Goal: Task Accomplishment & Management: Manage account settings

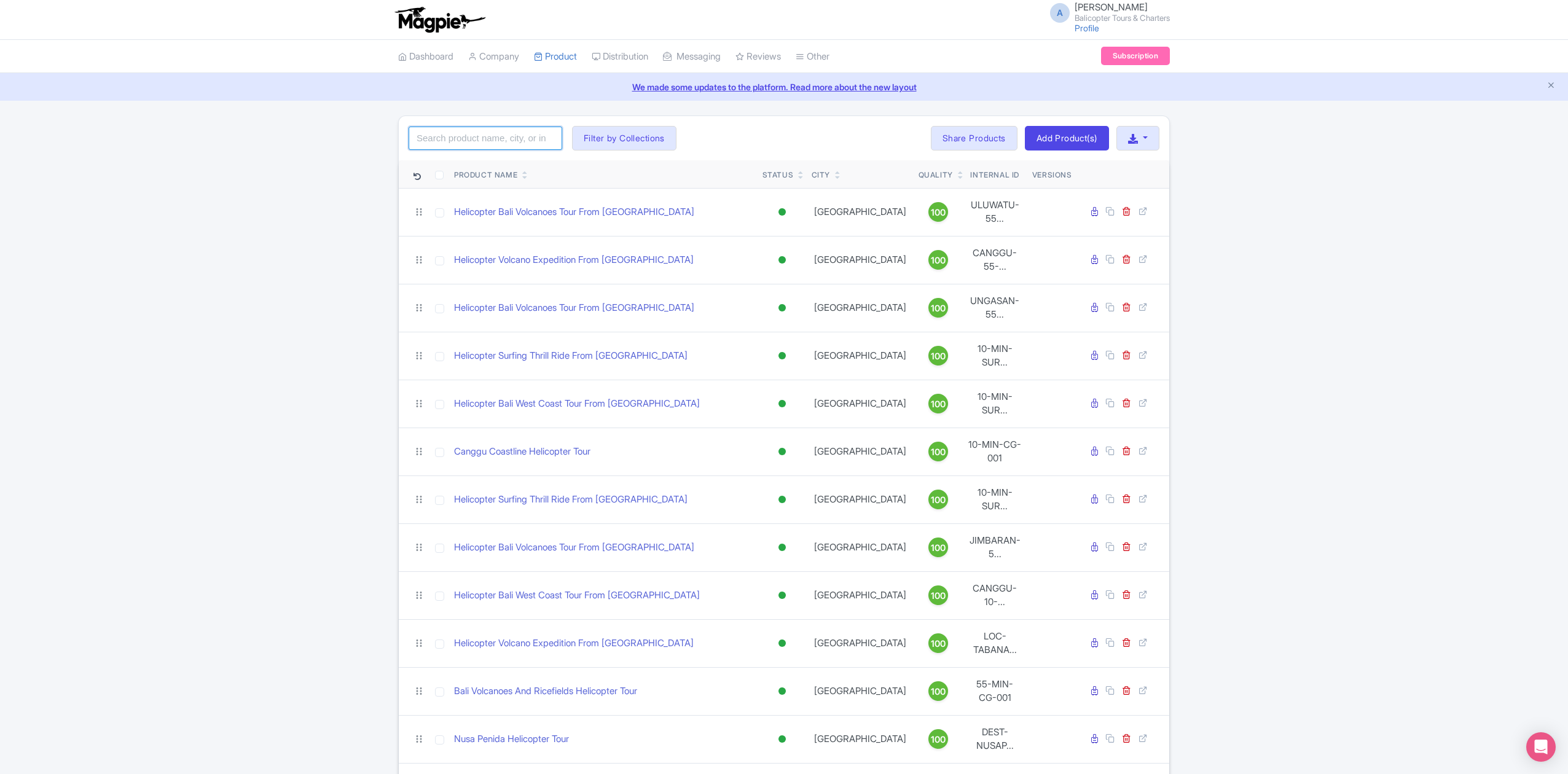
click at [474, 139] on input "search" at bounding box center [485, 138] width 153 height 24
click button "Search" at bounding box center [0, 0] width 0 height 0
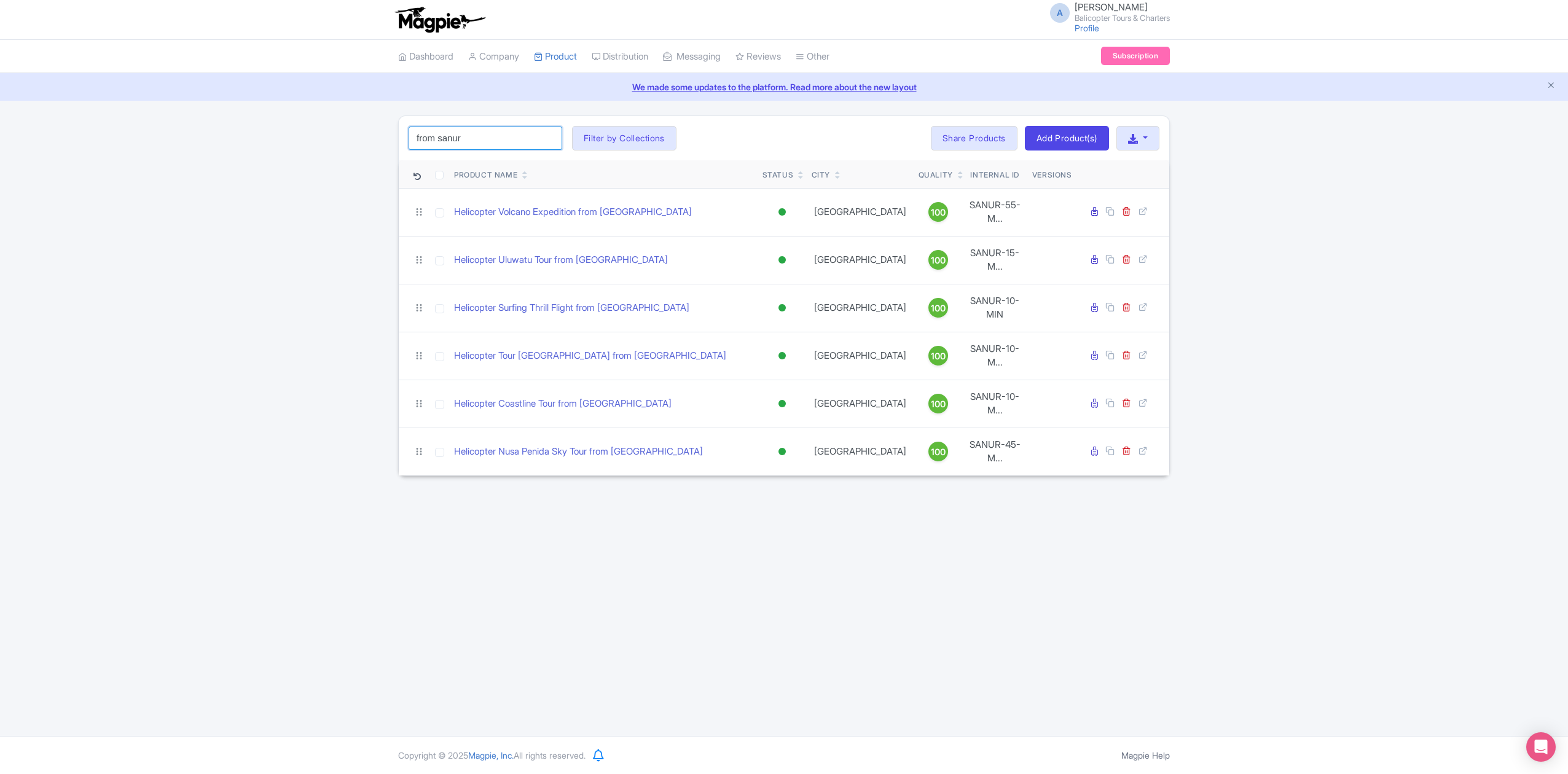
drag, startPoint x: 462, startPoint y: 141, endPoint x: 440, endPoint y: 138, distance: 22.2
click at [440, 138] on input "from sanur" at bounding box center [485, 138] width 153 height 24
click button "Search" at bounding box center [0, 0] width 0 height 0
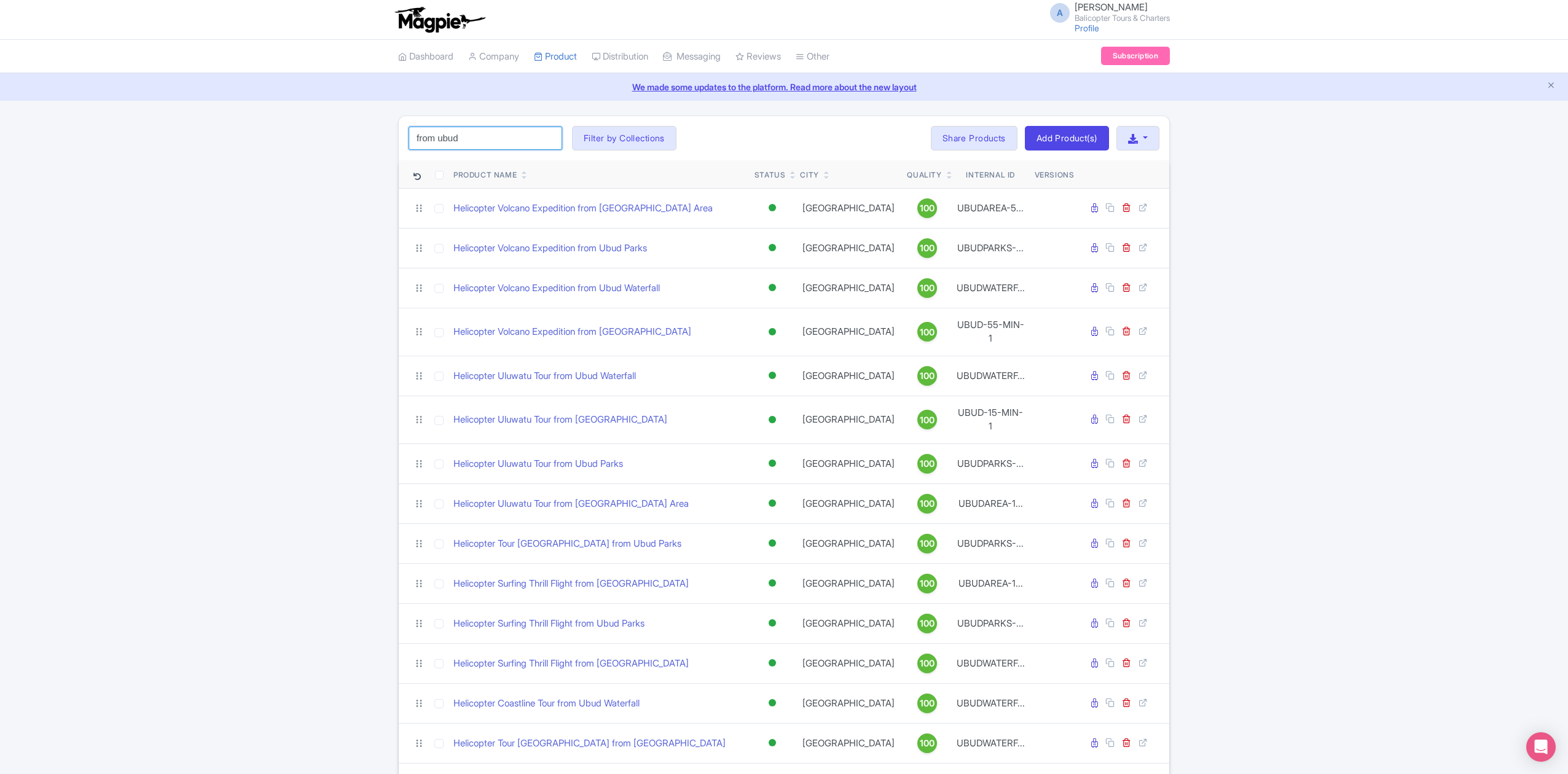
drag, startPoint x: 458, startPoint y: 144, endPoint x: 487, endPoint y: 144, distance: 29.0
click at [458, 144] on input "from ubud" at bounding box center [485, 138] width 153 height 24
type input "from tabanan"
click button "Search" at bounding box center [0, 0] width 0 height 0
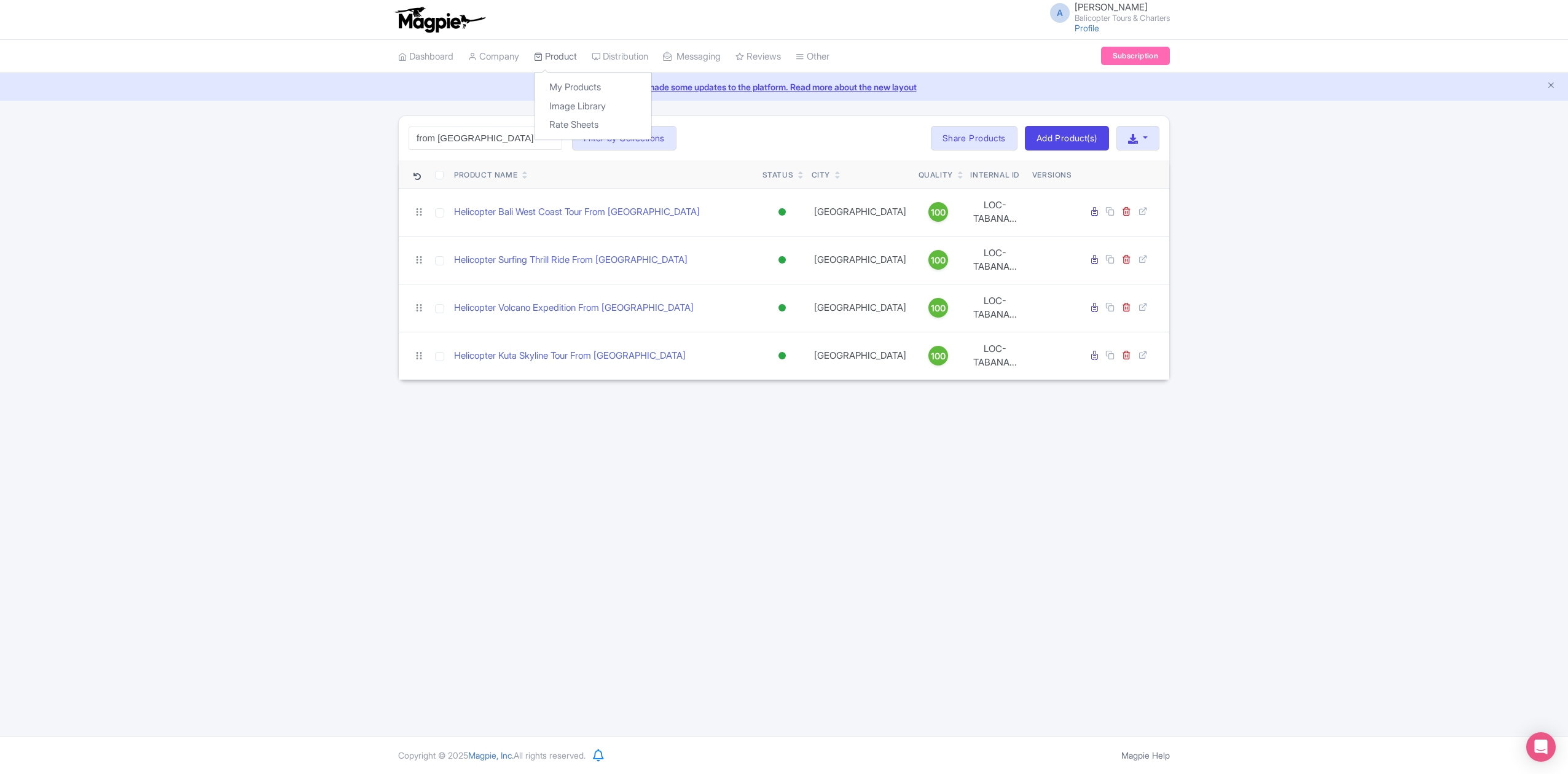
click at [543, 59] on icon at bounding box center [538, 56] width 9 height 9
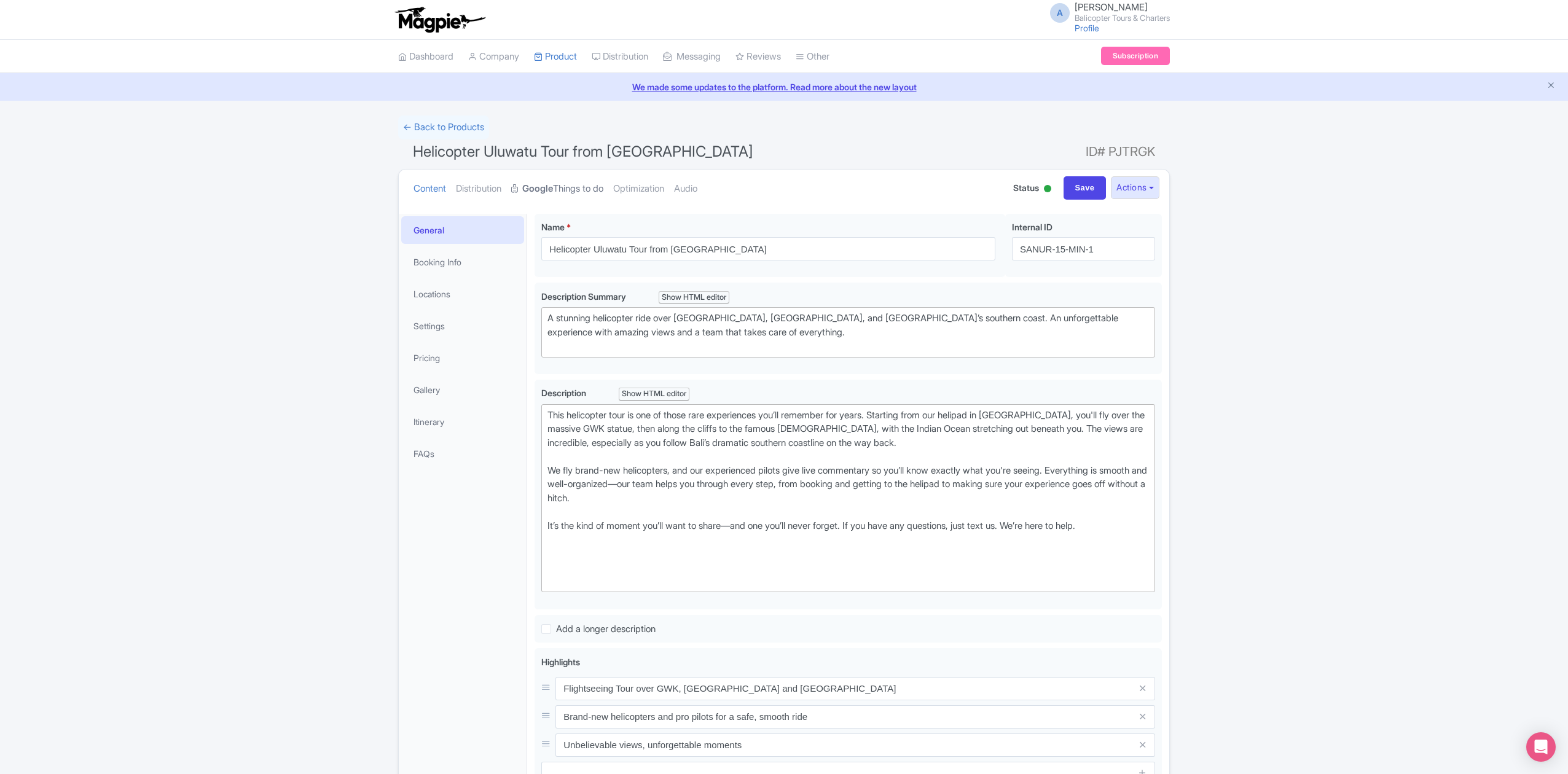
click at [552, 187] on strong "Google" at bounding box center [537, 189] width 30 height 14
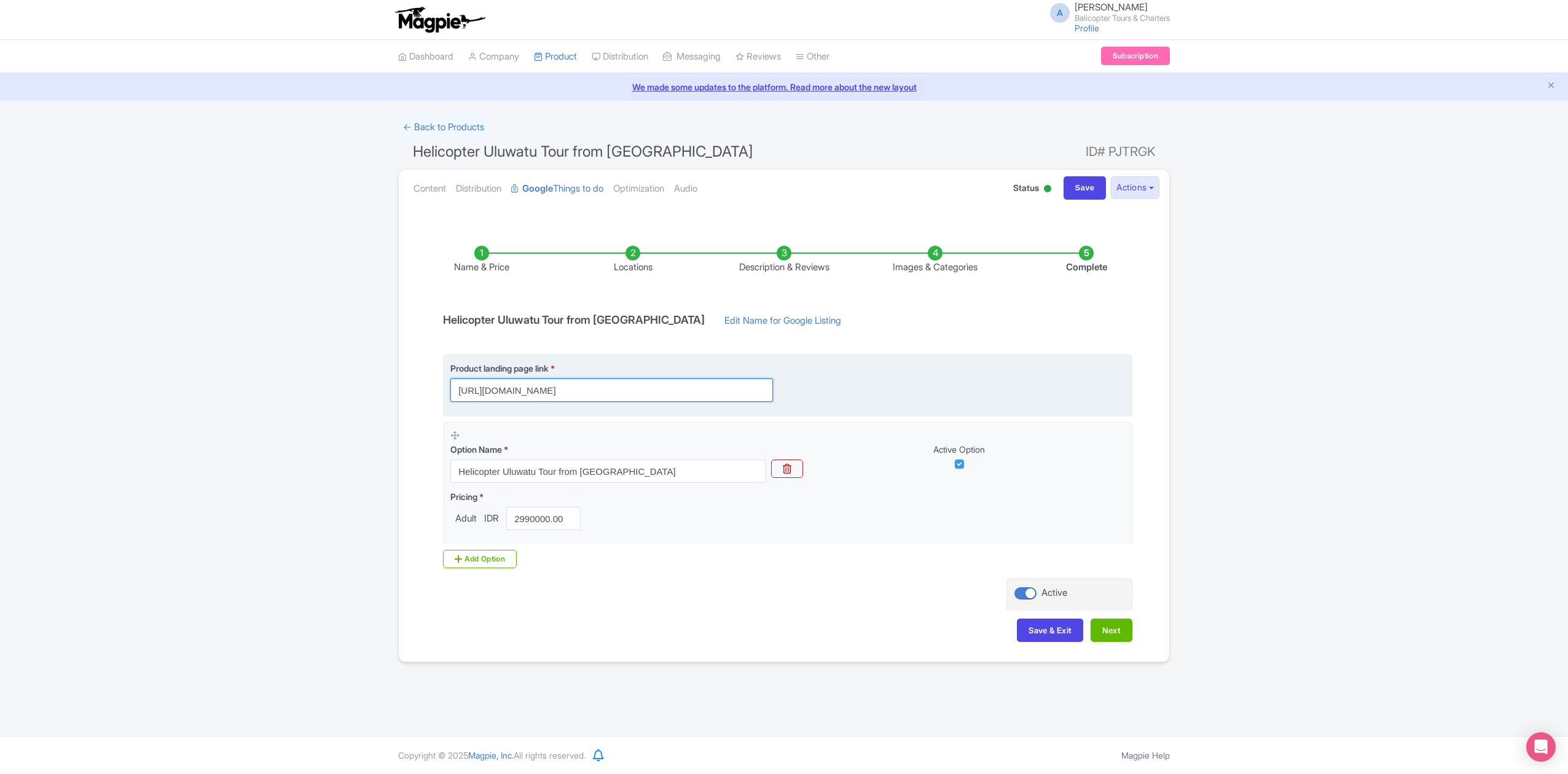
scroll to position [0, 321]
drag, startPoint x: 729, startPoint y: 390, endPoint x: 852, endPoint y: 410, distance: 124.6
click at [852, 410] on fieldset "Product landing page link * https://www.balicopter.com/from-nusa-dua/uluwatu-he…" at bounding box center [788, 385] width 690 height 62
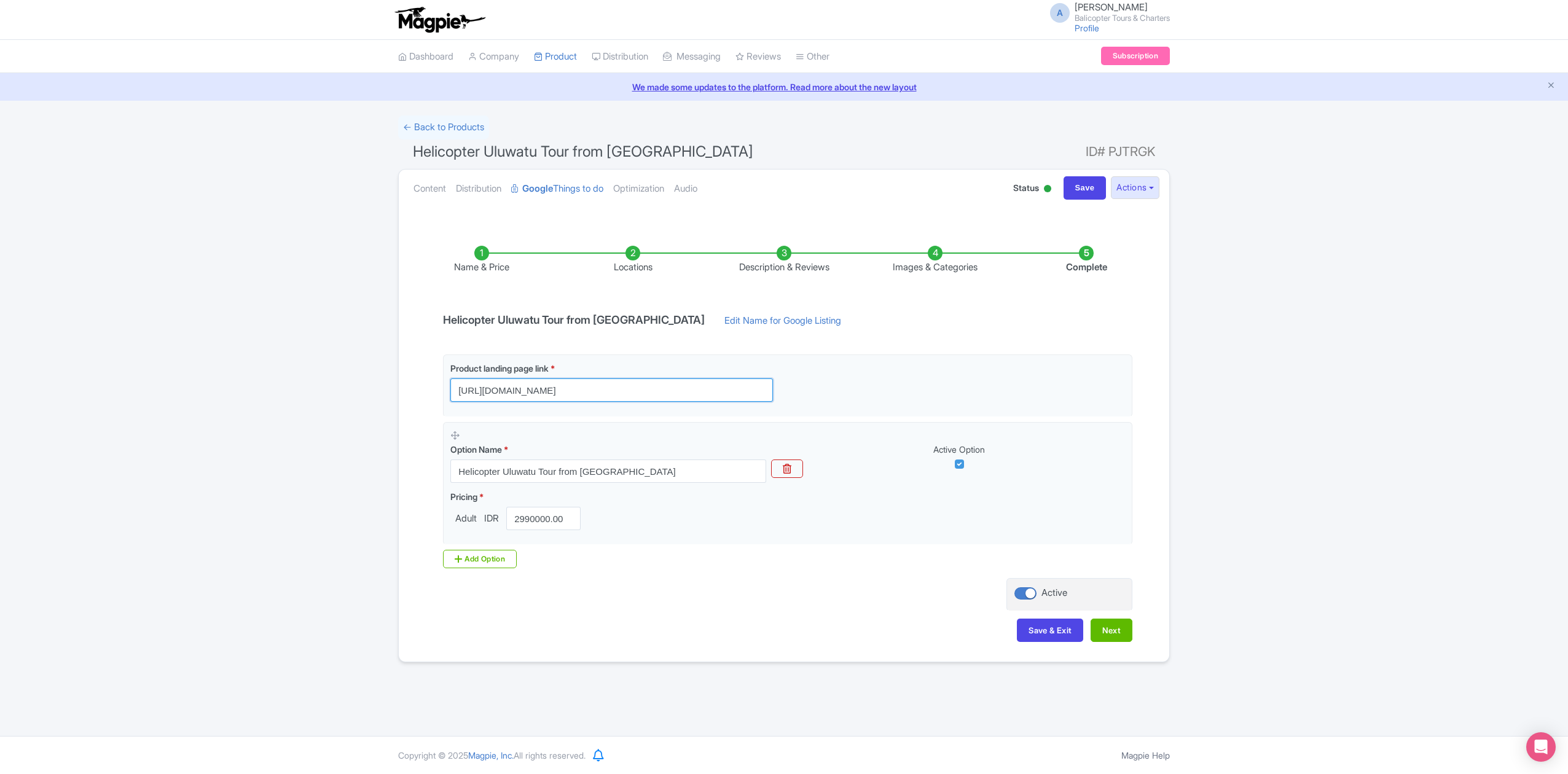
drag, startPoint x: 748, startPoint y: 394, endPoint x: 390, endPoint y: 408, distance: 358.3
click at [390, 408] on div "← Back to Products Helicopter Uluwatu Tour from Sanur ID# PJTRGK Content Distri…" at bounding box center [784, 388] width 1568 height 546
type input "https://www.balicopter.com/from-nusa-dua/uluwatu-helicopter-tour"
click at [1108, 640] on button "Next" at bounding box center [1112, 630] width 42 height 24
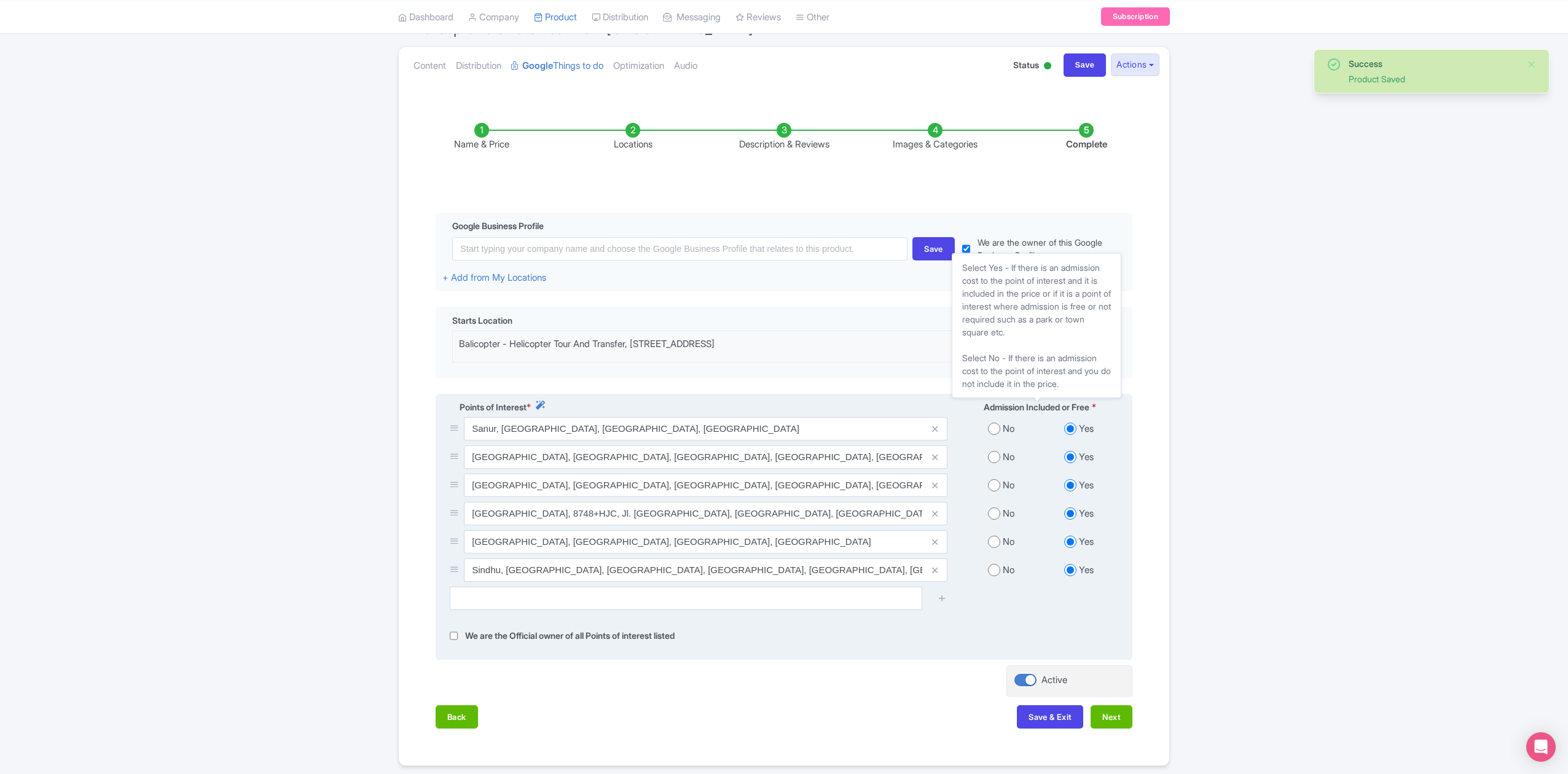
scroll to position [173, 0]
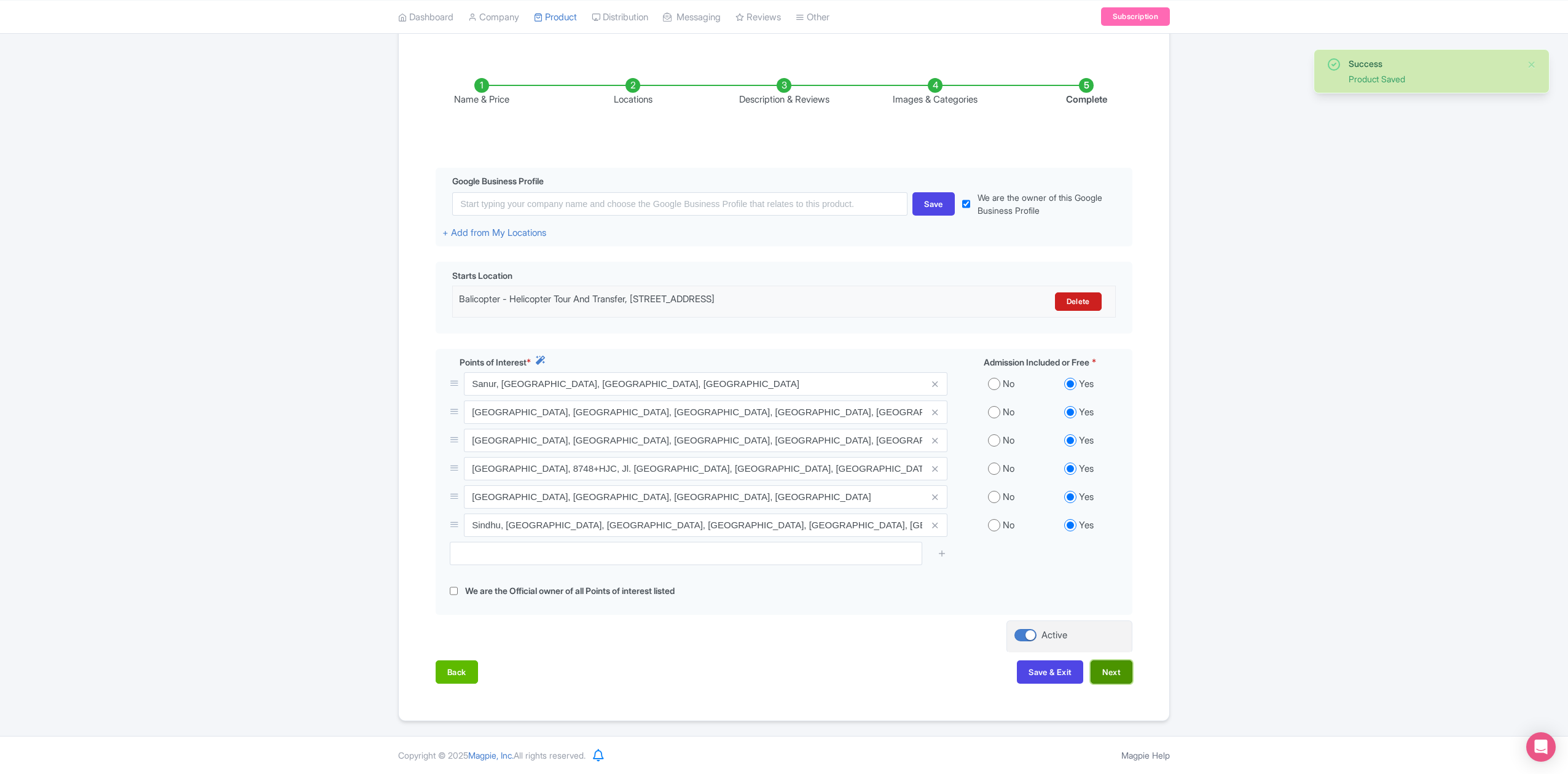
click at [1114, 668] on button "Next" at bounding box center [1112, 672] width 42 height 24
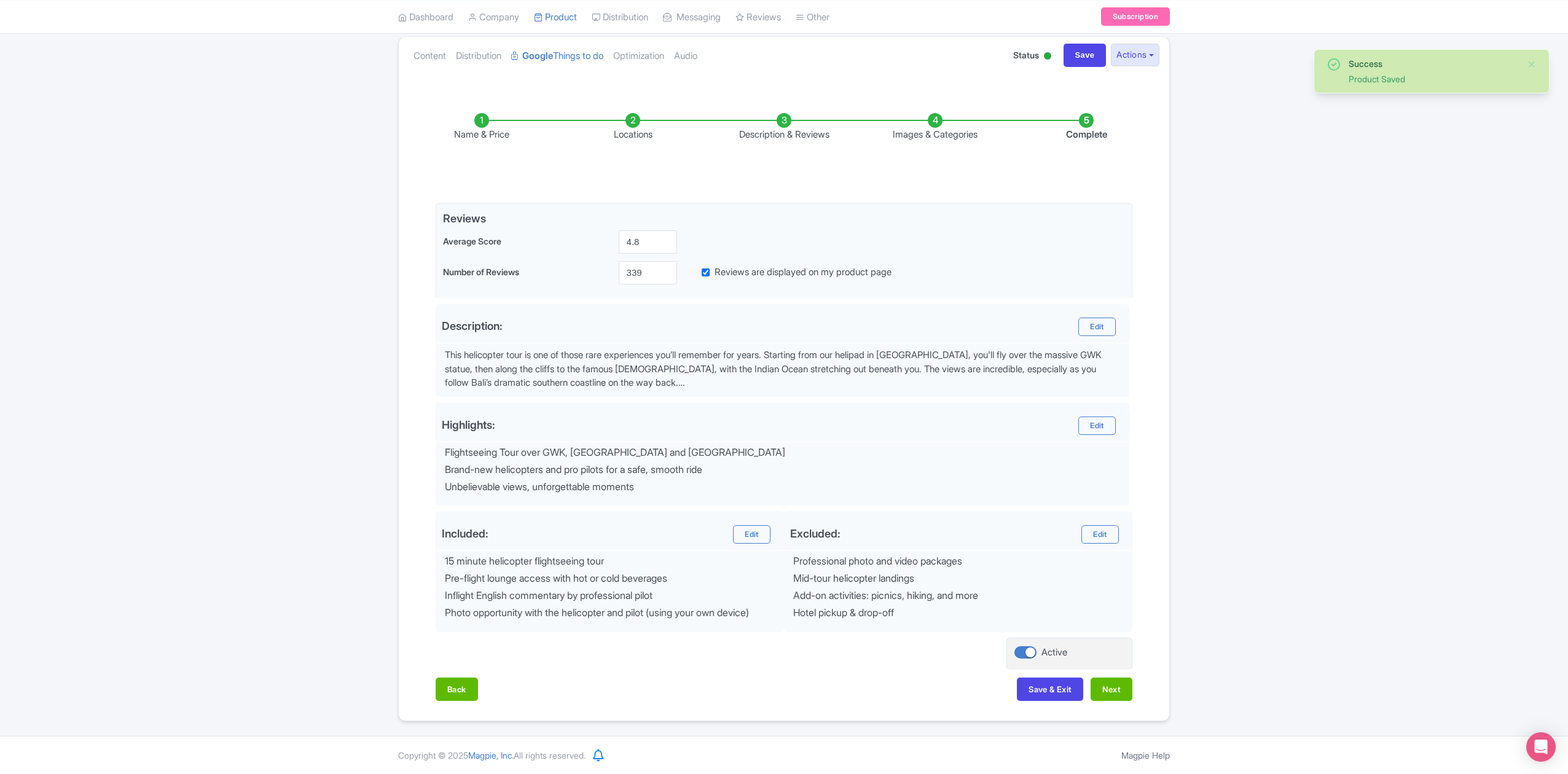
scroll to position [138, 0]
click at [1111, 691] on button "Next" at bounding box center [1112, 689] width 42 height 24
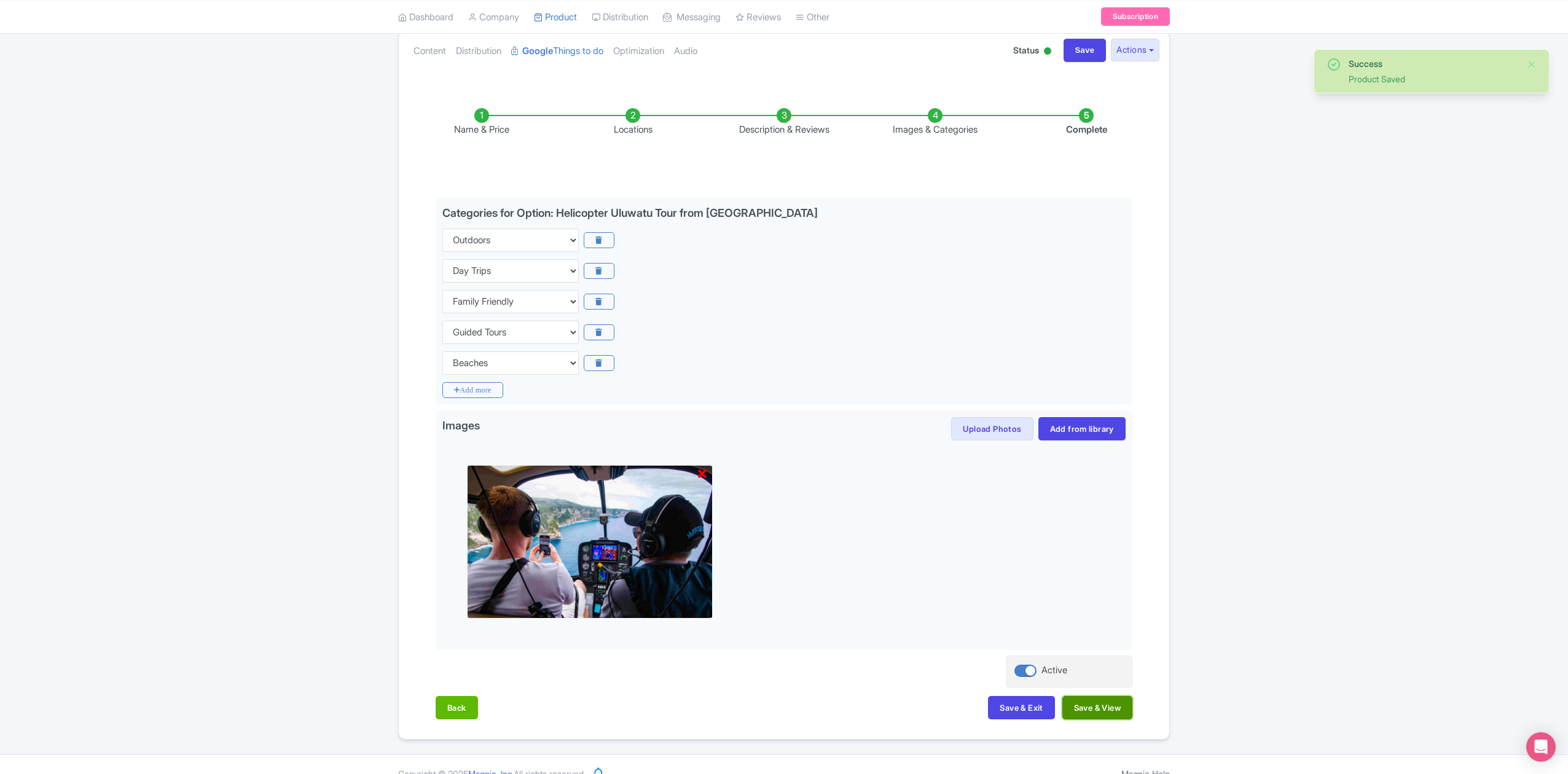
click at [1106, 708] on button "Save & View" at bounding box center [1098, 707] width 70 height 24
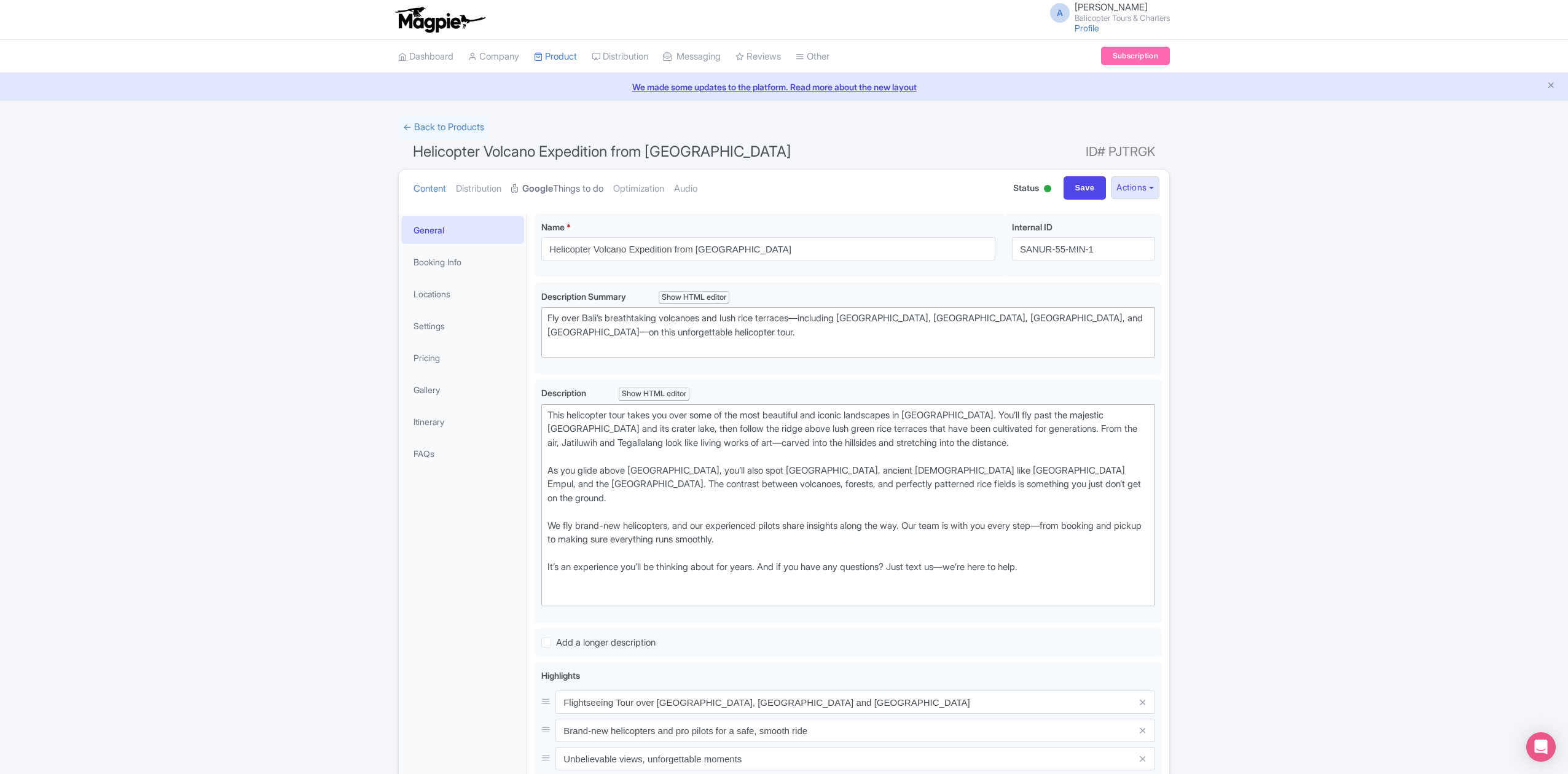
click at [588, 183] on link "Google Things to do" at bounding box center [557, 189] width 92 height 39
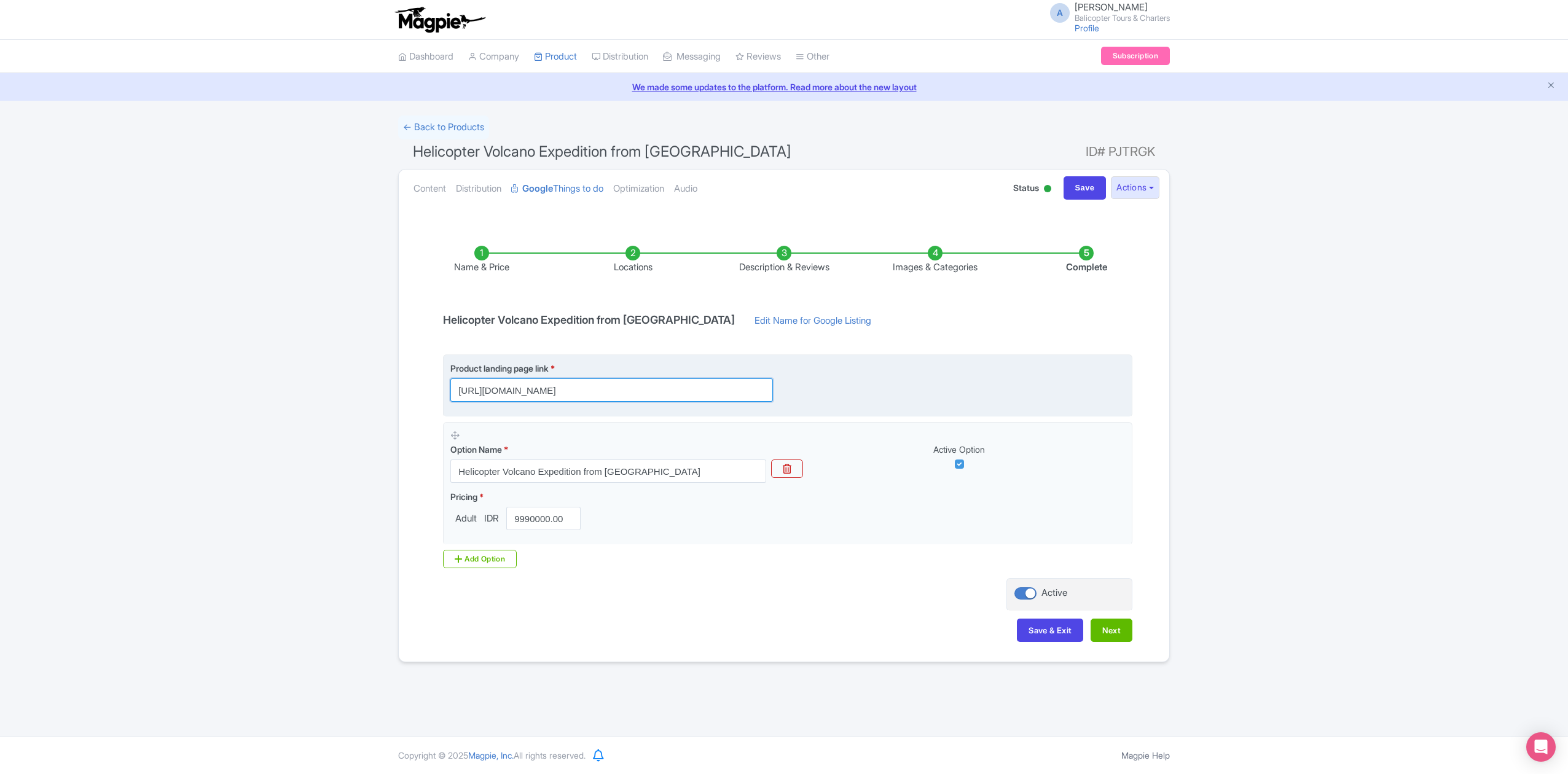
scroll to position [0, 427]
drag, startPoint x: 668, startPoint y: 390, endPoint x: 824, endPoint y: 395, distance: 156.1
click at [824, 395] on div "Product landing page link * [URL][DOMAIN_NAME]" at bounding box center [788, 382] width 674 height 40
drag, startPoint x: 730, startPoint y: 390, endPoint x: 738, endPoint y: 394, distance: 8.9
click at [731, 391] on input "[URL][DOMAIN_NAME]" at bounding box center [612, 389] width 323 height 24
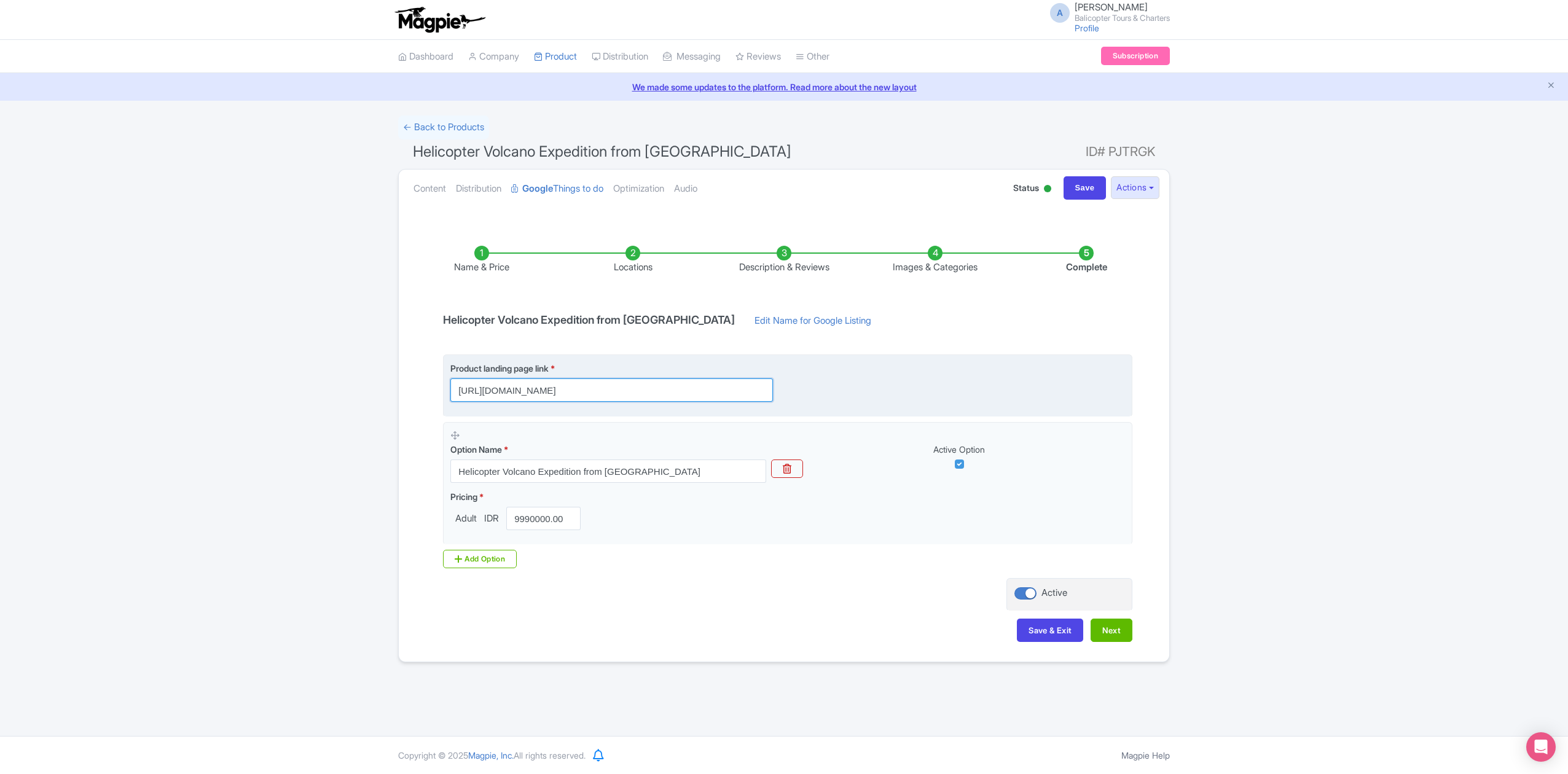
click at [760, 395] on input "[URL][DOMAIN_NAME]" at bounding box center [612, 389] width 323 height 24
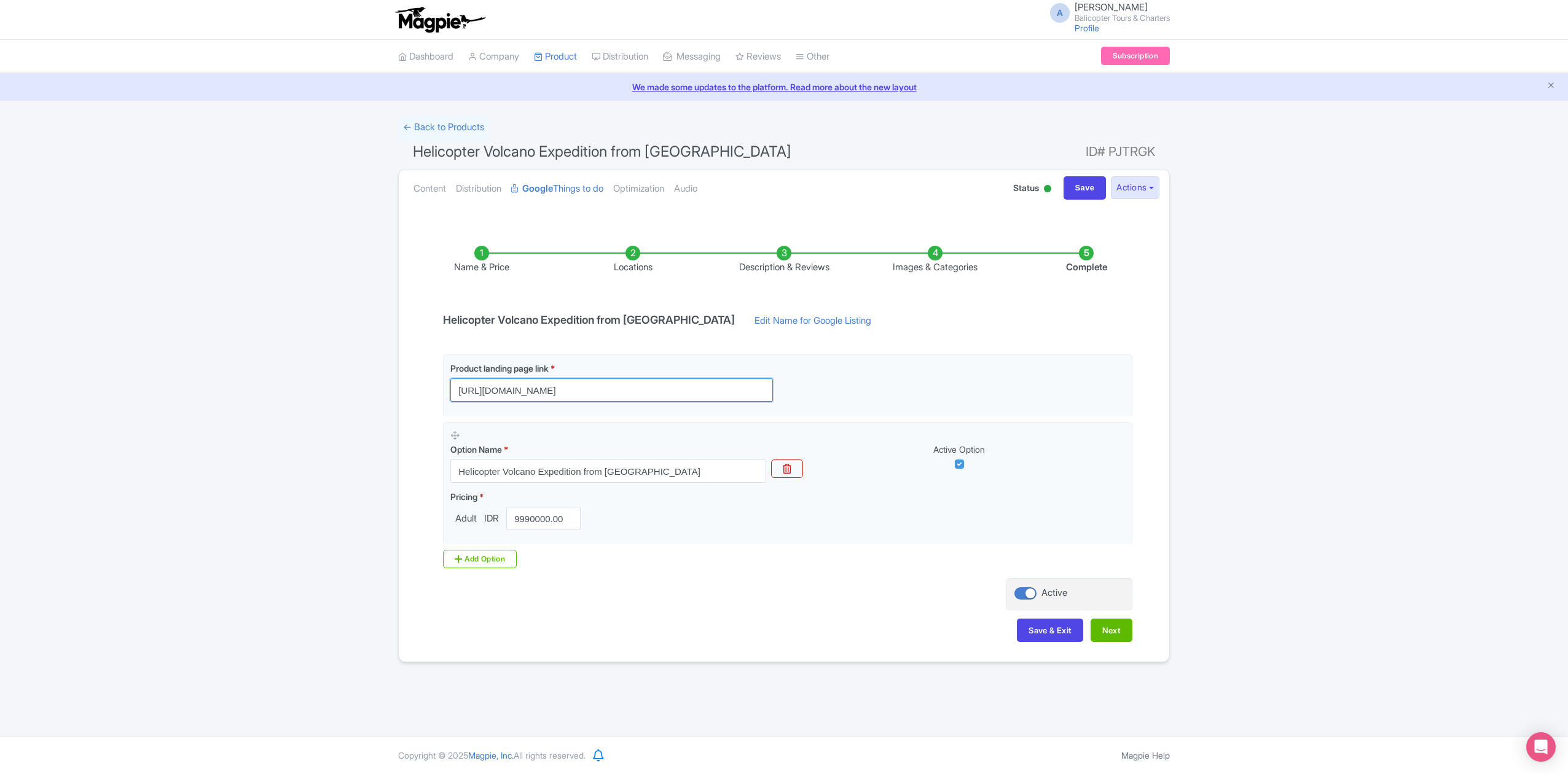
drag, startPoint x: 768, startPoint y: 388, endPoint x: 413, endPoint y: 410, distance: 355.7
click at [413, 410] on div "Name & Price Locations Description & Reviews Images & Categories Complete Helic…" at bounding box center [784, 437] width 756 height 433
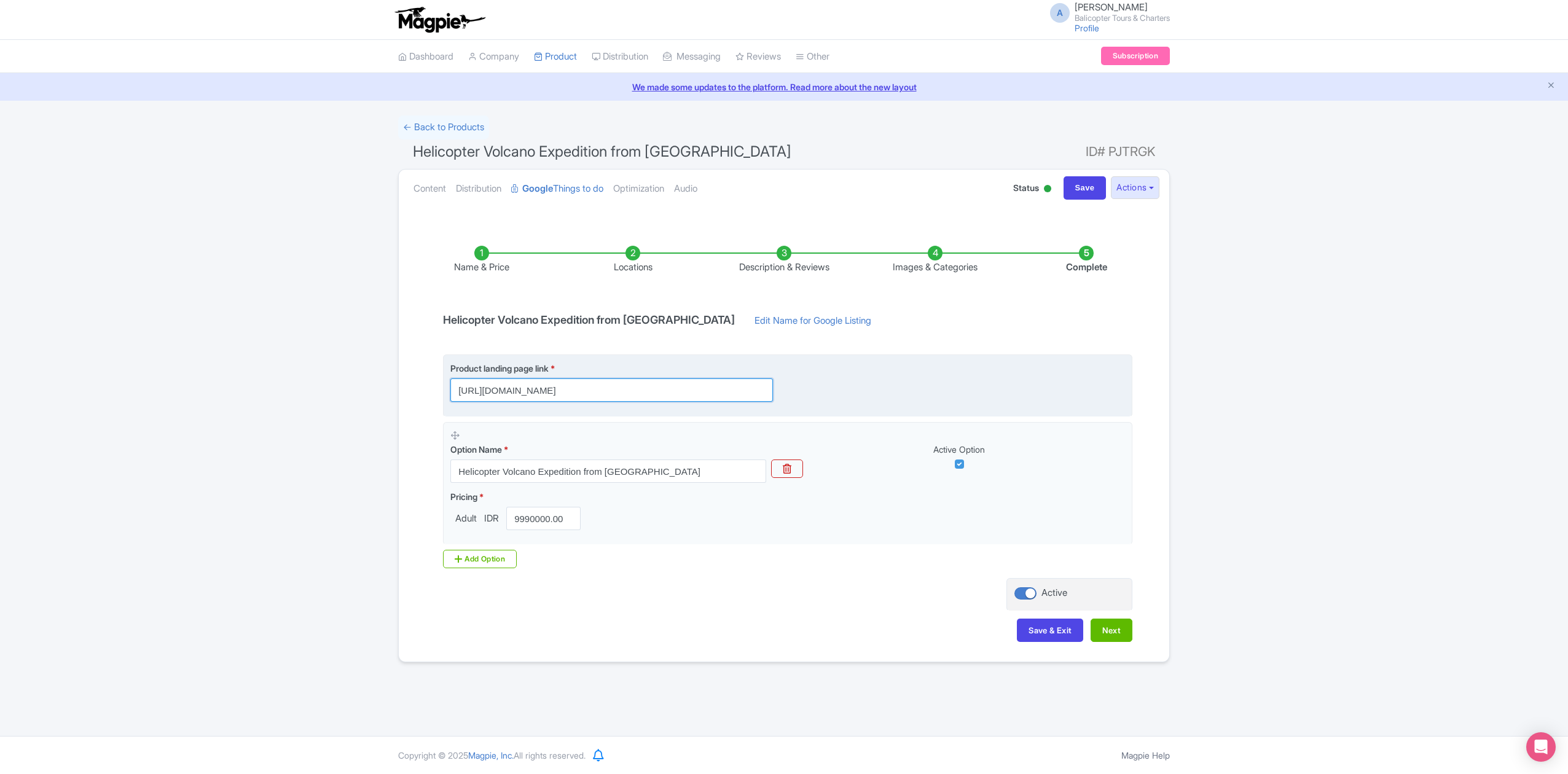
click at [691, 394] on input "[URL][DOMAIN_NAME]" at bounding box center [612, 389] width 323 height 24
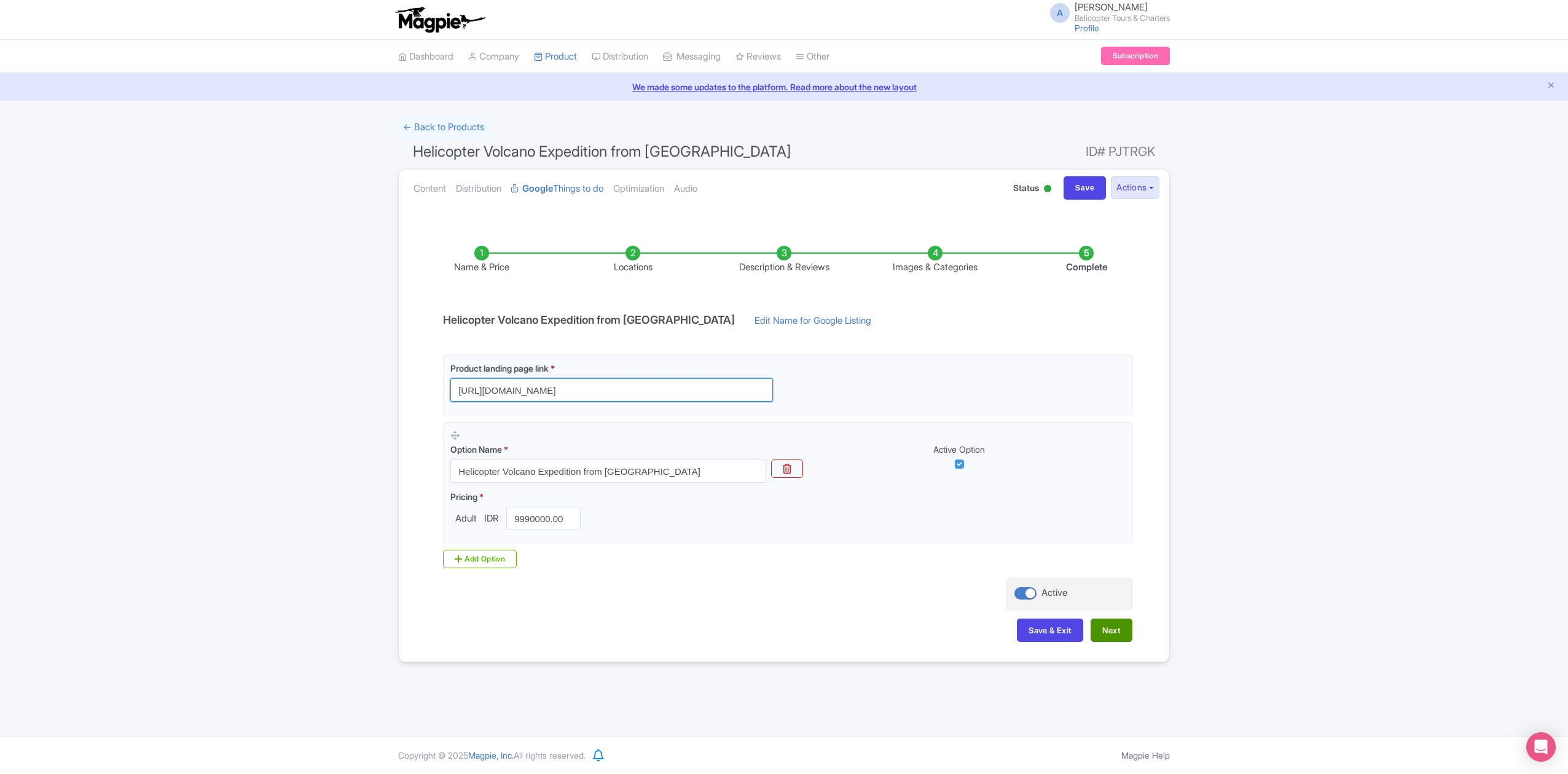
type input "https://www.balicopter.com/from-canggu-nuanu/bali-volcanoes-and-ricefields-heli…"
click at [1106, 638] on button "Next" at bounding box center [1112, 630] width 42 height 24
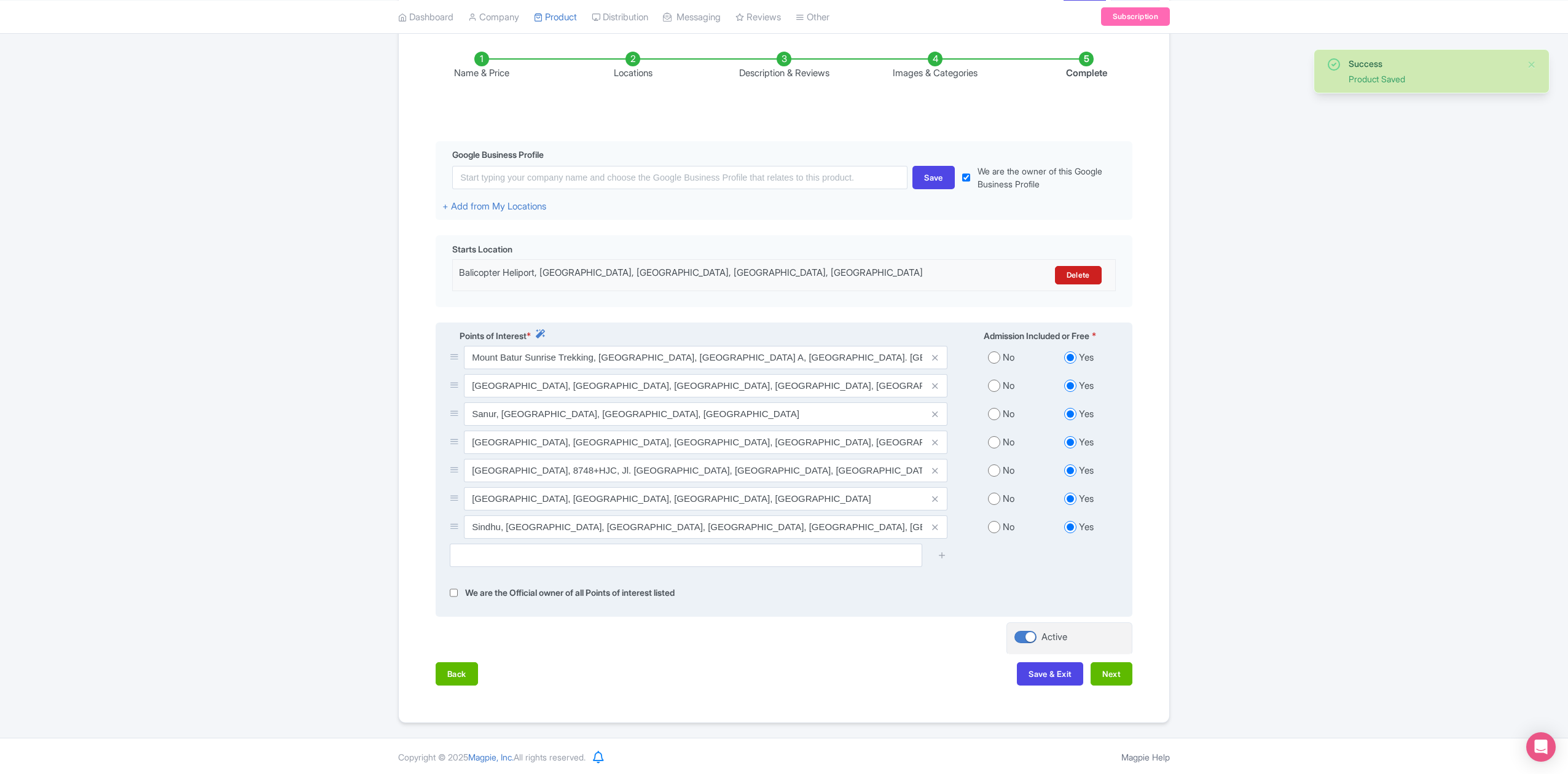
scroll to position [202, 0]
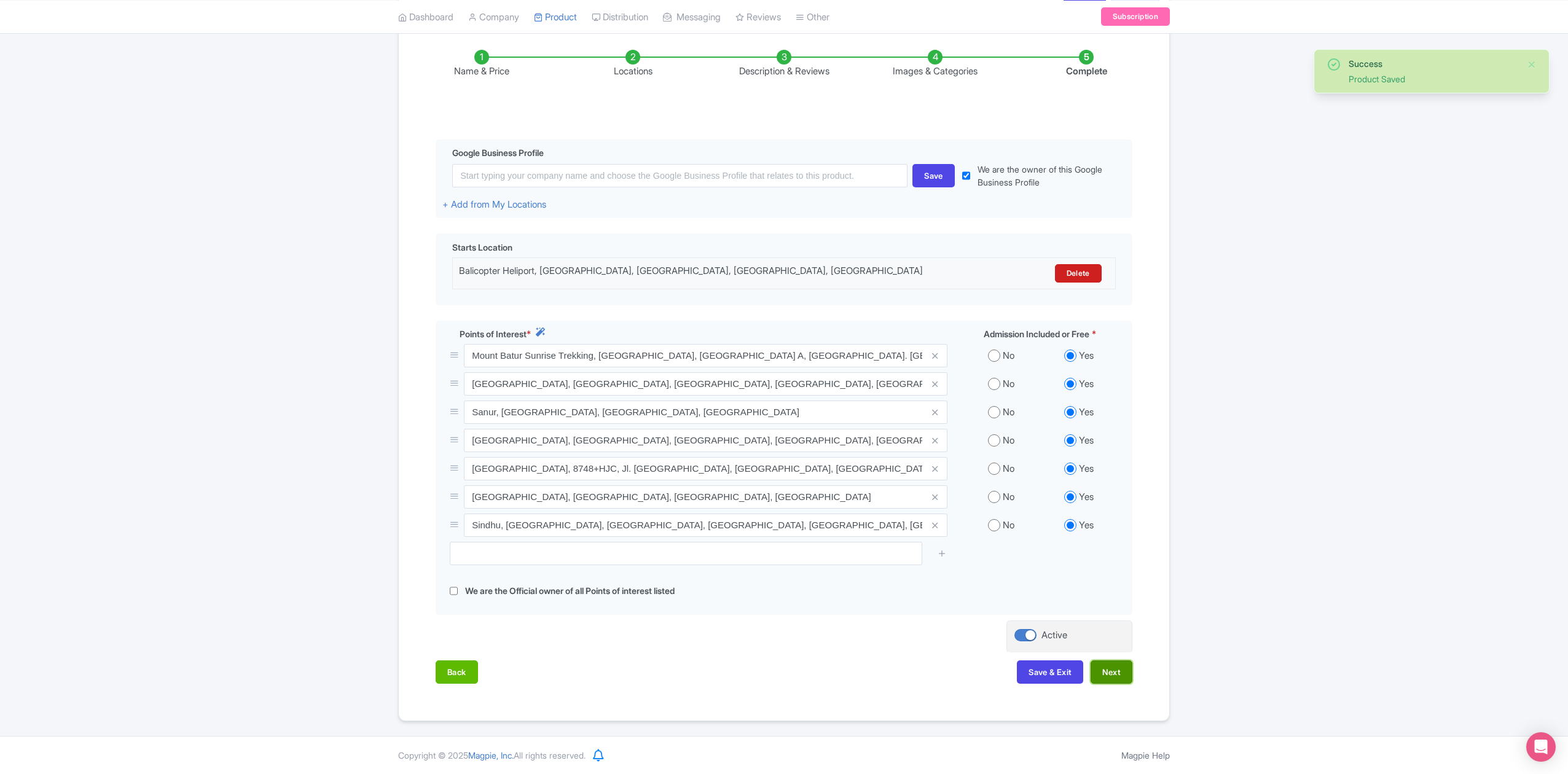
click at [1111, 668] on button "Next" at bounding box center [1112, 672] width 42 height 24
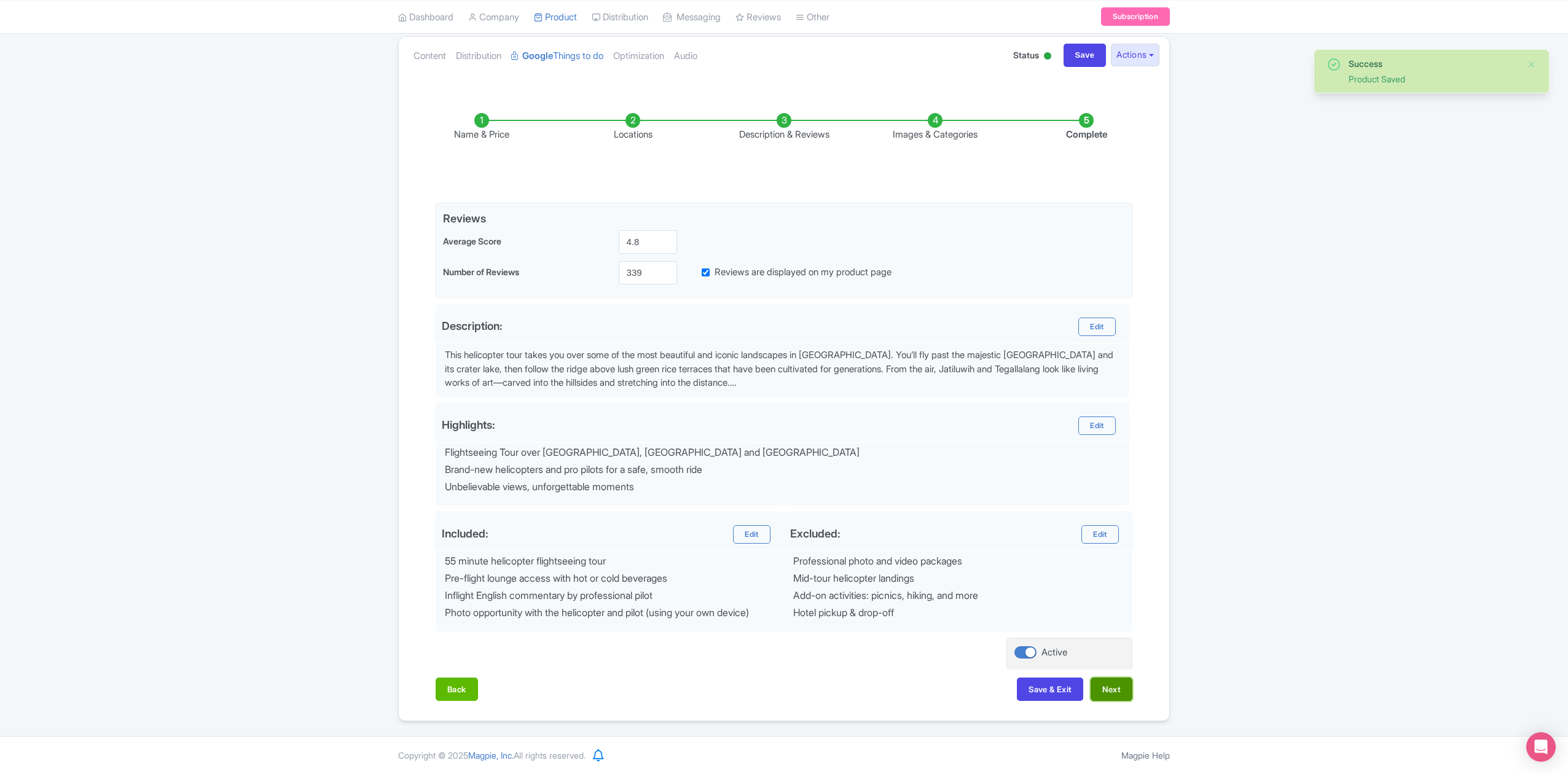
click at [1115, 684] on button "Next" at bounding box center [1112, 689] width 42 height 24
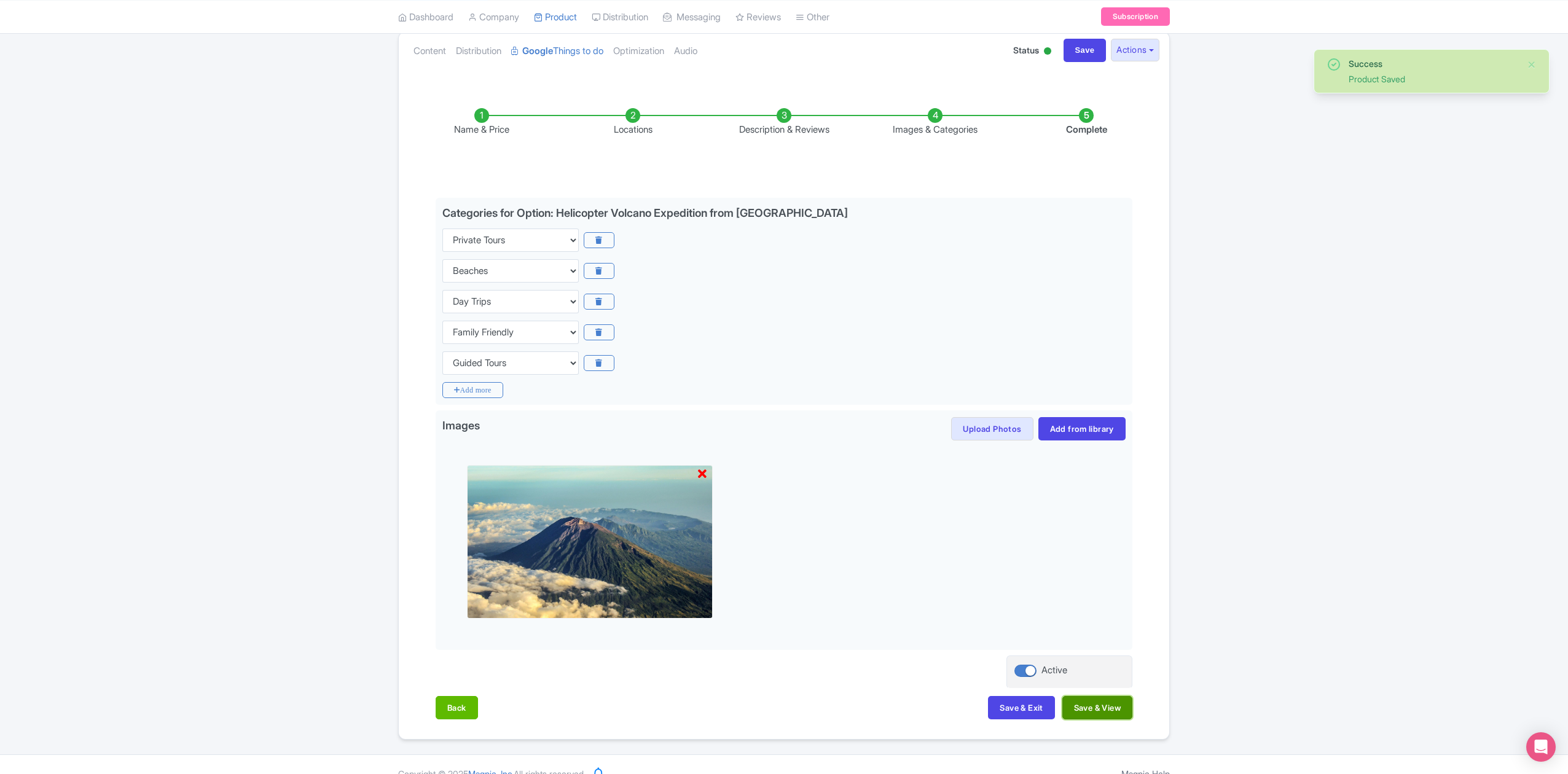
click at [1116, 708] on button "Save & View" at bounding box center [1098, 707] width 70 height 24
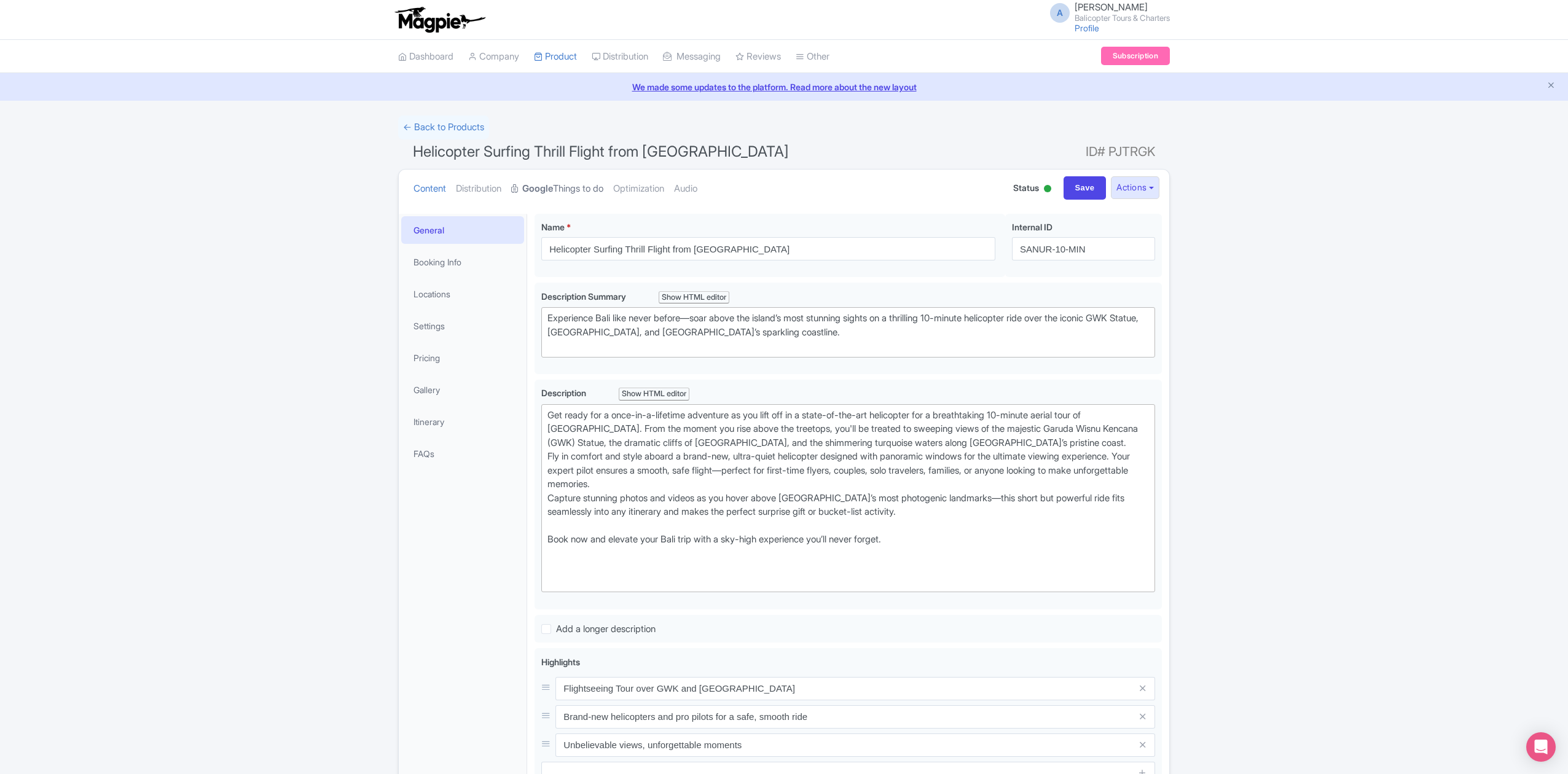
click at [583, 189] on link "Google Things to do" at bounding box center [557, 189] width 92 height 39
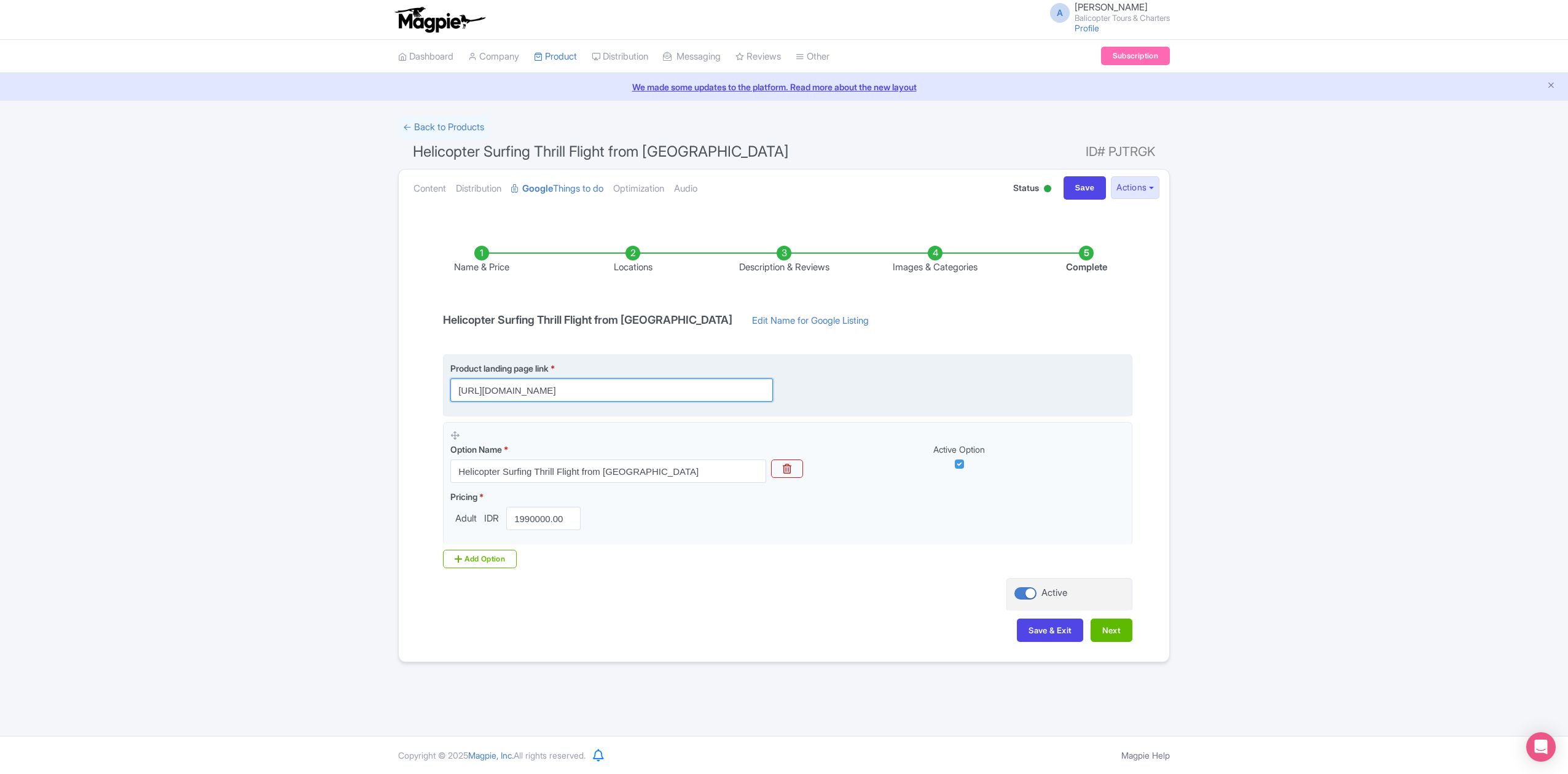
scroll to position [0, 332]
drag, startPoint x: 753, startPoint y: 389, endPoint x: 822, endPoint y: 394, distance: 69.2
click at [822, 394] on div "Product landing page link * https://www.balicopter.com/from-nusa-dua/bali-helic…" at bounding box center [788, 382] width 674 height 40
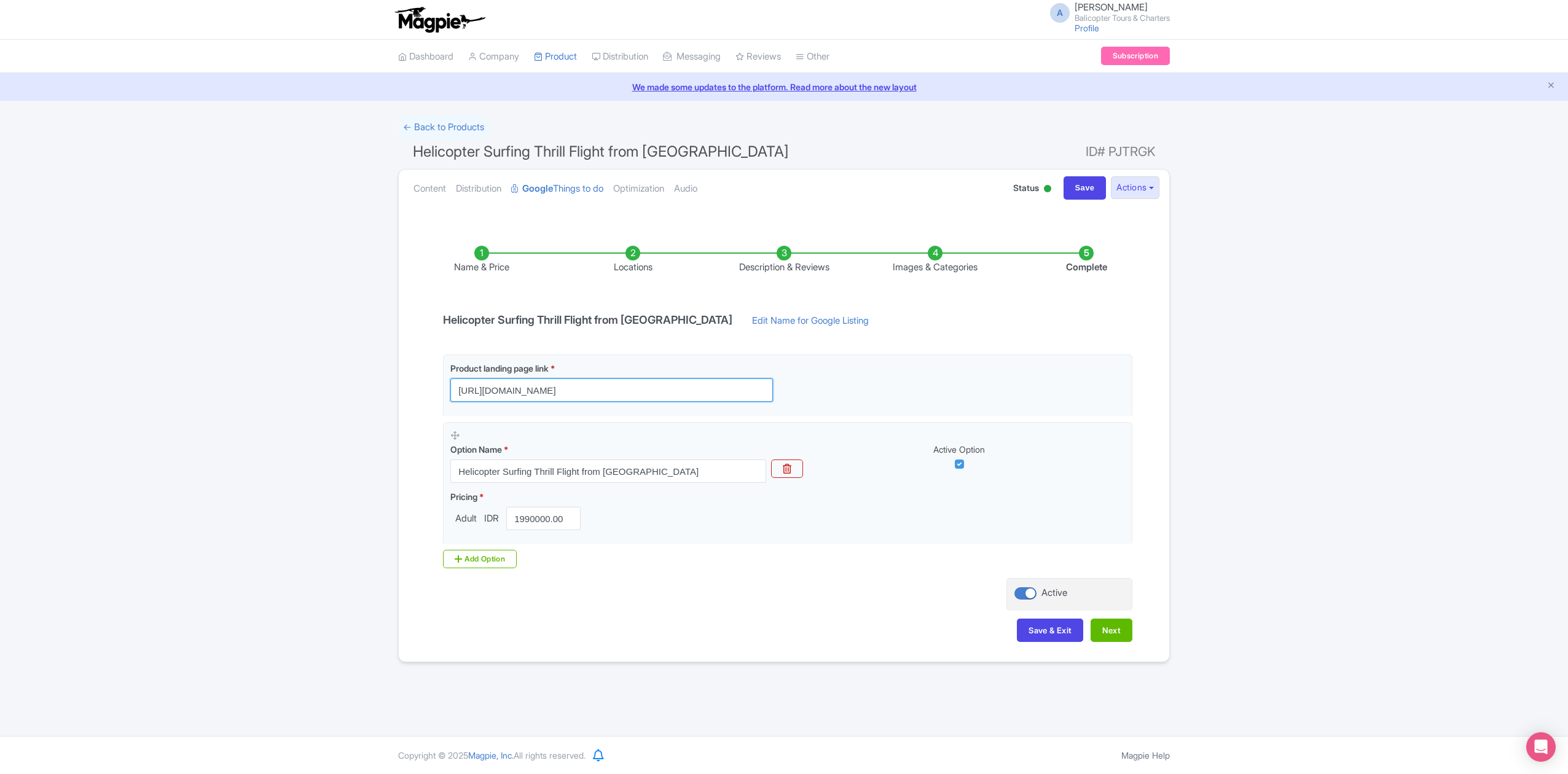
drag, startPoint x: 763, startPoint y: 386, endPoint x: 426, endPoint y: 391, distance: 337.0
click at [426, 391] on div "Name & Price Locations Description & Reviews Images & Categories Complete Helic…" at bounding box center [784, 437] width 756 height 433
type input "https://www.balicopter.com/from-nusa-dua/bali-helicopter-tour-10-minute"
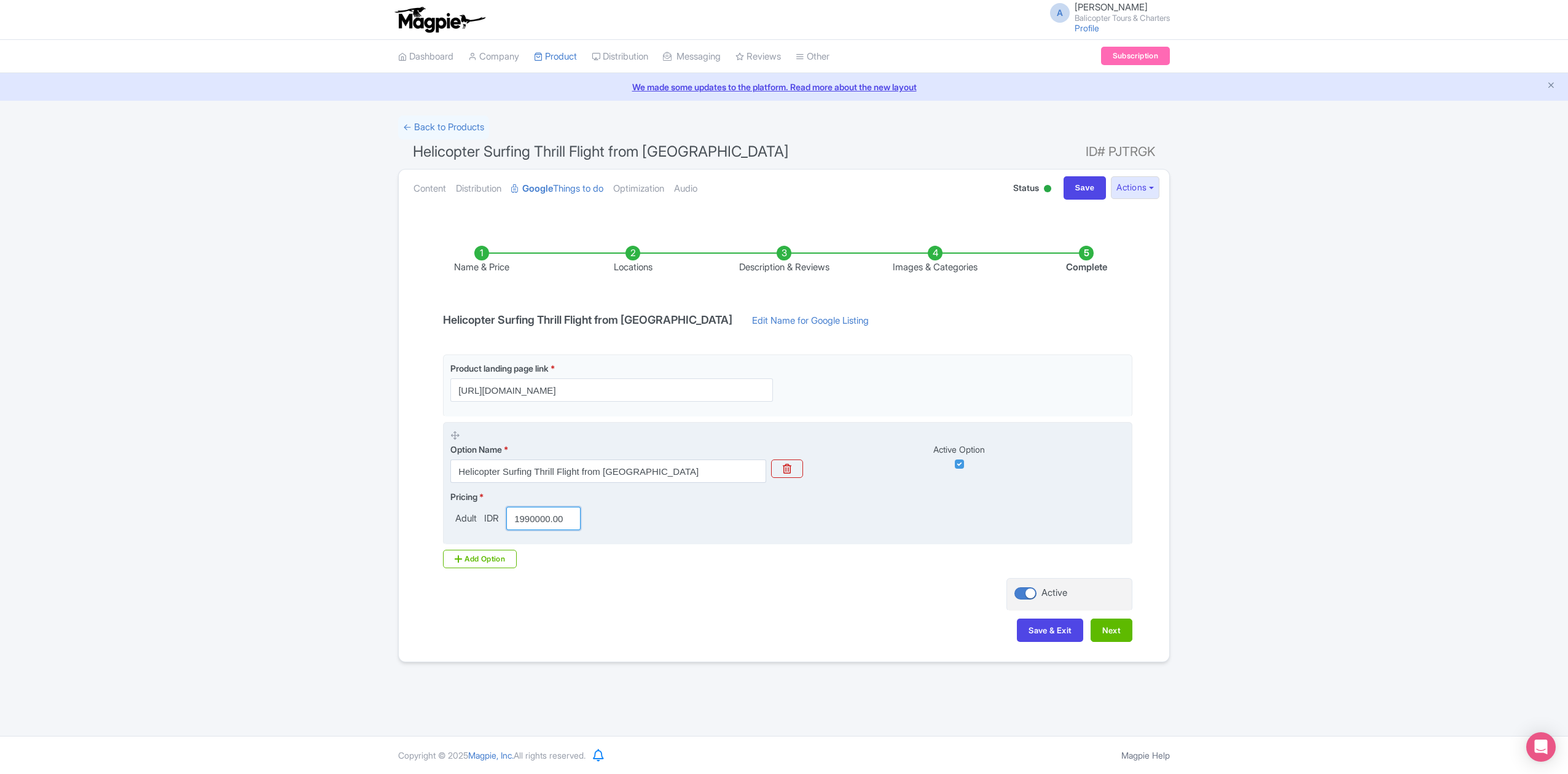
click at [876, 509] on div "Pricing * Adult IDR 1990000.00" at bounding box center [788, 510] width 674 height 40
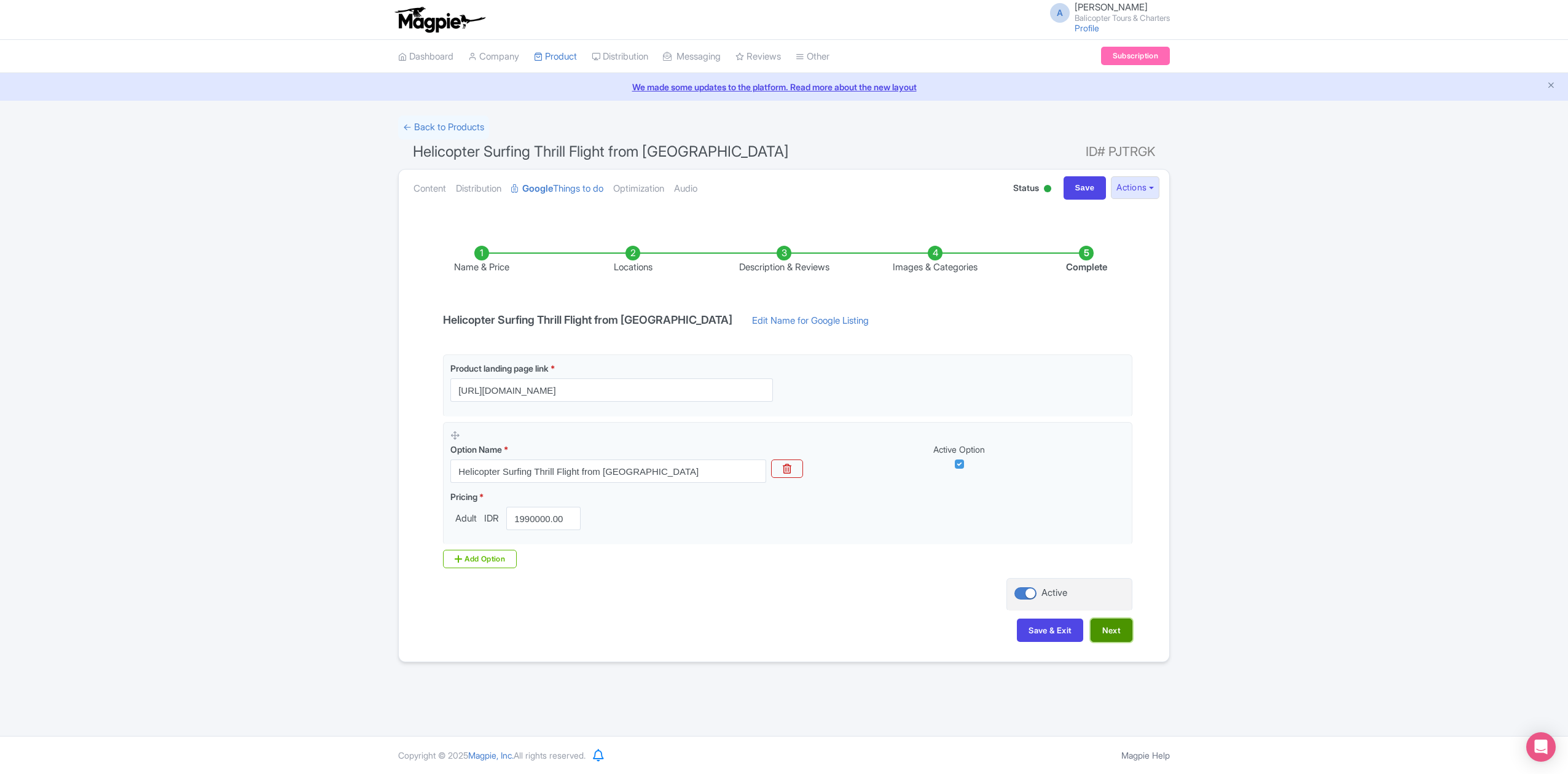
click at [1110, 639] on button "Next" at bounding box center [1112, 630] width 42 height 24
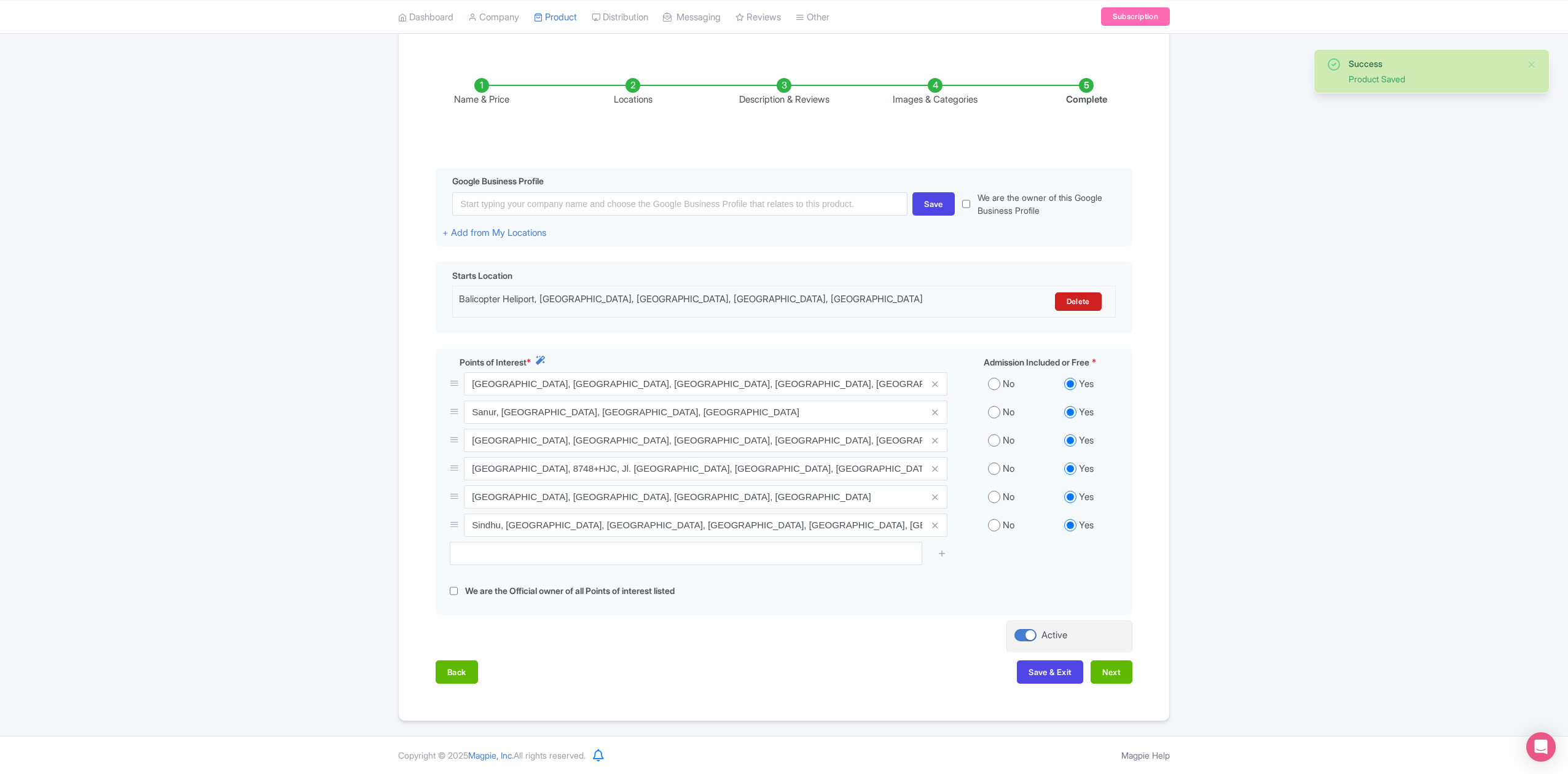
scroll to position [173, 0]
click at [1112, 664] on button "Next" at bounding box center [1112, 672] width 42 height 24
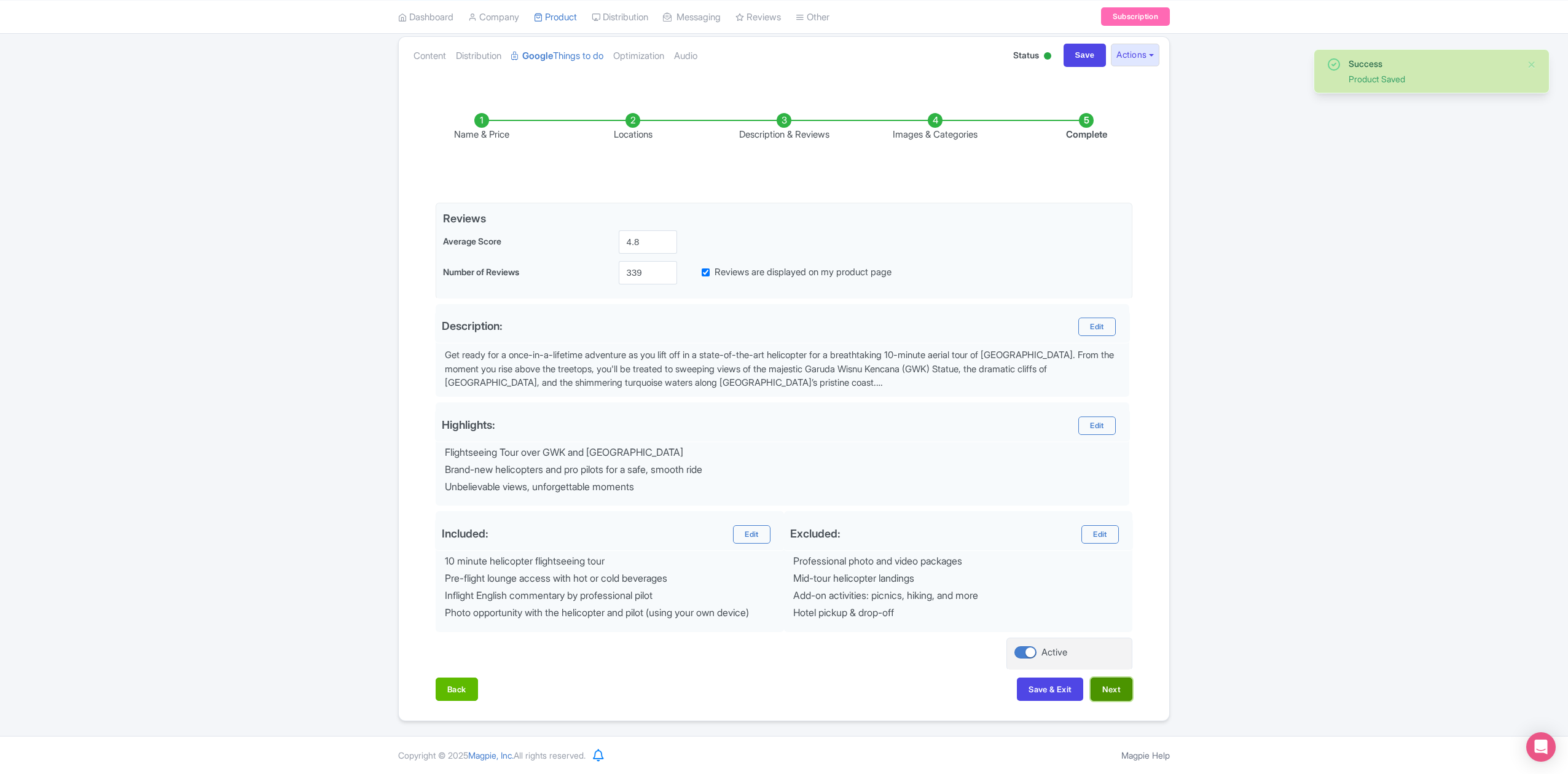
click at [1121, 689] on button "Next" at bounding box center [1112, 689] width 42 height 24
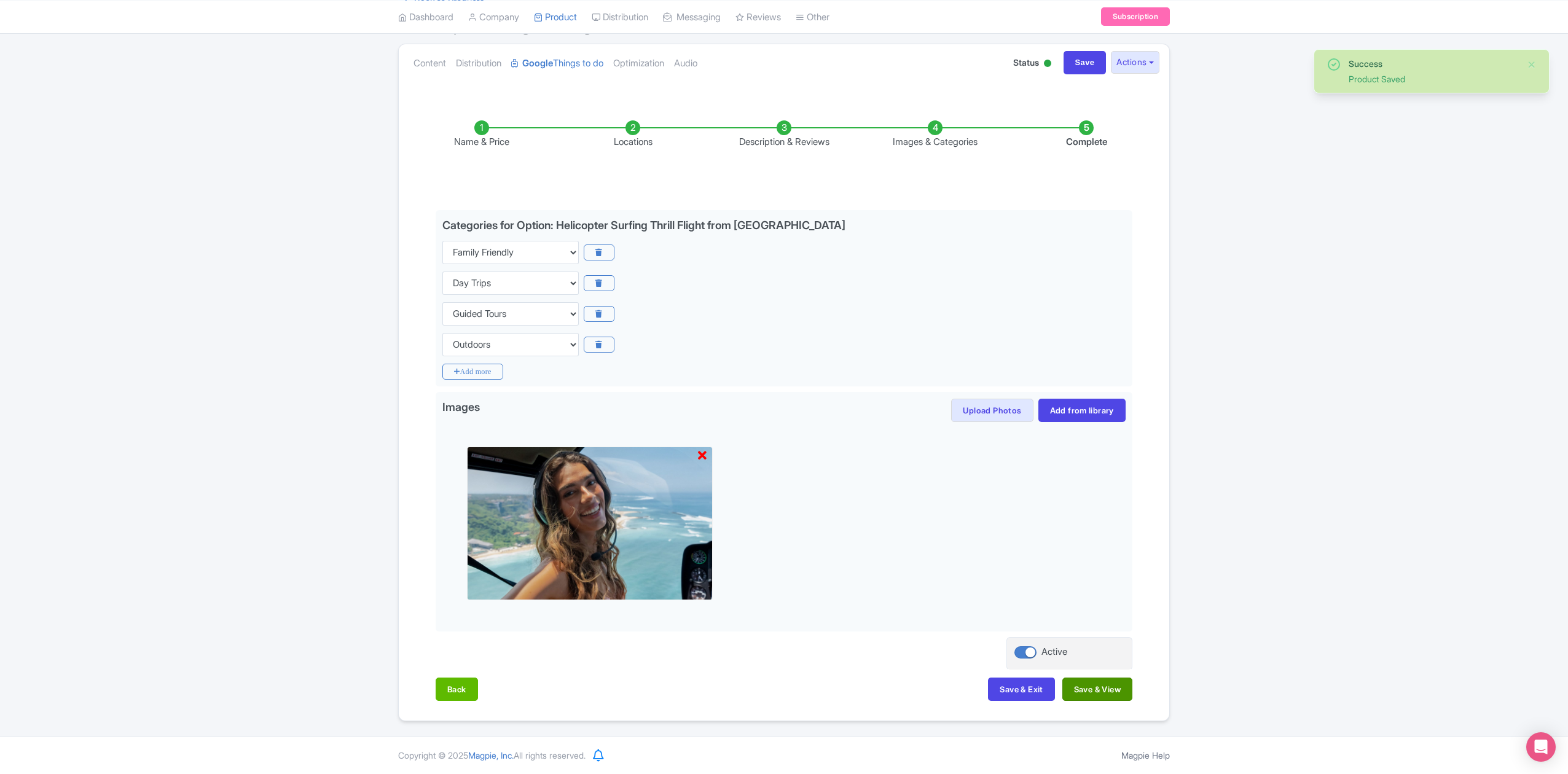
scroll to position [129, 0]
click at [1114, 685] on button "Save & View" at bounding box center [1098, 689] width 70 height 24
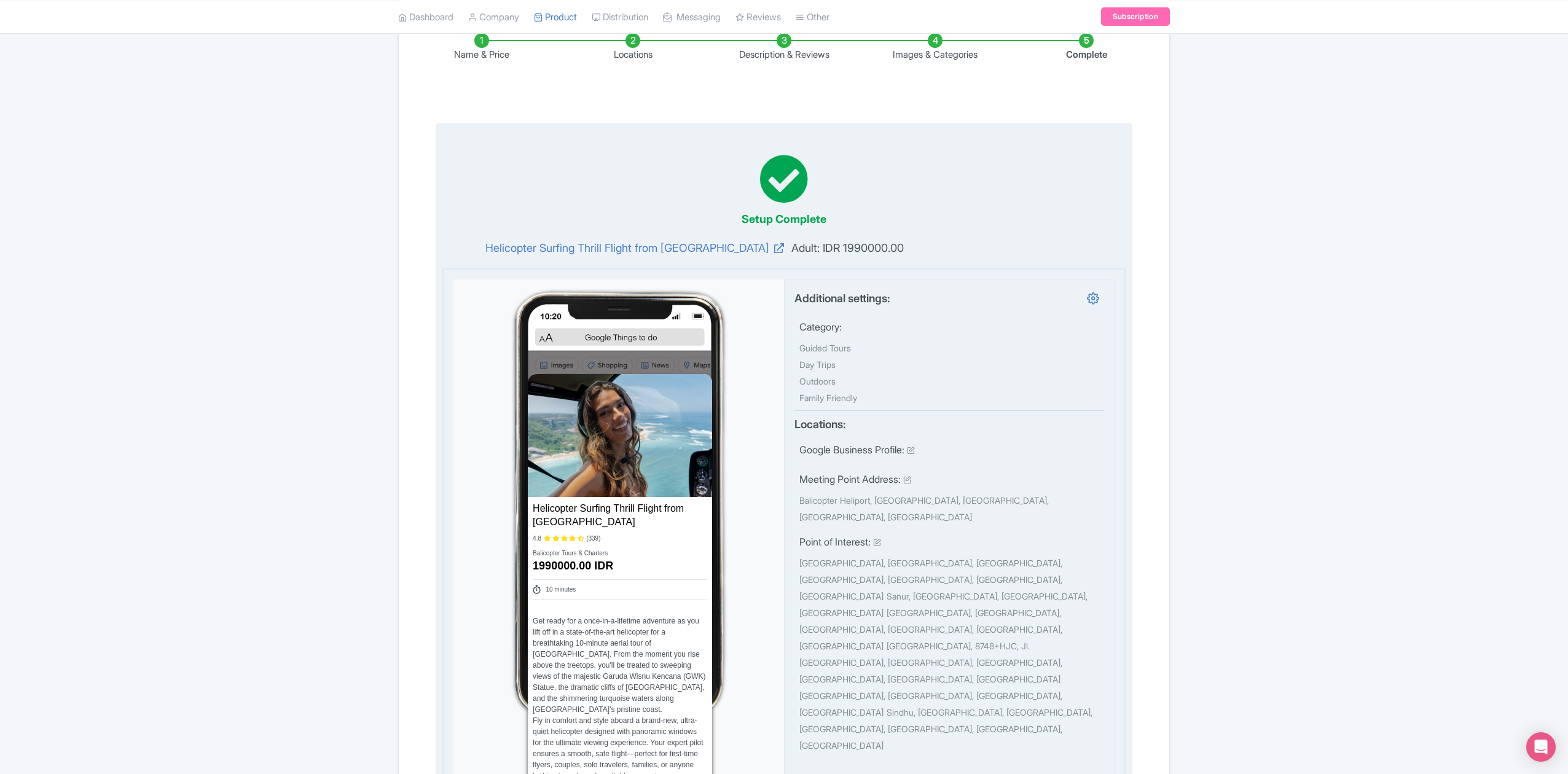
scroll to position [210, 0]
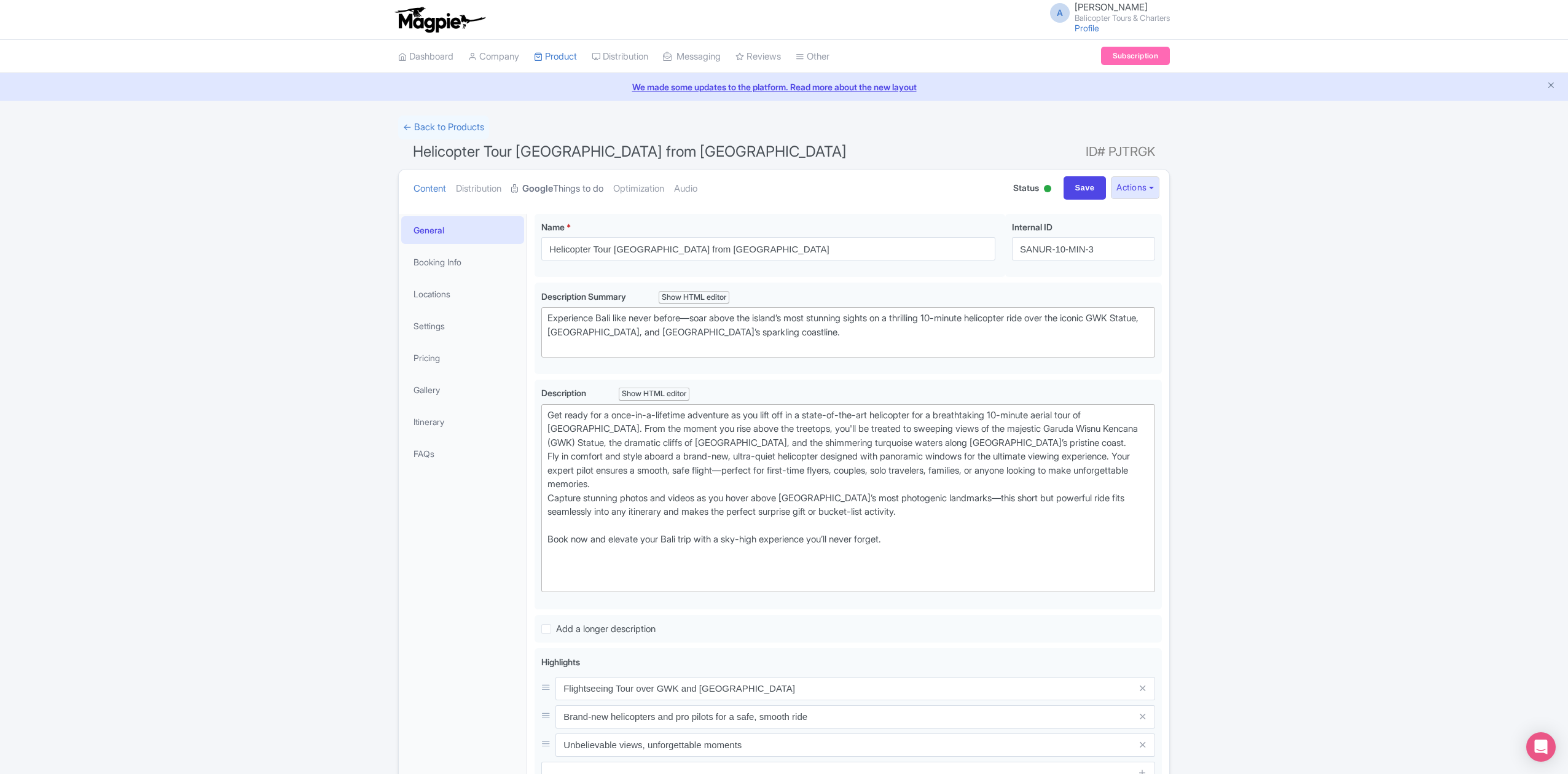
click at [573, 188] on link "Google Things to do" at bounding box center [557, 189] width 92 height 39
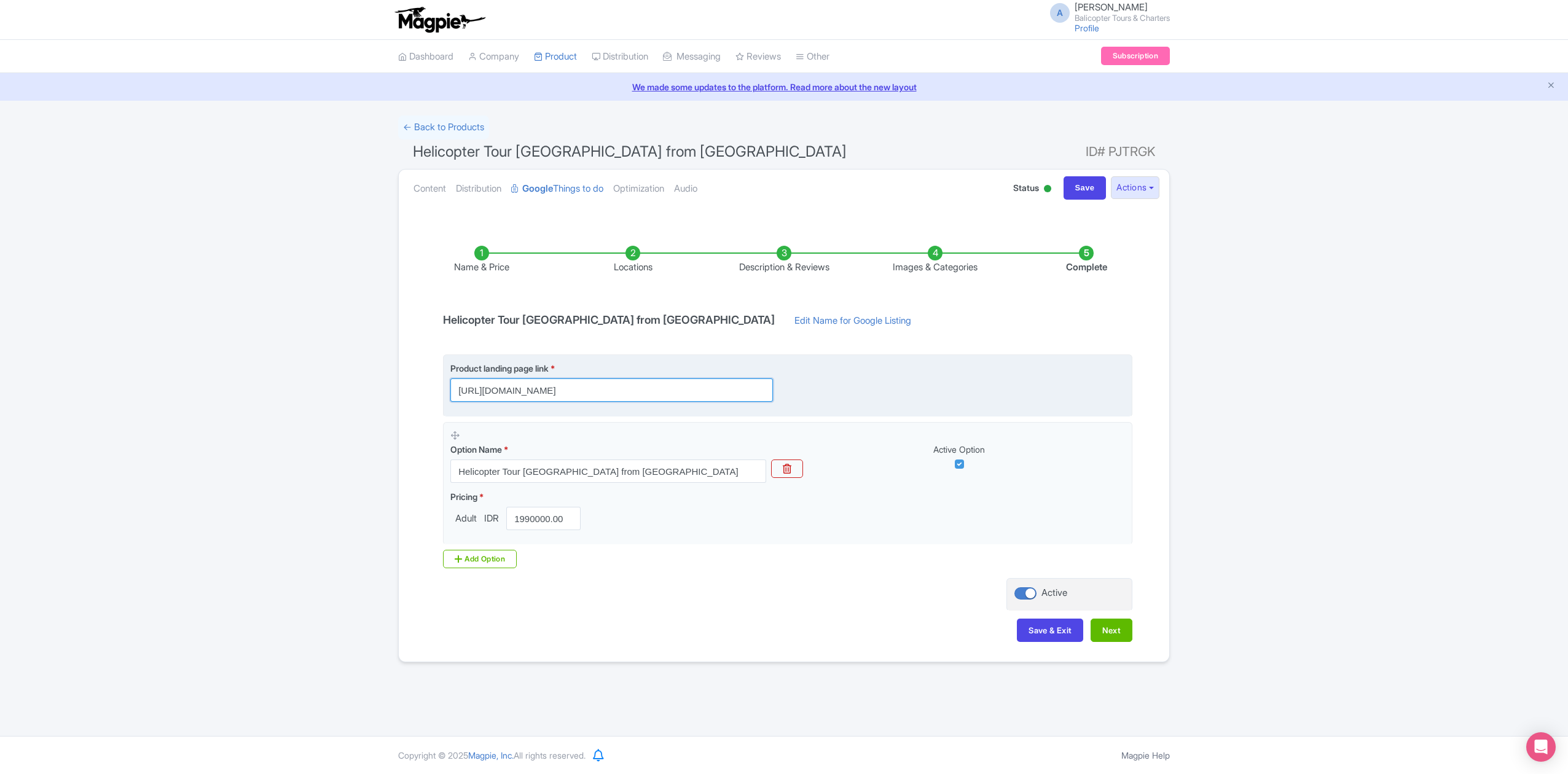
scroll to position [0, 355]
drag, startPoint x: 753, startPoint y: 391, endPoint x: 824, endPoint y: 397, distance: 71.3
click at [824, 397] on div "Product landing page link * https://www.balicopter.com/from-nusa-dua/bali-helic…" at bounding box center [788, 382] width 674 height 40
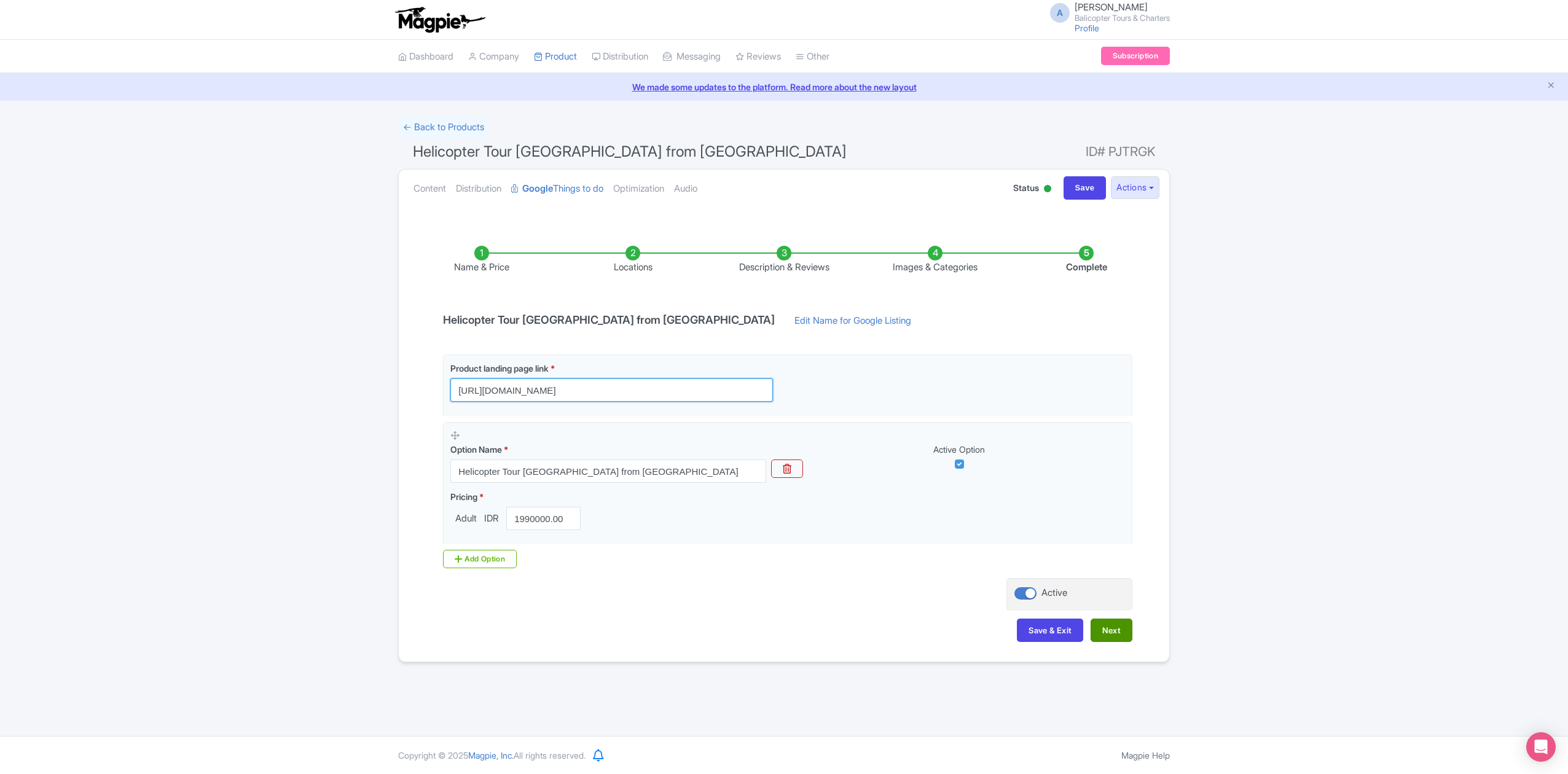
type input "https://www.balicopter.com/from-nusa-dua/bali-helicopter-tour-10-minute"
click at [1121, 636] on button "Next" at bounding box center [1112, 630] width 42 height 24
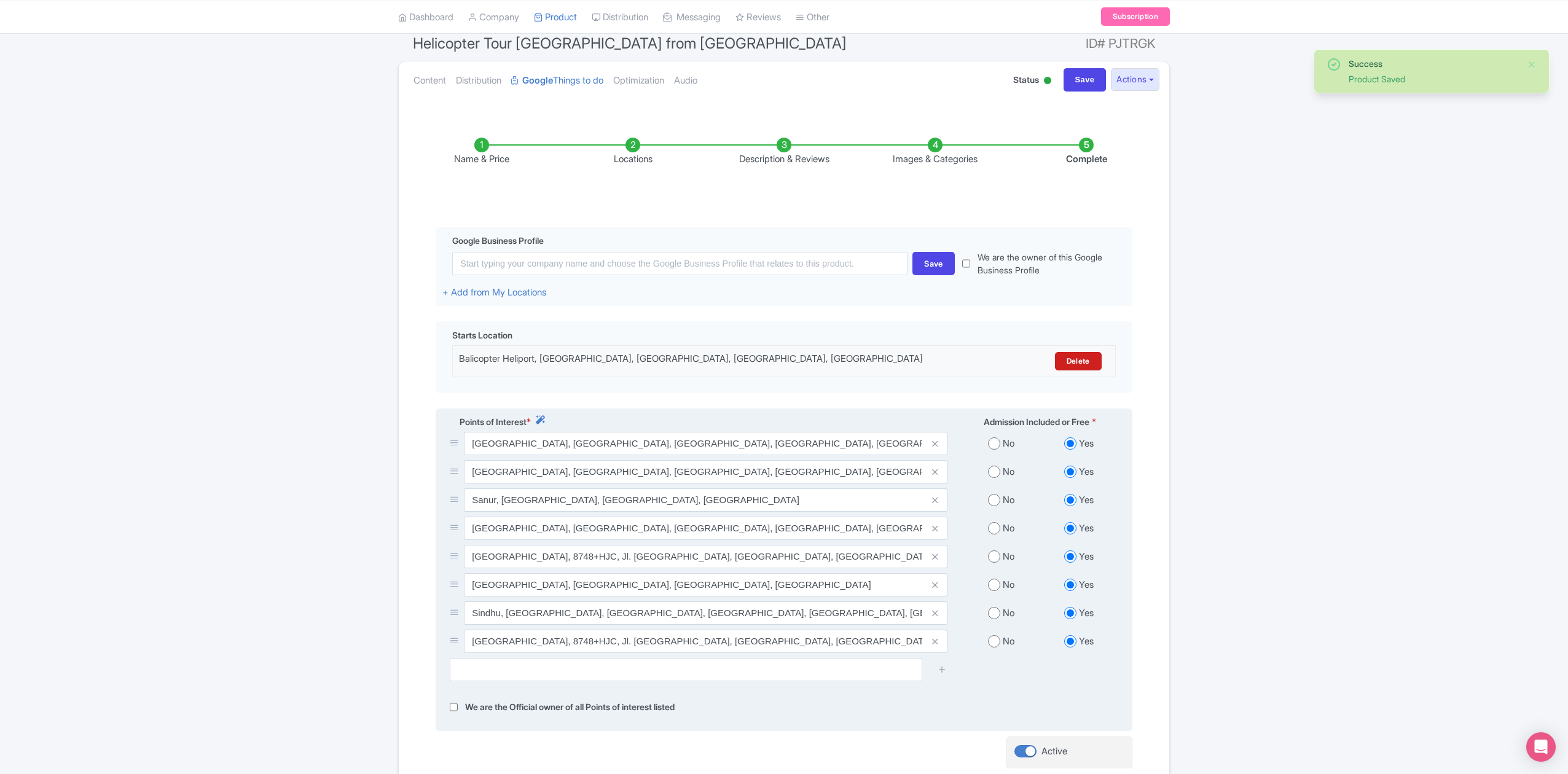
scroll to position [229, 0]
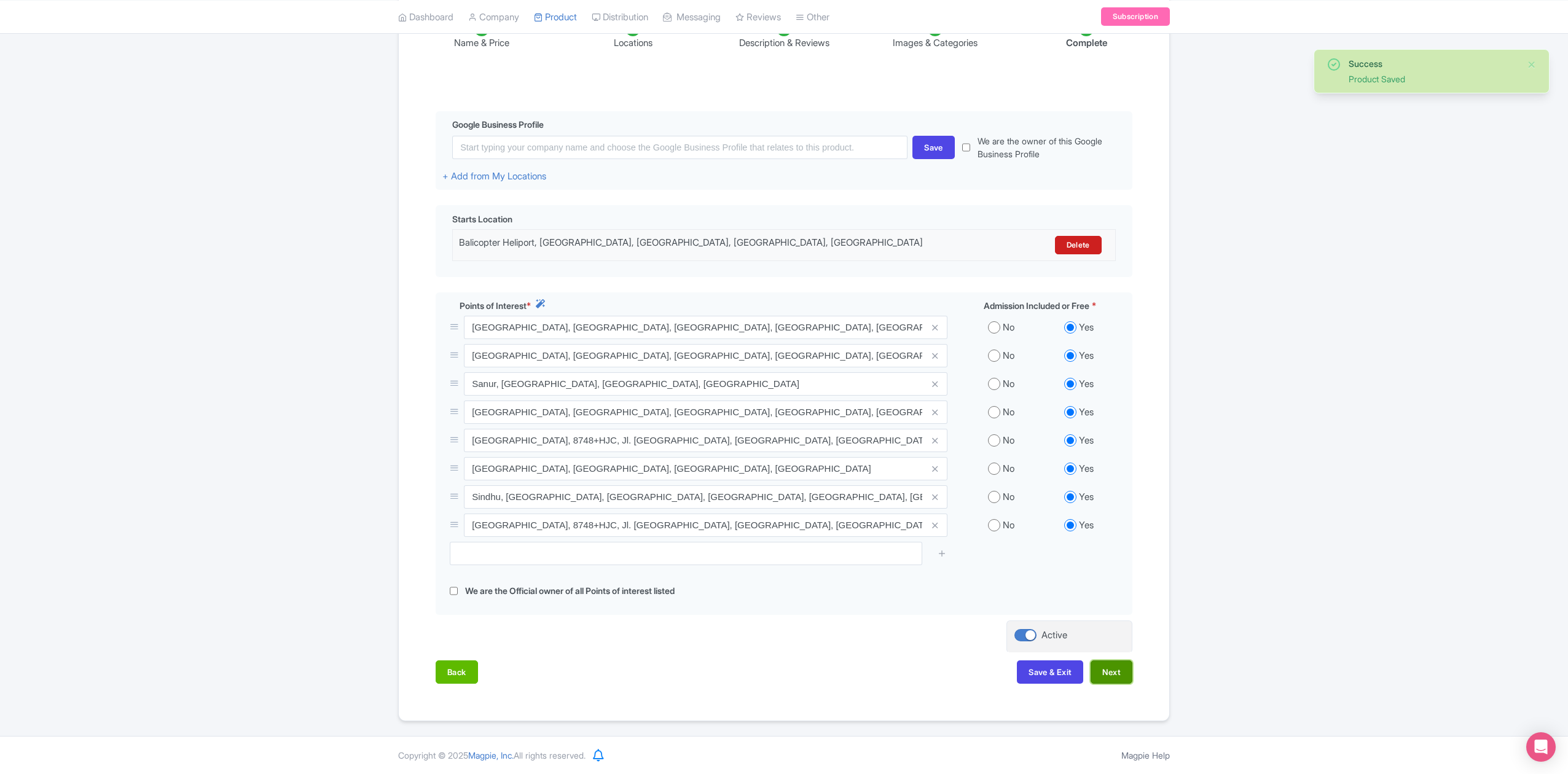
click at [1111, 673] on button "Next" at bounding box center [1112, 672] width 42 height 24
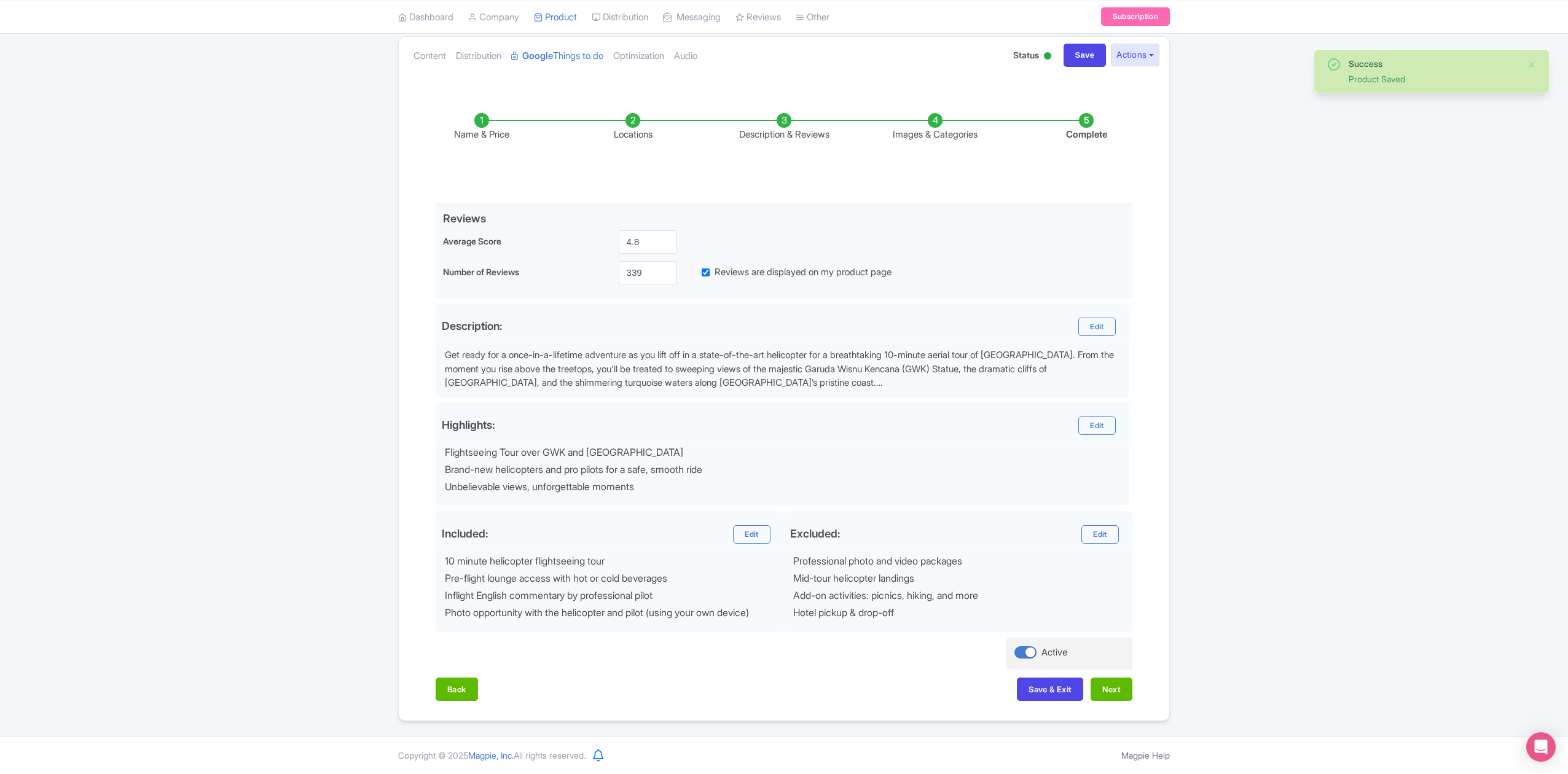
scroll to position [138, 0]
click at [1115, 688] on button "Next" at bounding box center [1112, 689] width 42 height 24
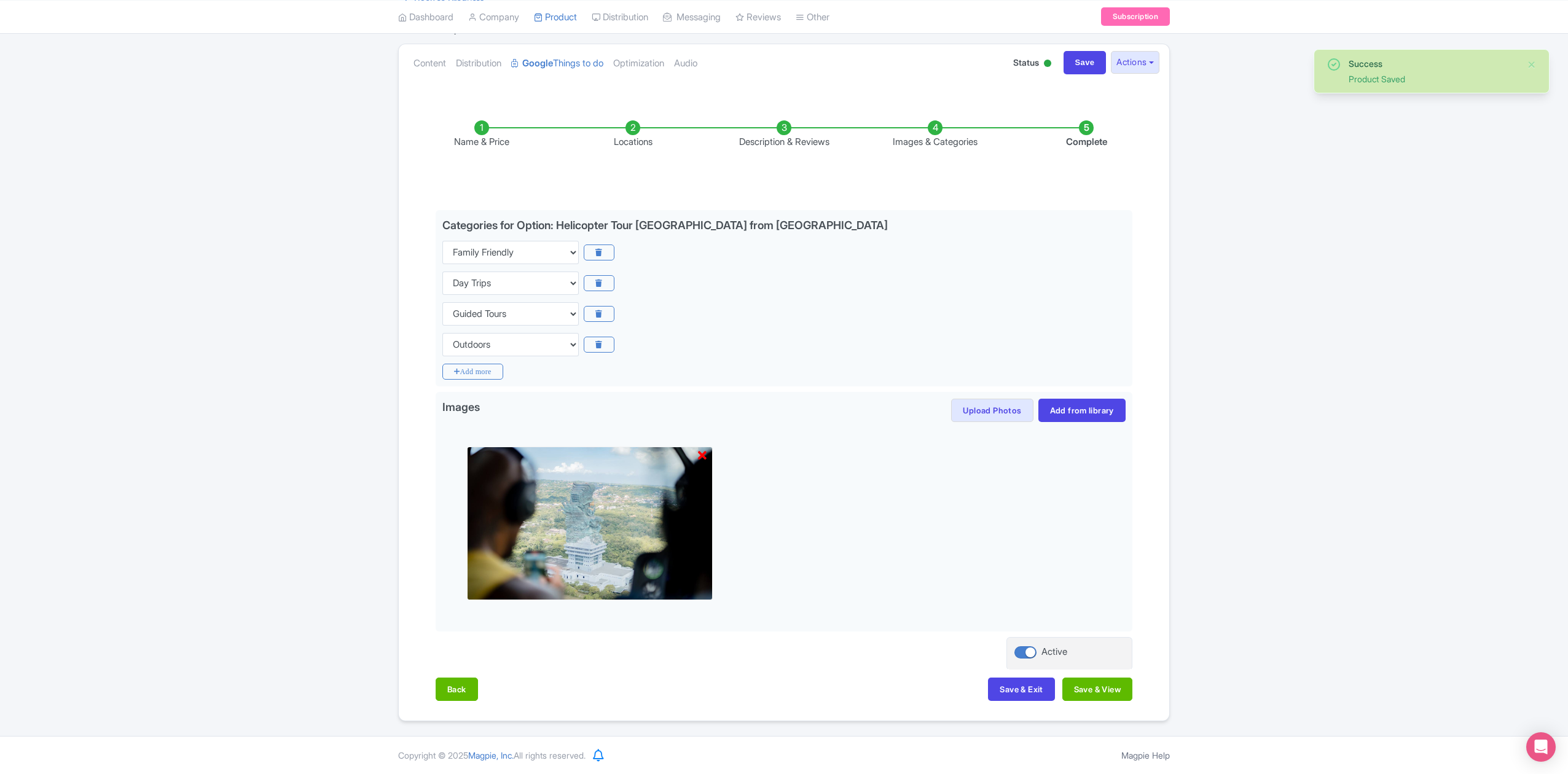
scroll to position [129, 0]
click at [1115, 688] on button "Save & View" at bounding box center [1098, 689] width 70 height 24
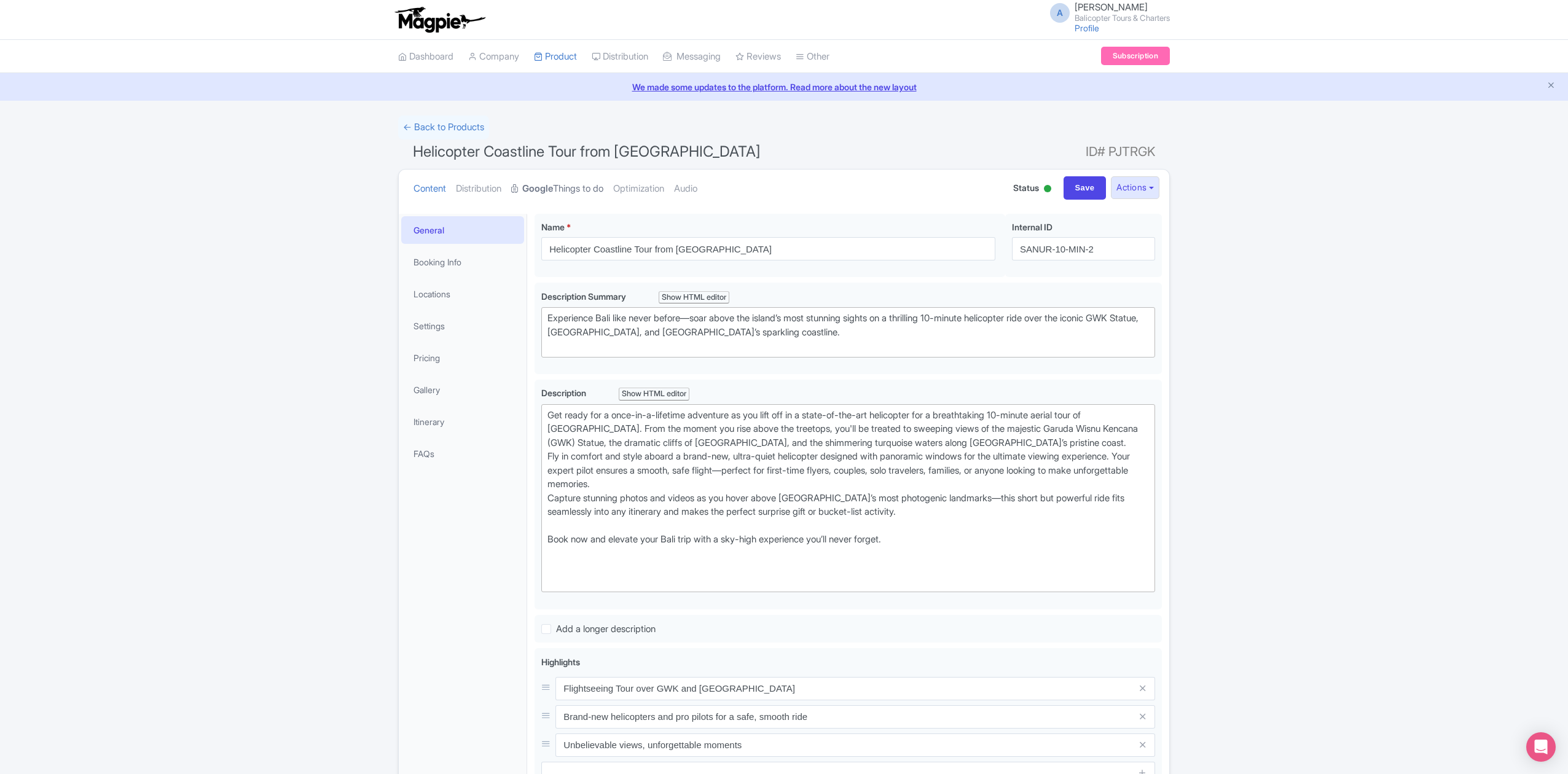
click at [552, 188] on strong "Google" at bounding box center [537, 189] width 30 height 14
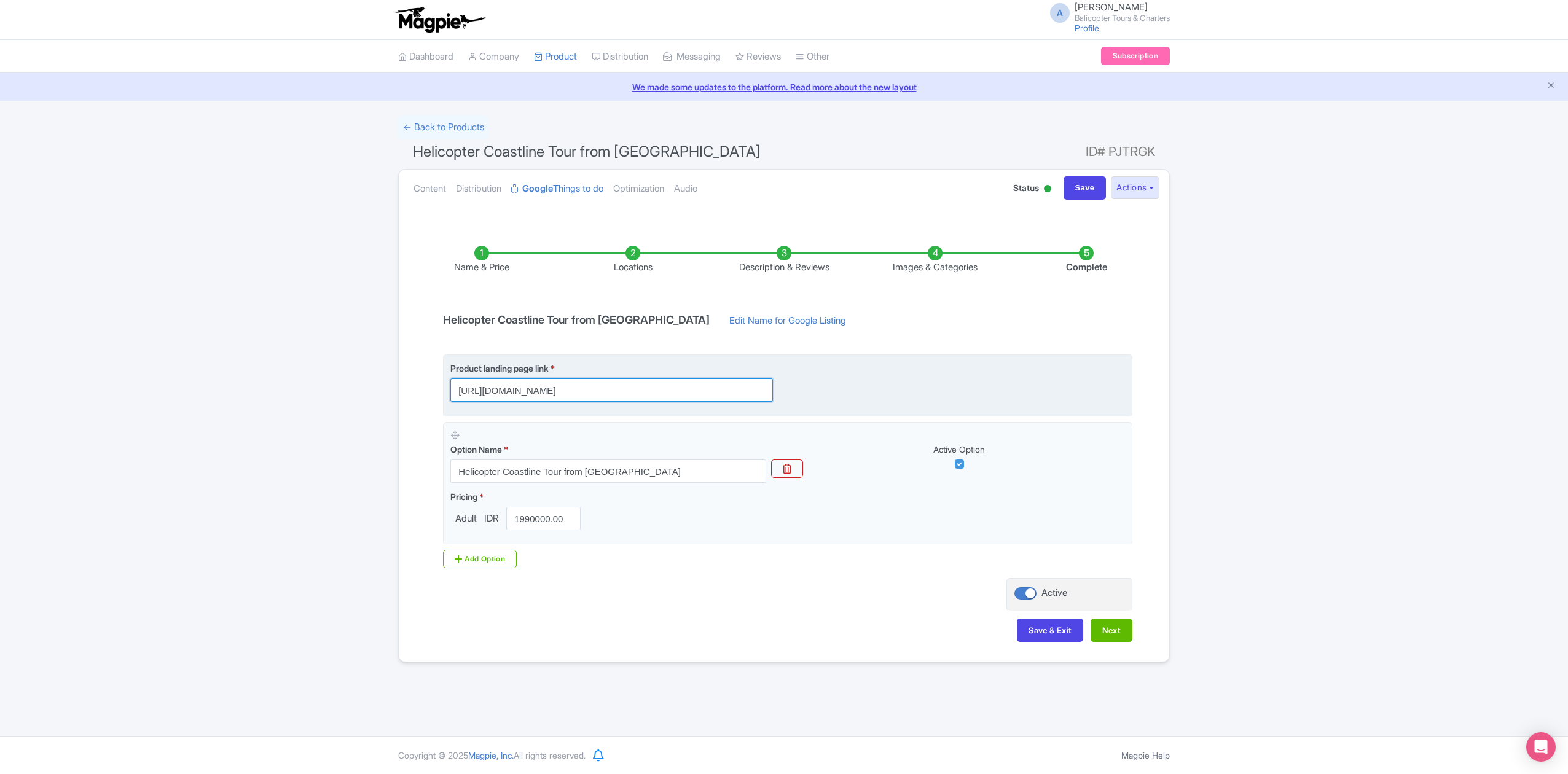
scroll to position [0, 352]
drag, startPoint x: 754, startPoint y: 391, endPoint x: 894, endPoint y: 393, distance: 140.0
click at [876, 387] on div "Product landing page link * https://www.balicopter.com/from-nusa-dua/bali-helic…" at bounding box center [788, 382] width 674 height 40
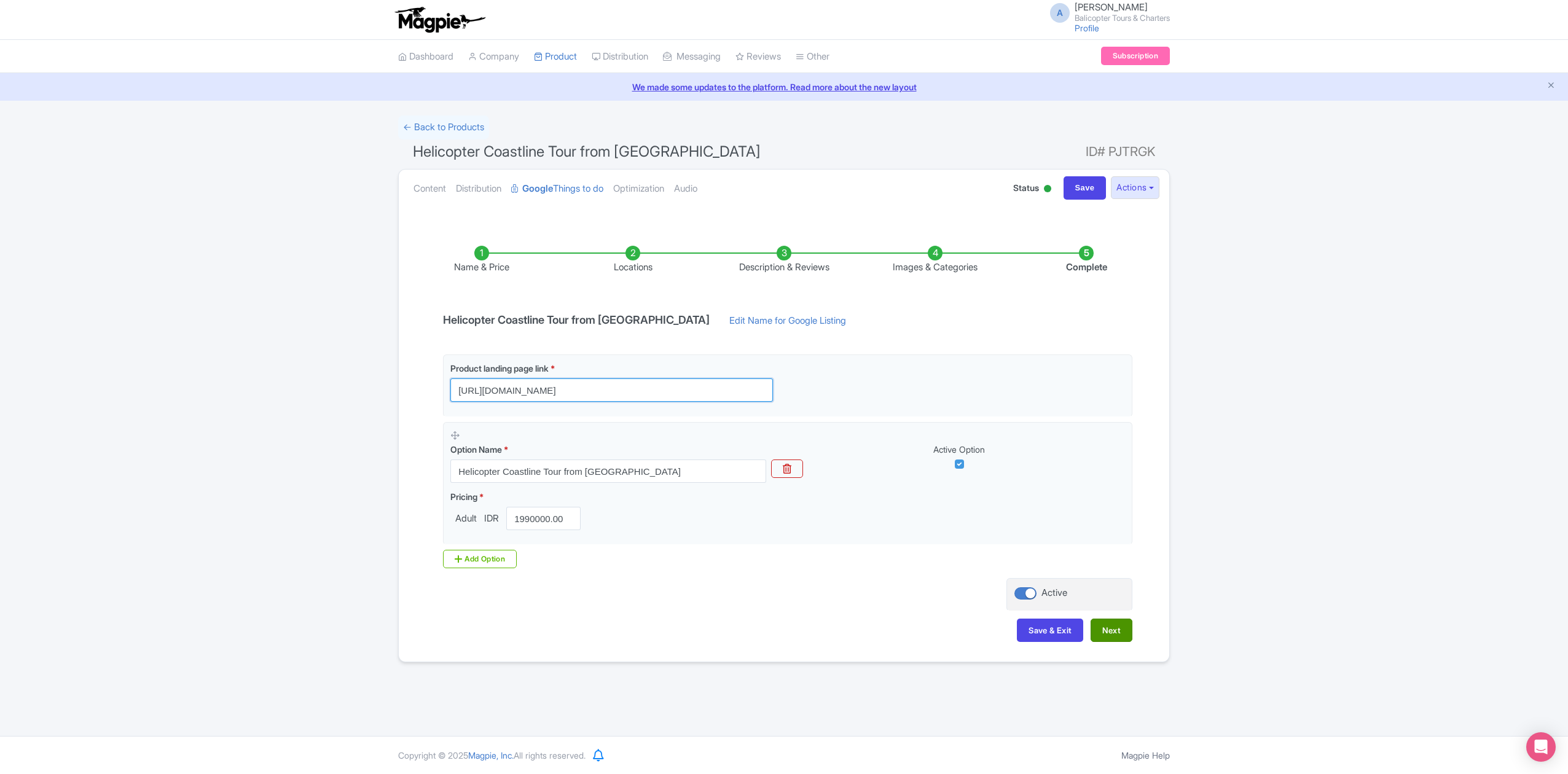
type input "https://www.balicopter.com/from-nusa-dua/bali-helicopter-tour-10-minute"
click at [1104, 629] on button "Next" at bounding box center [1112, 630] width 42 height 24
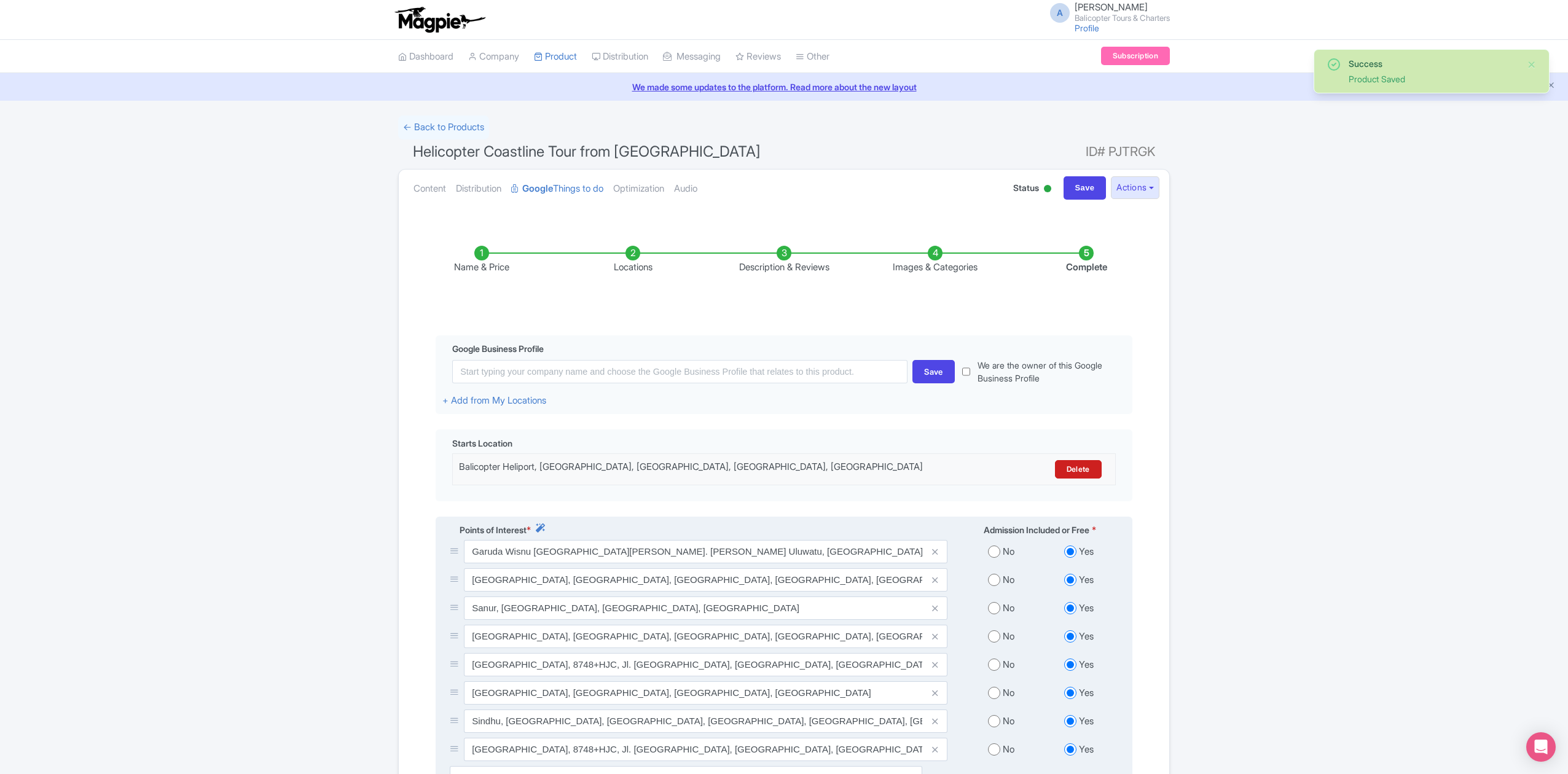
scroll to position [229, 0]
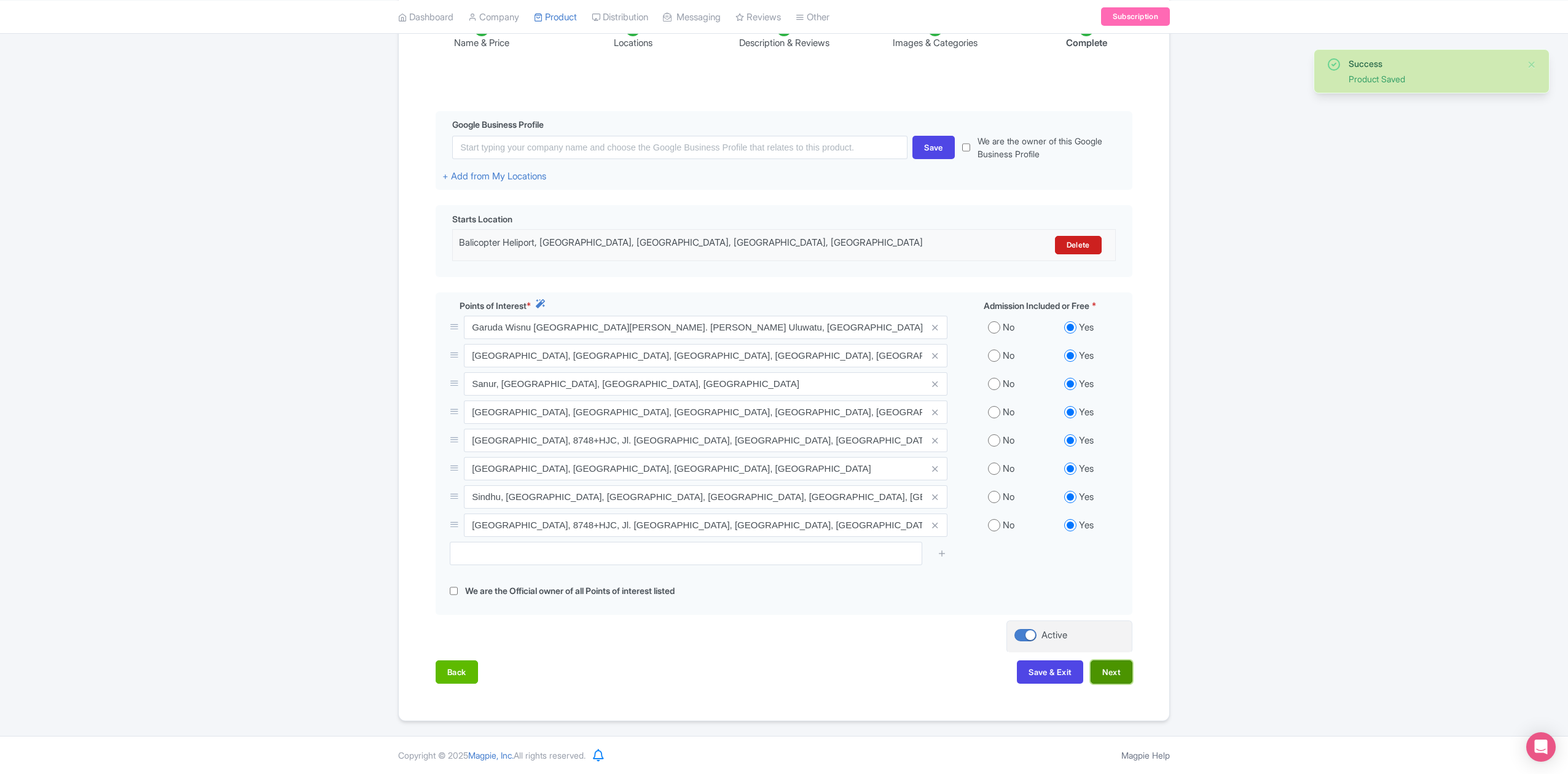
click at [1126, 673] on button "Next" at bounding box center [1112, 672] width 42 height 24
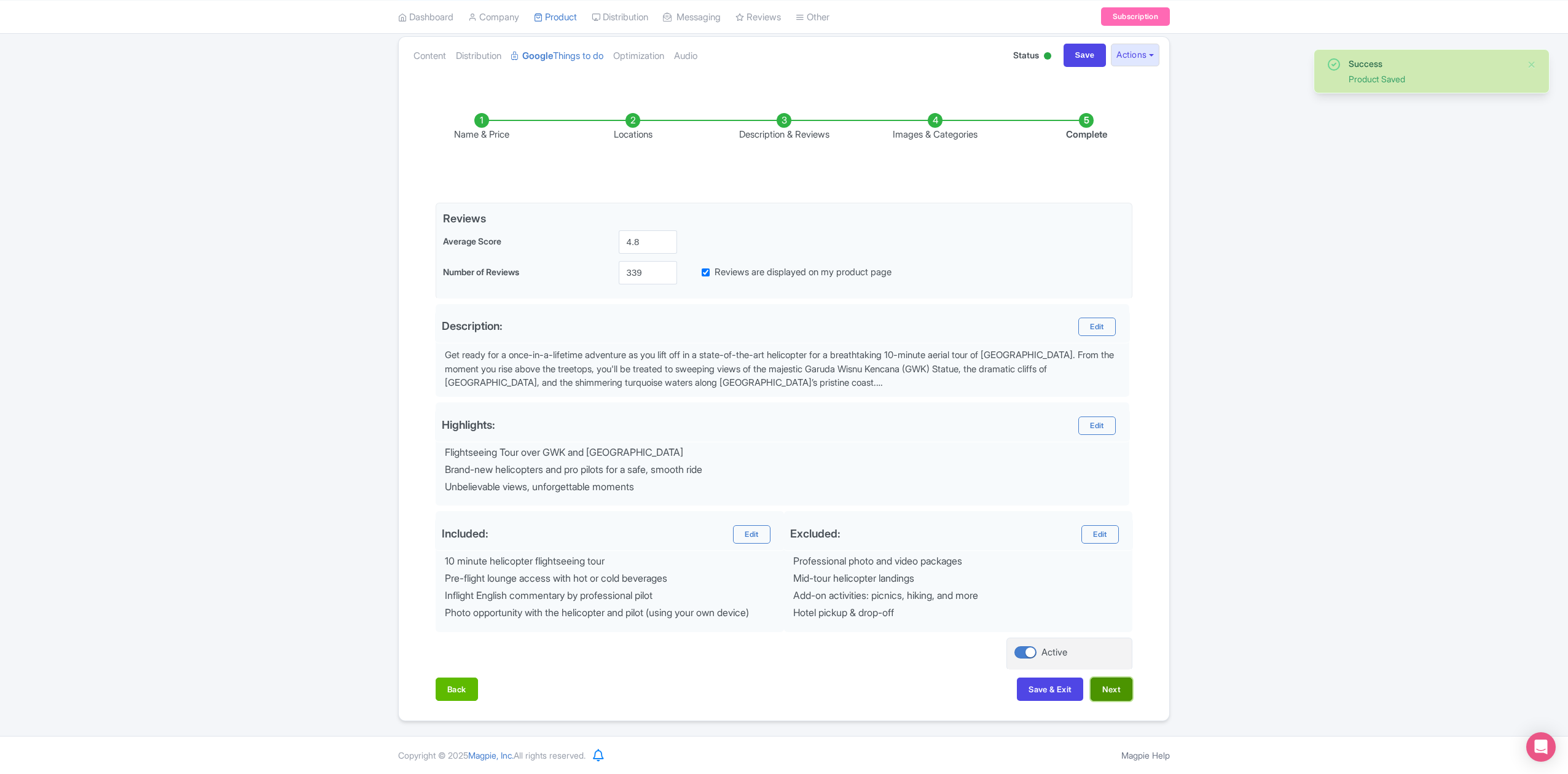
click at [1120, 686] on button "Next" at bounding box center [1112, 689] width 42 height 24
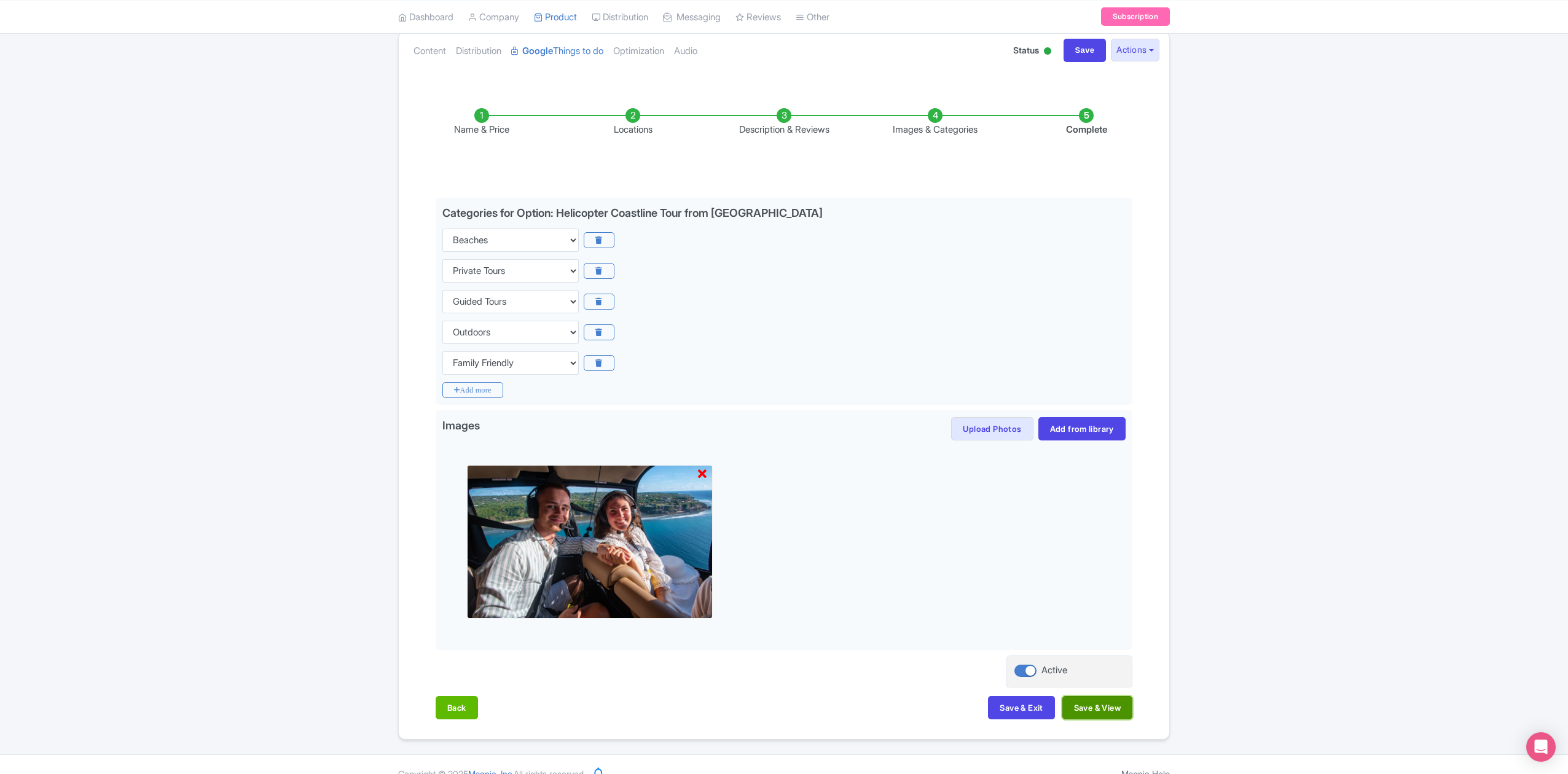
click at [1109, 710] on button "Save & View" at bounding box center [1098, 707] width 70 height 24
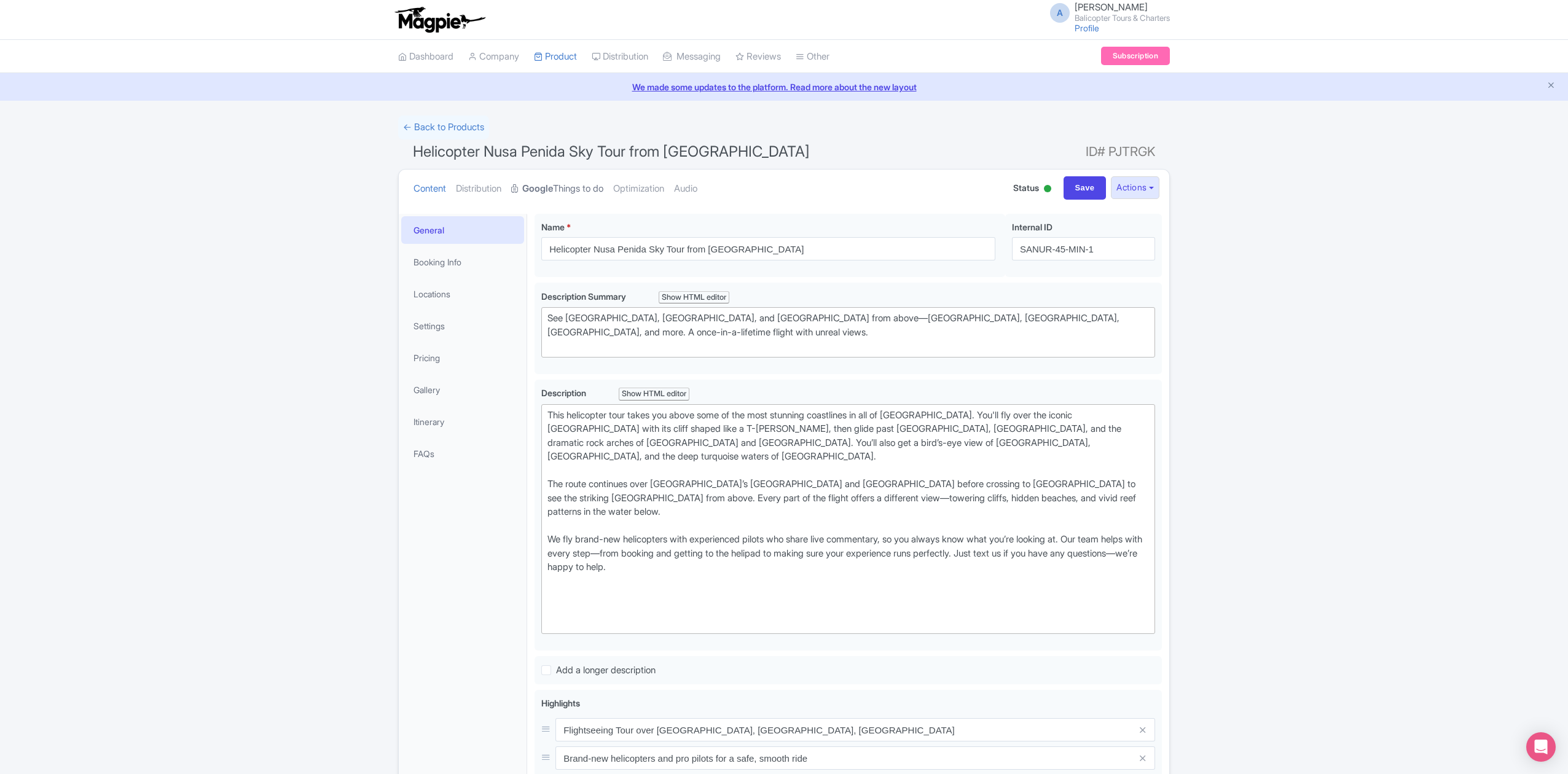
click at [586, 192] on link "Google Things to do" at bounding box center [557, 189] width 92 height 39
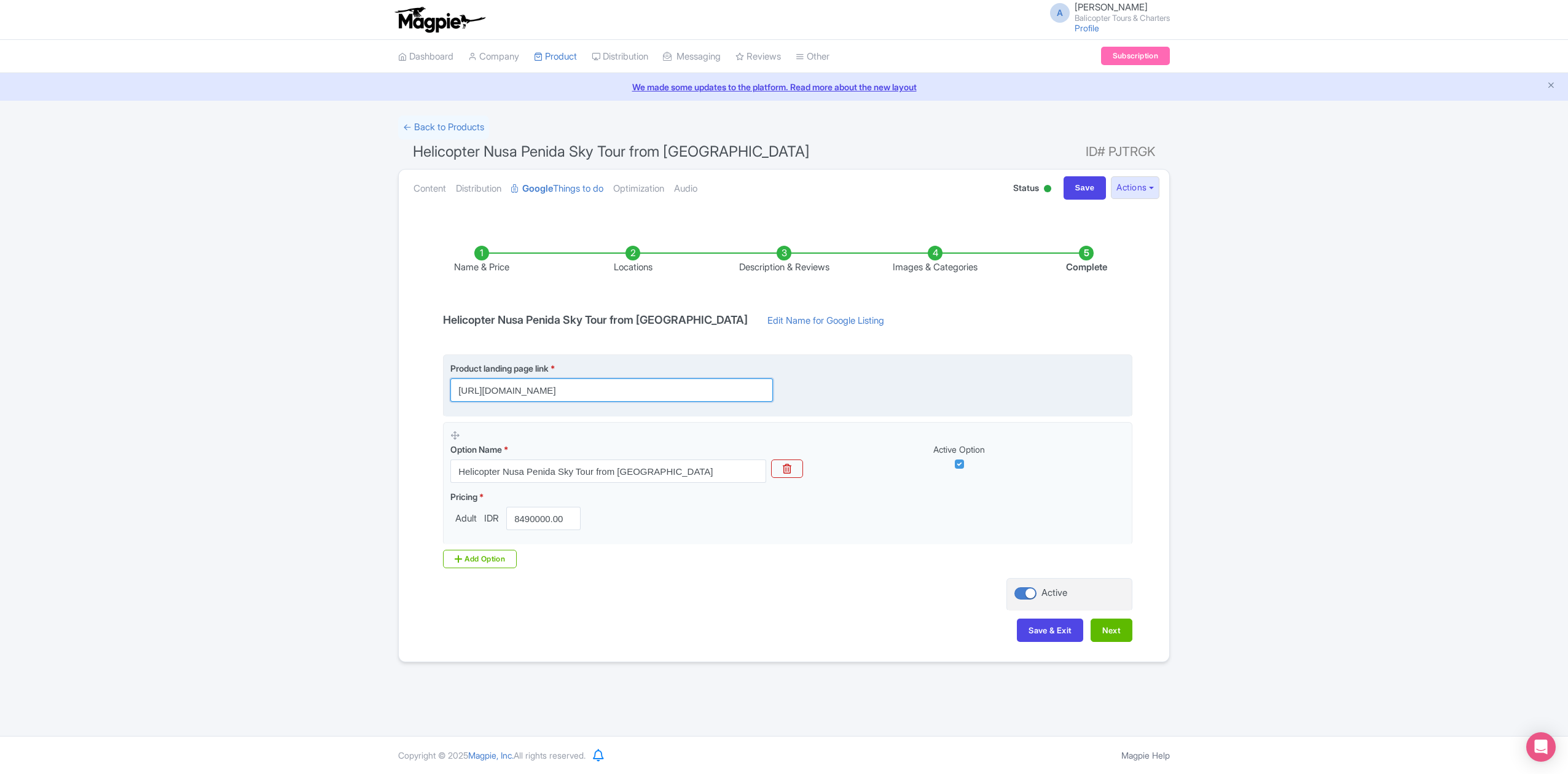
scroll to position [0, 369]
drag, startPoint x: 756, startPoint y: 390, endPoint x: 859, endPoint y: 413, distance: 105.5
click at [856, 411] on fieldset "Product landing page link * [URL][DOMAIN_NAME]" at bounding box center [788, 385] width 690 height 62
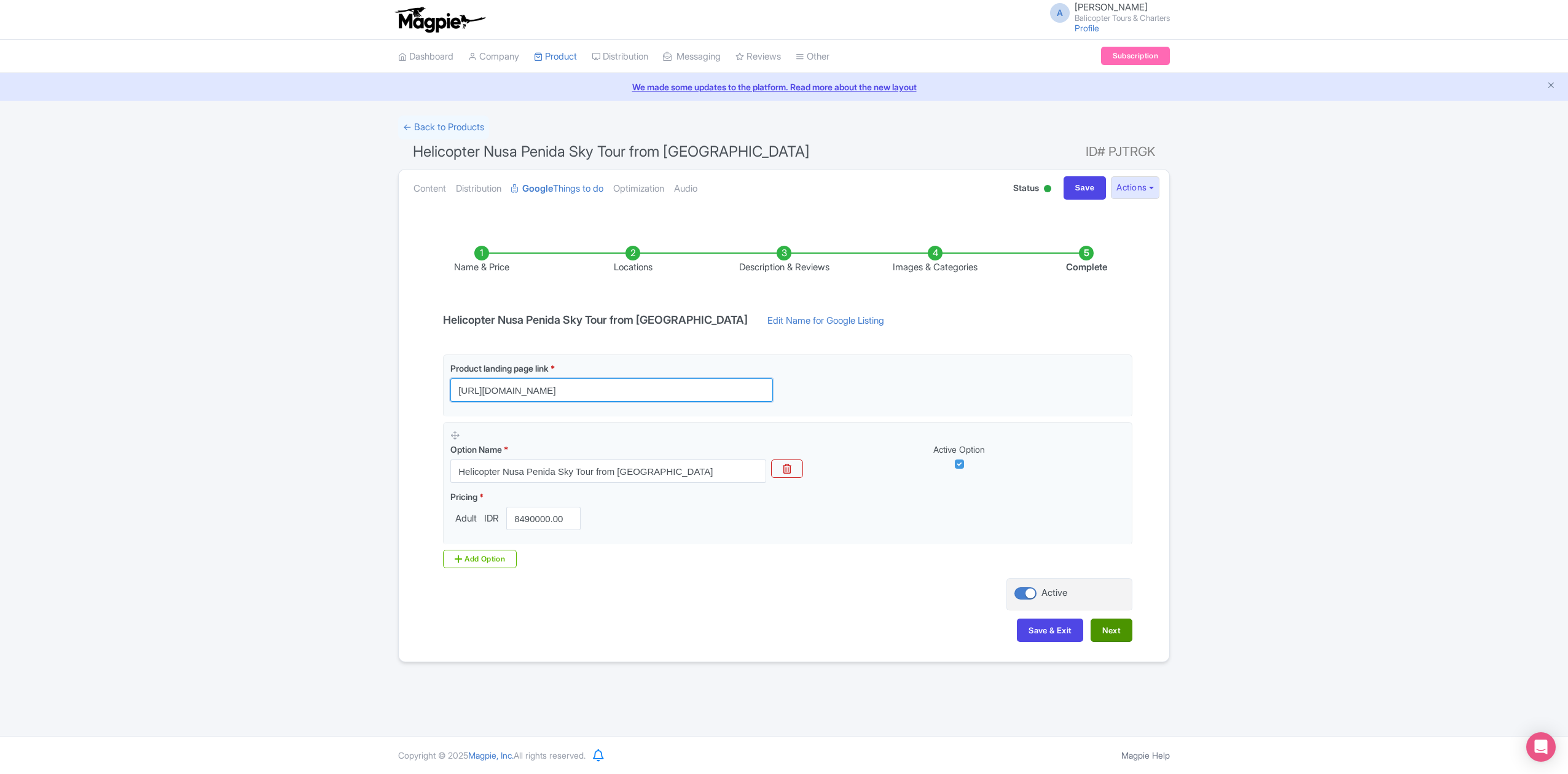
type input "[URL][DOMAIN_NAME]"
click at [1115, 630] on button "Next" at bounding box center [1112, 630] width 42 height 24
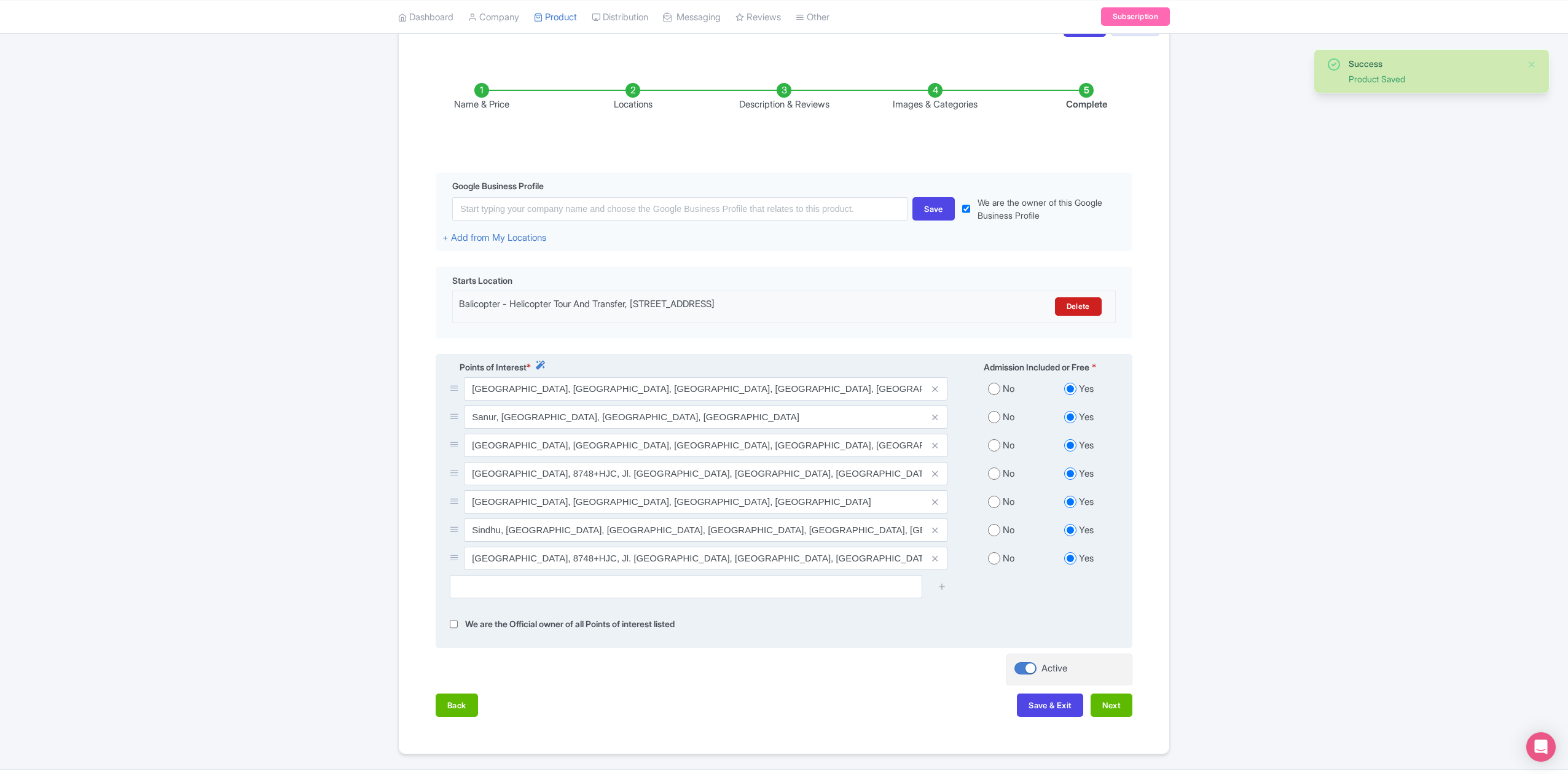
scroll to position [202, 0]
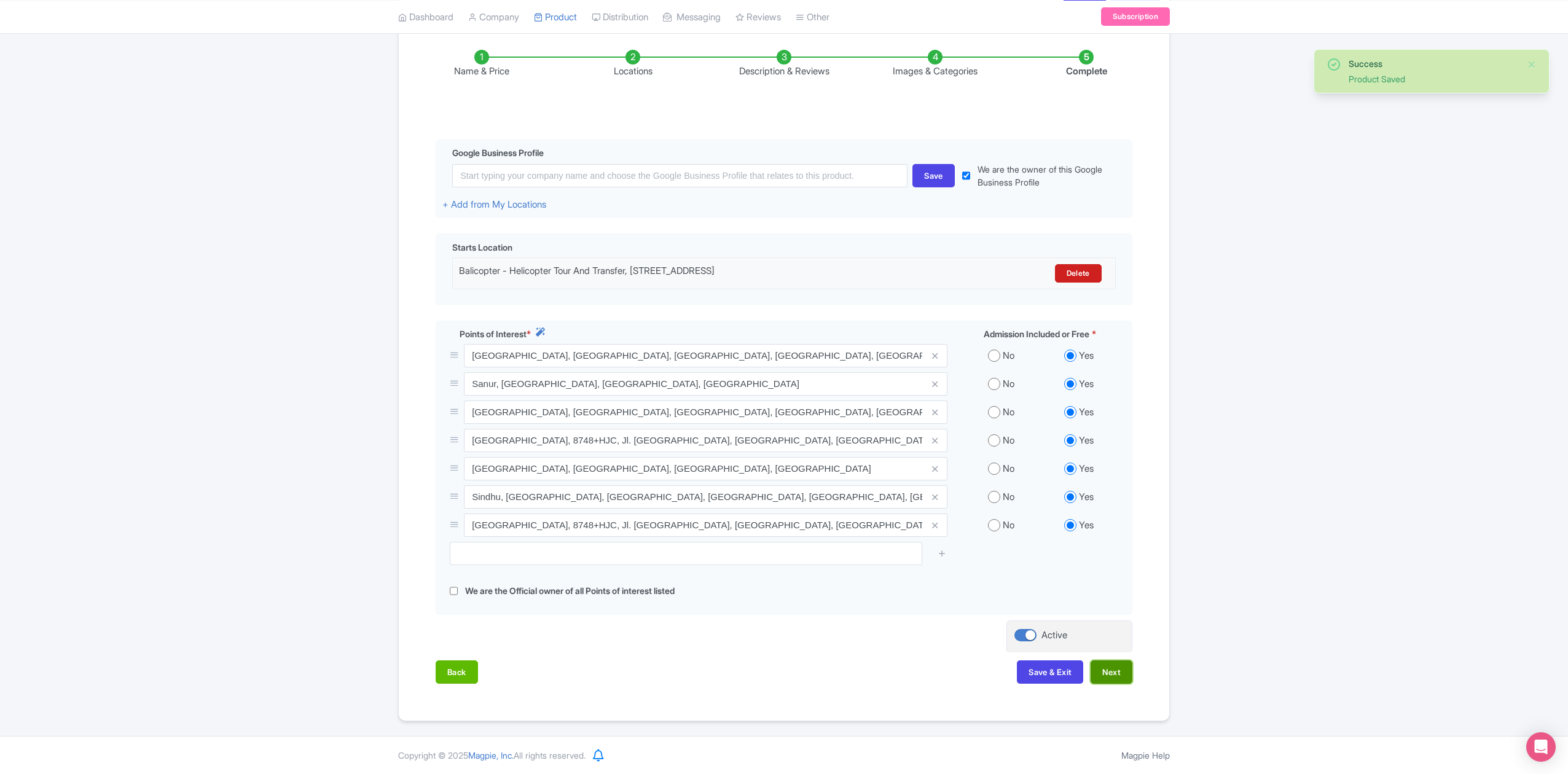
click at [1119, 679] on button "Next" at bounding box center [1112, 672] width 42 height 24
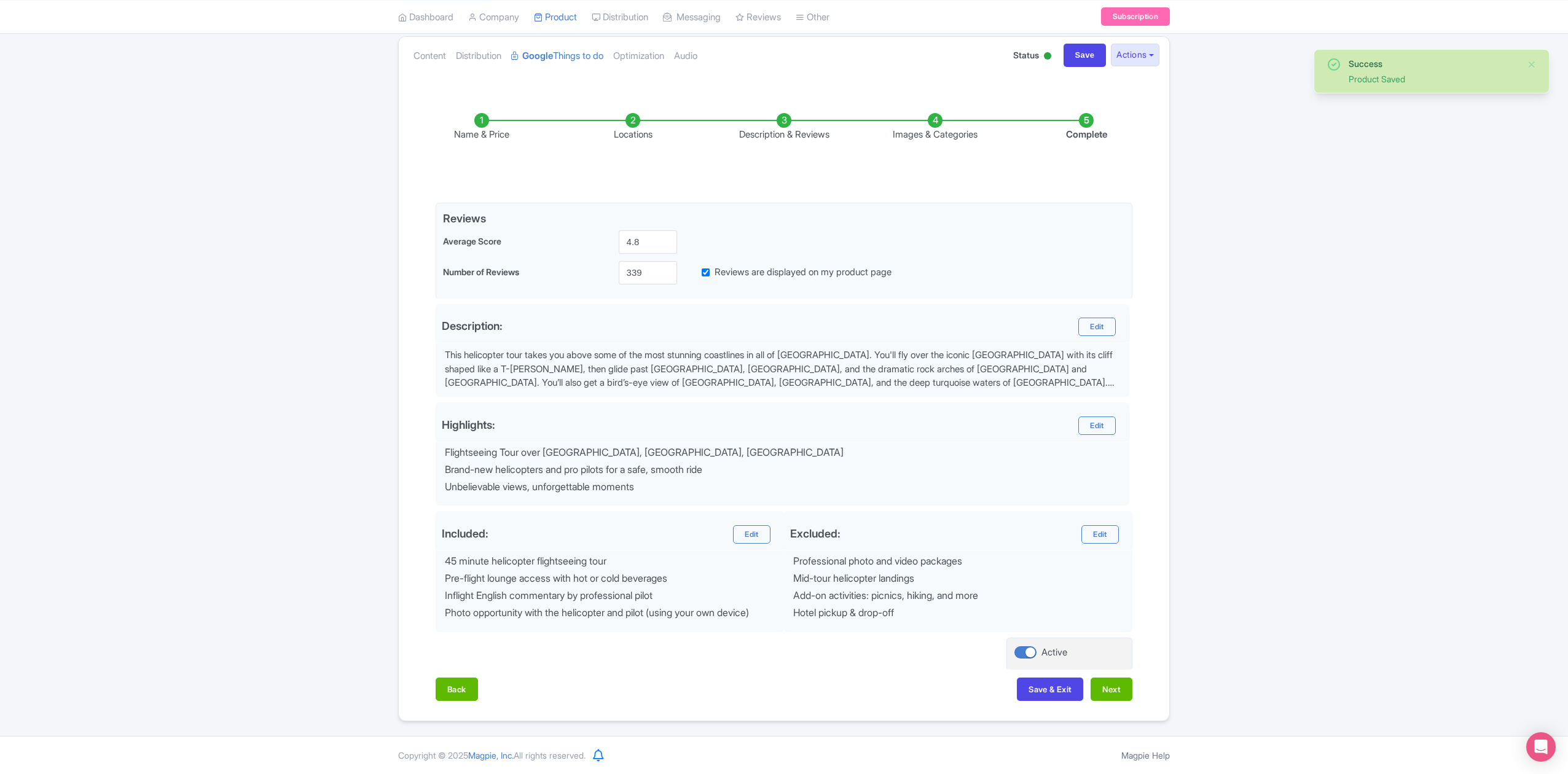
scroll to position [138, 0]
click at [1123, 679] on button "Next" at bounding box center [1112, 689] width 42 height 24
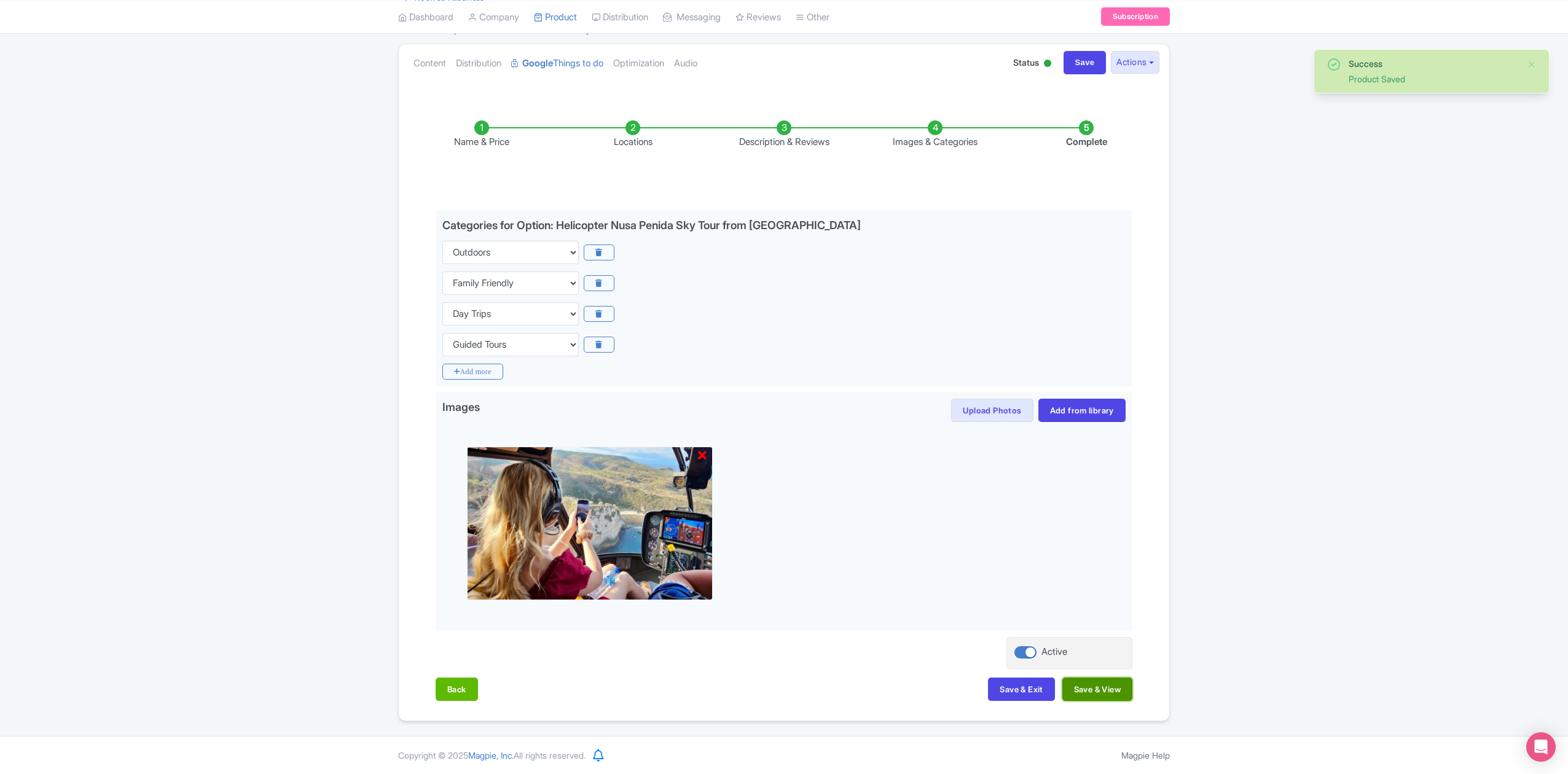
click at [1126, 685] on button "Save & View" at bounding box center [1098, 689] width 70 height 24
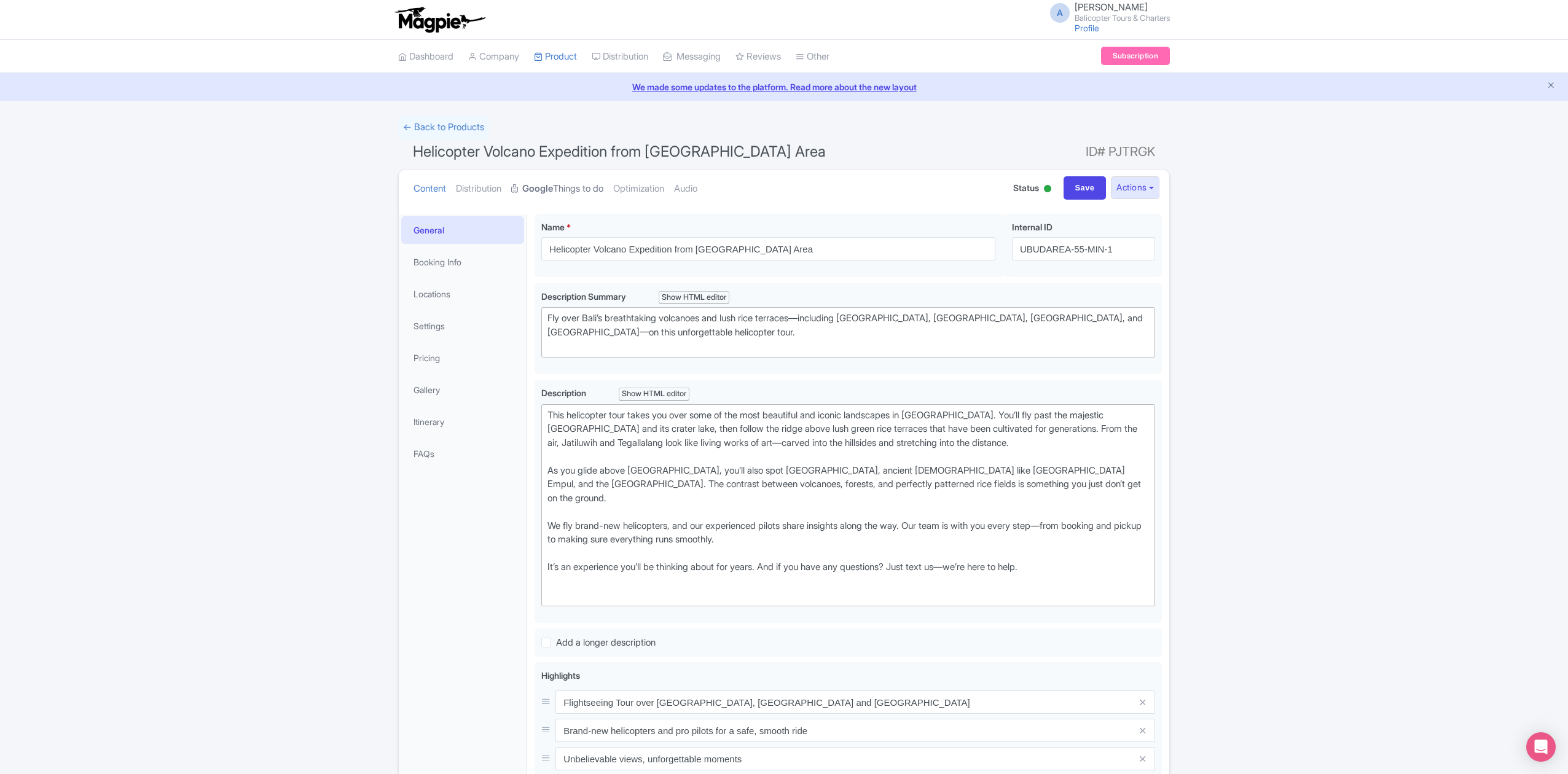
click at [581, 192] on link "Google Things to do" at bounding box center [557, 189] width 92 height 39
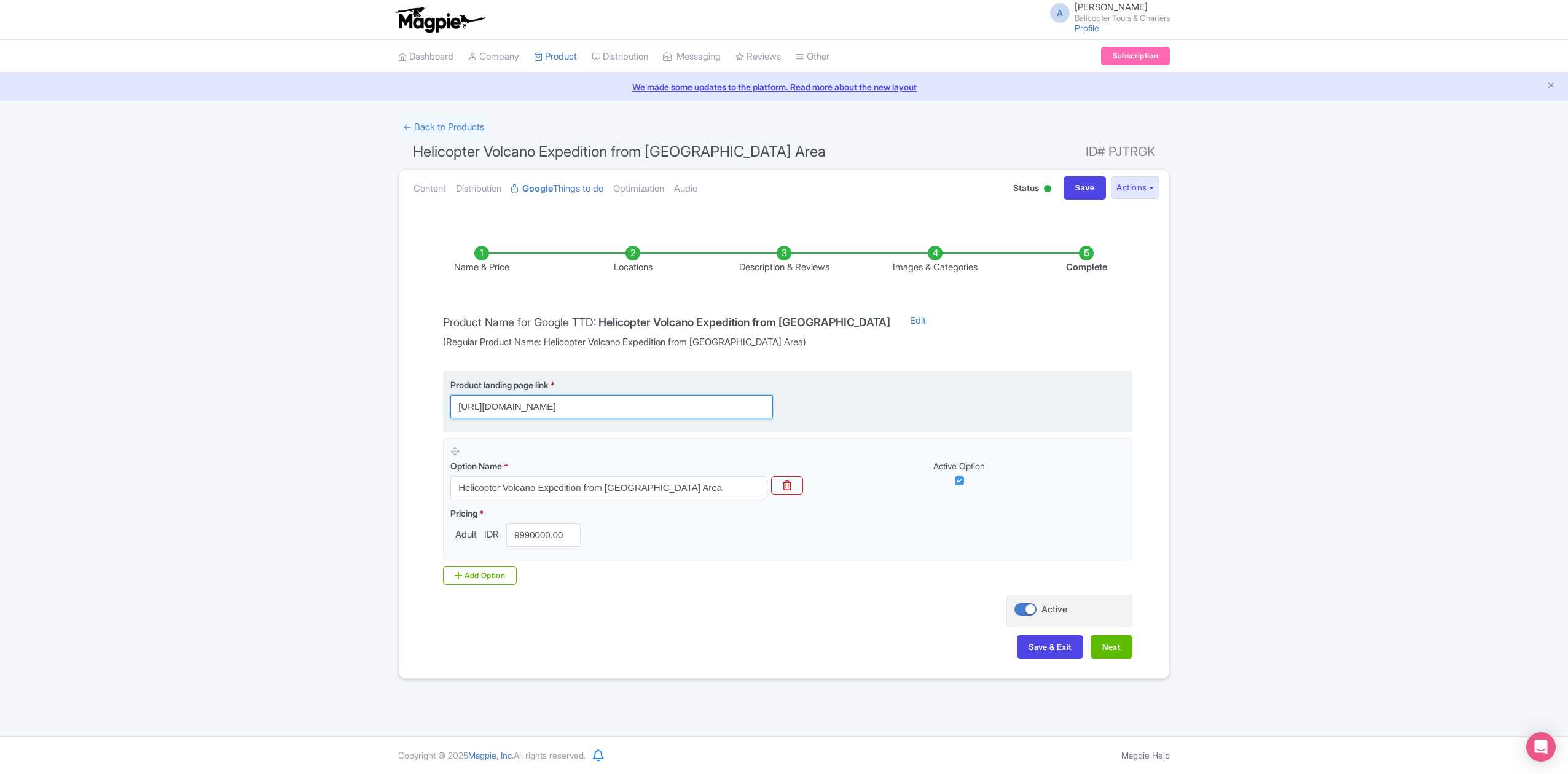
drag, startPoint x: 729, startPoint y: 411, endPoint x: 792, endPoint y: 411, distance: 63.0
click at [792, 411] on div "Product landing page link * https://www.balicopter.com/from-canggu-nuanu/bali-v…" at bounding box center [788, 398] width 674 height 40
click at [583, 406] on input "https://www.balicopter.com/from-canggu-nuanu/bali-volcanoes-and-ricefields-heli…" at bounding box center [612, 407] width 323 height 24
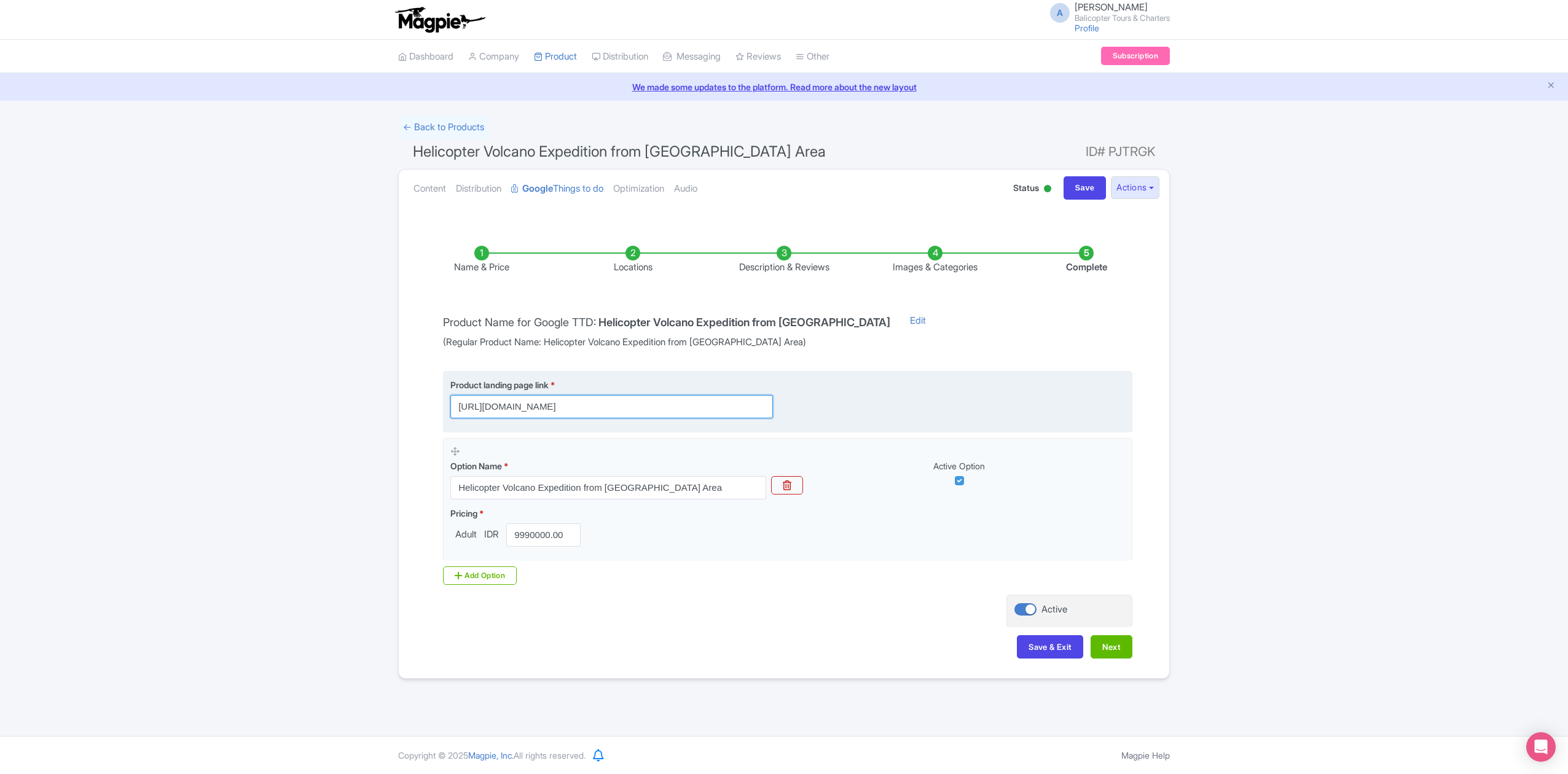
drag, startPoint x: 526, startPoint y: 409, endPoint x: 562, endPoint y: 415, distance: 36.5
click at [516, 410] on input "https://www.balicopter.com/from-canggu-nuanu/bali-volcanoes-and-ricefields-heli…" at bounding box center [612, 407] width 323 height 24
click at [647, 416] on input "https://www.balicopter.com/from-canggu-nuanu/bali-volcanoes-and-ricefields-heli…" at bounding box center [612, 407] width 323 height 24
drag, startPoint x: 686, startPoint y: 406, endPoint x: 879, endPoint y: 409, distance: 193.0
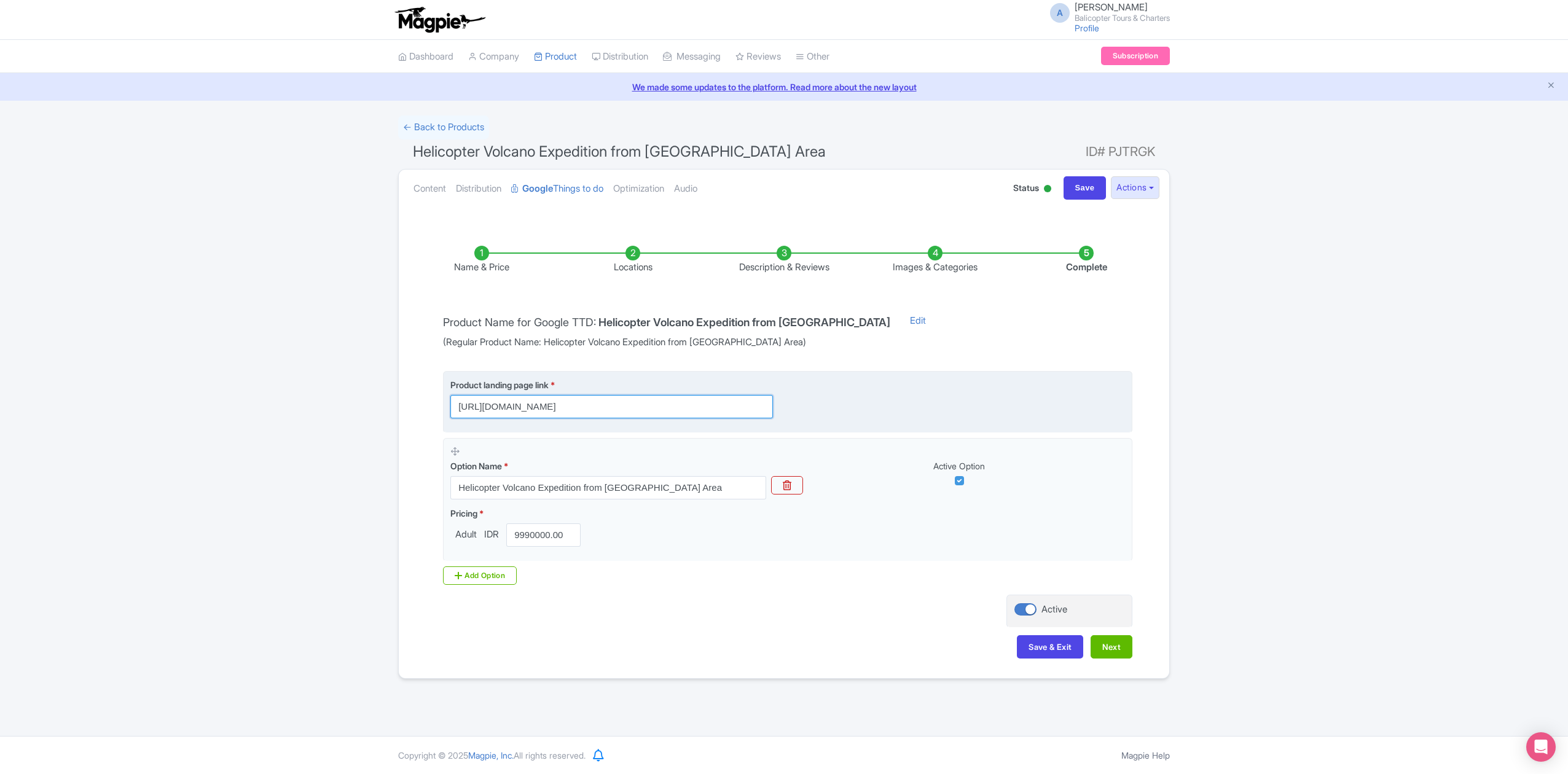
click at [879, 409] on div "Product landing page link * https://www.balicopter.com/from-canggu-nuanu/bali-v…" at bounding box center [788, 398] width 674 height 40
drag, startPoint x: 751, startPoint y: 409, endPoint x: 384, endPoint y: 409, distance: 367.0
click at [384, 409] on div "← Back to Products Helicopter Volcano Expedition from Ubud Area ID# PJTRGK Cont…" at bounding box center [784, 397] width 1568 height 564
type input "https://www.balicopter.com/from-canggu-nuanu/bali-volcanoes-and-ricefields-heli…"
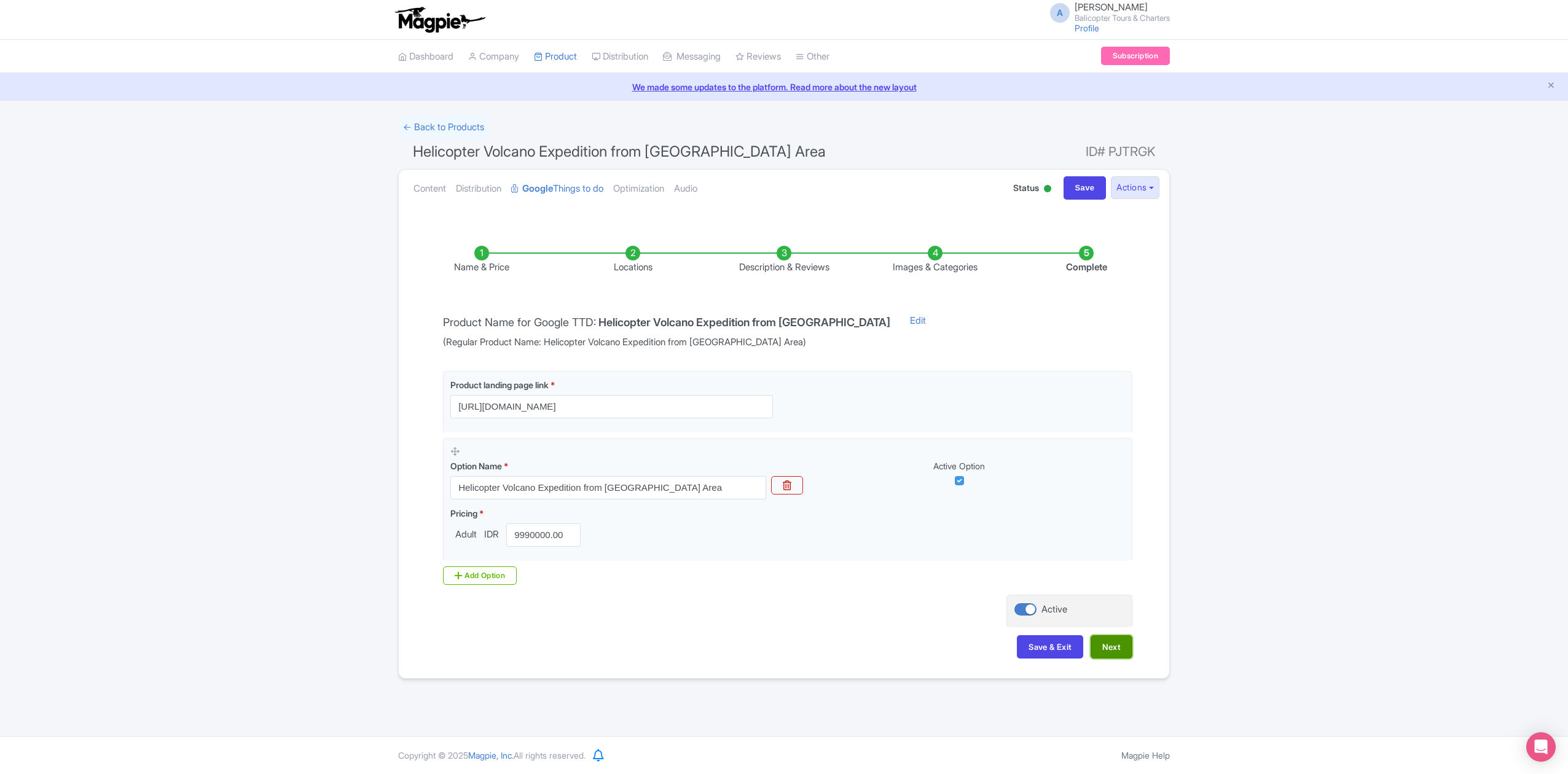
click at [1120, 653] on button "Next" at bounding box center [1112, 646] width 42 height 24
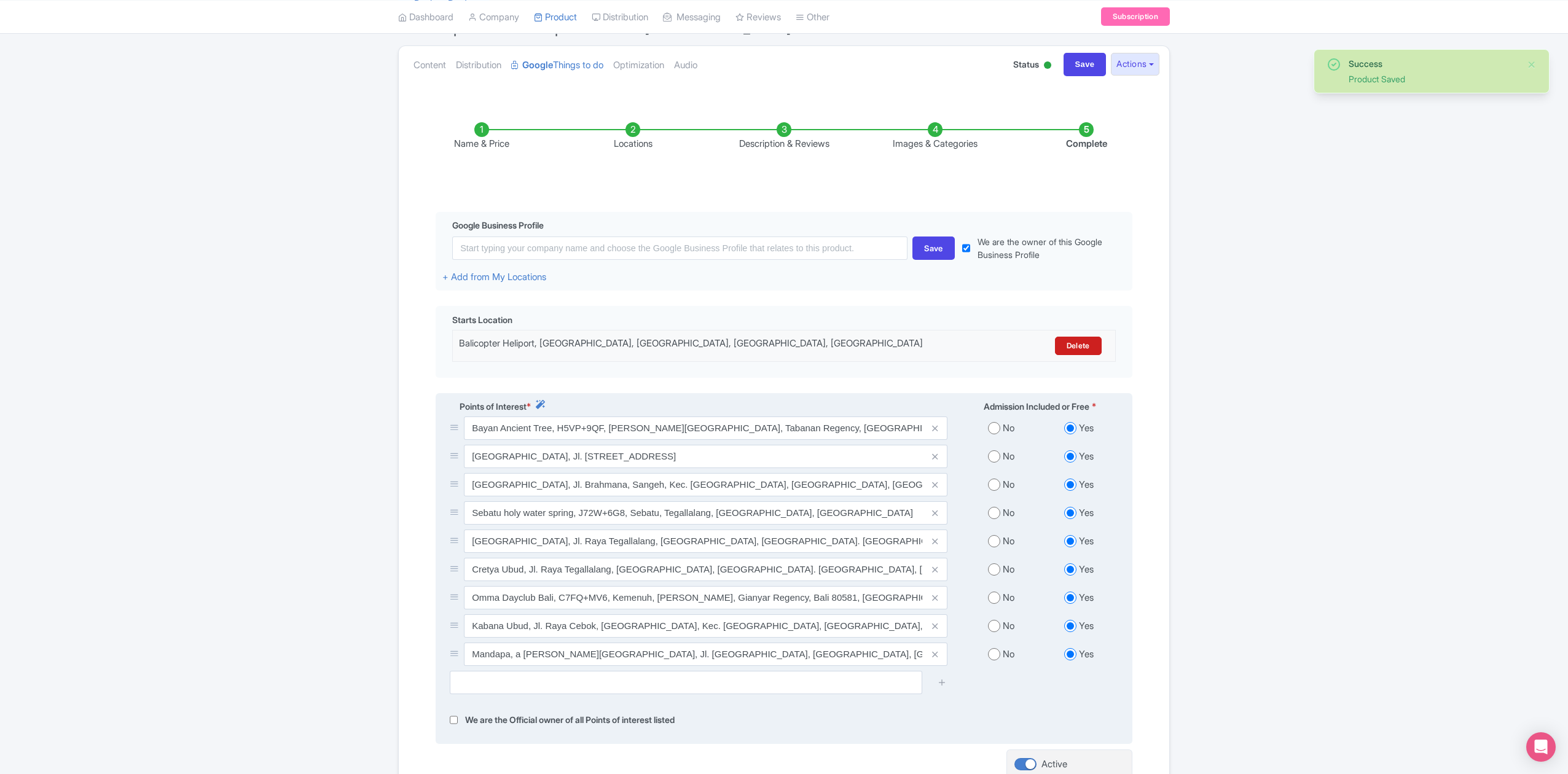
scroll to position [259, 0]
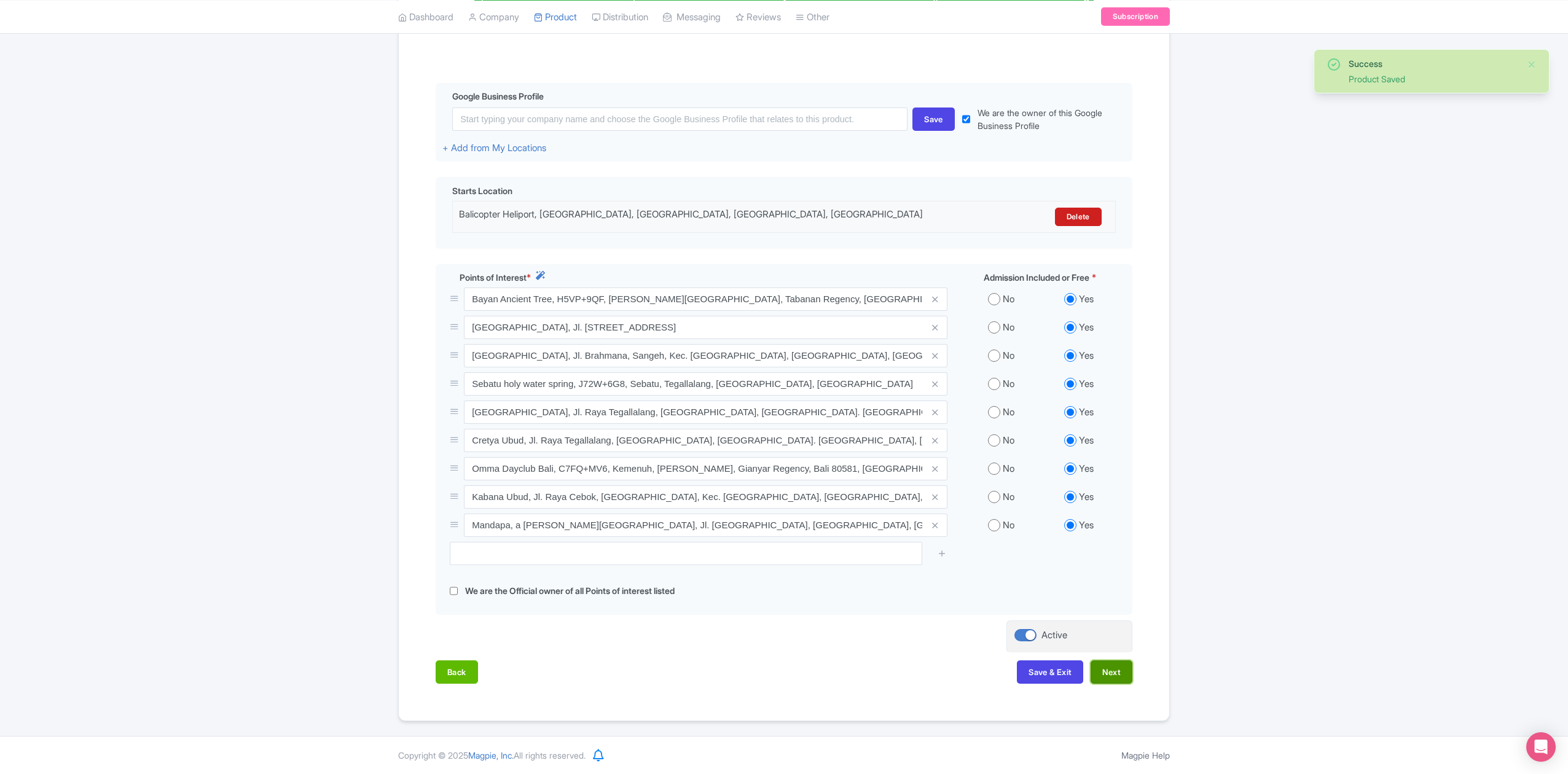
click at [1120, 664] on button "Next" at bounding box center [1112, 672] width 42 height 24
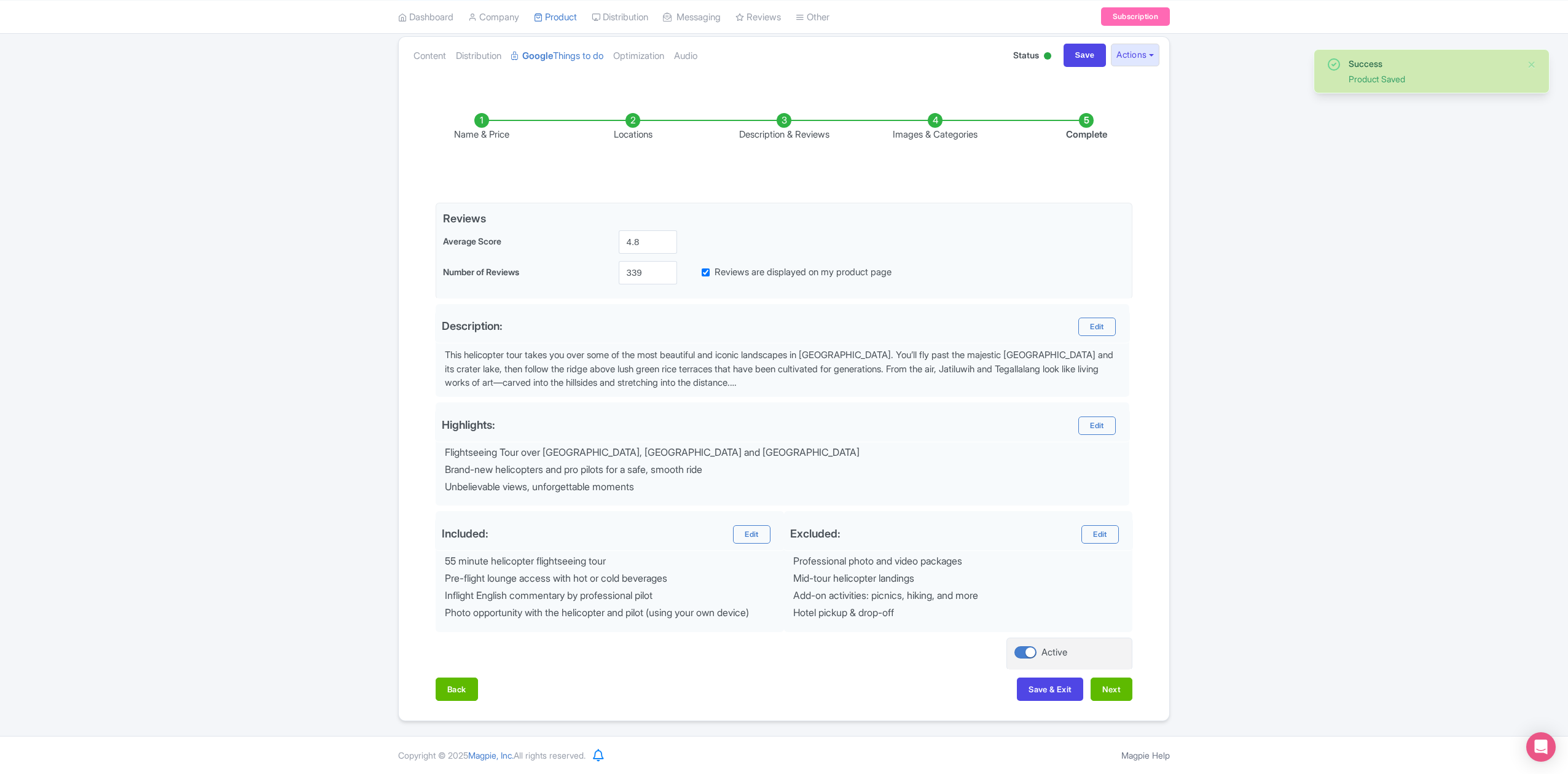
scroll to position [138, 0]
click at [1124, 690] on button "Next" at bounding box center [1112, 689] width 42 height 24
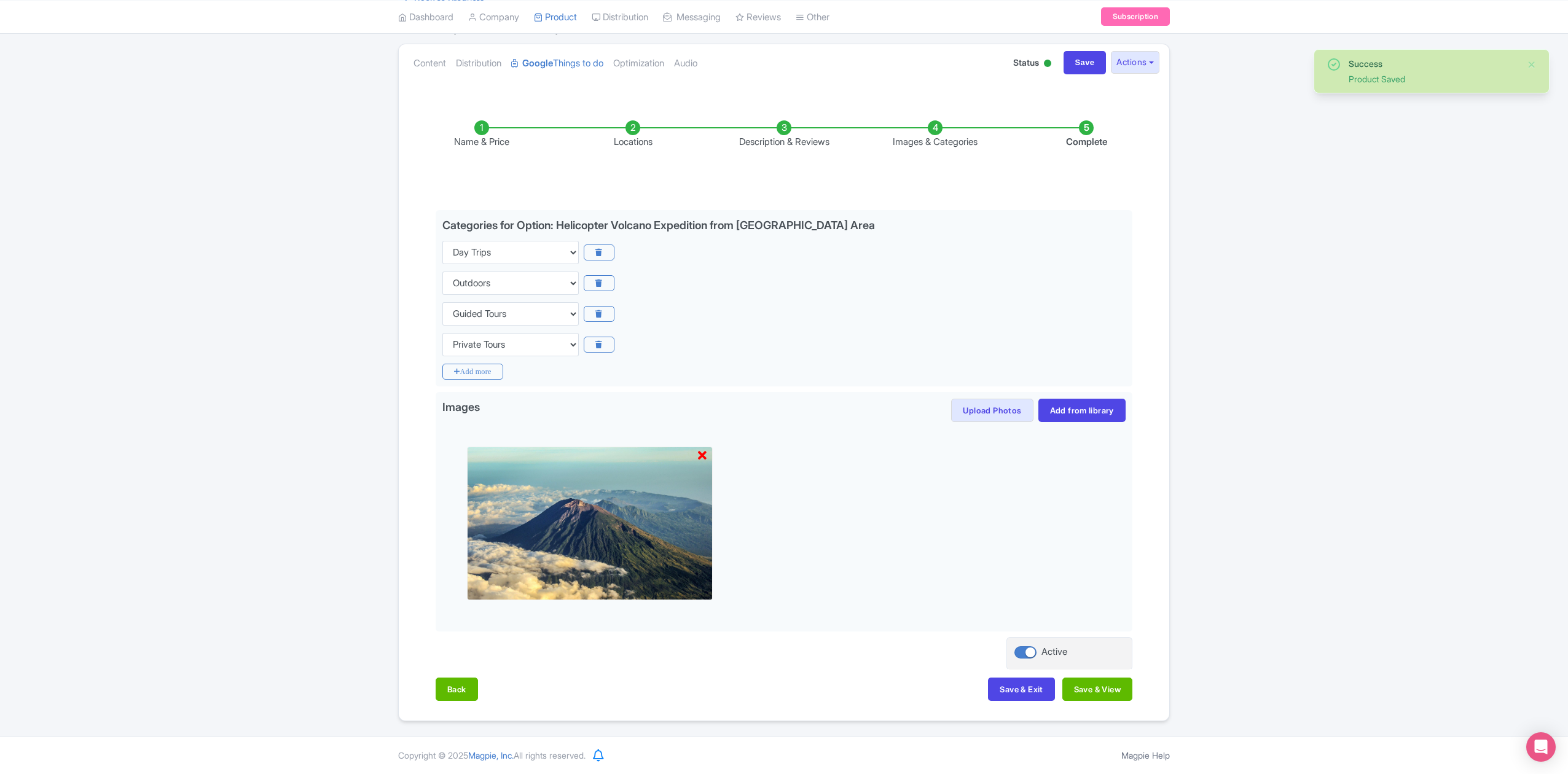
scroll to position [129, 0]
click at [1124, 690] on button "Save & View" at bounding box center [1098, 689] width 70 height 24
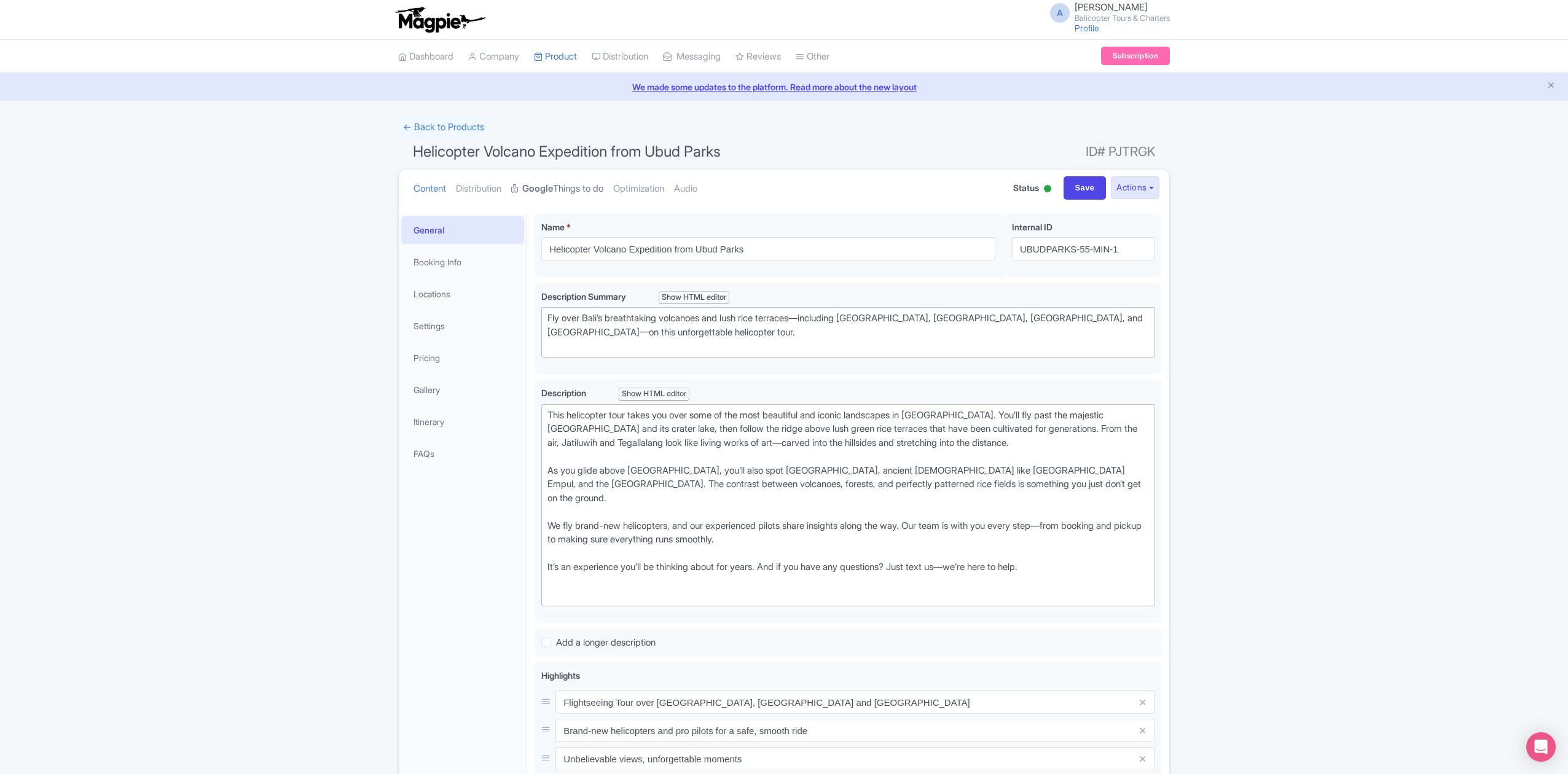
click at [553, 189] on strong "Google" at bounding box center [537, 189] width 30 height 14
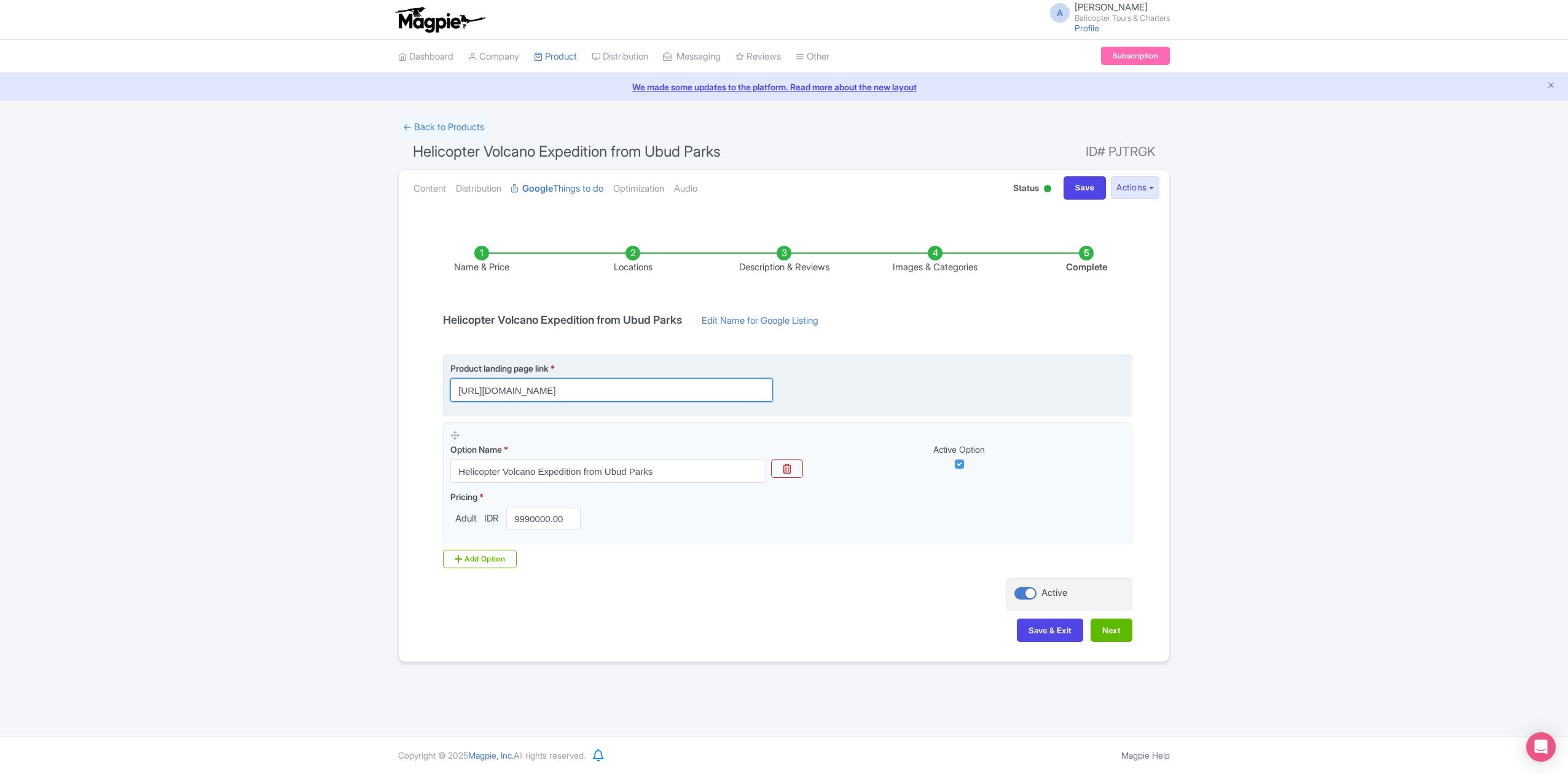
click at [695, 384] on input "[URL][DOMAIN_NAME]" at bounding box center [612, 389] width 323 height 24
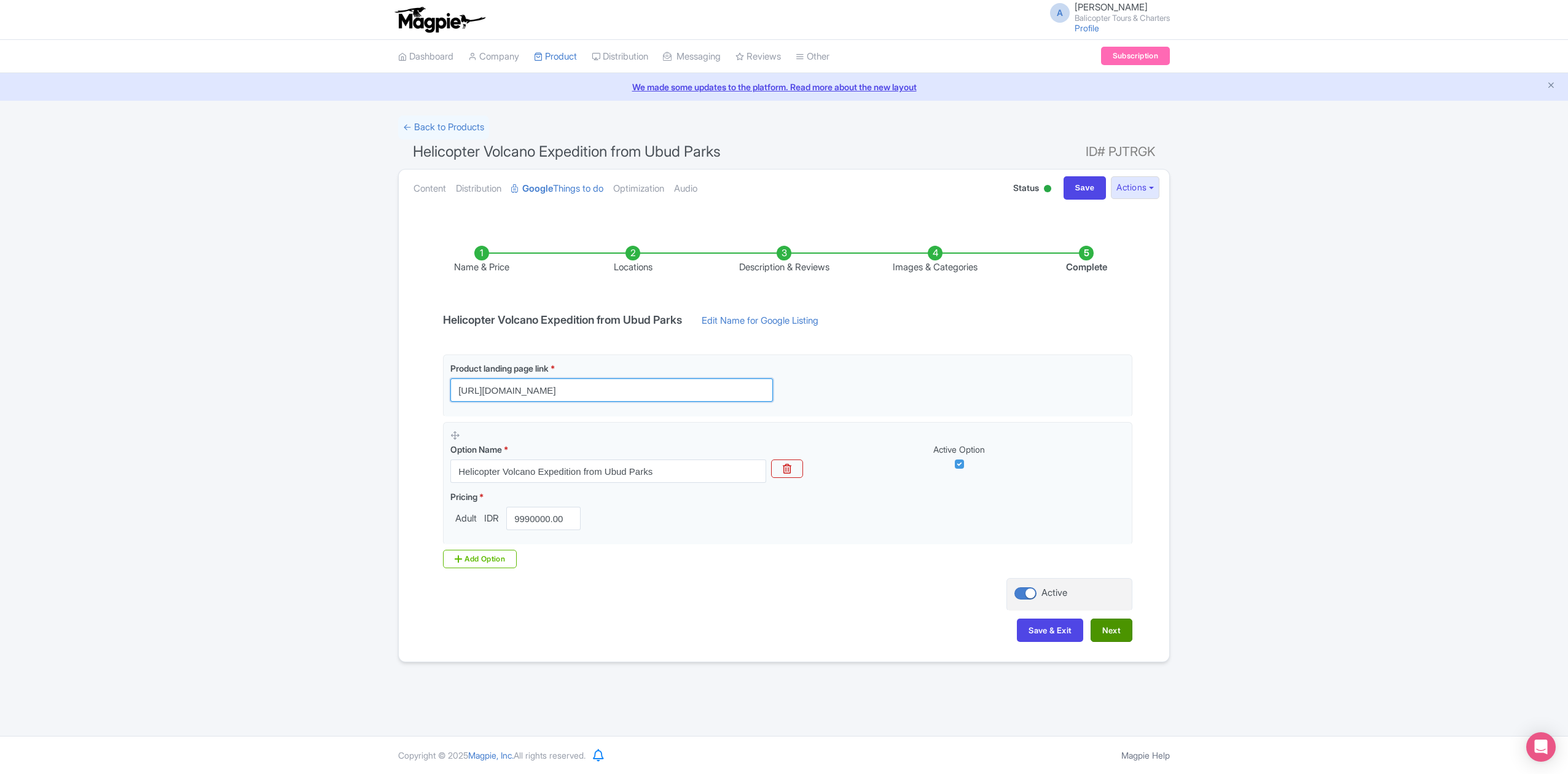
type input "https://www.balicopter.com/from-canggu-nuanu/bali-volcanoes-and-ricefields-heli…"
click at [1117, 634] on button "Next" at bounding box center [1112, 630] width 42 height 24
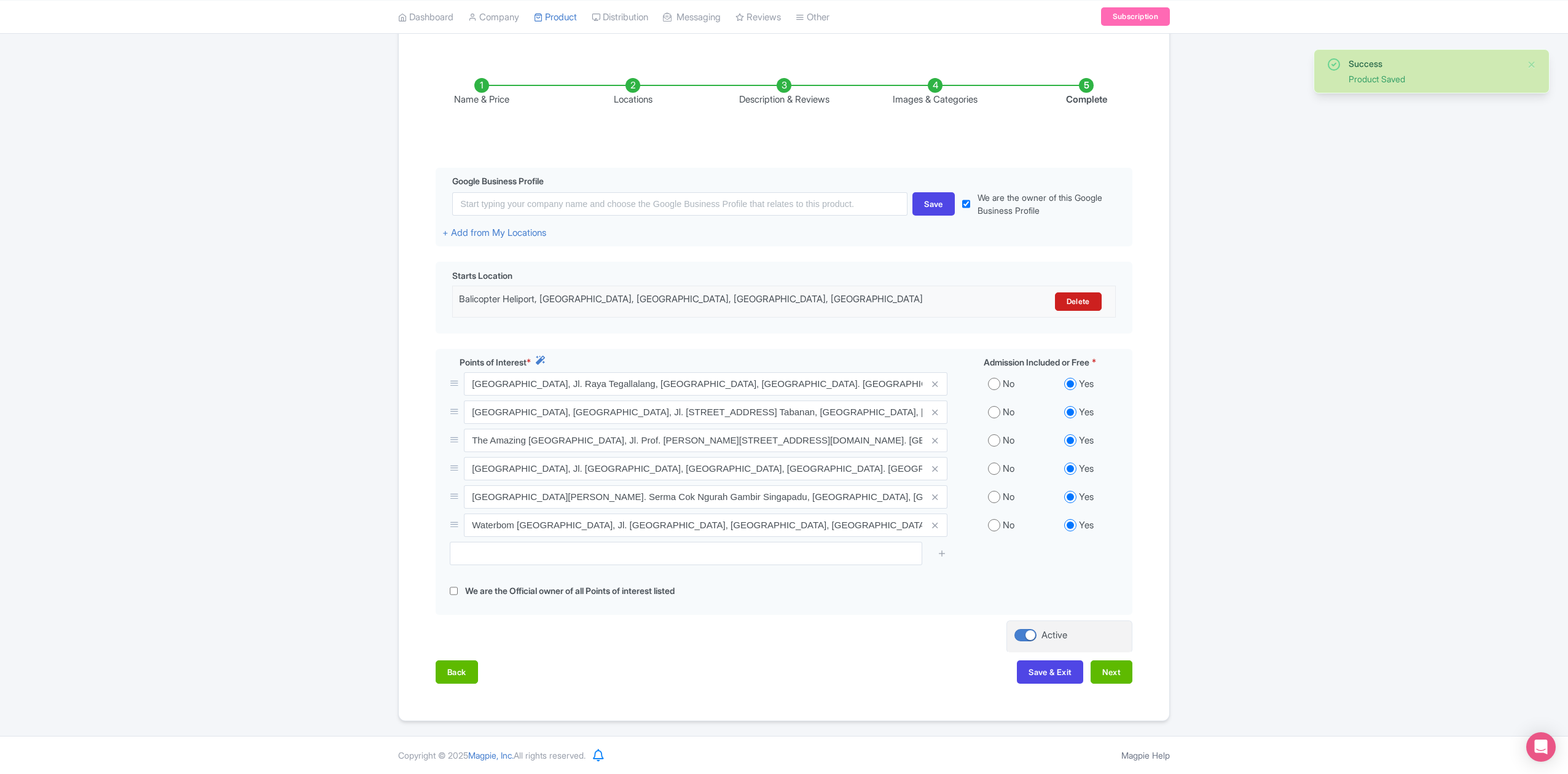
scroll to position [173, 0]
click at [1110, 674] on button "Next" at bounding box center [1112, 672] width 42 height 24
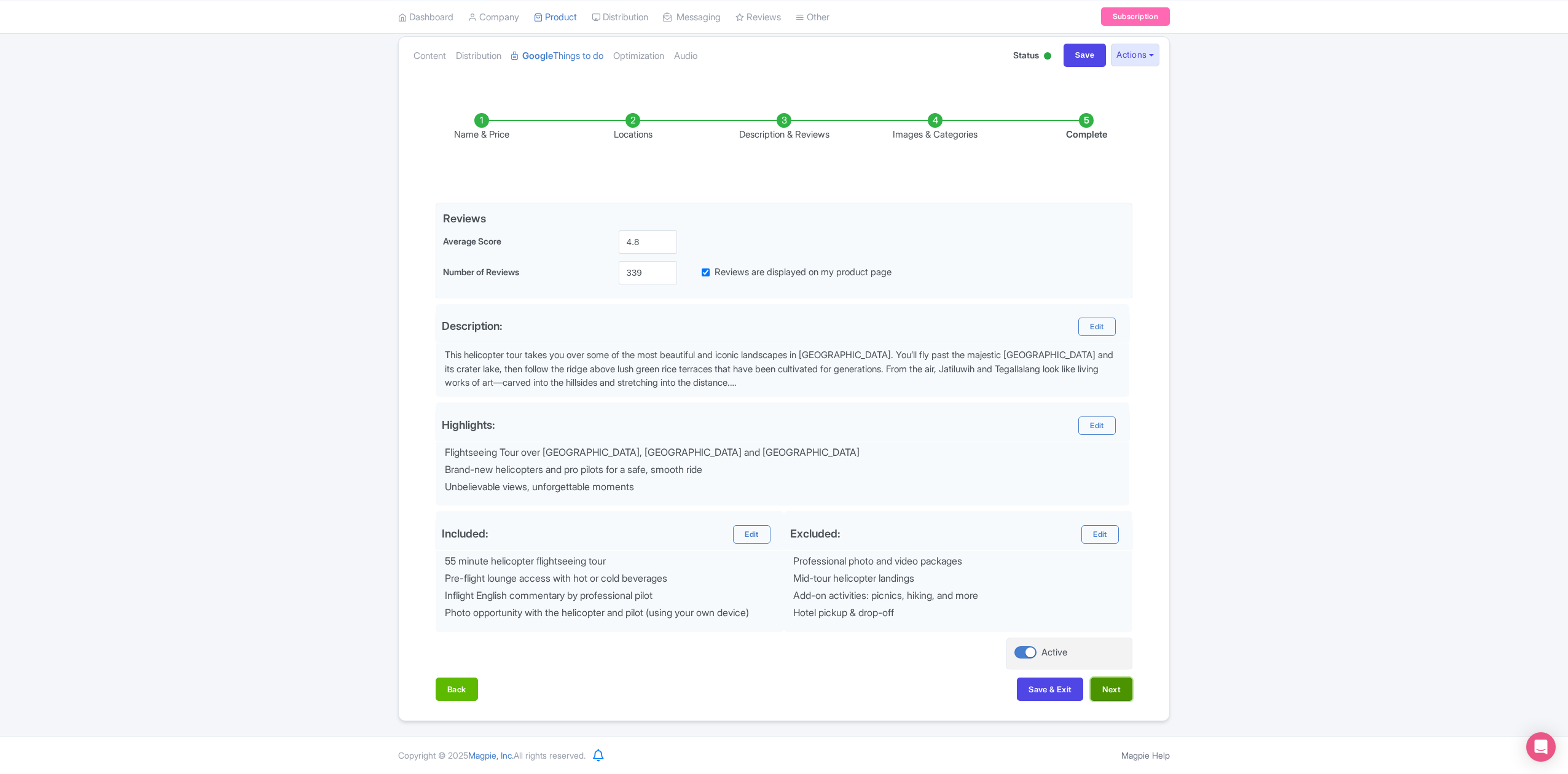
click at [1112, 694] on button "Next" at bounding box center [1112, 689] width 42 height 24
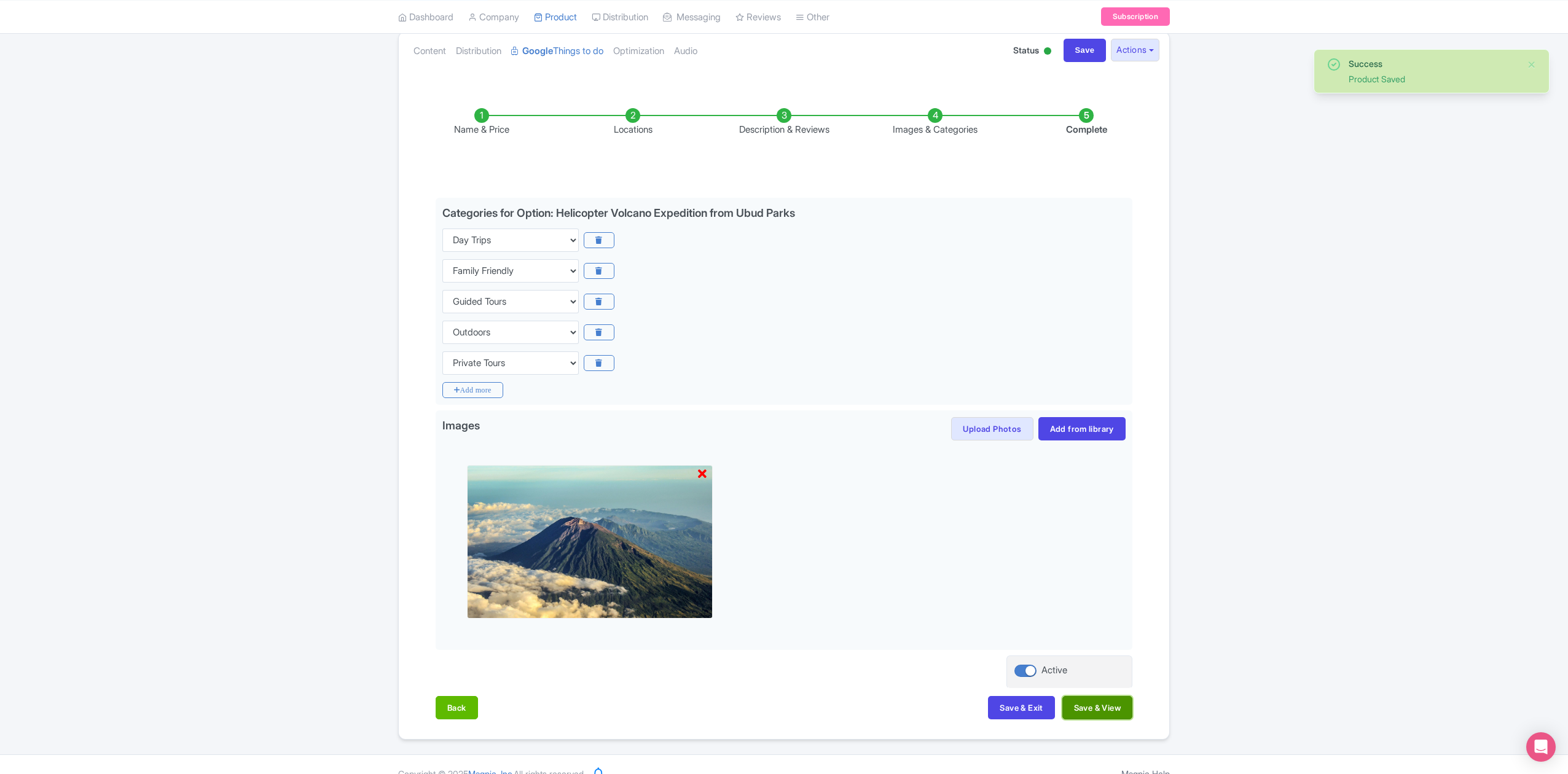
click at [1118, 714] on button "Save & View" at bounding box center [1098, 707] width 70 height 24
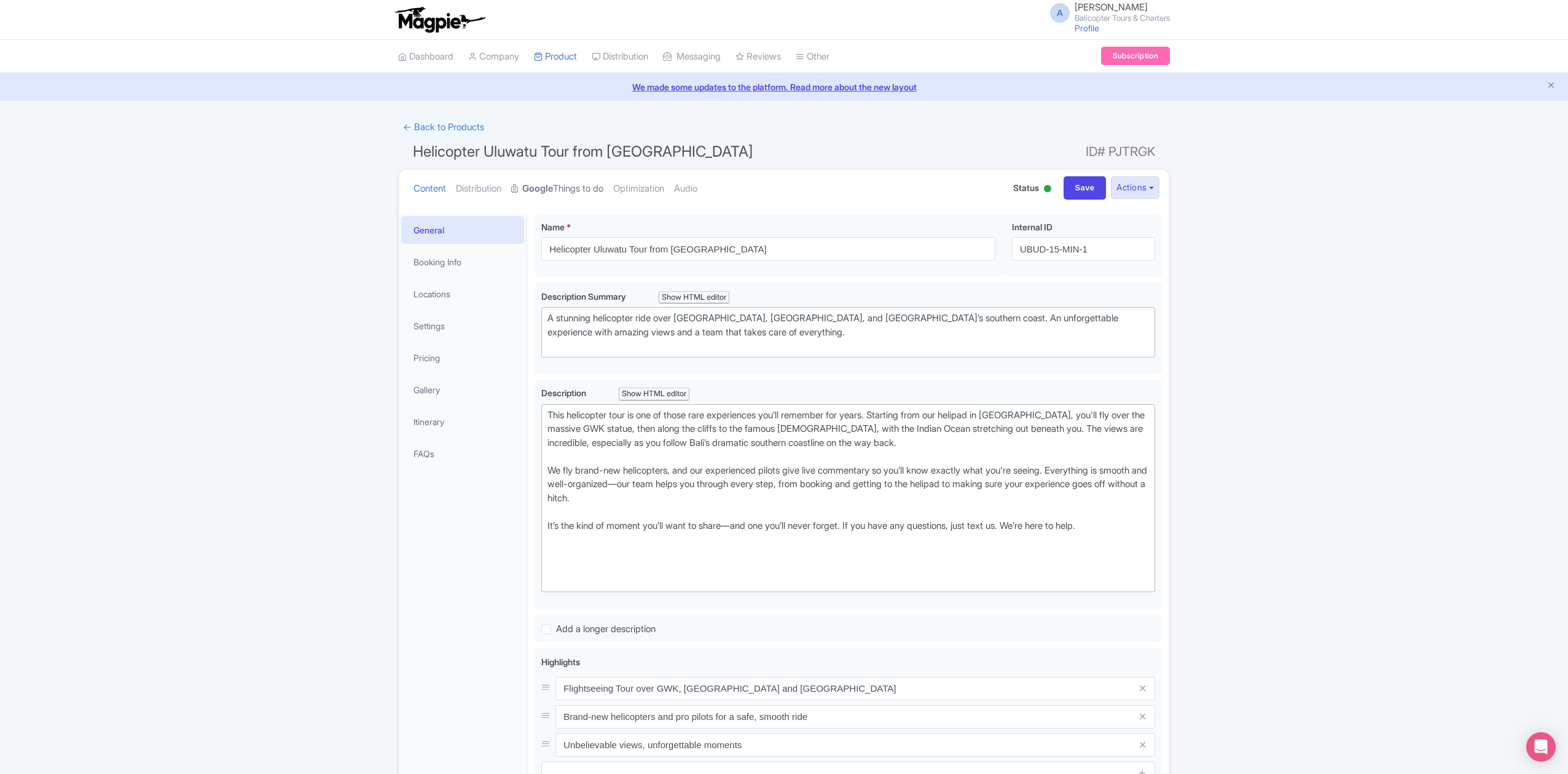
click at [588, 188] on link "Google Things to do" at bounding box center [557, 189] width 92 height 39
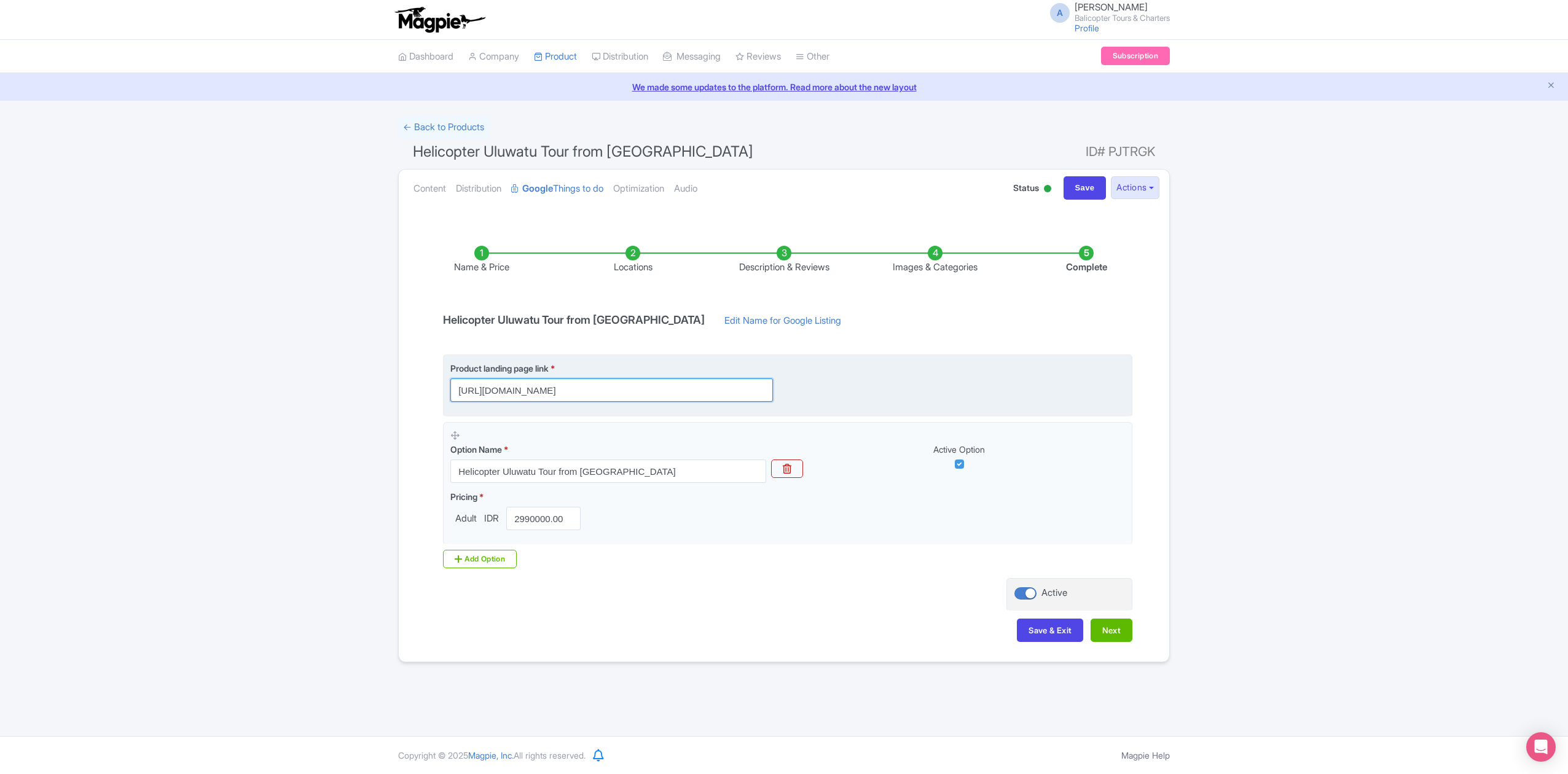
click at [683, 387] on input "[URL][DOMAIN_NAME]" at bounding box center [612, 389] width 323 height 24
drag, startPoint x: 727, startPoint y: 393, endPoint x: 914, endPoint y: 397, distance: 187.0
click at [914, 397] on div "Product landing page link * https://www.balicopter.com/from-nusa-dua/uluwatu-he…" at bounding box center [788, 382] width 674 height 40
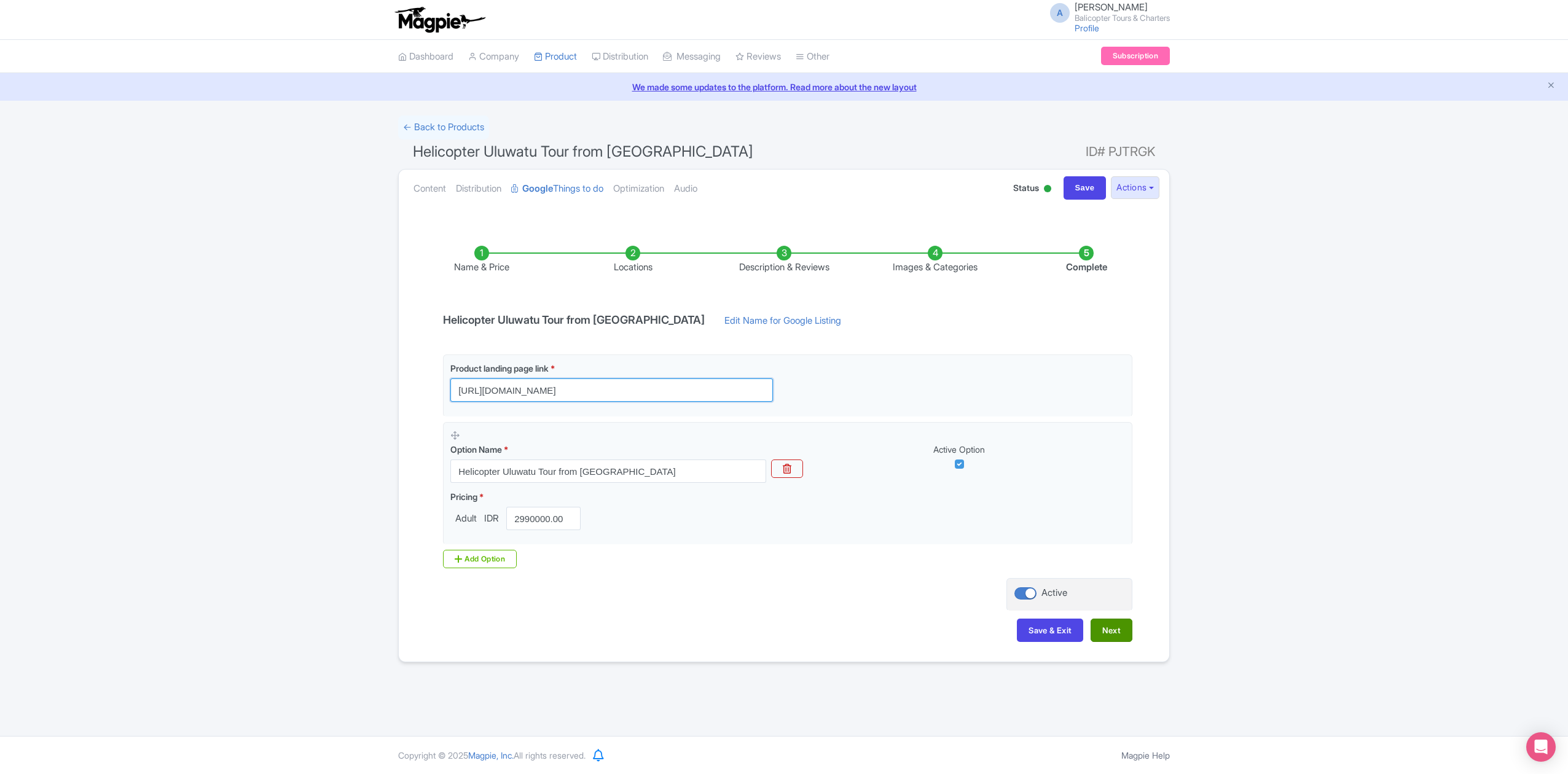
type input "https://www.balicopter.com/from-nusa-dua/uluwatu-helicopter-tour"
click at [1118, 626] on button "Next" at bounding box center [1112, 630] width 42 height 24
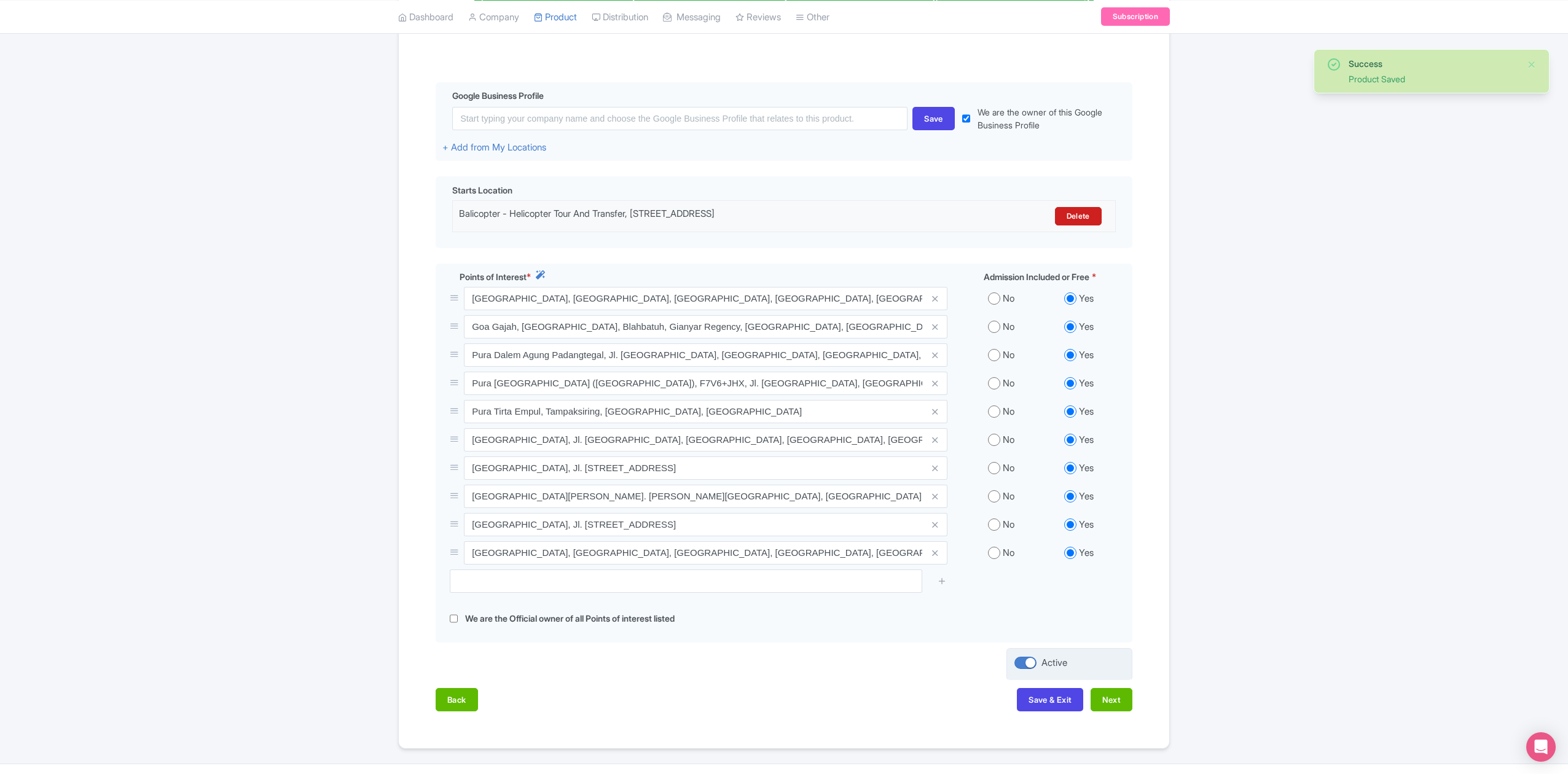
scroll to position [287, 0]
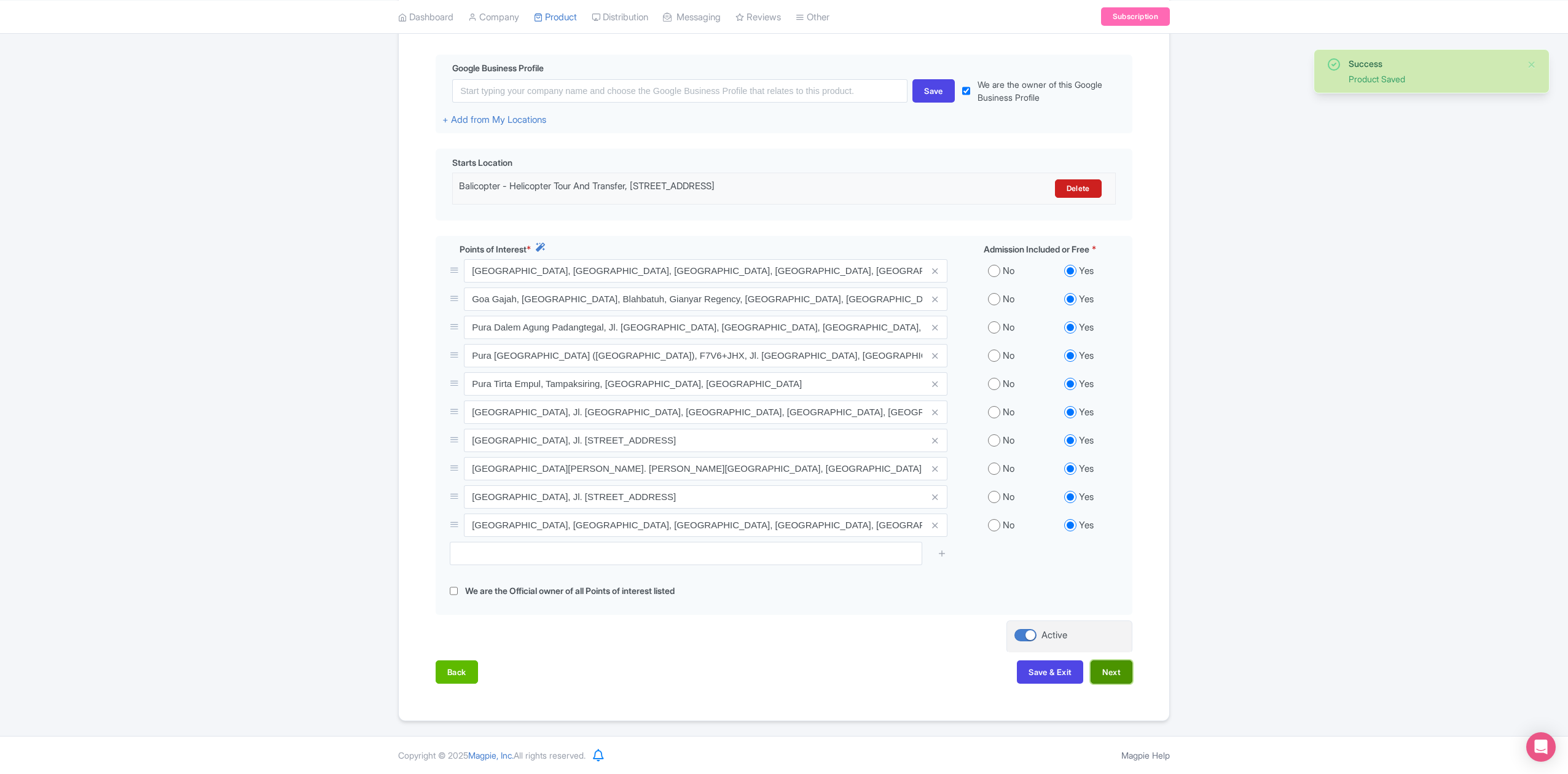
click at [1102, 679] on button "Next" at bounding box center [1112, 672] width 42 height 24
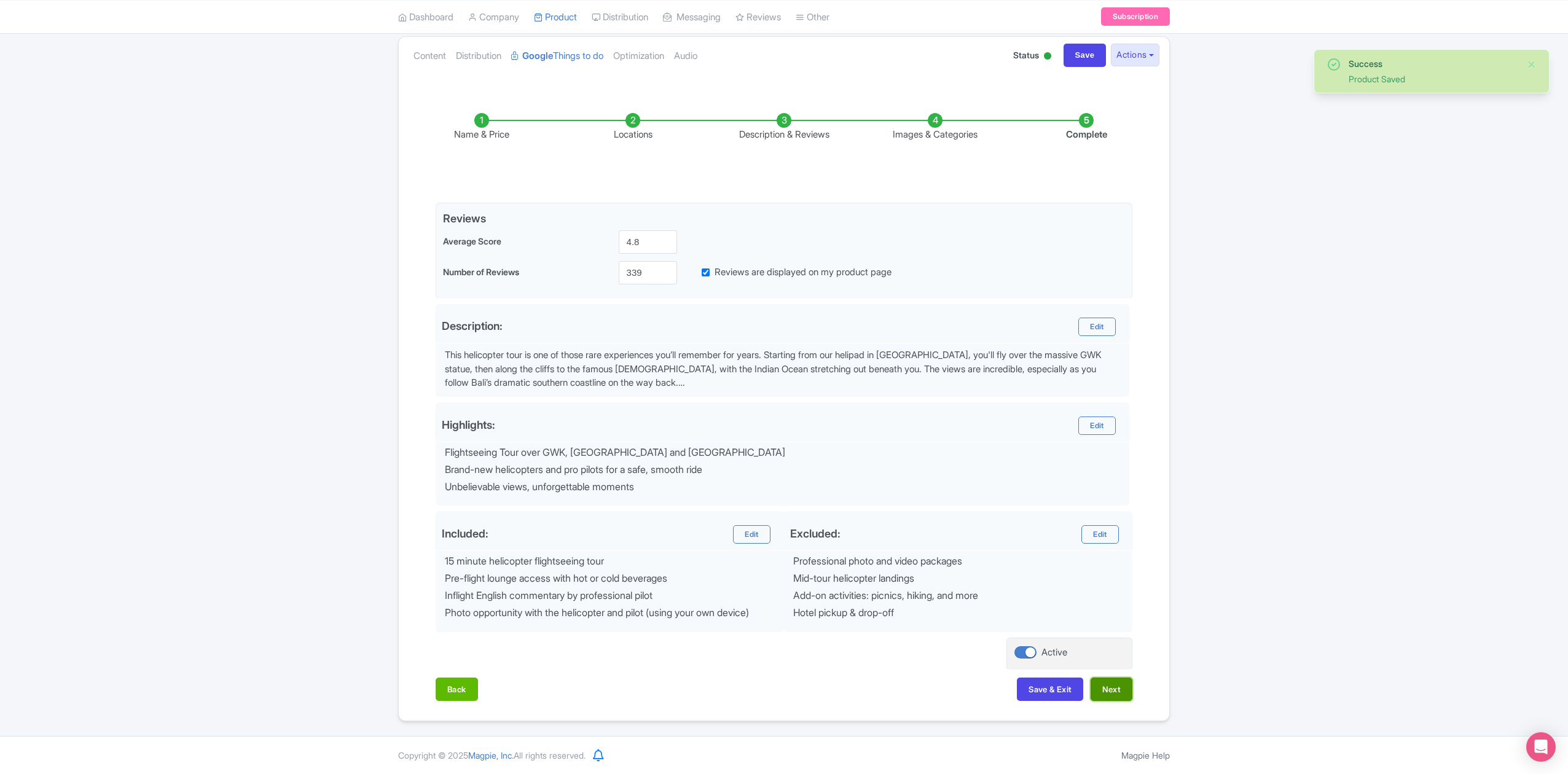
click at [1114, 686] on button "Next" at bounding box center [1112, 689] width 42 height 24
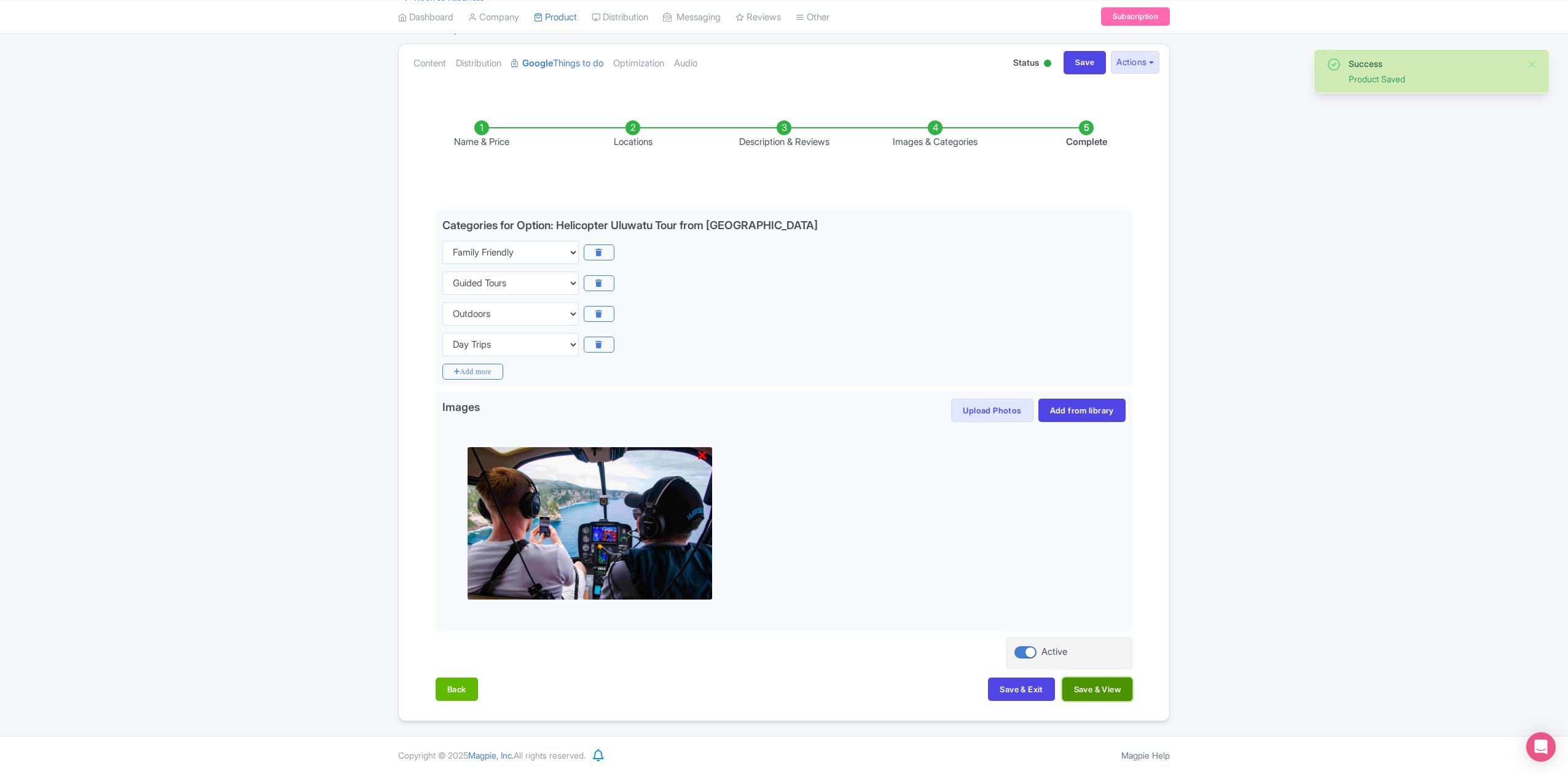
click at [1116, 691] on button "Save & View" at bounding box center [1098, 689] width 70 height 24
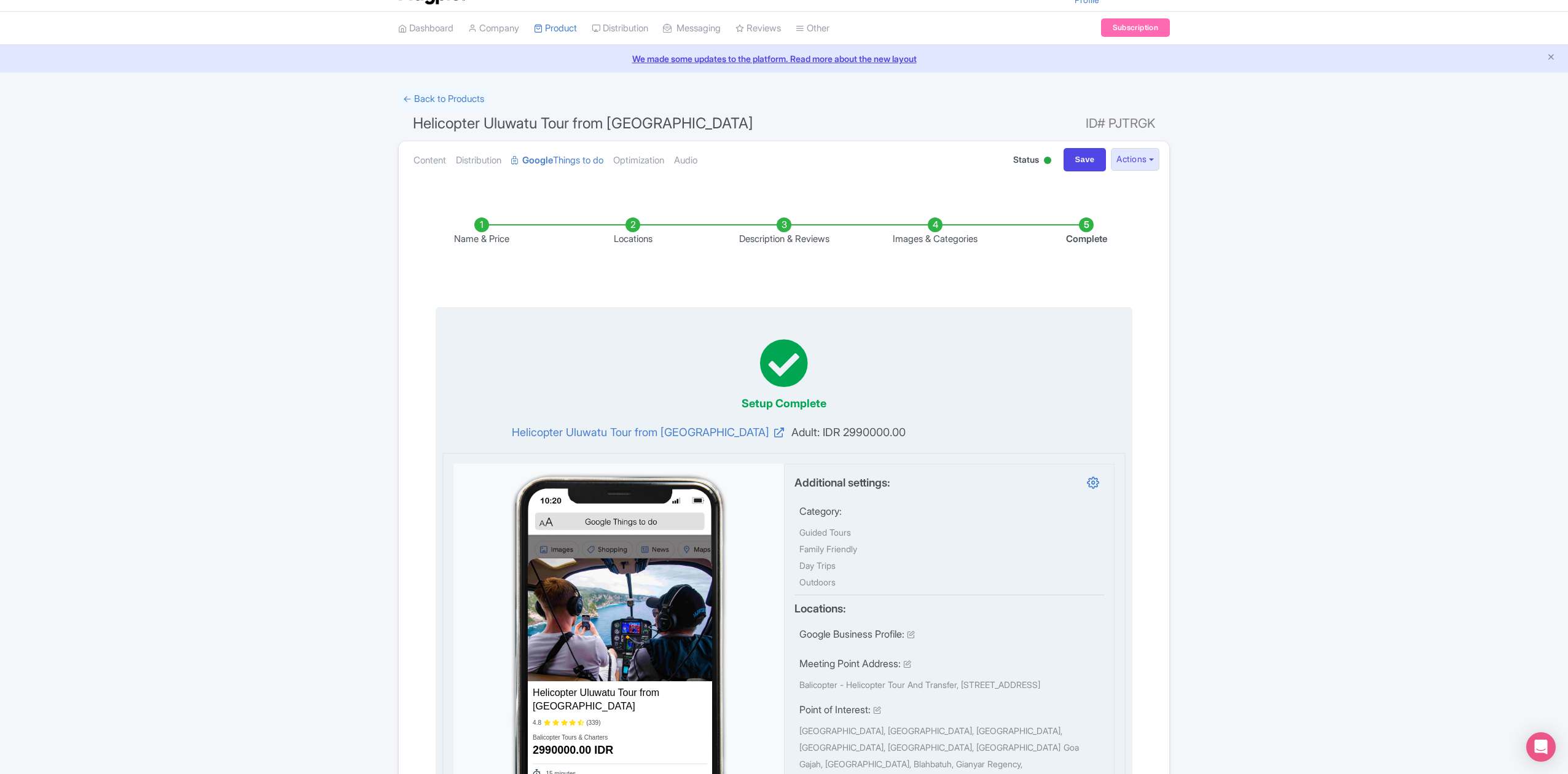
scroll to position [0, 0]
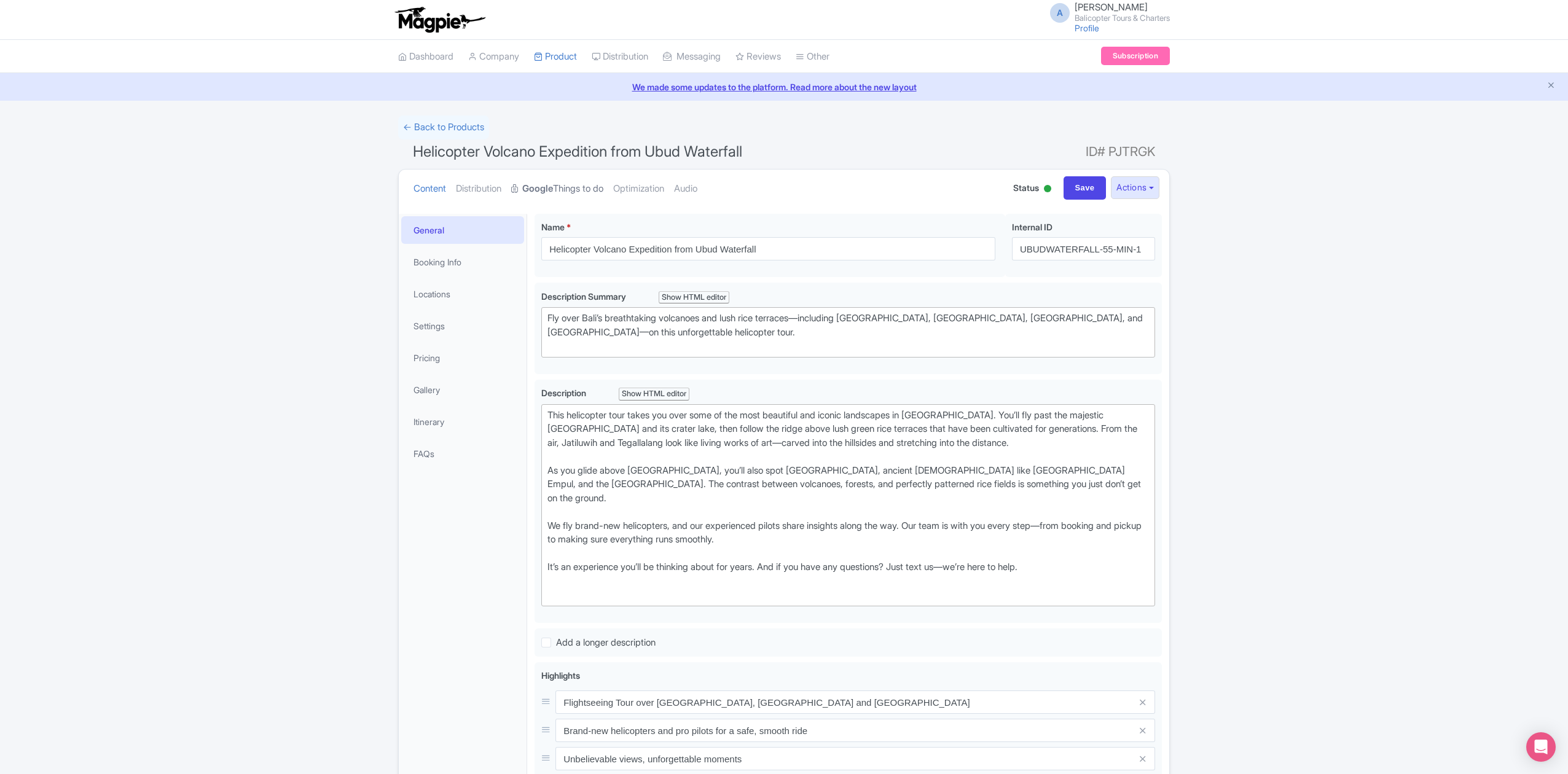
click at [564, 191] on link "Google Things to do" at bounding box center [557, 189] width 92 height 39
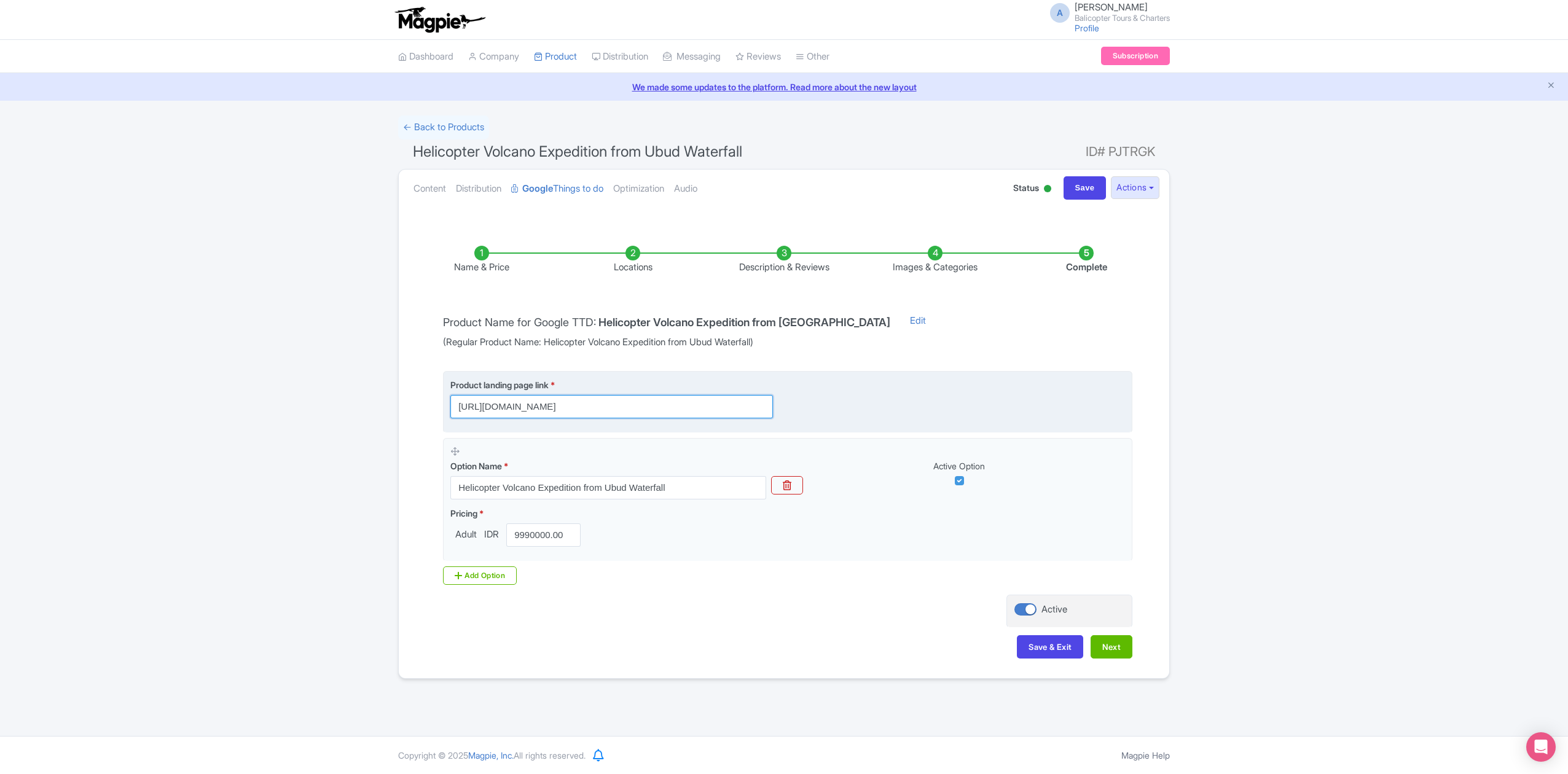
click at [737, 413] on input "[URL][DOMAIN_NAME]" at bounding box center [612, 407] width 323 height 24
click at [682, 407] on input "https://www.balicopter.com/from-canggu-nuanu/bali-volcanoes-and-ricefields-heli…" at bounding box center [612, 407] width 323 height 24
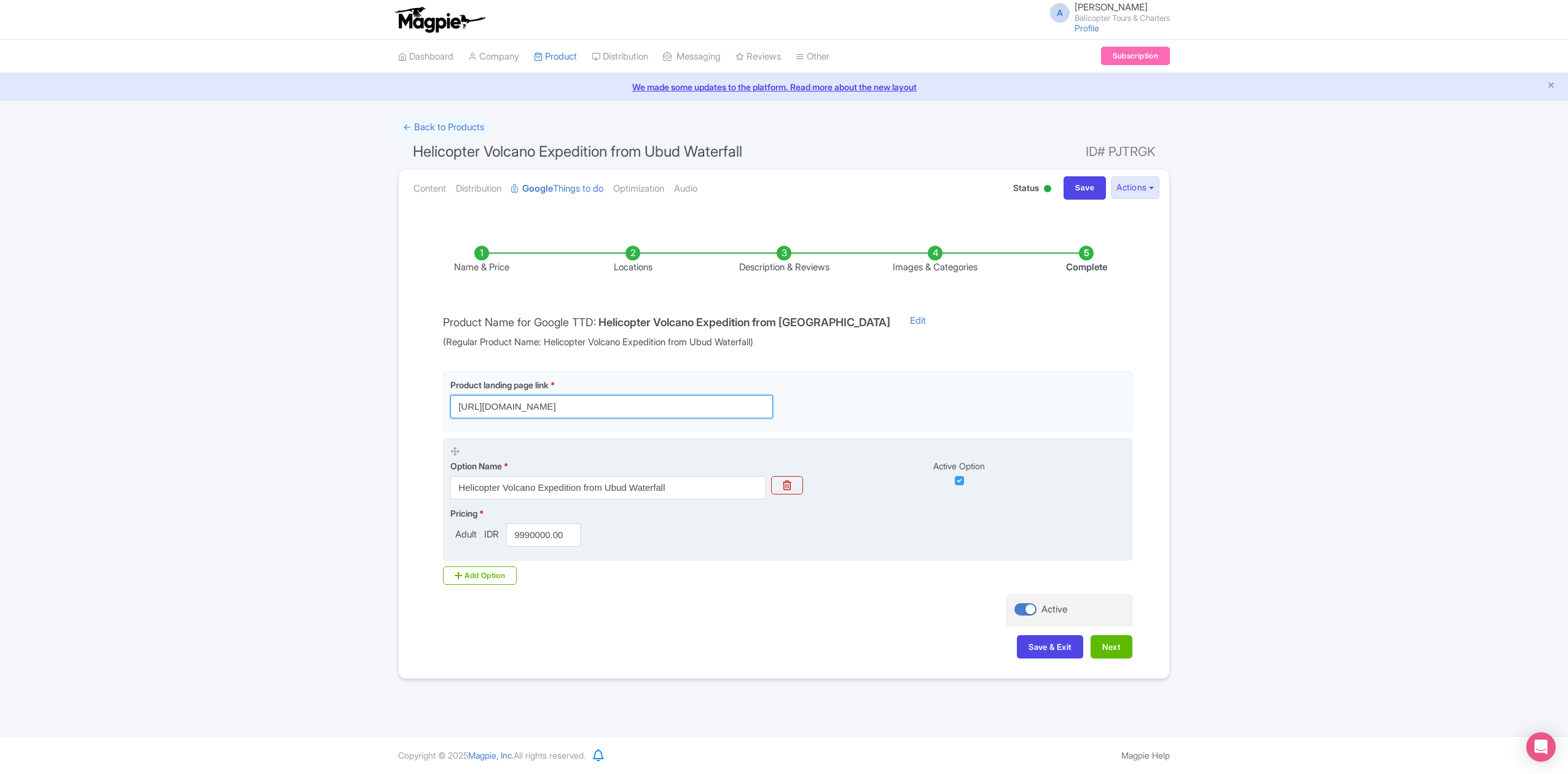
scroll to position [0, 68]
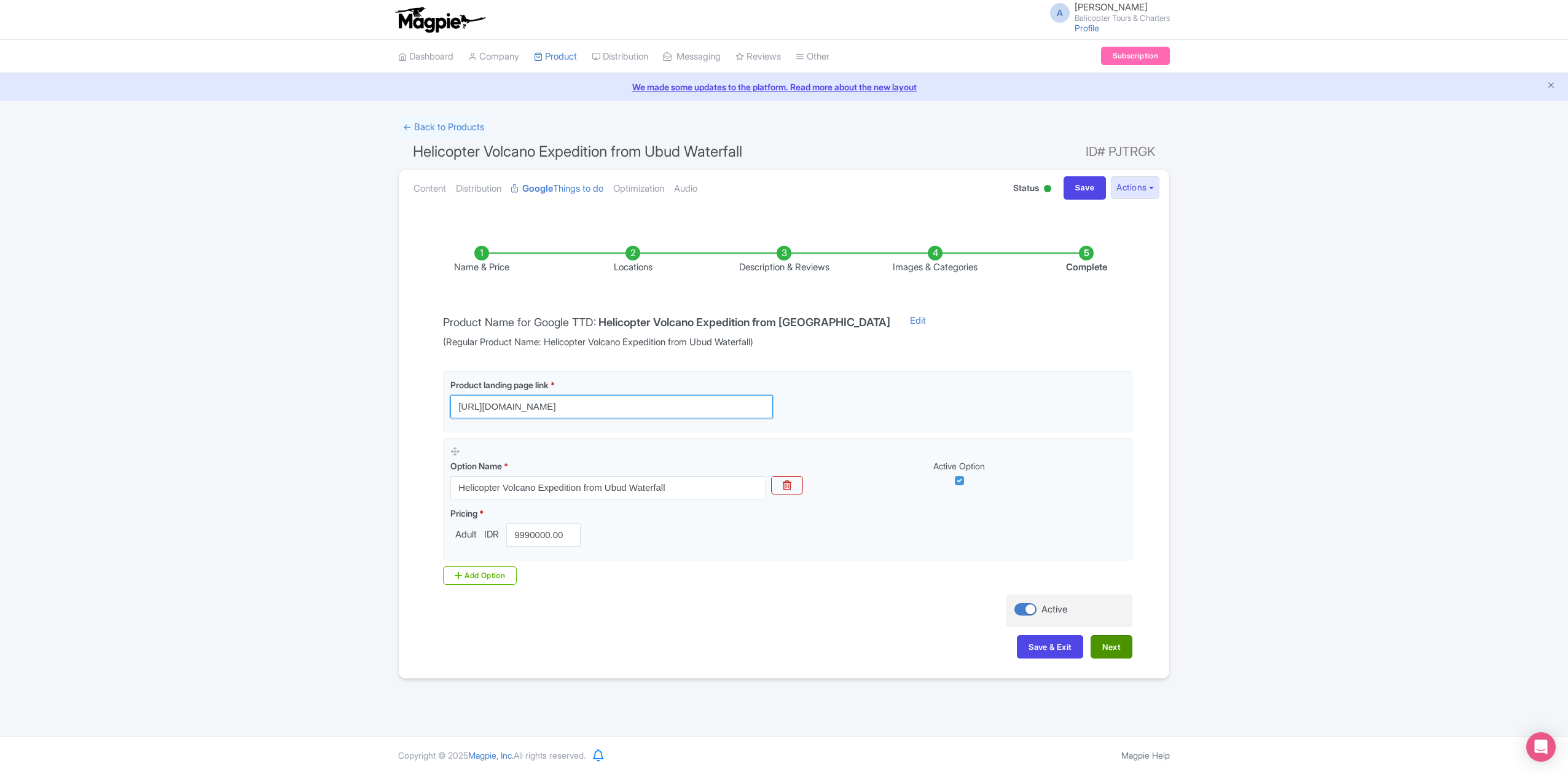
type input "https://www.balicopter.com/from-canggu-nuanu/bali-volcanoes-and-ricefields-heli…"
click at [1119, 651] on button "Next" at bounding box center [1112, 646] width 42 height 24
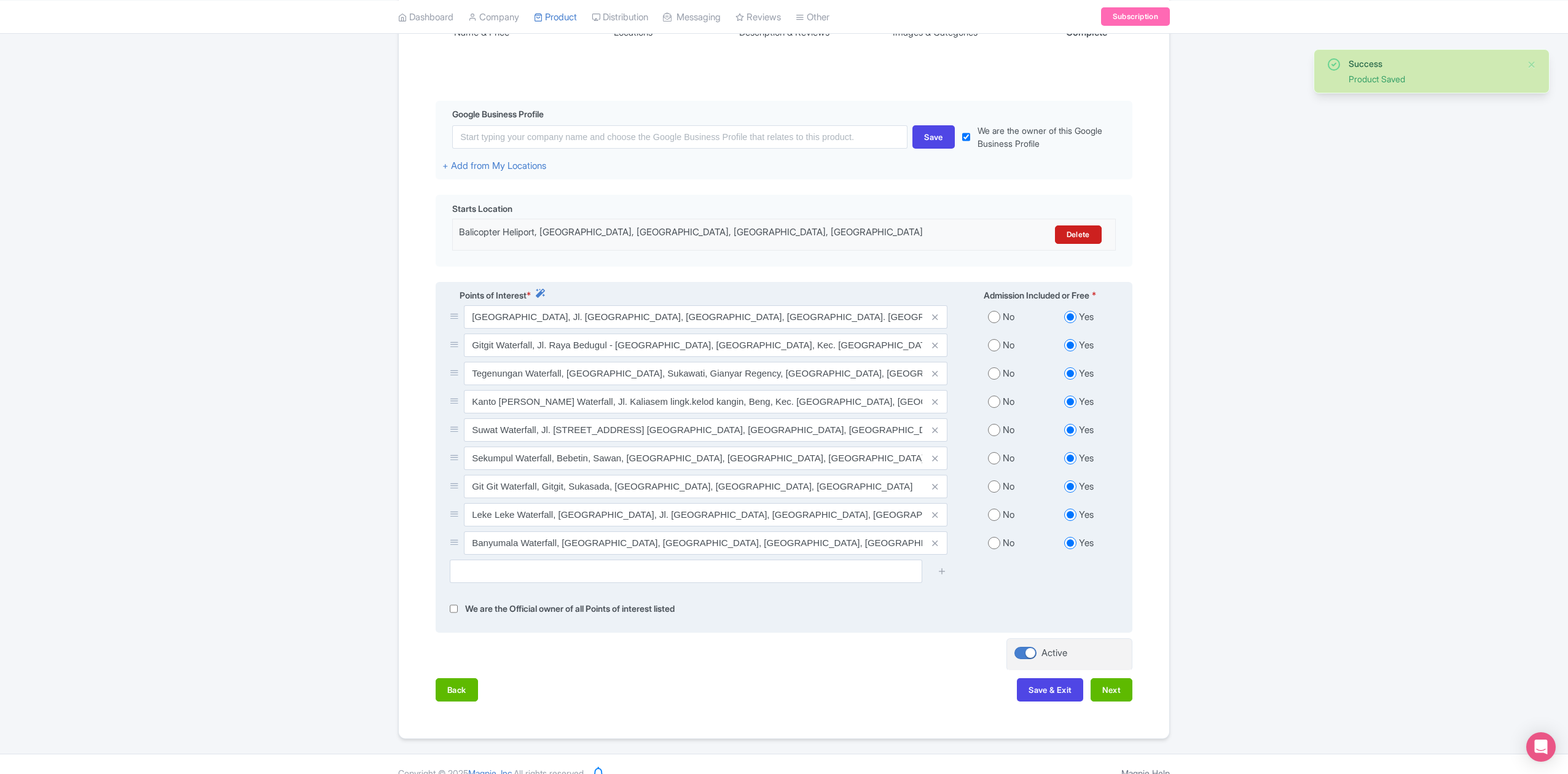
scroll to position [259, 0]
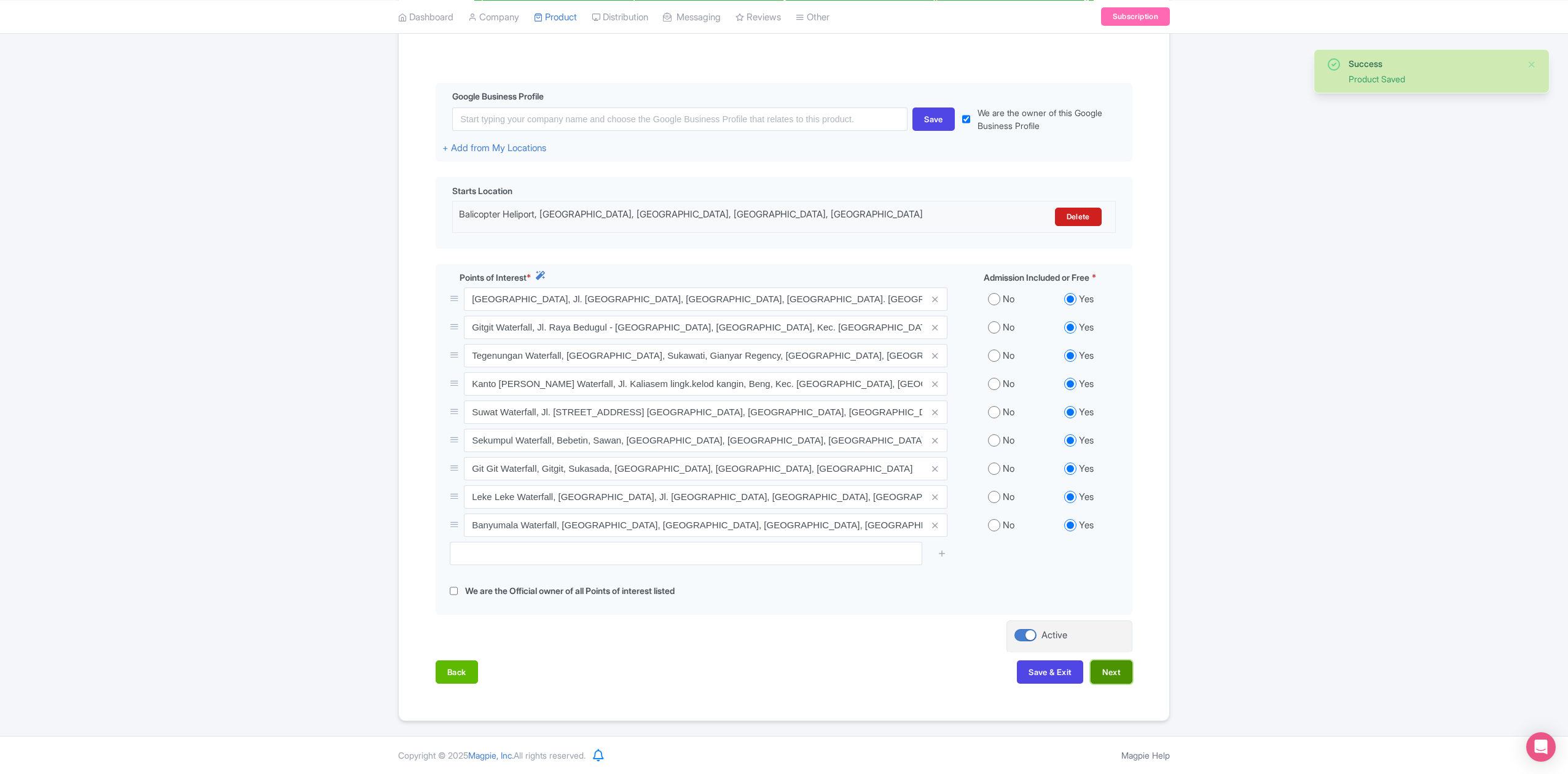
click at [1104, 668] on button "Next" at bounding box center [1112, 672] width 42 height 24
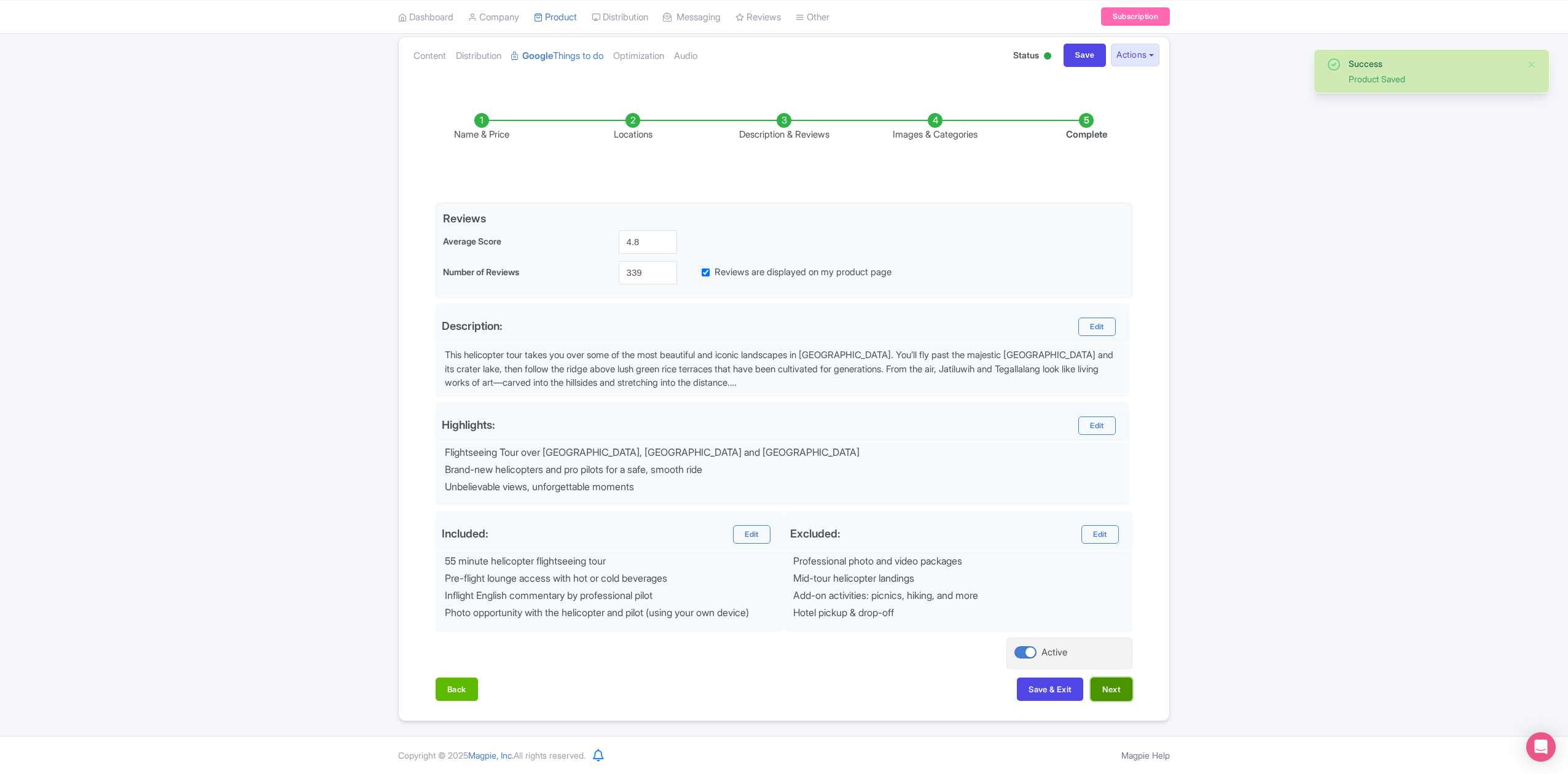
click at [1116, 697] on button "Next" at bounding box center [1112, 689] width 42 height 24
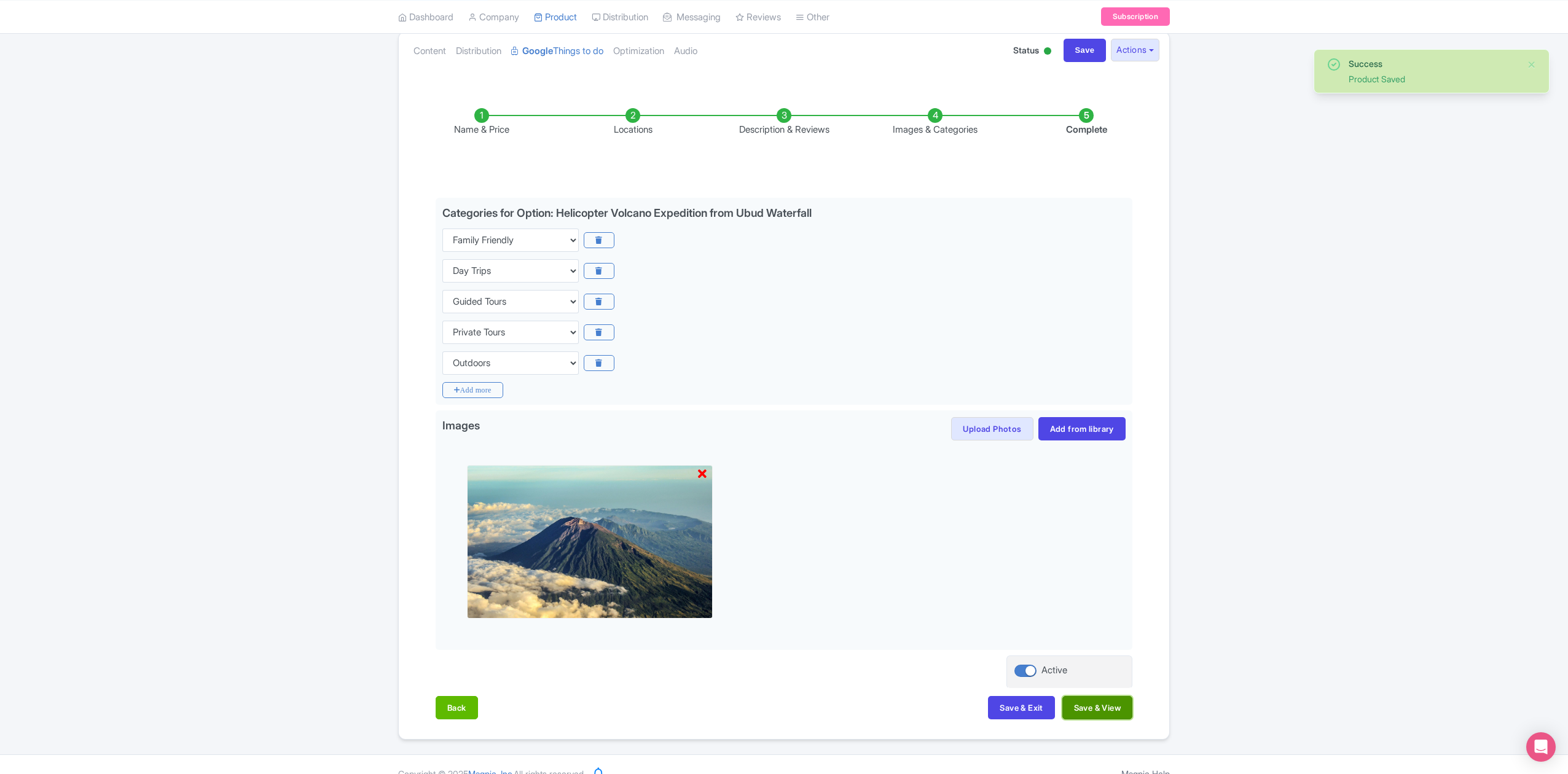
click at [1107, 712] on button "Save & View" at bounding box center [1098, 707] width 70 height 24
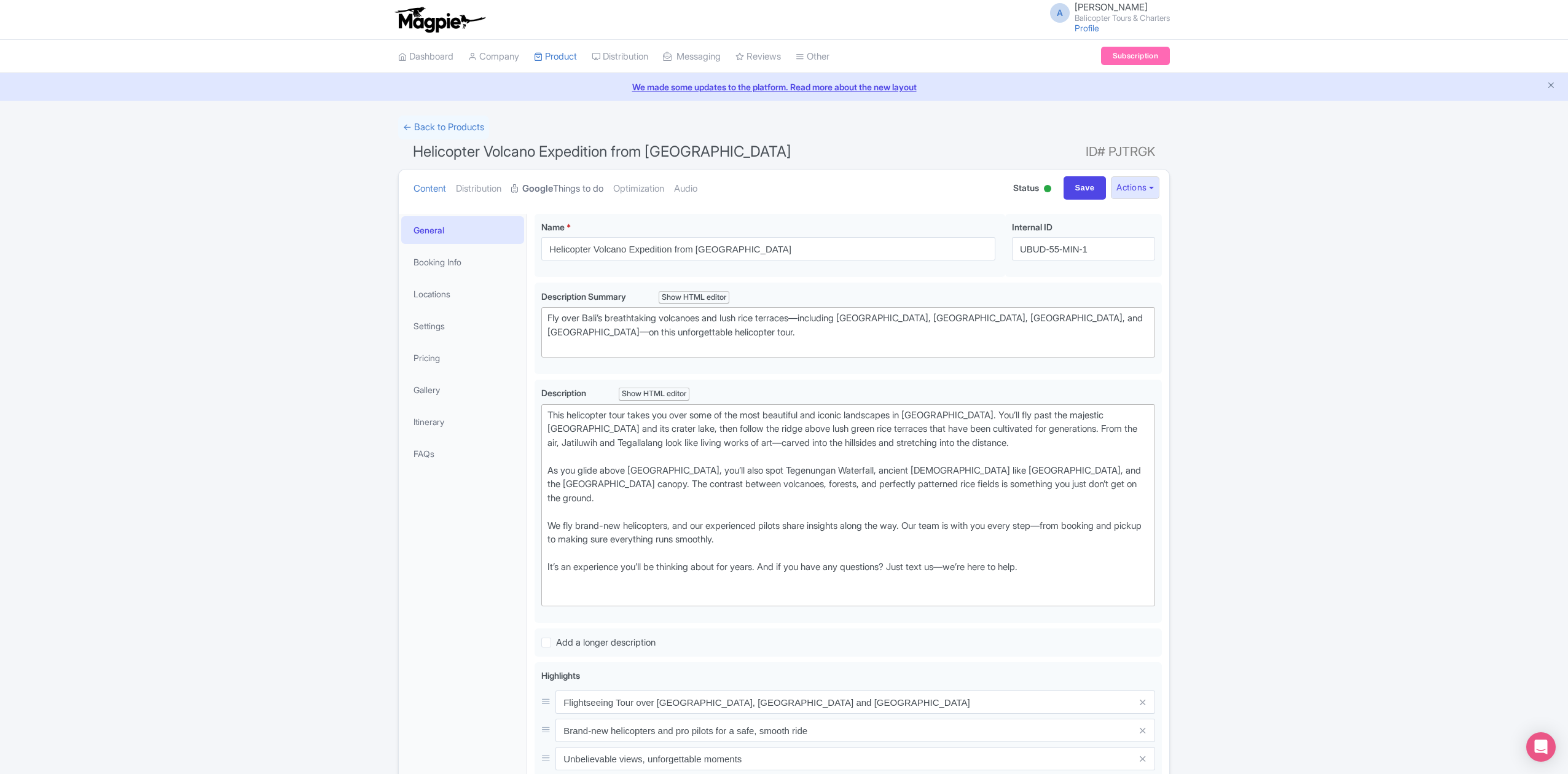
click at [553, 192] on strong "Google" at bounding box center [537, 189] width 30 height 14
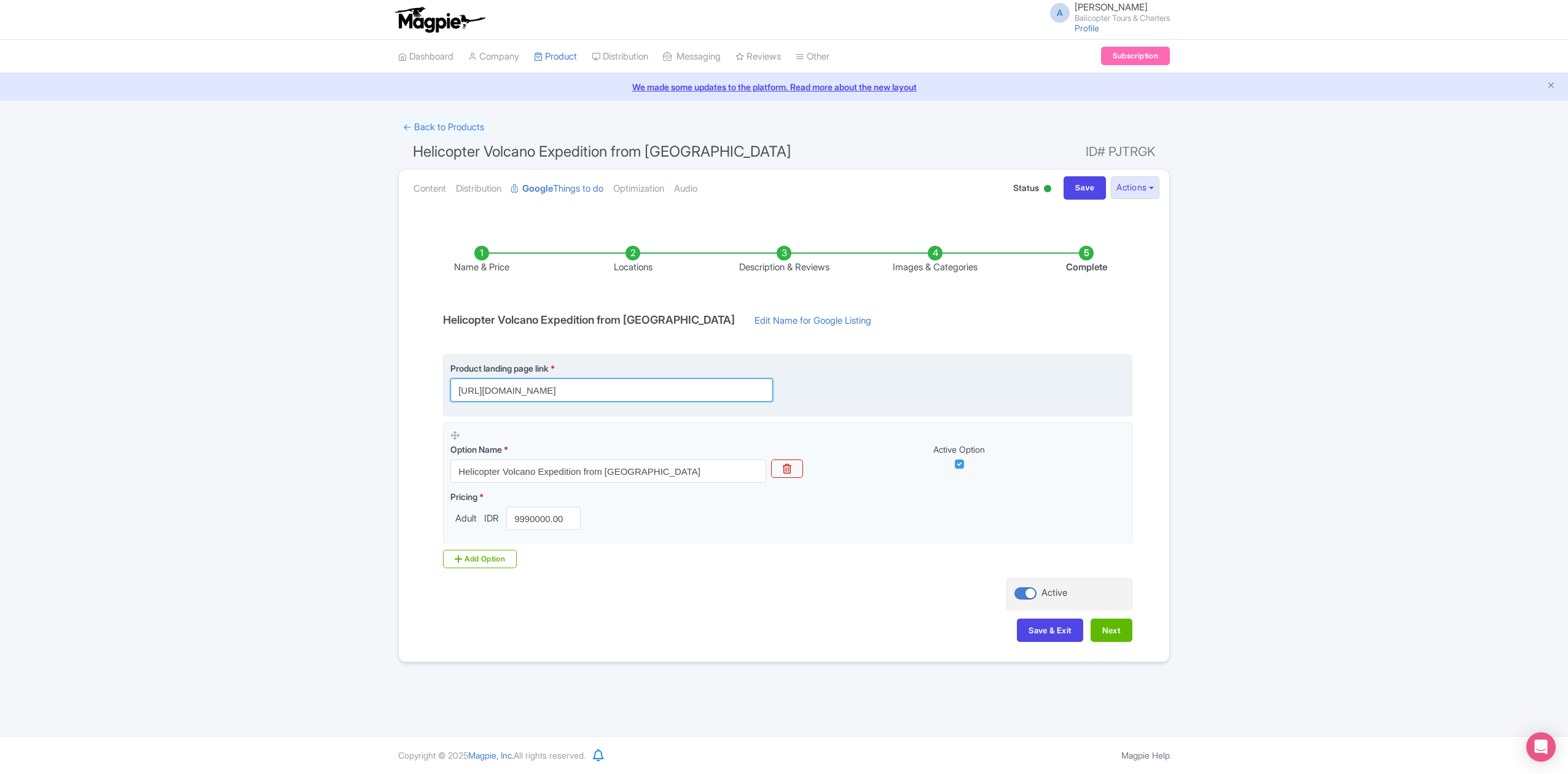
click at [734, 391] on input "https://www.balicopter.com/from-canggu-nuanu/bali-volcanoes-and-ricefields-heli…" at bounding box center [612, 389] width 323 height 24
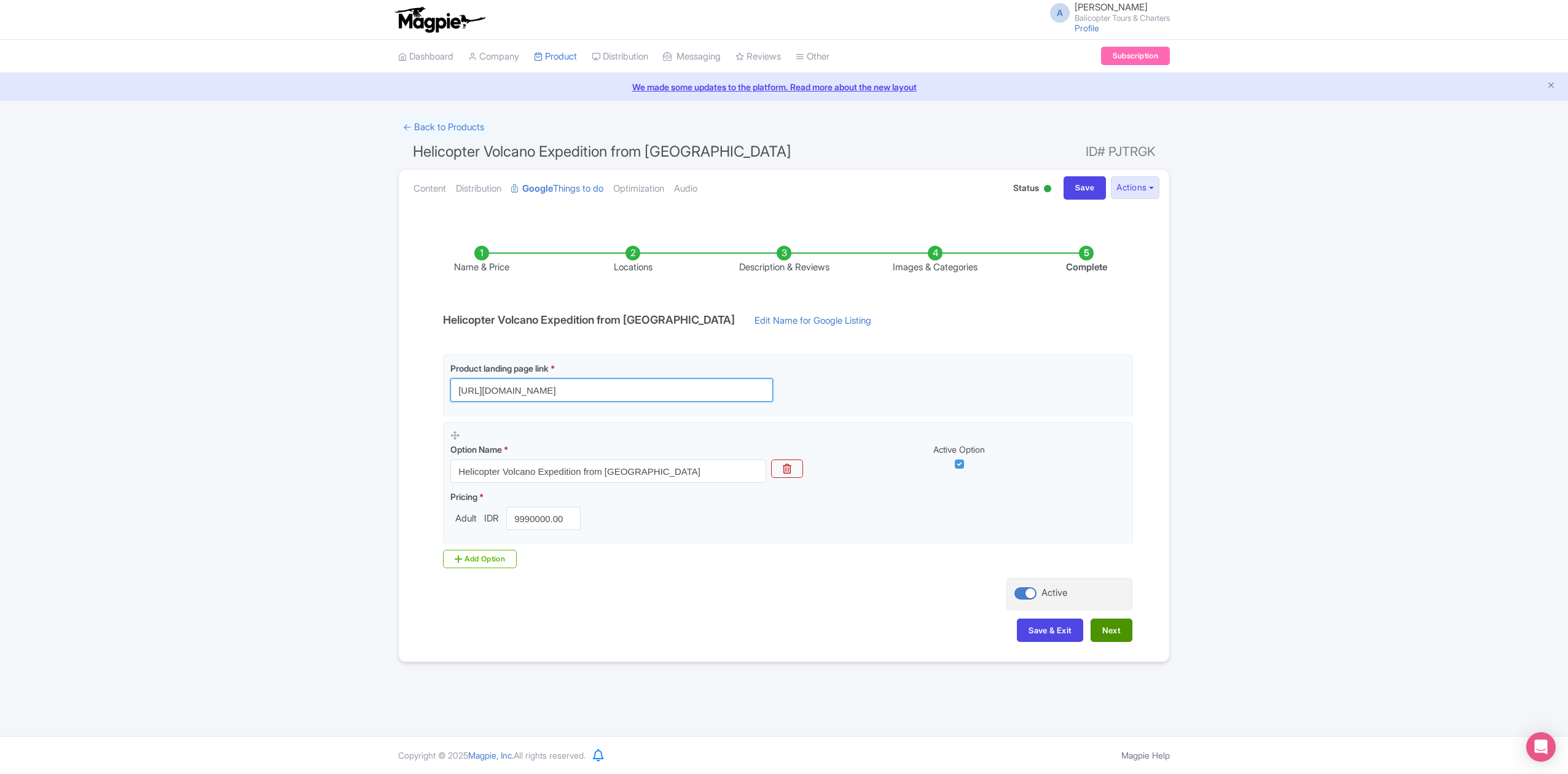
type input "[URL][DOMAIN_NAME]"
click at [1122, 638] on button "Next" at bounding box center [1112, 630] width 42 height 24
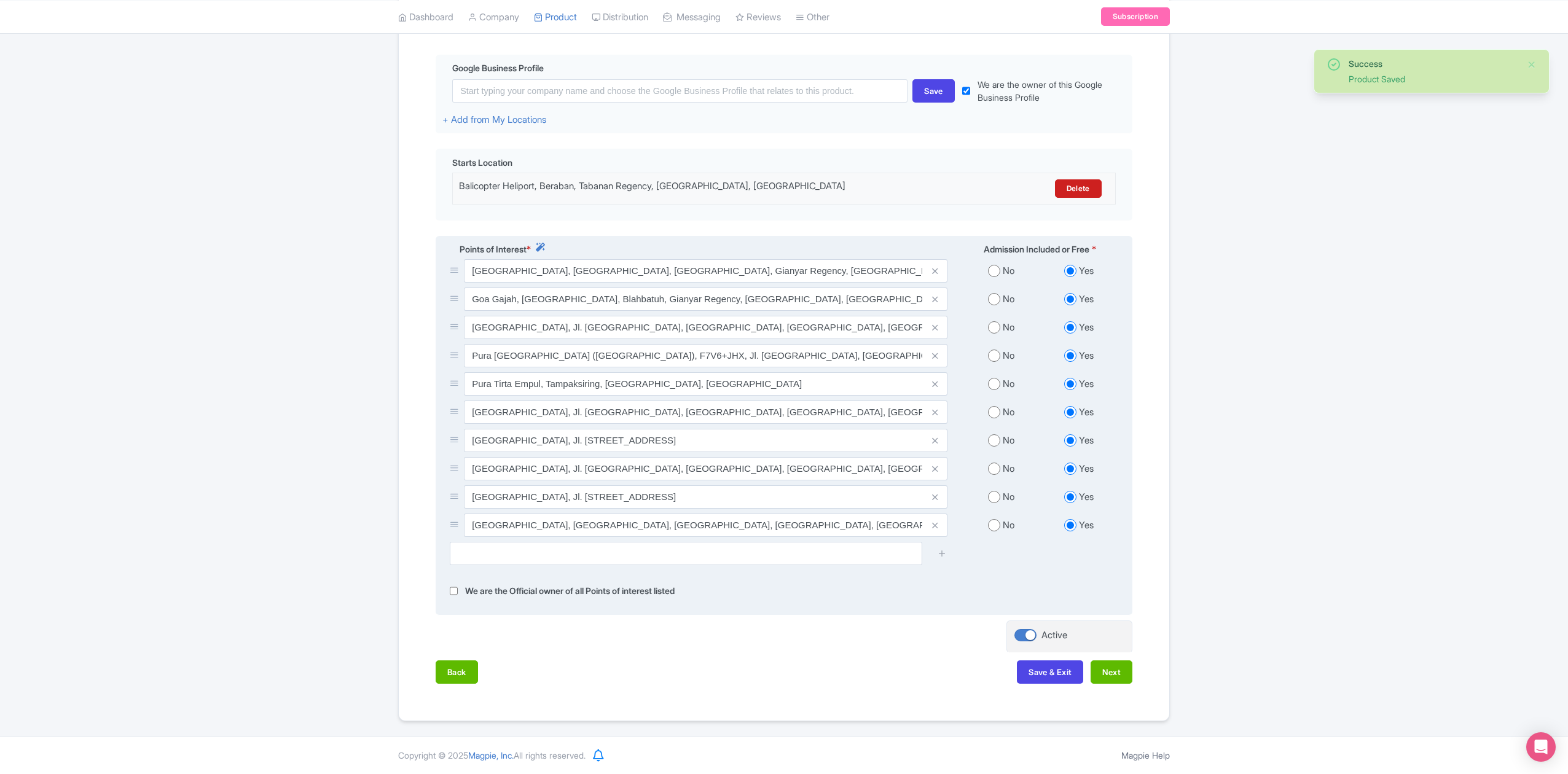
scroll to position [287, 0]
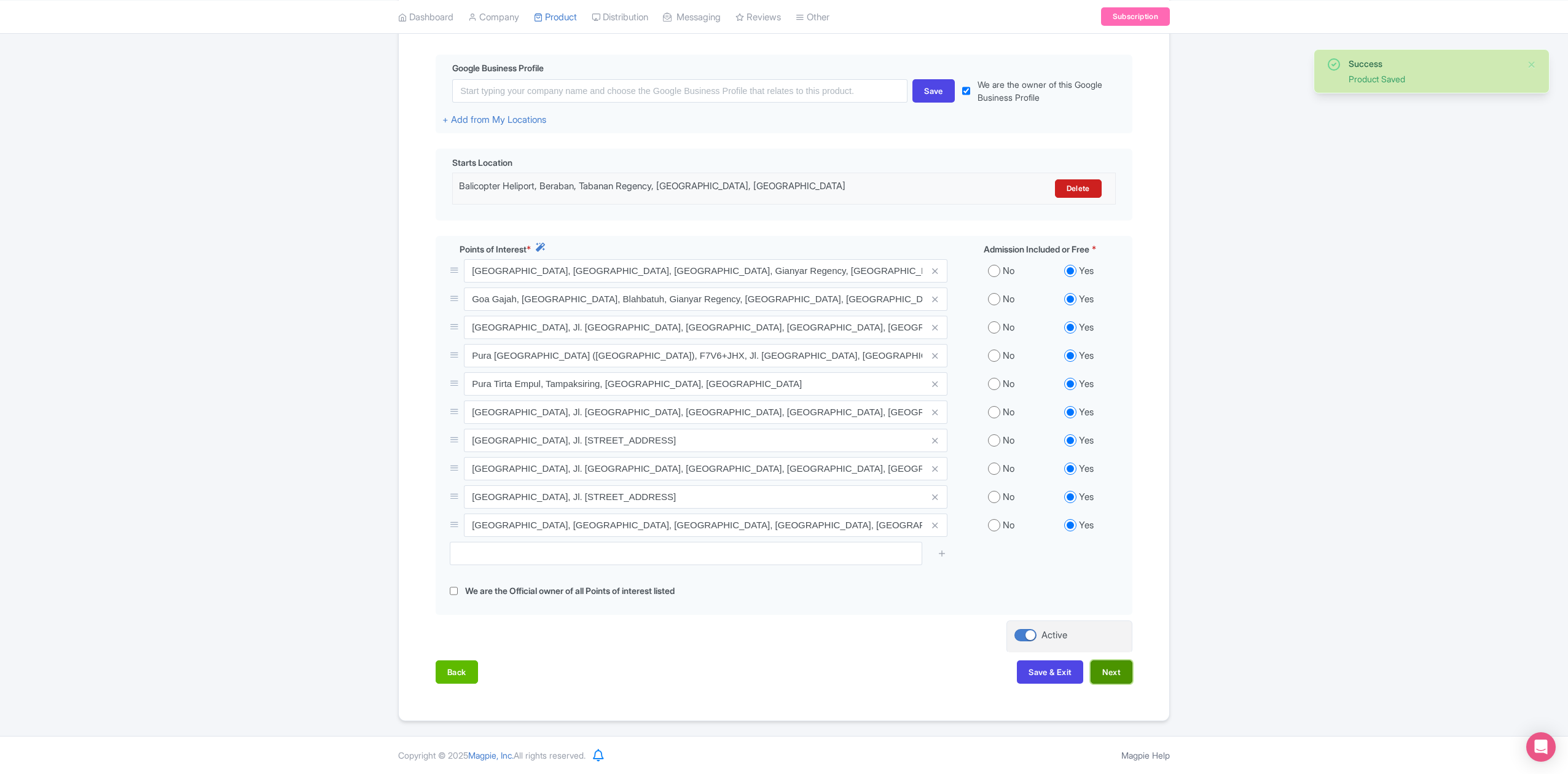
click at [1124, 676] on button "Next" at bounding box center [1112, 672] width 42 height 24
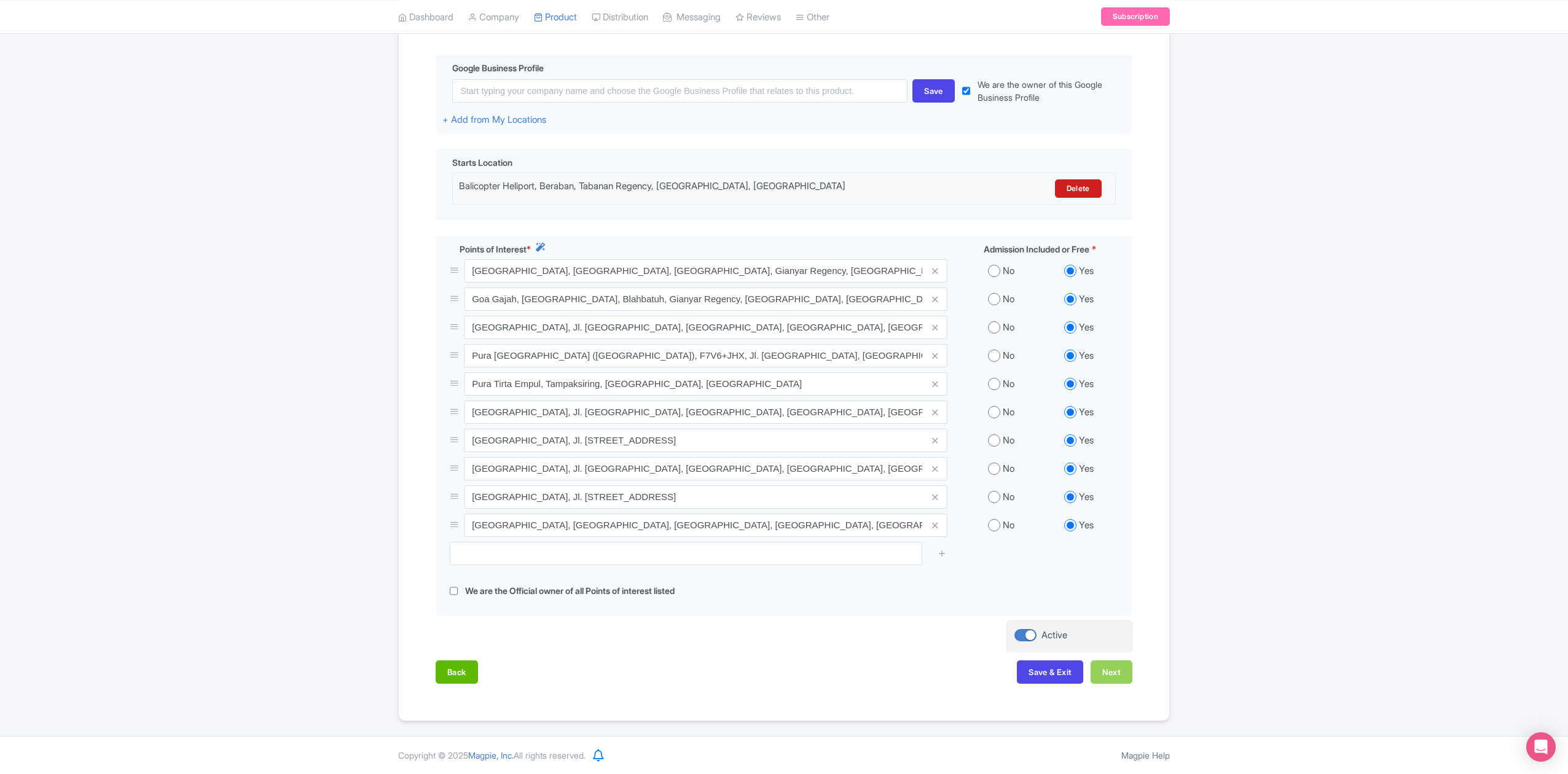
scroll to position [138, 0]
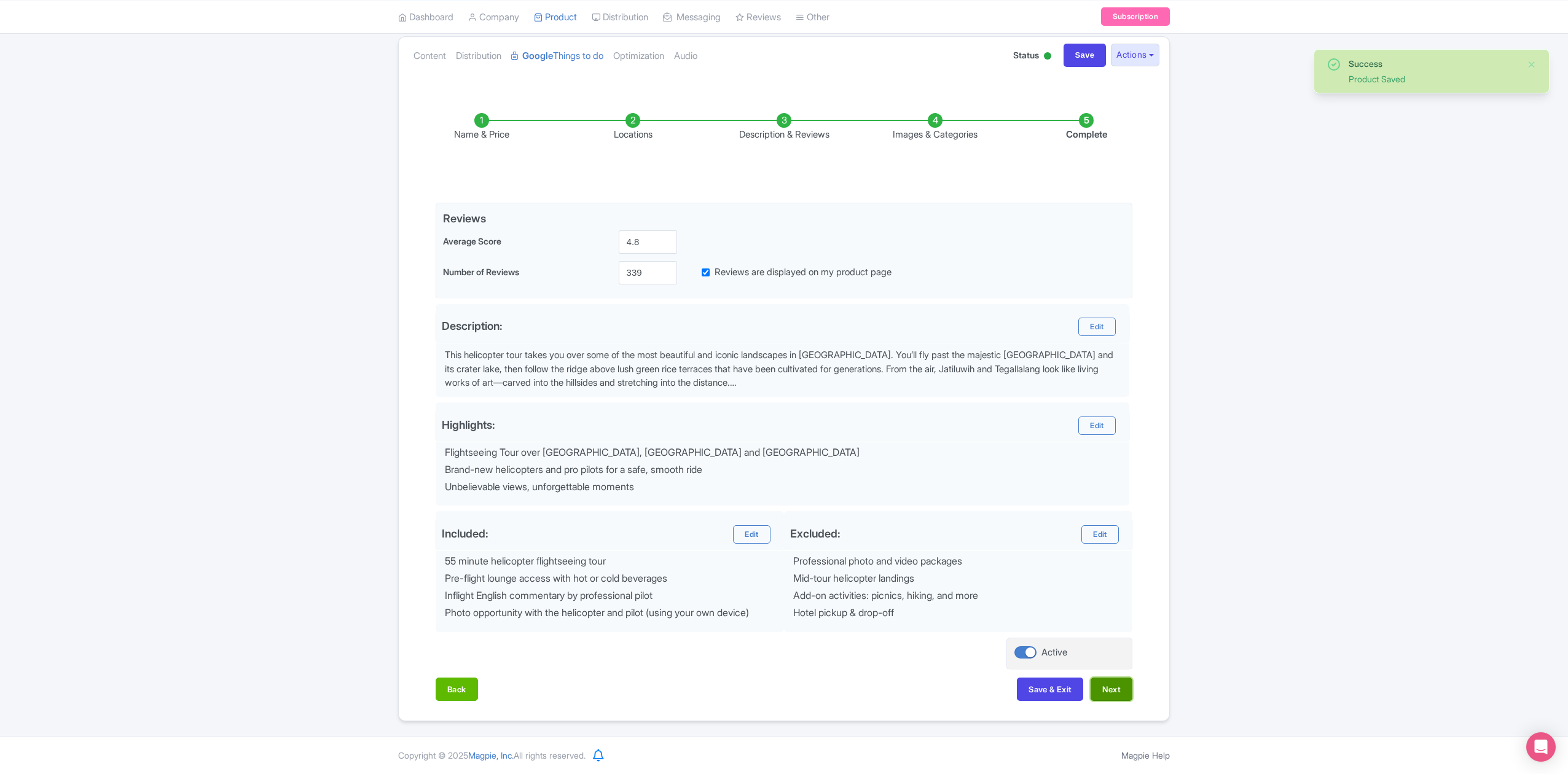
click at [1110, 689] on button "Next" at bounding box center [1112, 689] width 42 height 24
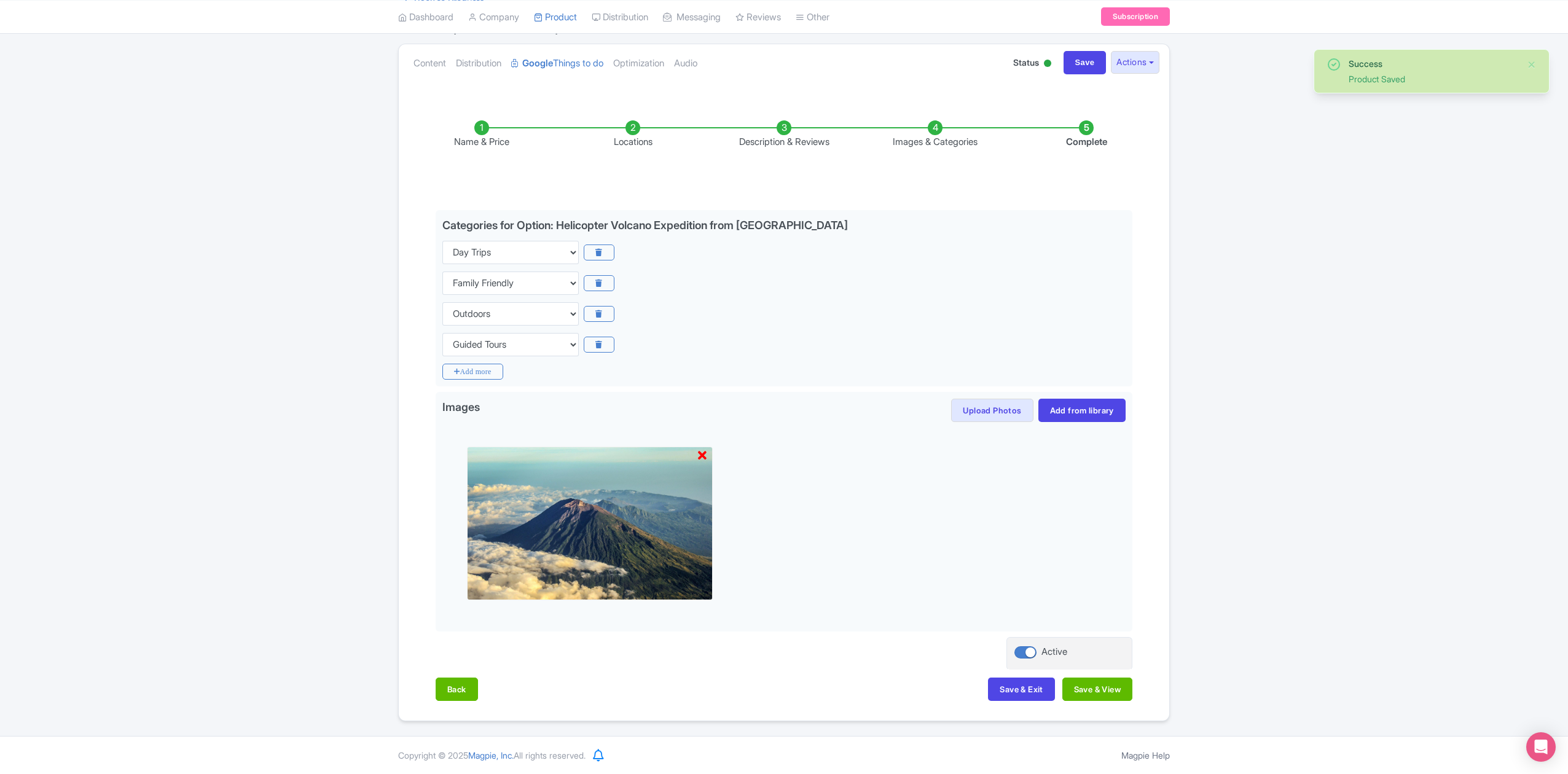
scroll to position [129, 0]
click at [1110, 689] on button "Save & View" at bounding box center [1098, 689] width 70 height 24
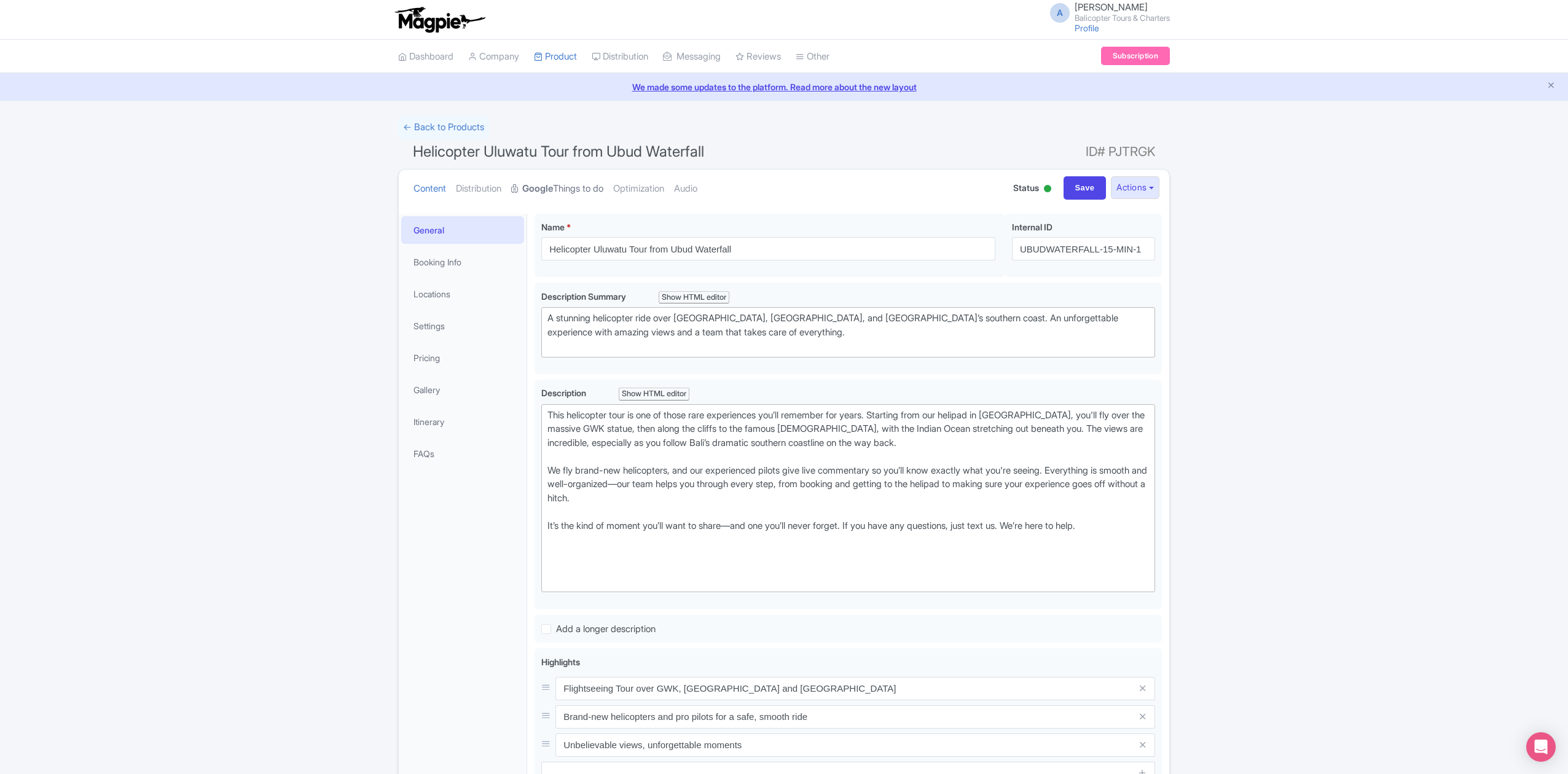
click at [579, 191] on link "Google Things to do" at bounding box center [557, 189] width 92 height 39
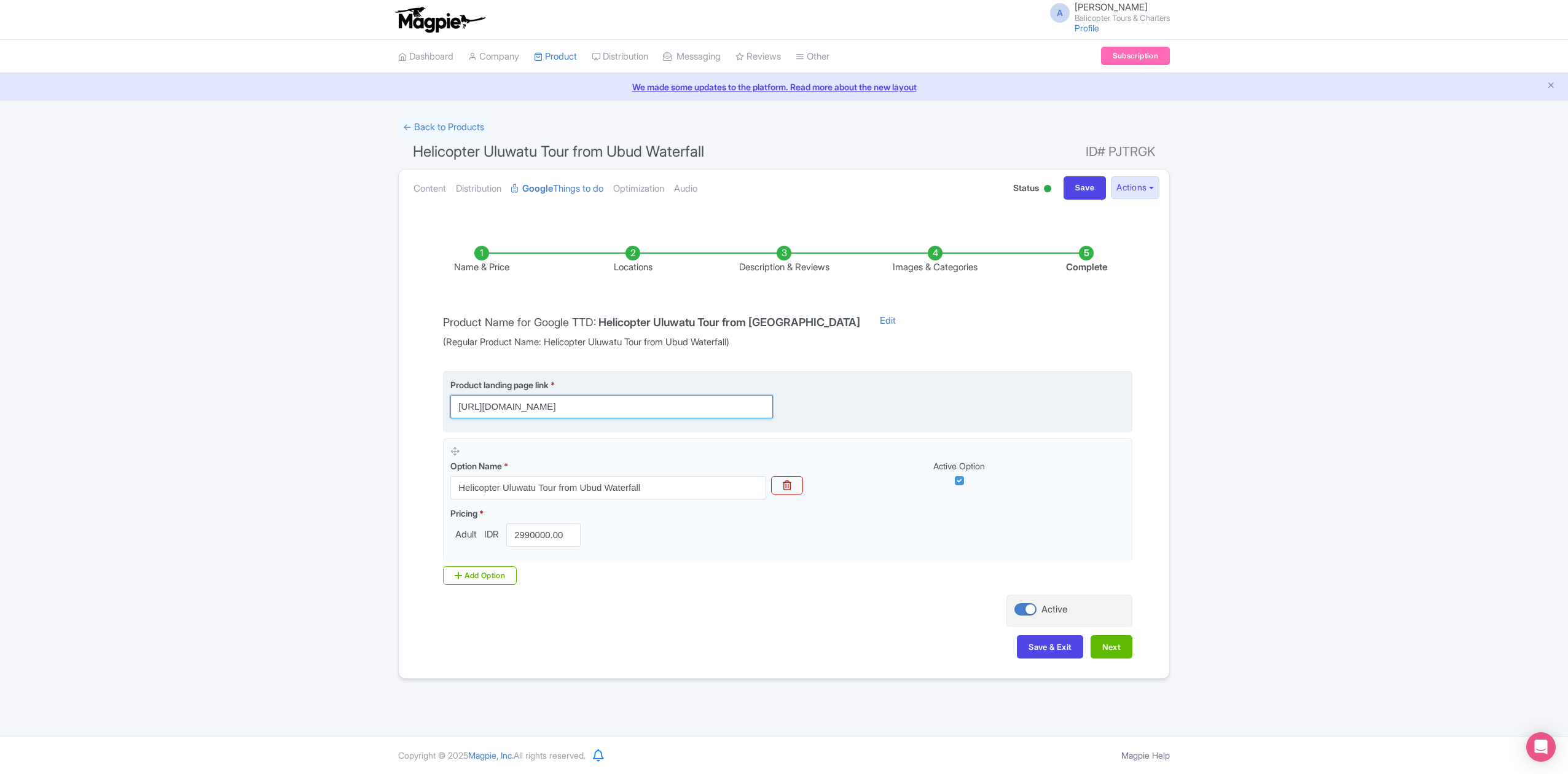
click at [728, 405] on input "https://www.balicopter.com/from-nusa-dua/uluwatu-helicopter-tour?utm_source=goo…" at bounding box center [612, 407] width 323 height 24
drag, startPoint x: 736, startPoint y: 408, endPoint x: 404, endPoint y: 407, distance: 332.0
click at [404, 407] on div "Name & Price Locations Description & Reviews Images & Categories Complete Produ…" at bounding box center [784, 446] width 771 height 449
type input "[URL][DOMAIN_NAME]"
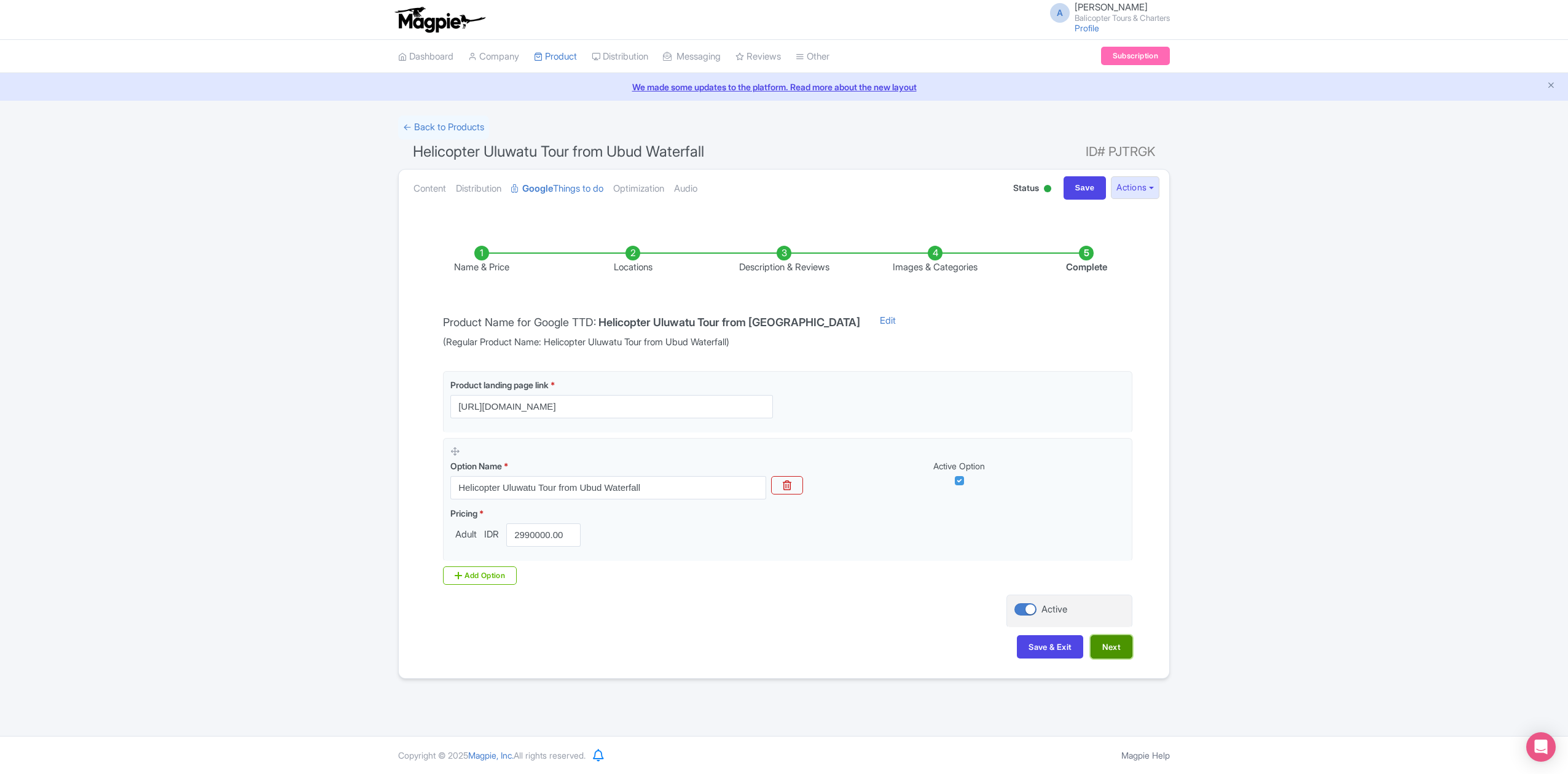
click at [1109, 650] on button "Next" at bounding box center [1112, 646] width 42 height 24
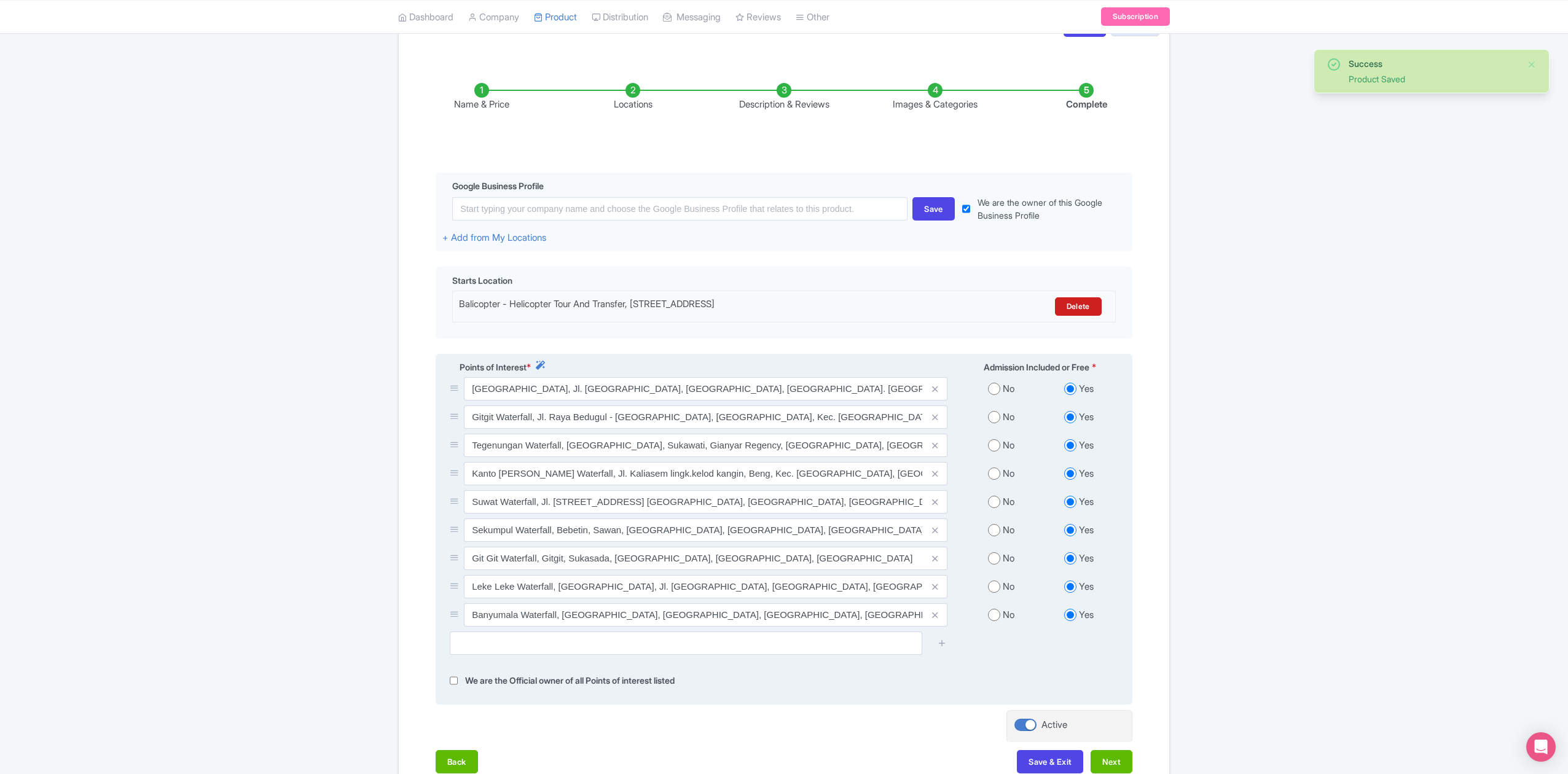
scroll to position [164, 0]
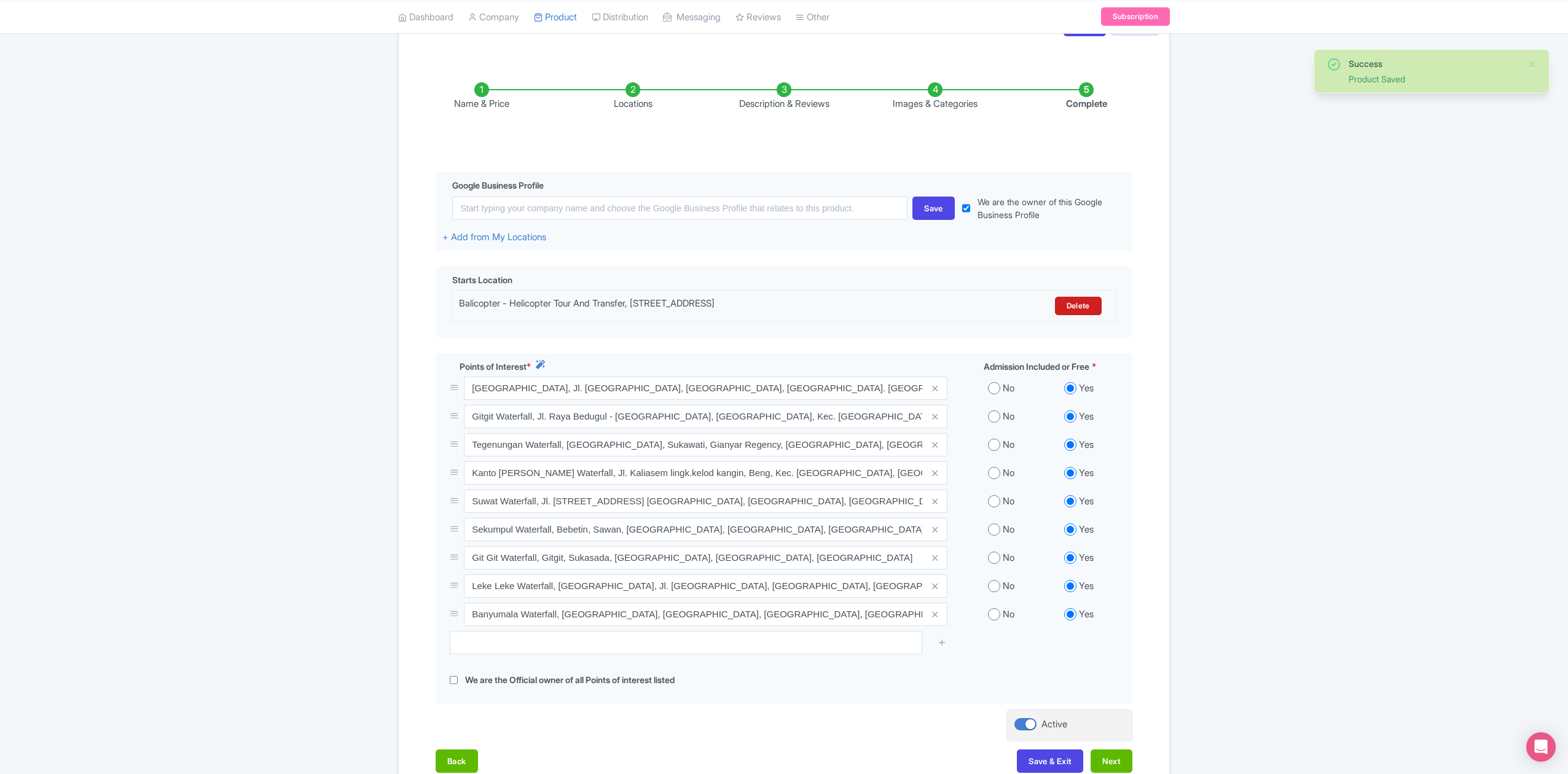
click at [486, 96] on li "Name & Price" at bounding box center [481, 96] width 151 height 29
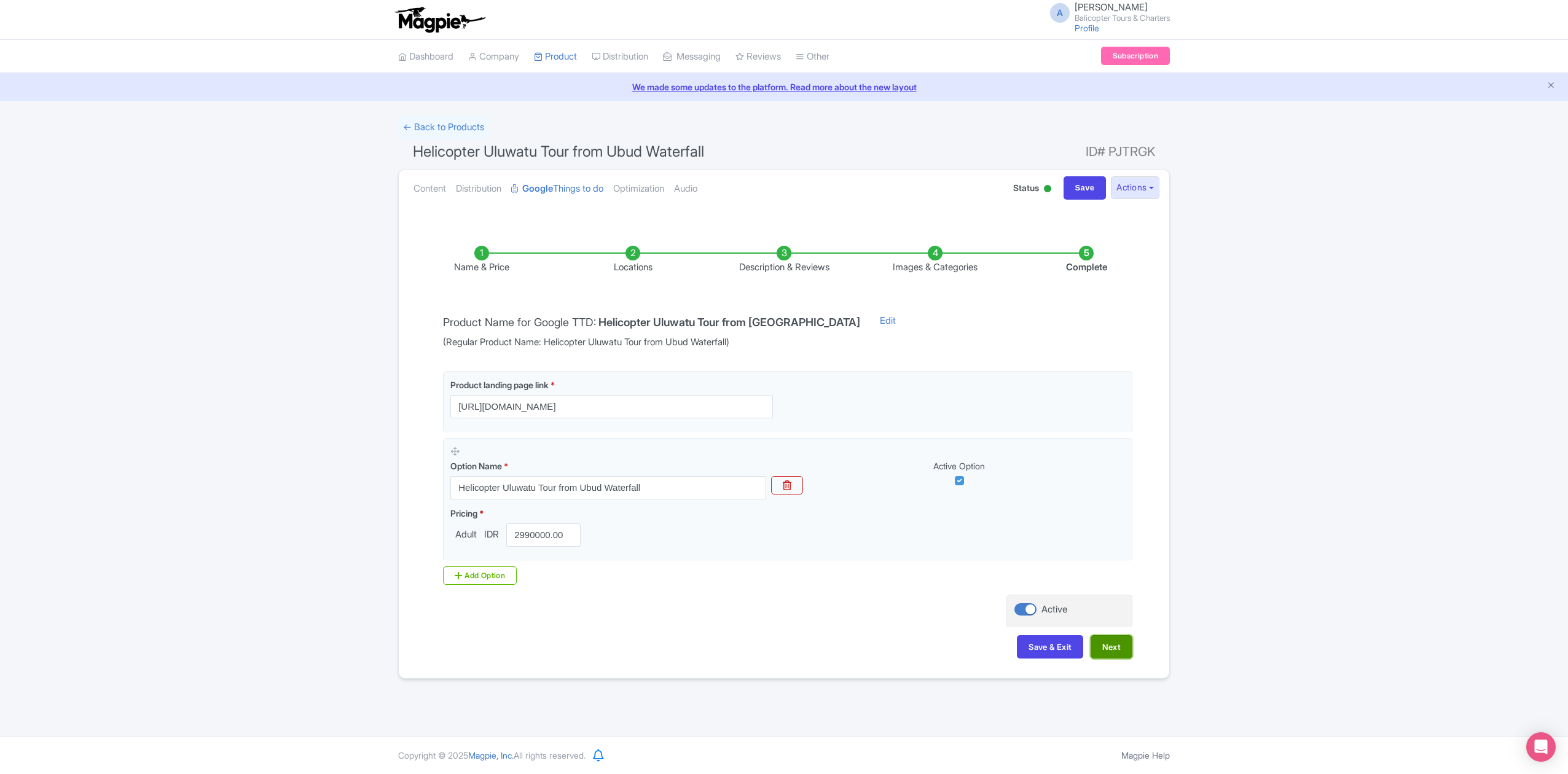
click at [1107, 650] on button "Next" at bounding box center [1112, 646] width 42 height 24
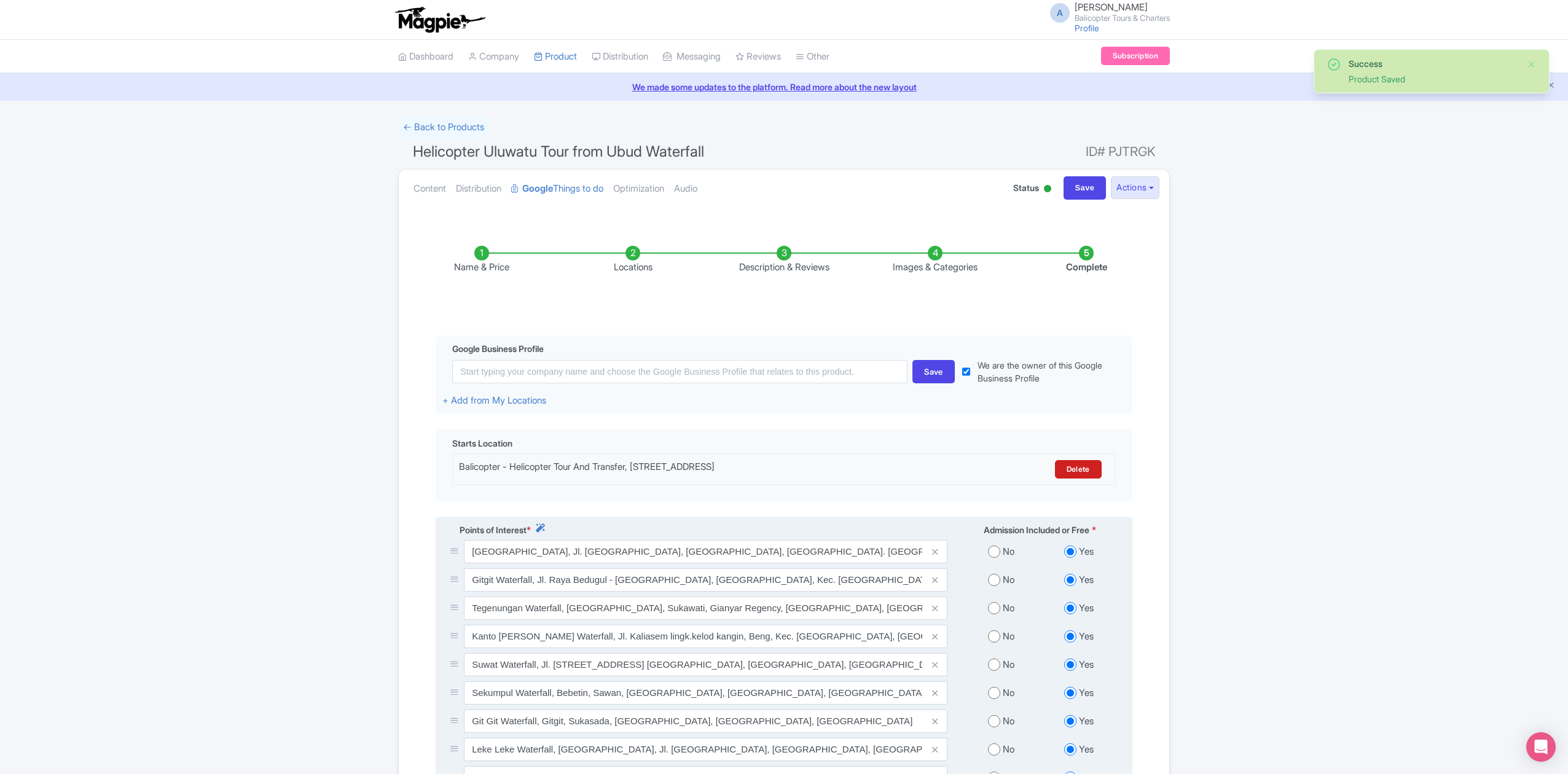
scroll to position [259, 0]
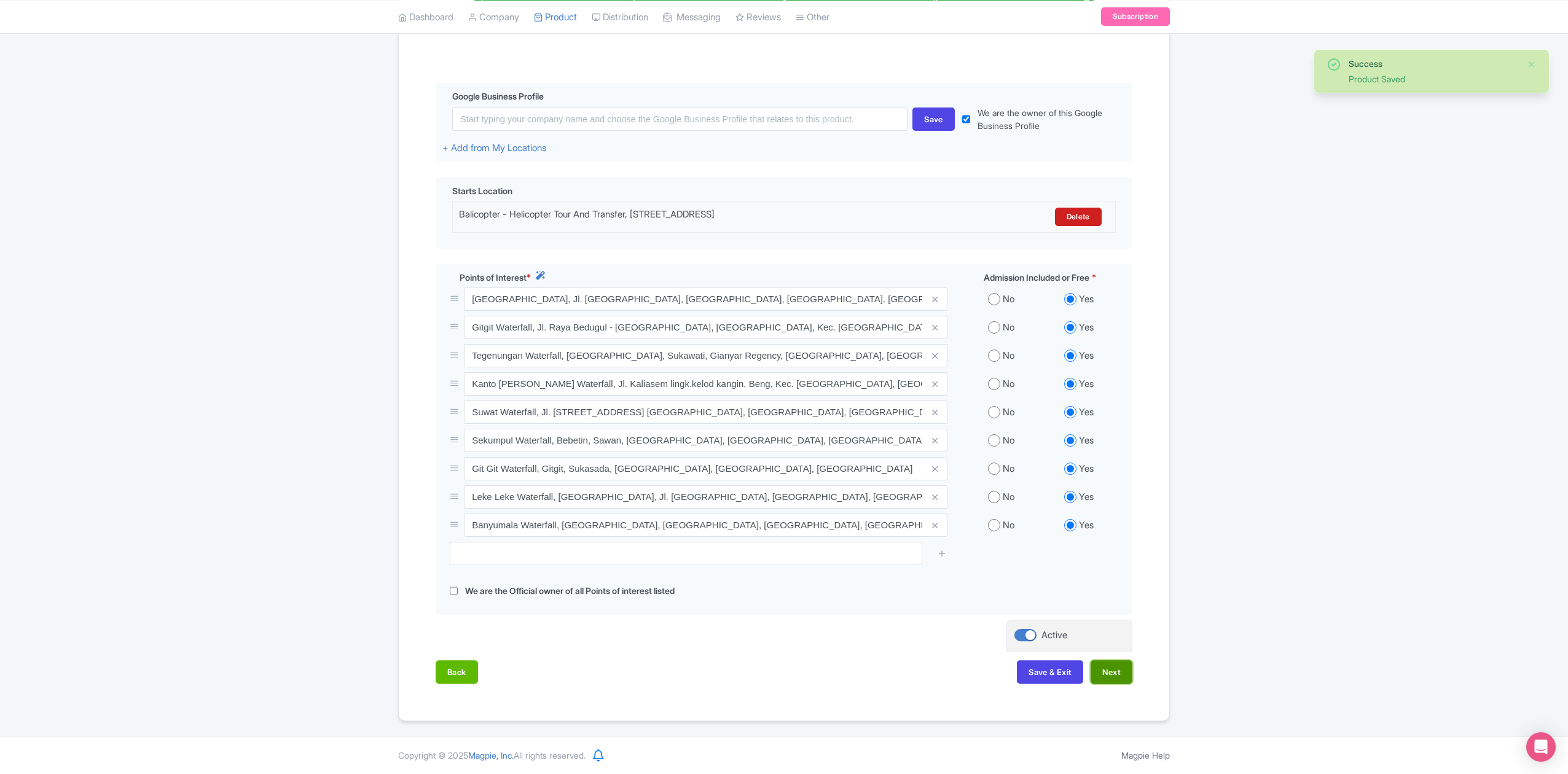
click at [1111, 668] on button "Next" at bounding box center [1112, 672] width 42 height 24
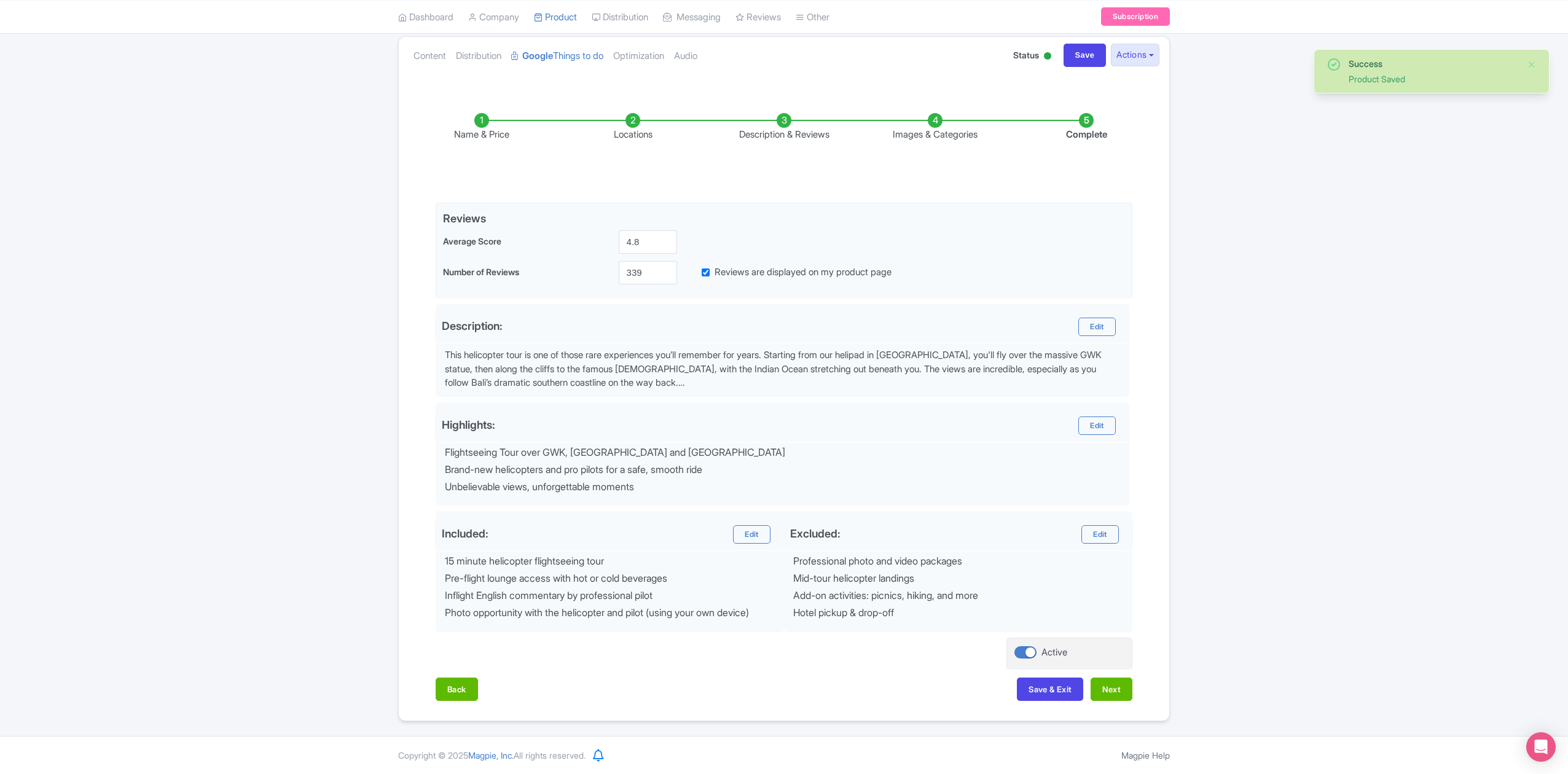
scroll to position [138, 0]
click at [1120, 690] on button "Next" at bounding box center [1112, 689] width 42 height 24
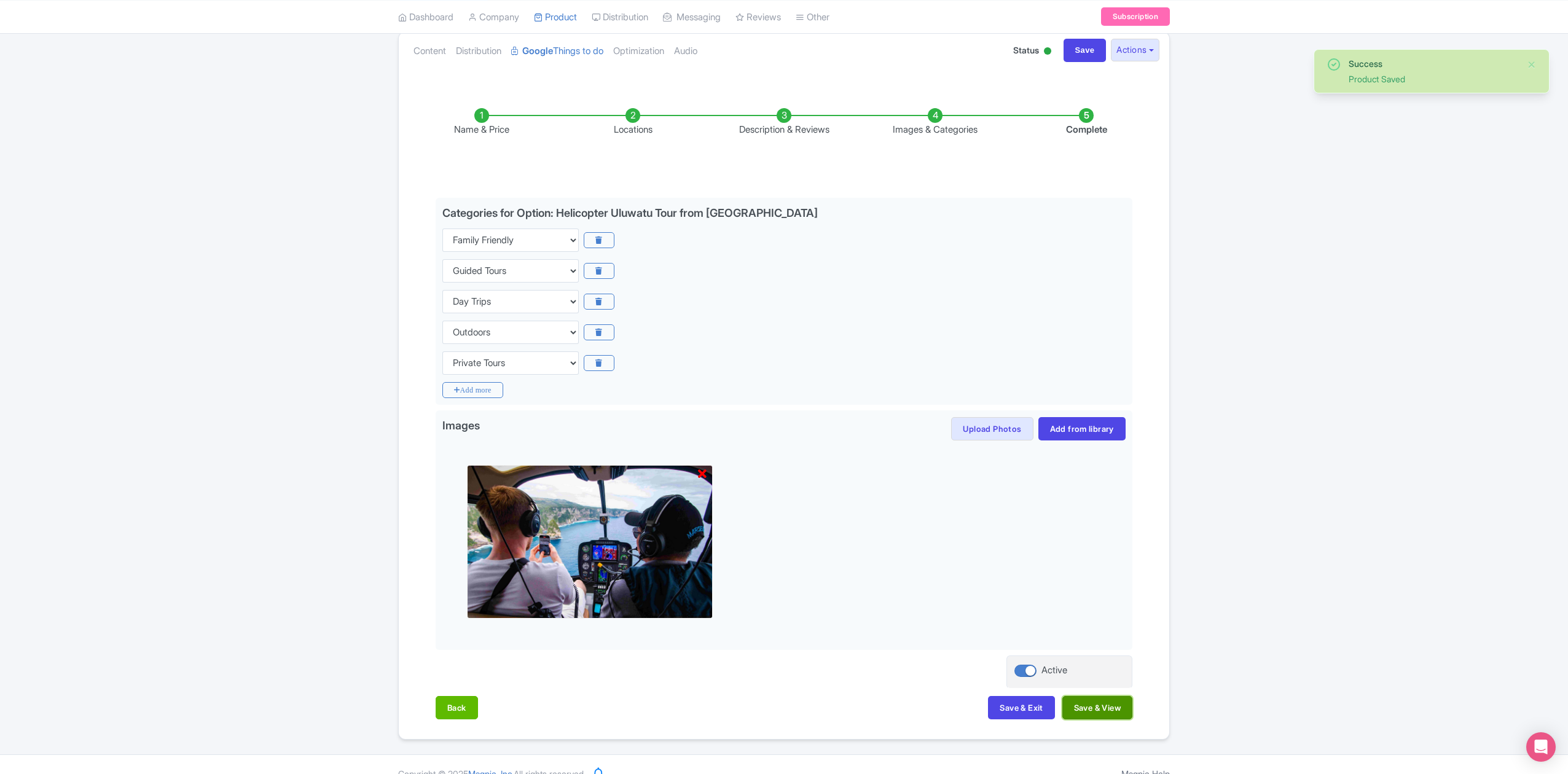
click at [1115, 710] on button "Save & View" at bounding box center [1098, 707] width 70 height 24
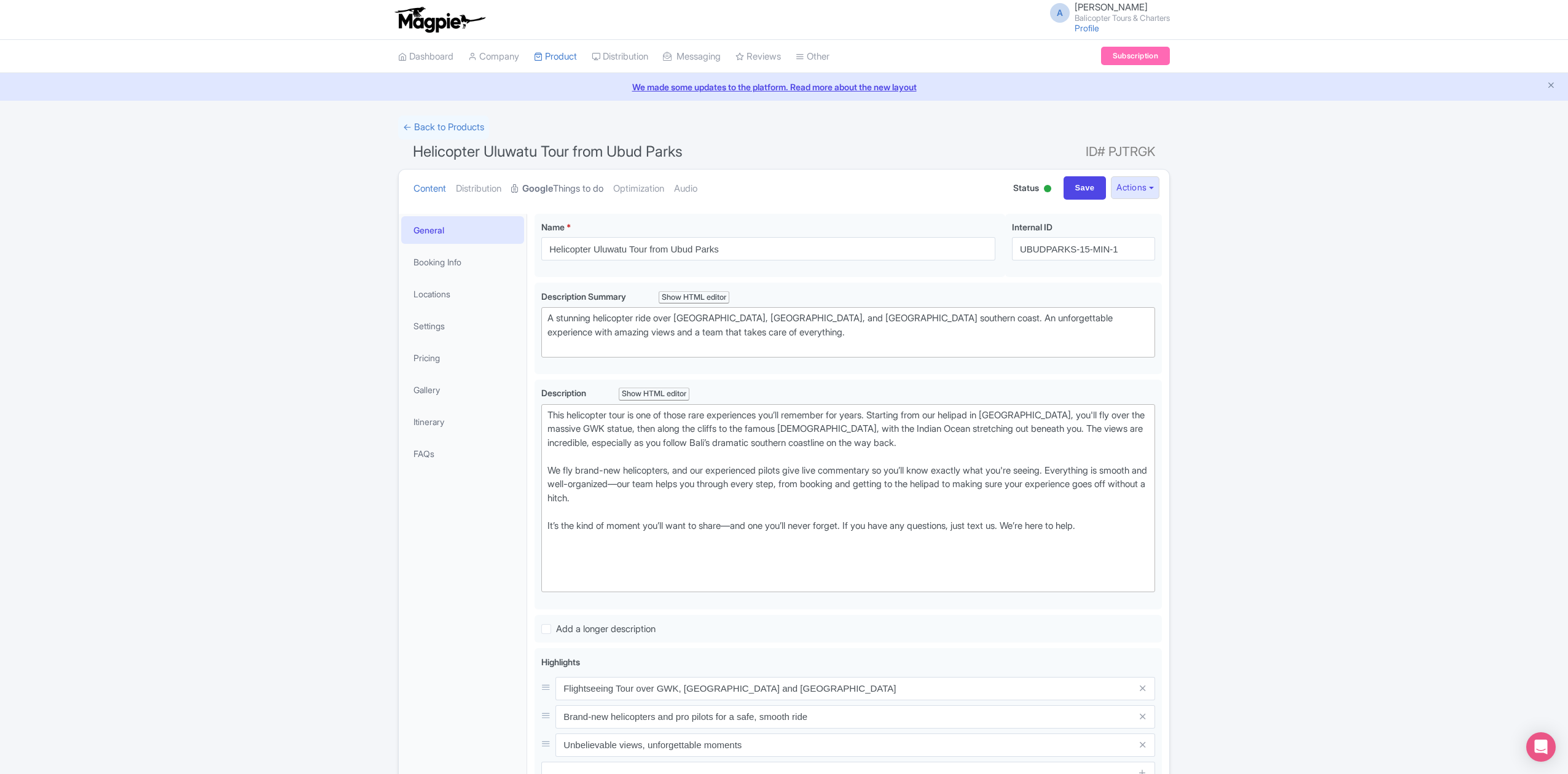
click at [571, 193] on link "Google Things to do" at bounding box center [557, 189] width 92 height 39
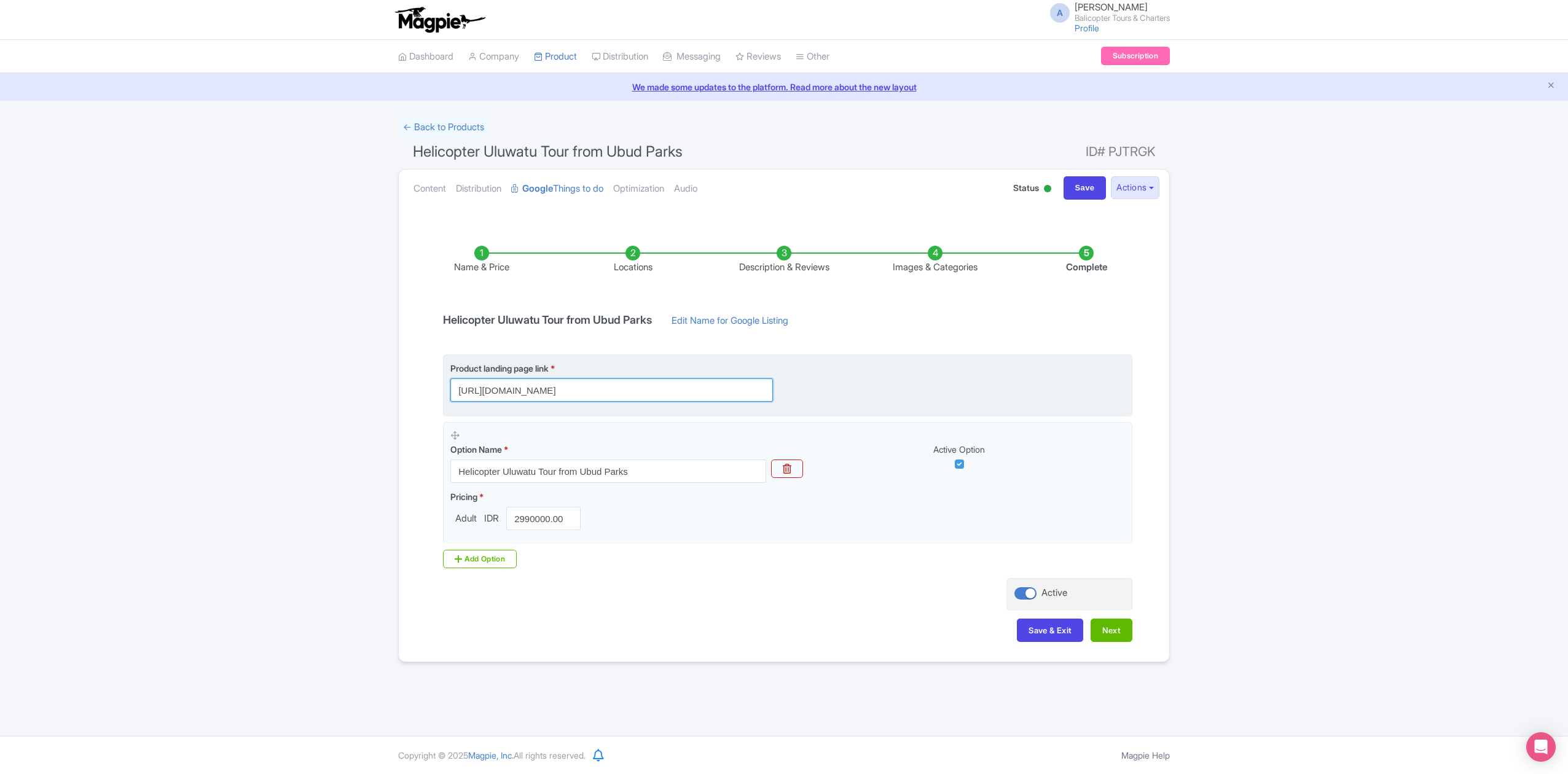
scroll to position [0, 512]
drag, startPoint x: 729, startPoint y: 389, endPoint x: 950, endPoint y: 411, distance: 222.1
click at [945, 410] on fieldset "Product landing page link * [URL][DOMAIN_NAME]" at bounding box center [788, 385] width 690 height 62
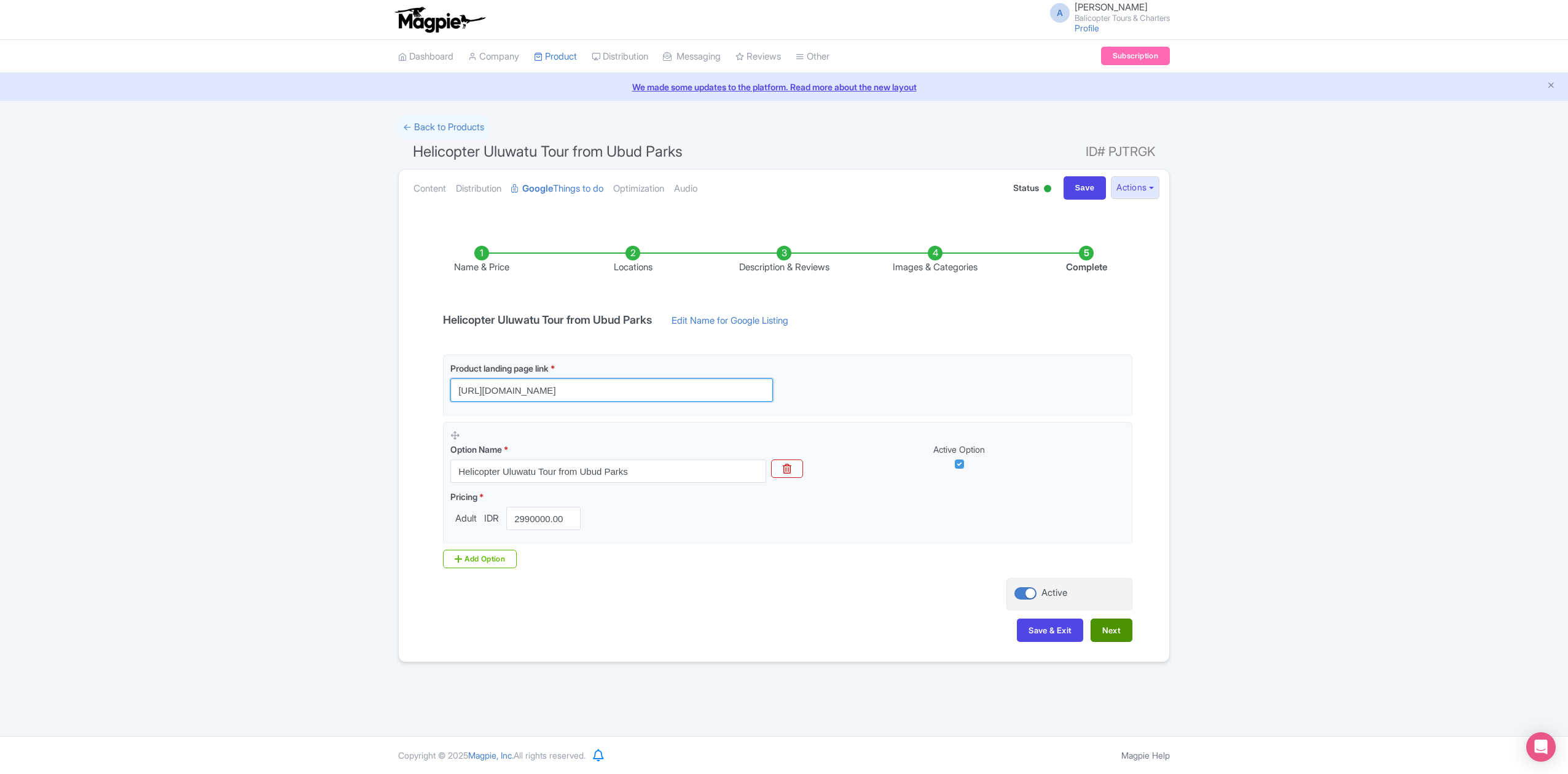
type input "[URL][DOMAIN_NAME]"
click at [1114, 638] on button "Next" at bounding box center [1112, 630] width 42 height 24
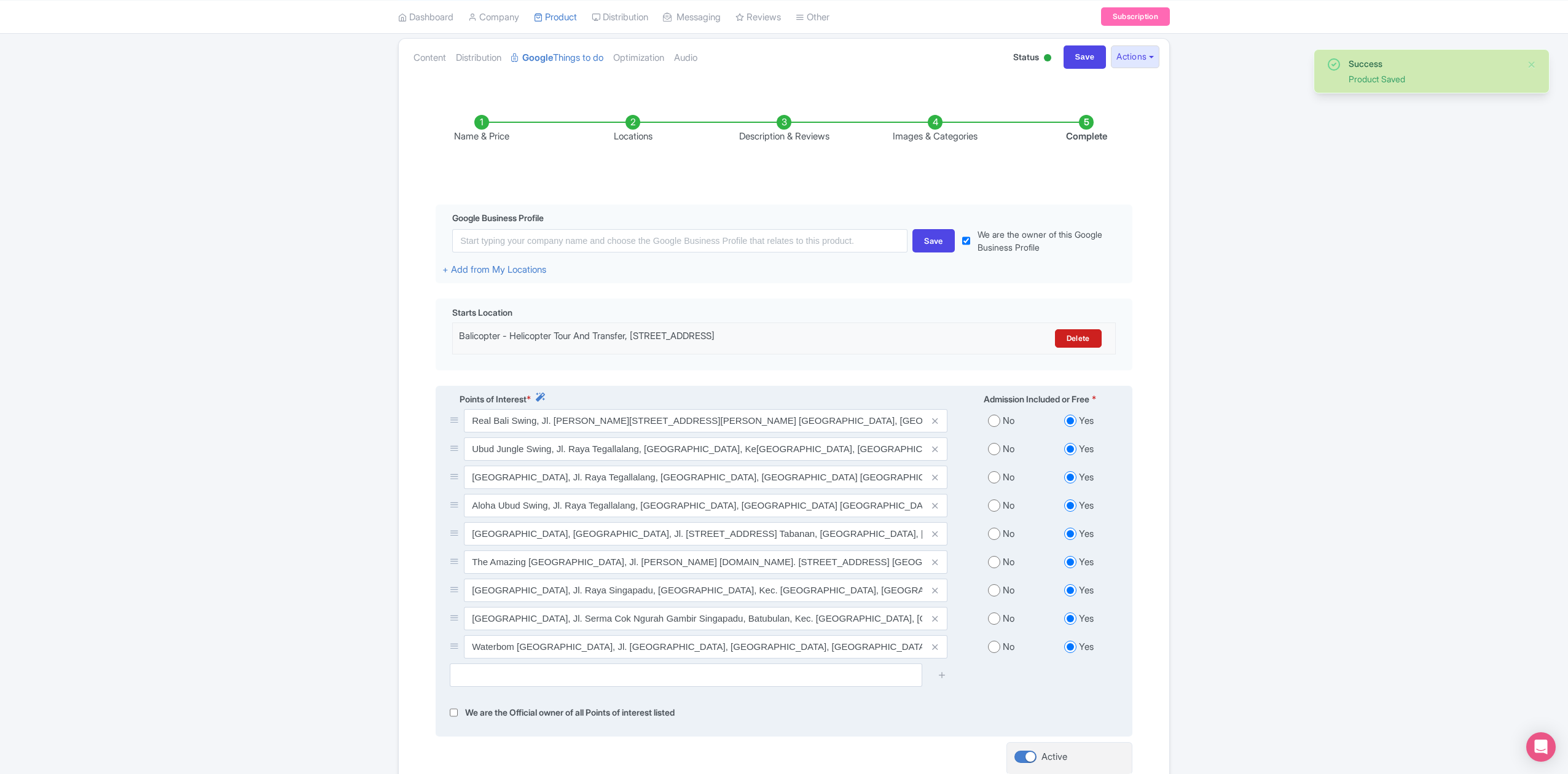
scroll to position [259, 0]
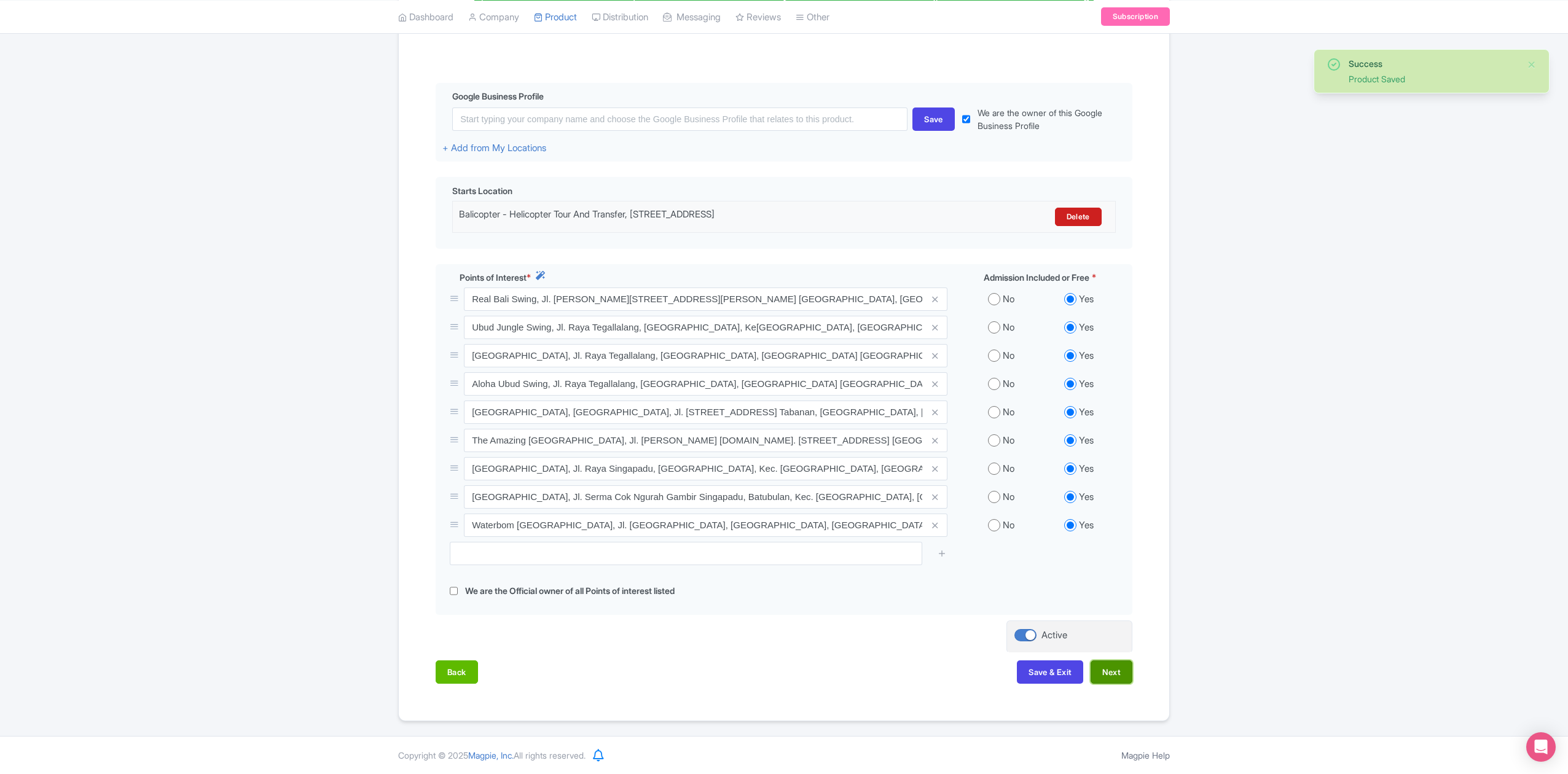
click at [1116, 671] on button "Next" at bounding box center [1112, 672] width 42 height 24
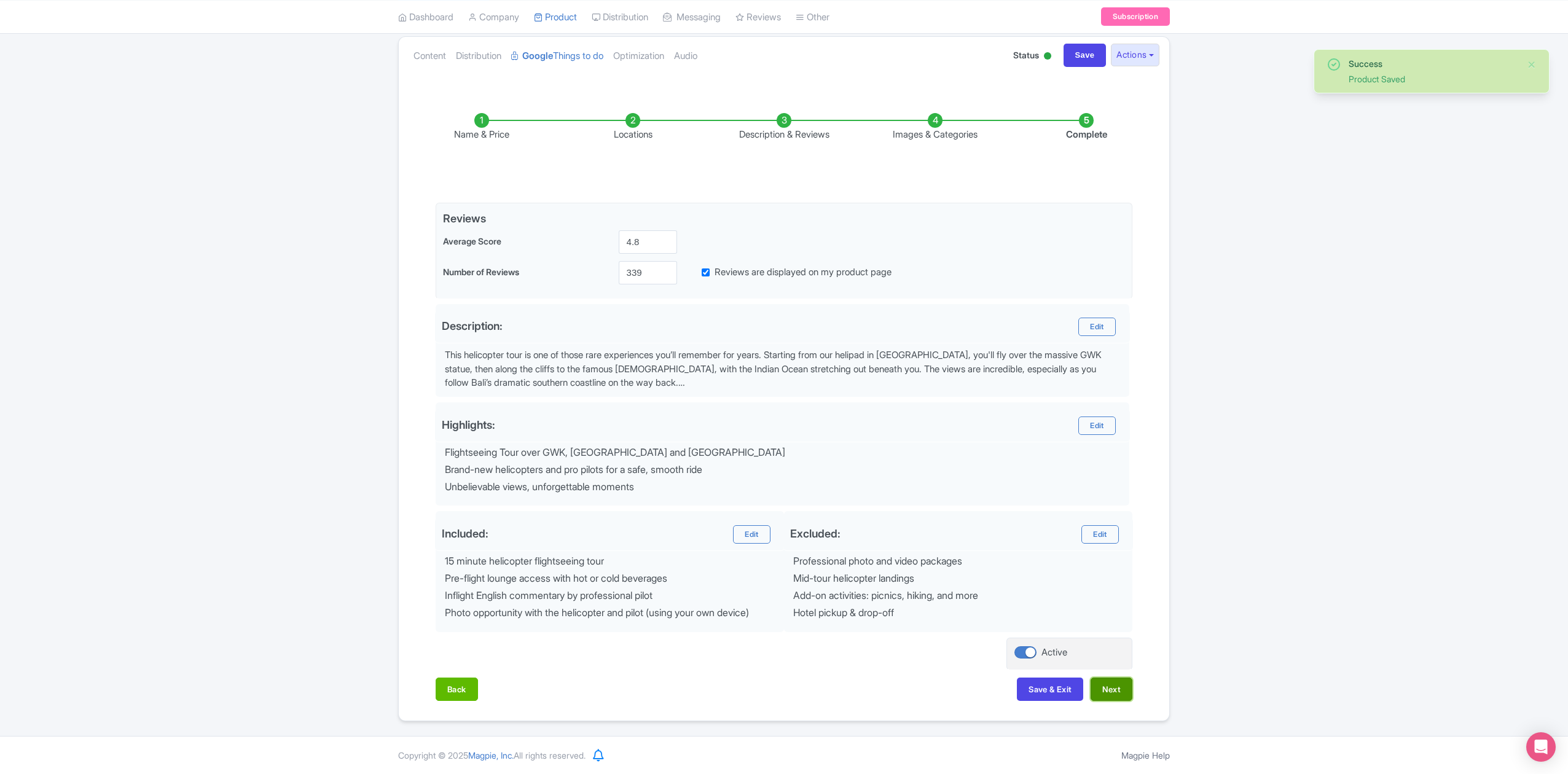
click at [1119, 682] on button "Next" at bounding box center [1112, 689] width 42 height 24
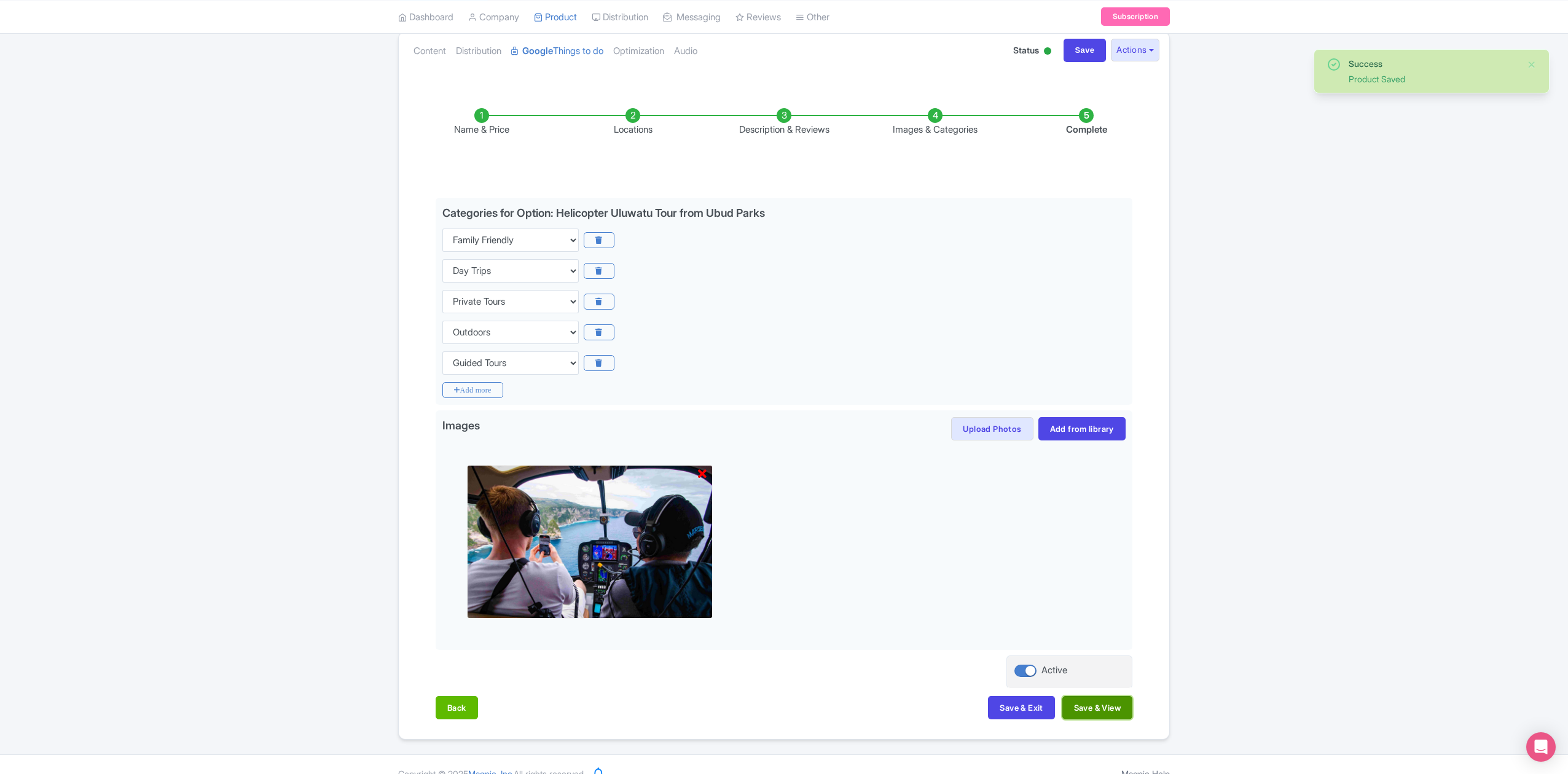
click at [1116, 715] on button "Save & View" at bounding box center [1098, 707] width 70 height 24
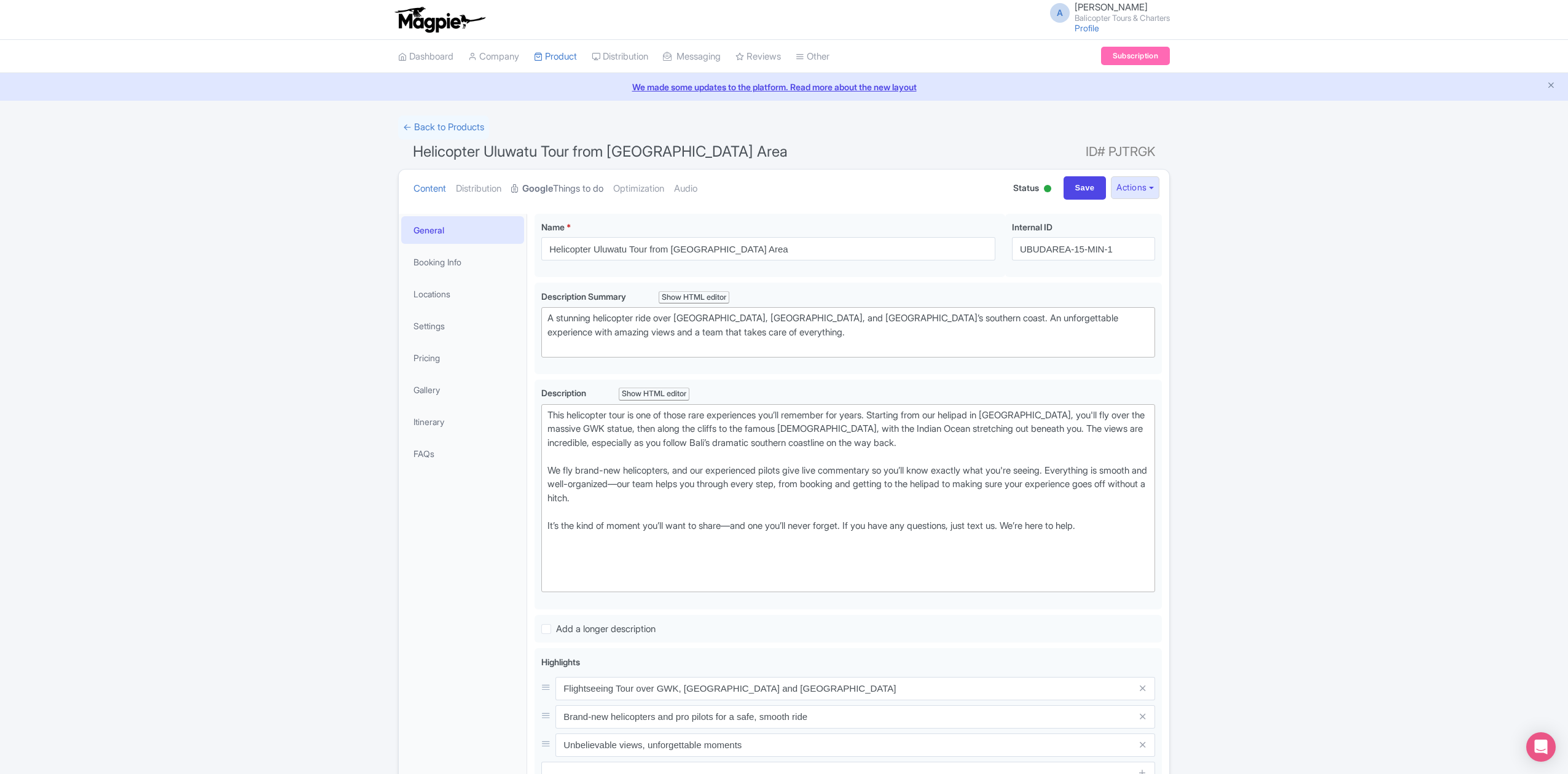
click at [589, 185] on link "Google Things to do" at bounding box center [557, 189] width 92 height 39
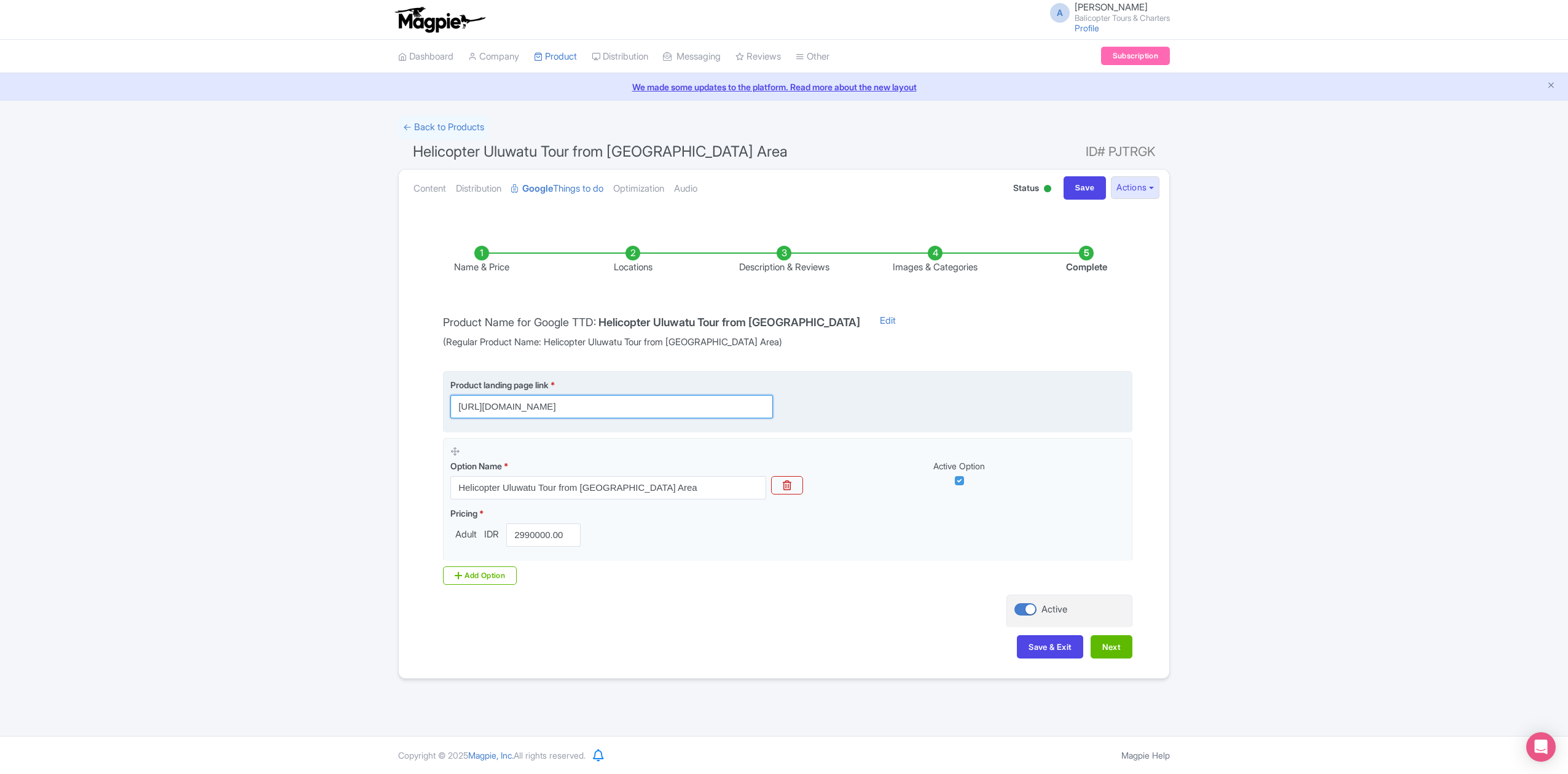
scroll to position [0, 507]
drag, startPoint x: 726, startPoint y: 407, endPoint x: 910, endPoint y: 418, distance: 184.3
click at [910, 418] on div "Product landing page link * [URL][DOMAIN_NAME]" at bounding box center [788, 398] width 674 height 40
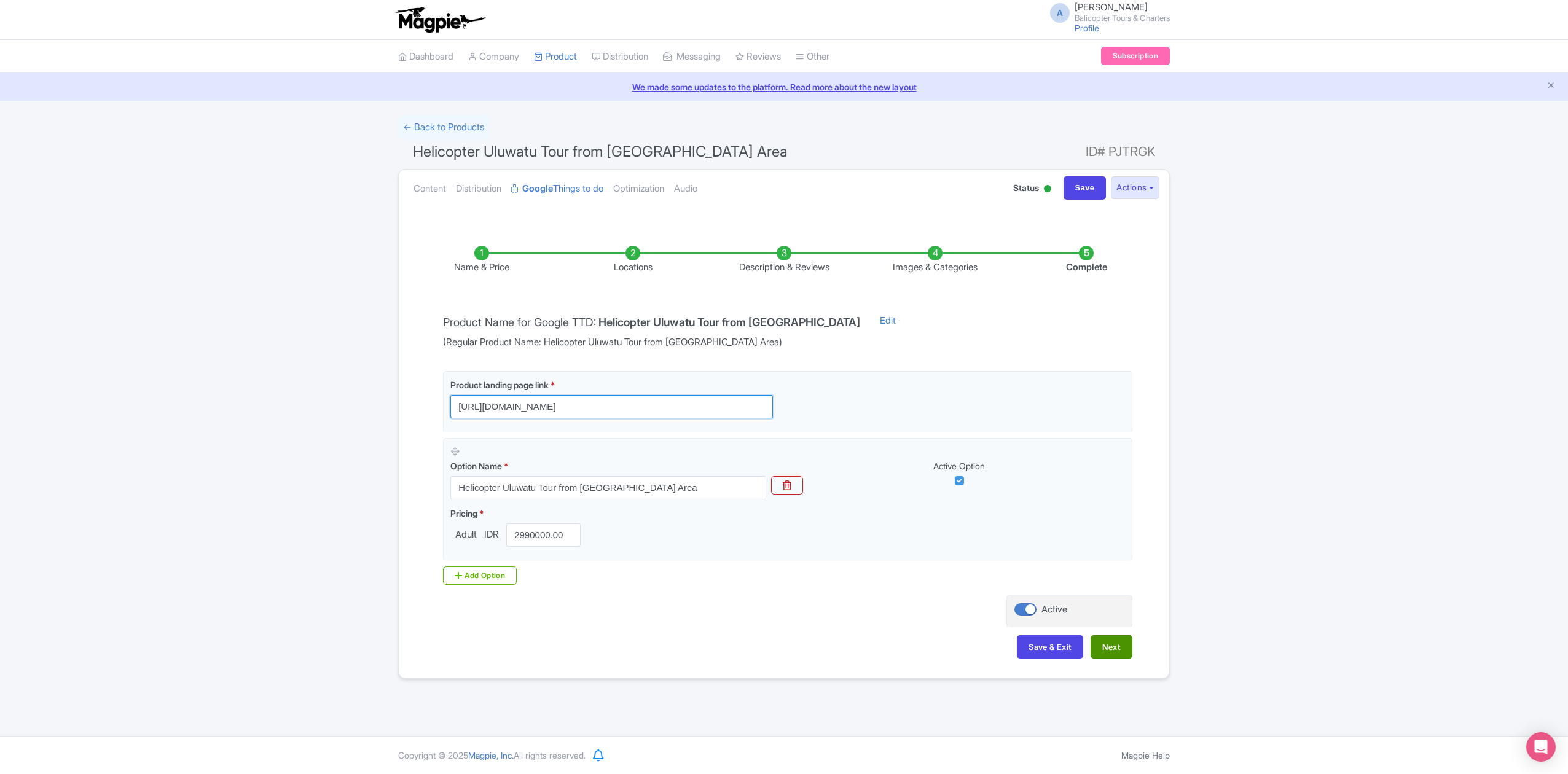
type input "[URL][DOMAIN_NAME]"
click at [1117, 646] on button "Next" at bounding box center [1112, 646] width 42 height 24
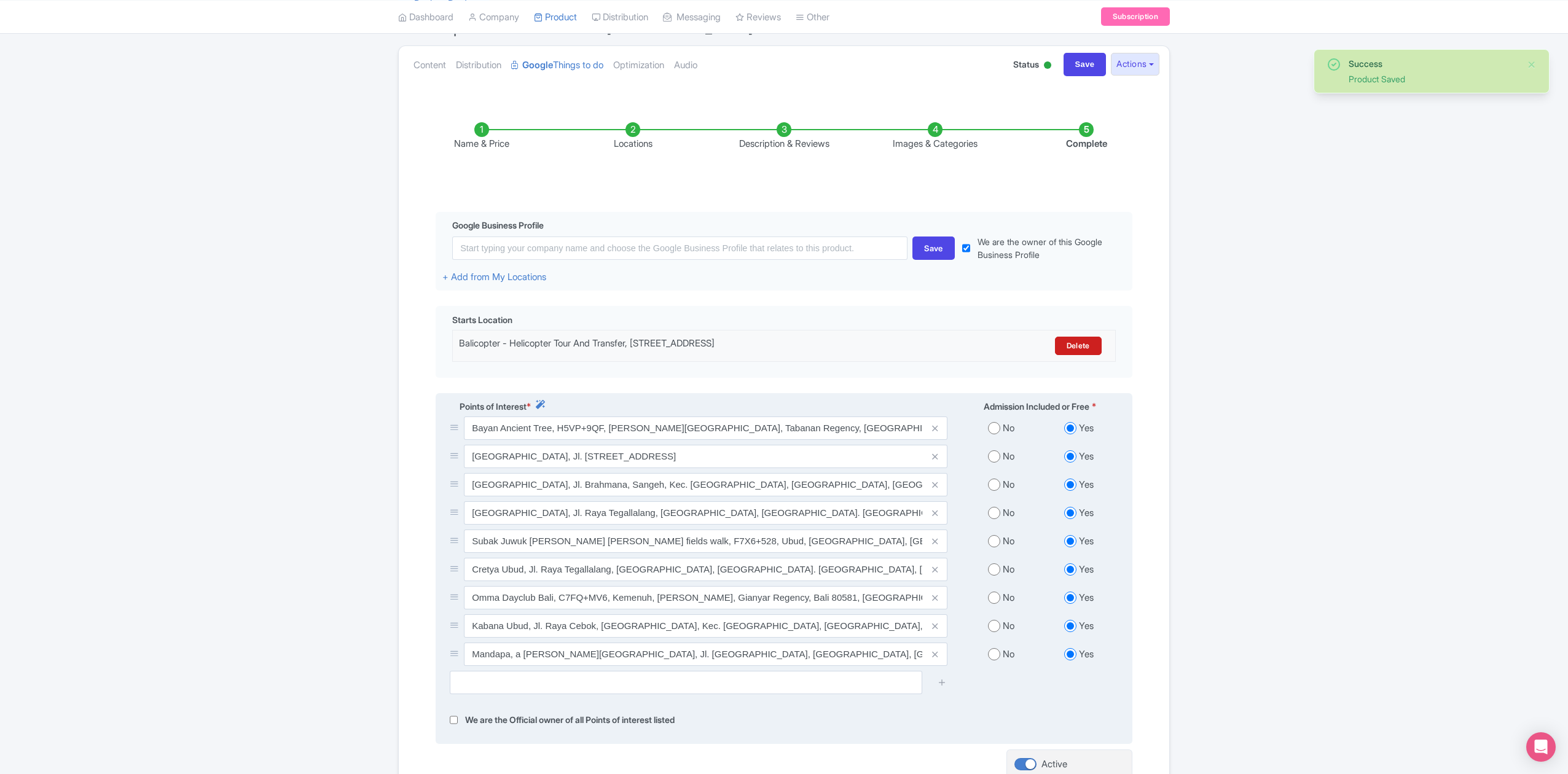
scroll to position [259, 0]
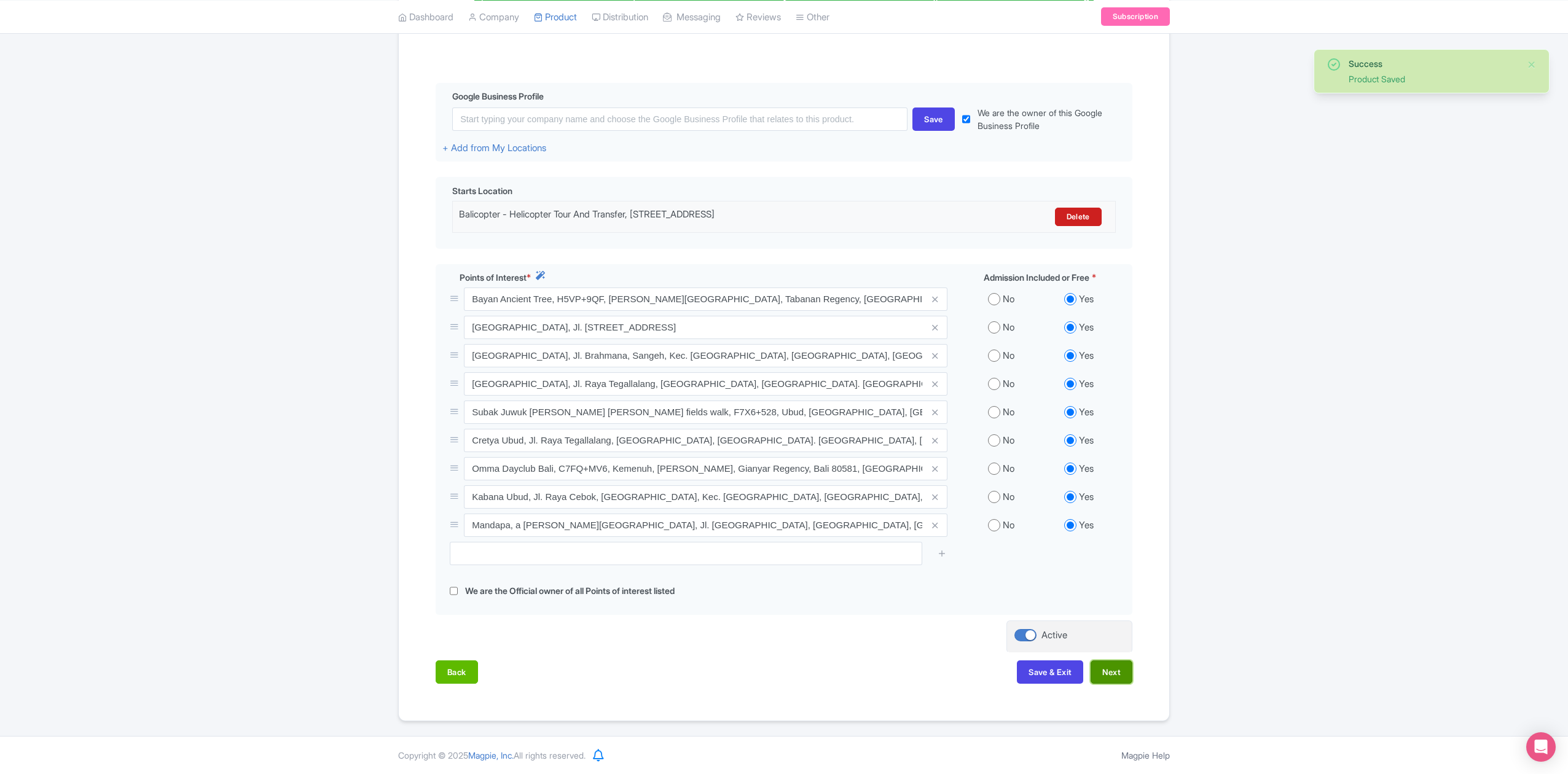
click at [1113, 671] on button "Next" at bounding box center [1112, 672] width 42 height 24
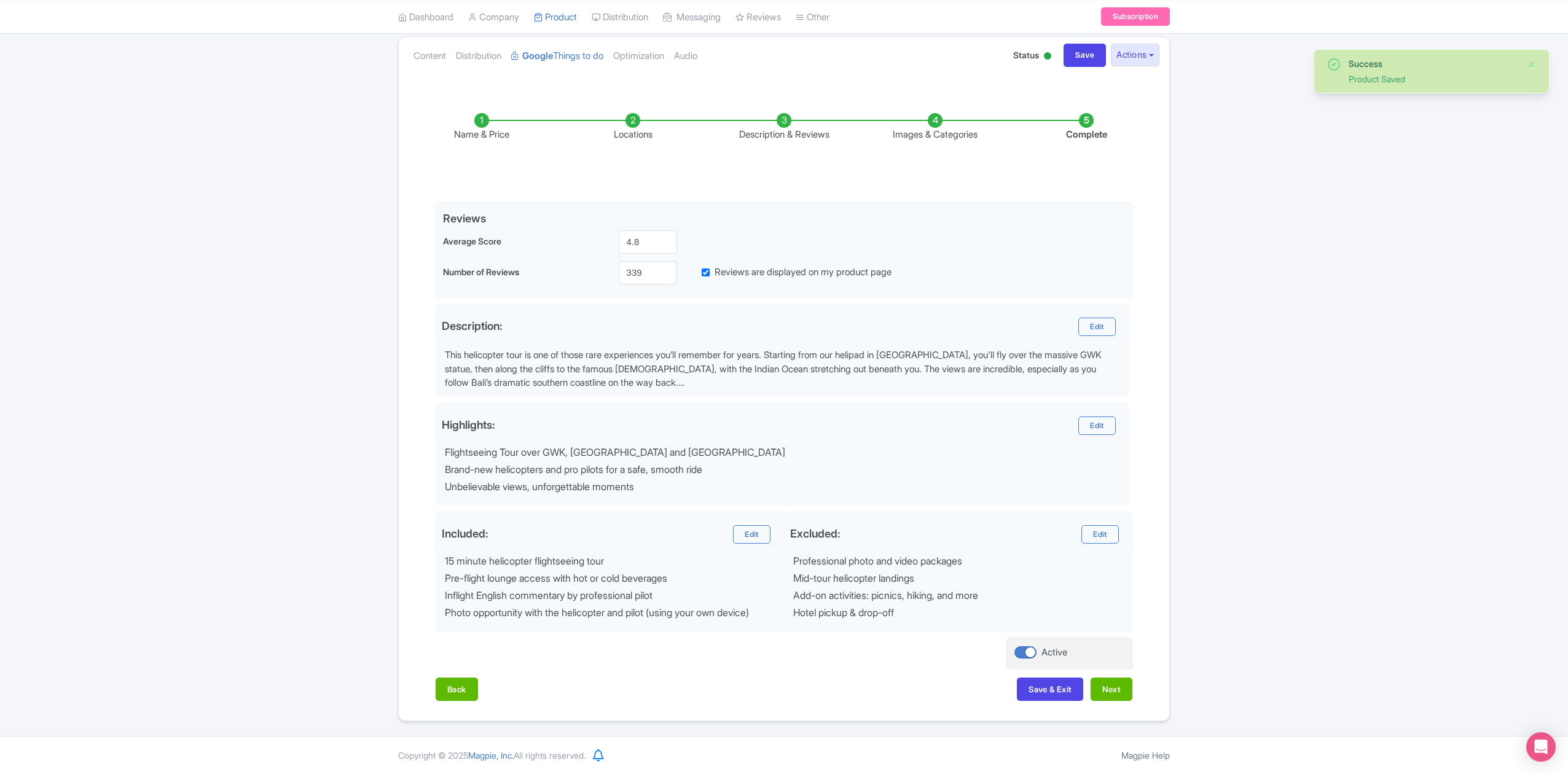
scroll to position [138, 0]
click at [1116, 681] on button "Next" at bounding box center [1112, 689] width 42 height 24
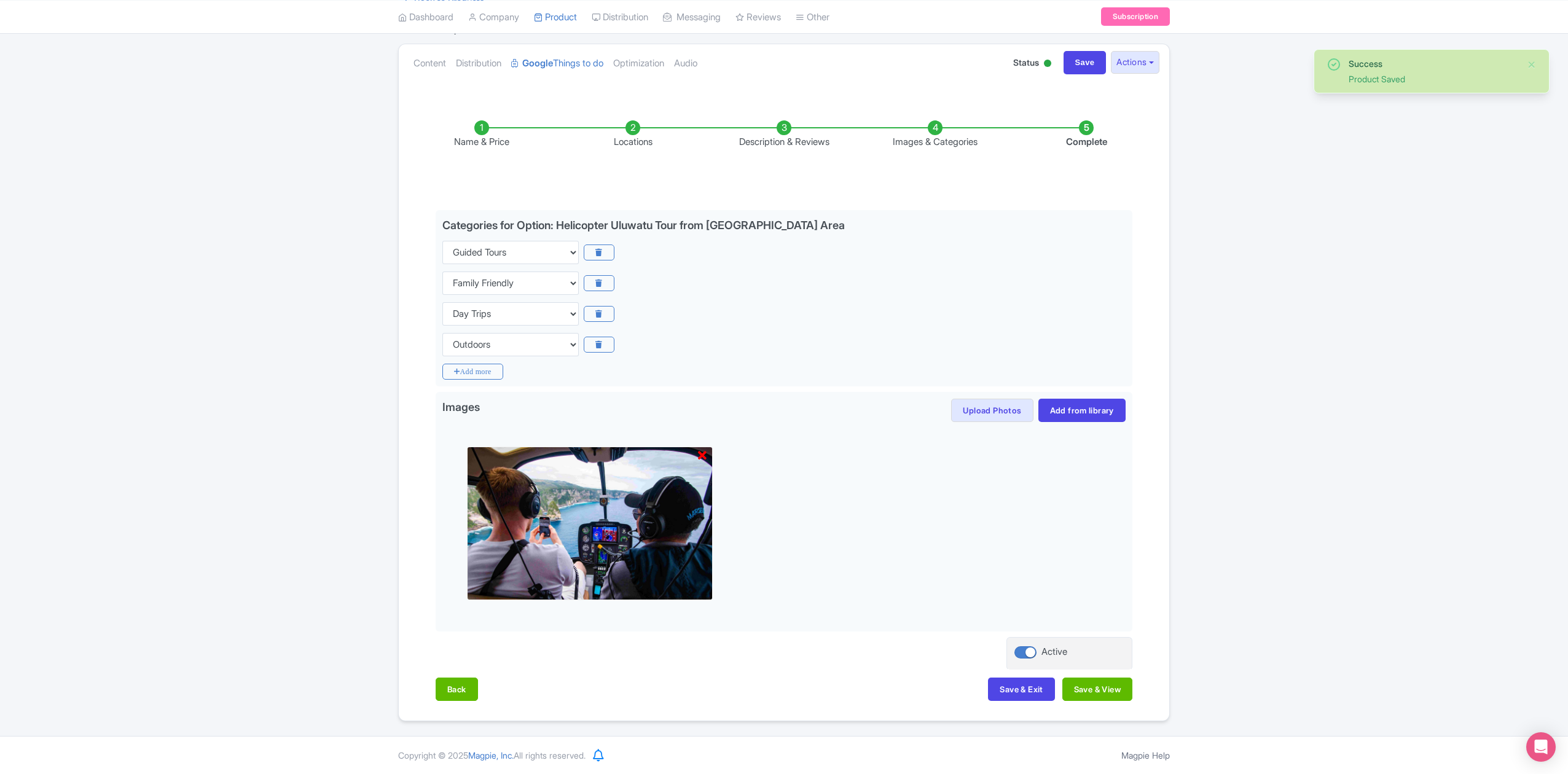
scroll to position [129, 0]
click at [1116, 684] on button "Save & View" at bounding box center [1098, 689] width 70 height 24
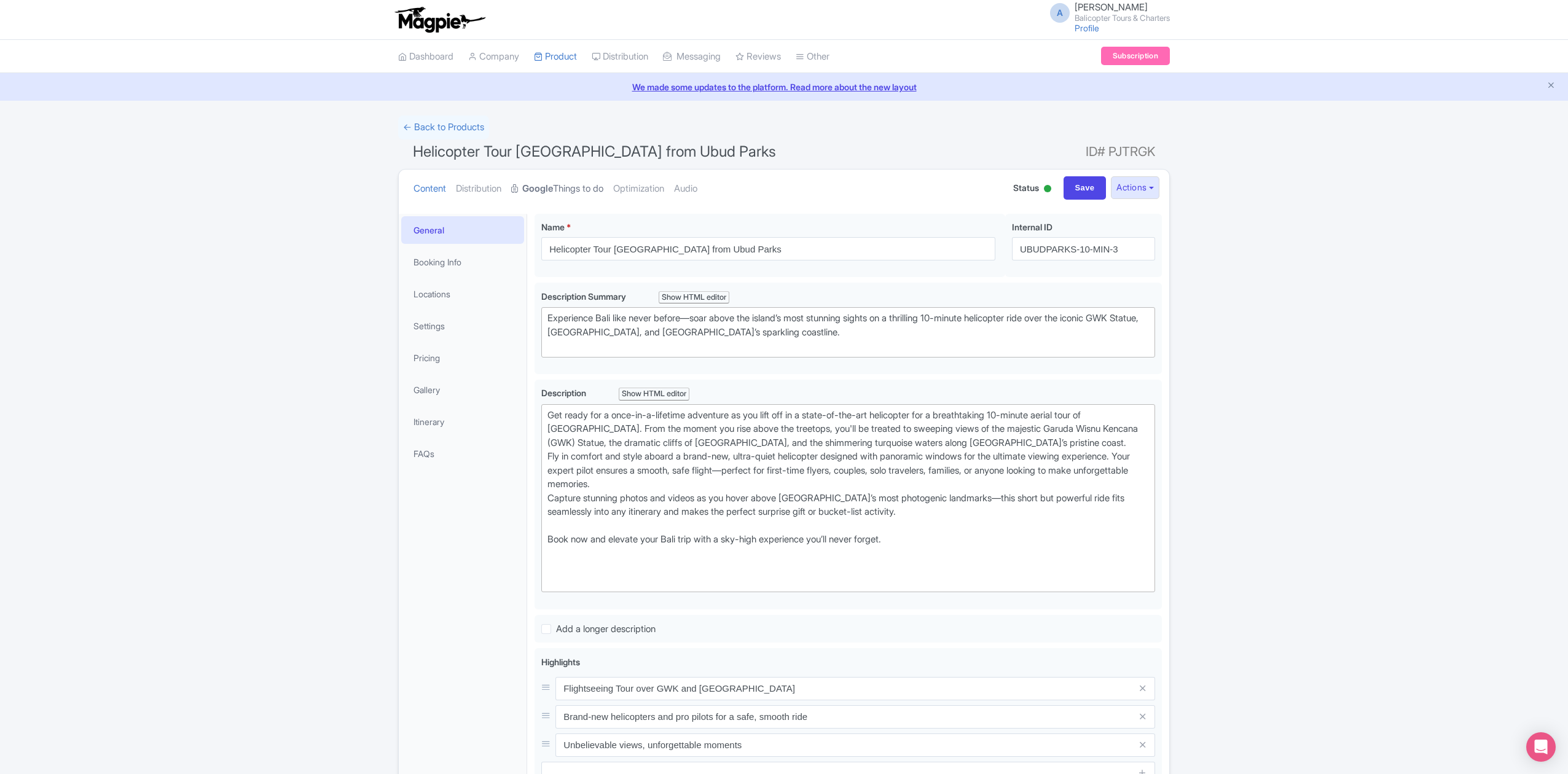
click at [584, 189] on link "Google Things to do" at bounding box center [557, 189] width 92 height 39
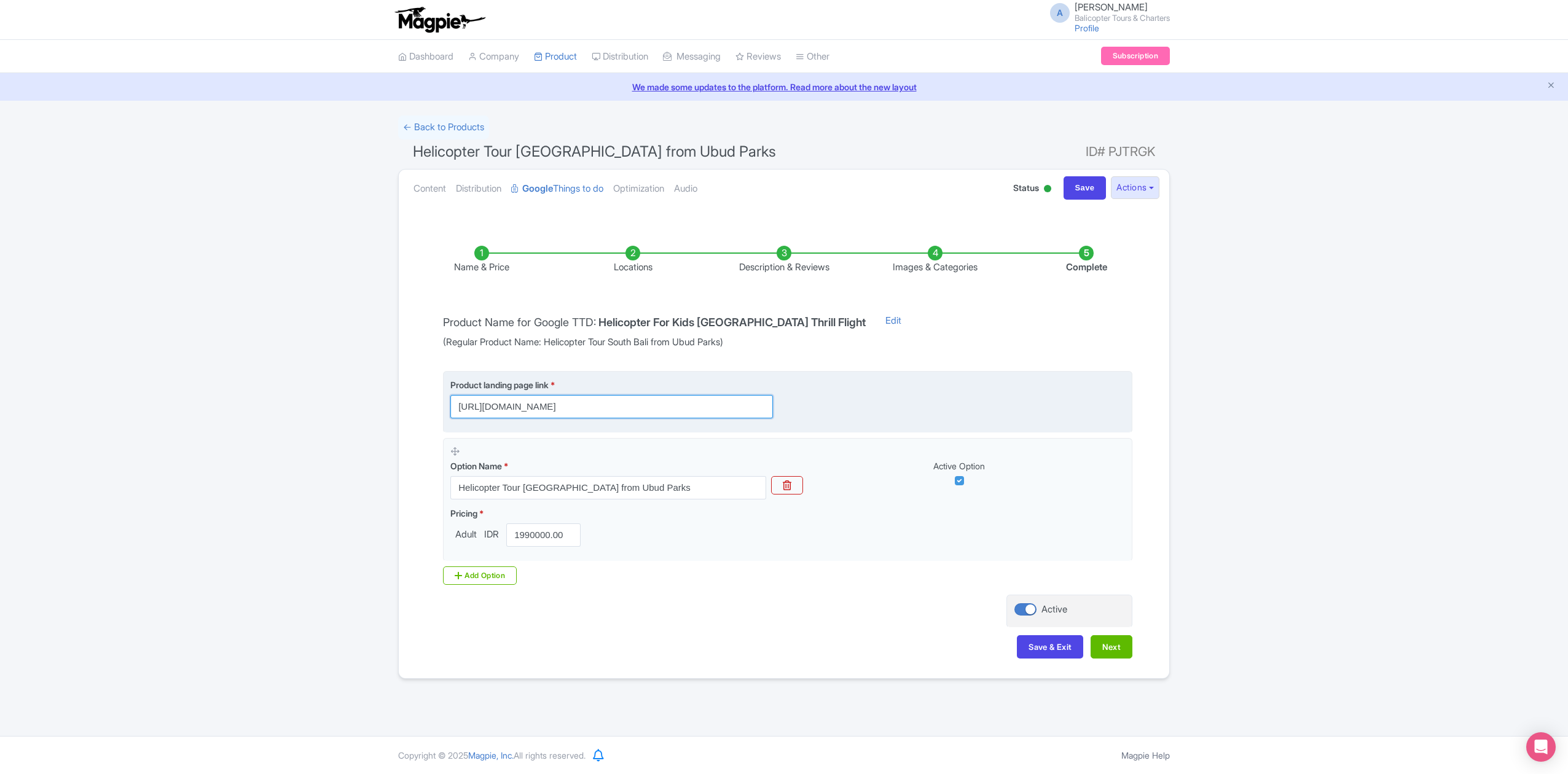
scroll to position [0, 547]
drag, startPoint x: 754, startPoint y: 407, endPoint x: 850, endPoint y: 430, distance: 98.7
click at [850, 430] on fieldset "Product landing page link * https://www.balicopter.com/from-nusa-dua/bali-helic…" at bounding box center [788, 402] width 690 height 62
drag, startPoint x: 756, startPoint y: 408, endPoint x: 423, endPoint y: 420, distance: 333.2
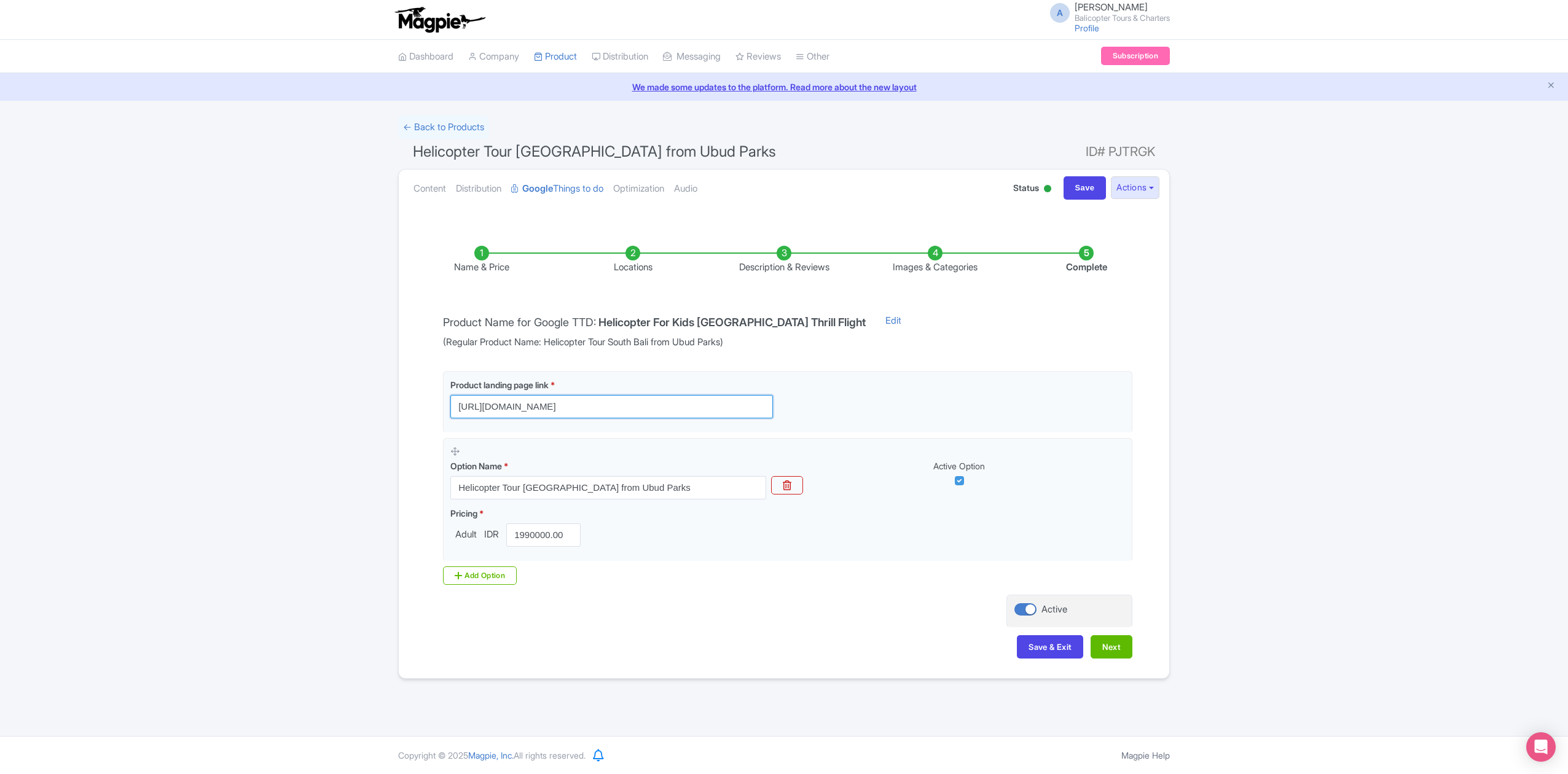
click at [416, 404] on div "Name & Price Locations Description & Reviews Images & Categories Complete Produ…" at bounding box center [784, 446] width 756 height 449
type input "https://www.balicopter.com/from-nusa-dua/bali-helicopter-tour-10-minute"
click at [836, 422] on fieldset "Product landing page link * https://www.balicopter.com/from-nusa-dua/bali-helic…" at bounding box center [788, 402] width 690 height 62
click at [1114, 650] on button "Next" at bounding box center [1112, 646] width 42 height 24
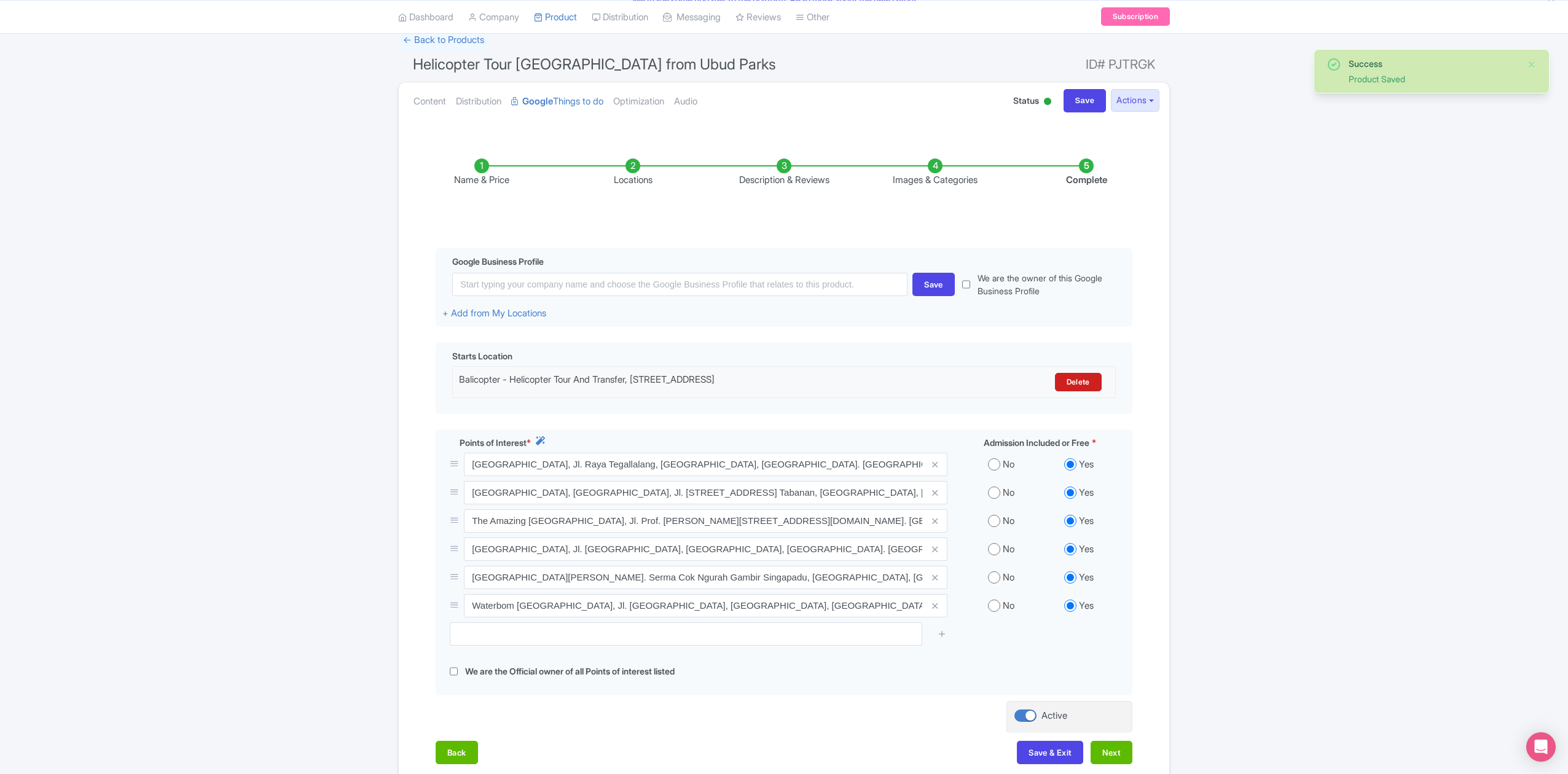
scroll to position [173, 0]
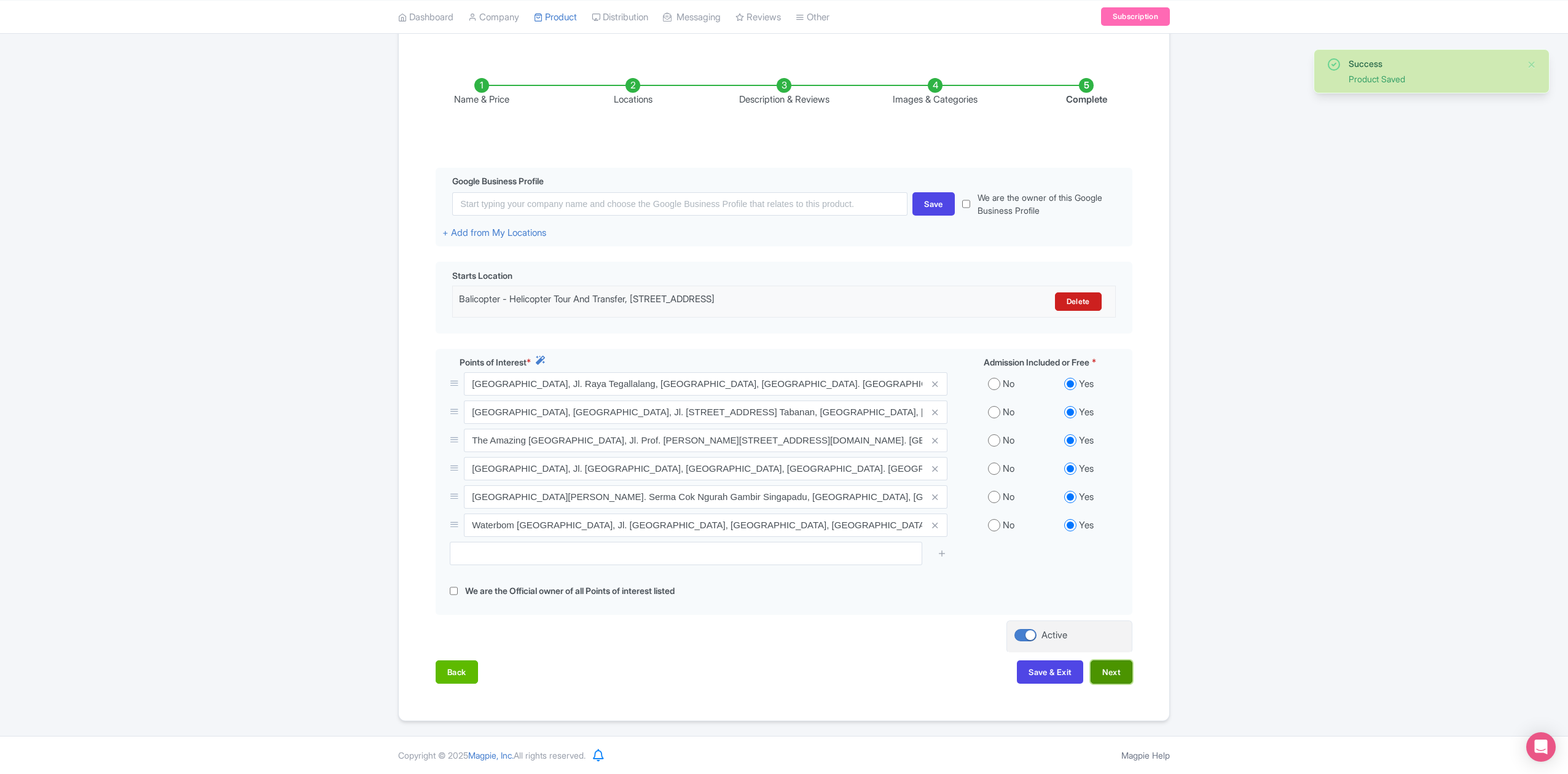
click at [1122, 678] on button "Next" at bounding box center [1112, 672] width 42 height 24
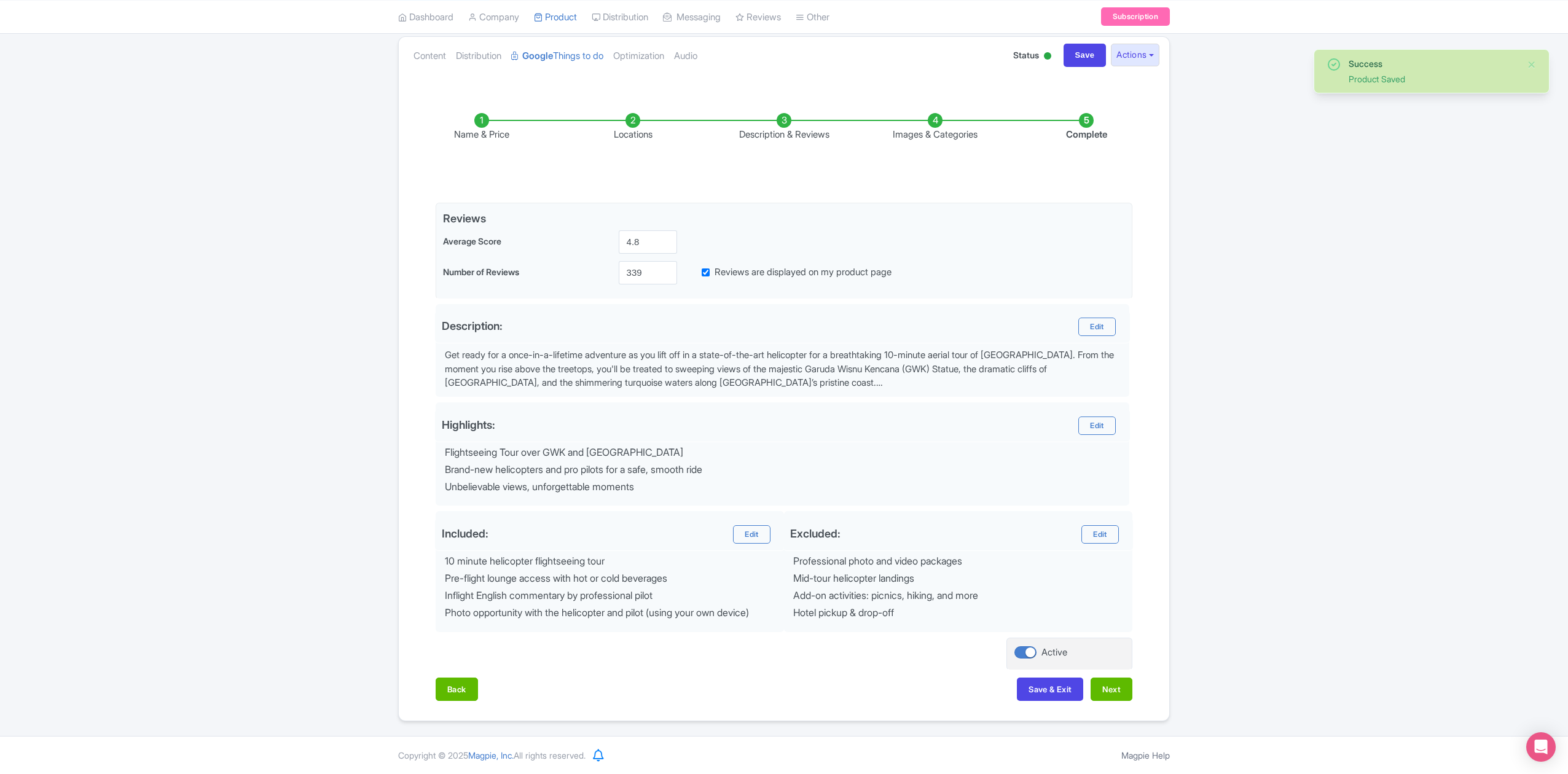
scroll to position [138, 0]
click at [1118, 691] on button "Next" at bounding box center [1112, 689] width 42 height 24
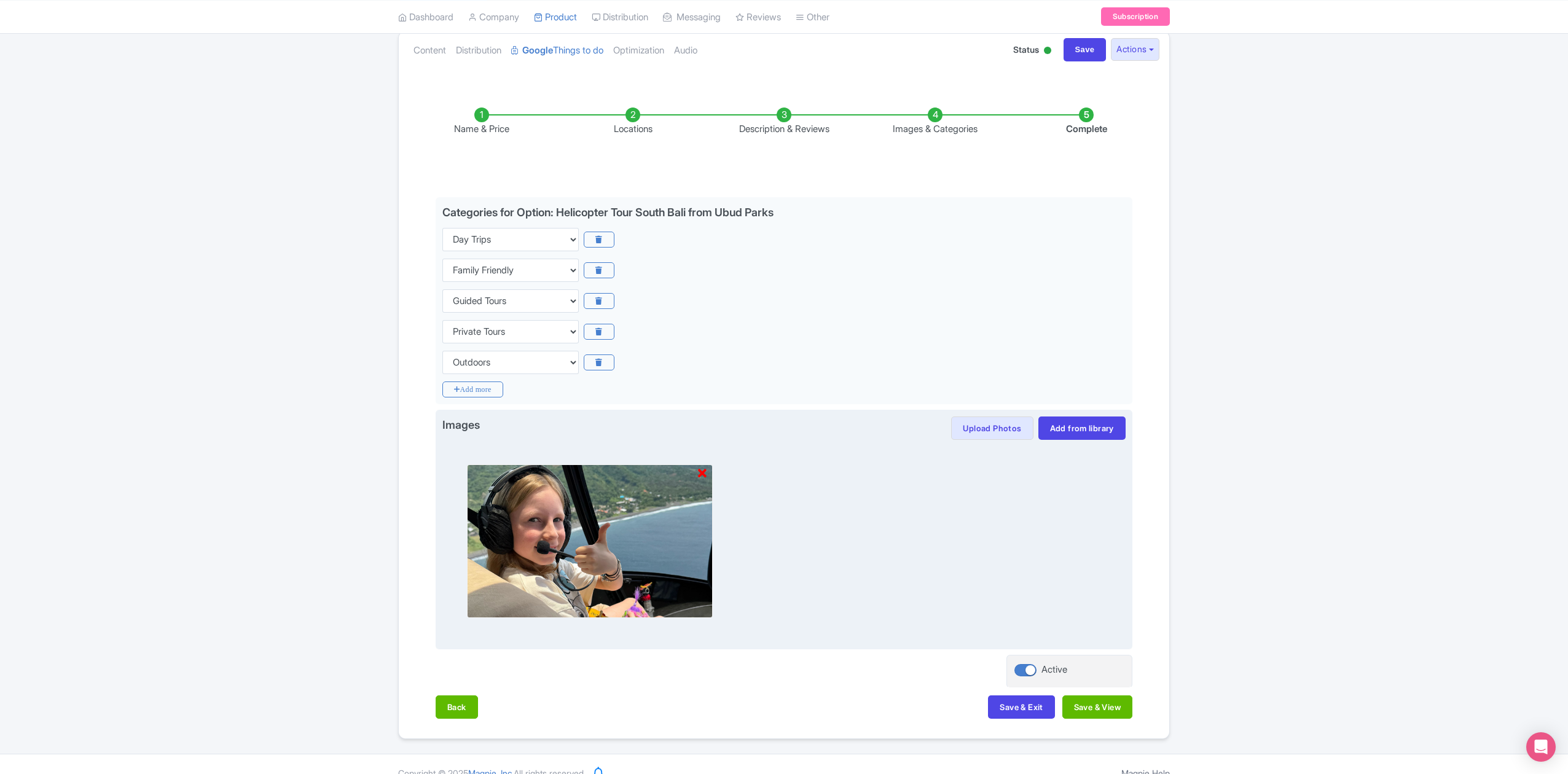
scroll to position [158, 0]
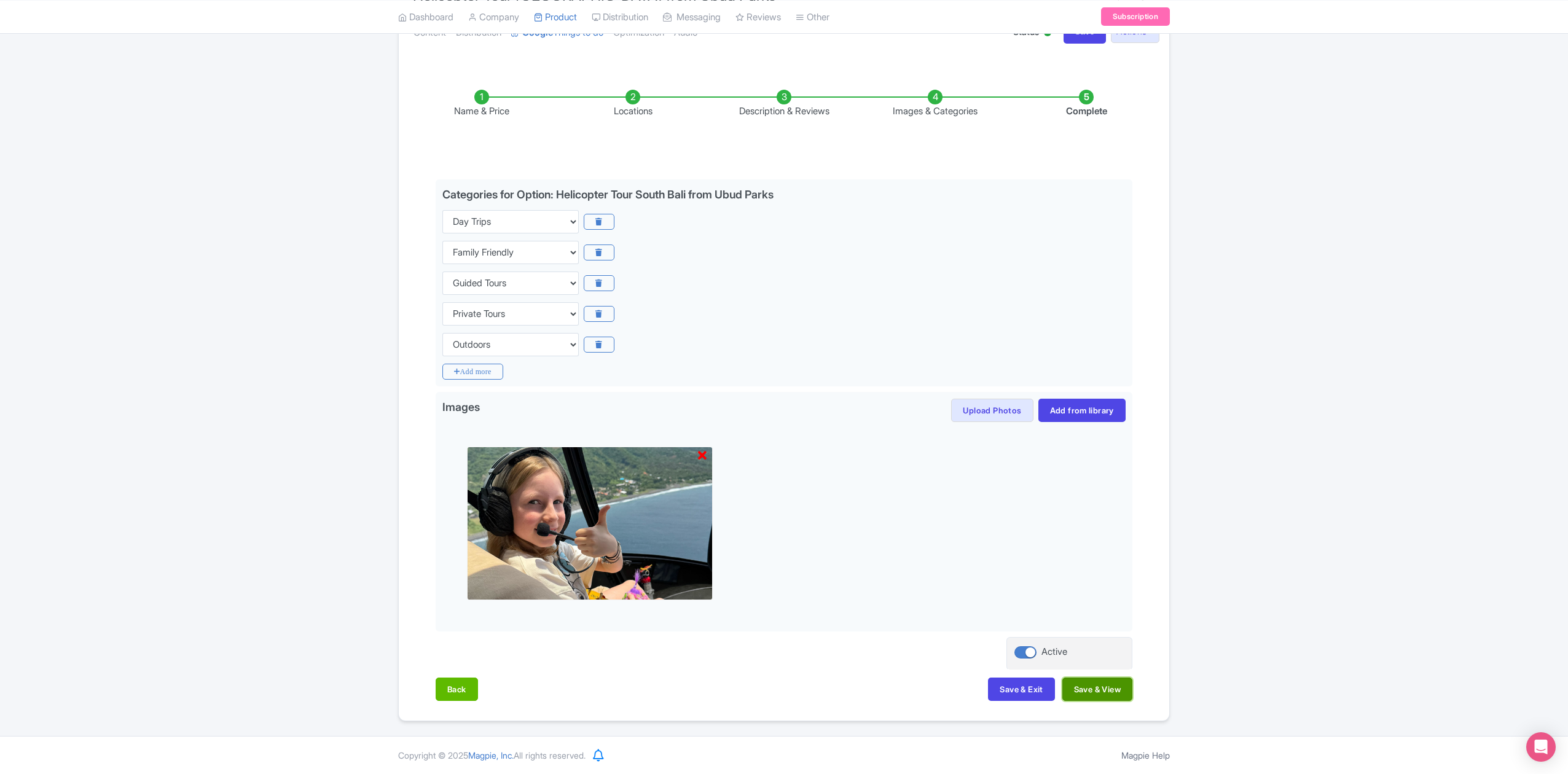
click at [1117, 695] on button "Save & View" at bounding box center [1098, 689] width 70 height 24
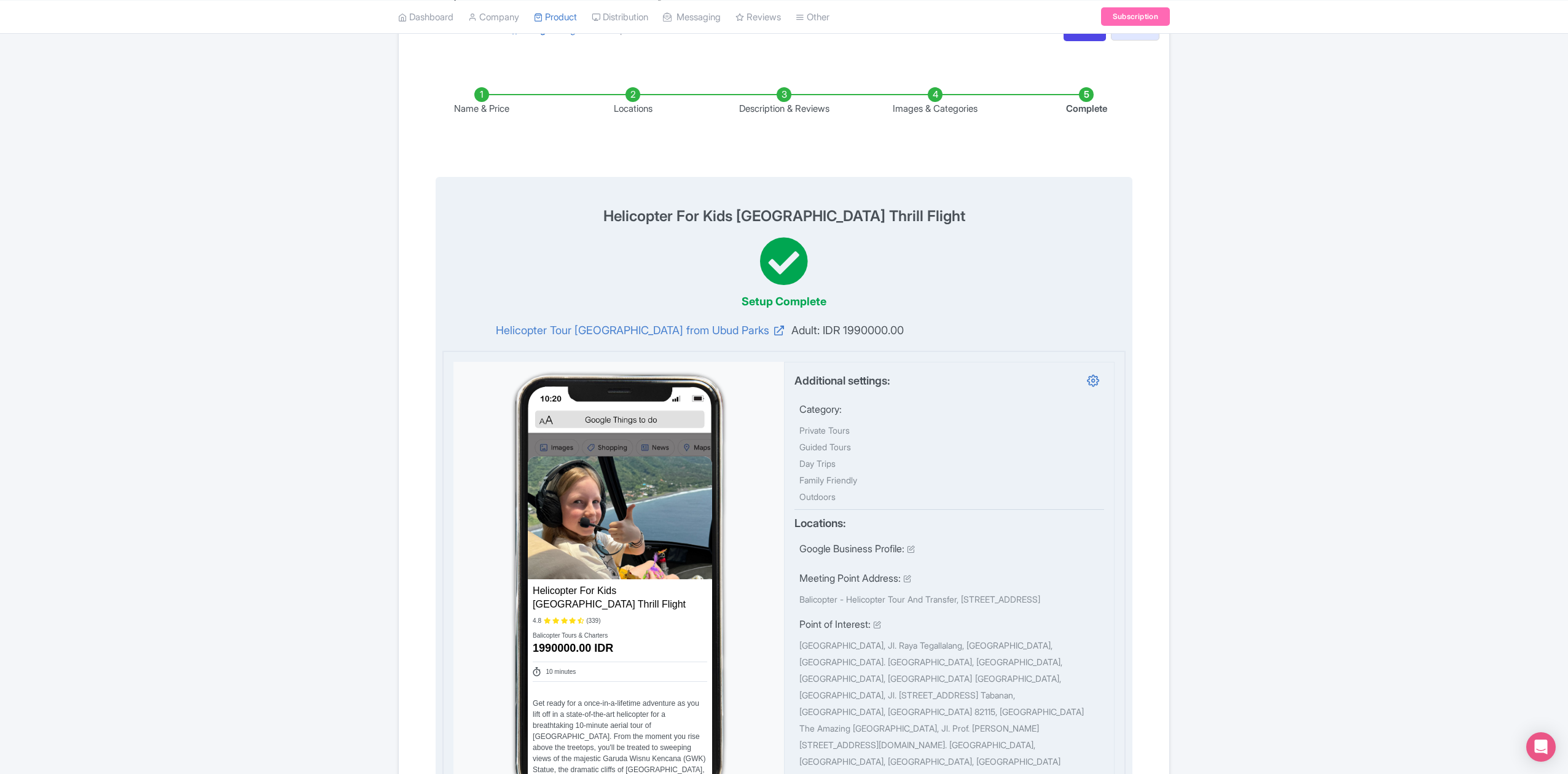
scroll to position [0, 0]
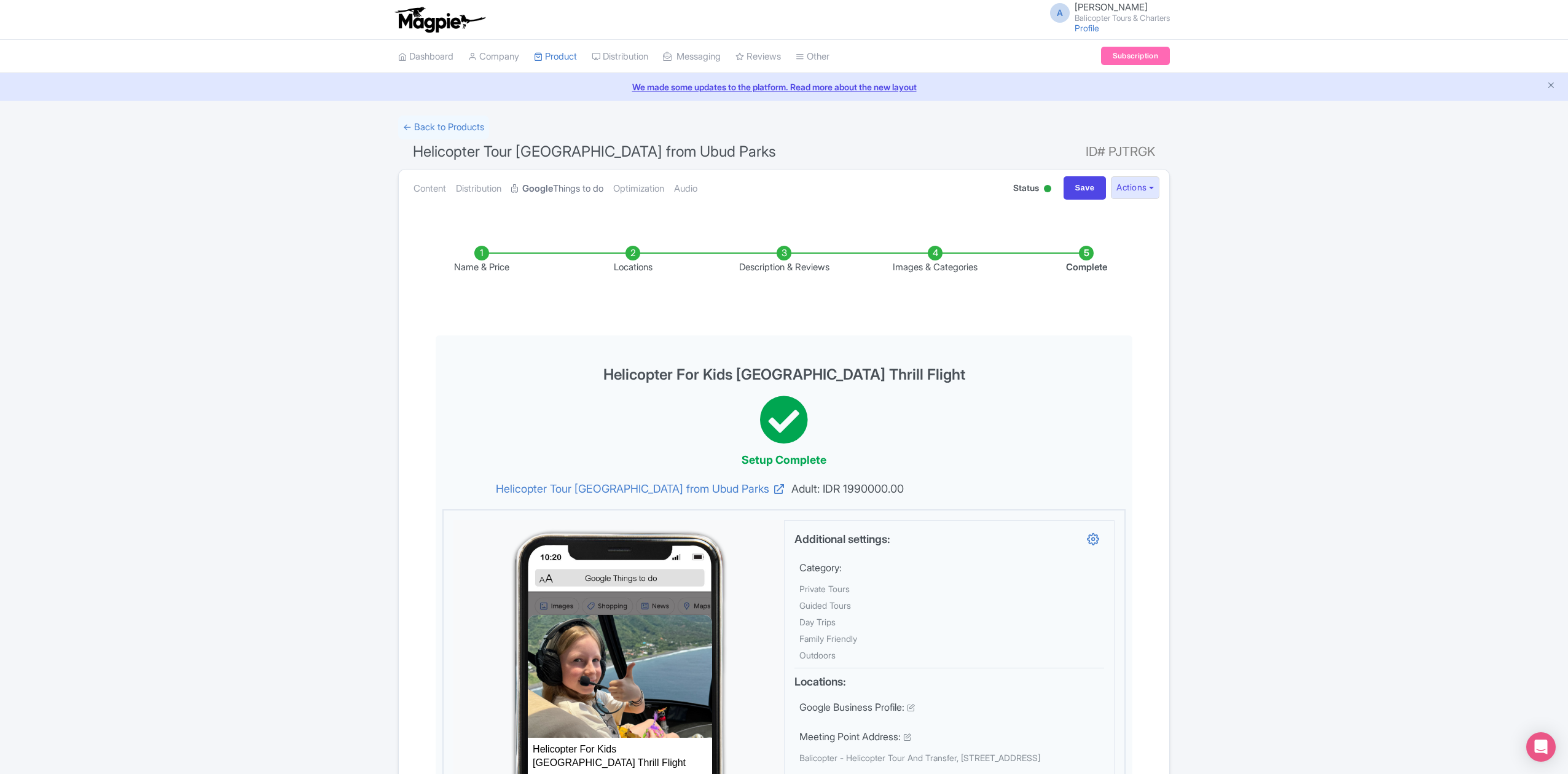
click at [569, 187] on link "Google Things to do" at bounding box center [557, 189] width 92 height 39
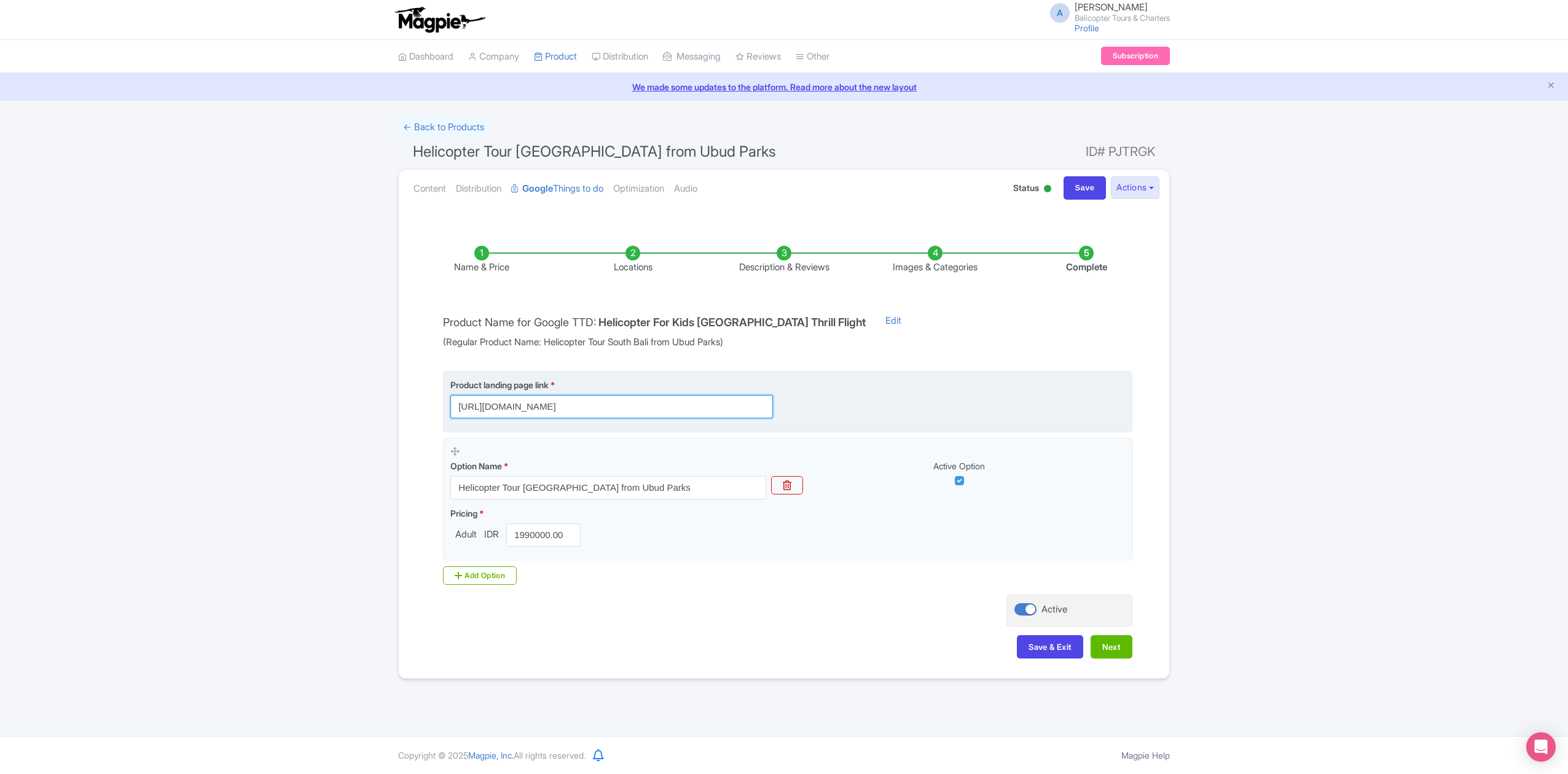
drag, startPoint x: 571, startPoint y: 405, endPoint x: 922, endPoint y: 413, distance: 351.1
click at [922, 413] on div "Product landing page link * https://www.balicopter.com/from-nusa-dua/bali-helic…" at bounding box center [788, 398] width 674 height 40
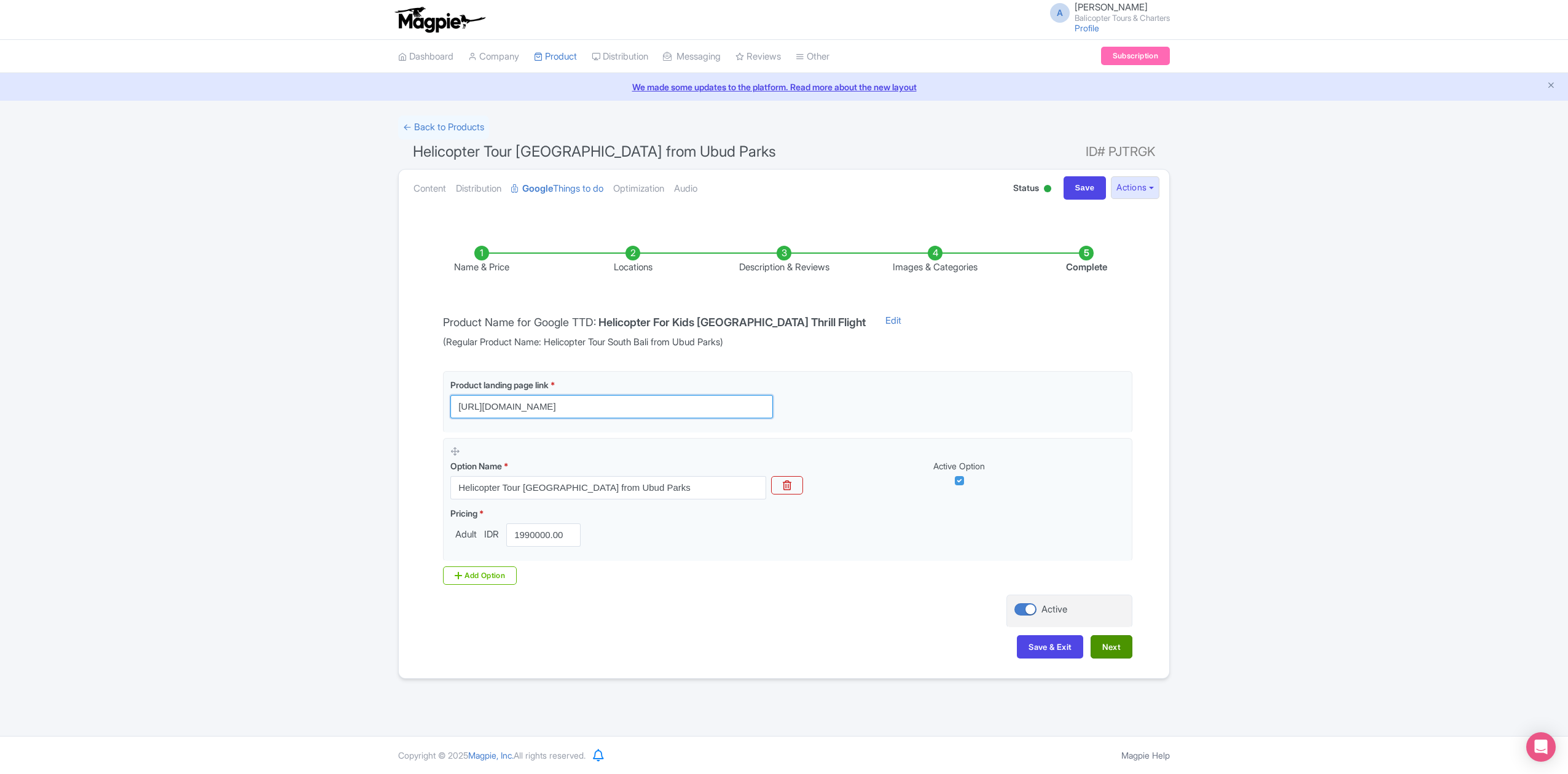
type input "https://www.balicopter.com/"
click at [1119, 646] on button "Next" at bounding box center [1112, 646] width 42 height 24
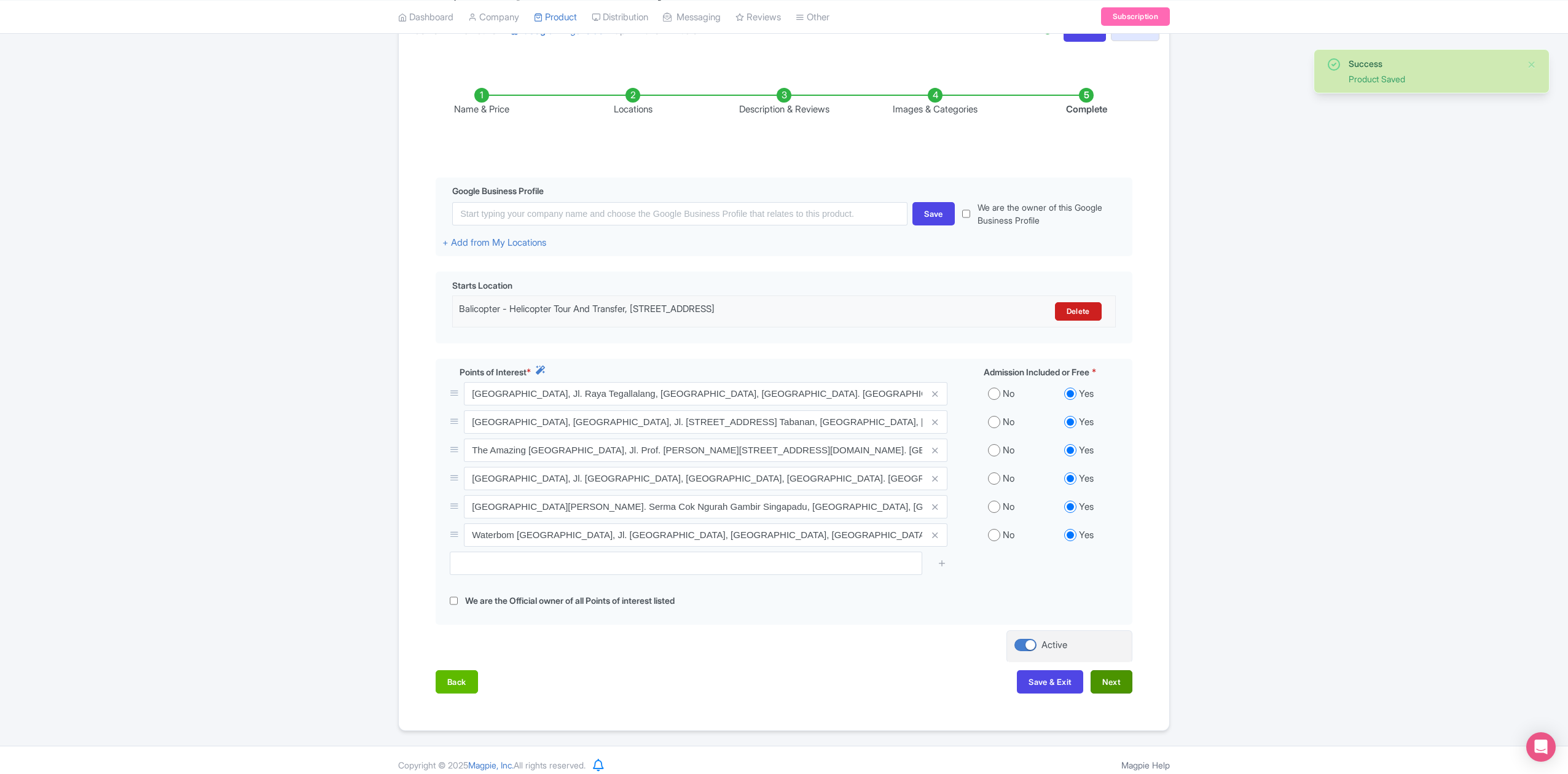
scroll to position [173, 0]
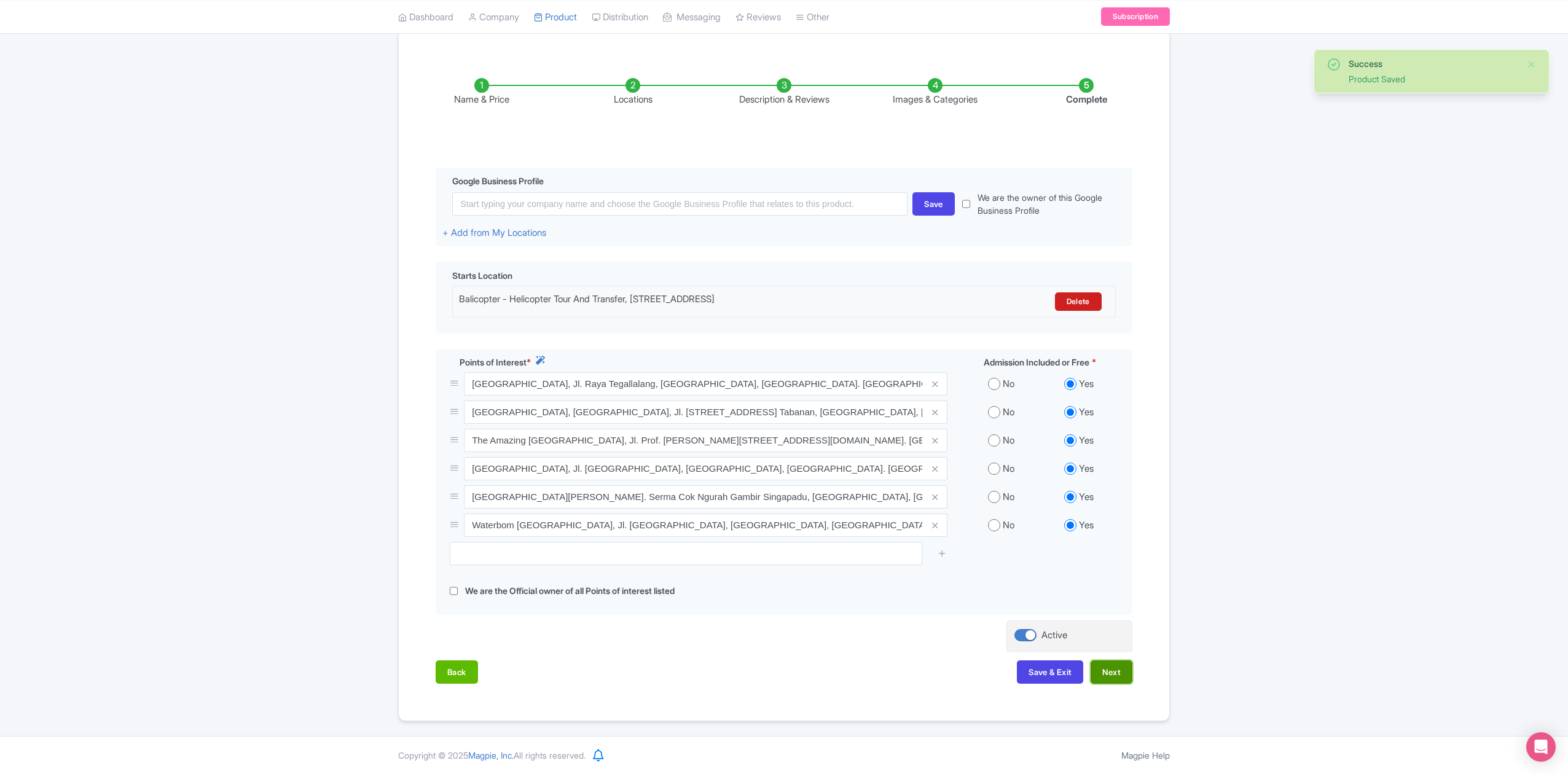
click at [1116, 678] on button "Next" at bounding box center [1112, 672] width 42 height 24
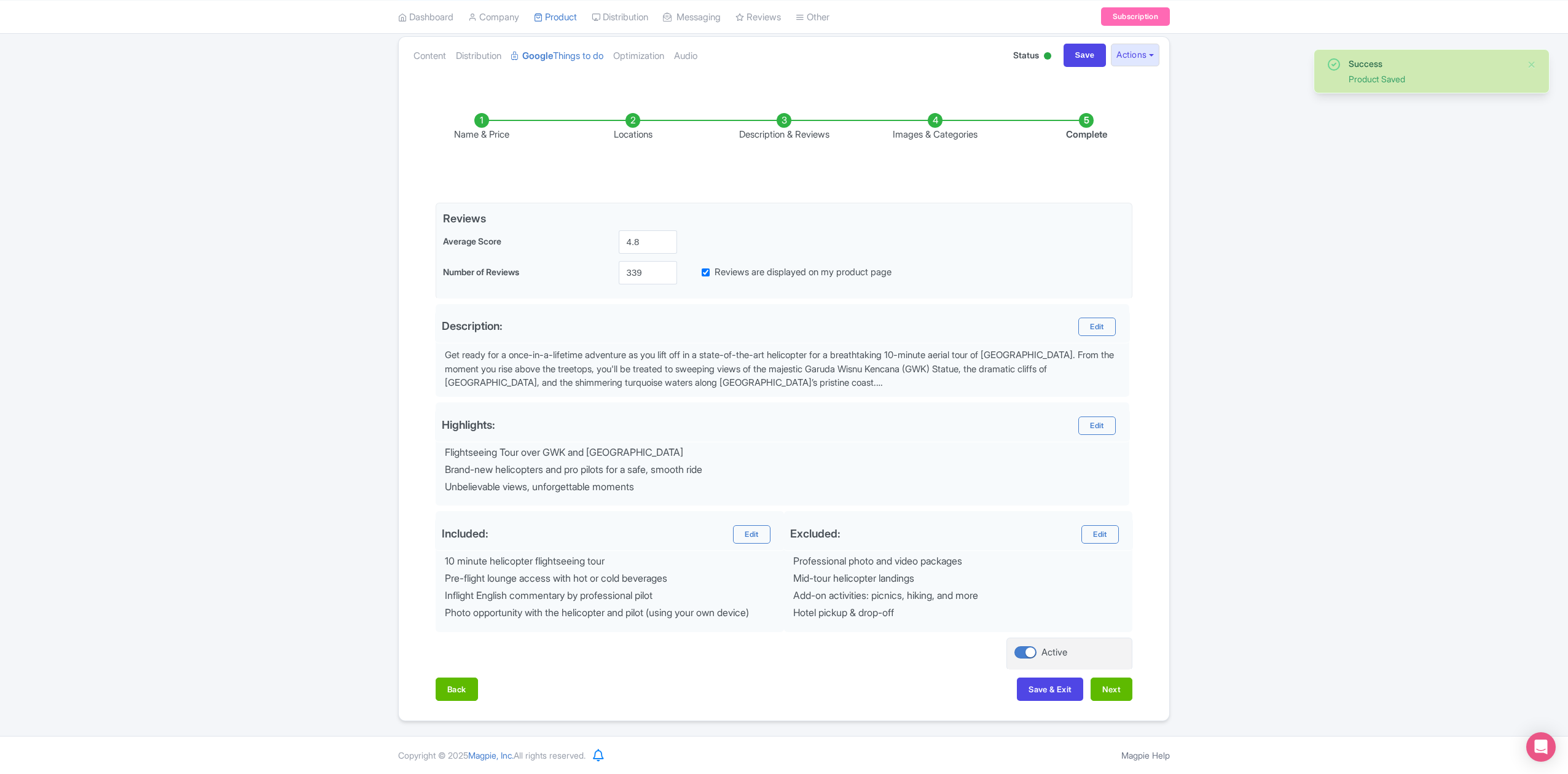
scroll to position [138, 0]
click at [1118, 686] on button "Next" at bounding box center [1112, 689] width 42 height 24
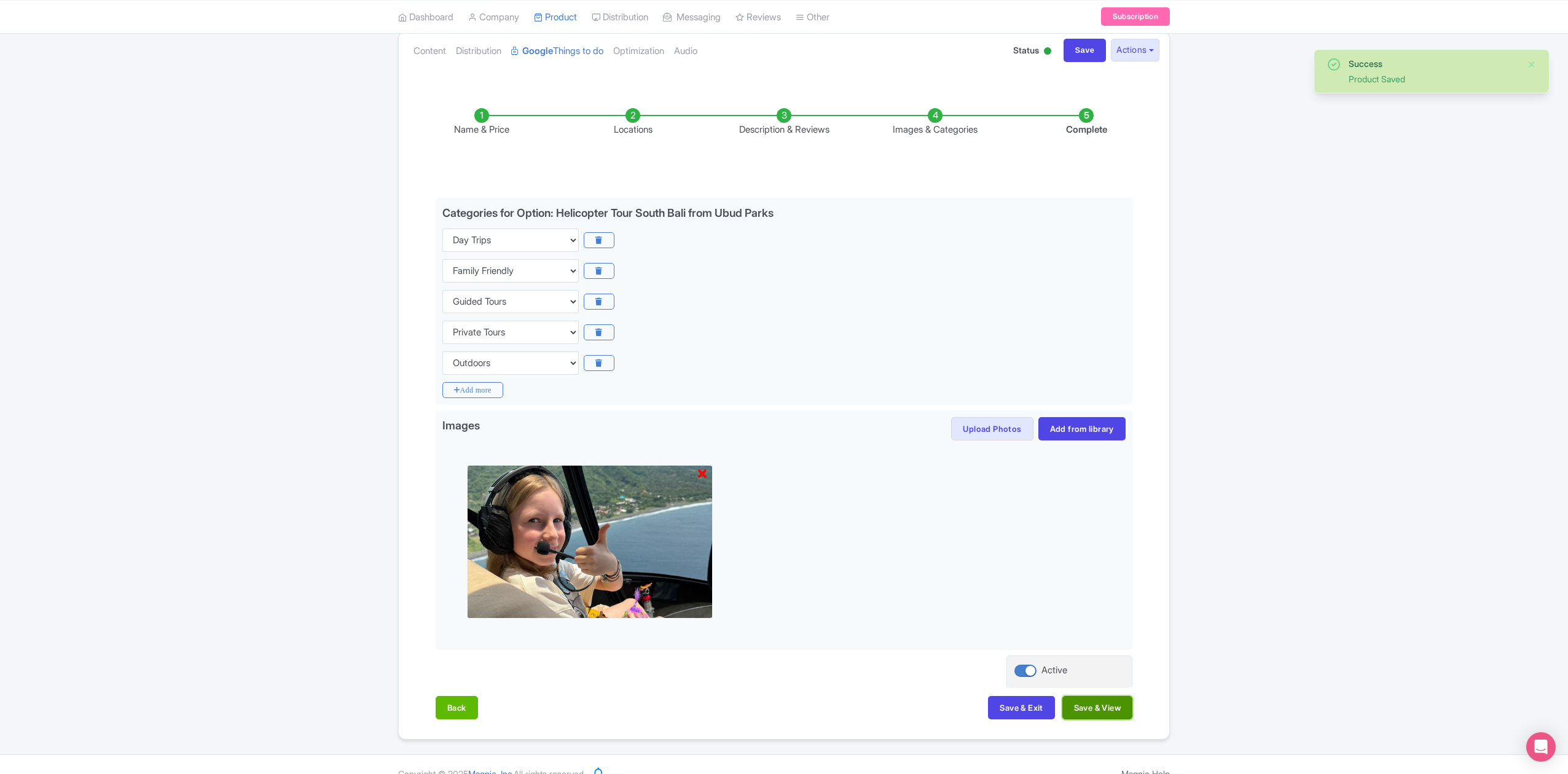
click at [1120, 706] on button "Save & View" at bounding box center [1098, 707] width 70 height 24
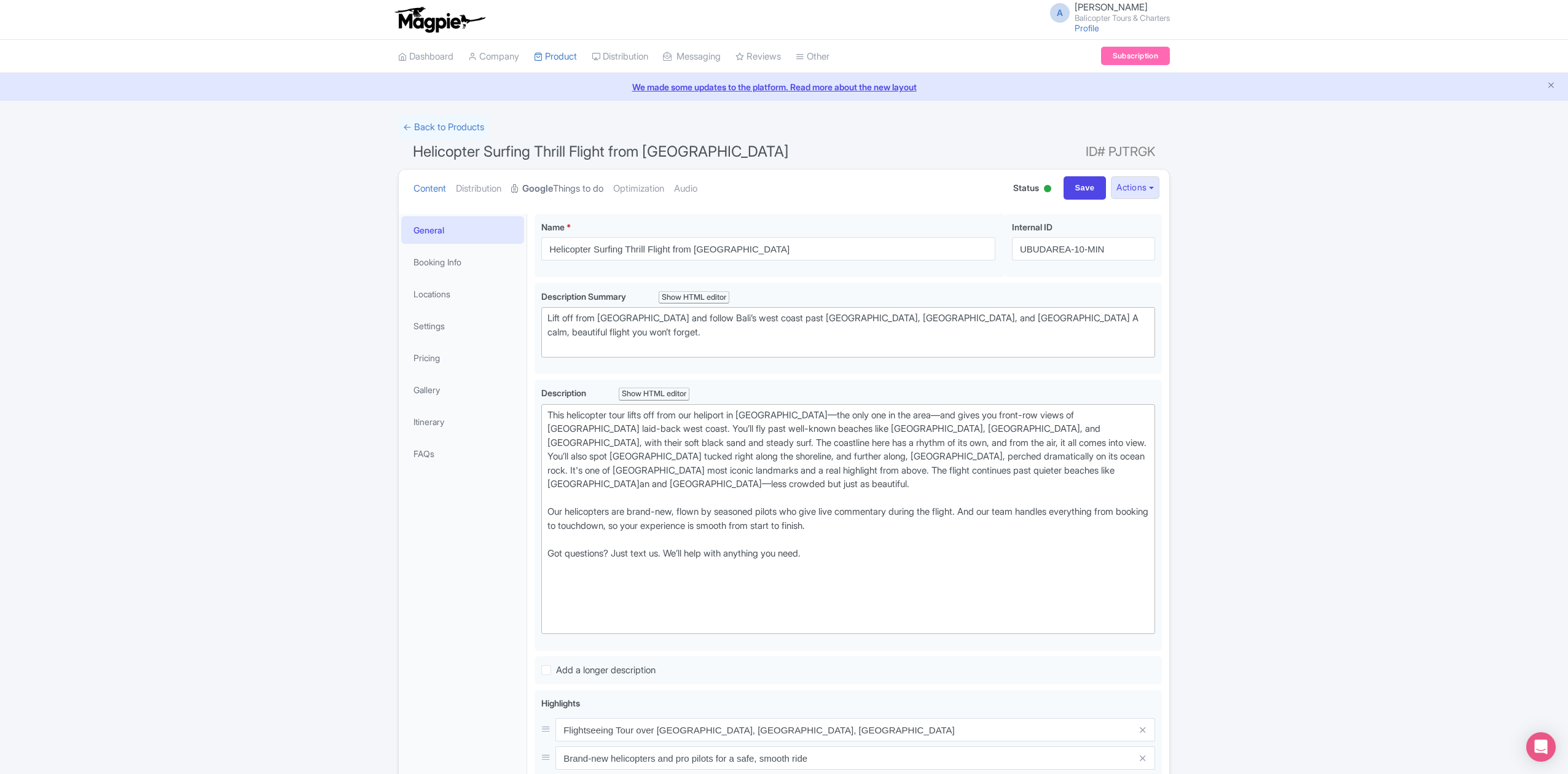
click at [593, 183] on link "Google Things to do" at bounding box center [557, 189] width 92 height 39
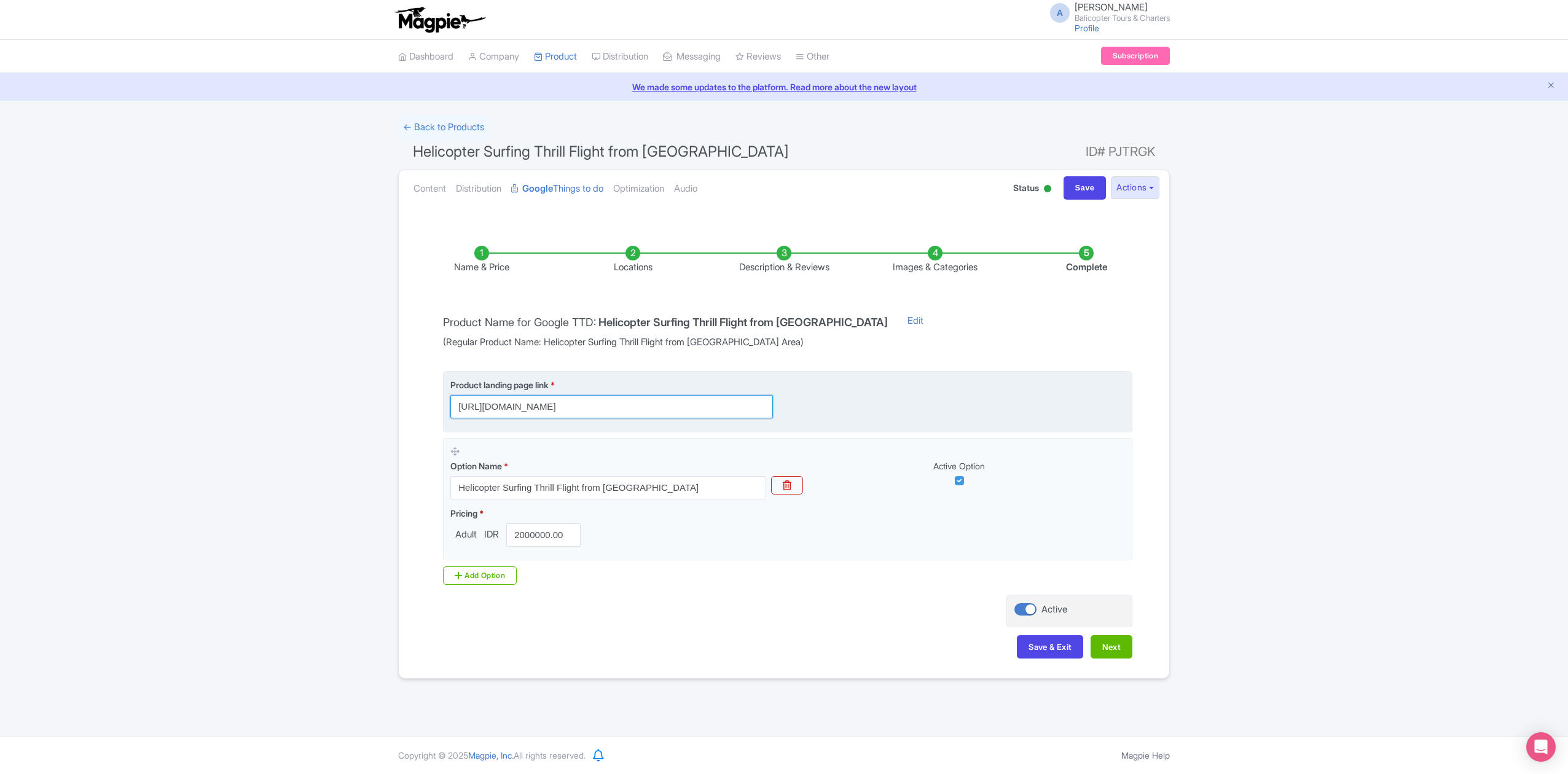
scroll to position [0, 465]
drag, startPoint x: 733, startPoint y: 408, endPoint x: 782, endPoint y: 408, distance: 49.0
click at [786, 409] on div "Product landing page link * https://www.balicopter.com/from-canggu-nuanu/canggu…" at bounding box center [619, 398] width 337 height 40
click at [607, 404] on input "https://www.balicopter.com/from-canggu-nuanu/canggu-coastline-helicopter-tour?u…" at bounding box center [612, 407] width 323 height 24
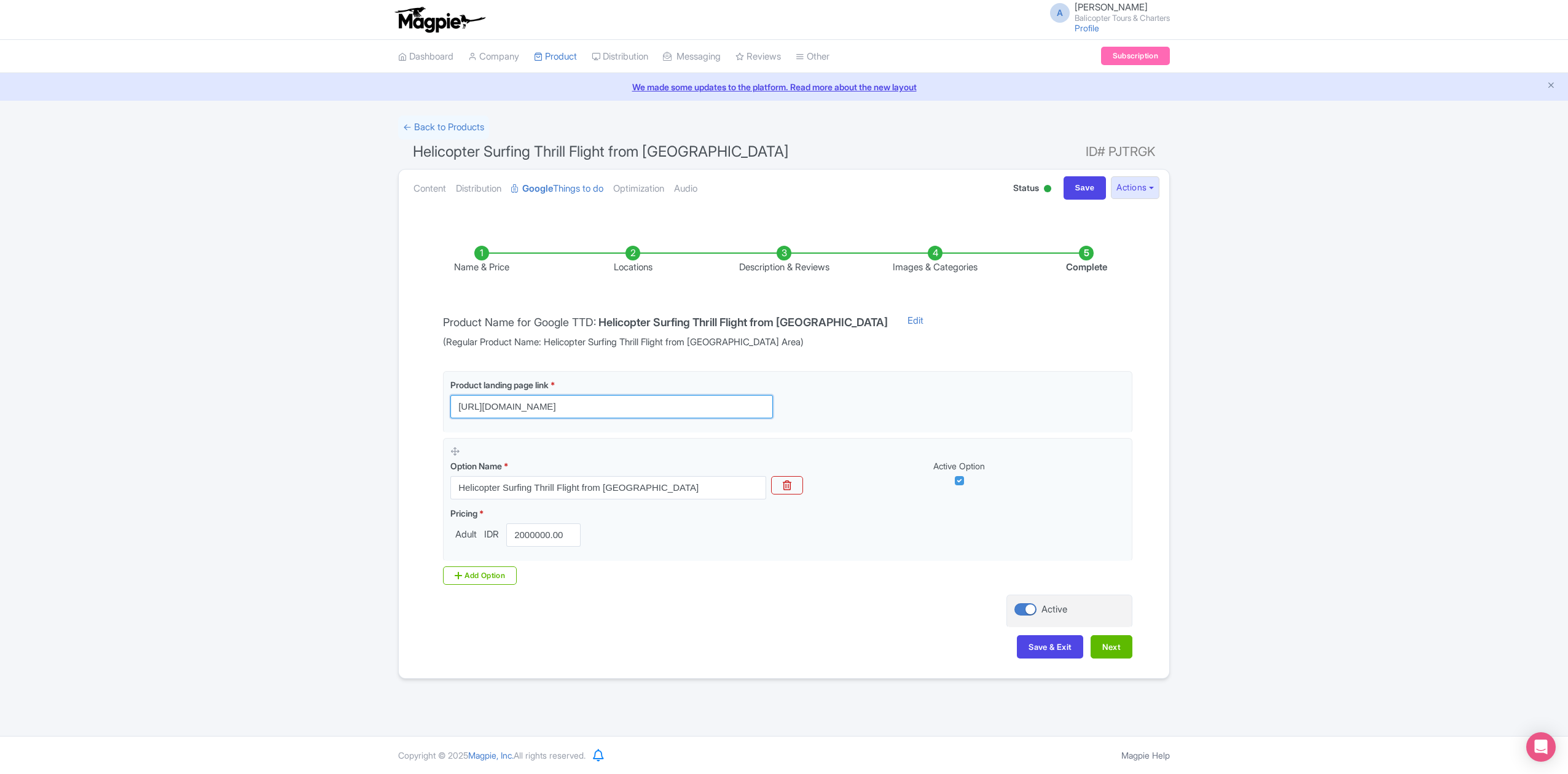
drag, startPoint x: 765, startPoint y: 410, endPoint x: 255, endPoint y: 407, distance: 510.0
click at [255, 407] on div "← Back to Products Helicopter Surfing Thrill Flight from Ubud Area ID# PJTRGK C…" at bounding box center [784, 397] width 1568 height 564
type input "[URL][DOMAIN_NAME]"
click at [729, 411] on input "[URL][DOMAIN_NAME]" at bounding box center [612, 407] width 323 height 24
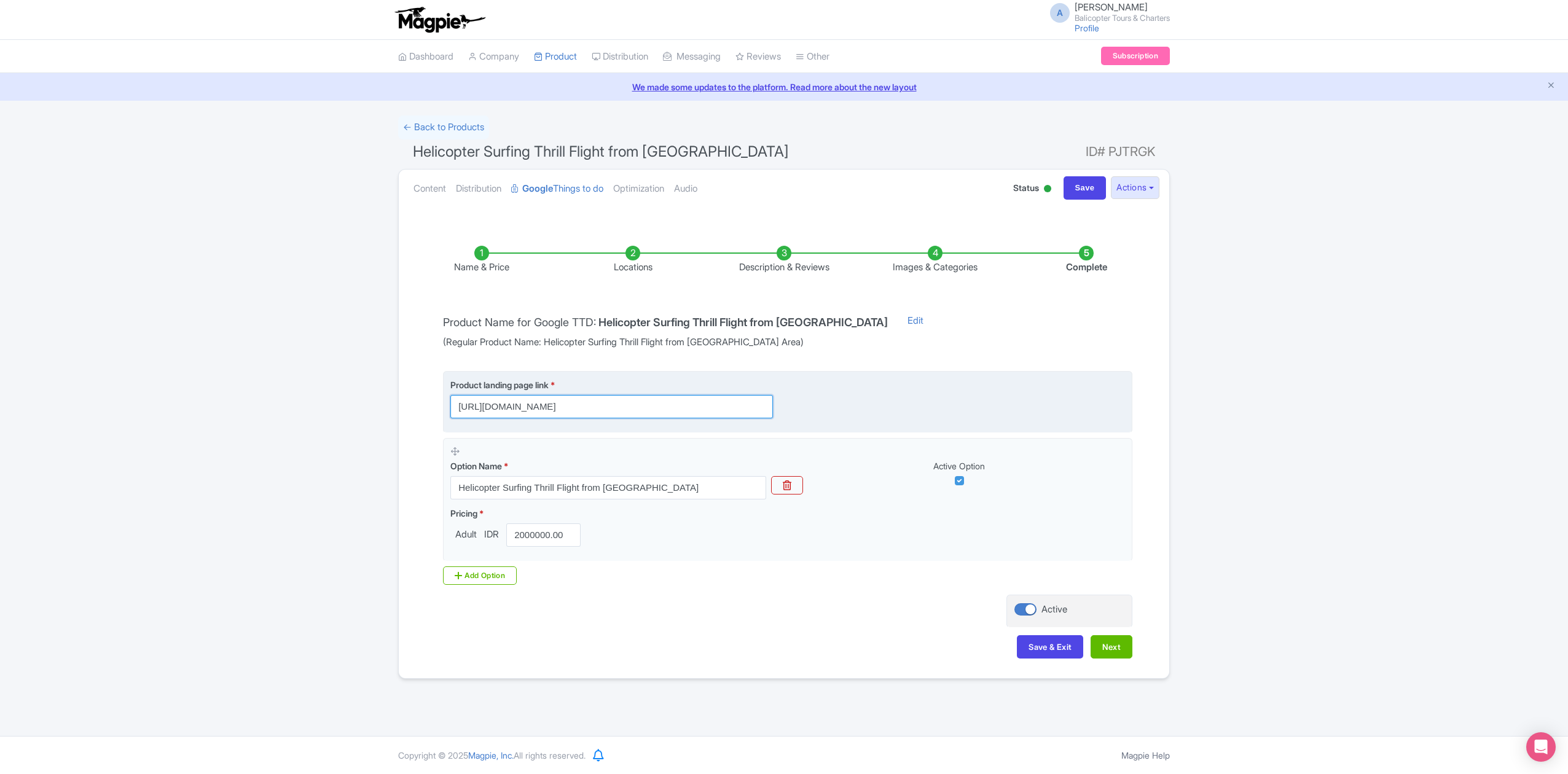
drag, startPoint x: 723, startPoint y: 411, endPoint x: 800, endPoint y: 409, distance: 77.0
click at [790, 409] on div "Product landing page link * https://www.balicopter.com/from-canggu-nuanu/canggu…" at bounding box center [788, 398] width 674 height 40
click at [834, 407] on div "Product landing page link * https://www.balicopter.com/from-canggu-nuanu/canggu…" at bounding box center [788, 398] width 674 height 40
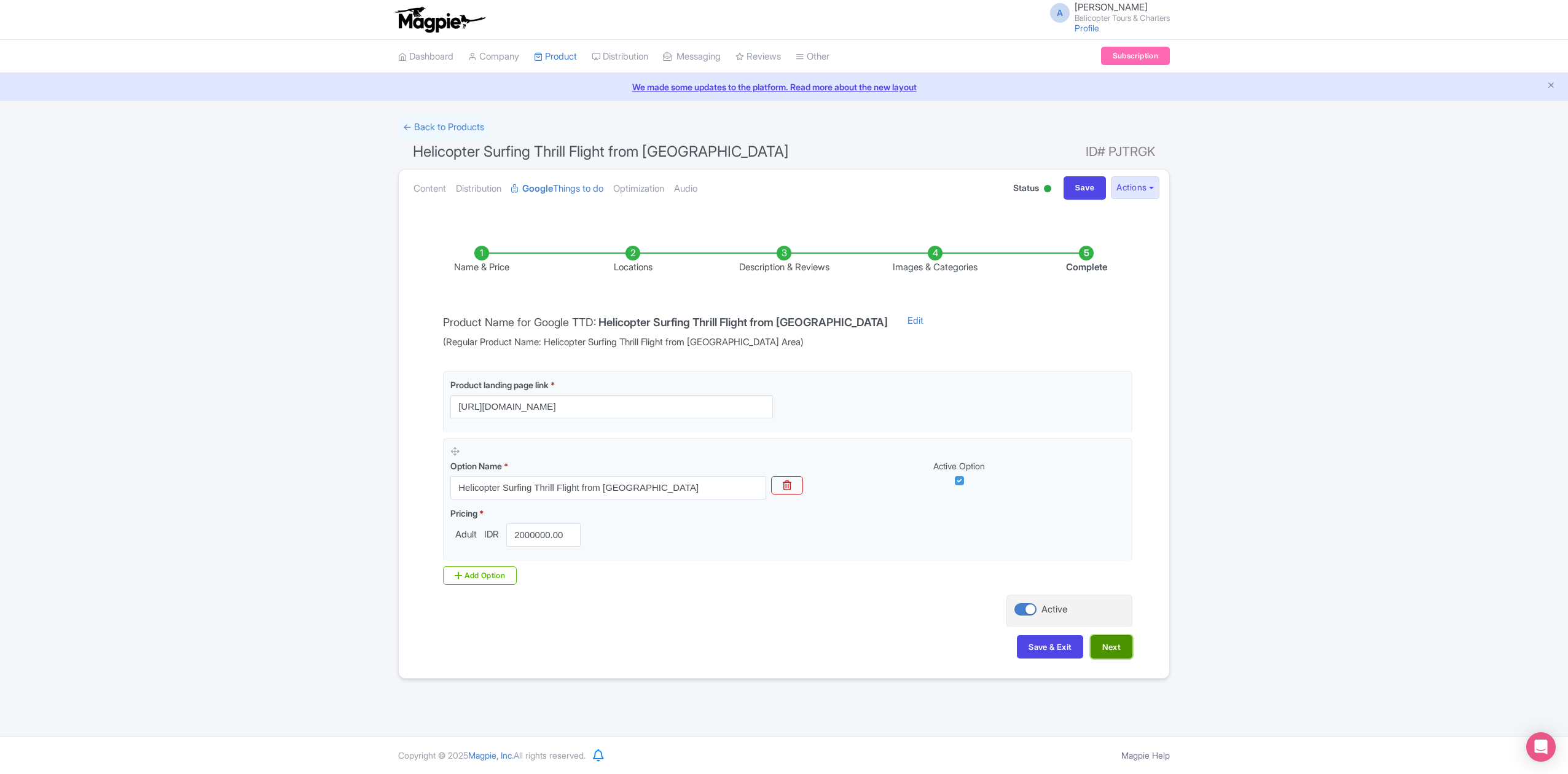
click at [1118, 656] on button "Next" at bounding box center [1112, 646] width 42 height 24
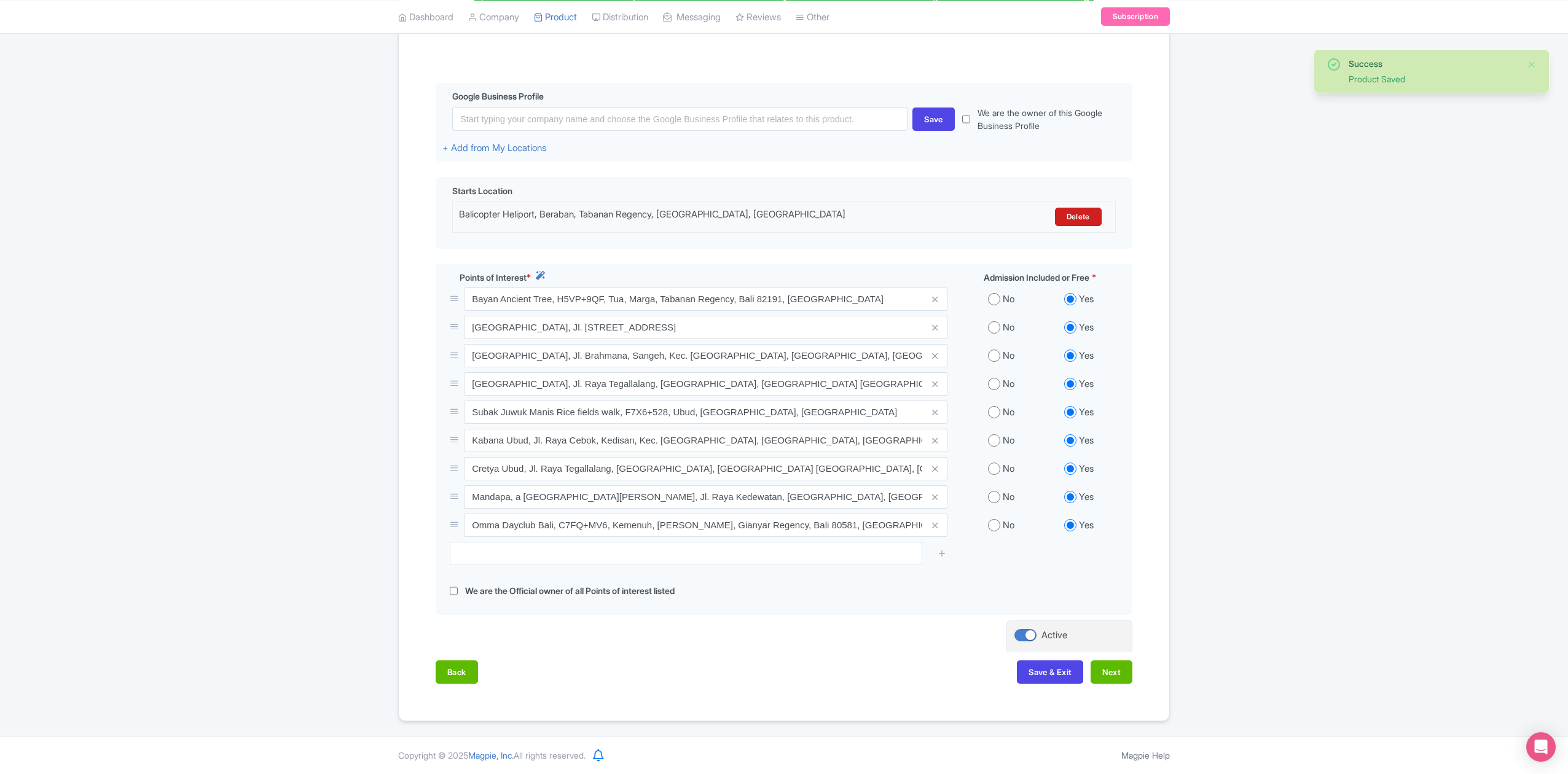
scroll to position [259, 0]
click at [1102, 671] on button "Next" at bounding box center [1112, 672] width 42 height 24
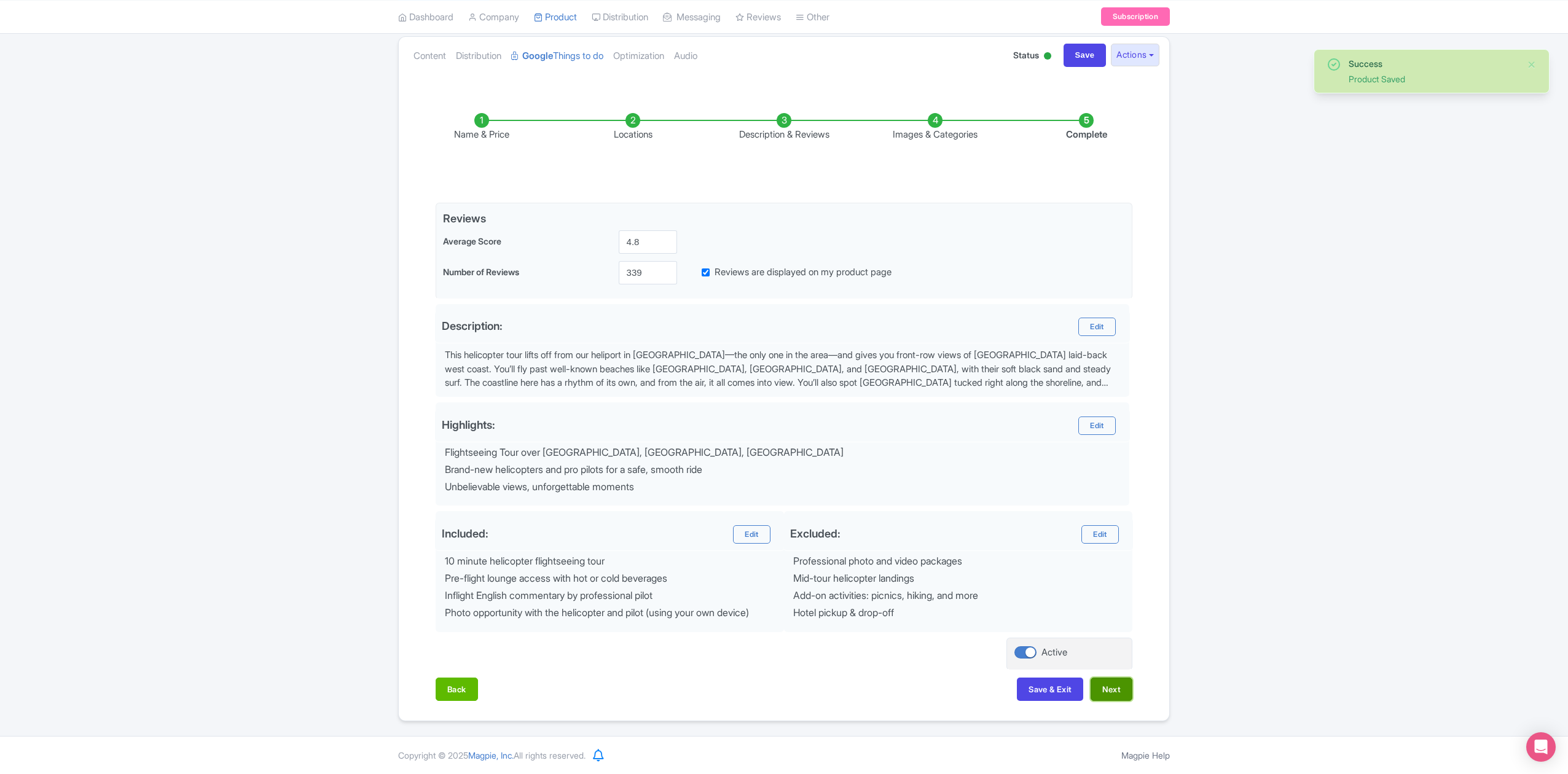
click at [1116, 691] on button "Next" at bounding box center [1112, 689] width 42 height 24
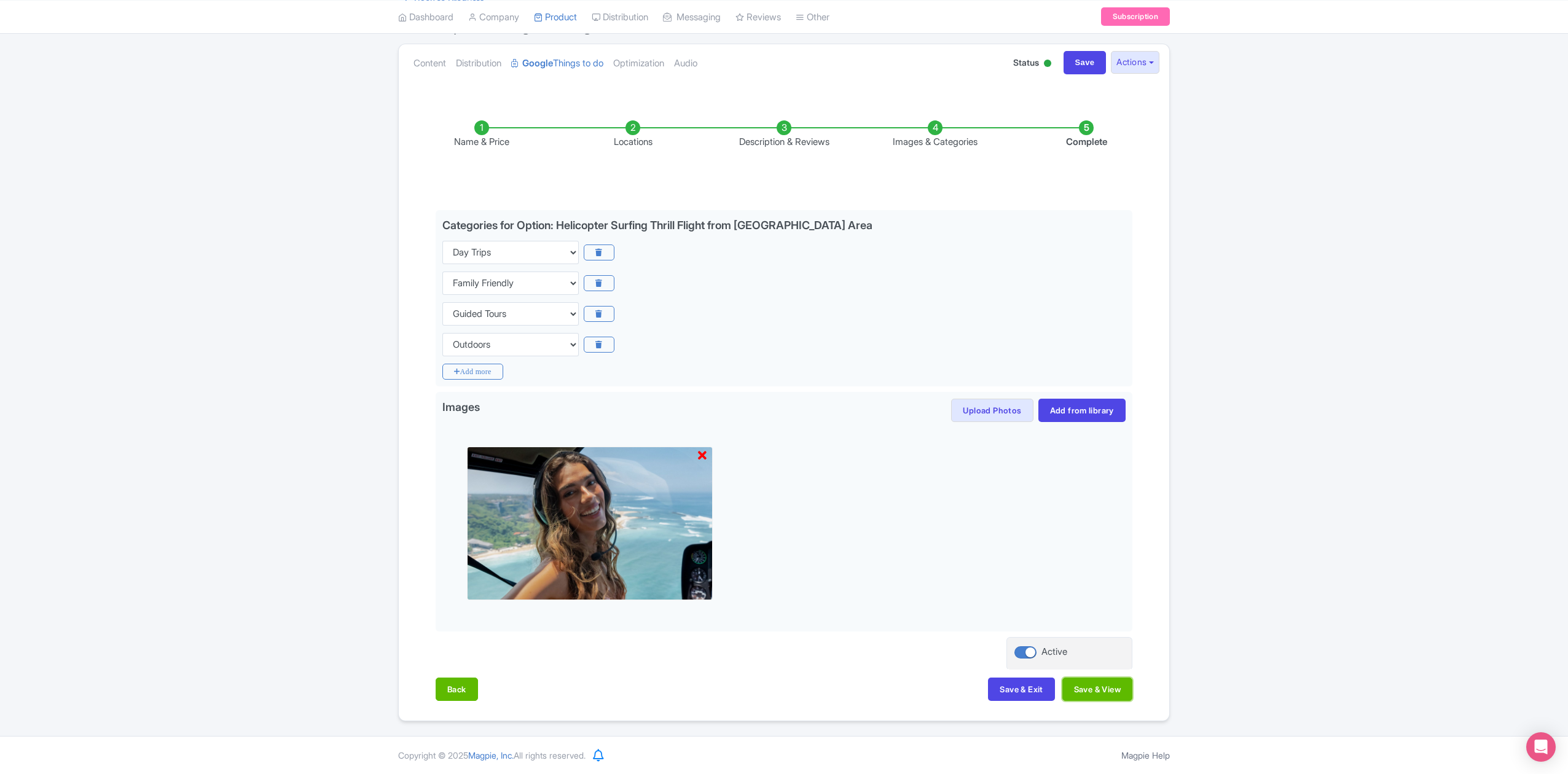
click at [1118, 691] on button "Save & View" at bounding box center [1098, 689] width 70 height 24
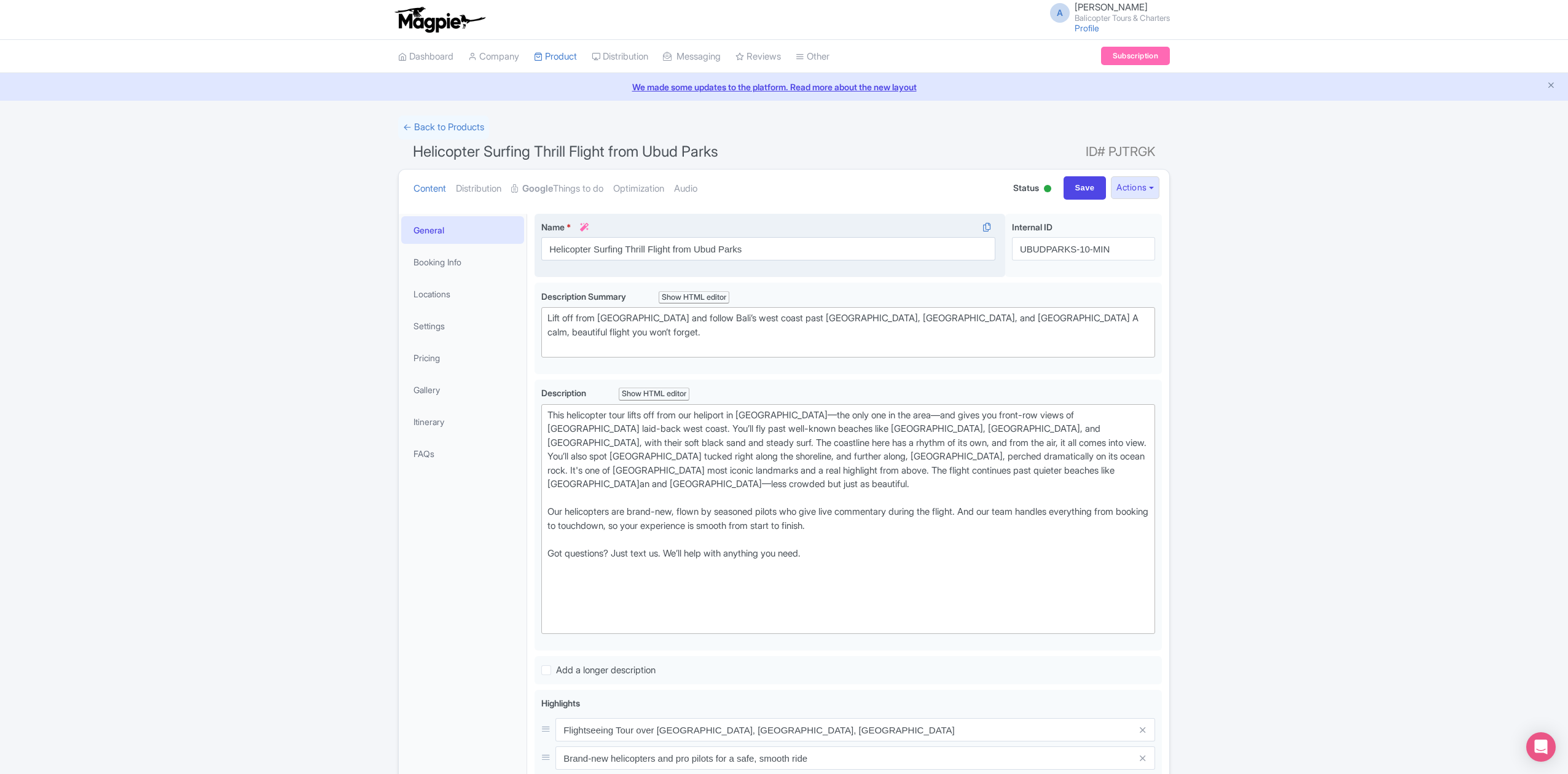
scroll to position [82, 0]
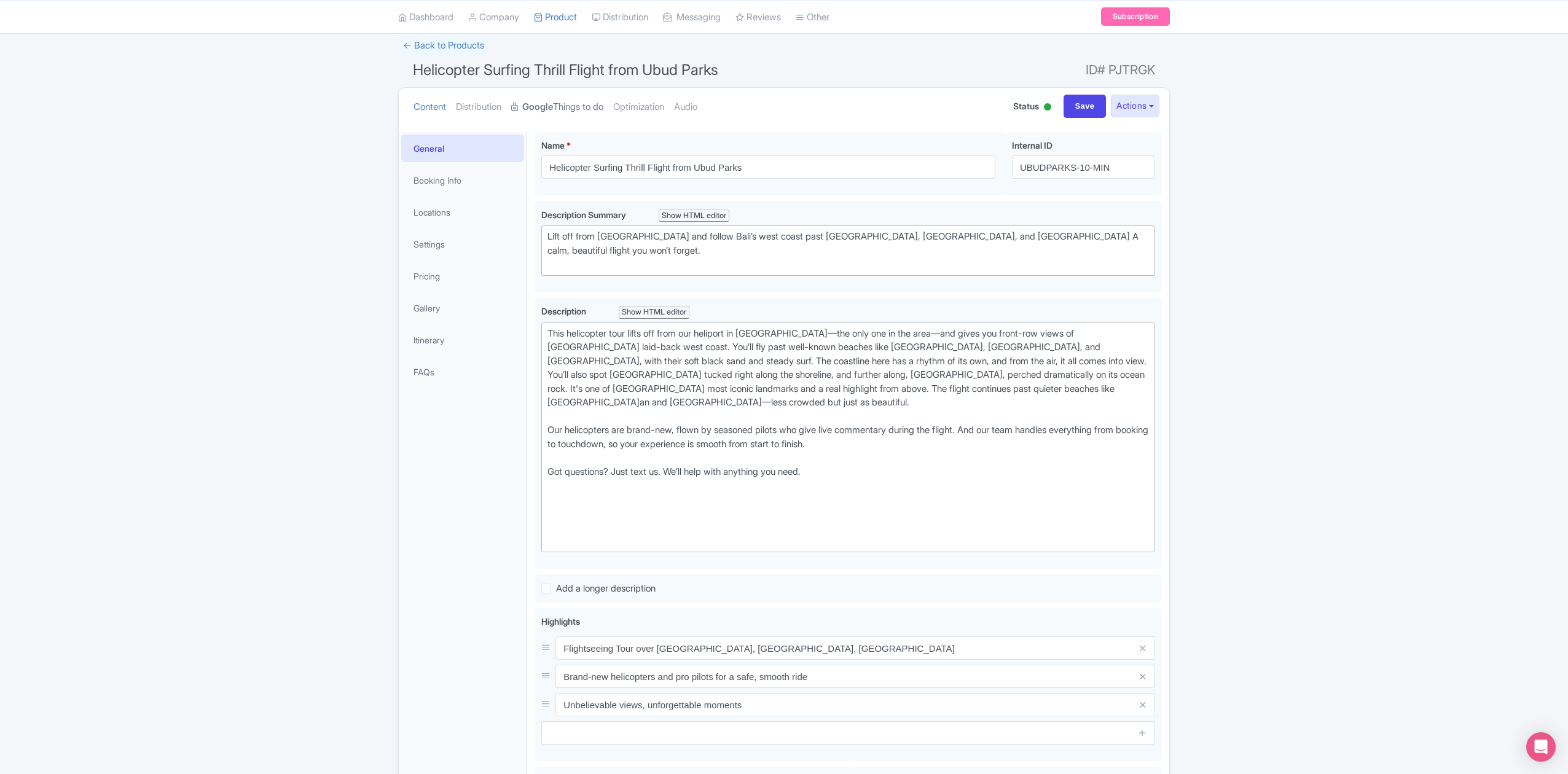
click at [566, 109] on link "Google Things to do" at bounding box center [557, 107] width 92 height 39
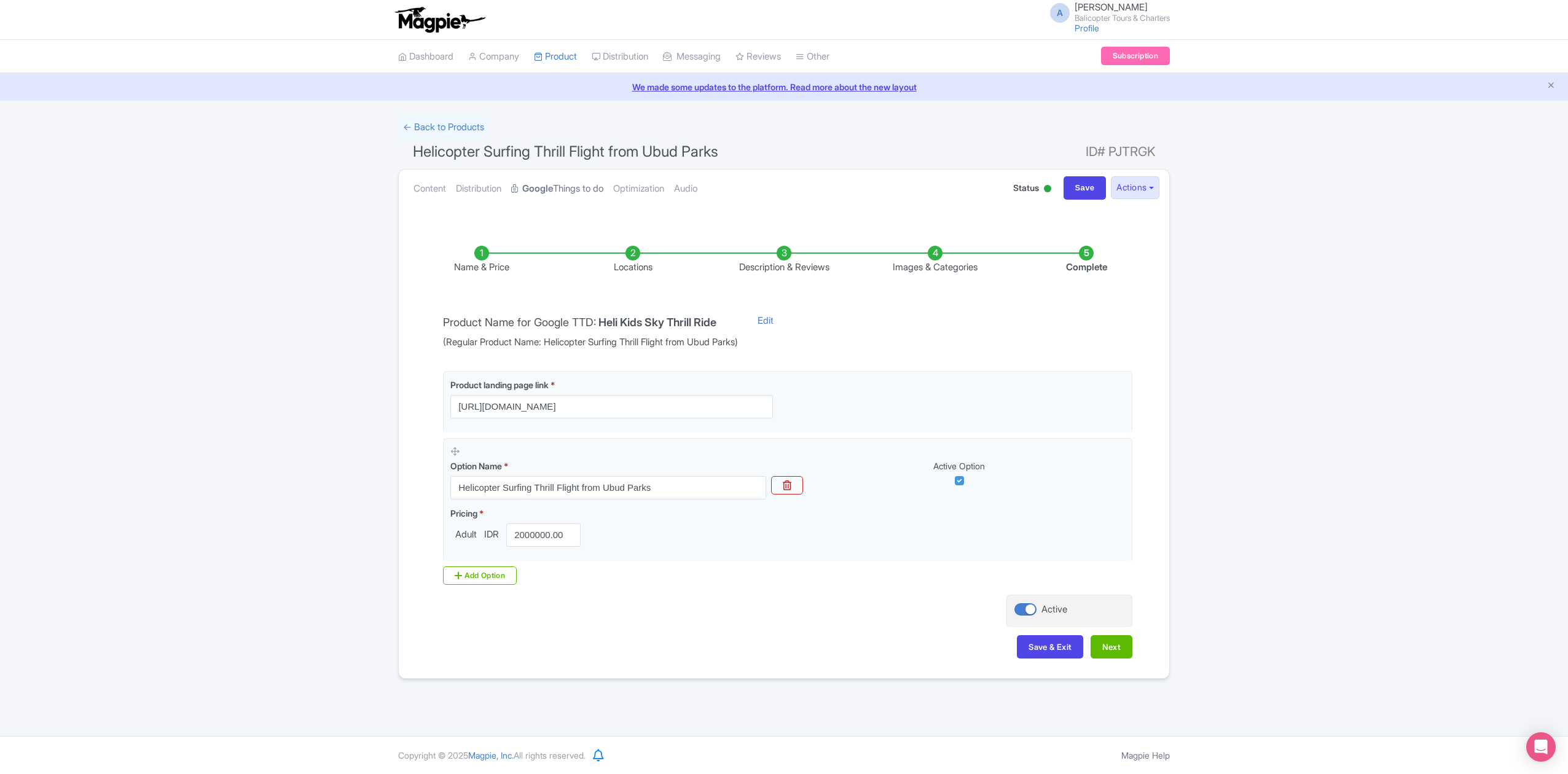
scroll to position [0, 0]
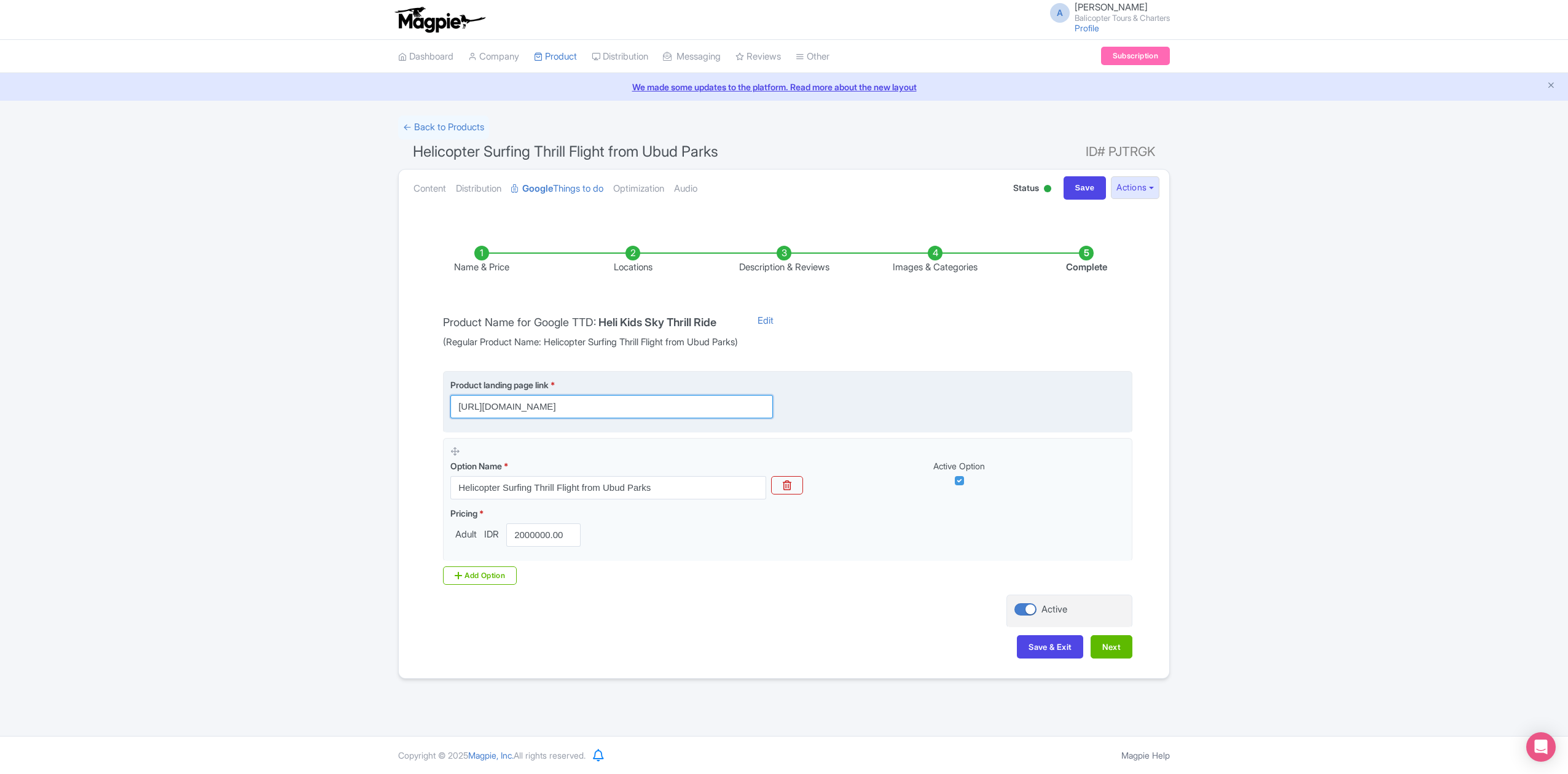
click at [728, 408] on input "https://www.balicopter.com/from-canggu-nuanu/canggu-coastline-helicopter-tour?u…" at bounding box center [612, 407] width 323 height 24
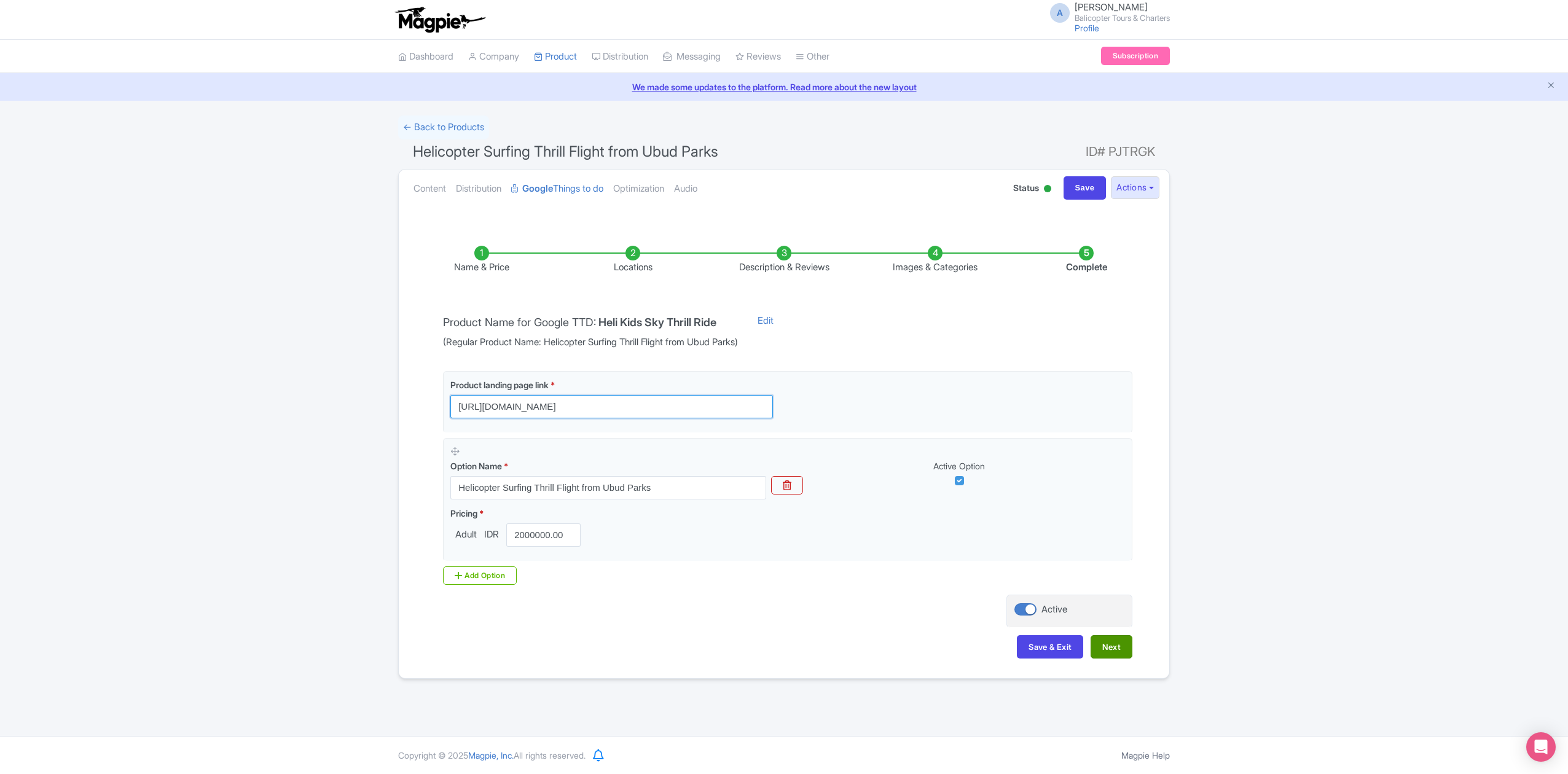
type input "[URL][DOMAIN_NAME]"
click at [1123, 652] on button "Next" at bounding box center [1112, 646] width 42 height 24
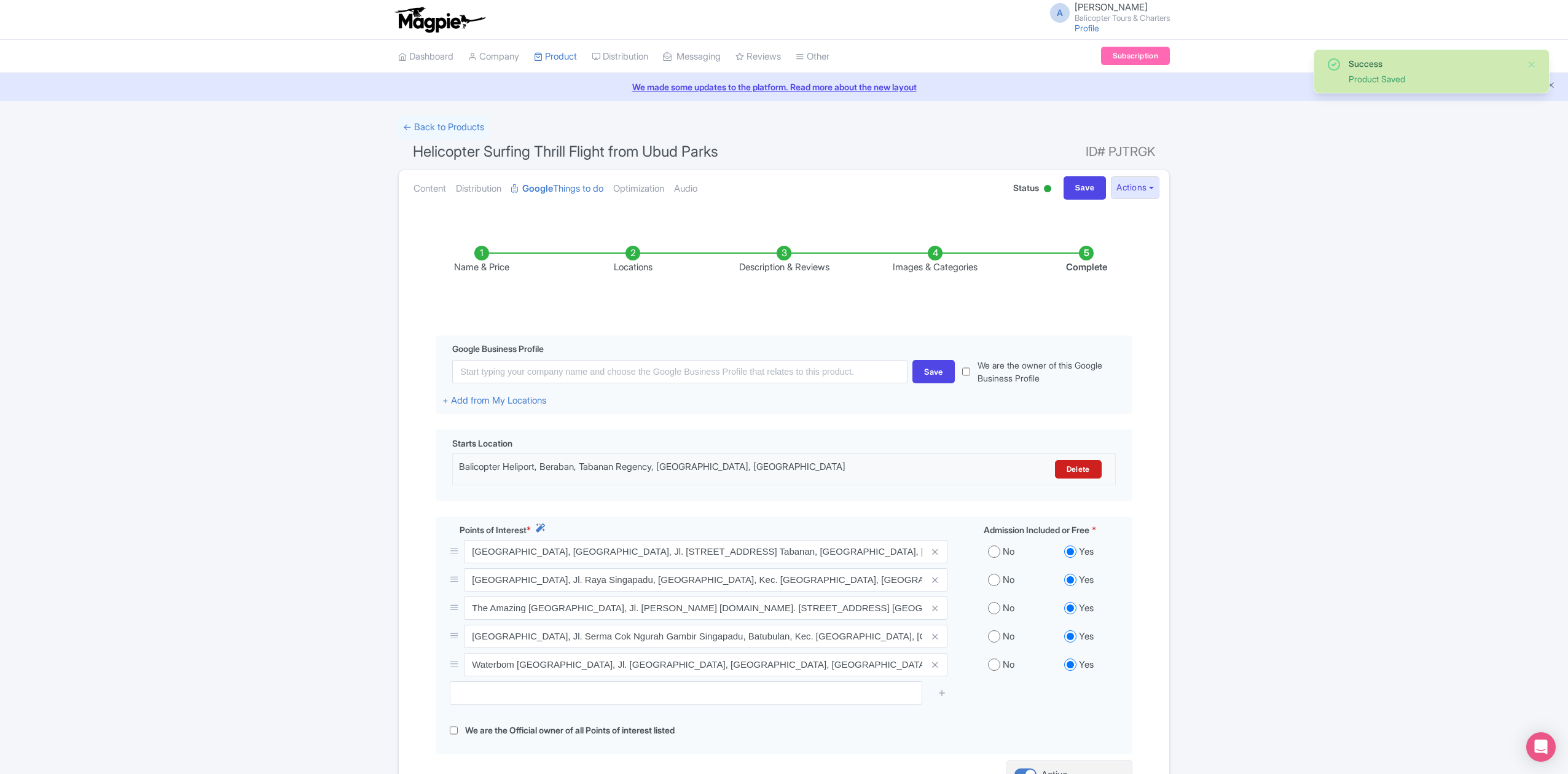
scroll to position [146, 0]
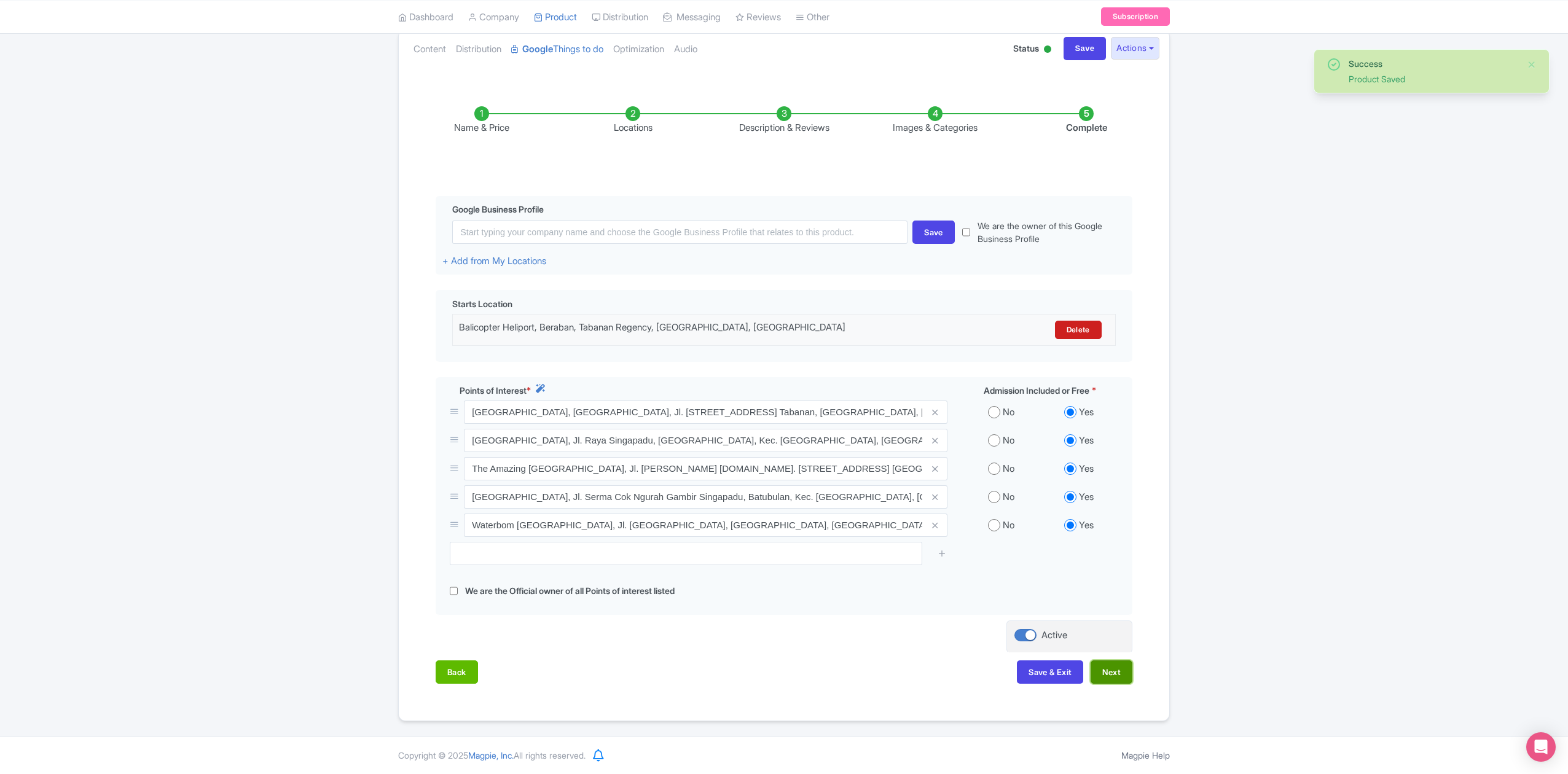
click at [1119, 671] on button "Next" at bounding box center [1112, 672] width 42 height 24
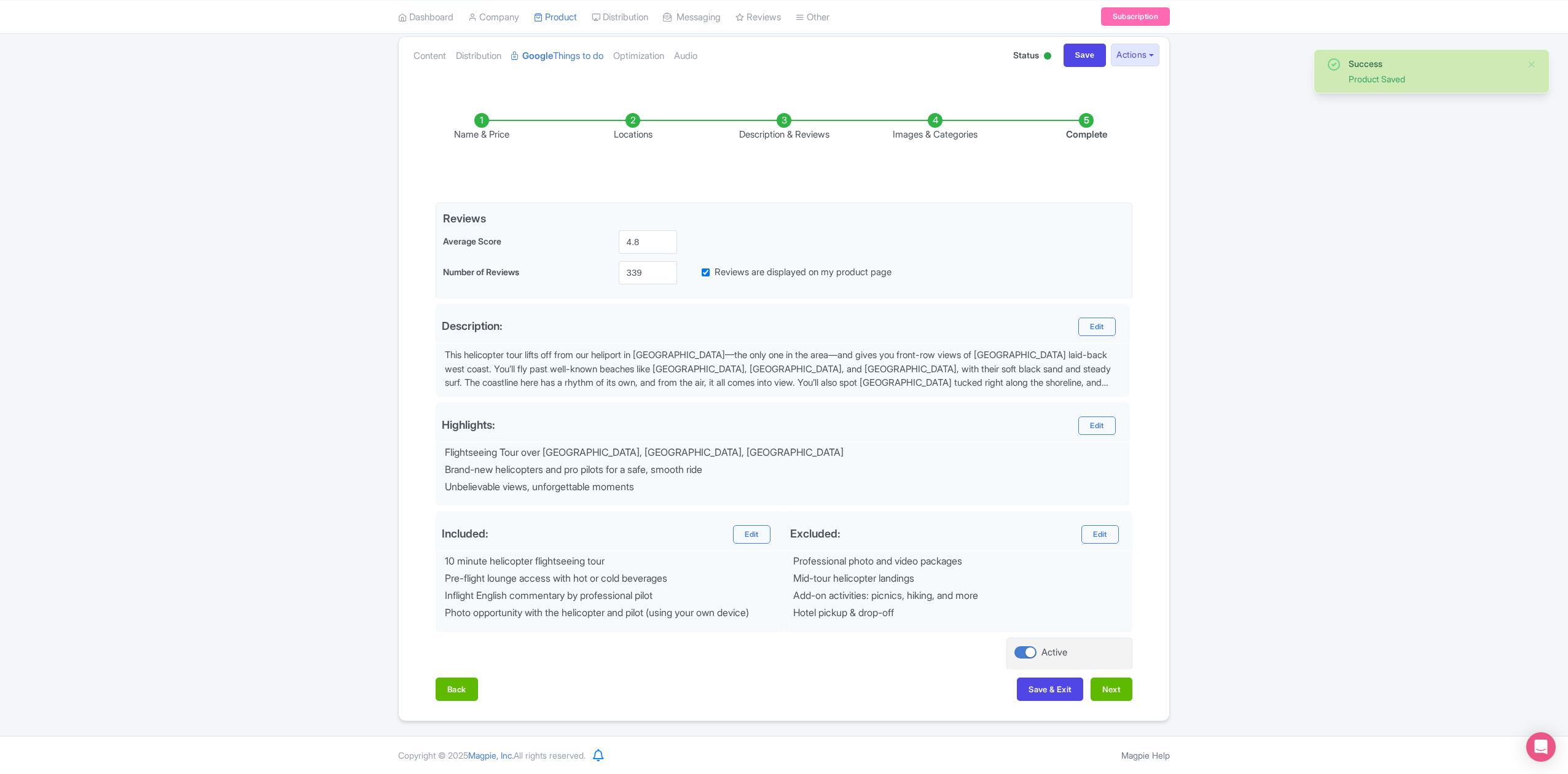
scroll to position [138, 0]
click at [1115, 690] on button "Next" at bounding box center [1112, 689] width 42 height 24
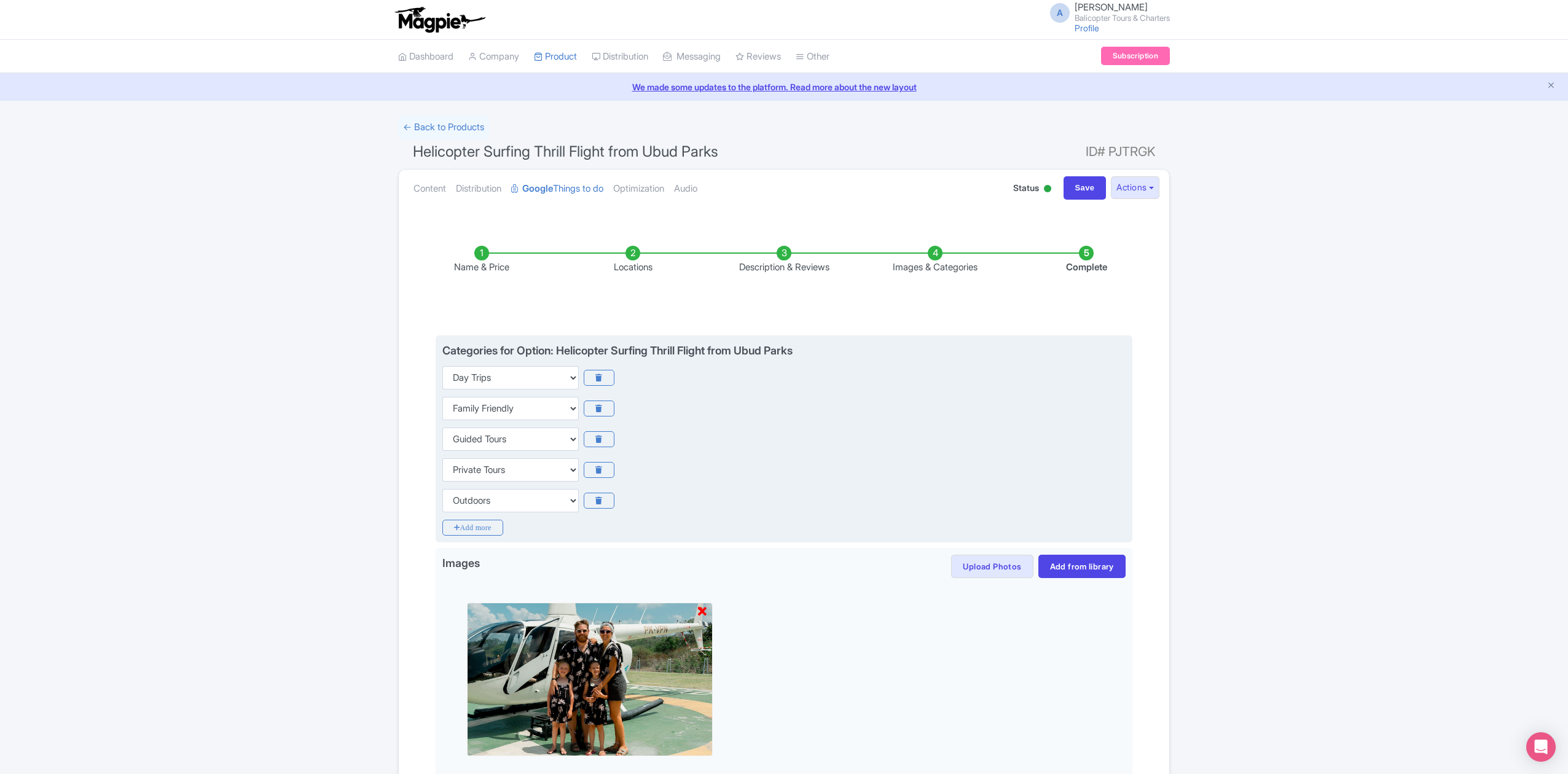
scroll to position [158, 0]
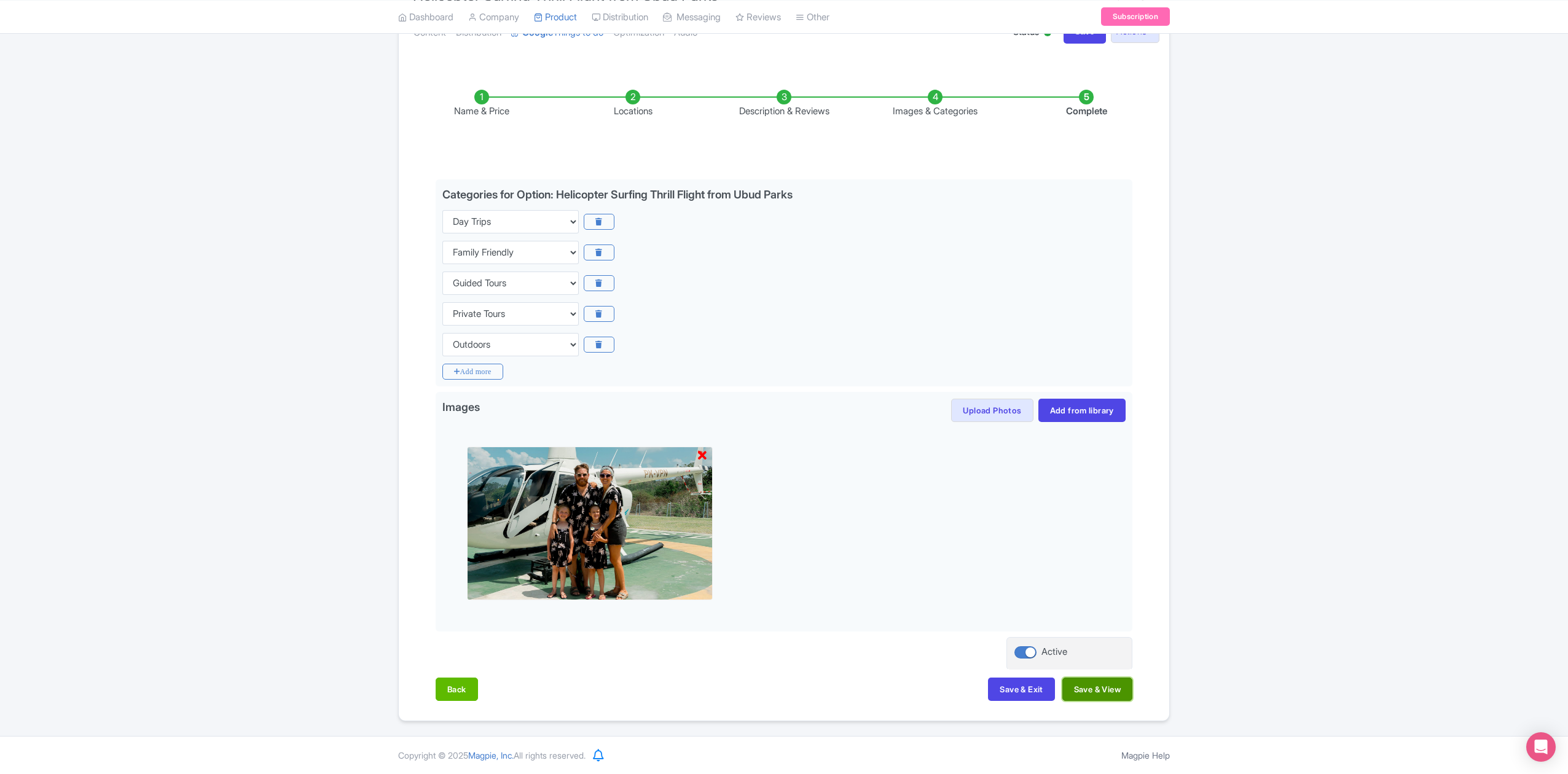
click at [1085, 691] on button "Save & View" at bounding box center [1098, 689] width 70 height 24
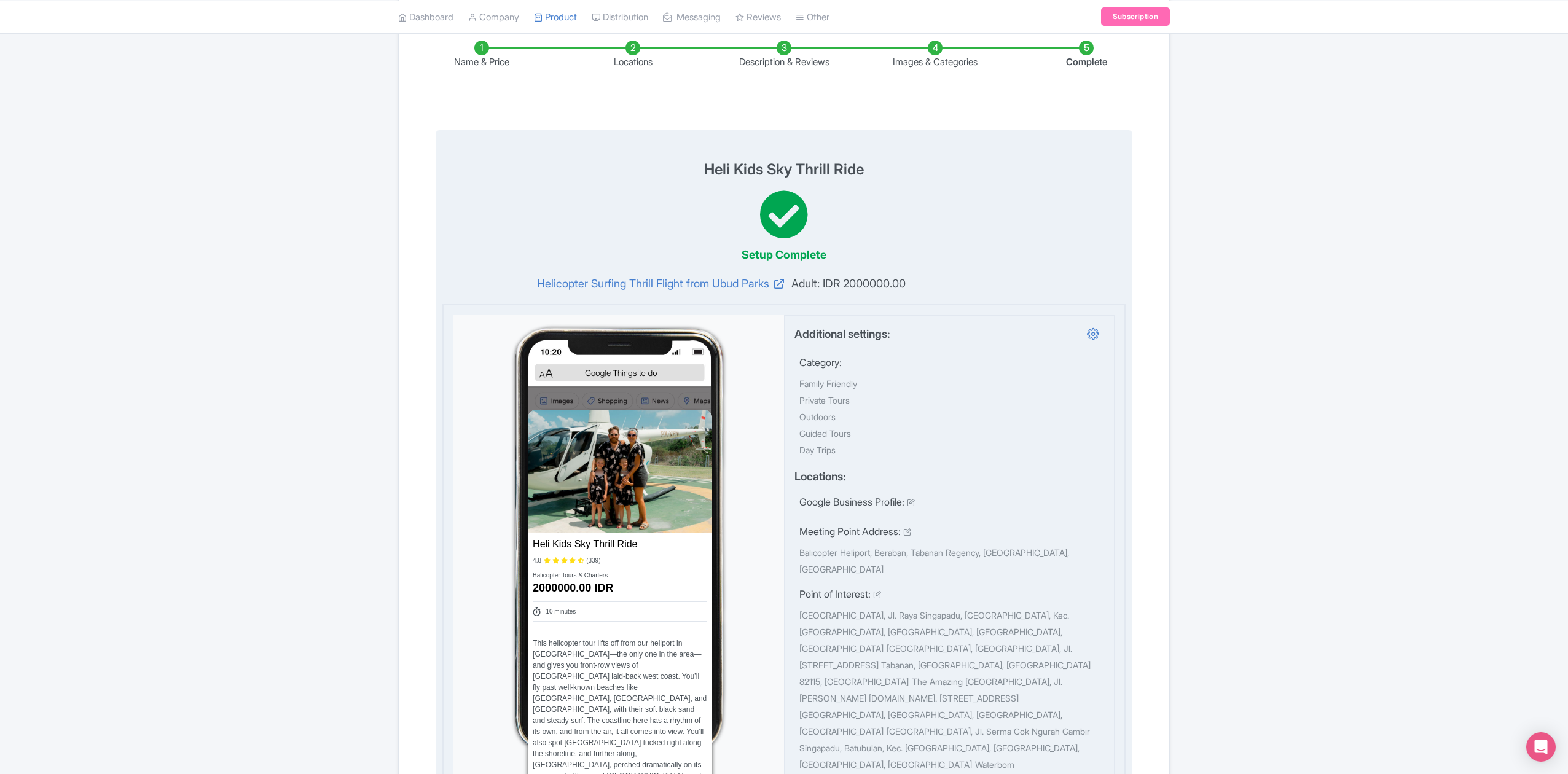
scroll to position [77, 0]
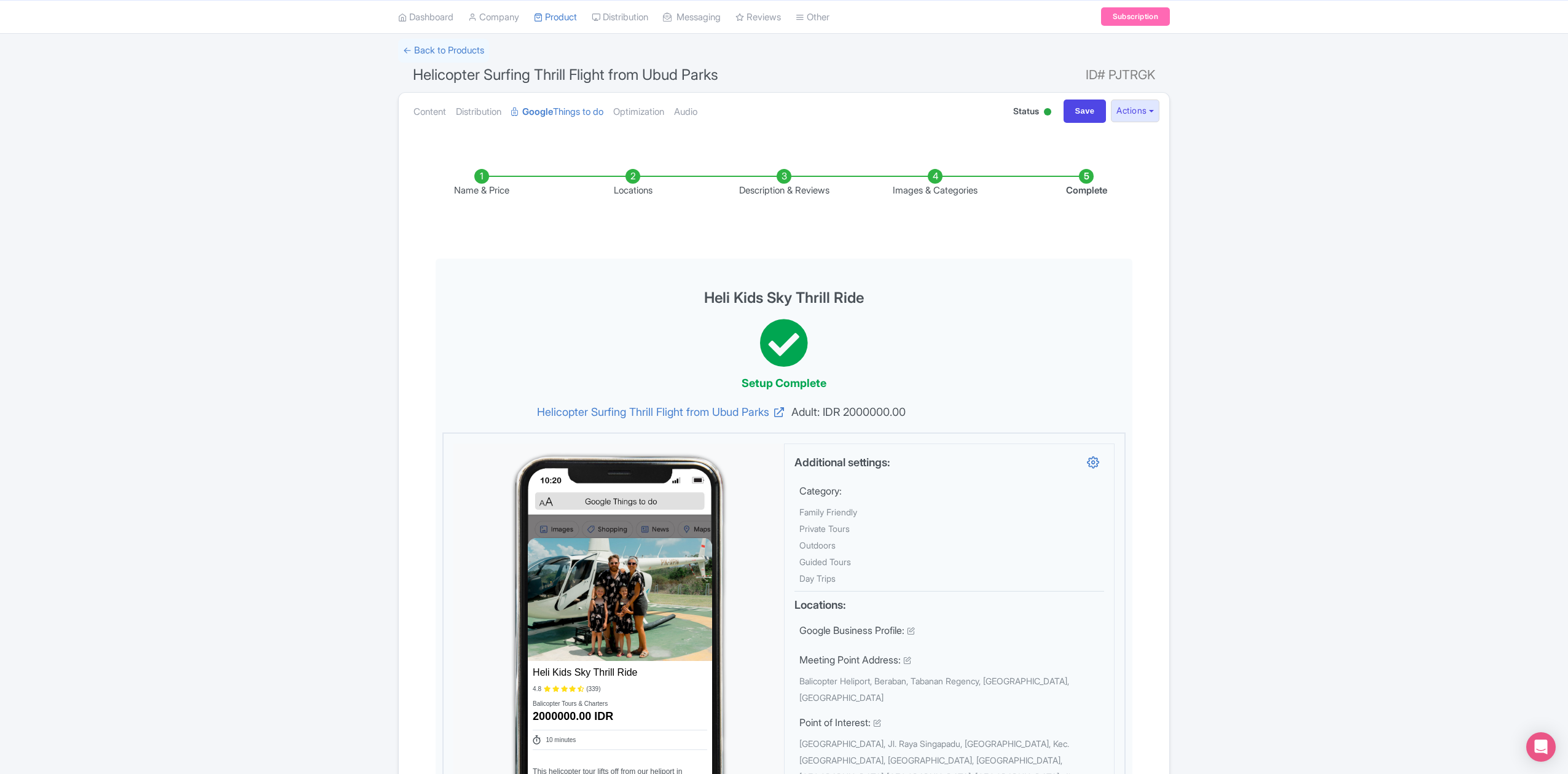
click at [477, 187] on li "Name & Price" at bounding box center [481, 183] width 151 height 29
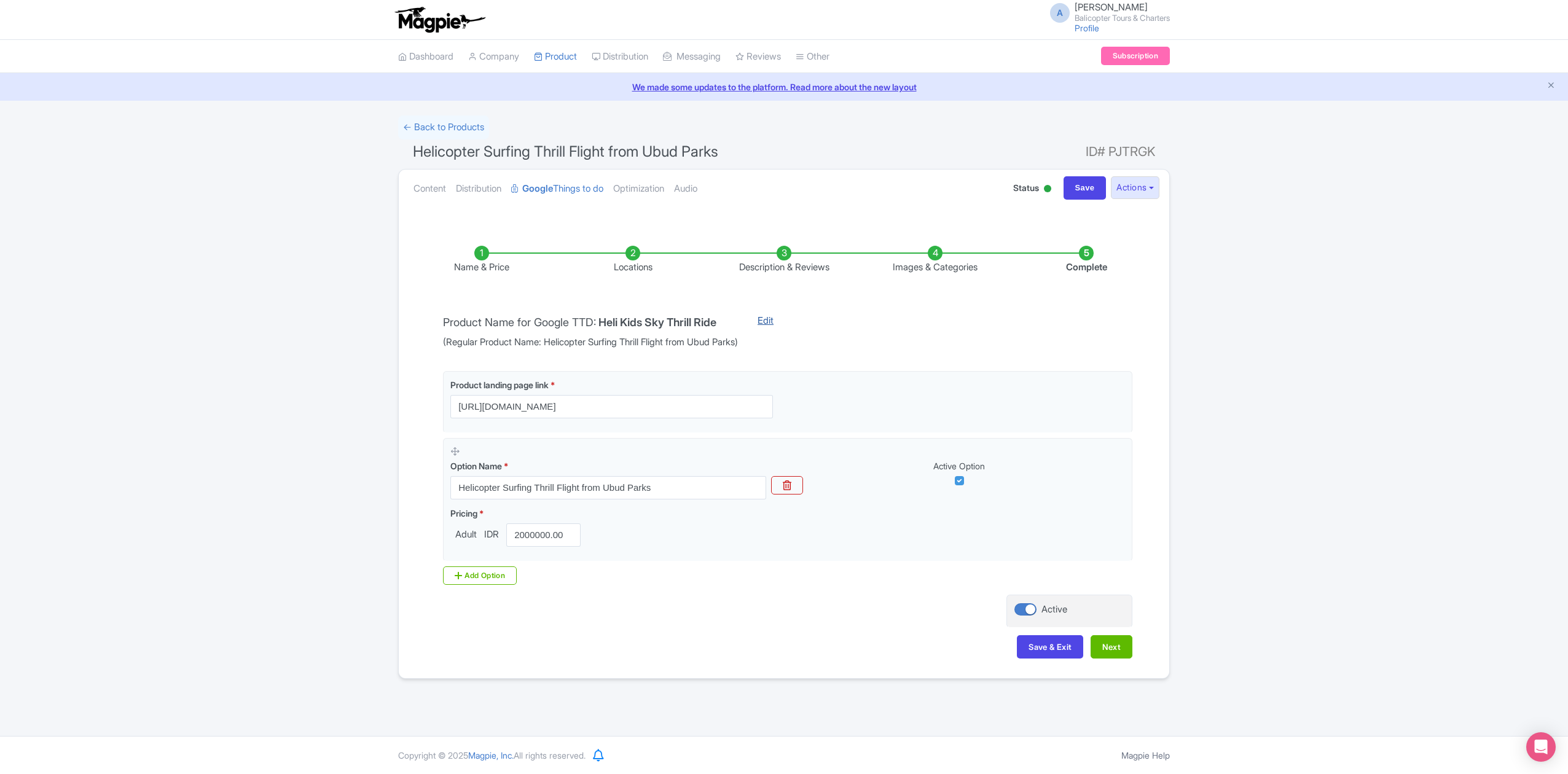
click at [786, 323] on link "Edit" at bounding box center [766, 331] width 41 height 35
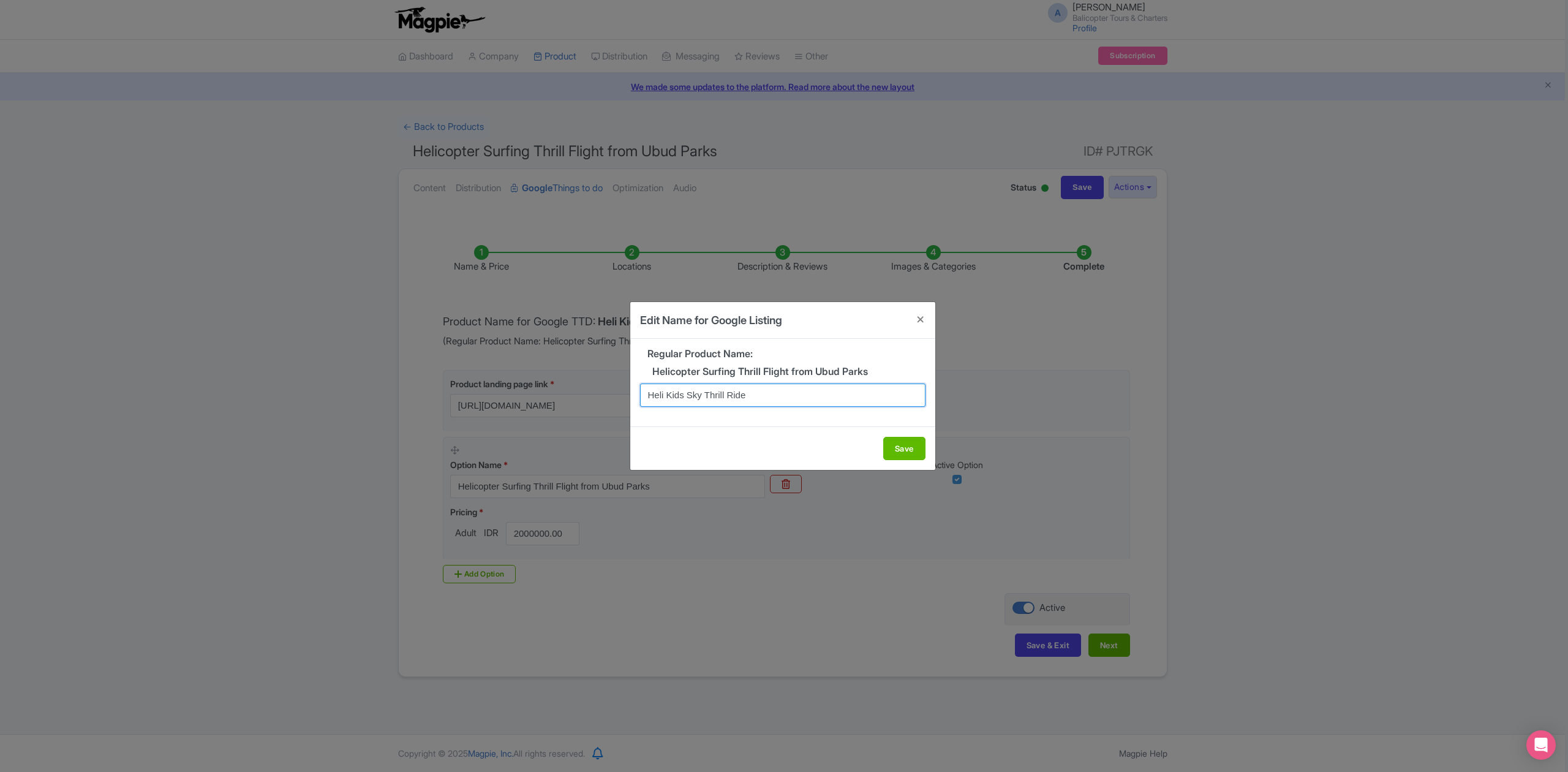
drag, startPoint x: 666, startPoint y: 396, endPoint x: 683, endPoint y: 396, distance: 17.0
click at [683, 396] on input "Heli Kids Sky Thrill Ride" at bounding box center [782, 395] width 286 height 24
click at [726, 393] on input "Helicopter Familly Tour" at bounding box center [782, 395] width 286 height 24
type input "Helicopter Familly Sky Tour"
click at [912, 453] on button "Save" at bounding box center [904, 448] width 43 height 24
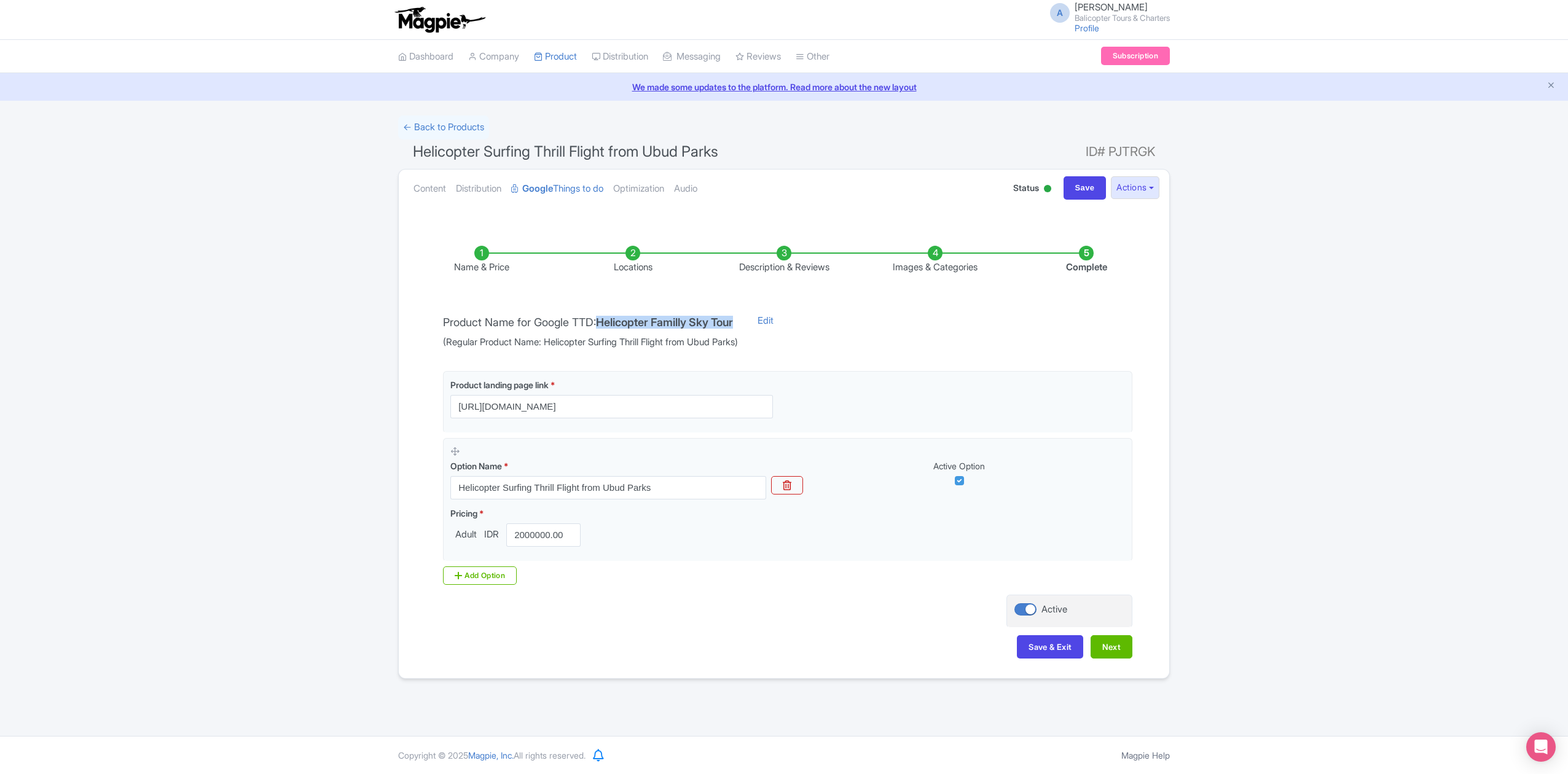
drag, startPoint x: 607, startPoint y: 322, endPoint x: 755, endPoint y: 327, distance: 148.1
click at [746, 325] on div "Product Name for Google TTD: Helicopter Familly Sky Tour (Regular Product Name:…" at bounding box center [590, 331] width 310 height 35
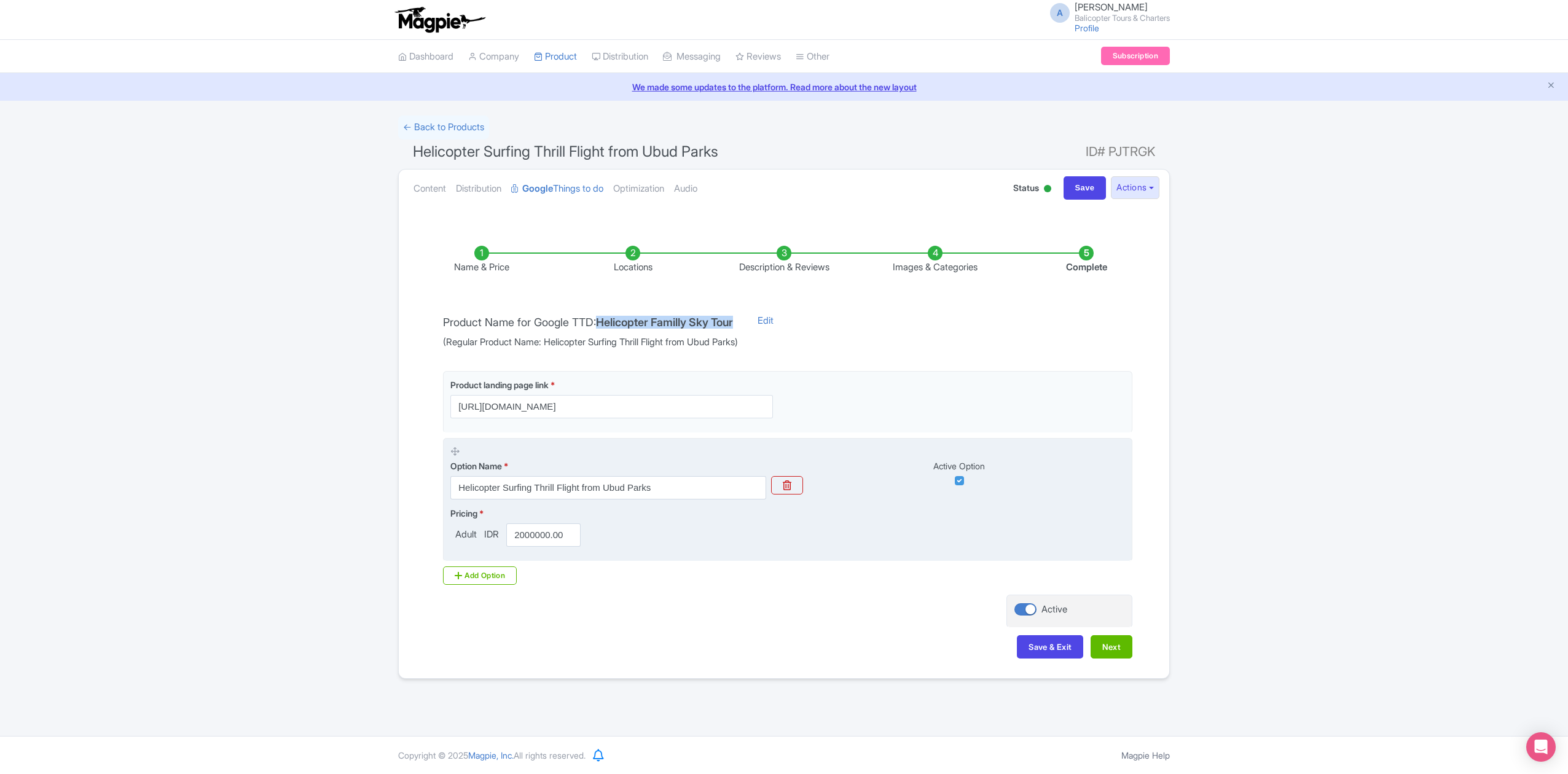
copy h4 "Helicopter Familly Sky Tour"
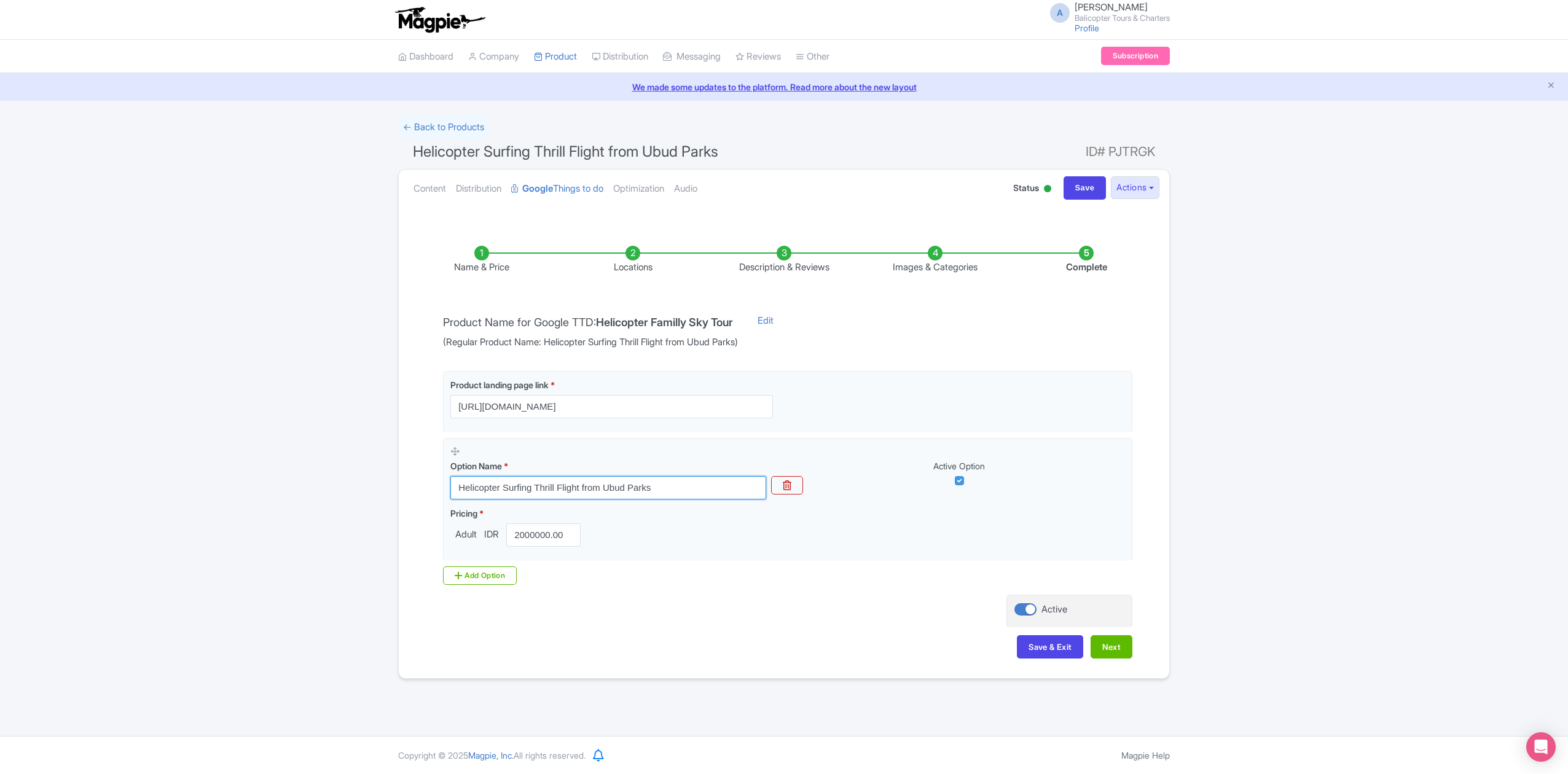
drag, startPoint x: 645, startPoint y: 491, endPoint x: 389, endPoint y: 506, distance: 256.4
click at [389, 506] on div "Success Product Saved ← Back to Products Helicopter Surfing Thrill Flight from …" at bounding box center [784, 397] width 1568 height 564
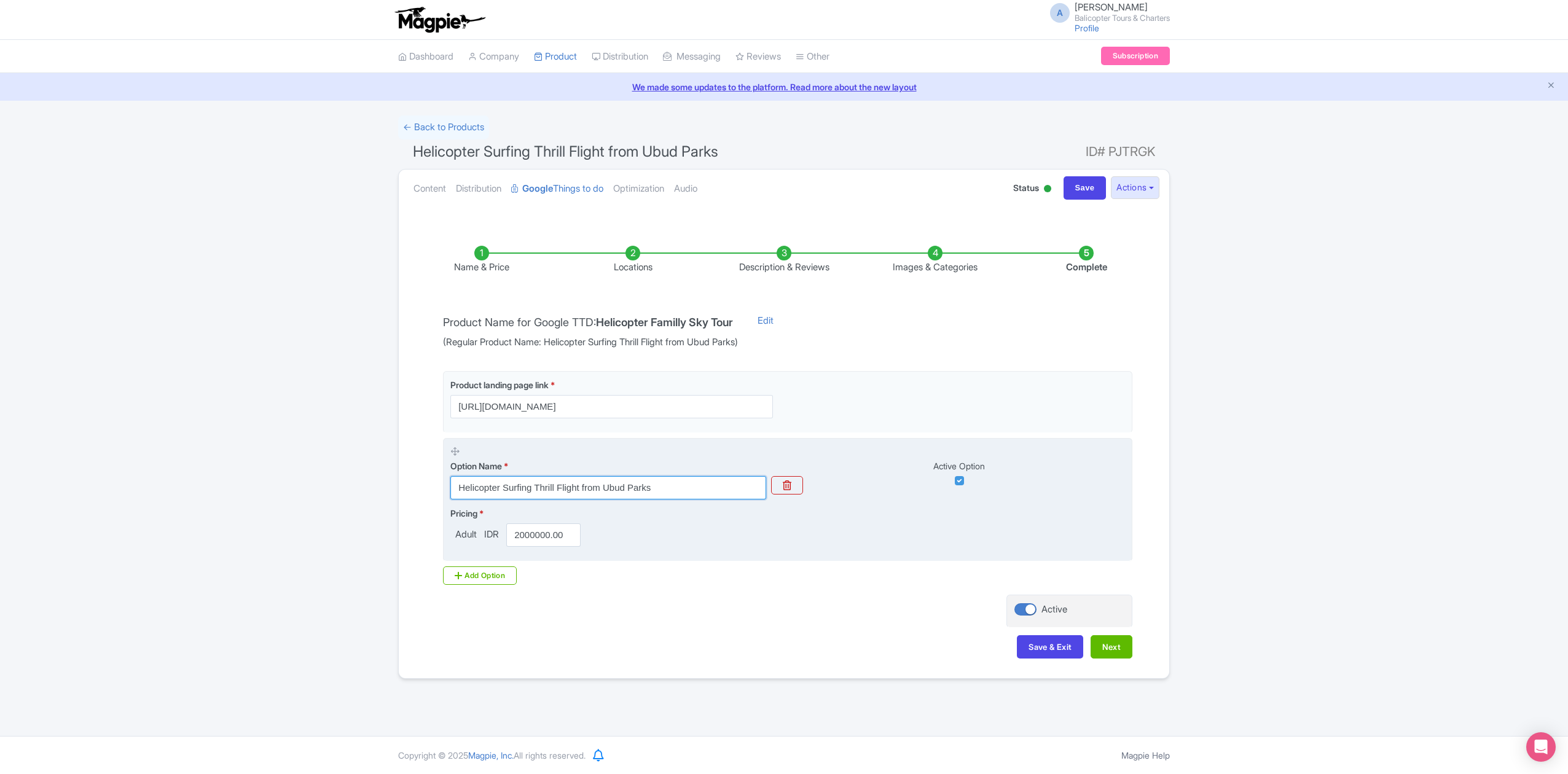
paste input "Familly Sky Tour"
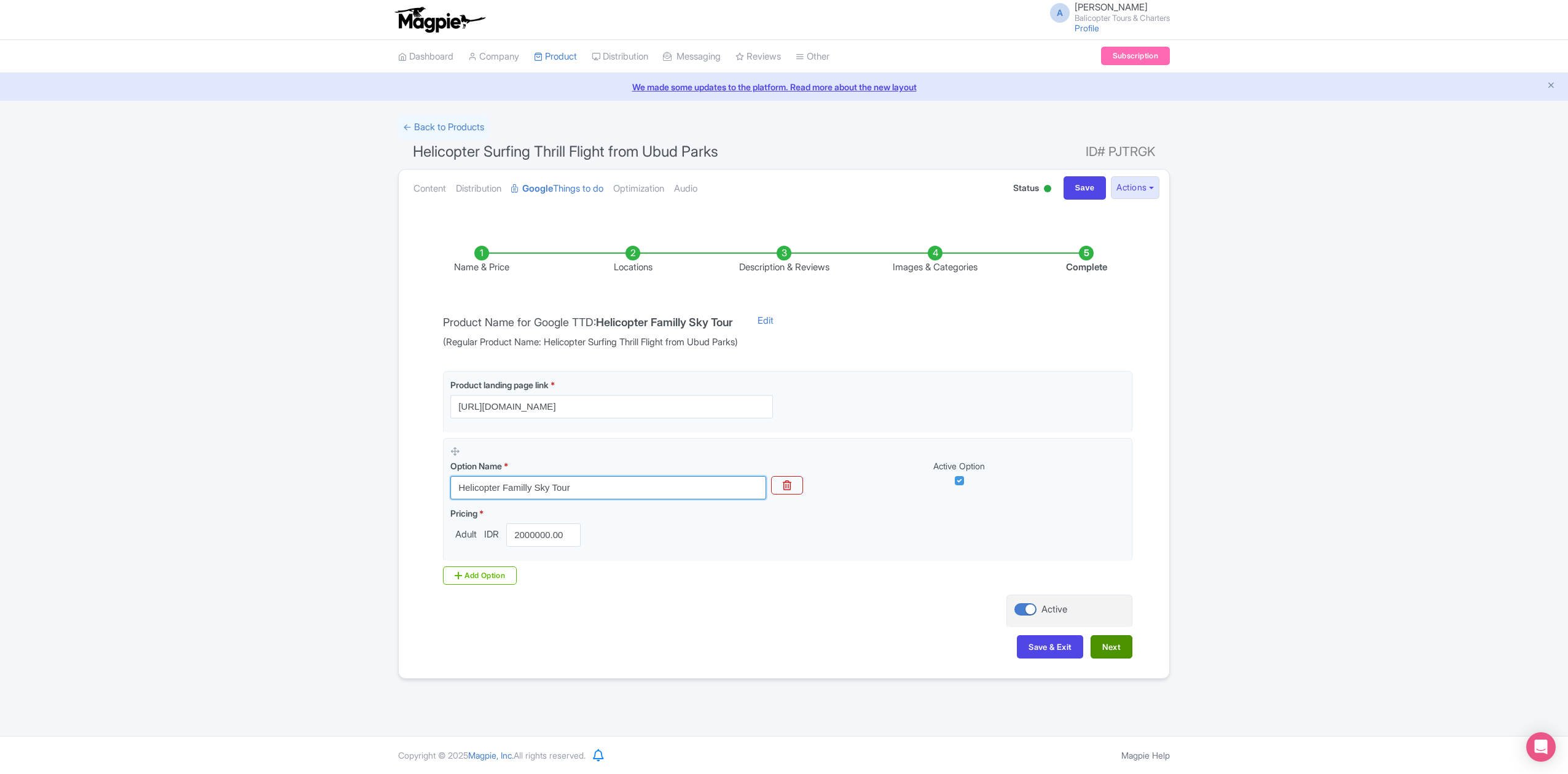
type input "Helicopter Familly Sky Tour"
click at [1110, 652] on button "Next" at bounding box center [1112, 646] width 42 height 24
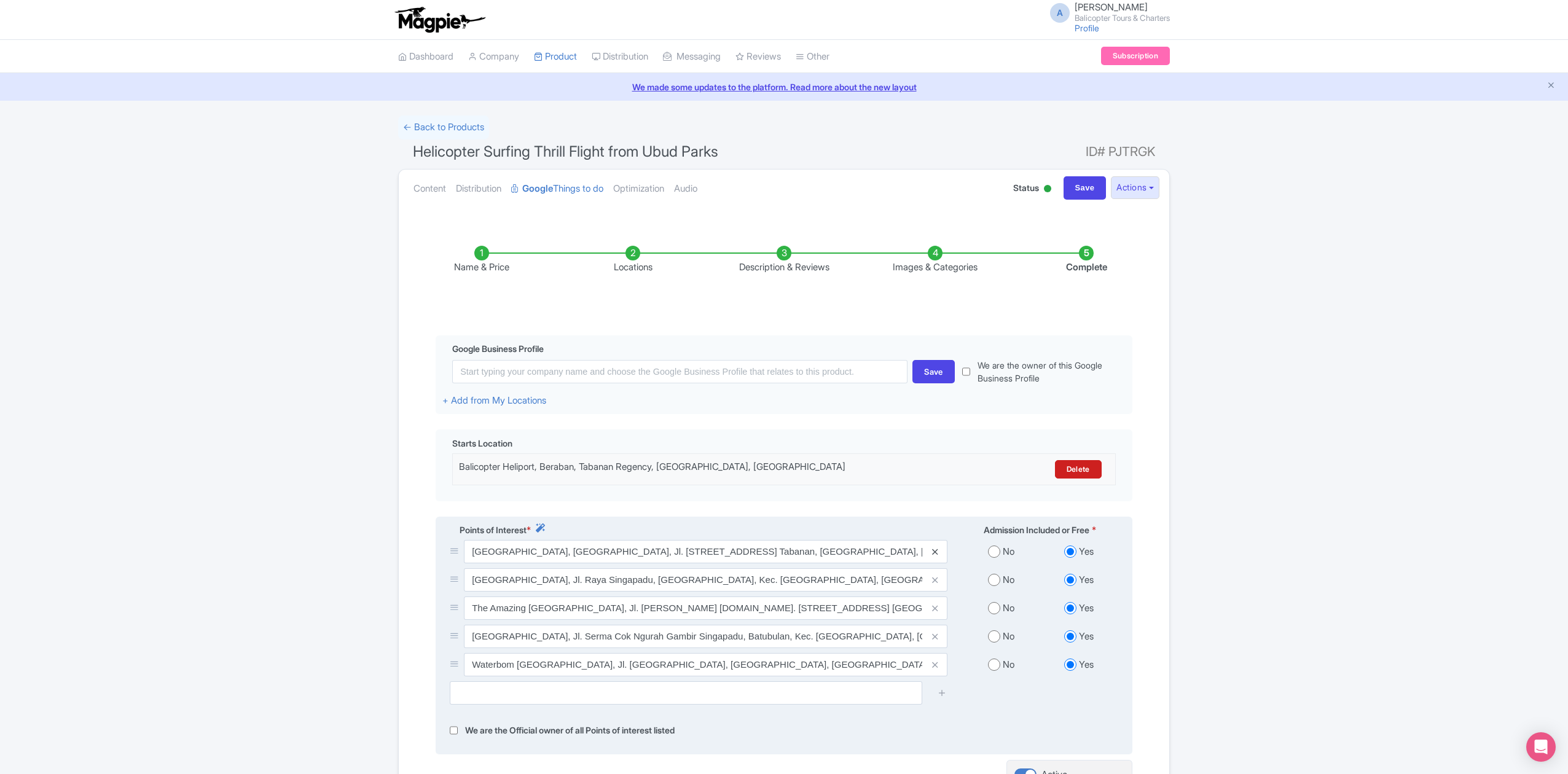
click at [936, 555] on icon at bounding box center [935, 552] width 6 height 10
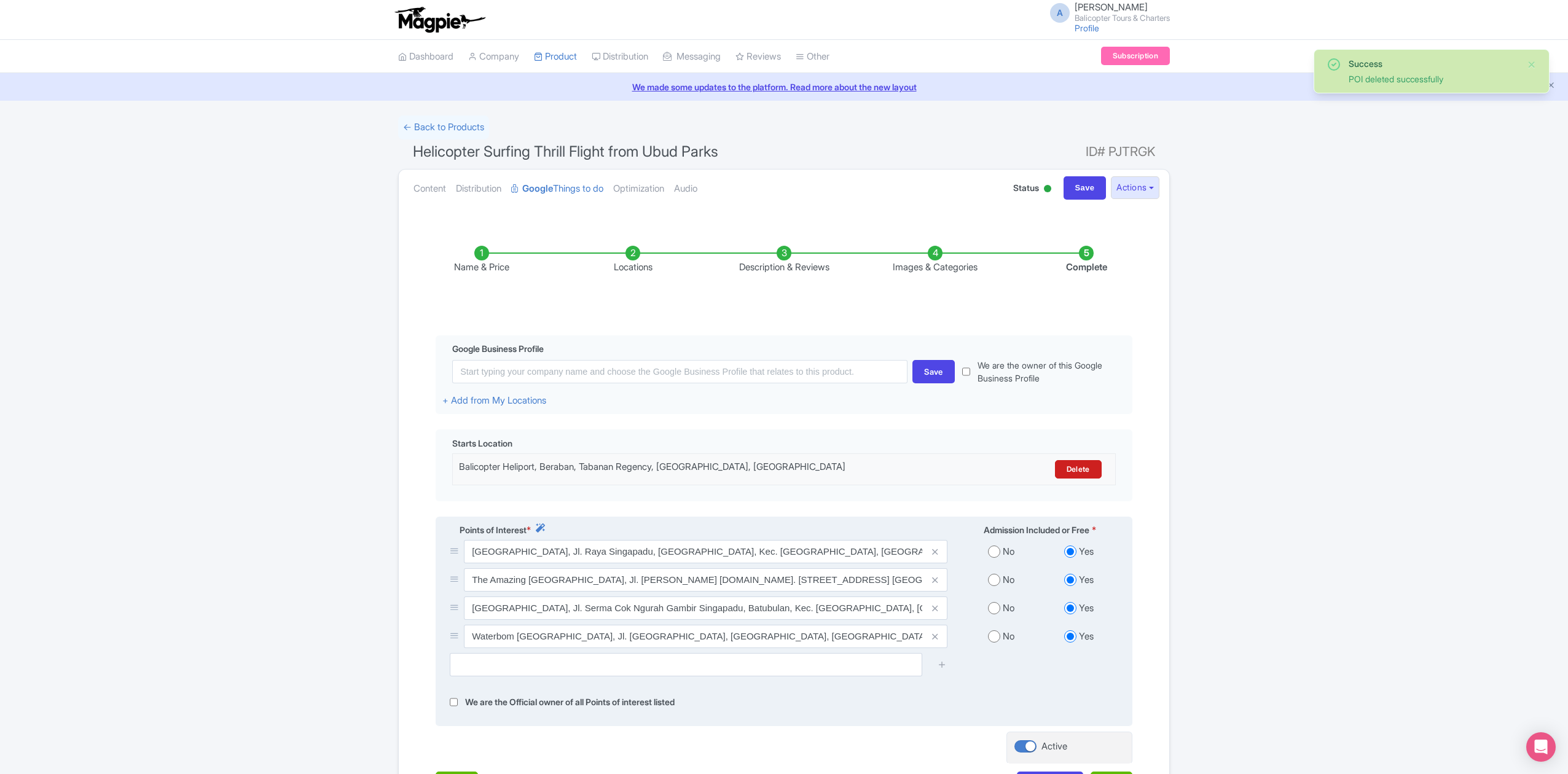
click at [936, 555] on icon at bounding box center [935, 552] width 6 height 10
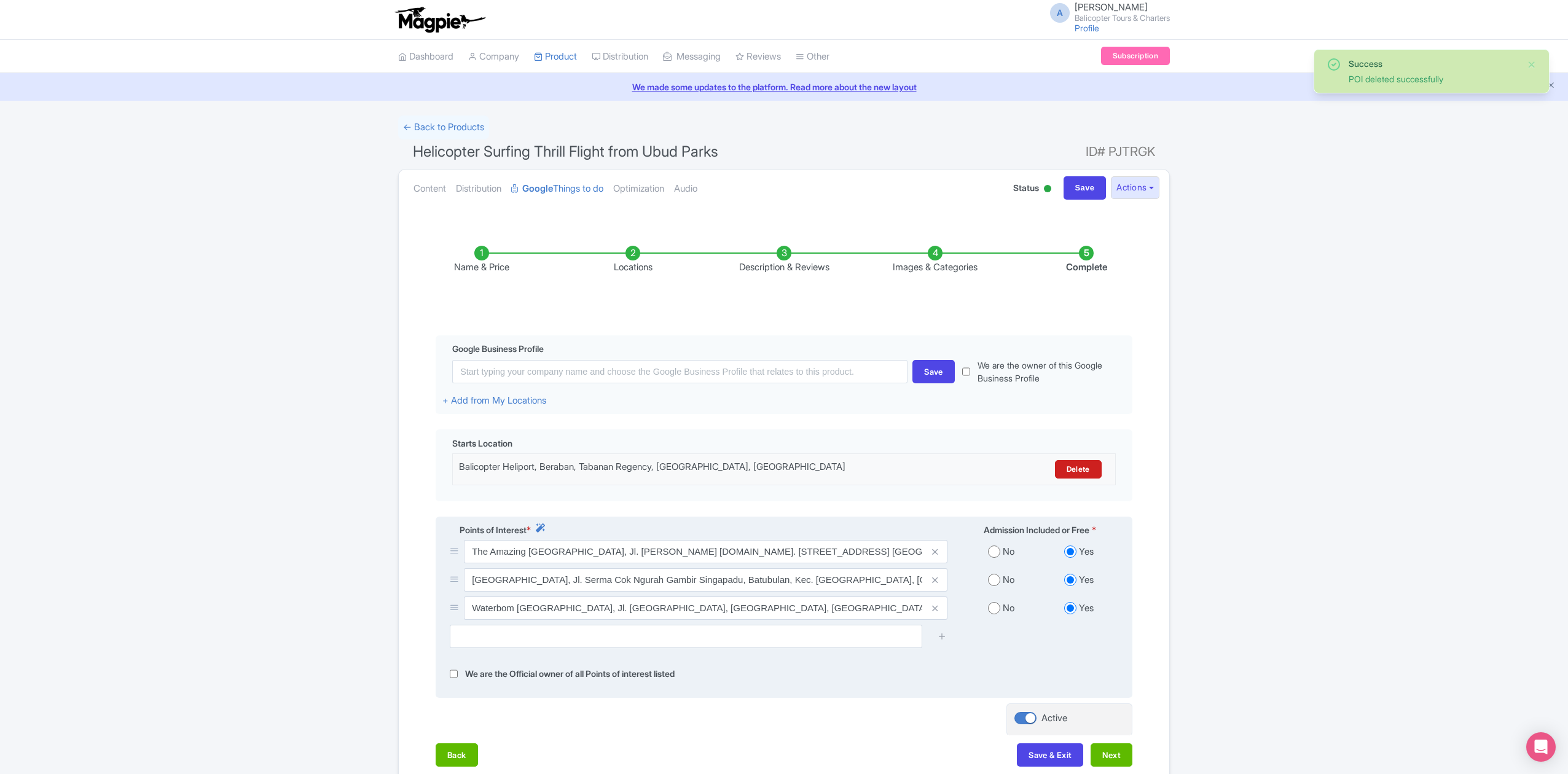
click at [936, 555] on icon at bounding box center [935, 552] width 6 height 10
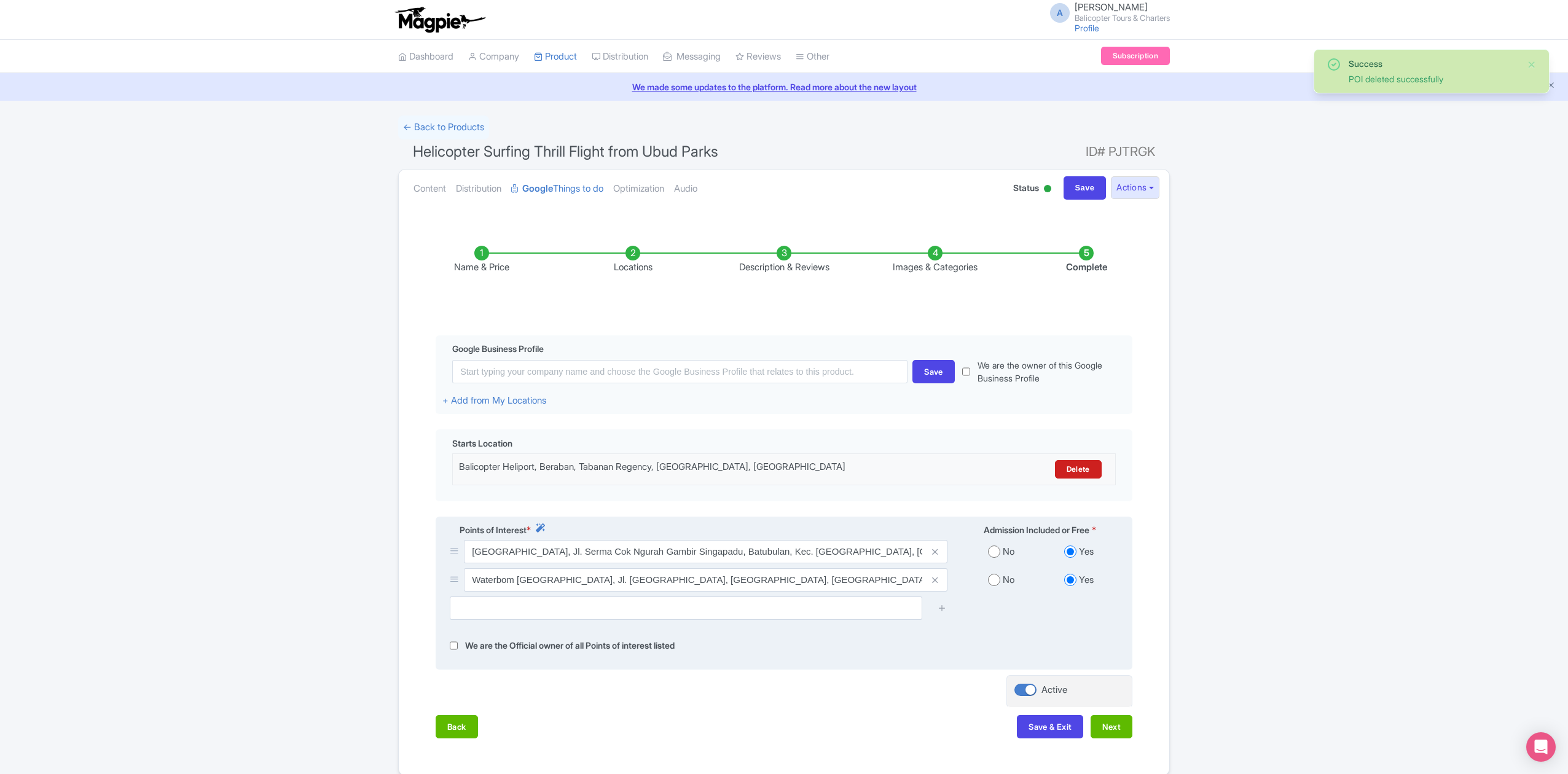
click at [936, 555] on icon at bounding box center [935, 552] width 6 height 10
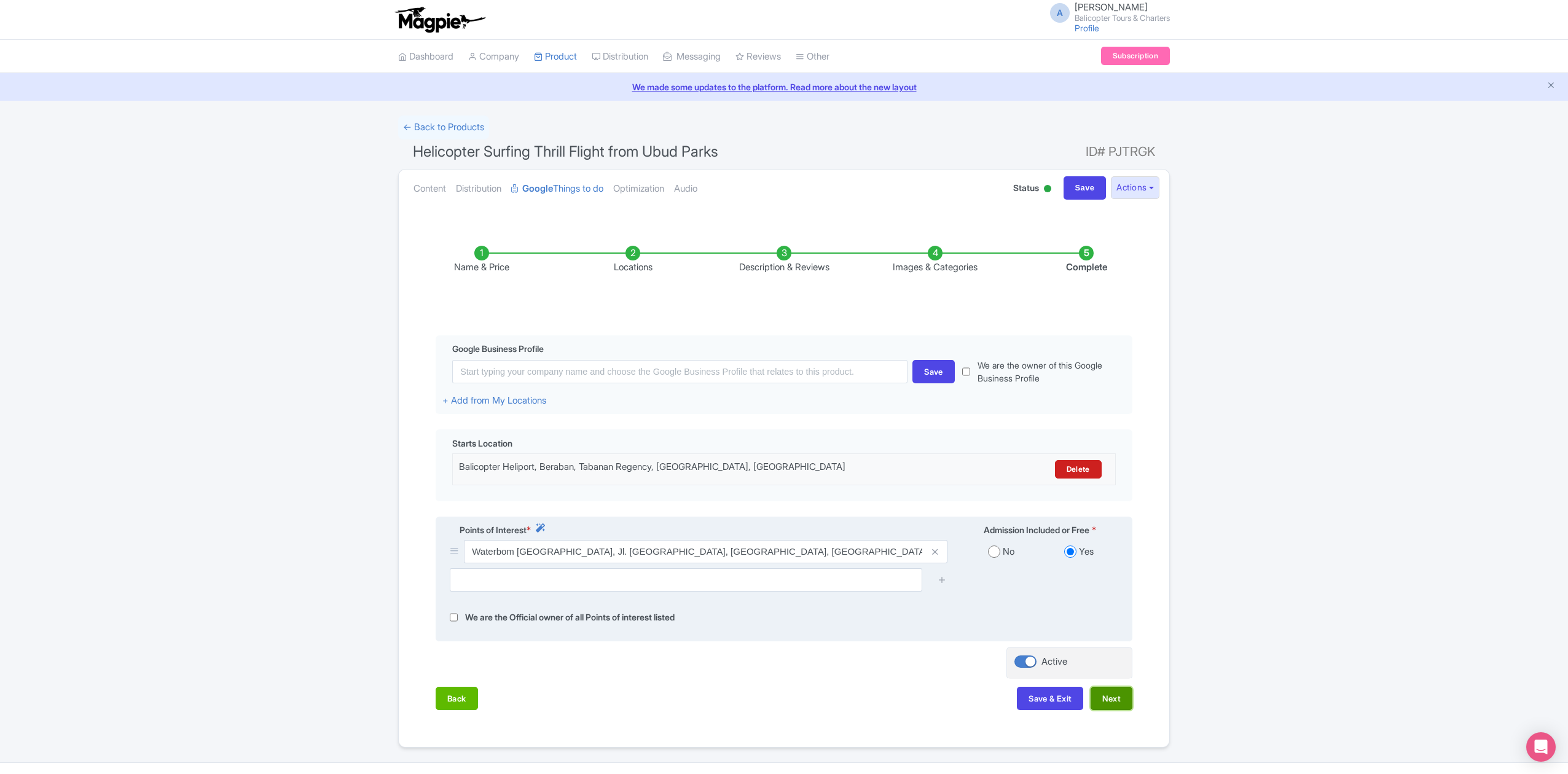
click at [1117, 706] on button "Next" at bounding box center [1112, 698] width 42 height 24
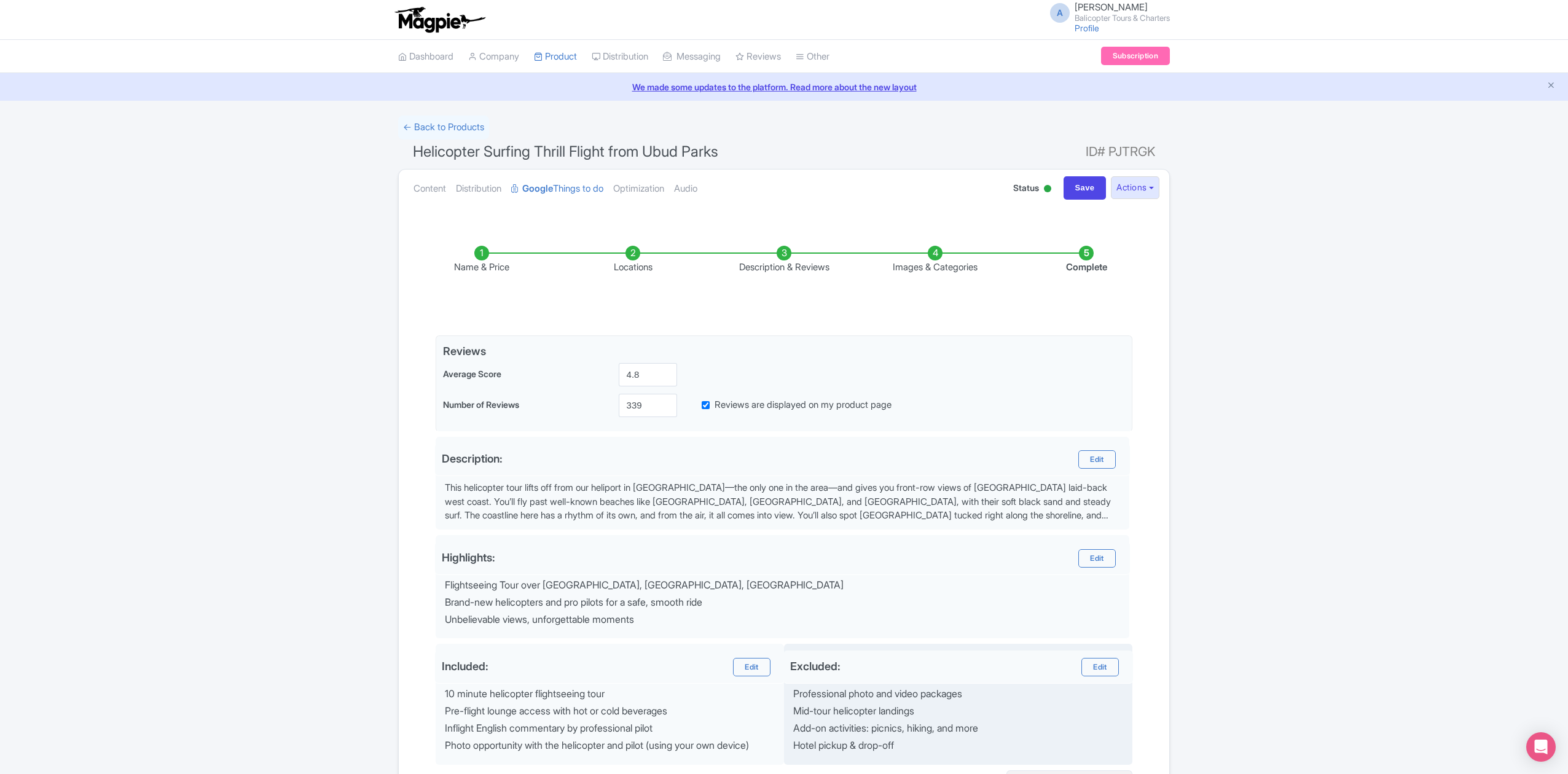
scroll to position [138, 0]
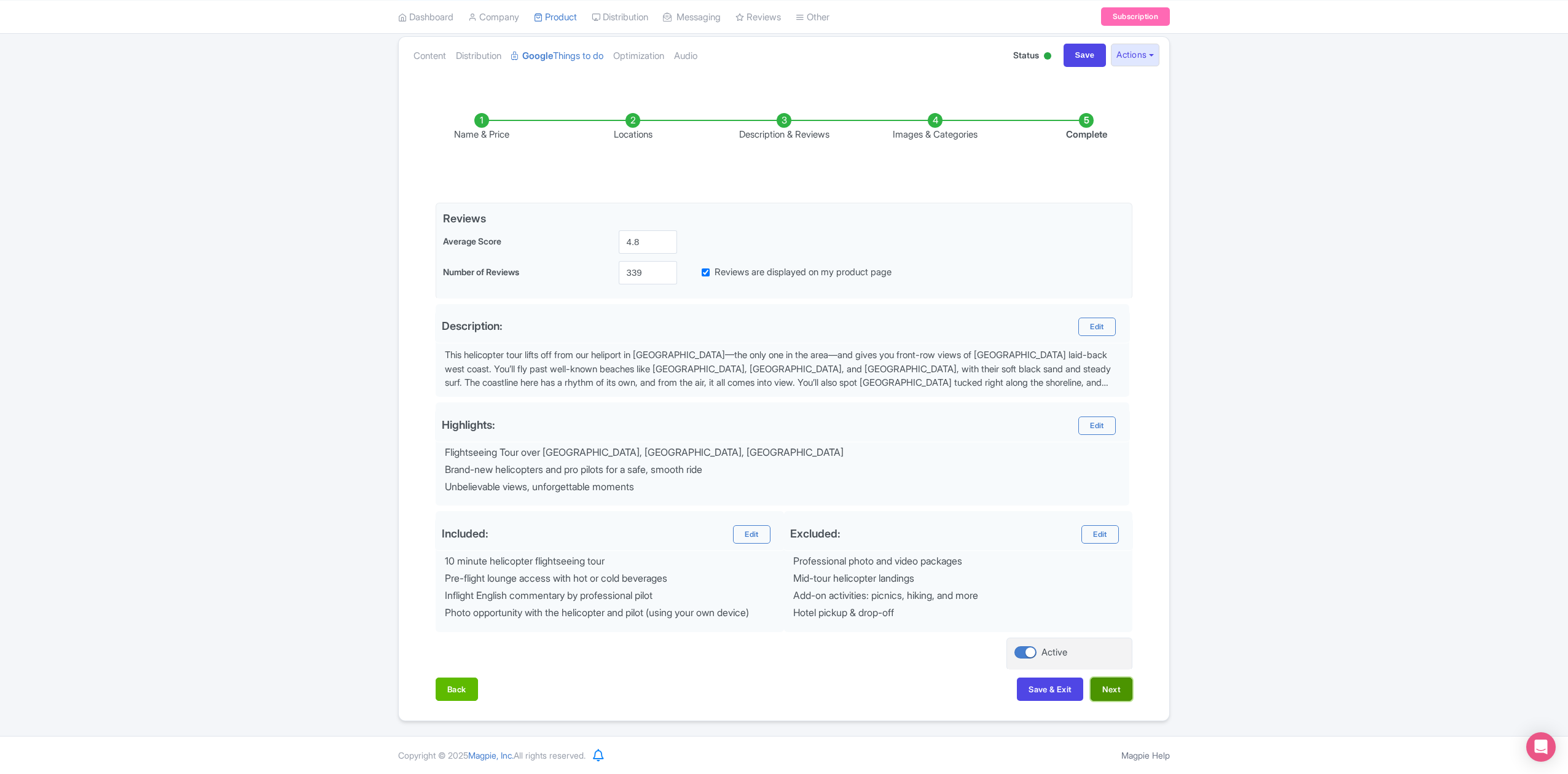
click at [1110, 691] on button "Next" at bounding box center [1112, 689] width 42 height 24
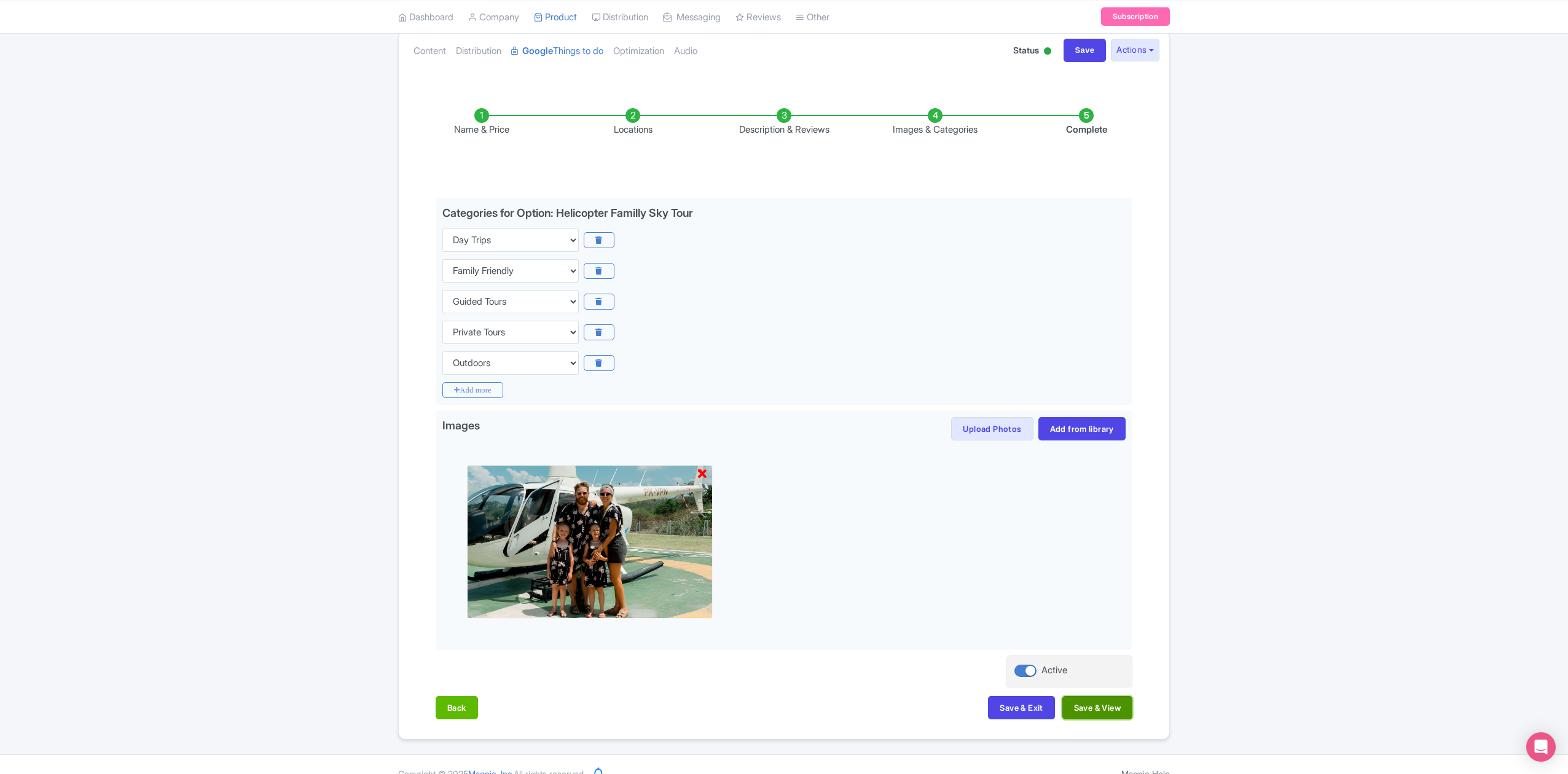
click at [1119, 713] on button "Save & View" at bounding box center [1098, 707] width 70 height 24
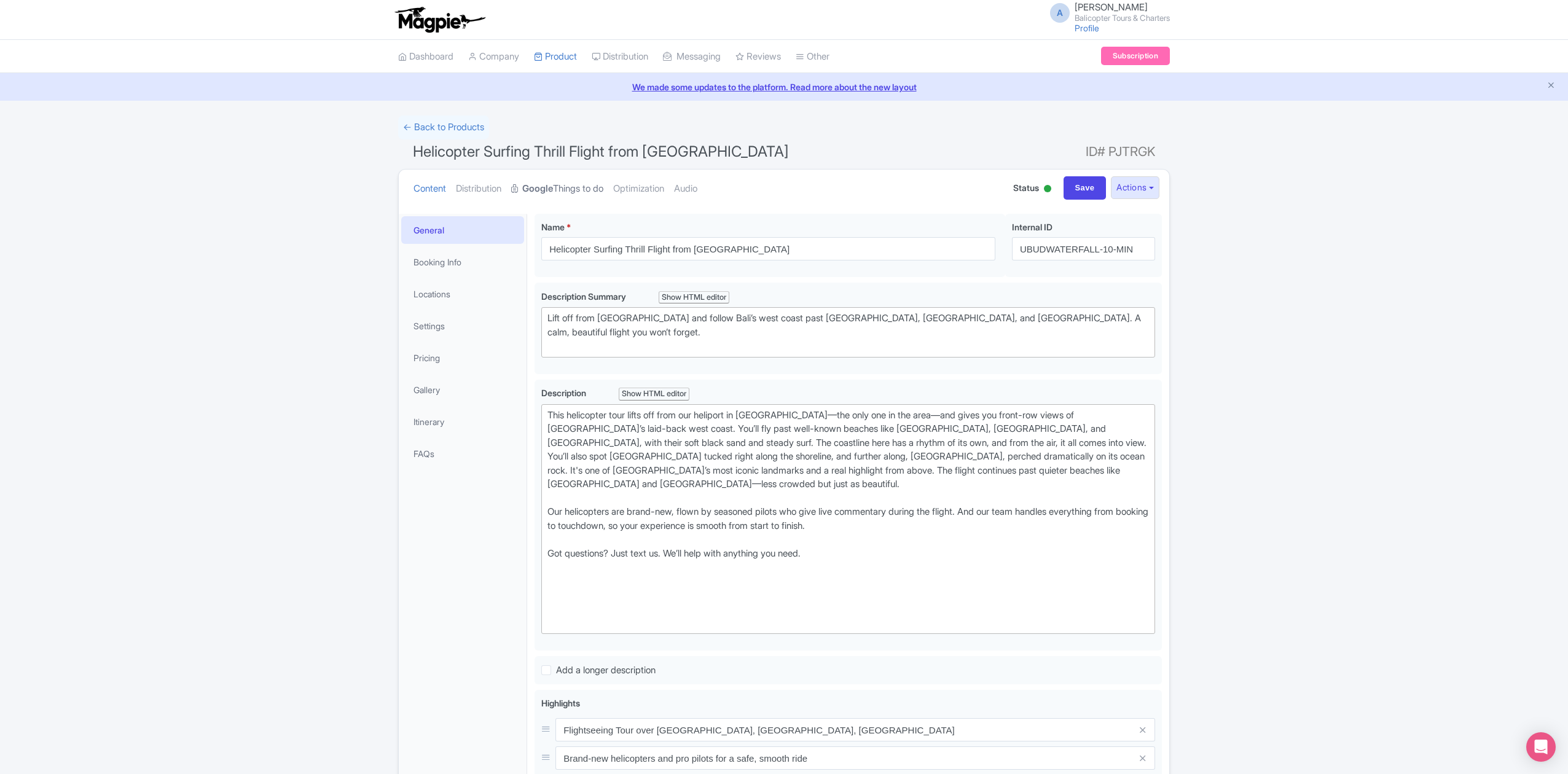
click at [581, 187] on link "Google Things to do" at bounding box center [557, 189] width 92 height 39
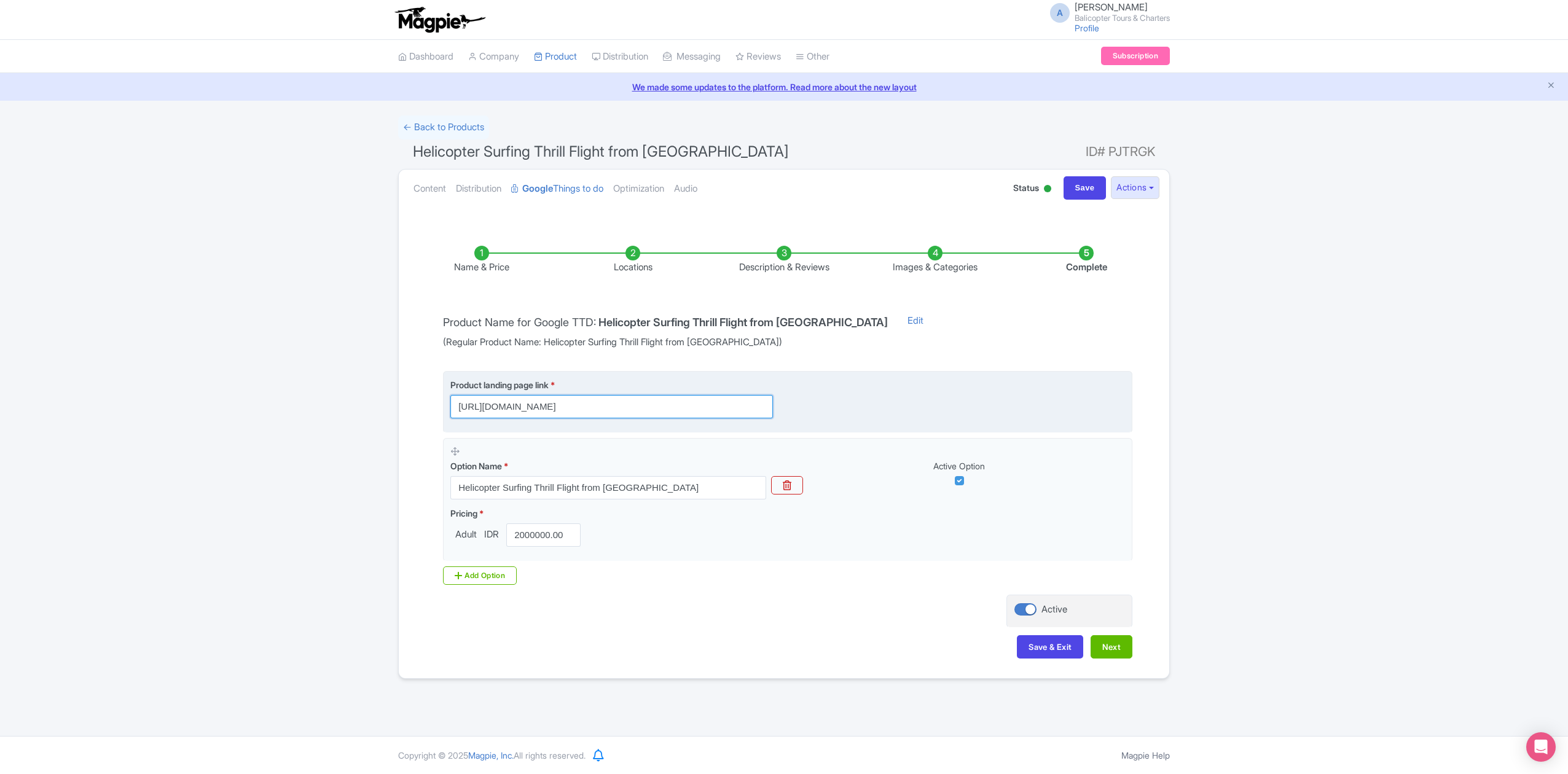
click at [736, 409] on input "[URL][DOMAIN_NAME]" at bounding box center [612, 407] width 323 height 24
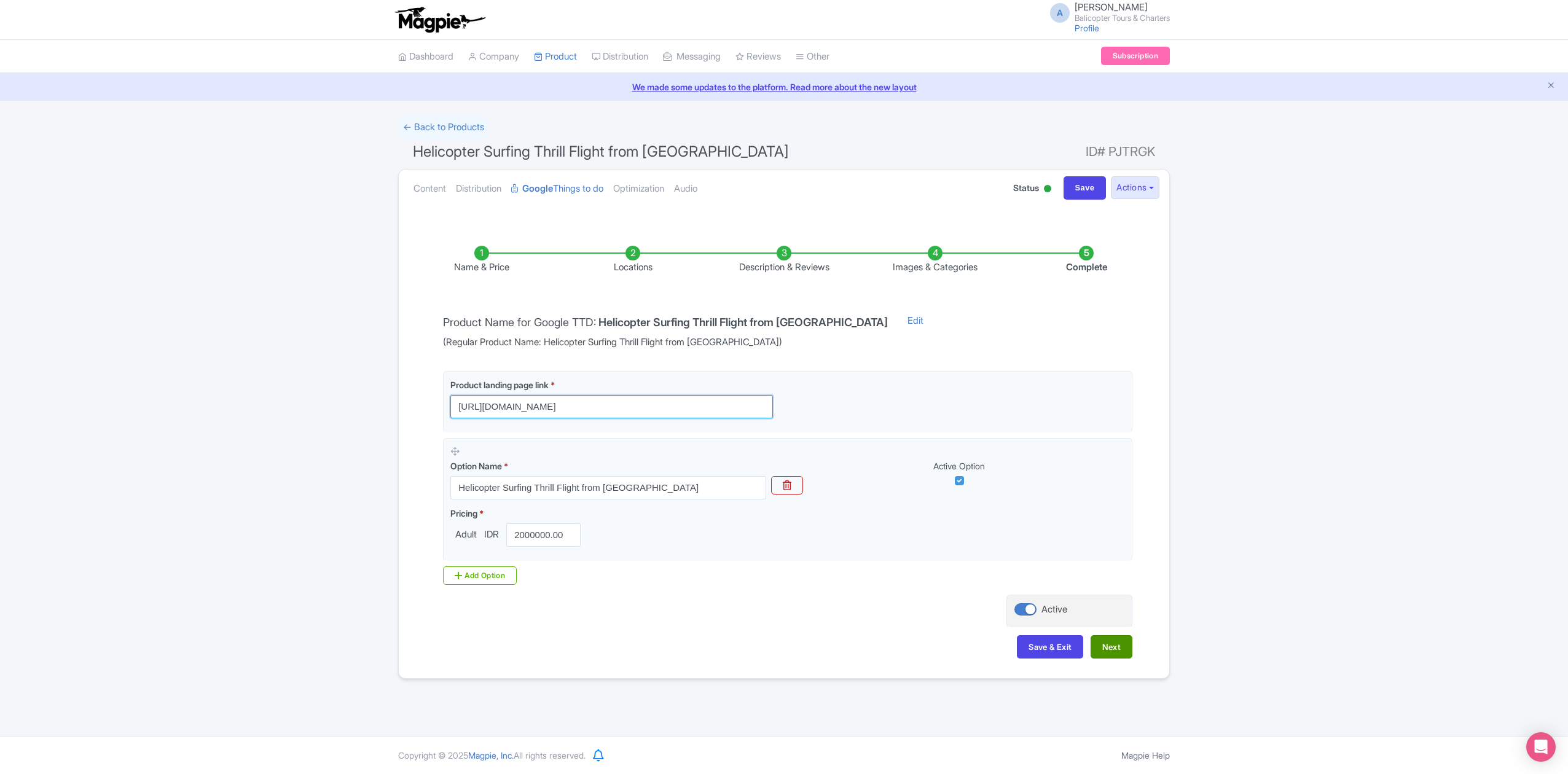
type input "[URL][DOMAIN_NAME]"
click at [1118, 651] on button "Next" at bounding box center [1112, 646] width 42 height 24
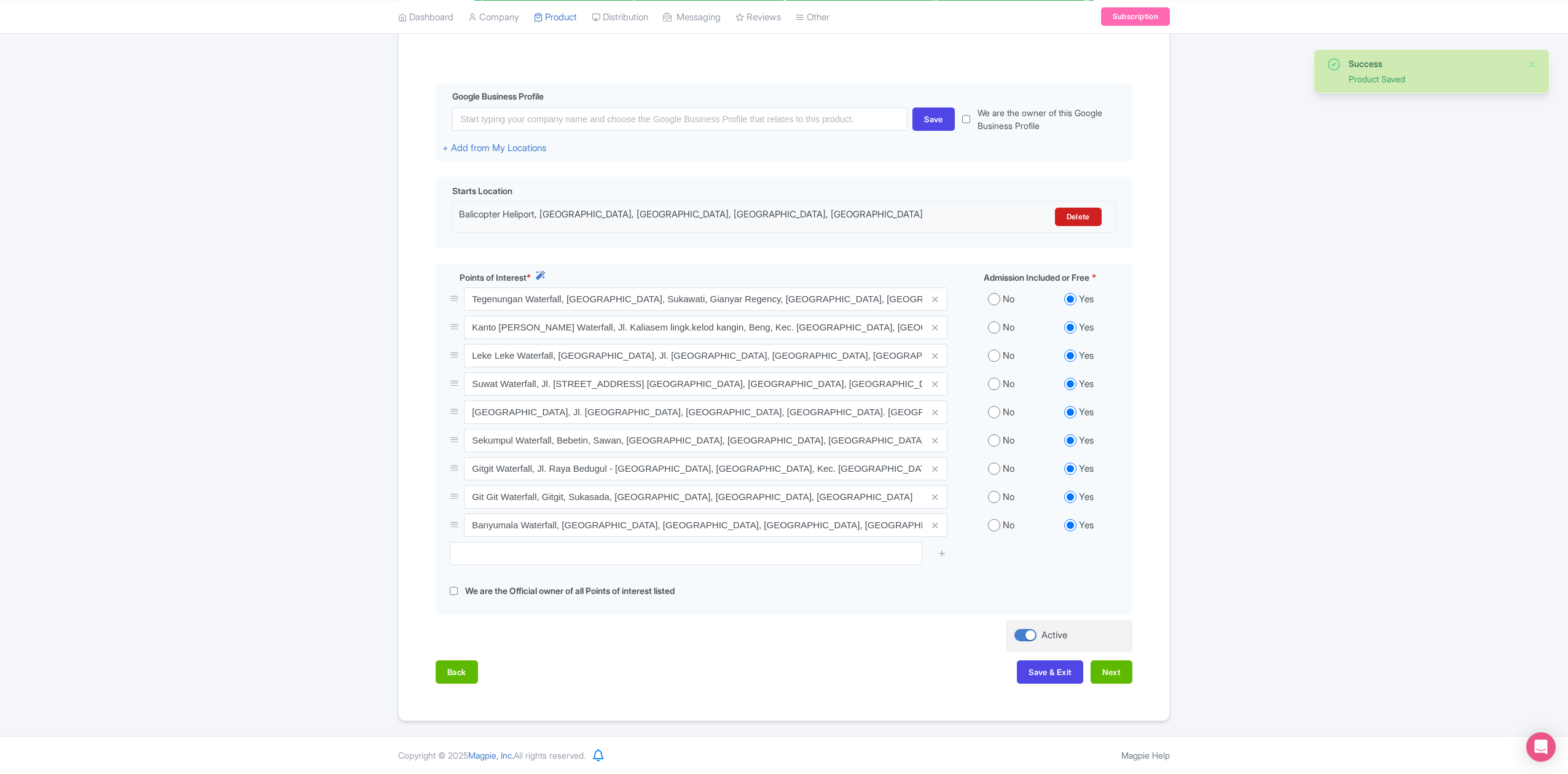
scroll to position [259, 0]
click at [1124, 666] on button "Next" at bounding box center [1112, 672] width 42 height 24
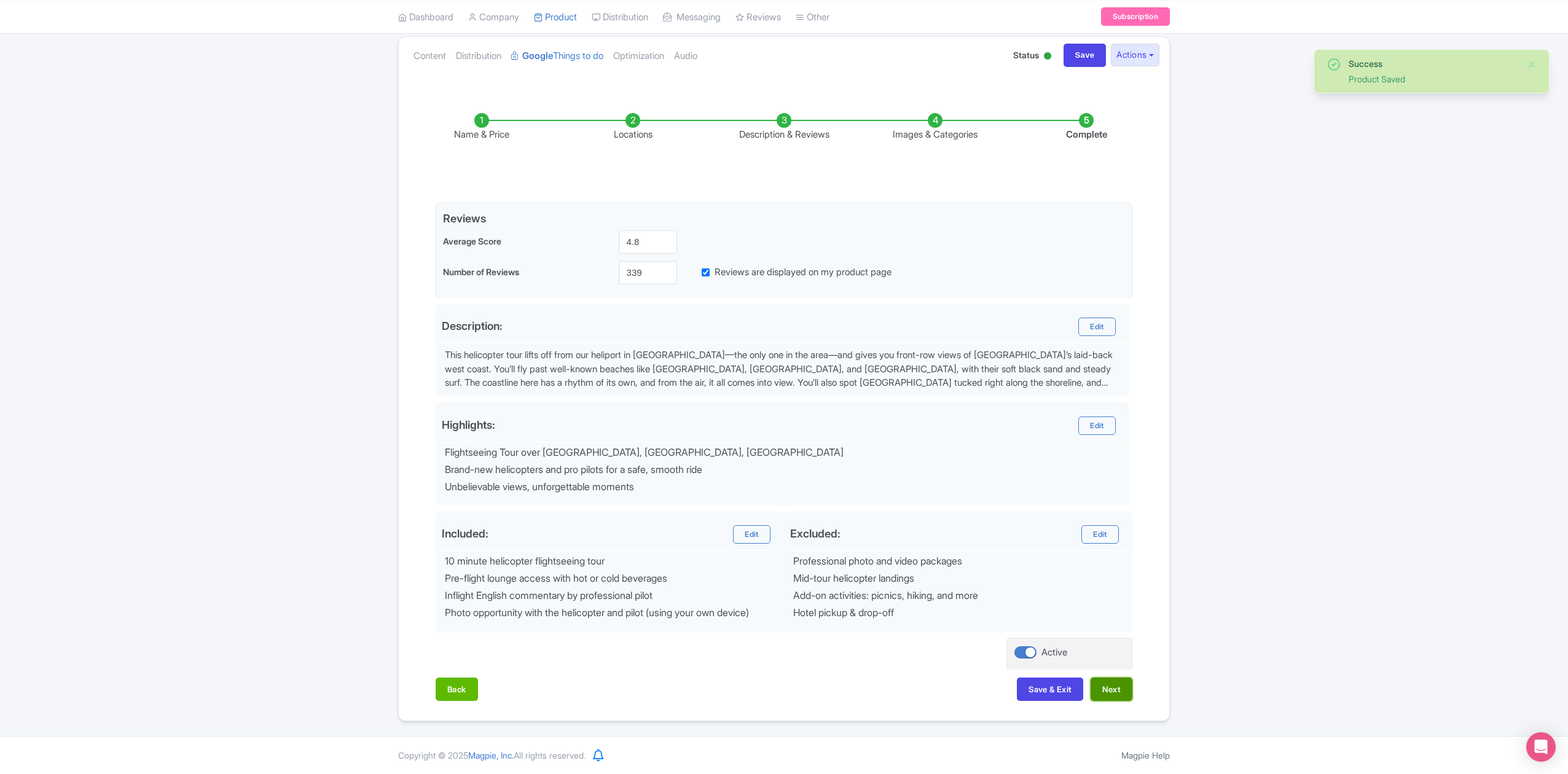
click at [1124, 686] on button "Next" at bounding box center [1112, 689] width 42 height 24
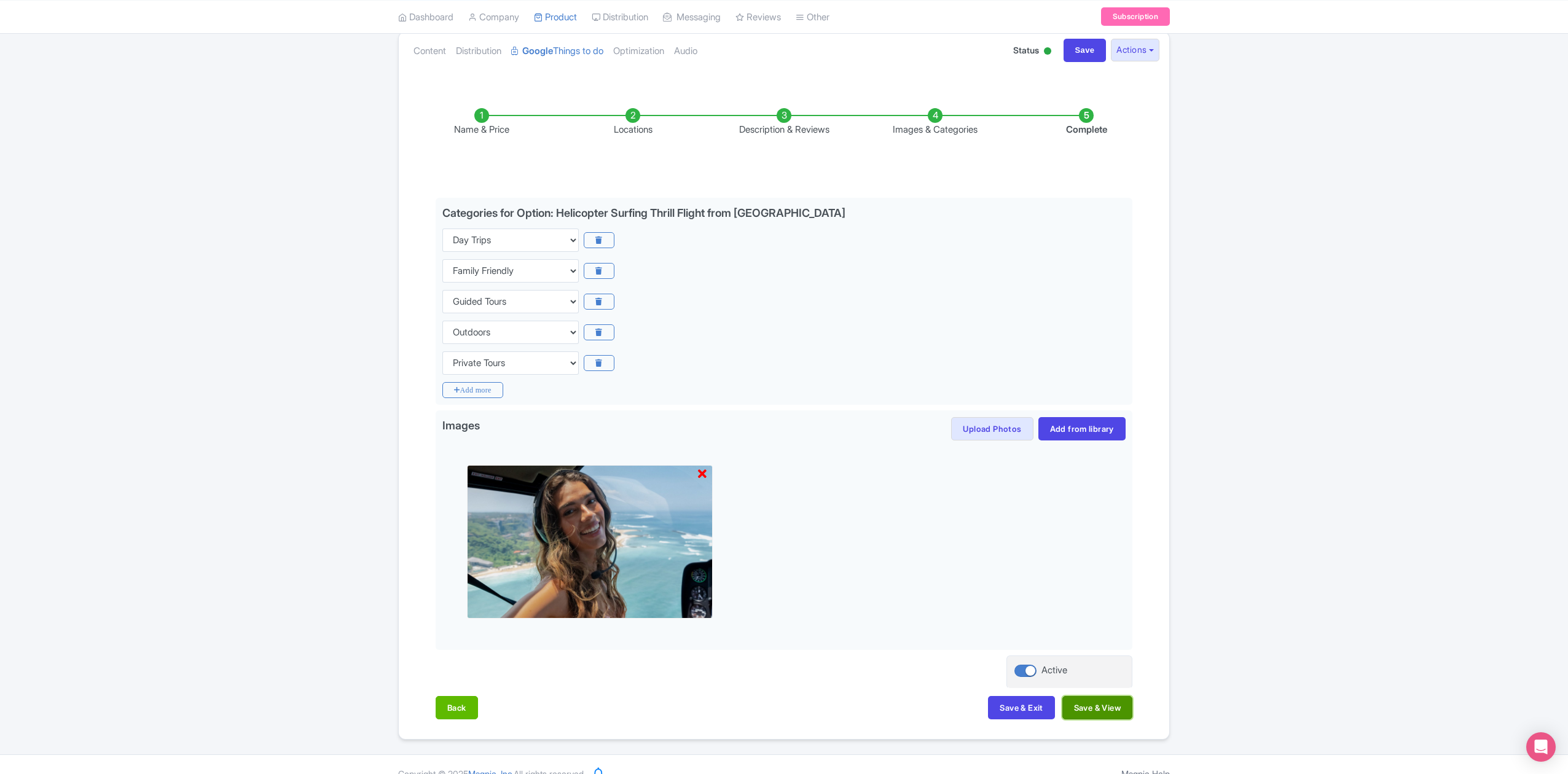
click at [1115, 709] on button "Save & View" at bounding box center [1098, 707] width 70 height 24
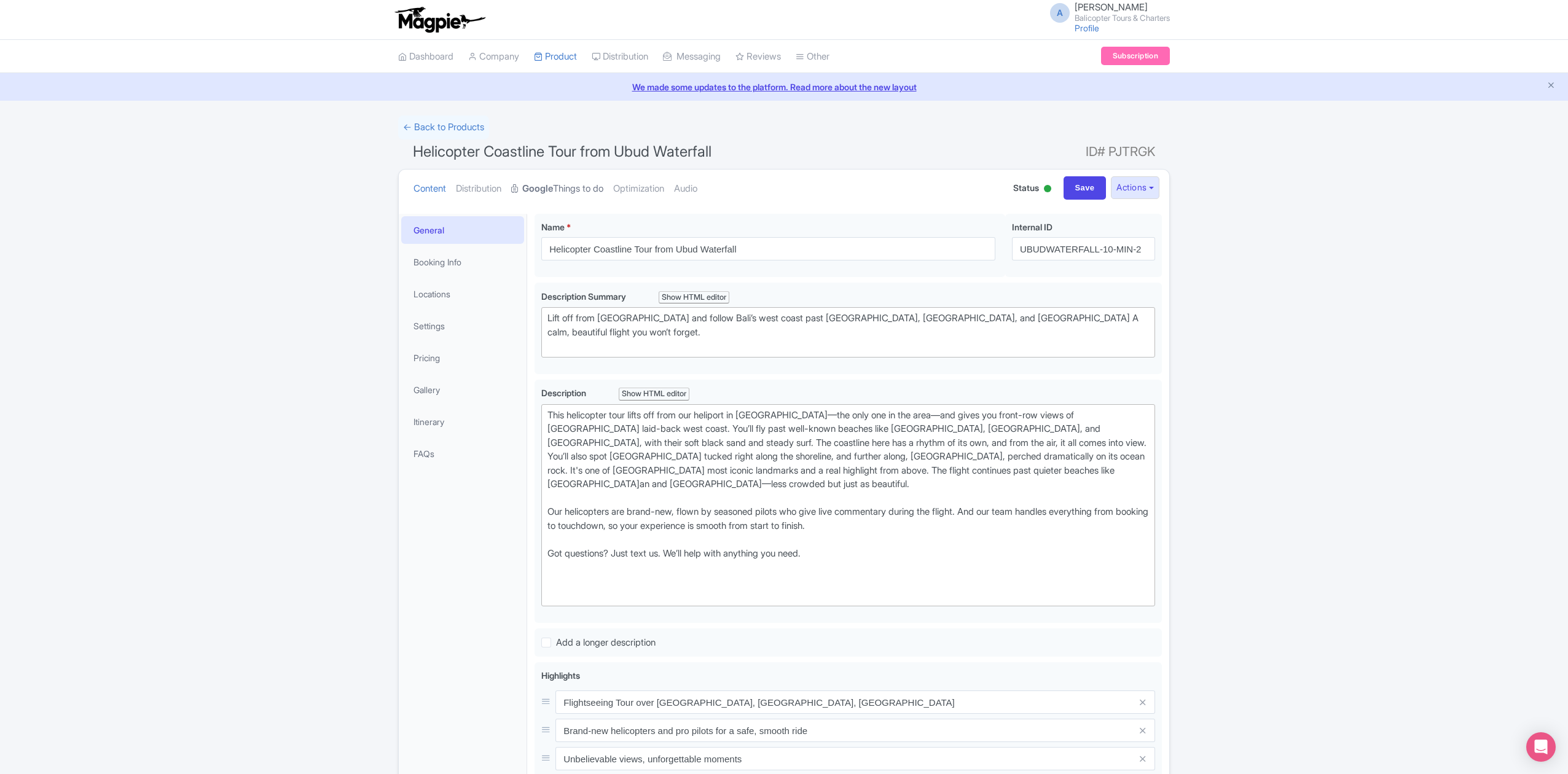
click at [584, 185] on link "Google Things to do" at bounding box center [557, 189] width 92 height 39
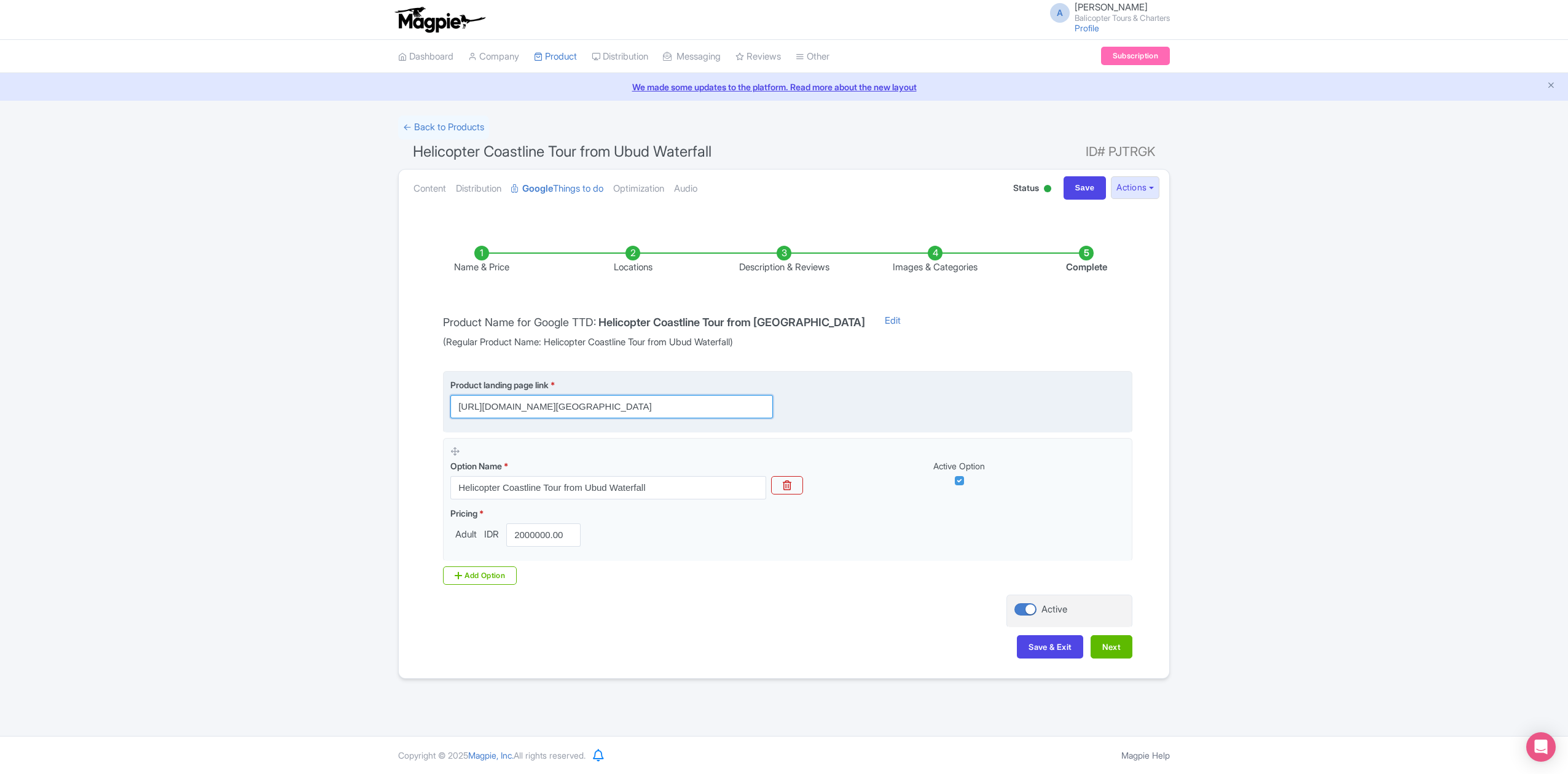
click at [731, 411] on input "[URL][DOMAIN_NAME][GEOGRAPHIC_DATA]" at bounding box center [612, 407] width 323 height 24
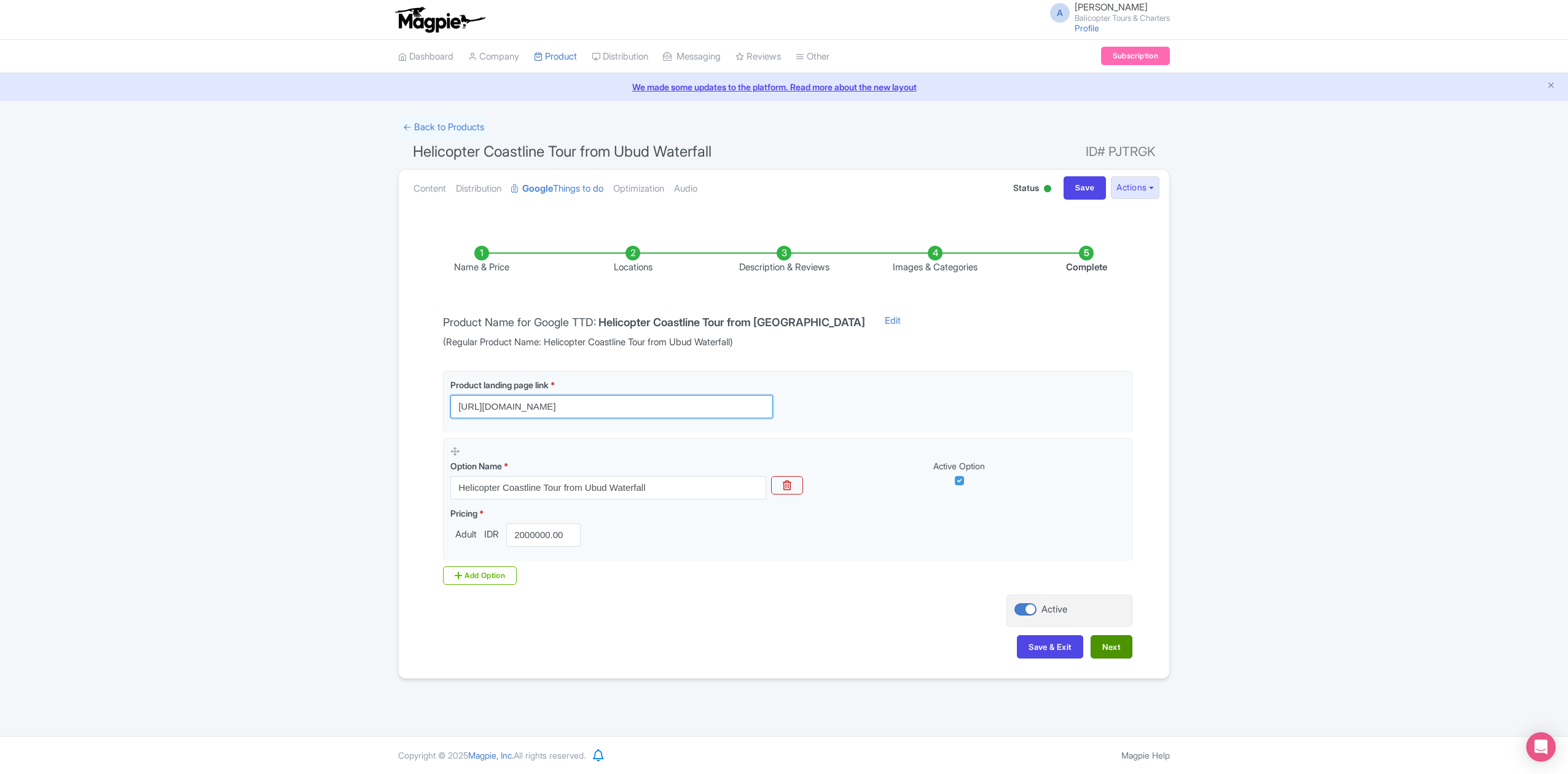
type input "[URL][DOMAIN_NAME]"
click at [1108, 646] on button "Next" at bounding box center [1112, 646] width 42 height 24
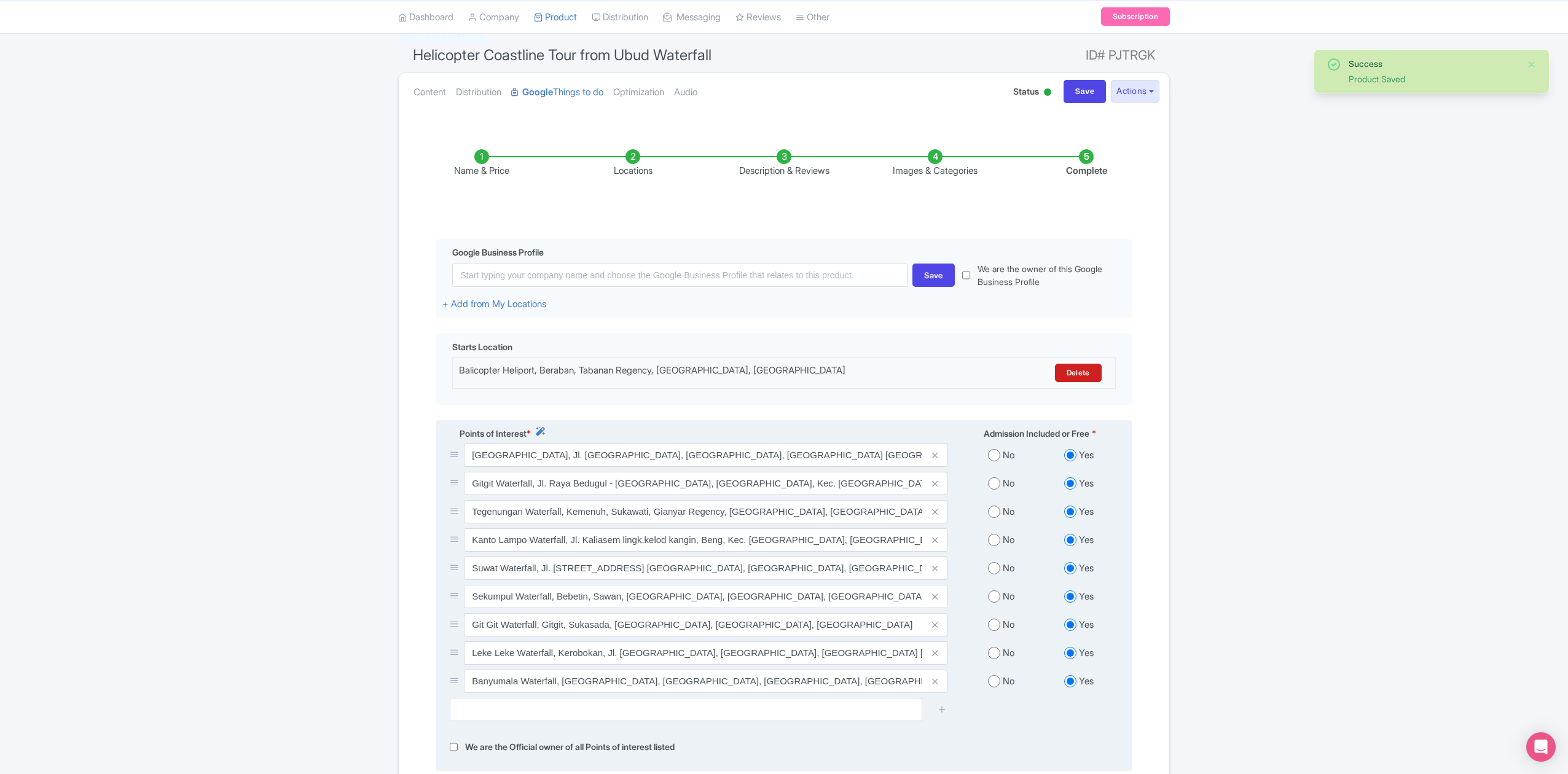
scroll to position [259, 0]
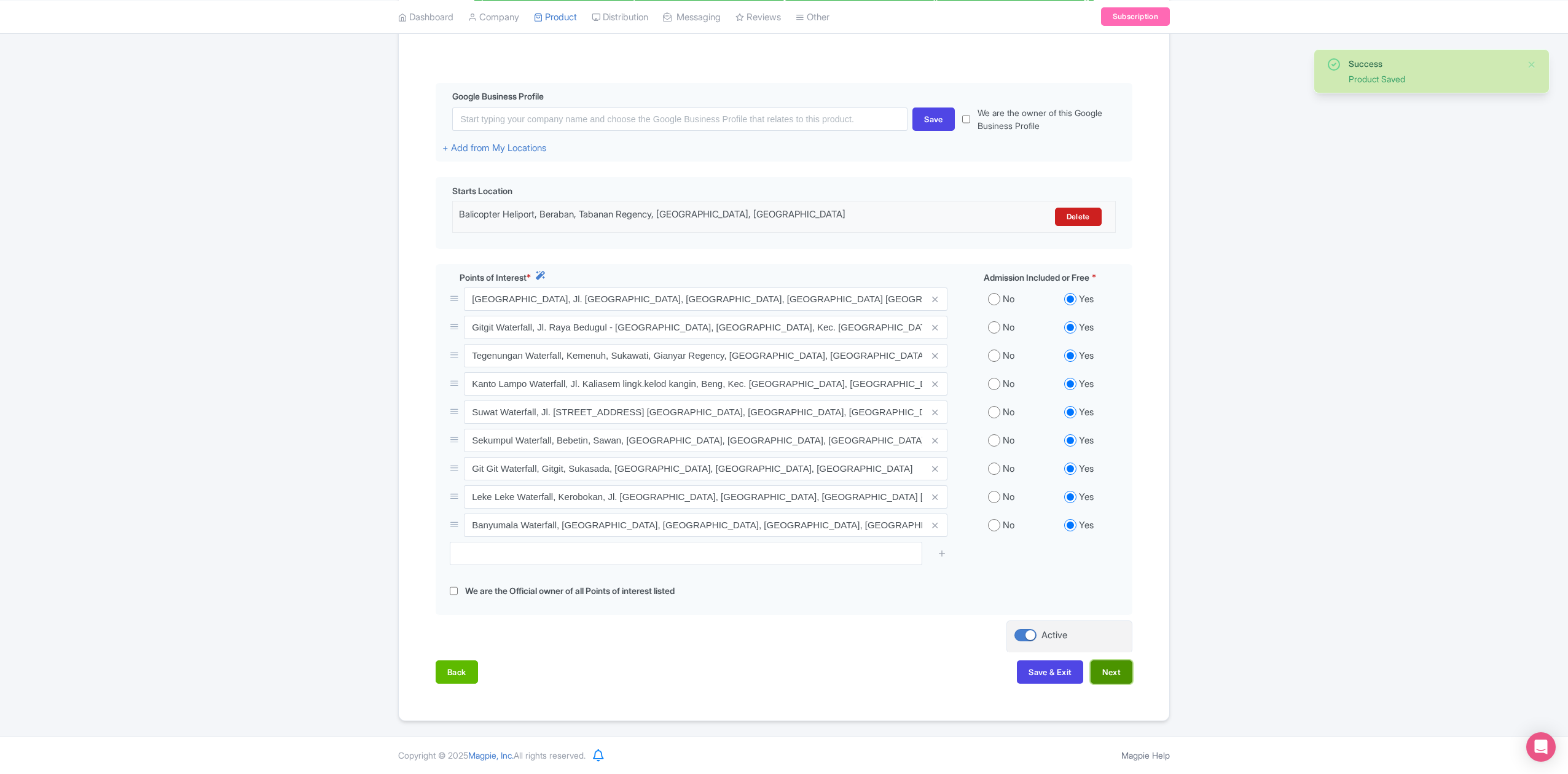
click at [1111, 673] on button "Next" at bounding box center [1112, 672] width 42 height 24
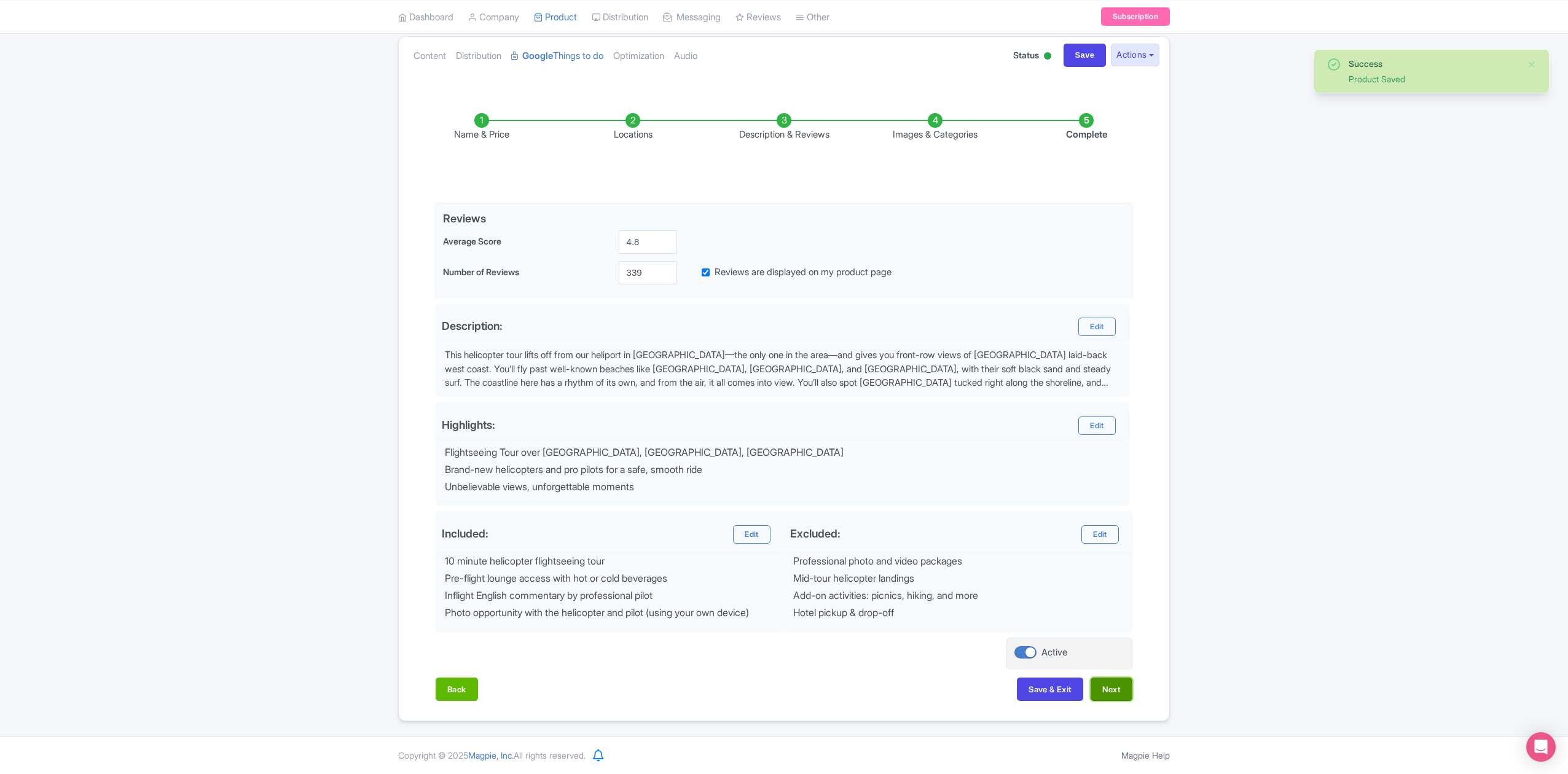
click at [1115, 688] on button "Next" at bounding box center [1112, 689] width 42 height 24
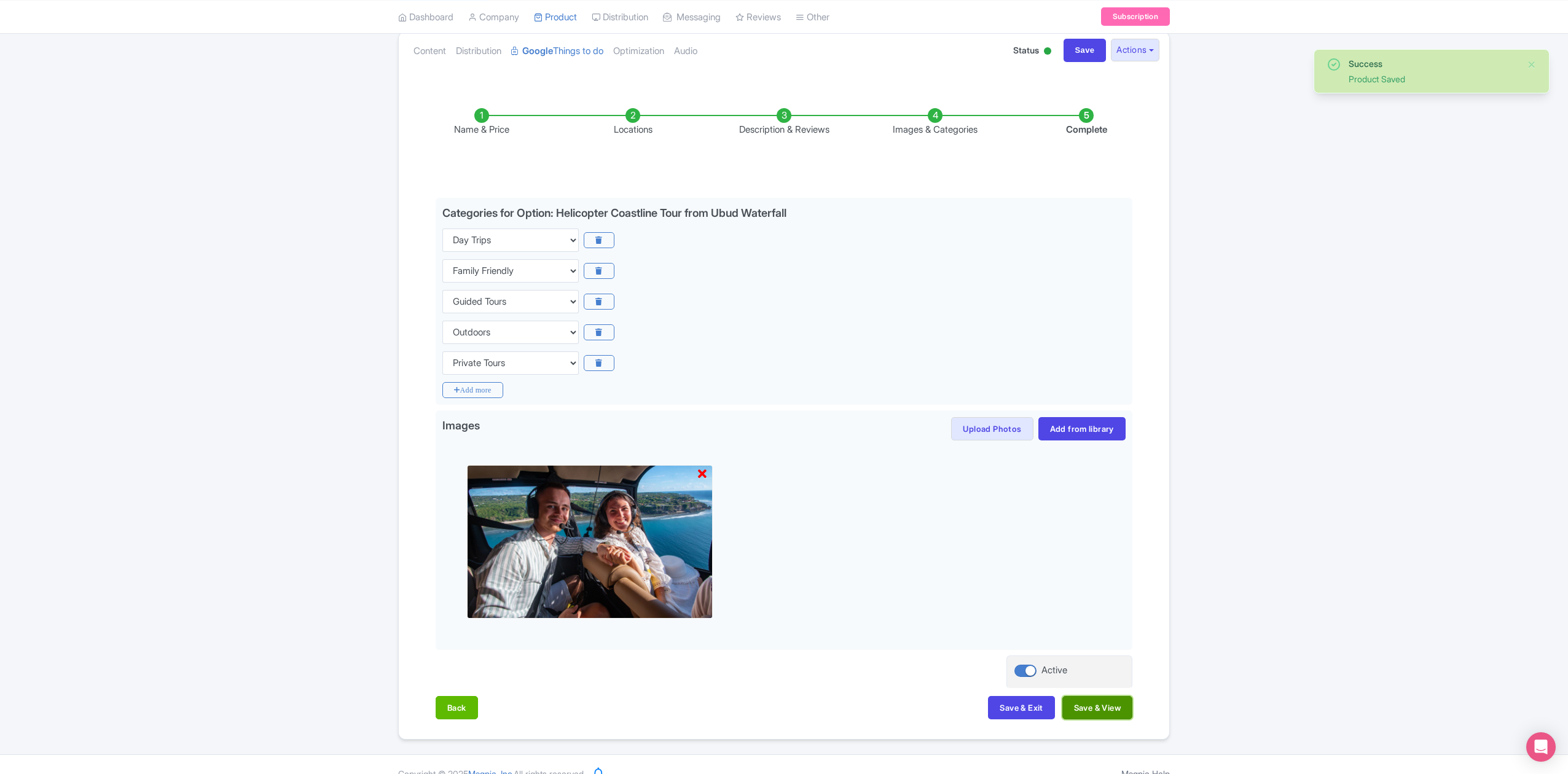
click at [1115, 708] on button "Save & View" at bounding box center [1098, 707] width 70 height 24
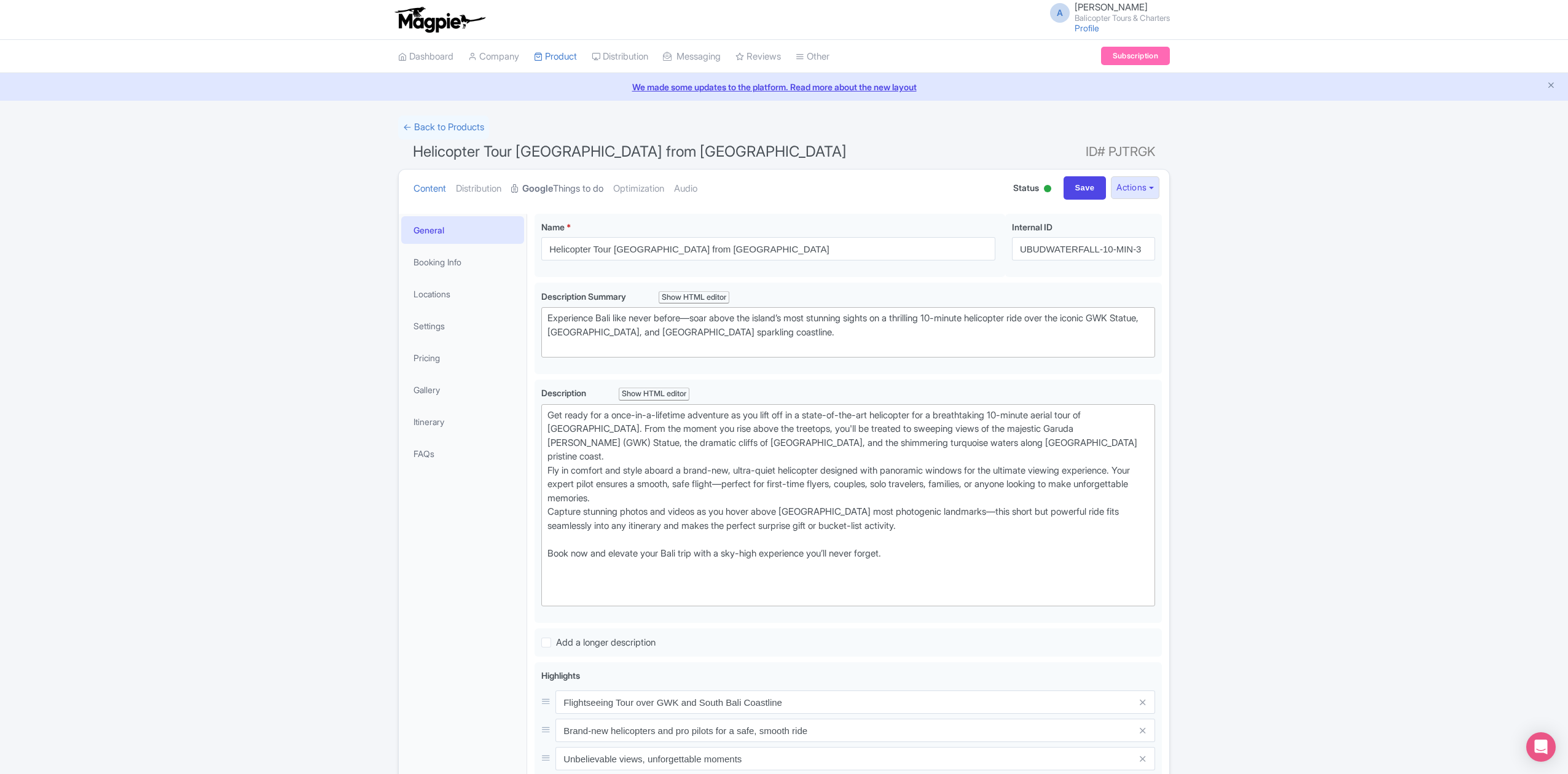
click at [586, 186] on link "Google Things to do" at bounding box center [557, 189] width 92 height 39
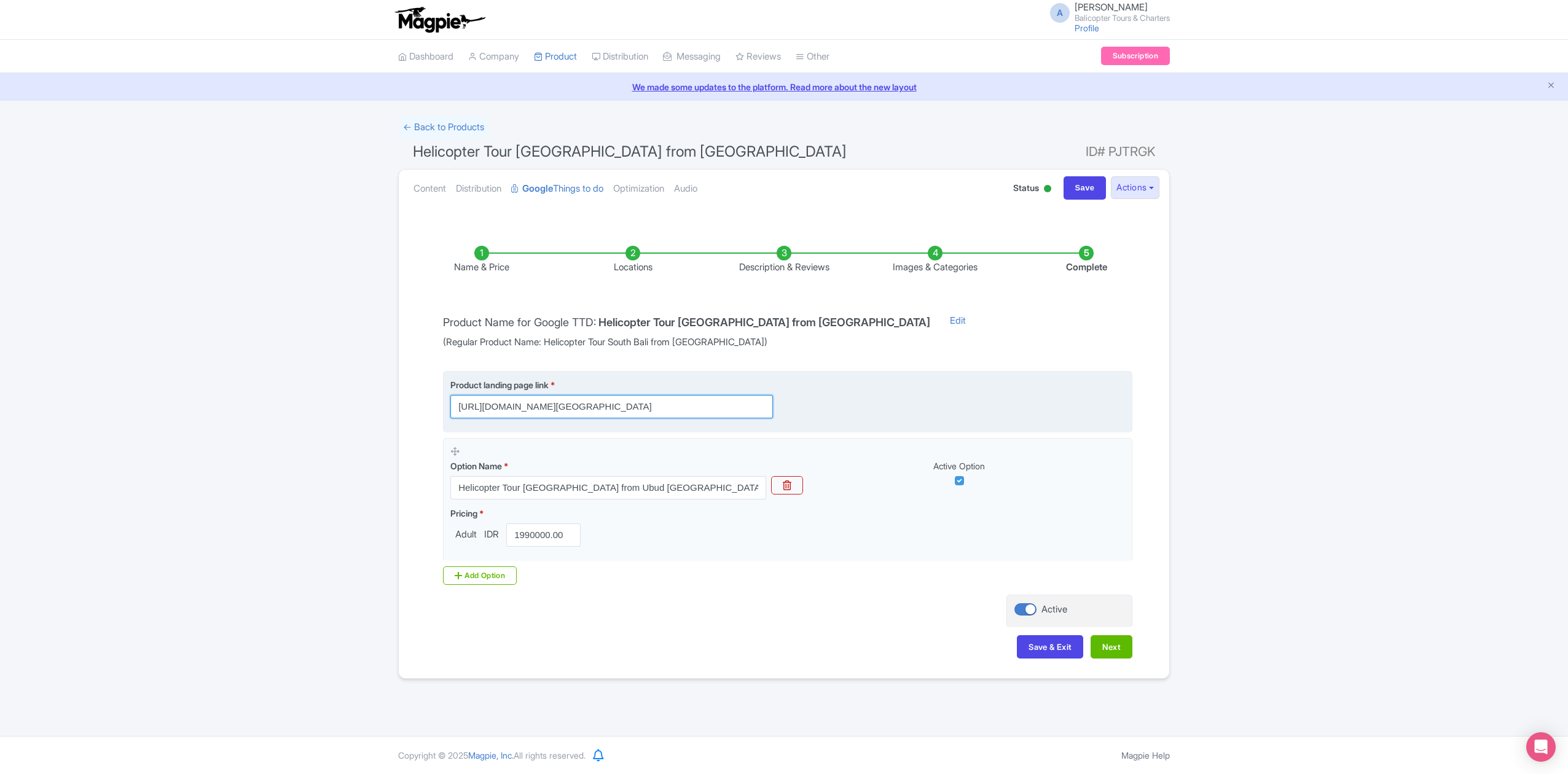
scroll to position [0, 563]
drag, startPoint x: 754, startPoint y: 408, endPoint x: 846, endPoint y: 413, distance: 92.1
click at [846, 413] on div "Product landing page link * [URL][DOMAIN_NAME][GEOGRAPHIC_DATA]" at bounding box center [788, 398] width 674 height 40
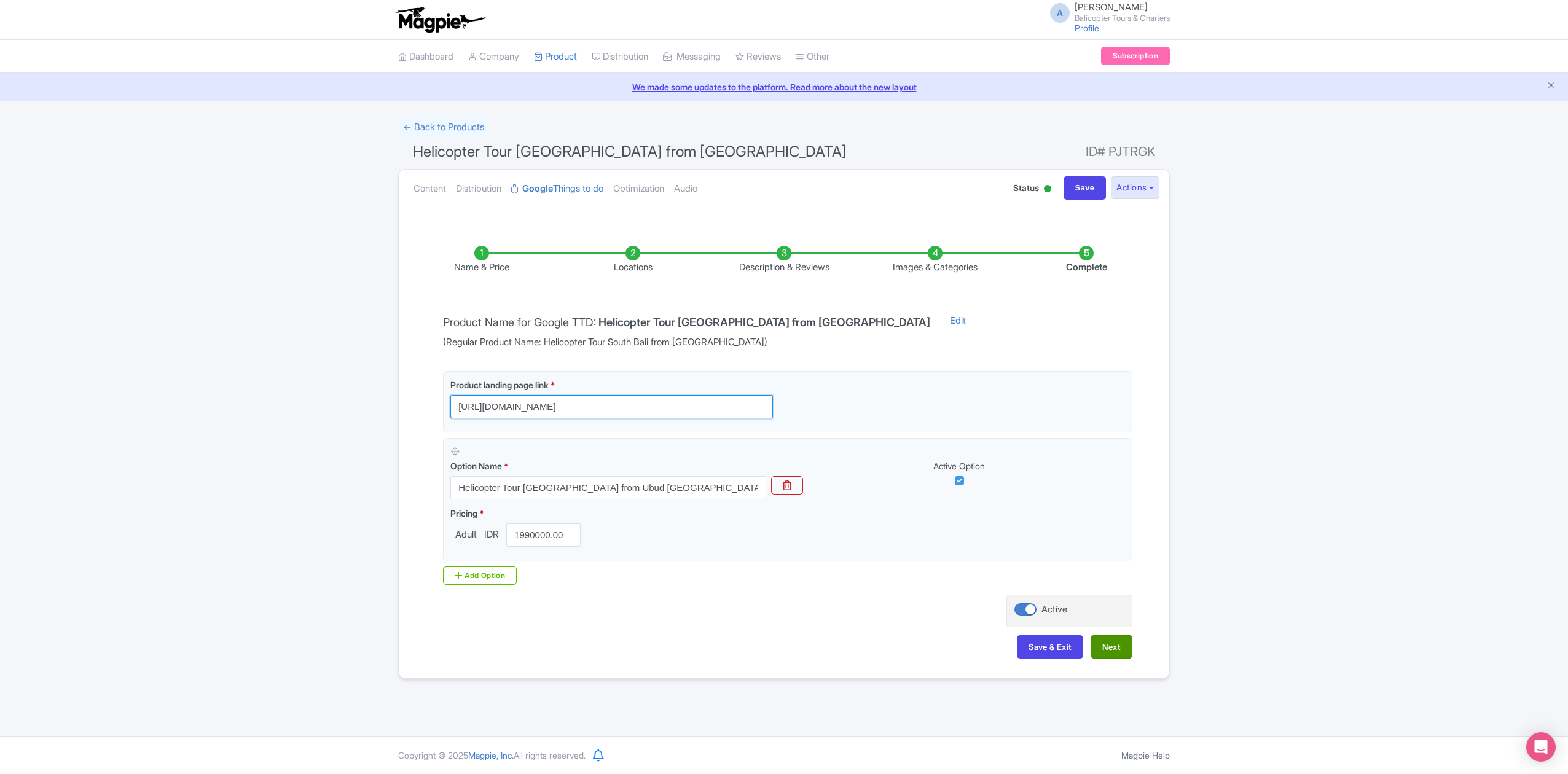
type input "[URL][DOMAIN_NAME]"
click at [1112, 646] on button "Next" at bounding box center [1112, 646] width 42 height 24
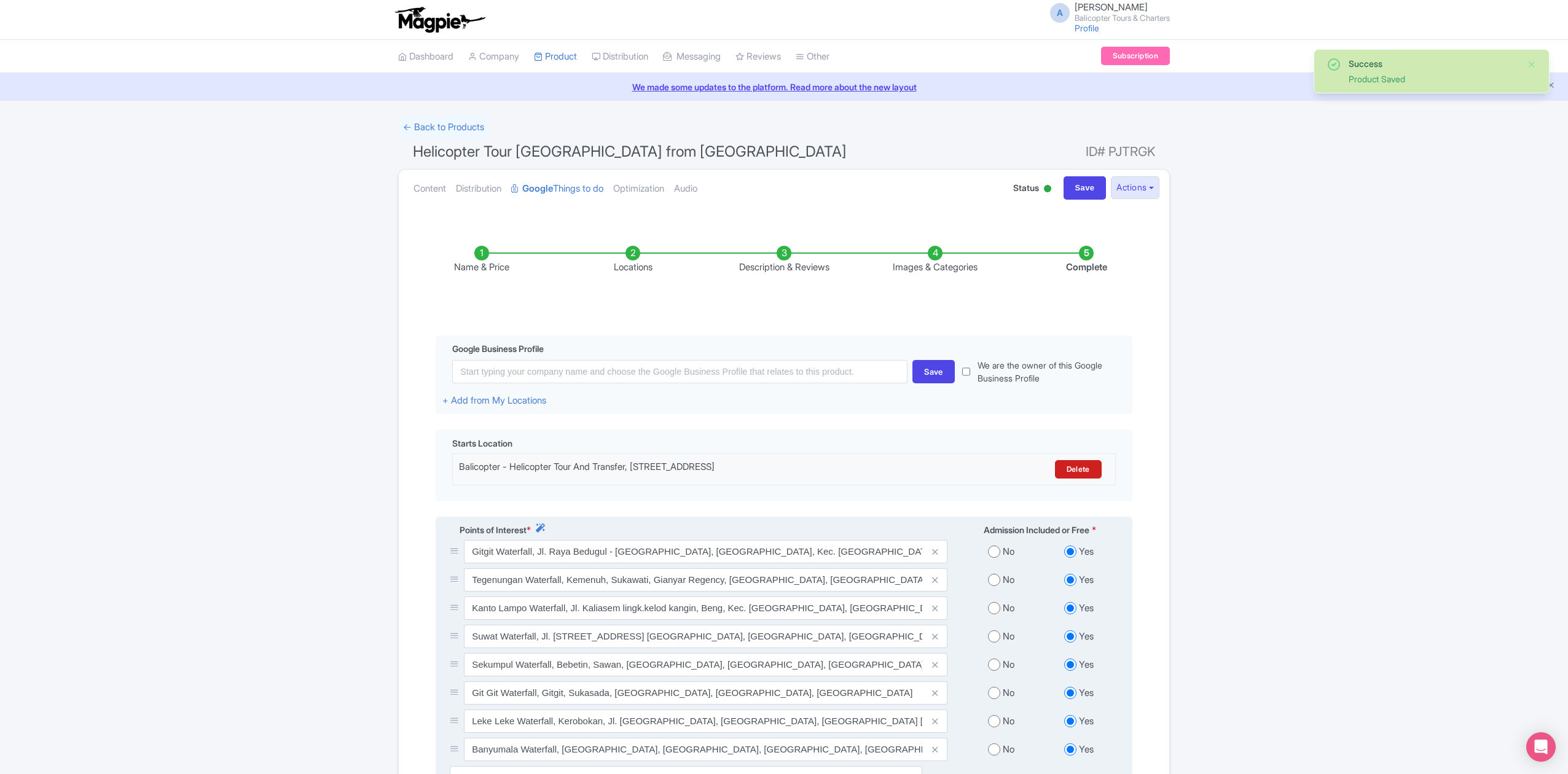
scroll to position [229, 0]
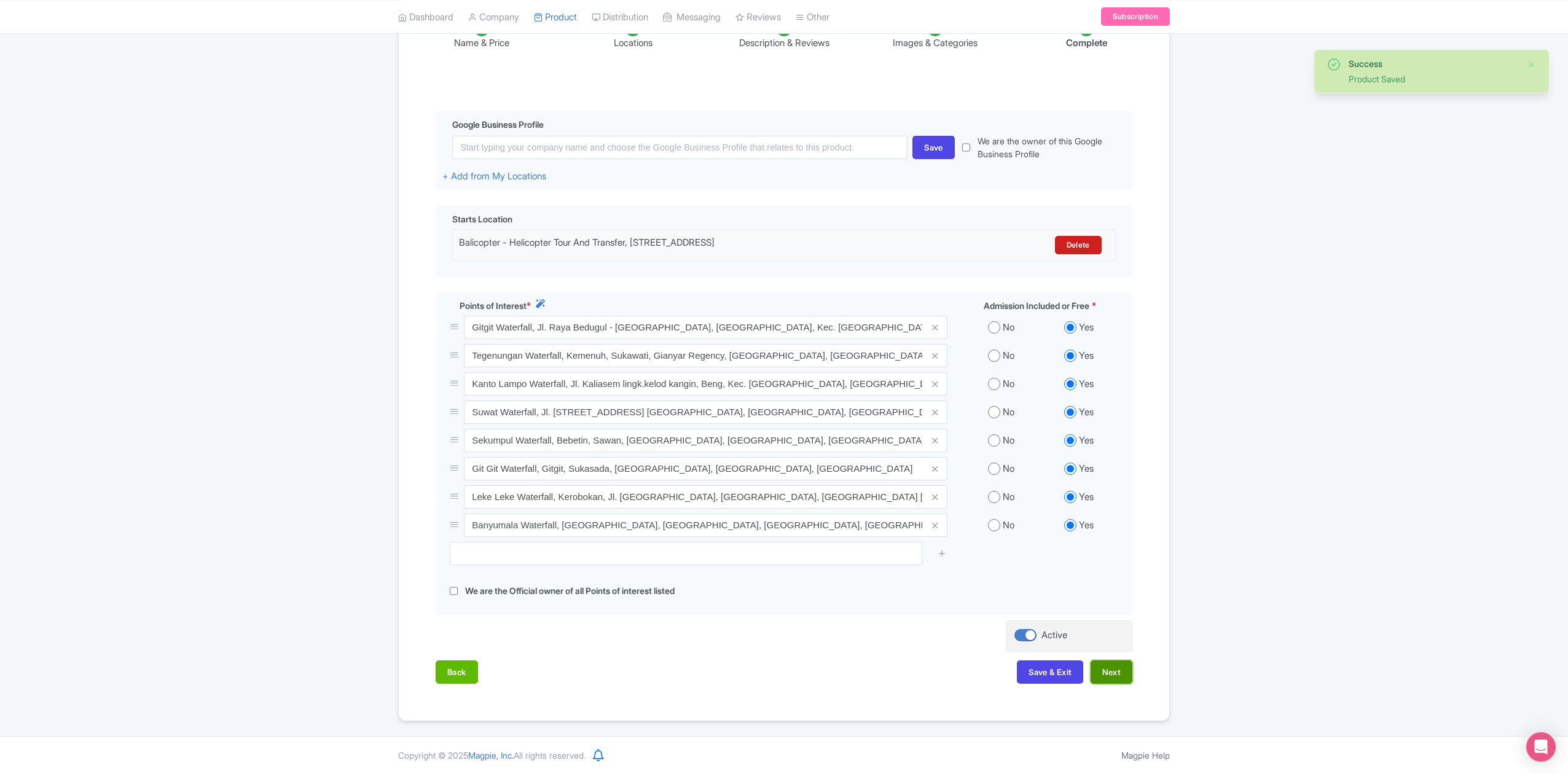
click at [1104, 671] on button "Next" at bounding box center [1112, 672] width 42 height 24
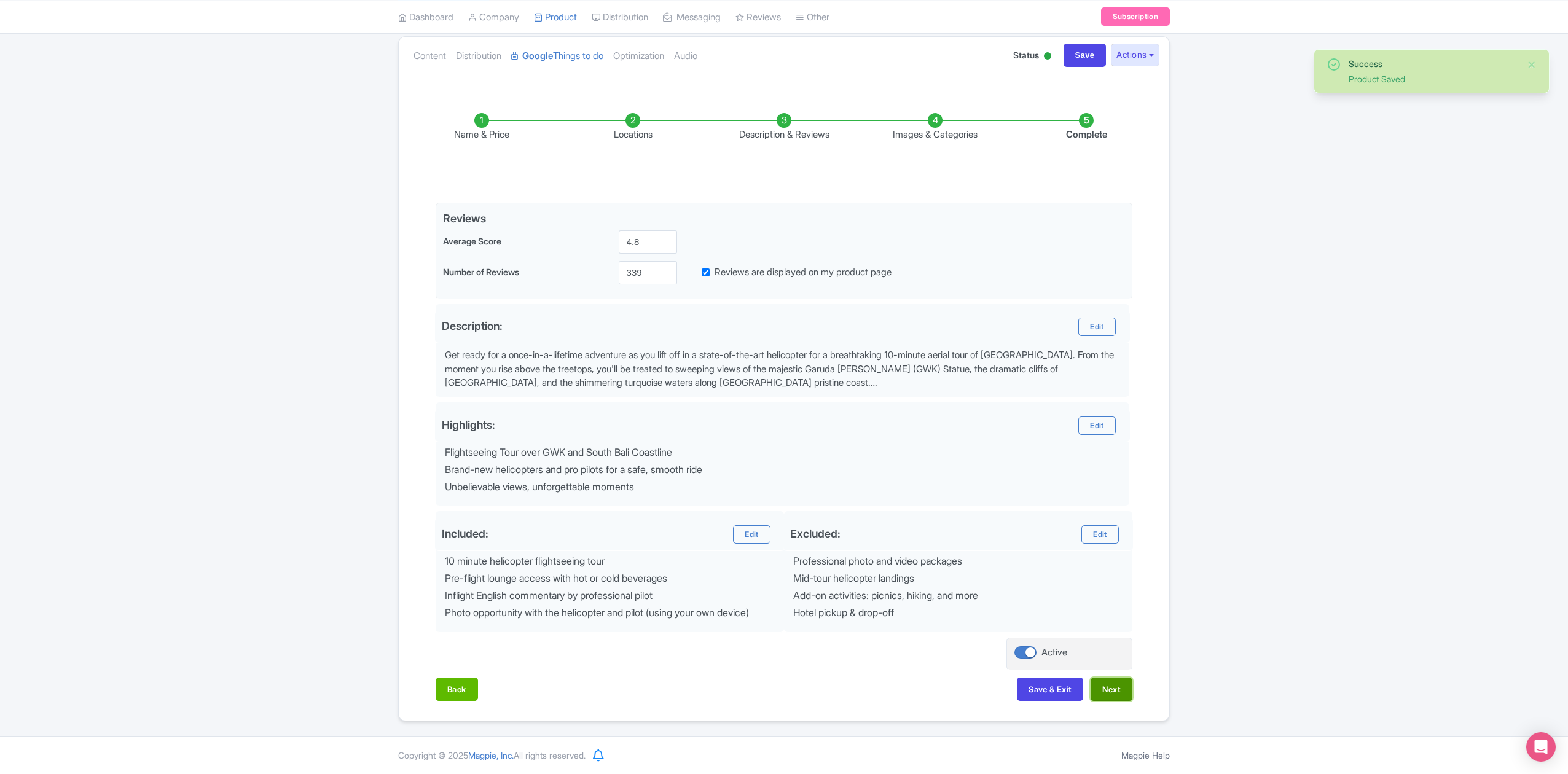
click at [1106, 688] on button "Next" at bounding box center [1112, 689] width 42 height 24
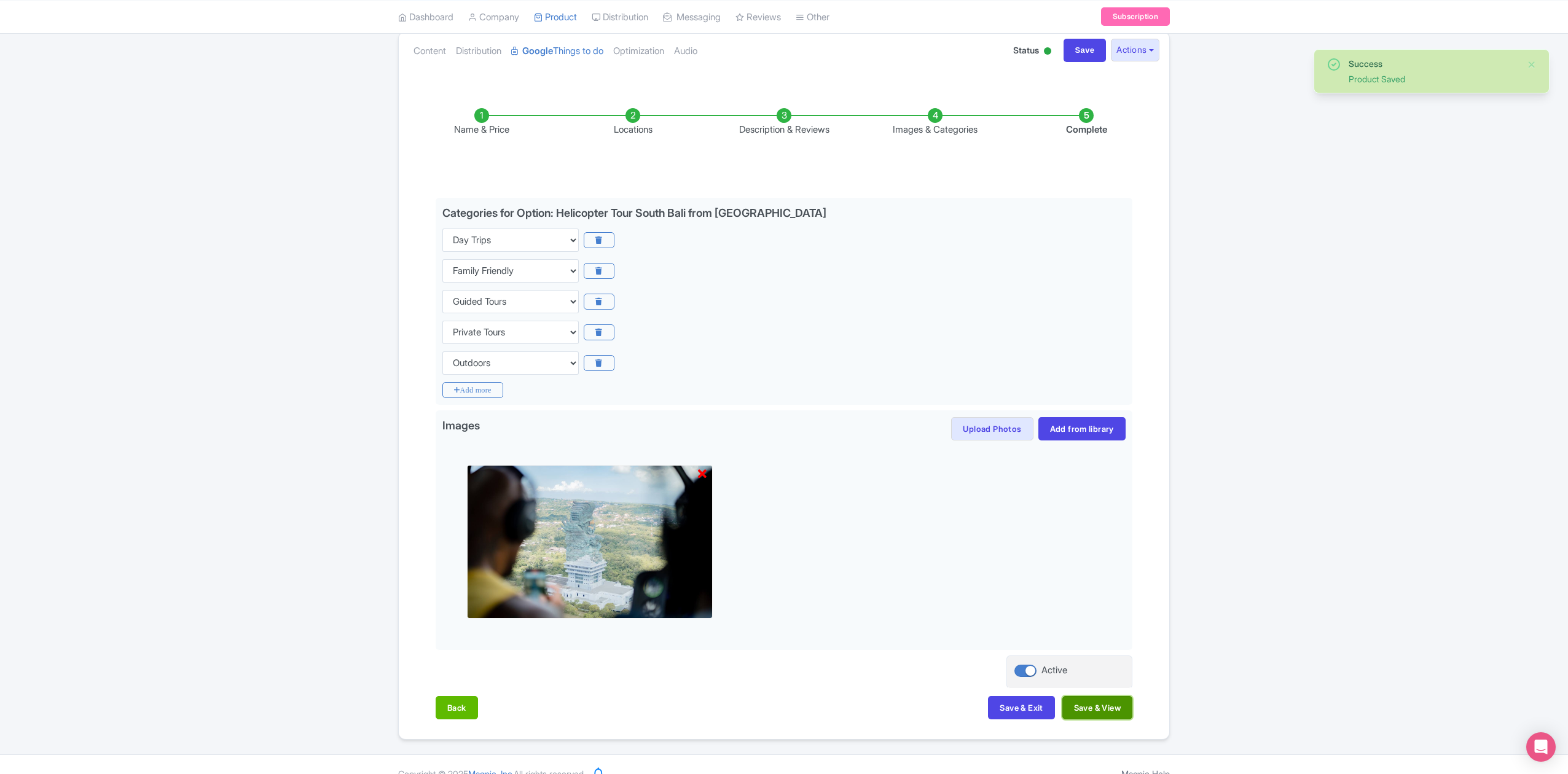
click at [1111, 707] on button "Save & View" at bounding box center [1098, 707] width 70 height 24
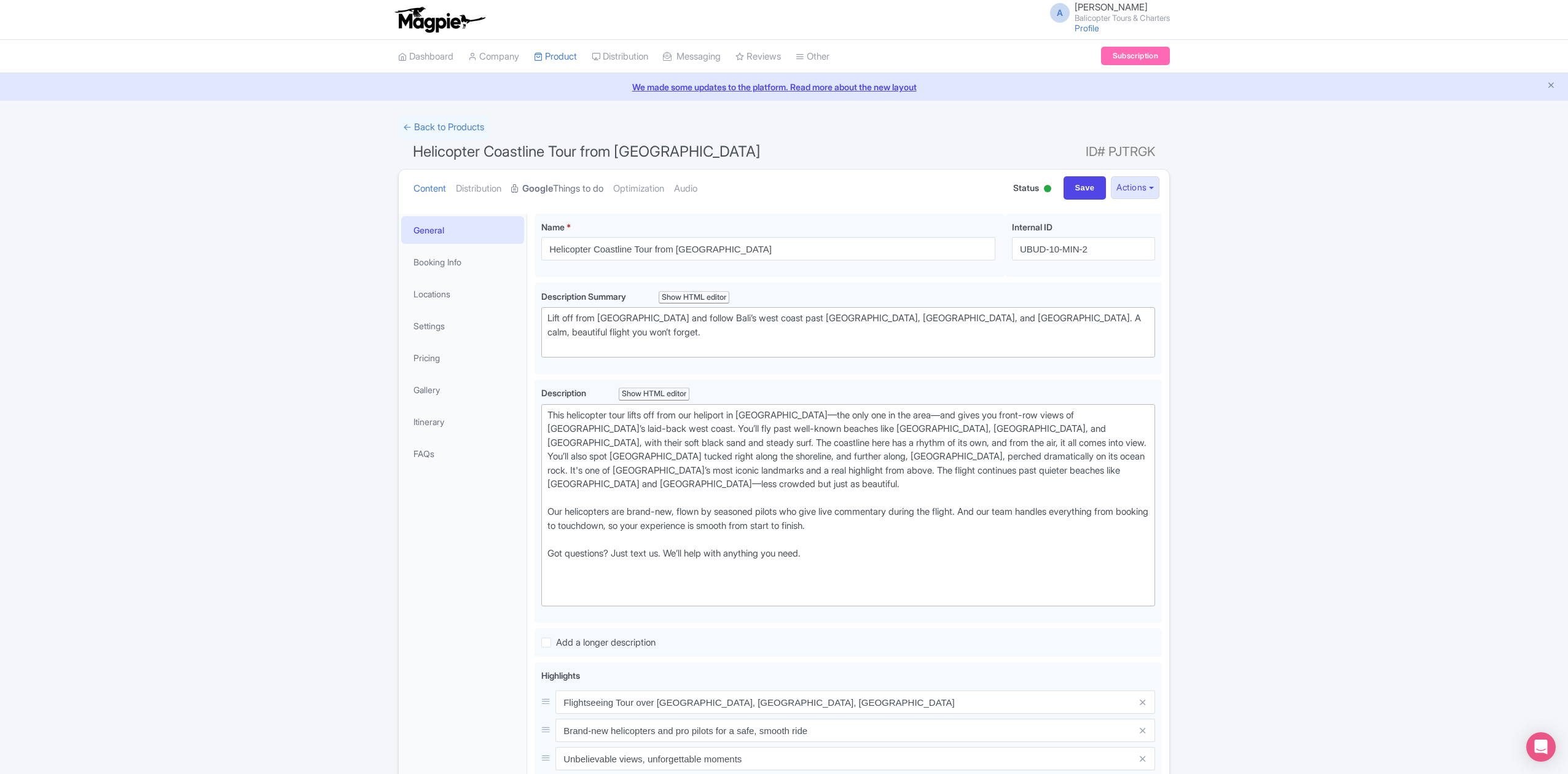
click at [589, 188] on link "Google Things to do" at bounding box center [557, 189] width 92 height 39
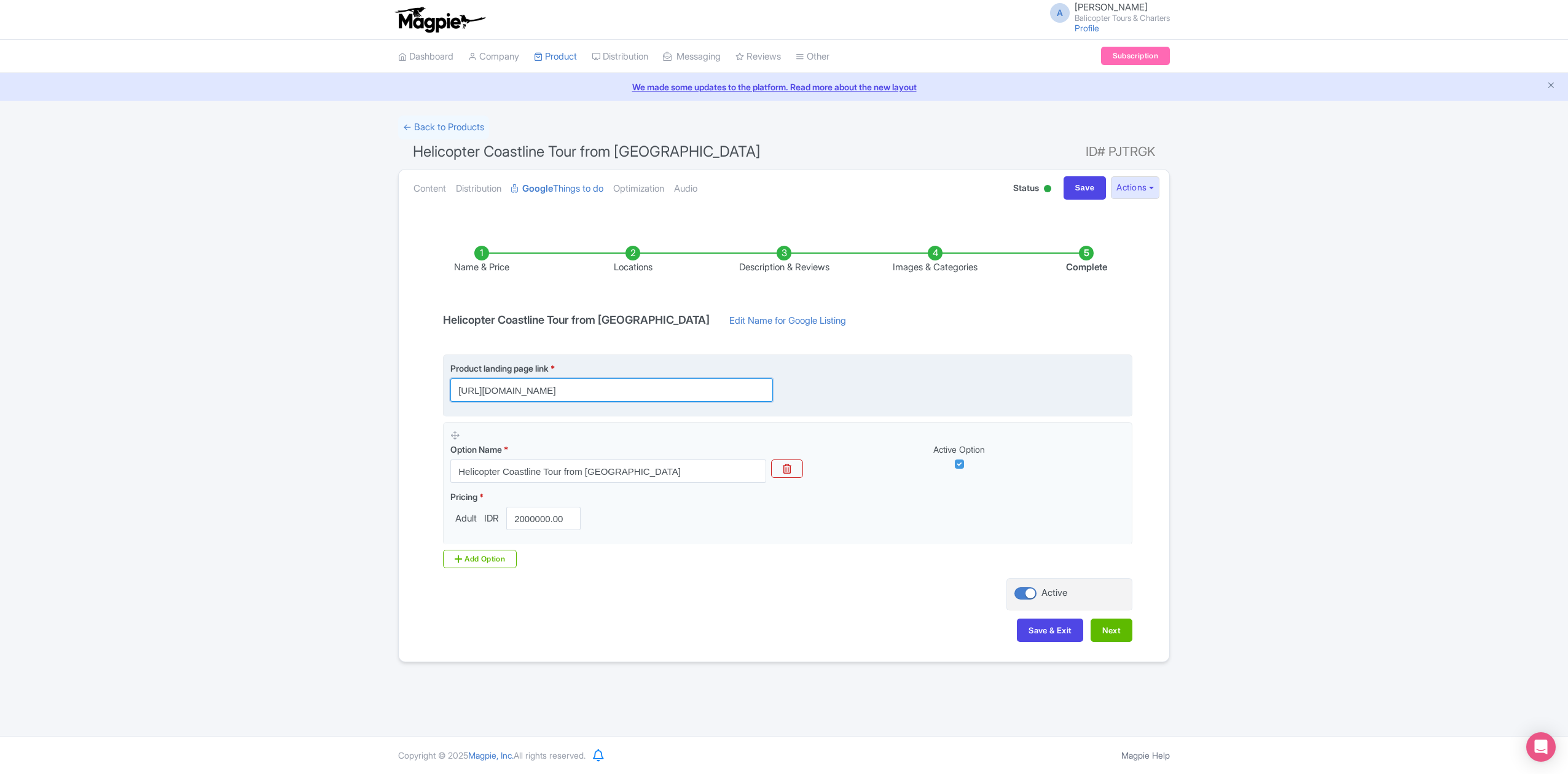
click at [741, 387] on input "https://www.balicopter.com/from-canggu-nuanu/canggu-coastline-helicopter-tour?u…" at bounding box center [612, 389] width 323 height 24
click at [724, 395] on input "https://www.balicopter.com/from-canggu-nuanu/canggu-coastline-helicopter-tour?u…" at bounding box center [612, 389] width 323 height 24
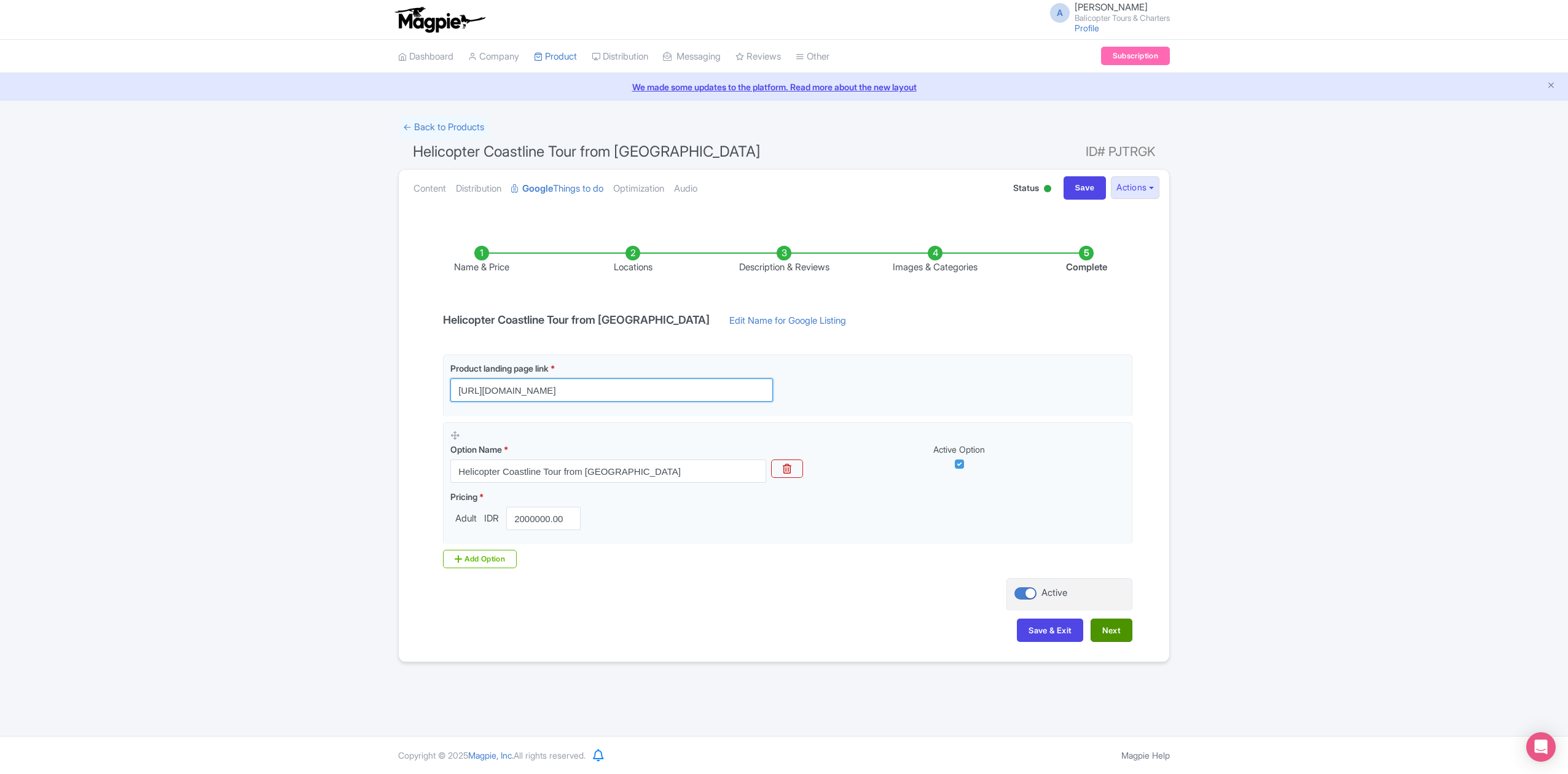
type input "https://www.balicopter.com/from-canggu-nuanu/canggu-coastline-helicopter-tour"
click at [1124, 635] on button "Next" at bounding box center [1112, 630] width 42 height 24
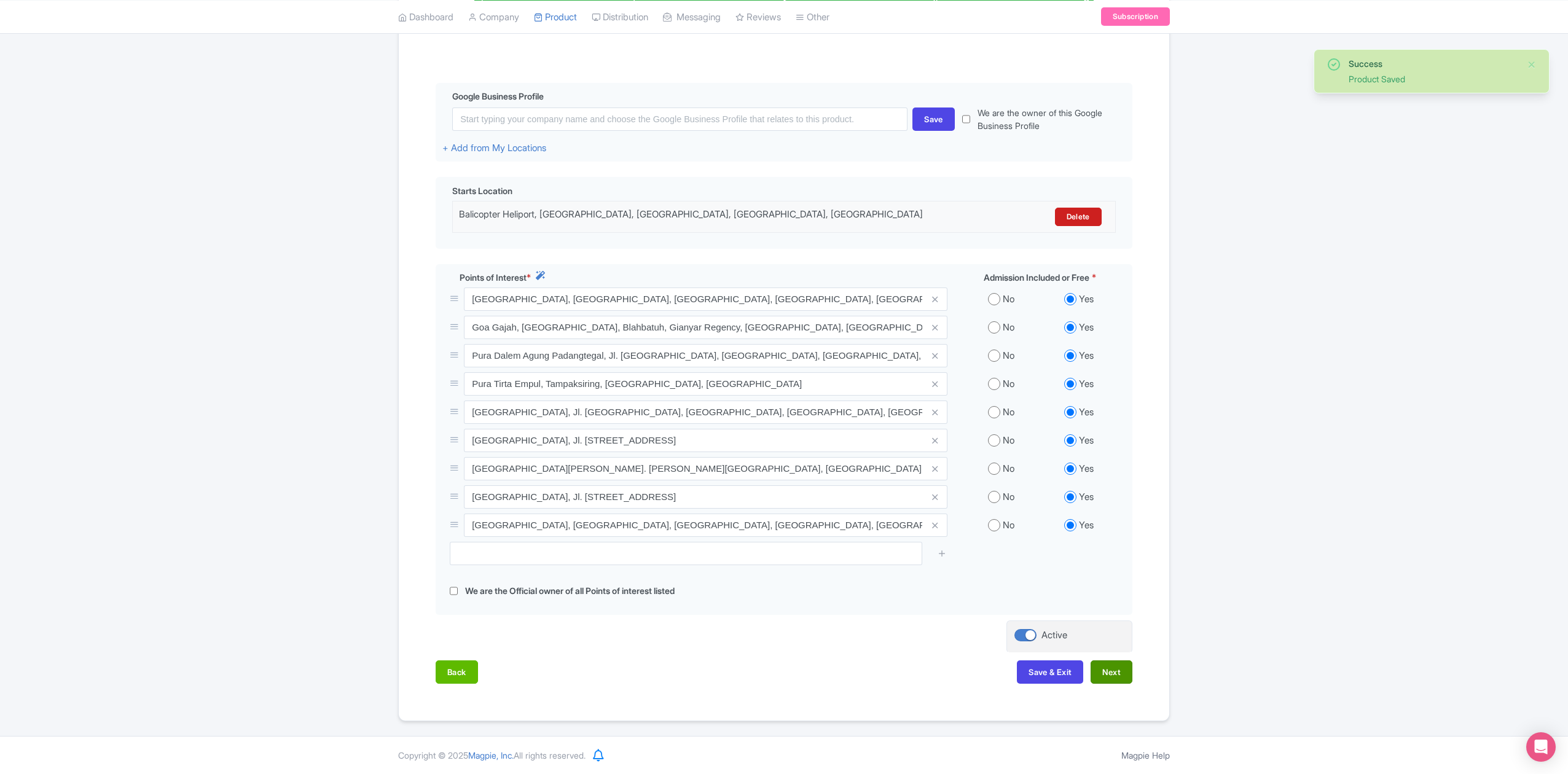
scroll to position [259, 0]
click at [1115, 668] on button "Next" at bounding box center [1112, 672] width 42 height 24
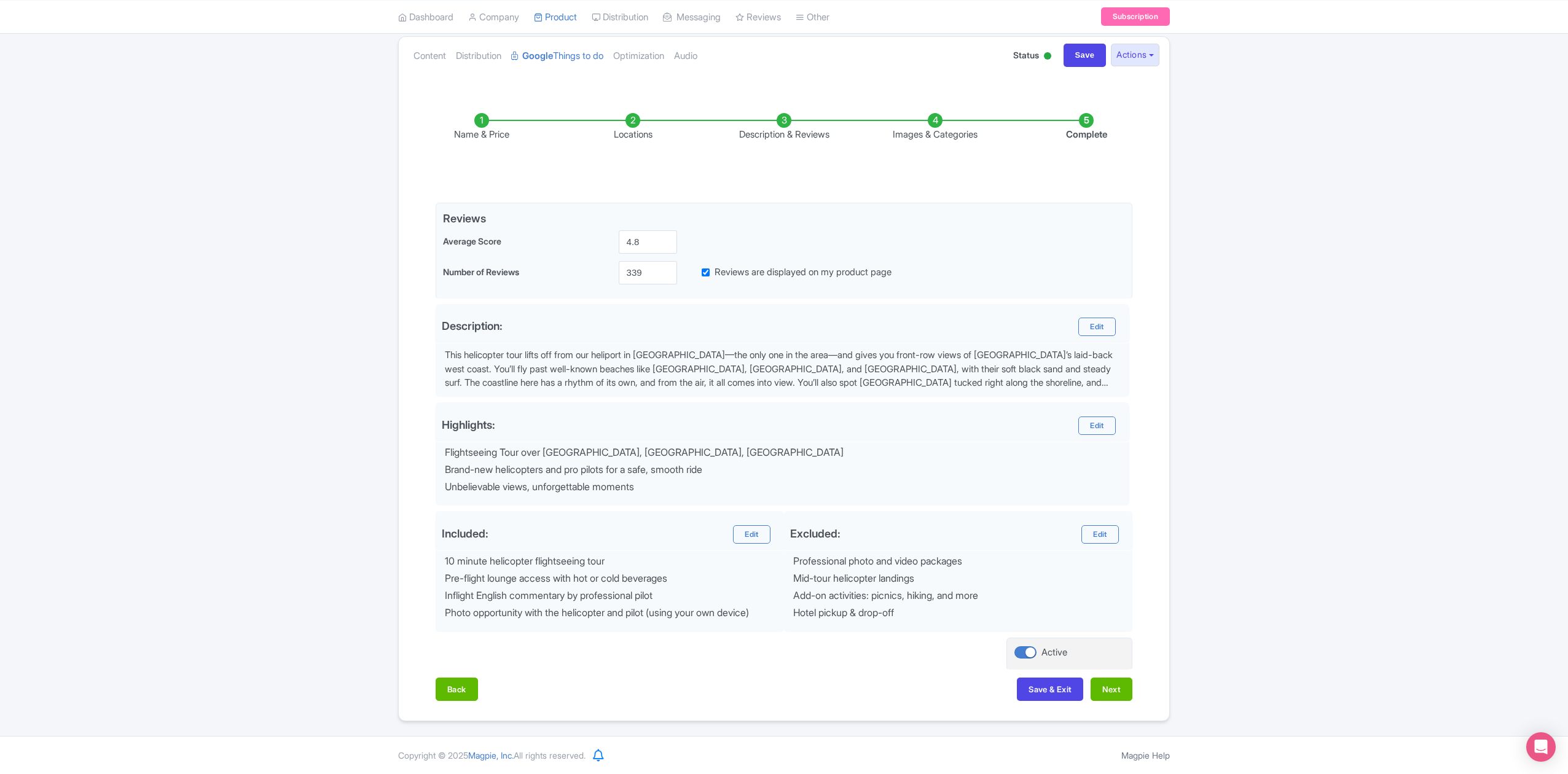
scroll to position [138, 0]
click at [1120, 691] on button "Next" at bounding box center [1112, 689] width 42 height 24
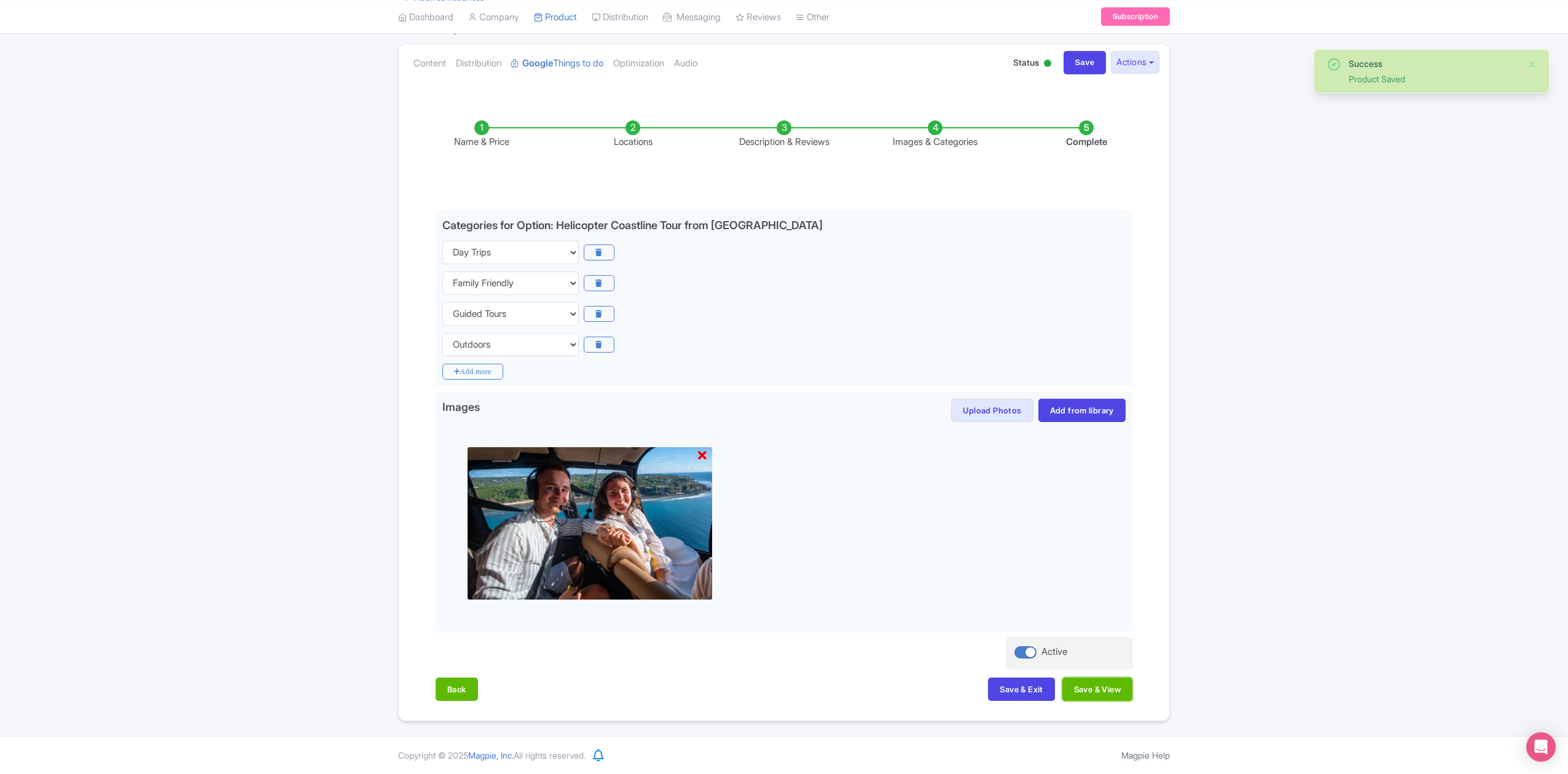
click at [1120, 691] on button "Save & View" at bounding box center [1098, 689] width 70 height 24
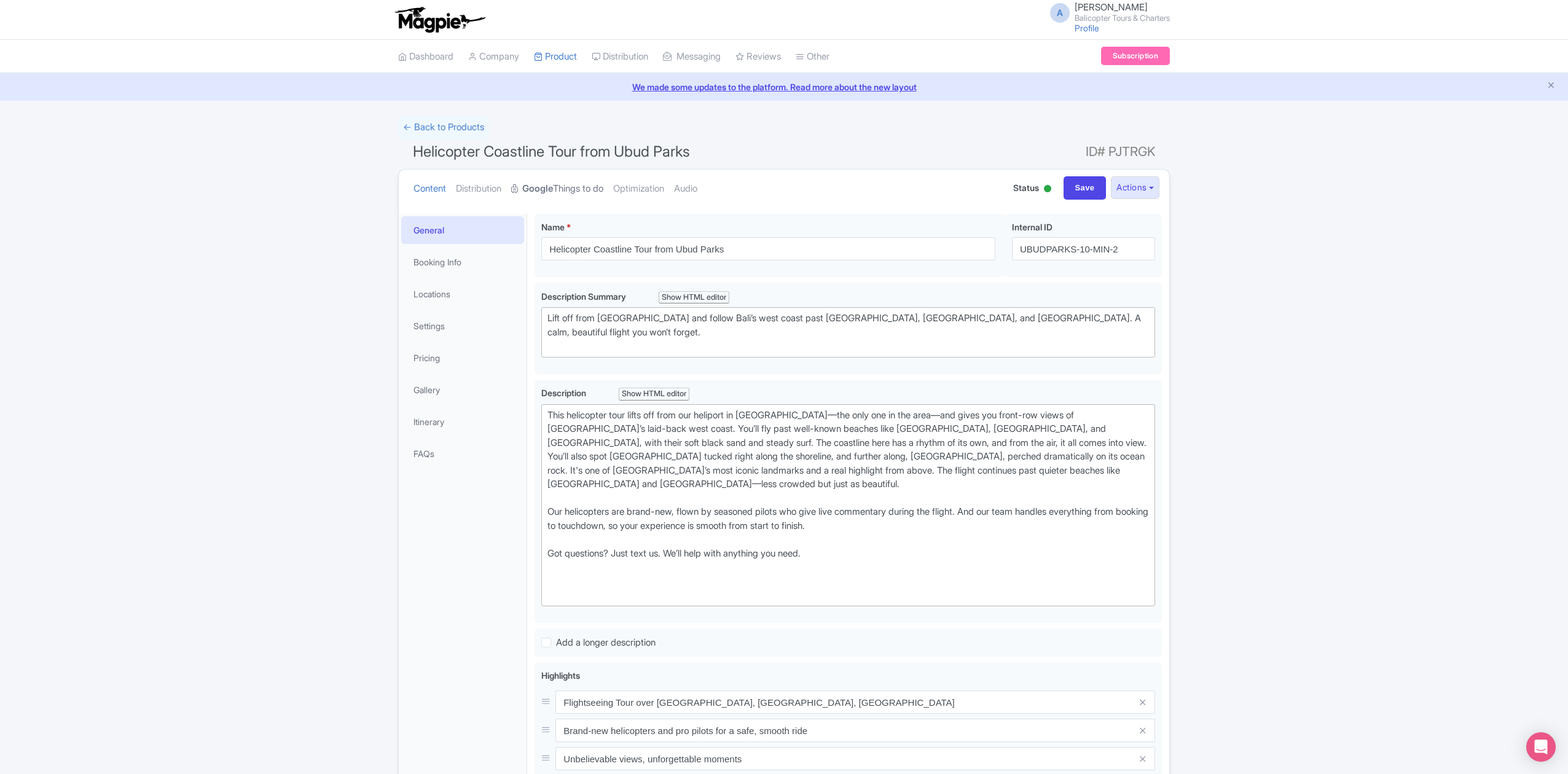
click at [564, 190] on link "Google Things to do" at bounding box center [557, 189] width 92 height 39
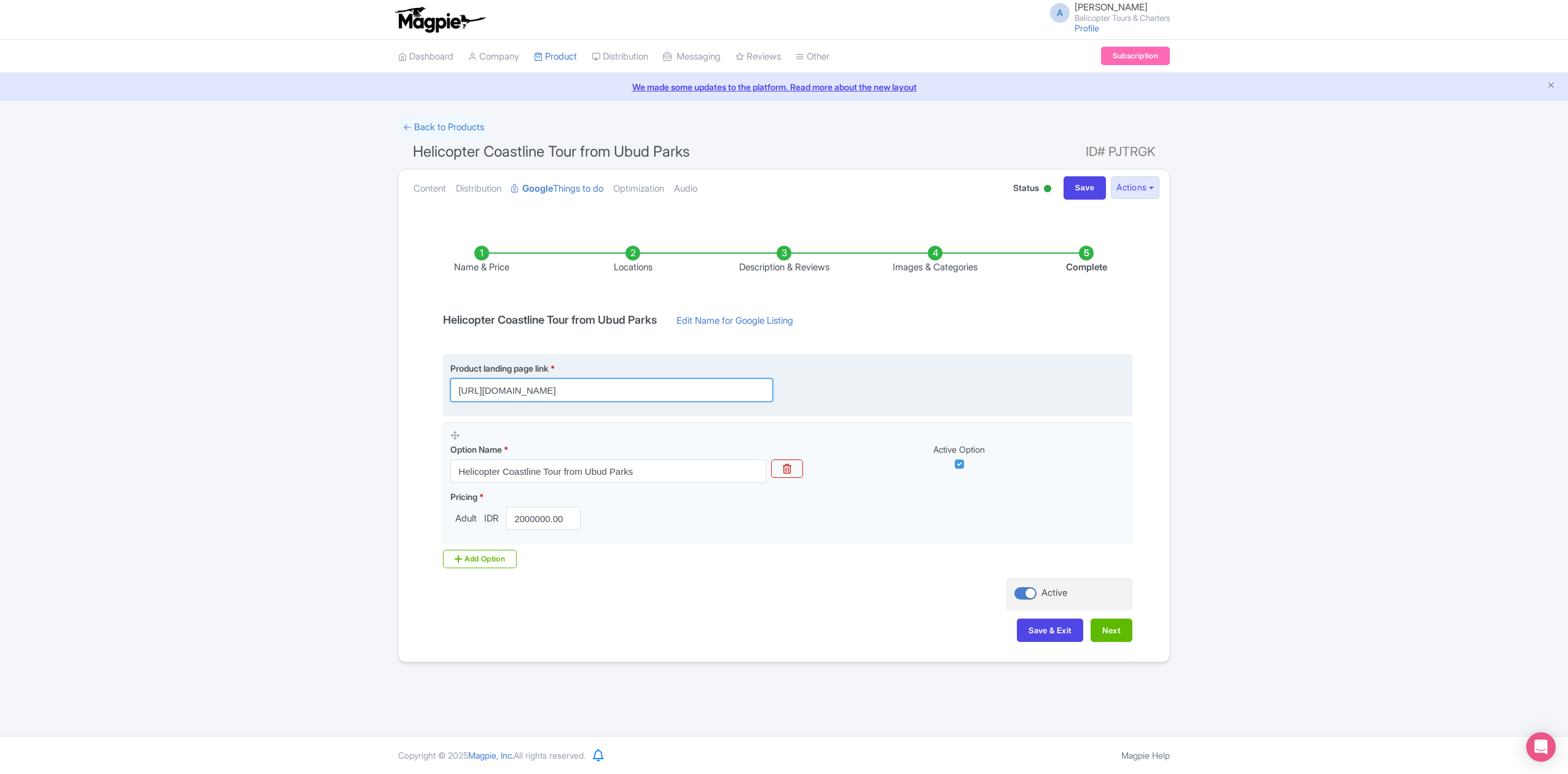
click at [735, 394] on input "https://www.balicopter.com/from-canggu-nuanu/canggu-coastline-helicopter-tour?u…" at bounding box center [612, 389] width 323 height 24
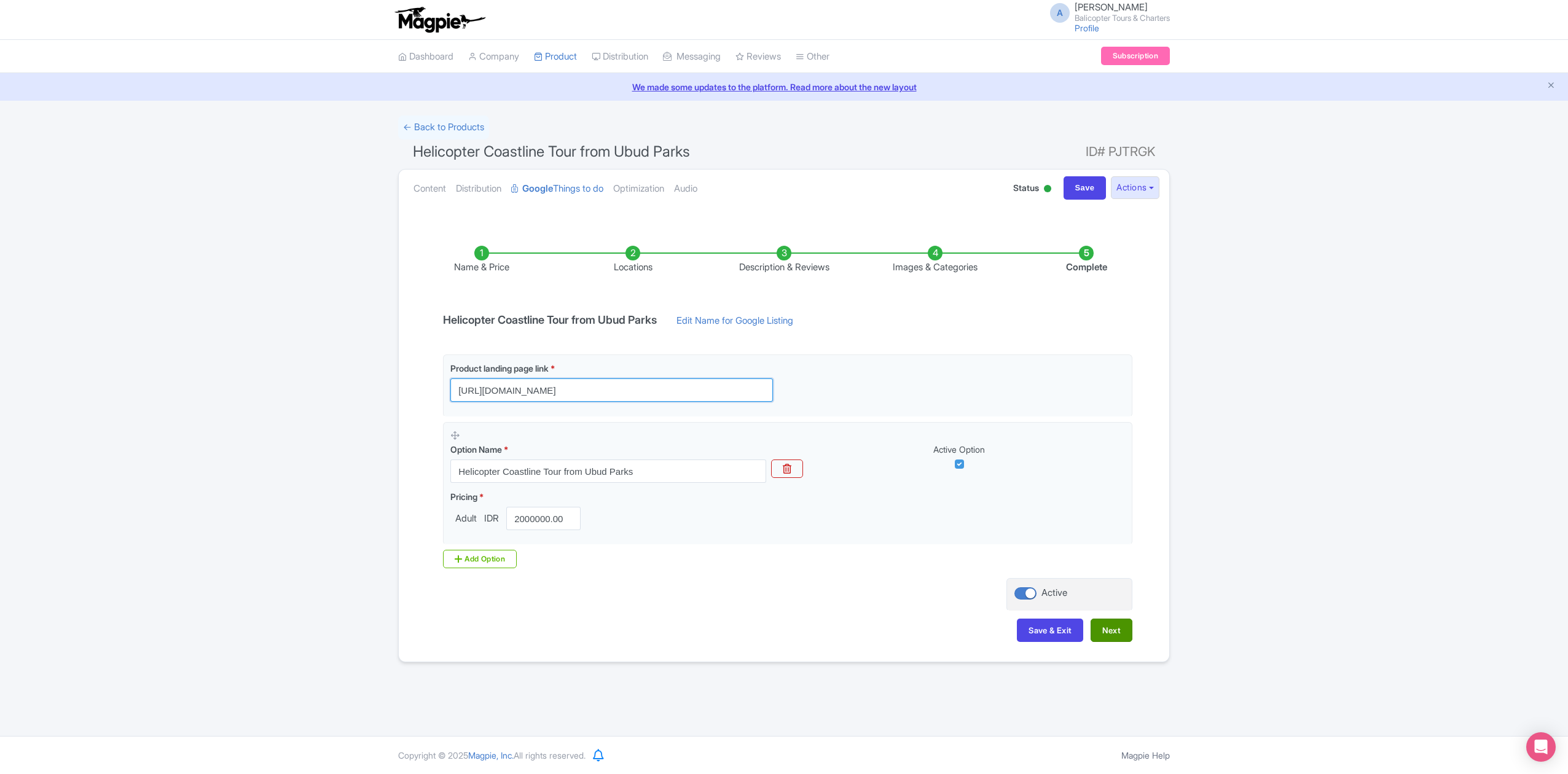
type input "[URL][DOMAIN_NAME]"
click at [1116, 631] on button "Next" at bounding box center [1112, 630] width 42 height 24
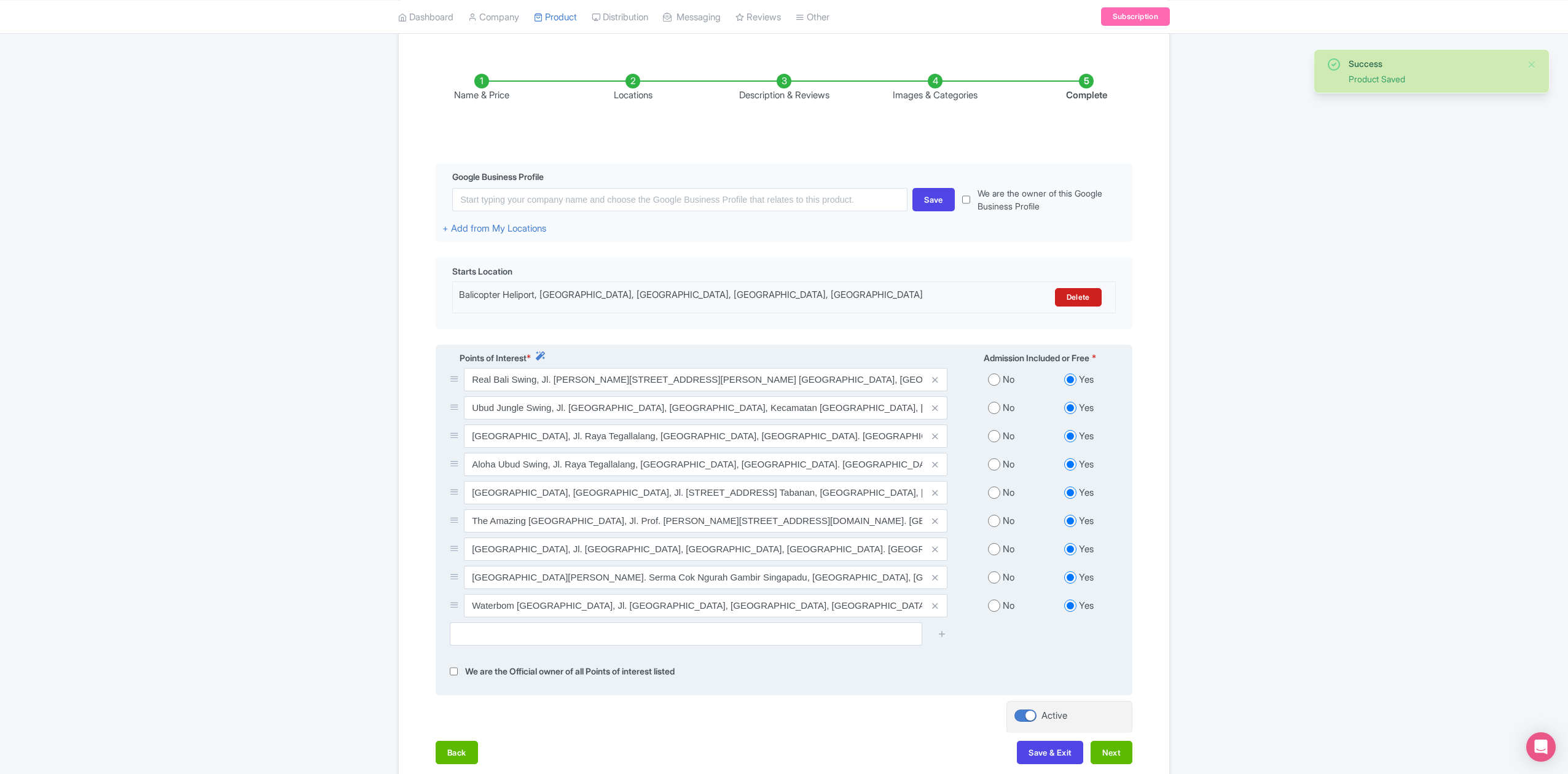
scroll to position [259, 0]
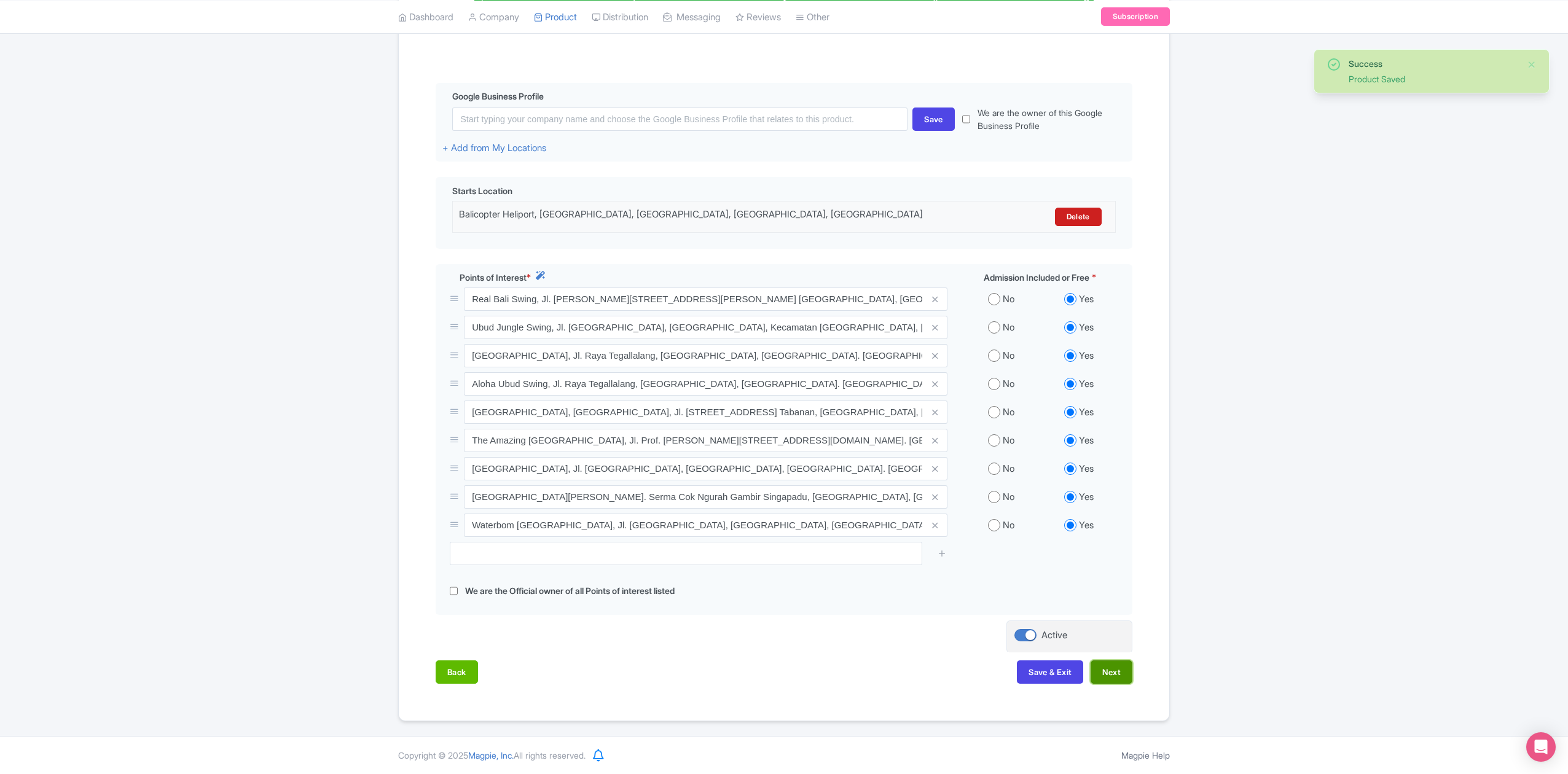
click at [1114, 674] on button "Next" at bounding box center [1112, 672] width 42 height 24
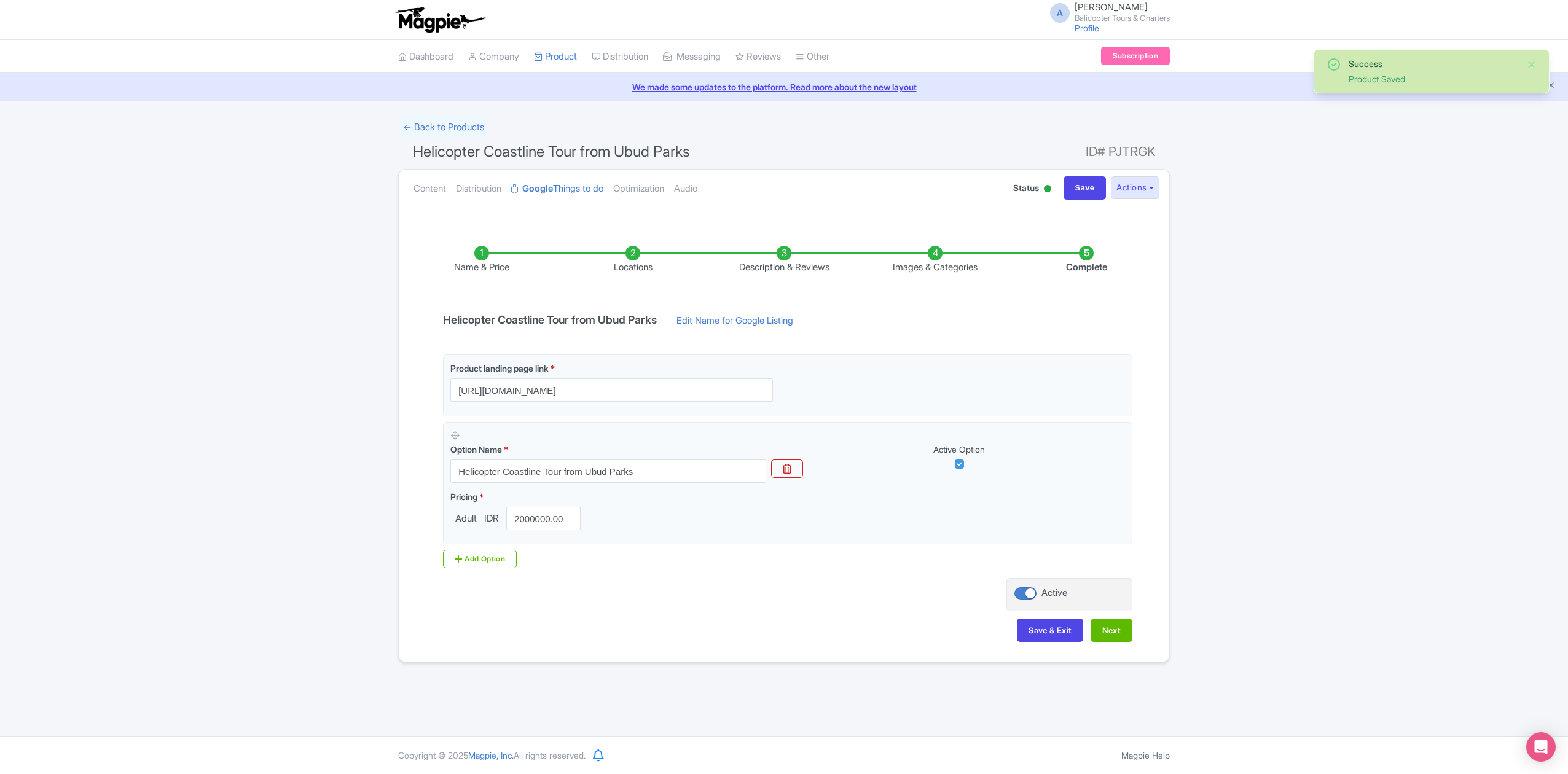
scroll to position [0, 0]
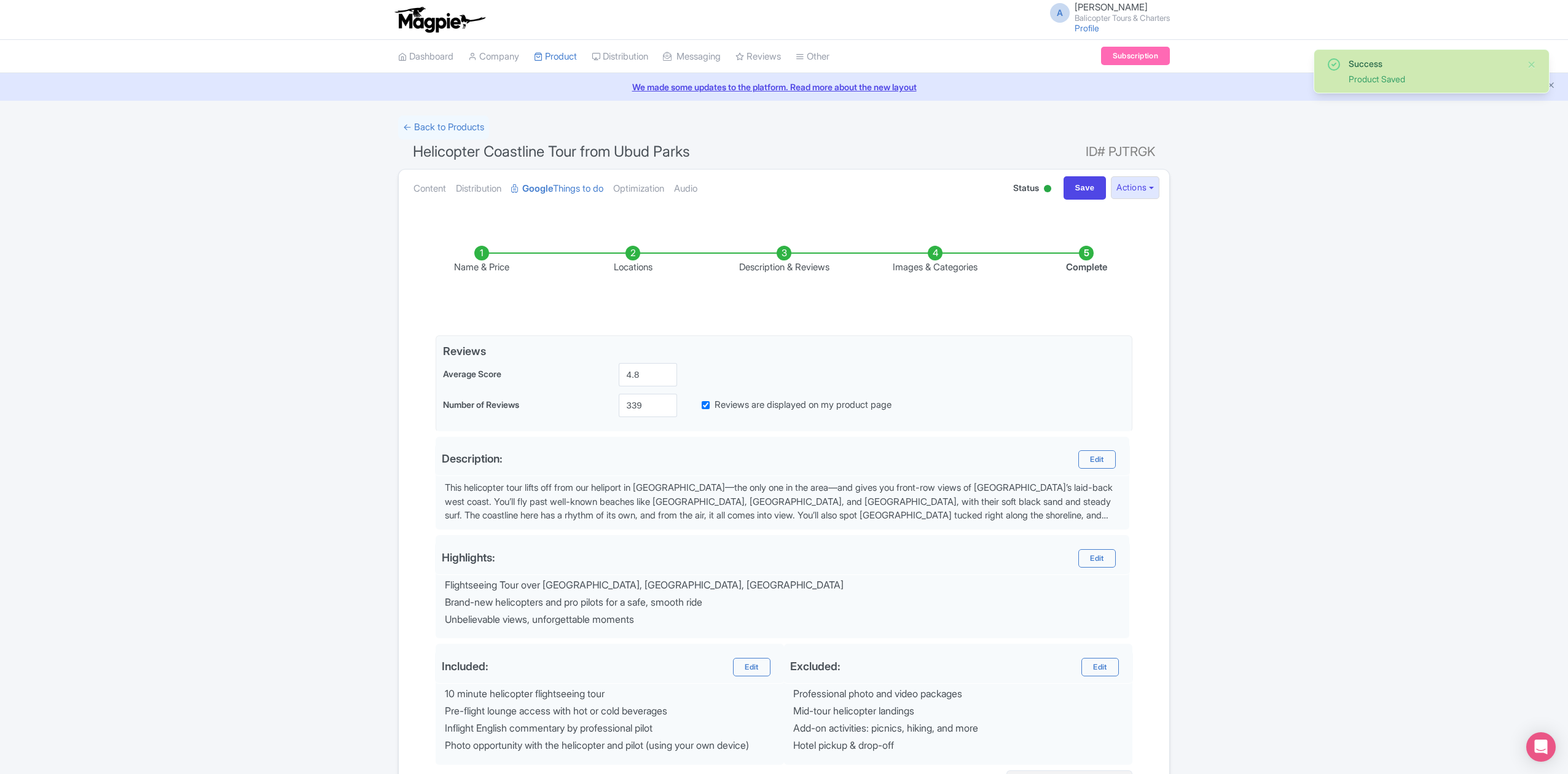
click at [1106, 636] on div "Highlights: Edit Flightseeing Tour over Canggu, Batu Bolong, Tanah Lot Temple B…" at bounding box center [782, 586] width 694 height 104
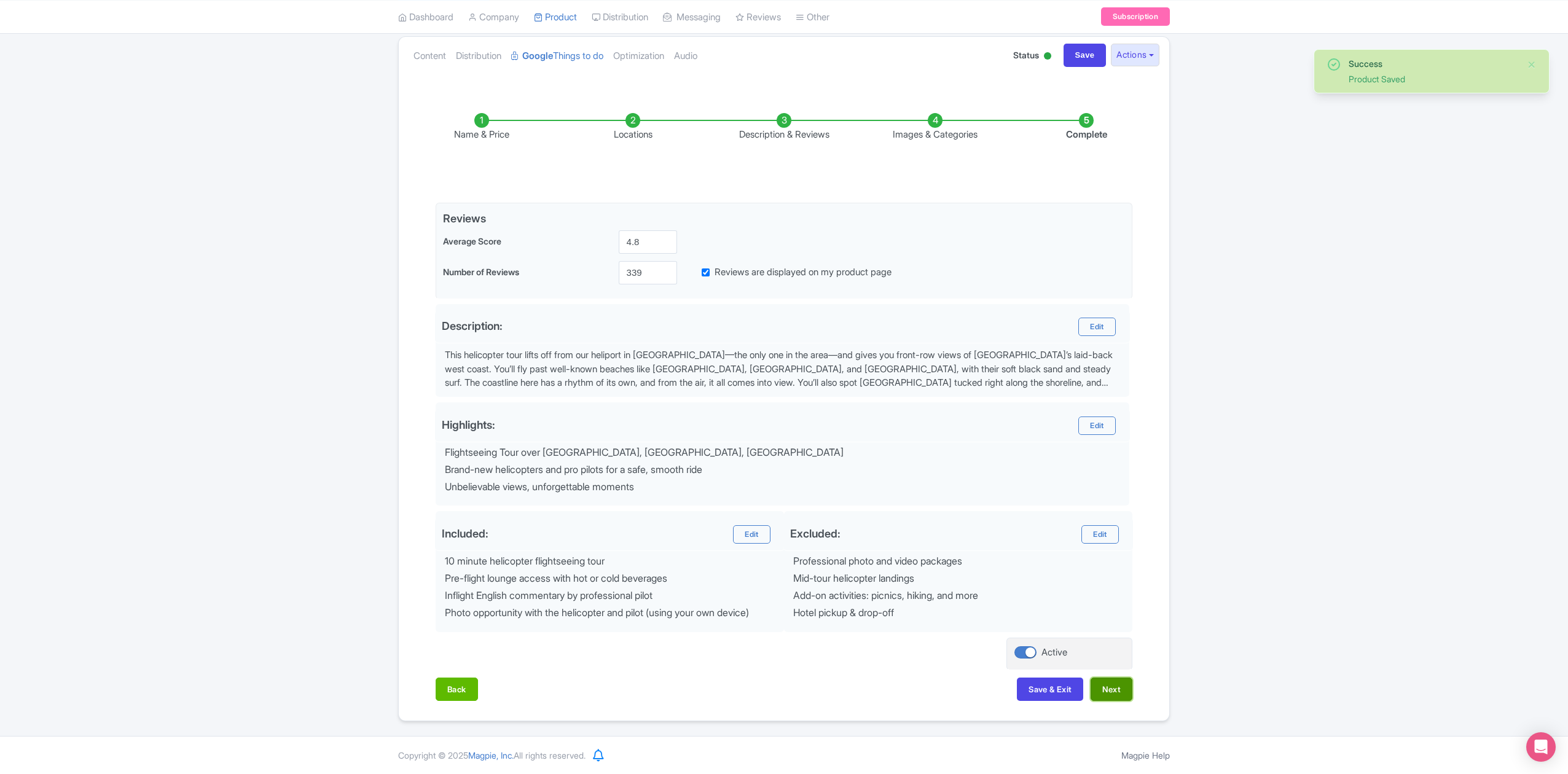
click at [1121, 699] on button "Next" at bounding box center [1112, 689] width 42 height 24
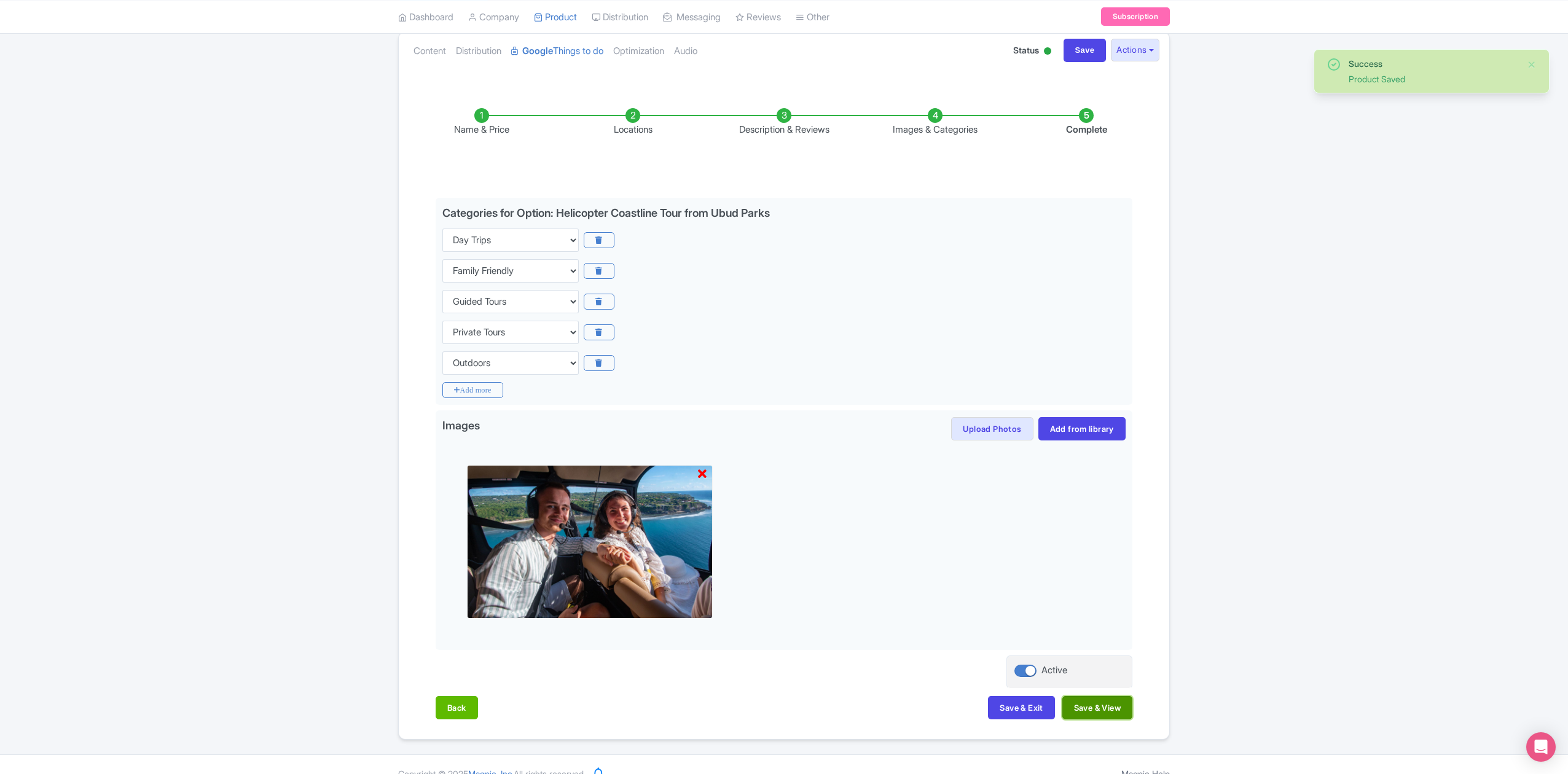
click at [1114, 706] on button "Save & View" at bounding box center [1098, 707] width 70 height 24
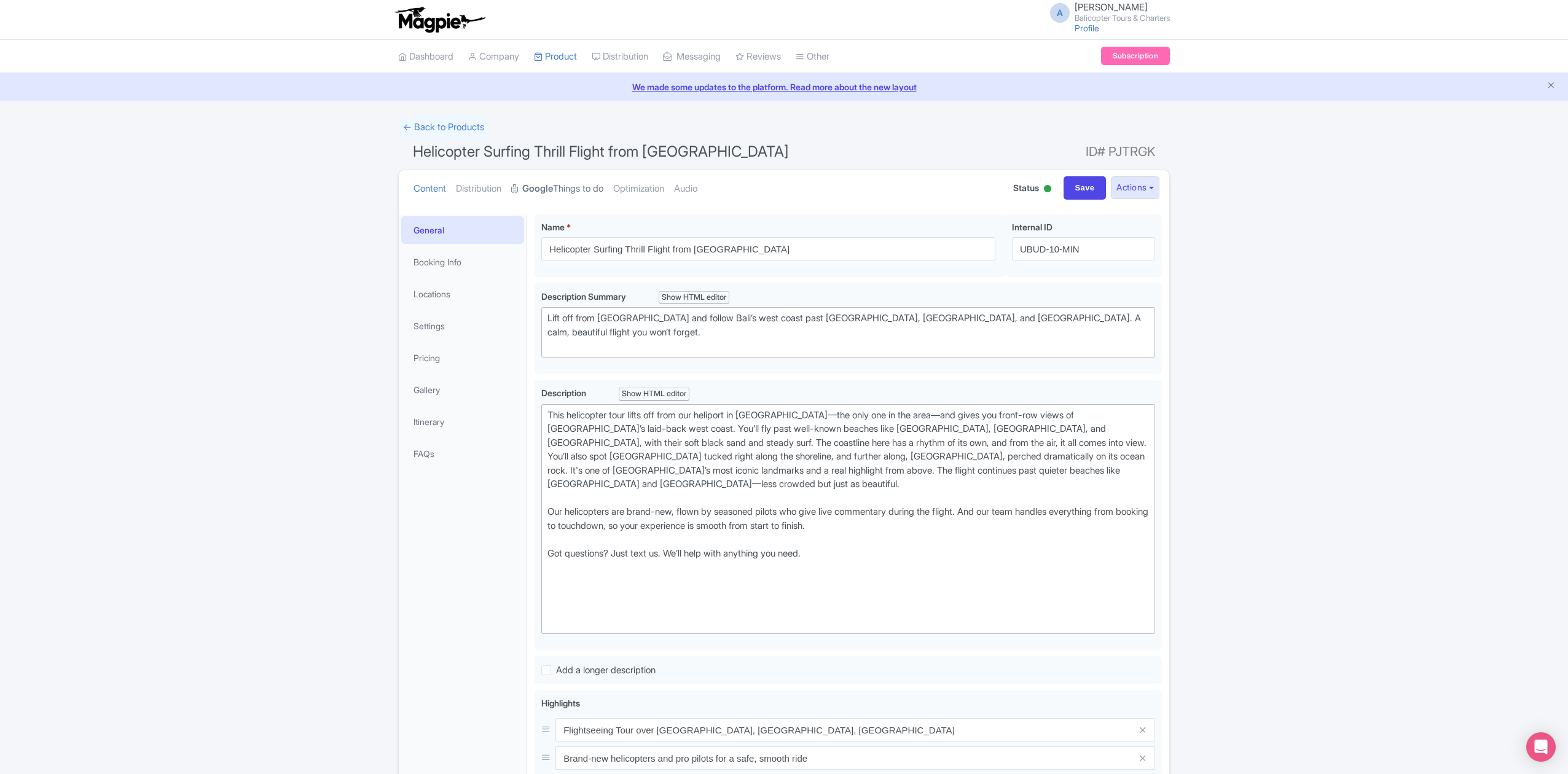
click at [567, 191] on link "Google Things to do" at bounding box center [557, 189] width 92 height 39
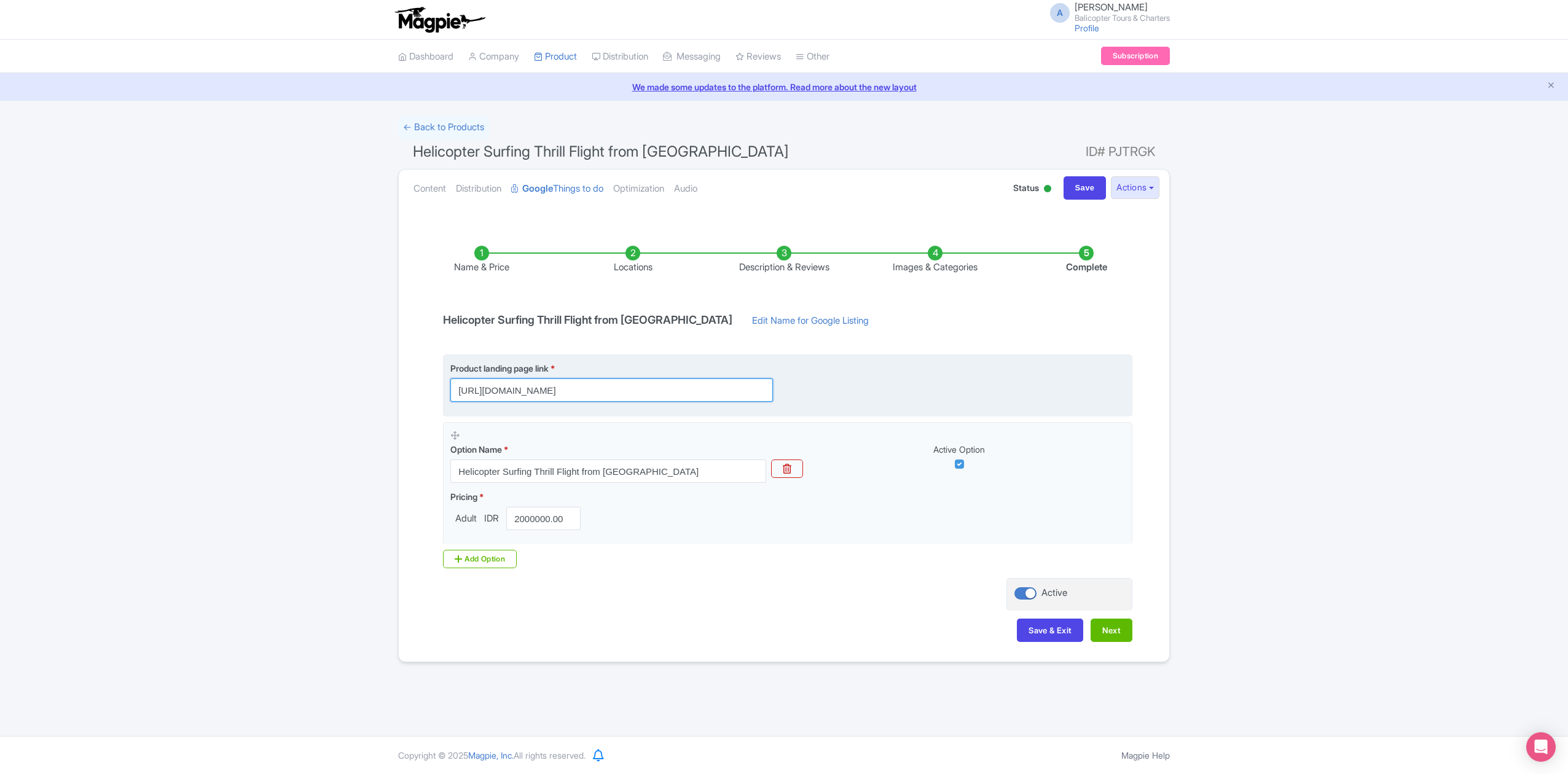
click at [744, 390] on input "https://www.balicopter.com/from-canggu-nuanu/canggu-coastline-helicopter-tour?u…" at bounding box center [612, 389] width 323 height 24
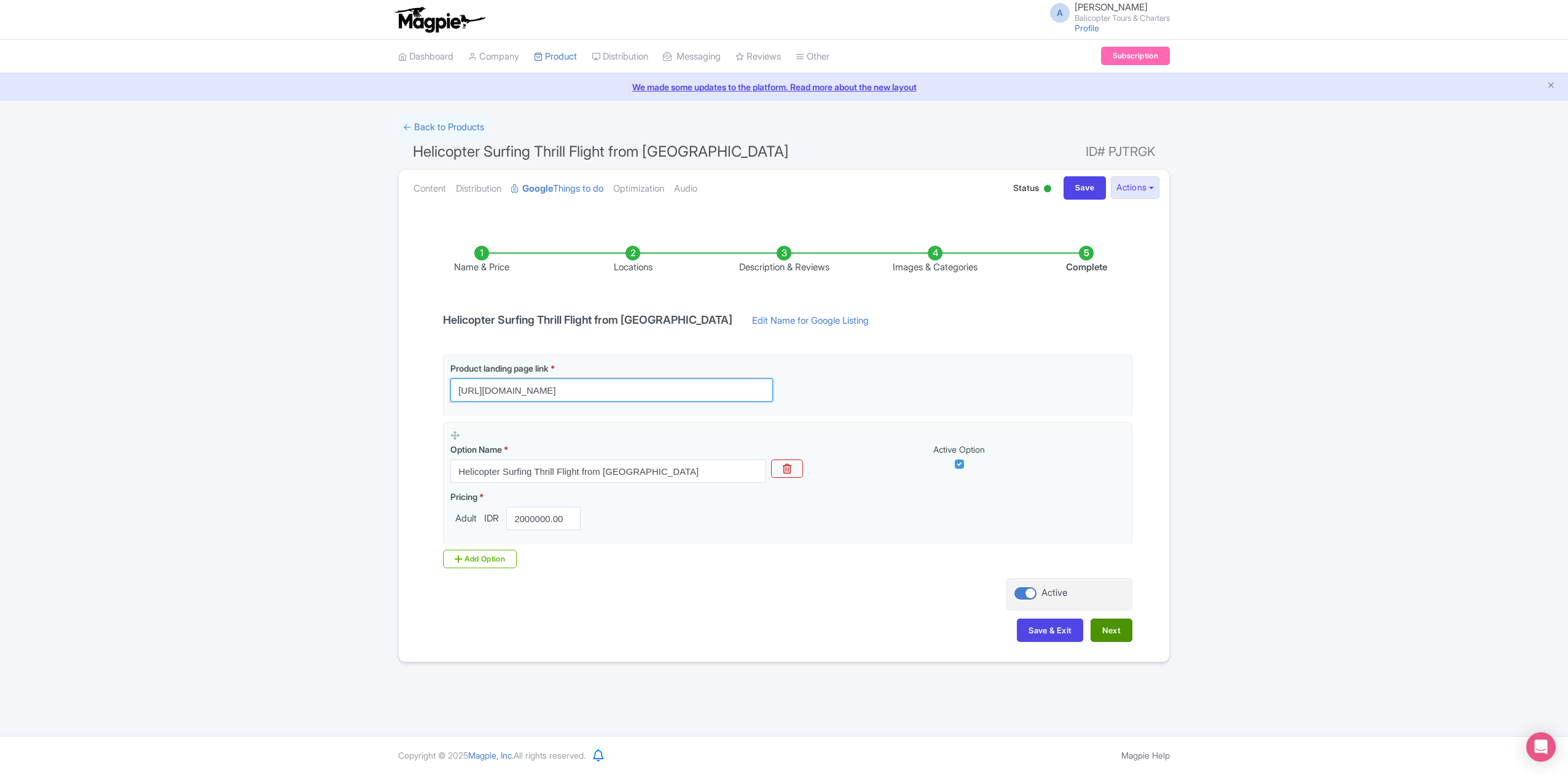
type input "[URL][DOMAIN_NAME]"
click at [1116, 636] on button "Next" at bounding box center [1112, 630] width 42 height 24
click at [1113, 629] on button "Next" at bounding box center [1112, 630] width 42 height 24
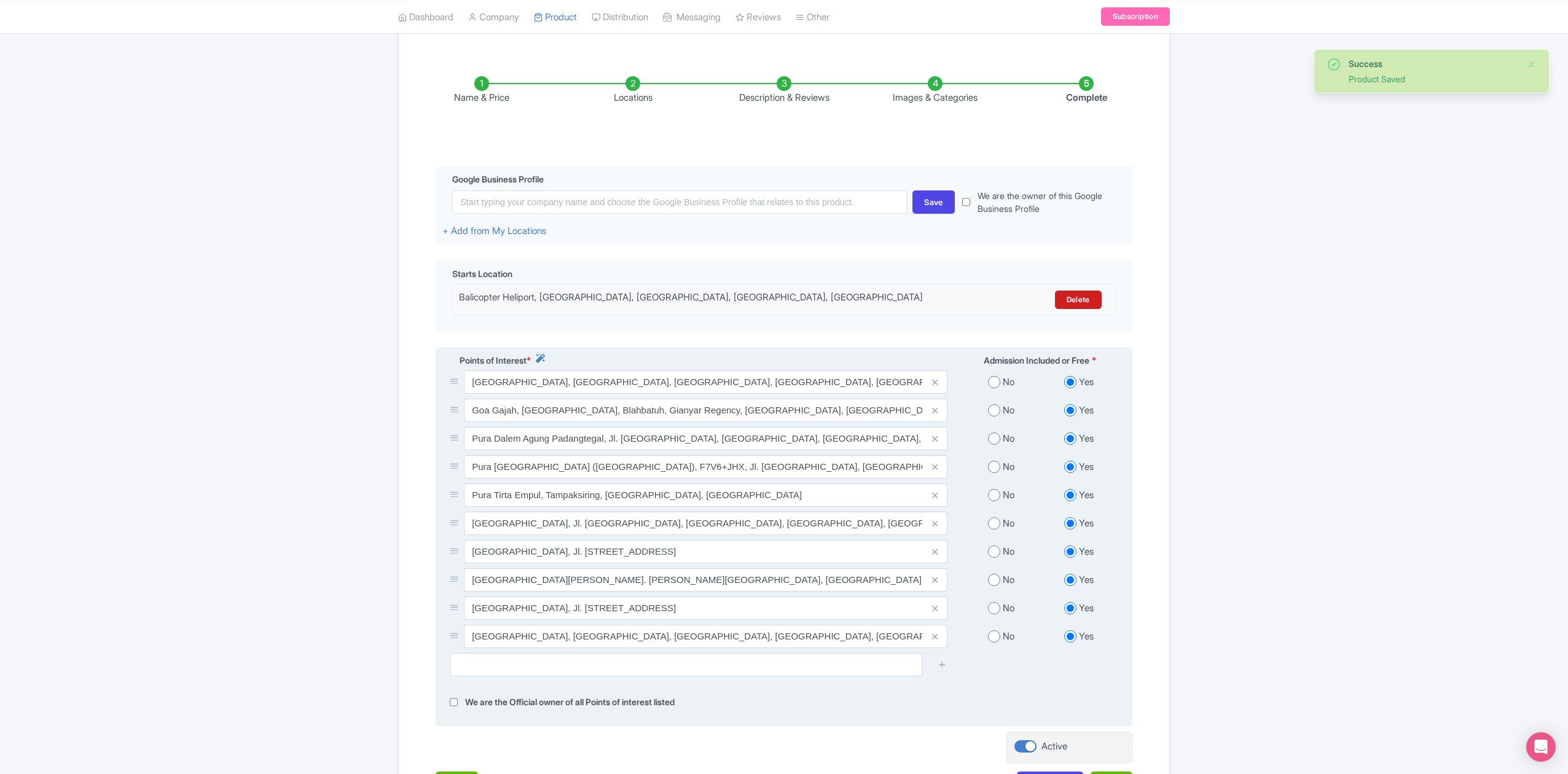
scroll to position [287, 0]
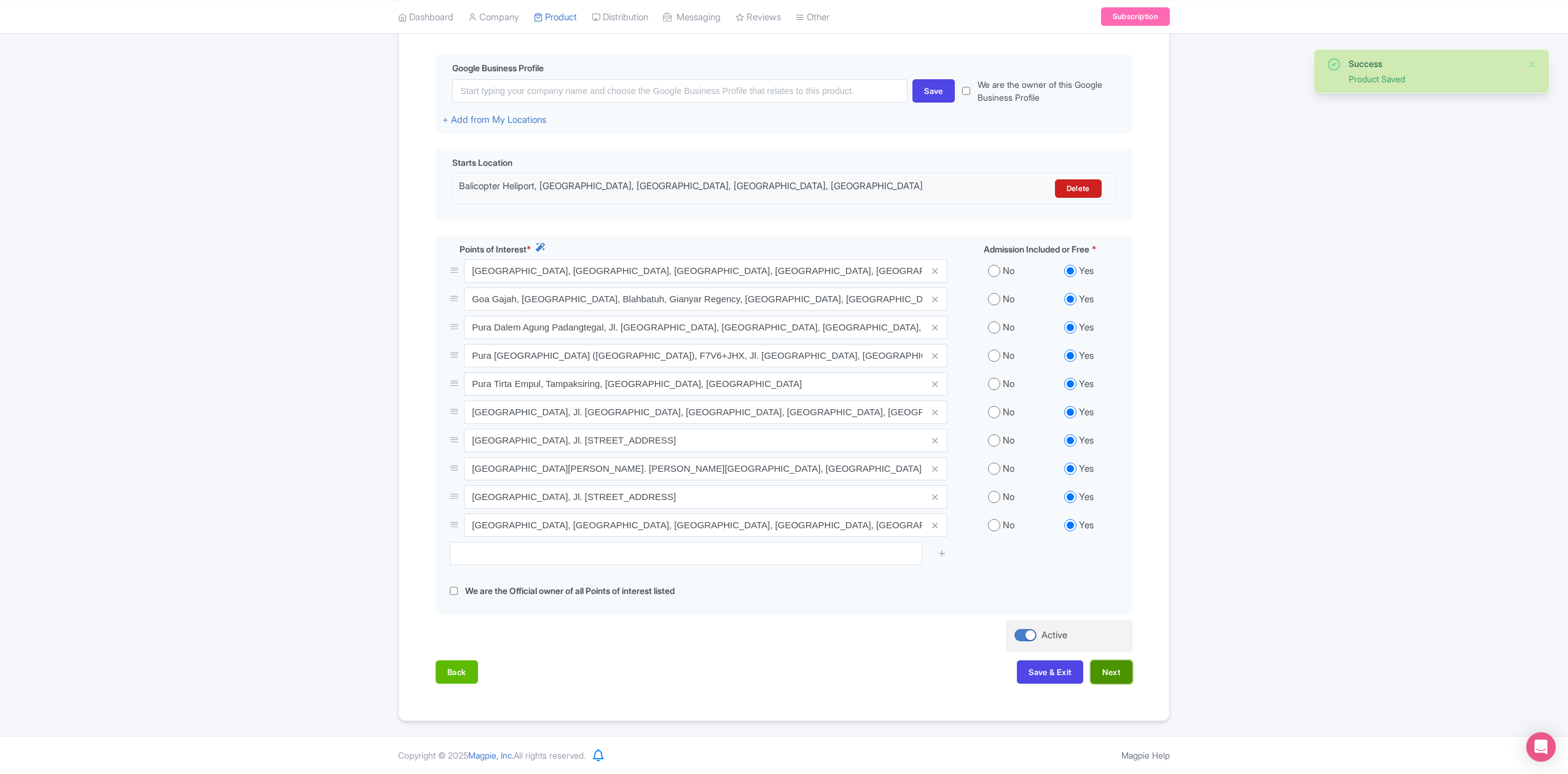
click at [1123, 669] on button "Next" at bounding box center [1112, 672] width 42 height 24
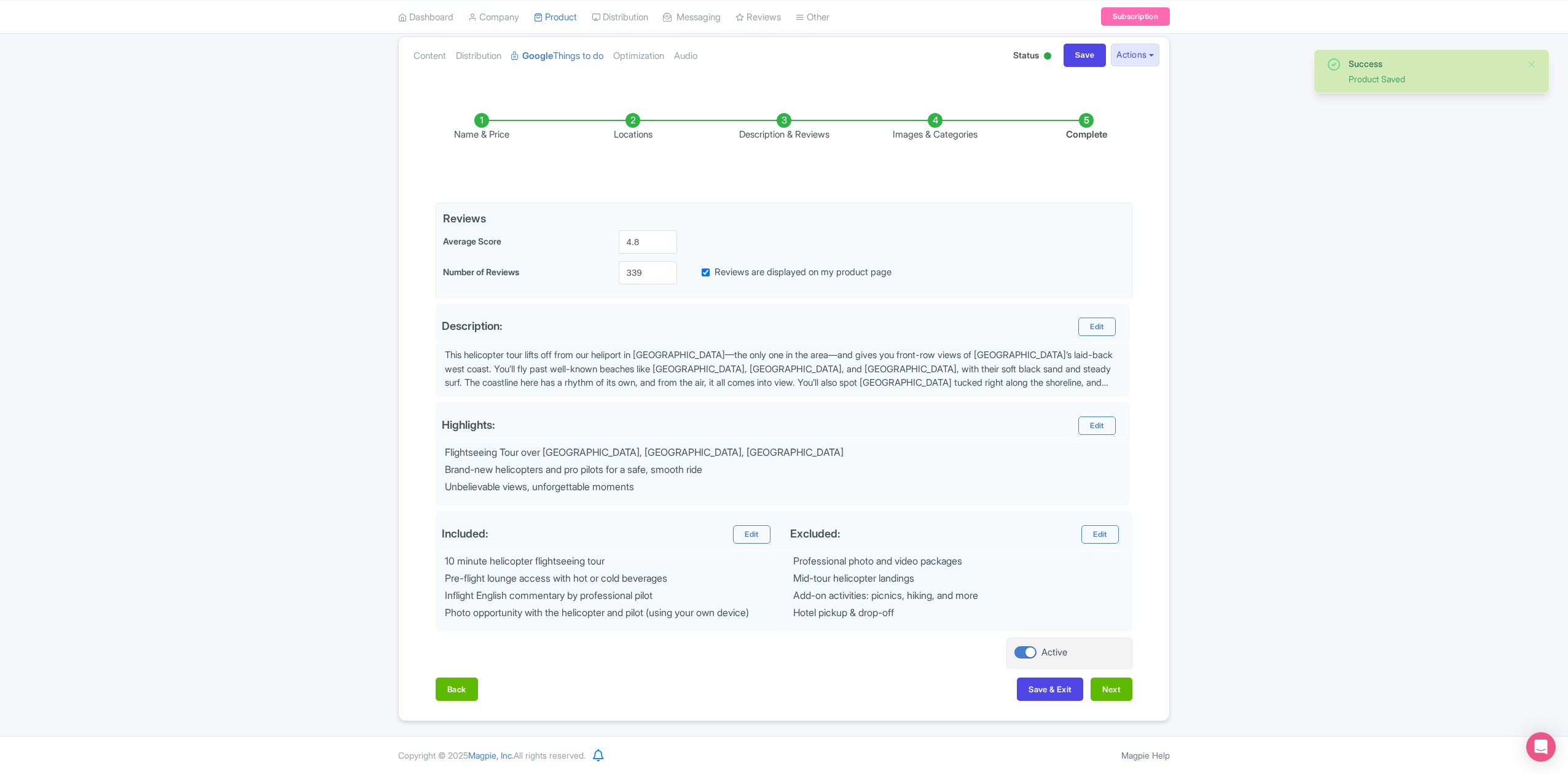
scroll to position [138, 0]
click at [1119, 684] on button "Next" at bounding box center [1112, 689] width 42 height 24
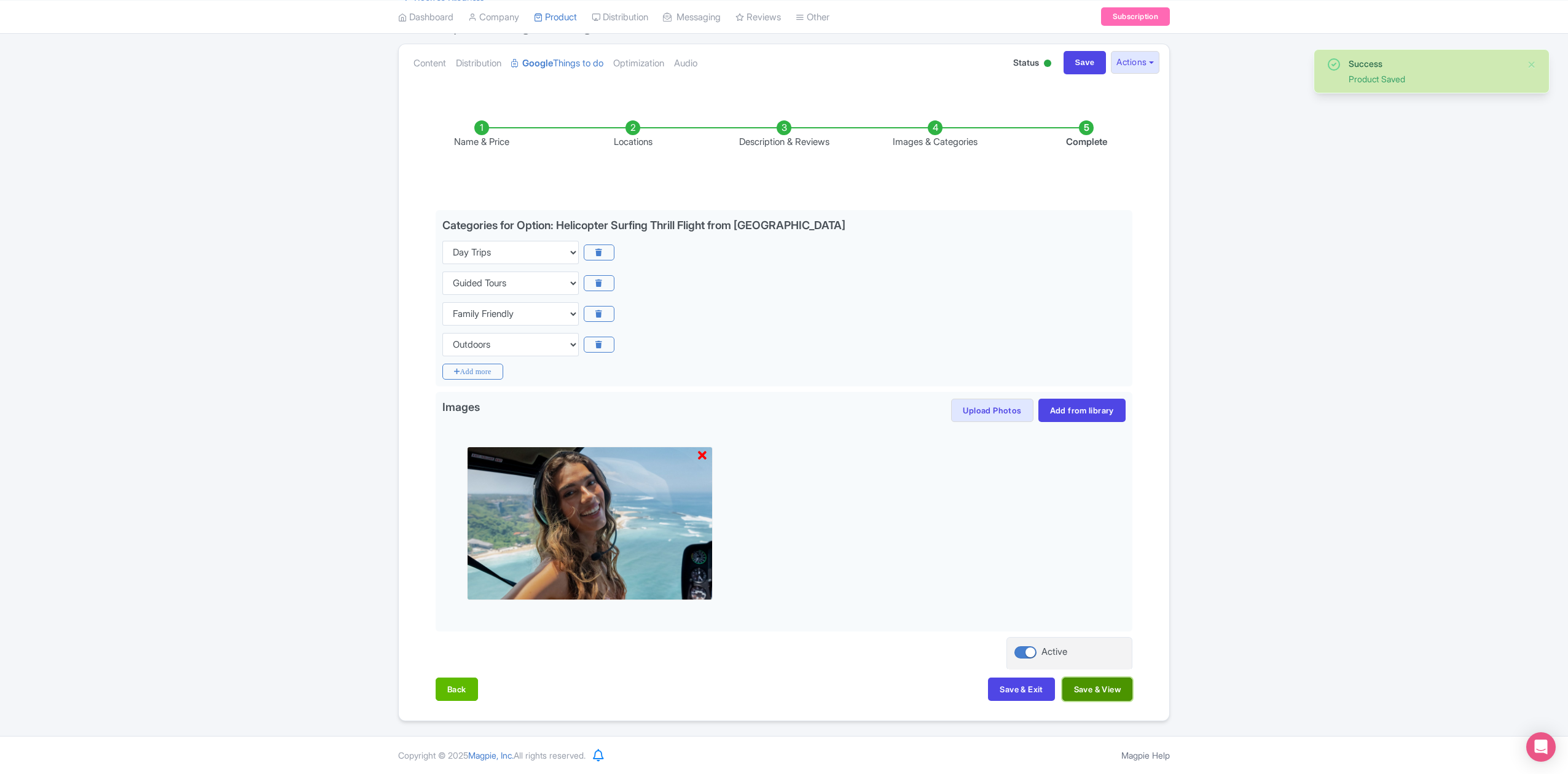
click at [1110, 691] on button "Save & View" at bounding box center [1098, 689] width 70 height 24
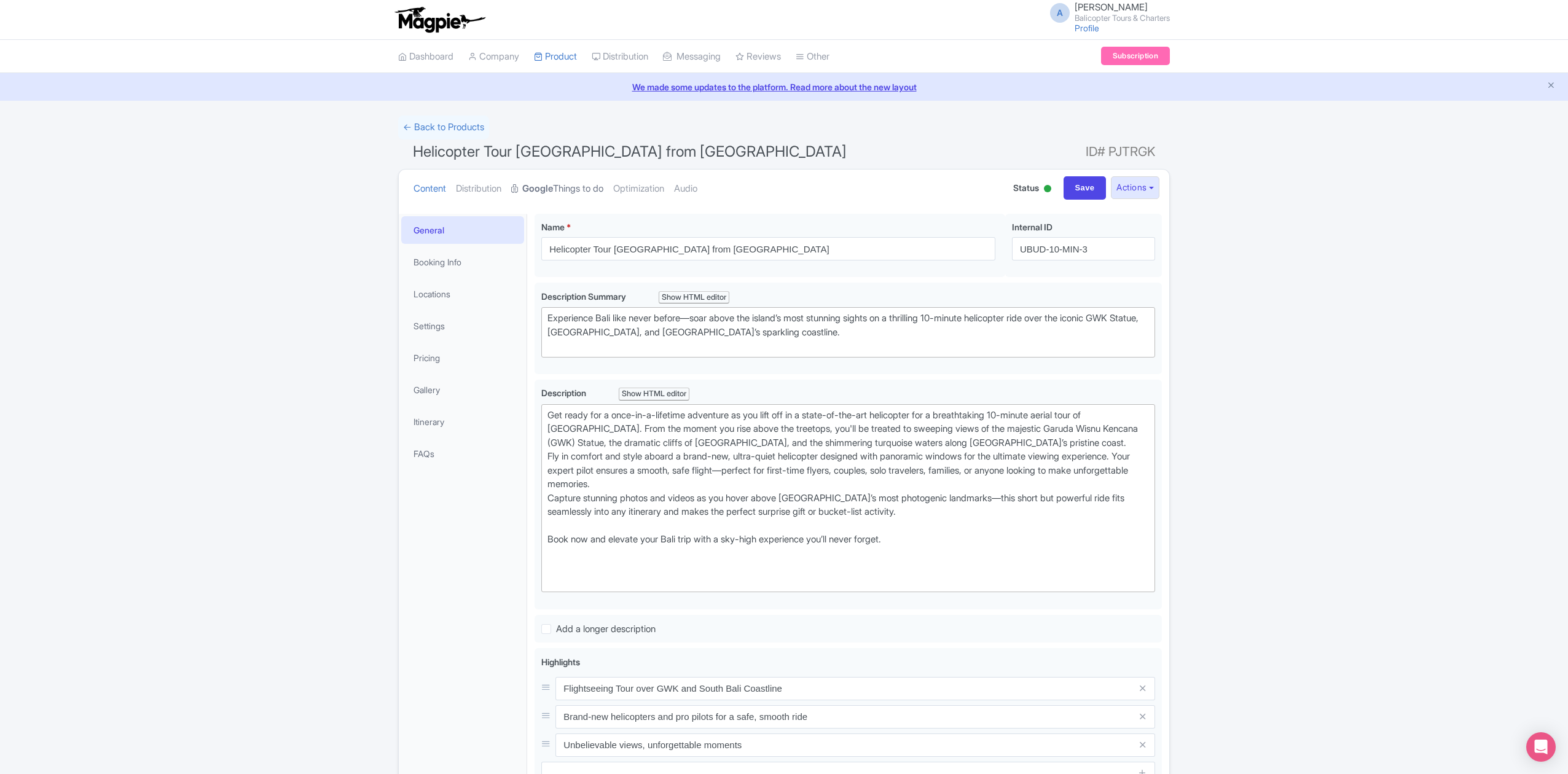
click at [573, 193] on link "Google Things to do" at bounding box center [557, 189] width 92 height 39
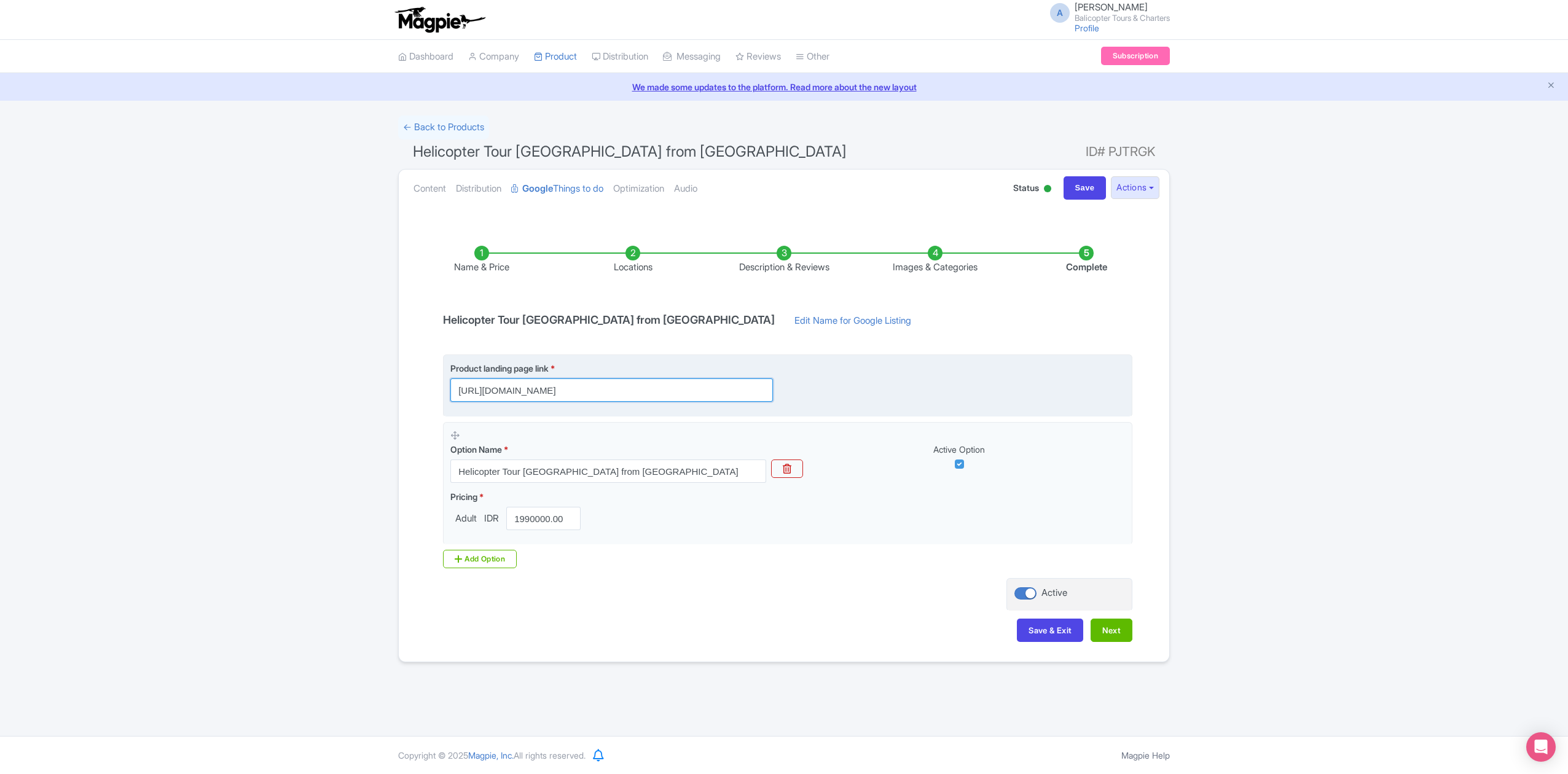
scroll to position [0, 549]
drag, startPoint x: 753, startPoint y: 389, endPoint x: 866, endPoint y: 403, distance: 113.9
click at [866, 403] on fieldset "Product landing page link * [URL][DOMAIN_NAME]" at bounding box center [788, 385] width 690 height 62
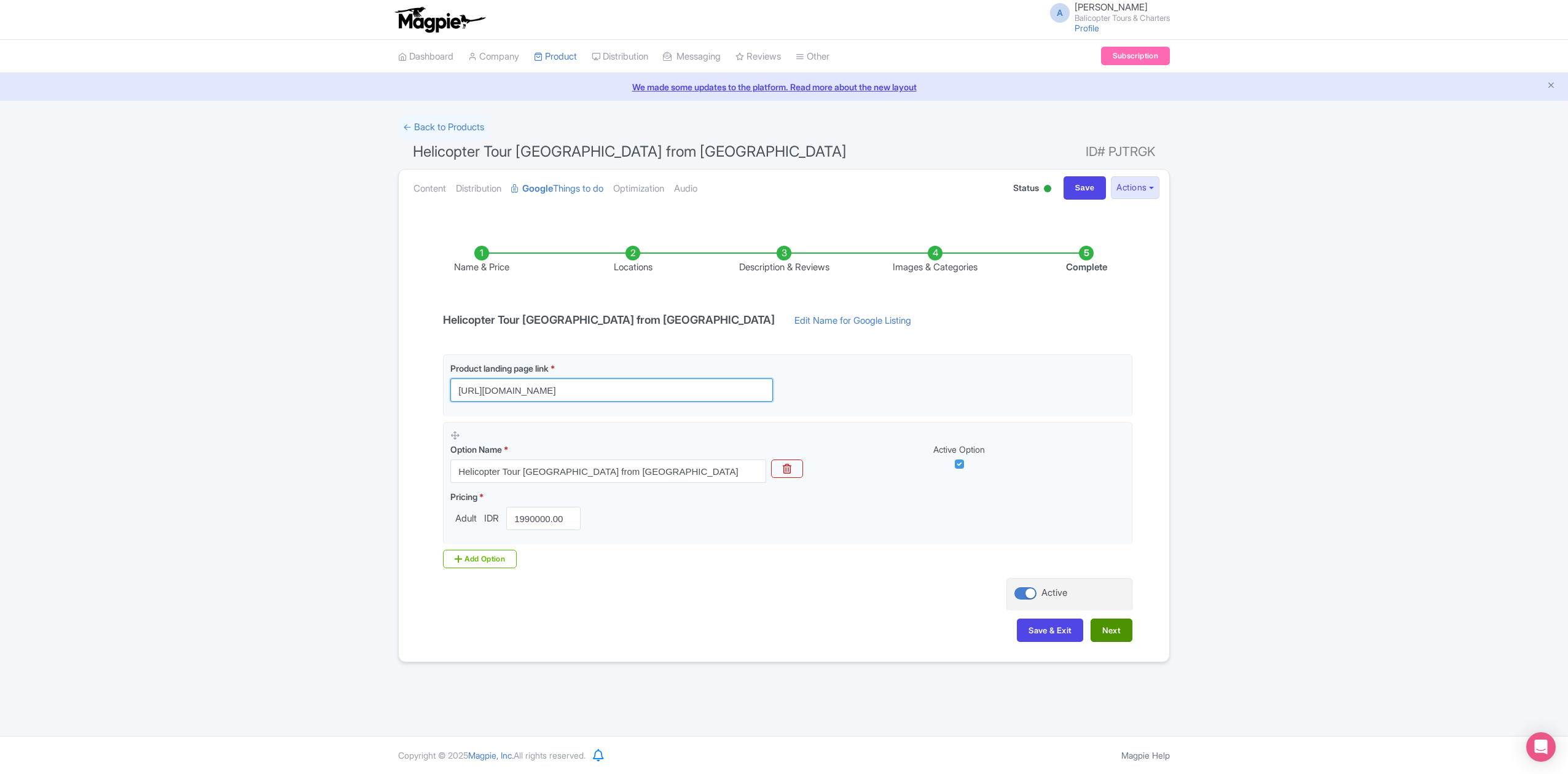
type input "[URL][DOMAIN_NAME]"
click at [1108, 633] on button "Next" at bounding box center [1112, 630] width 42 height 24
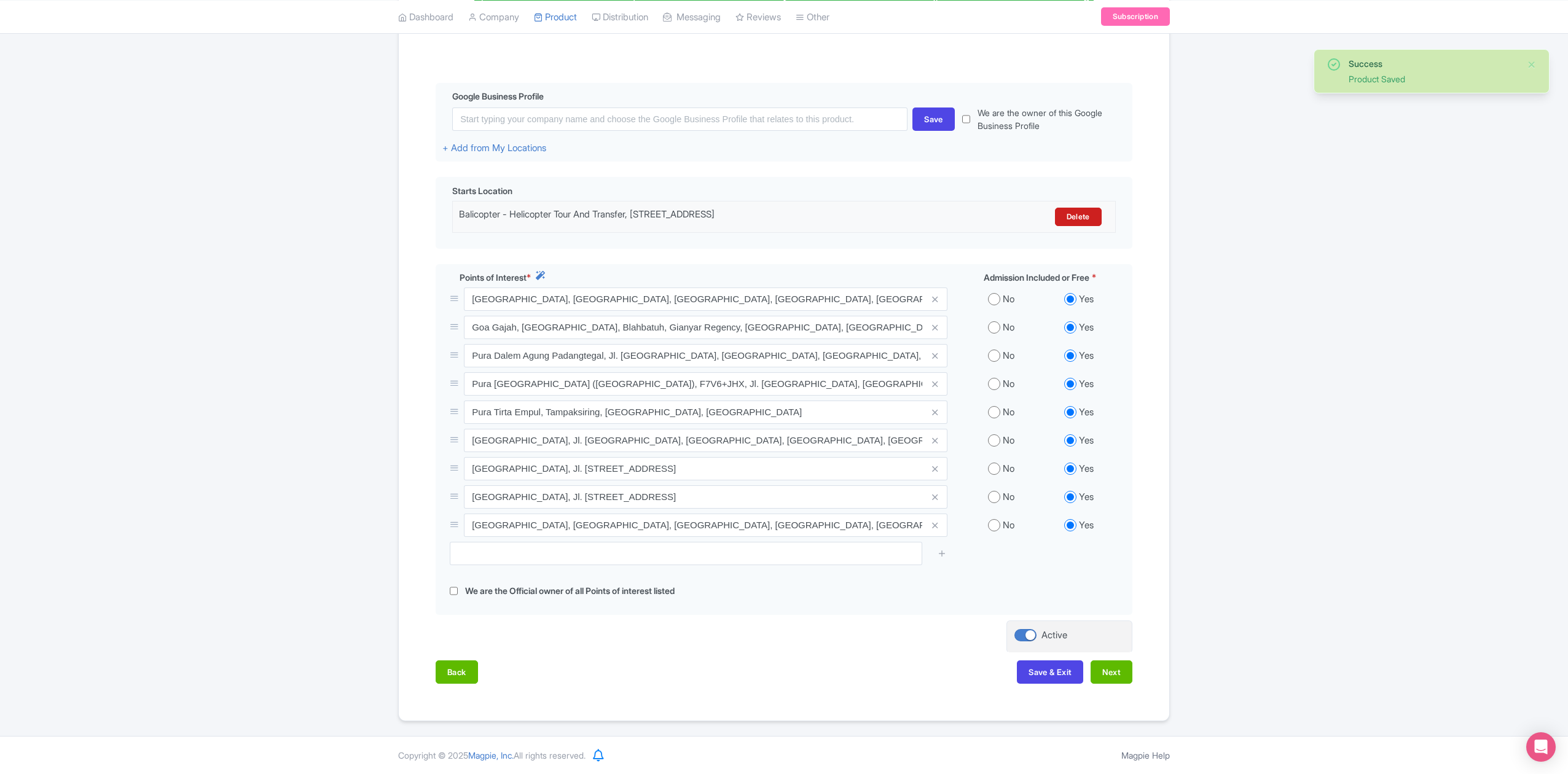
scroll to position [259, 0]
click at [1114, 676] on button "Next" at bounding box center [1112, 672] width 42 height 24
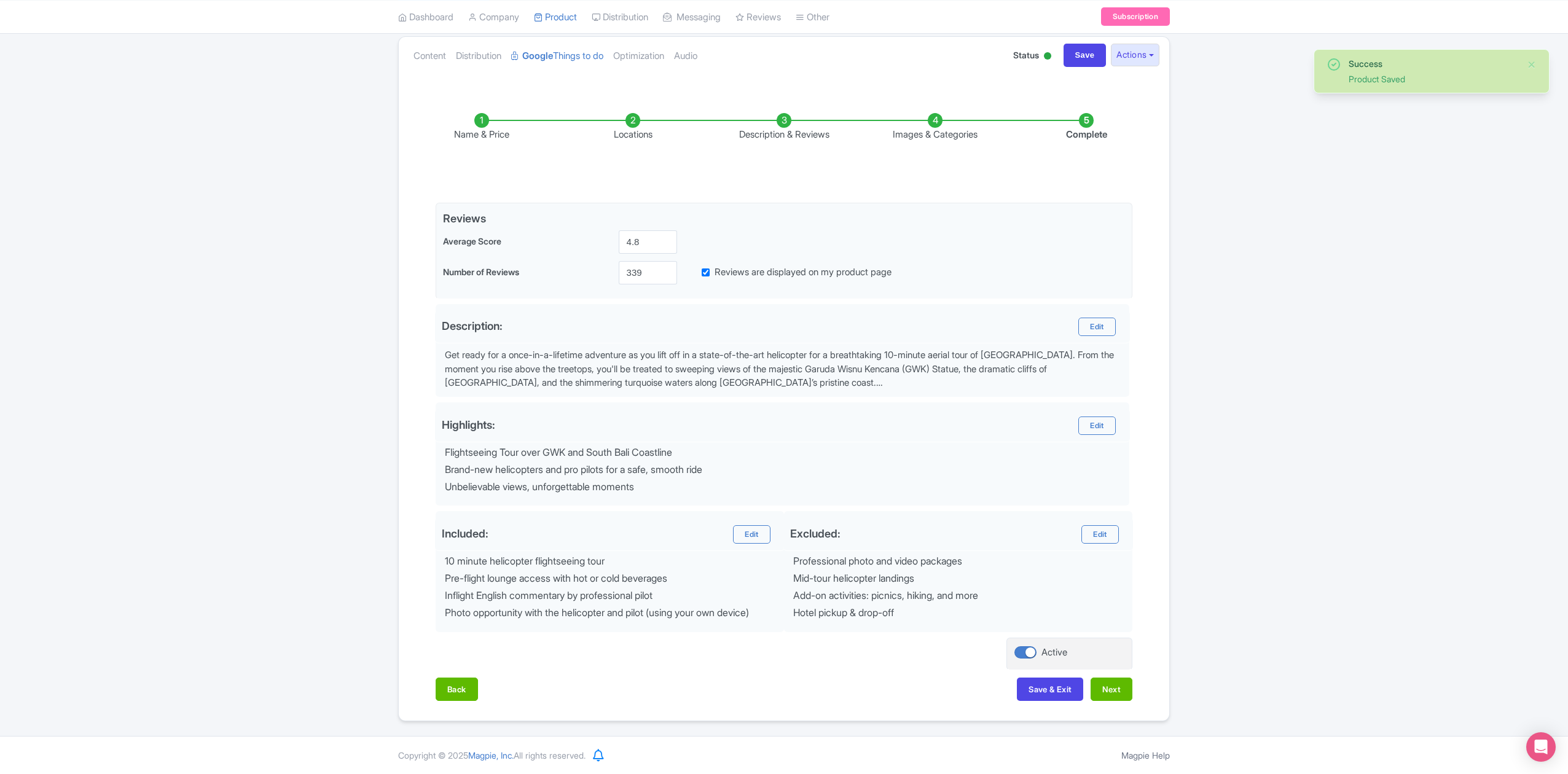
scroll to position [138, 0]
click at [1114, 691] on button "Next" at bounding box center [1112, 689] width 42 height 24
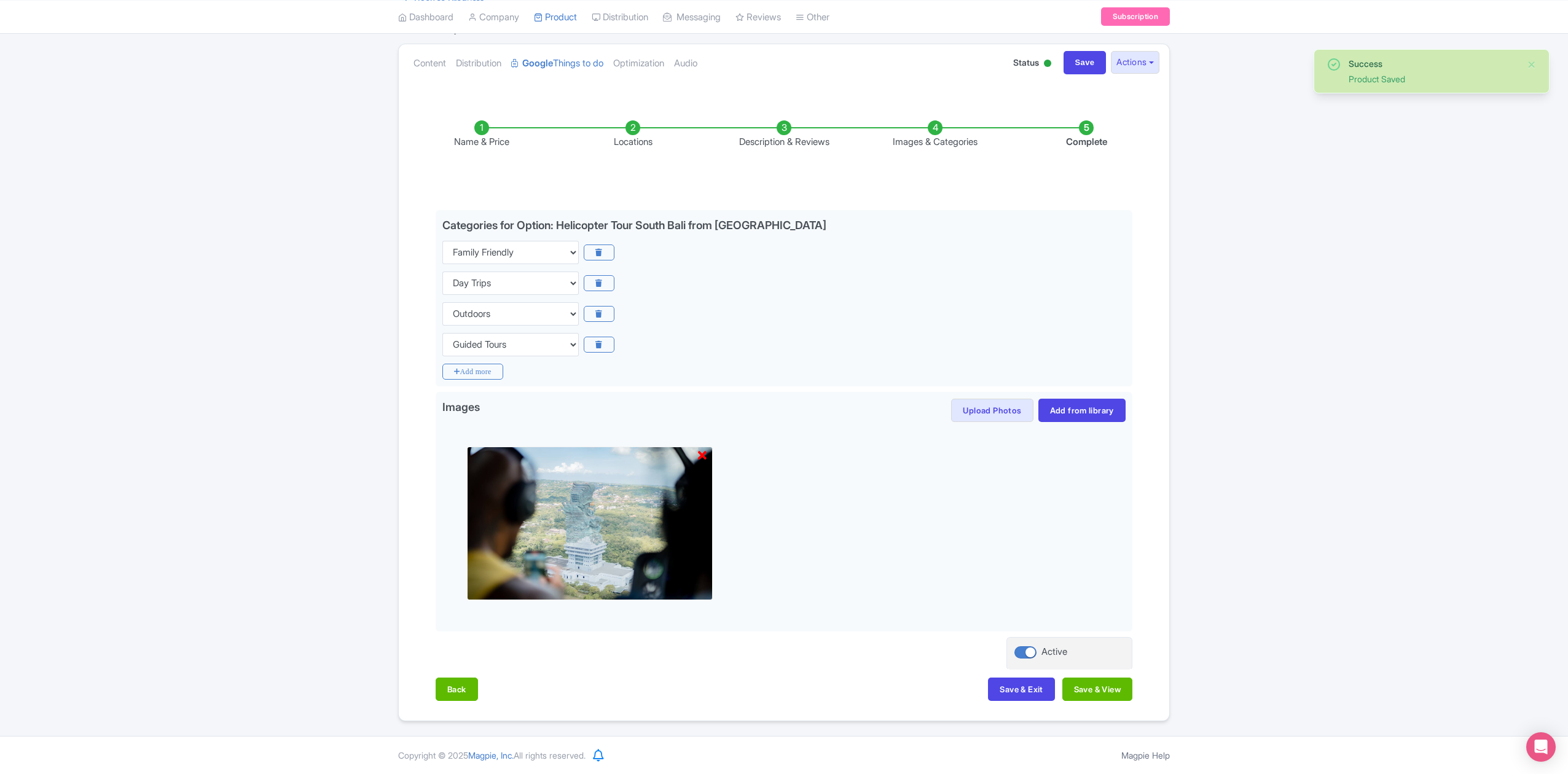
scroll to position [129, 0]
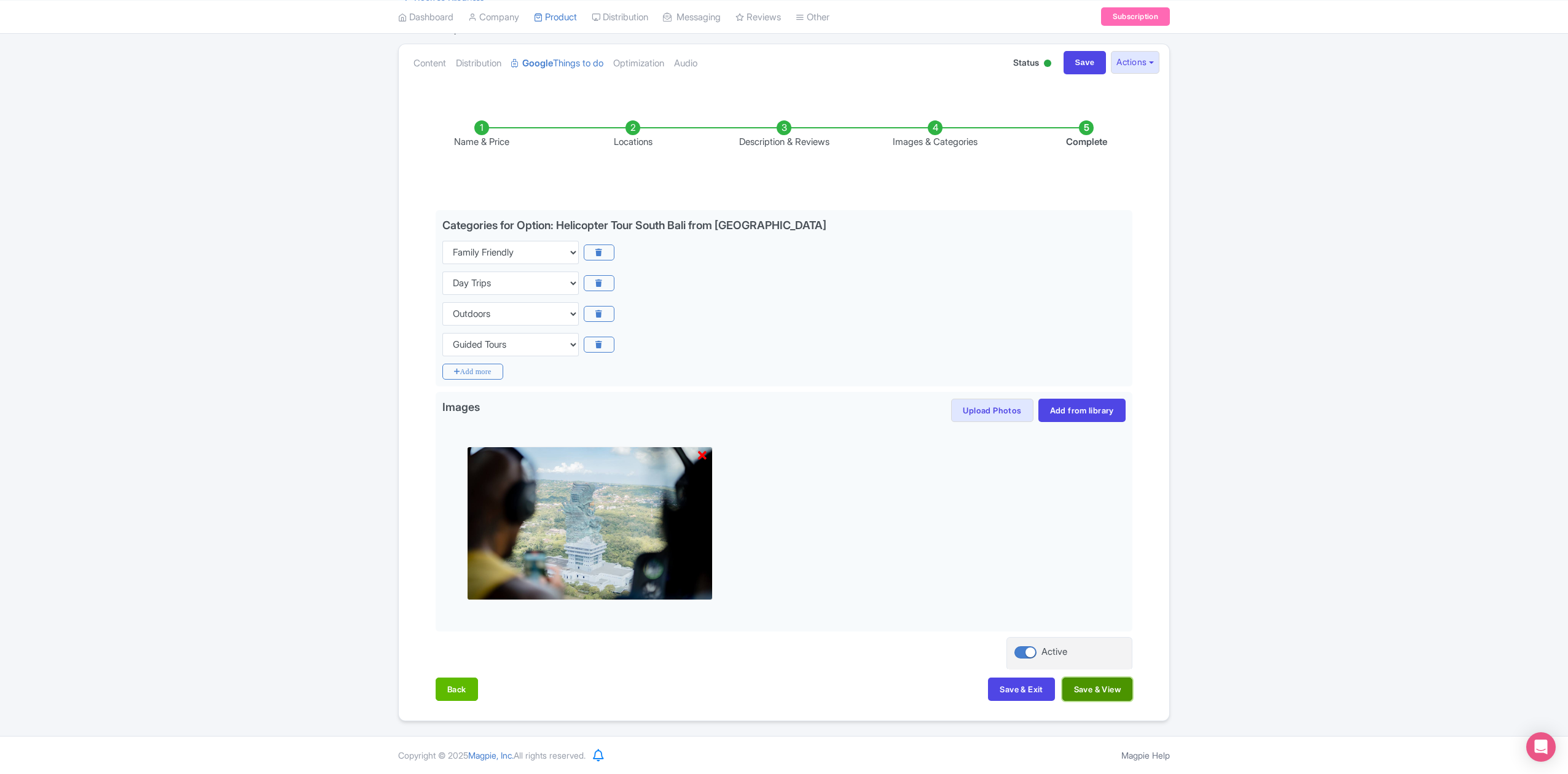
click at [1096, 684] on button "Save & View" at bounding box center [1098, 689] width 70 height 24
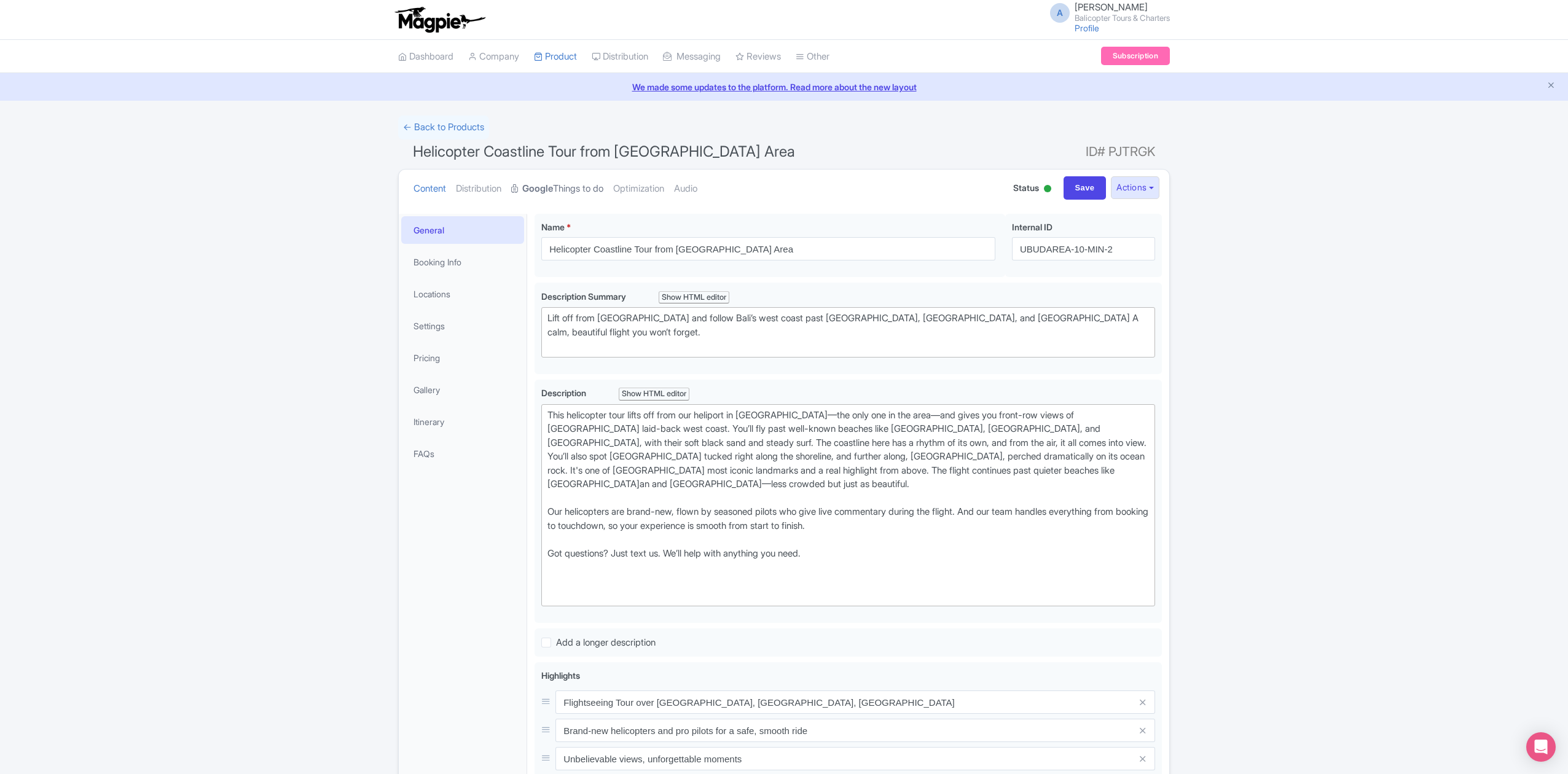
click at [571, 188] on link "Google Things to do" at bounding box center [557, 189] width 92 height 39
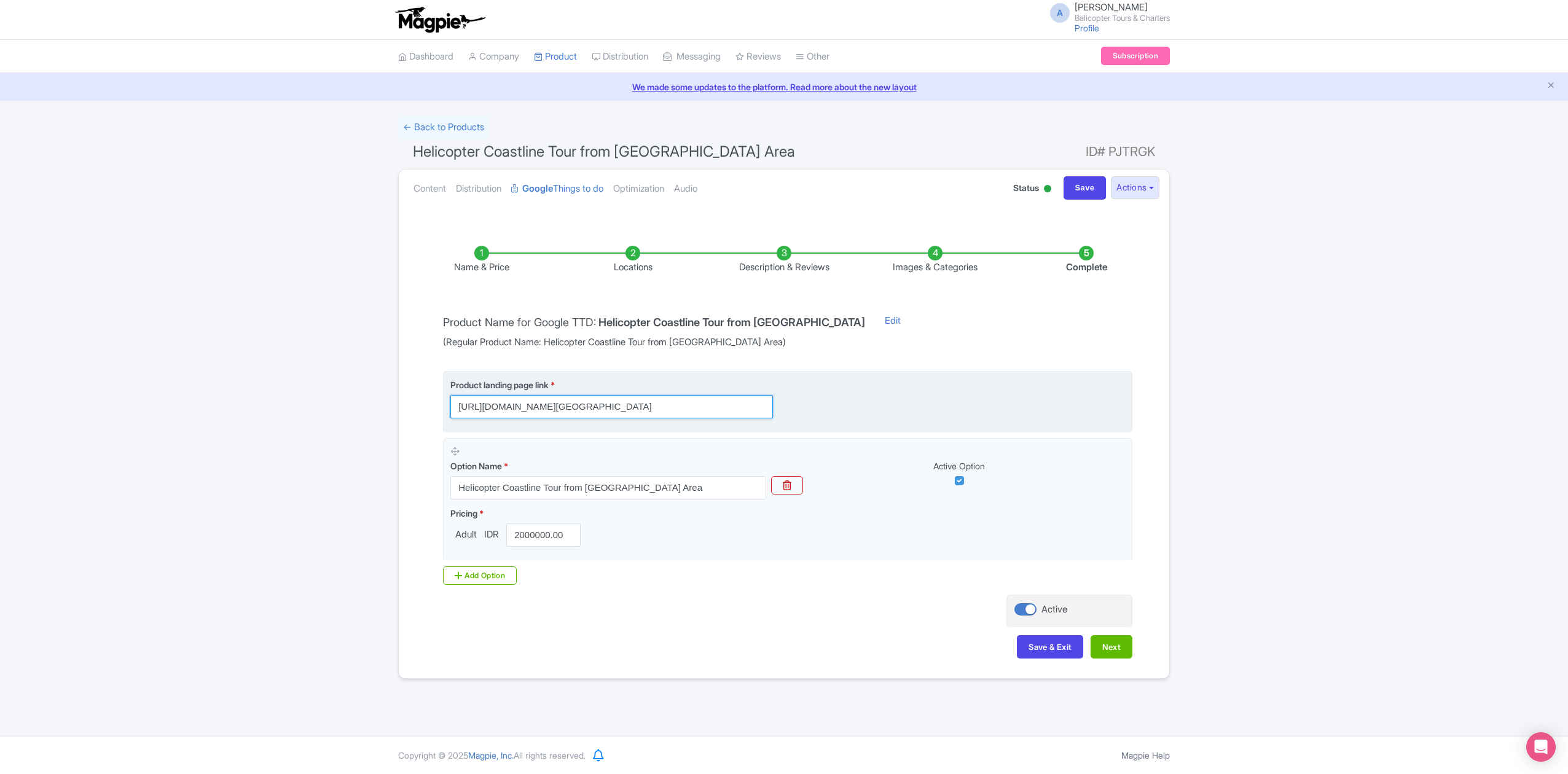
click at [733, 405] on input "[URL][DOMAIN_NAME][GEOGRAPHIC_DATA]" at bounding box center [612, 407] width 323 height 24
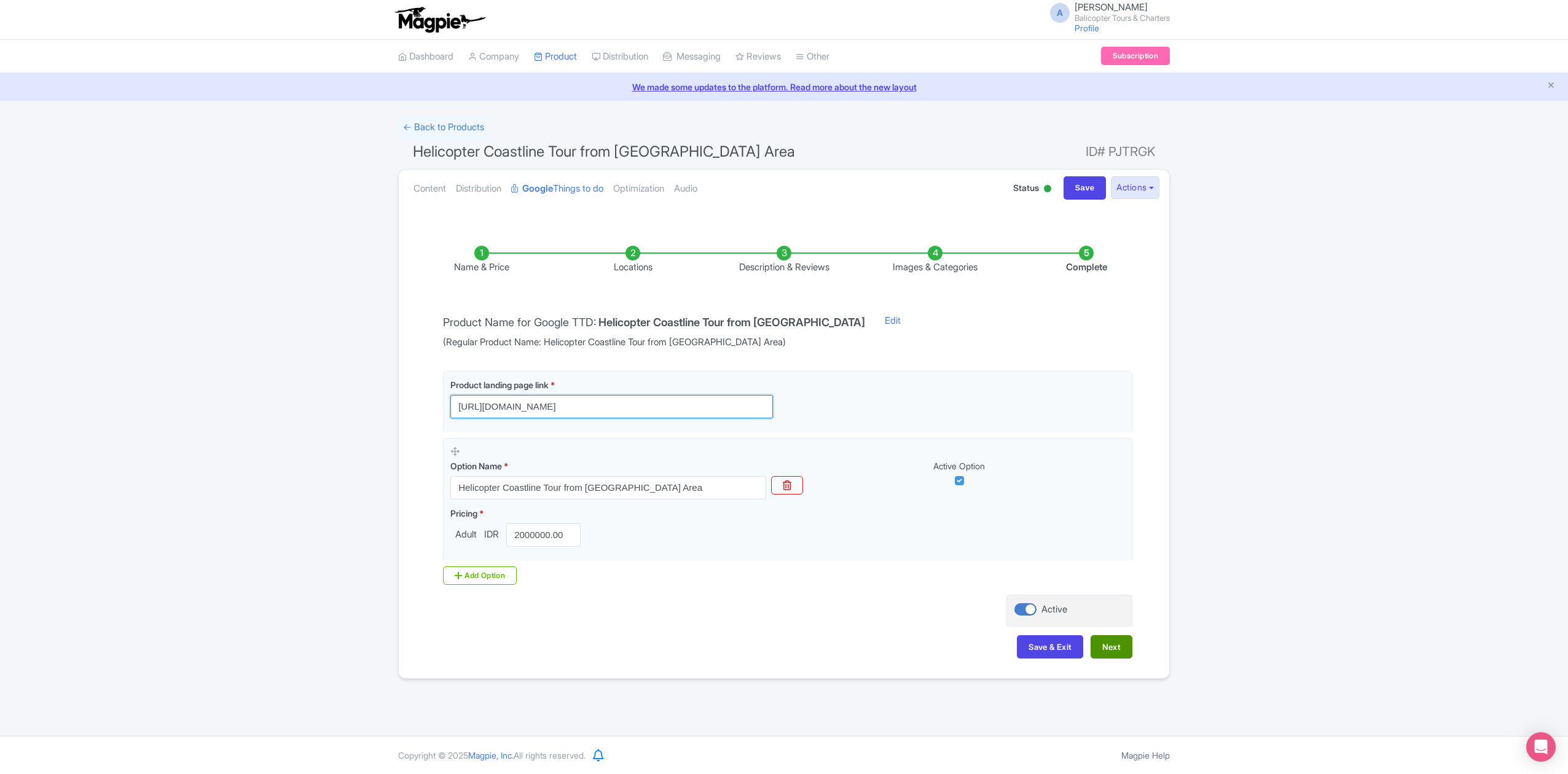
type input "[URL][DOMAIN_NAME]"
click at [1120, 650] on button "Next" at bounding box center [1112, 646] width 42 height 24
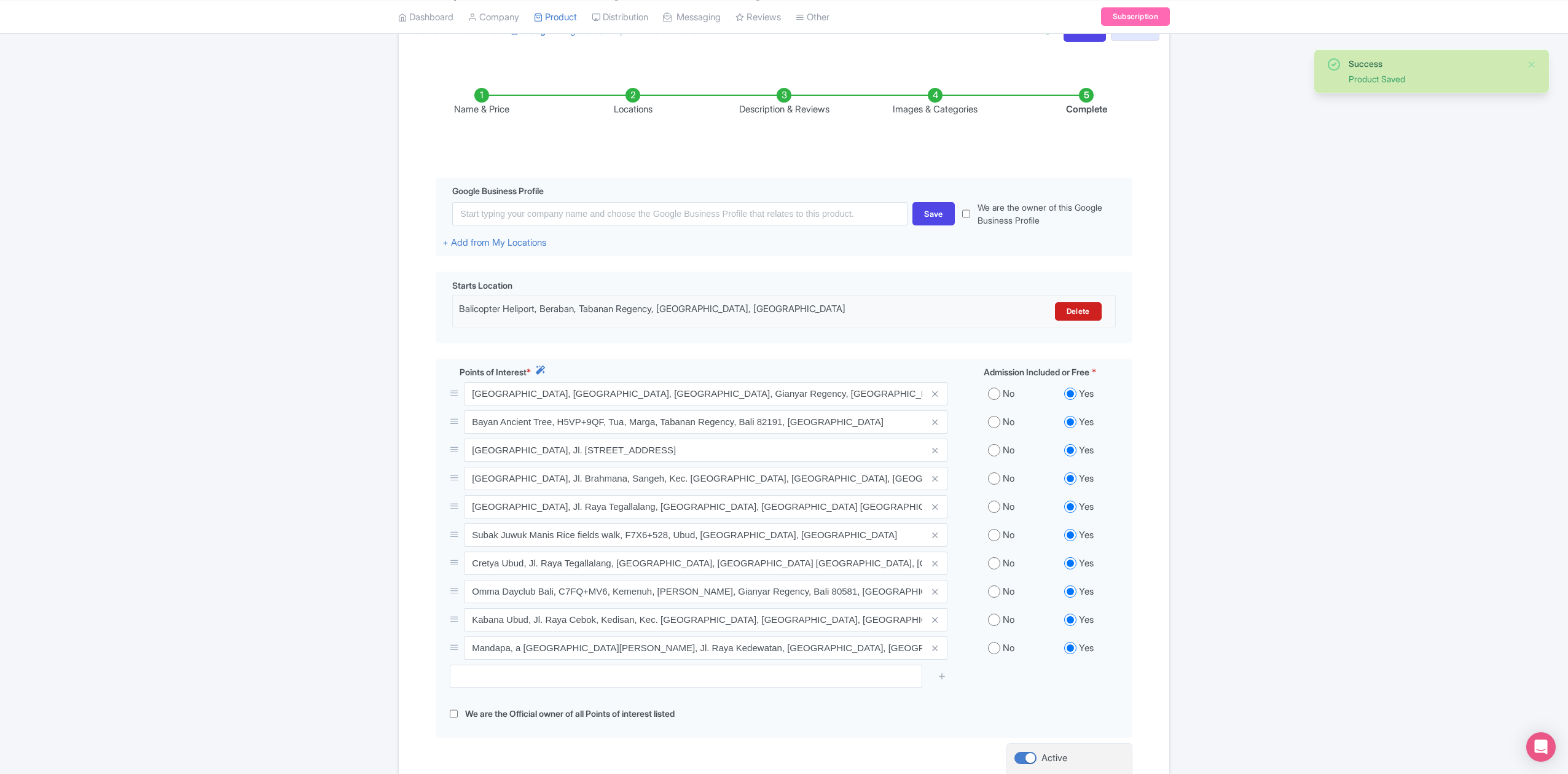
scroll to position [287, 0]
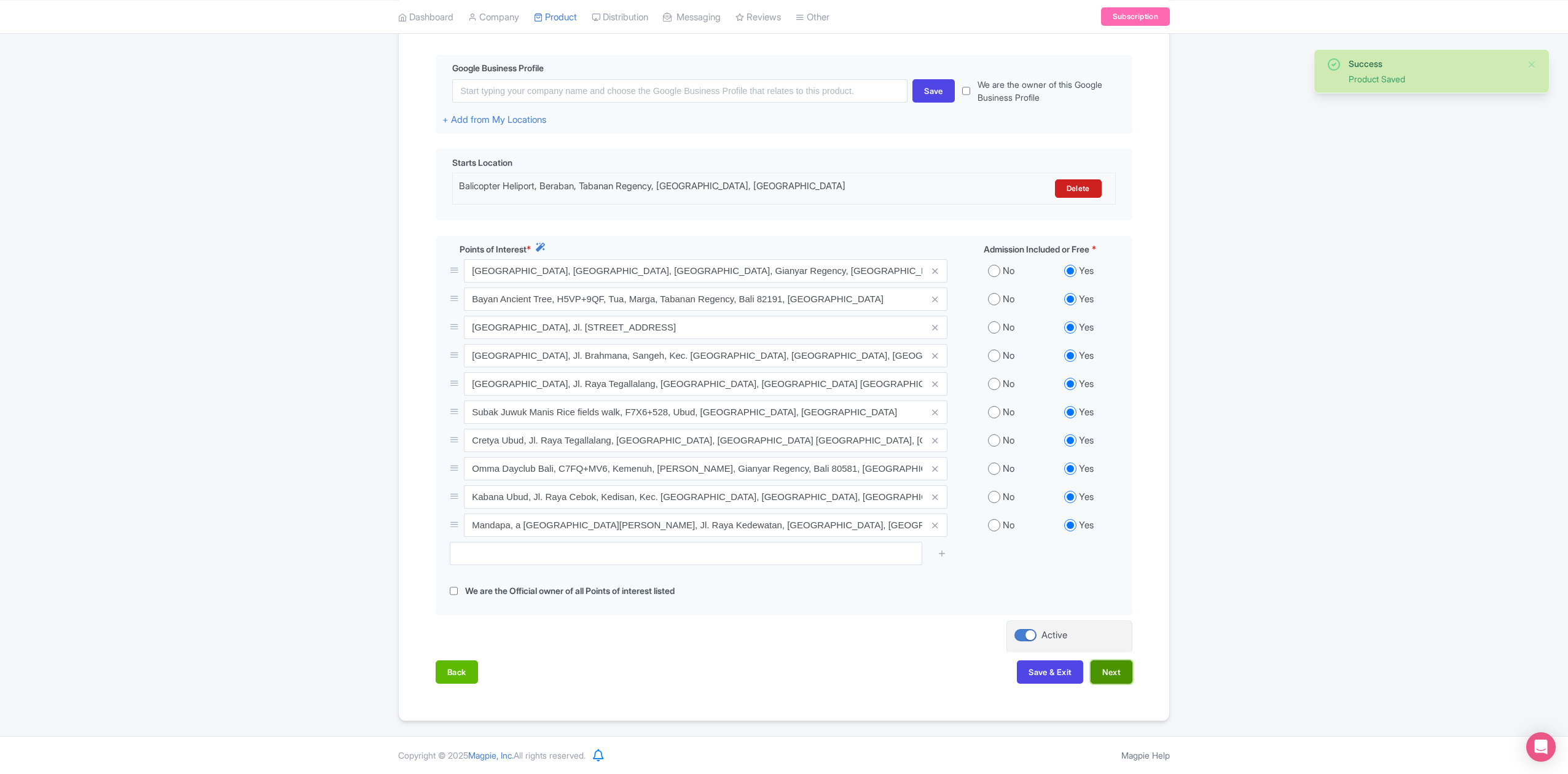
click at [1110, 681] on button "Next" at bounding box center [1112, 672] width 42 height 24
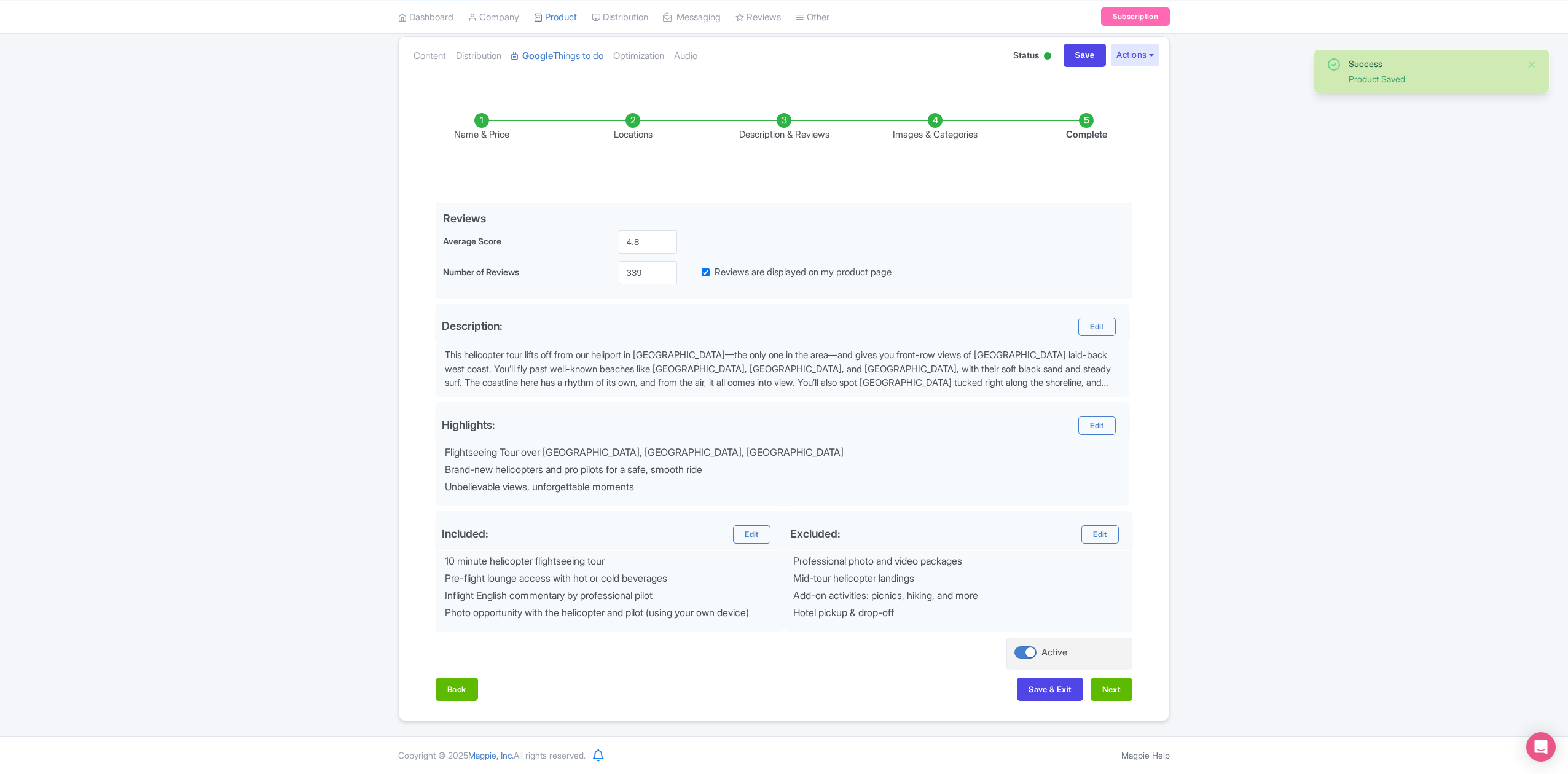
scroll to position [138, 0]
click at [1110, 681] on button "Next" at bounding box center [1112, 689] width 42 height 24
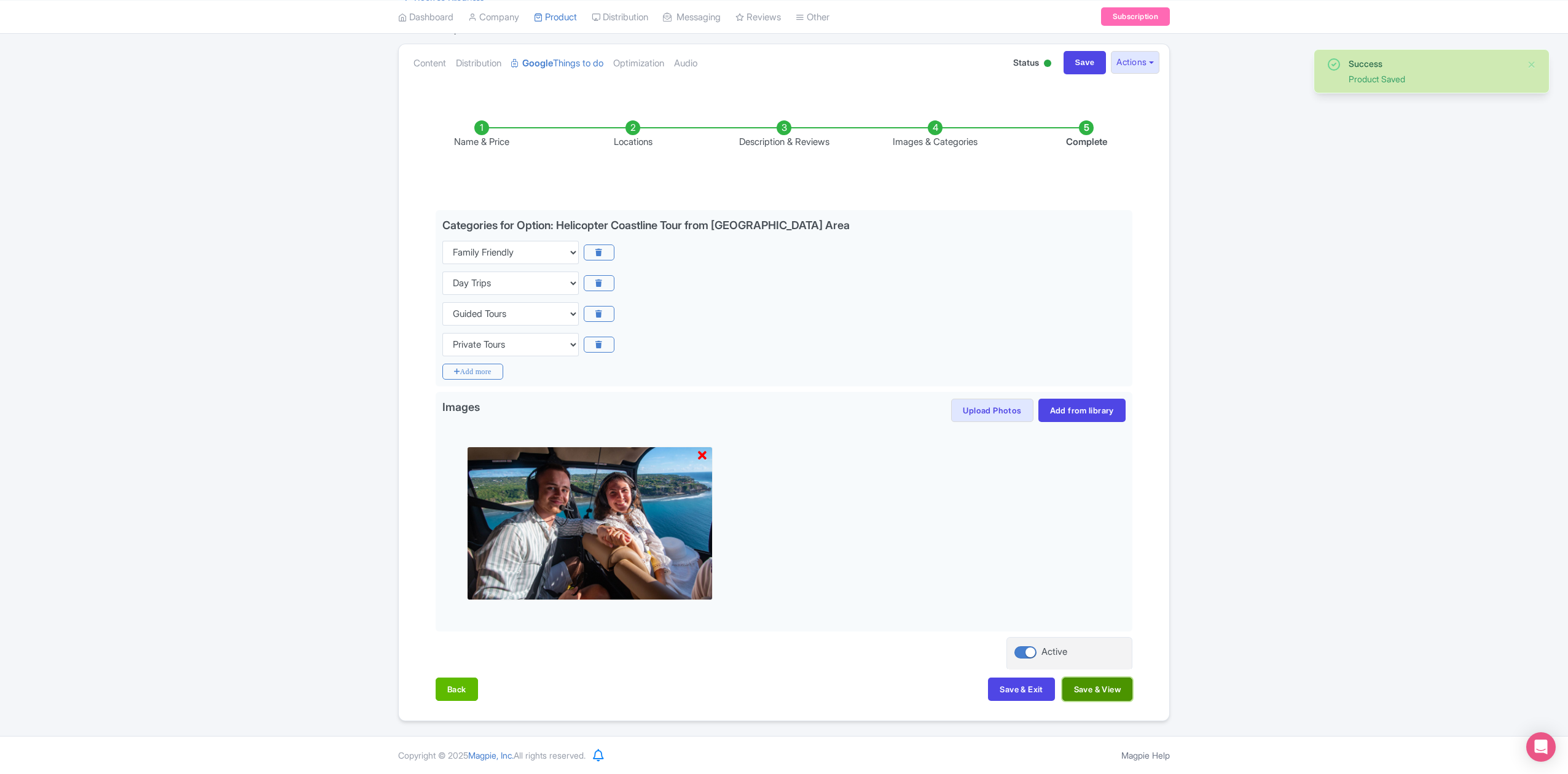
click at [1115, 693] on button "Save & View" at bounding box center [1098, 689] width 70 height 24
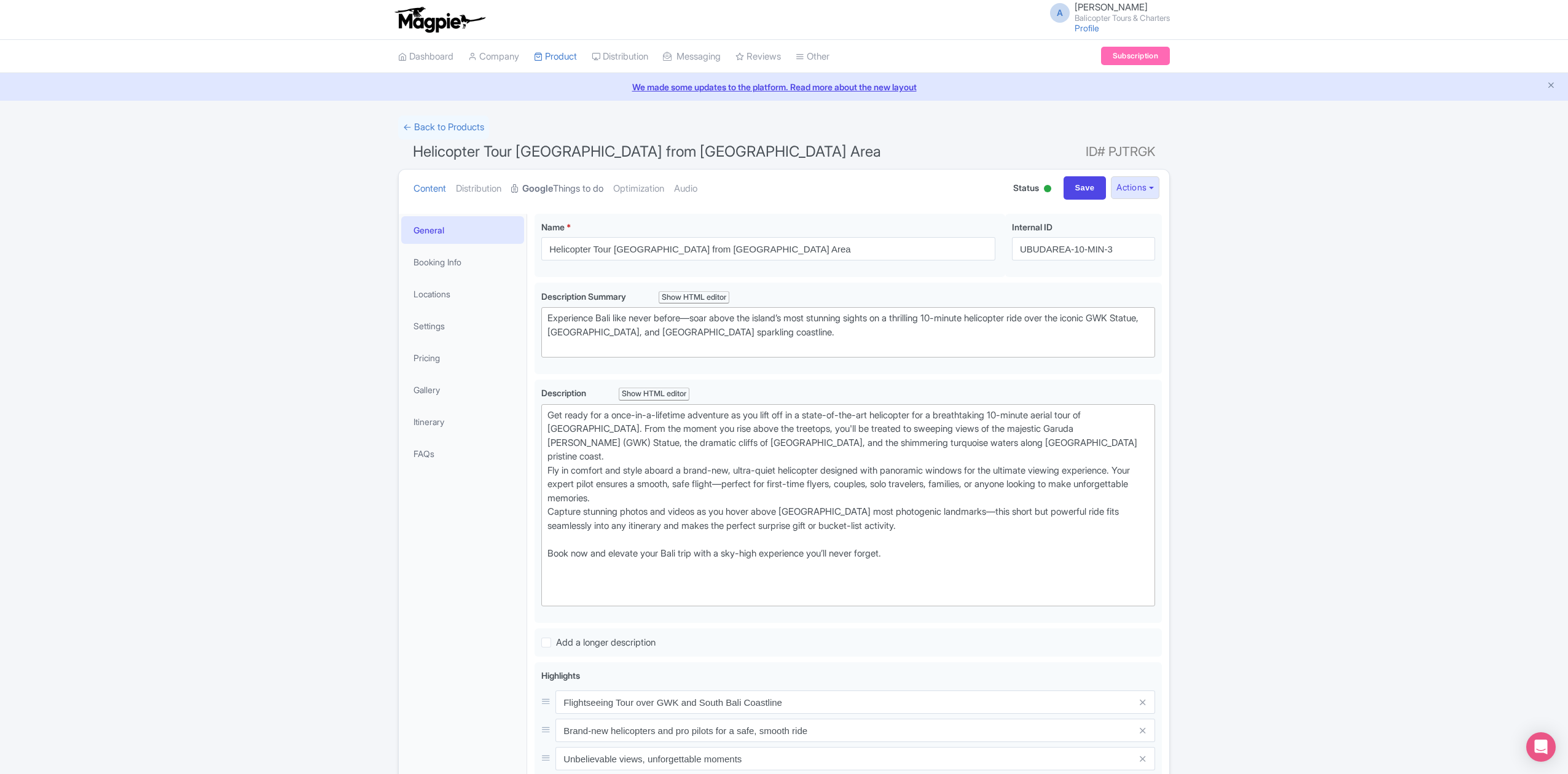
click at [580, 189] on link "Google Things to do" at bounding box center [557, 189] width 92 height 39
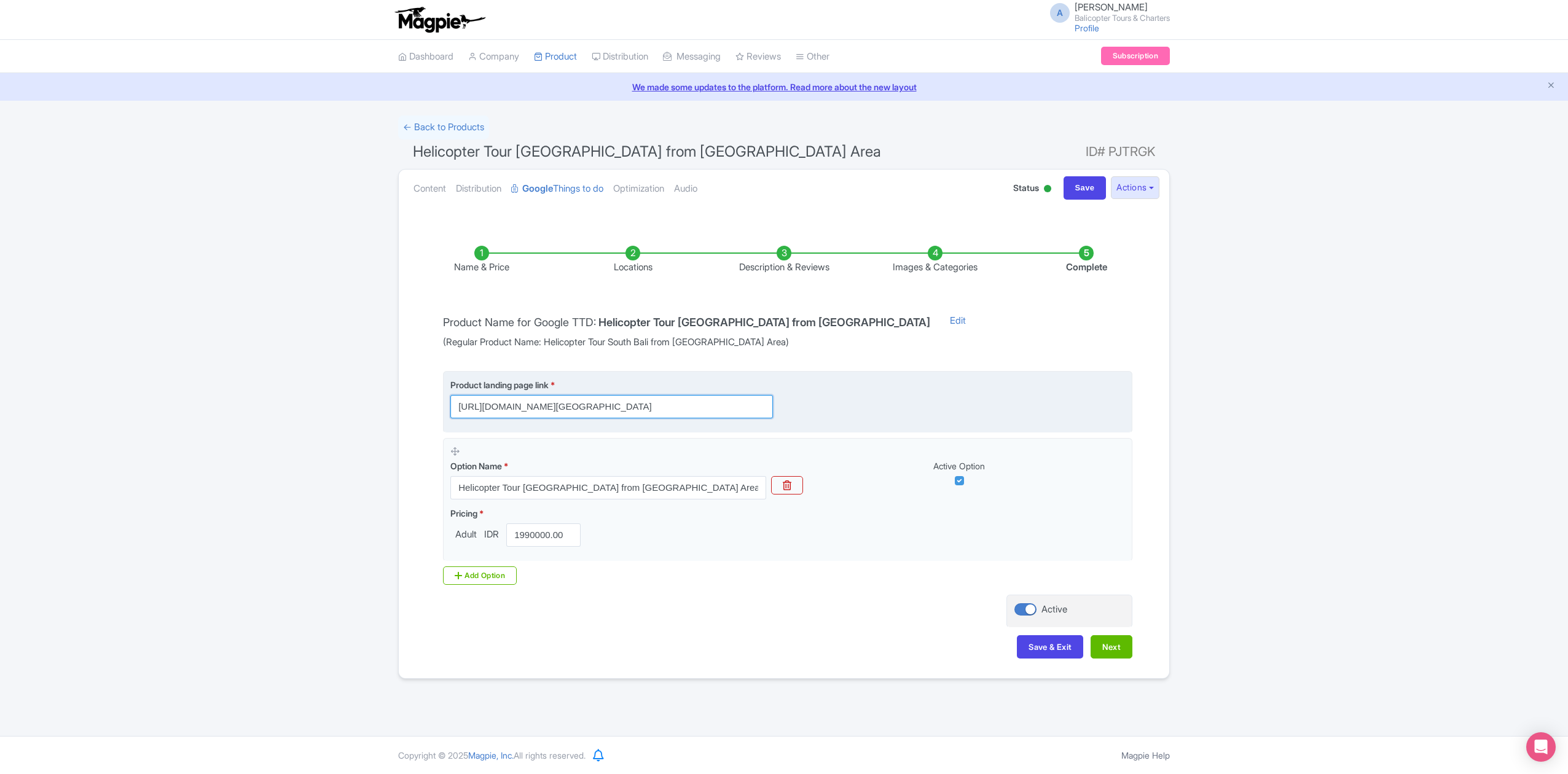
scroll to position [0, 542]
drag, startPoint x: 754, startPoint y: 407, endPoint x: 939, endPoint y: 416, distance: 185.2
click at [939, 416] on div "Product landing page link * [URL][DOMAIN_NAME][GEOGRAPHIC_DATA]" at bounding box center [788, 398] width 674 height 40
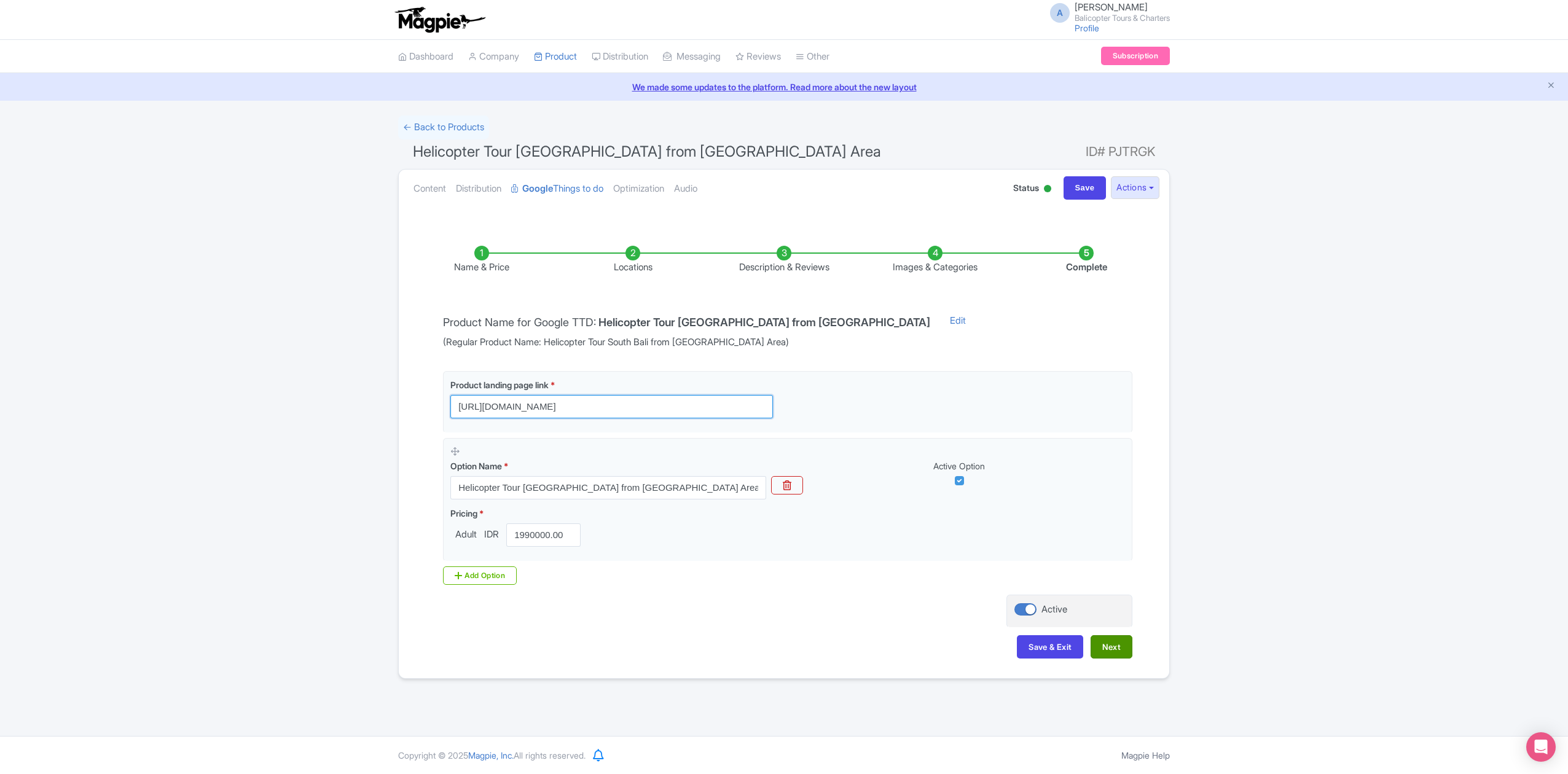
type input "[URL][DOMAIN_NAME]"
click at [1105, 652] on button "Next" at bounding box center [1112, 646] width 42 height 24
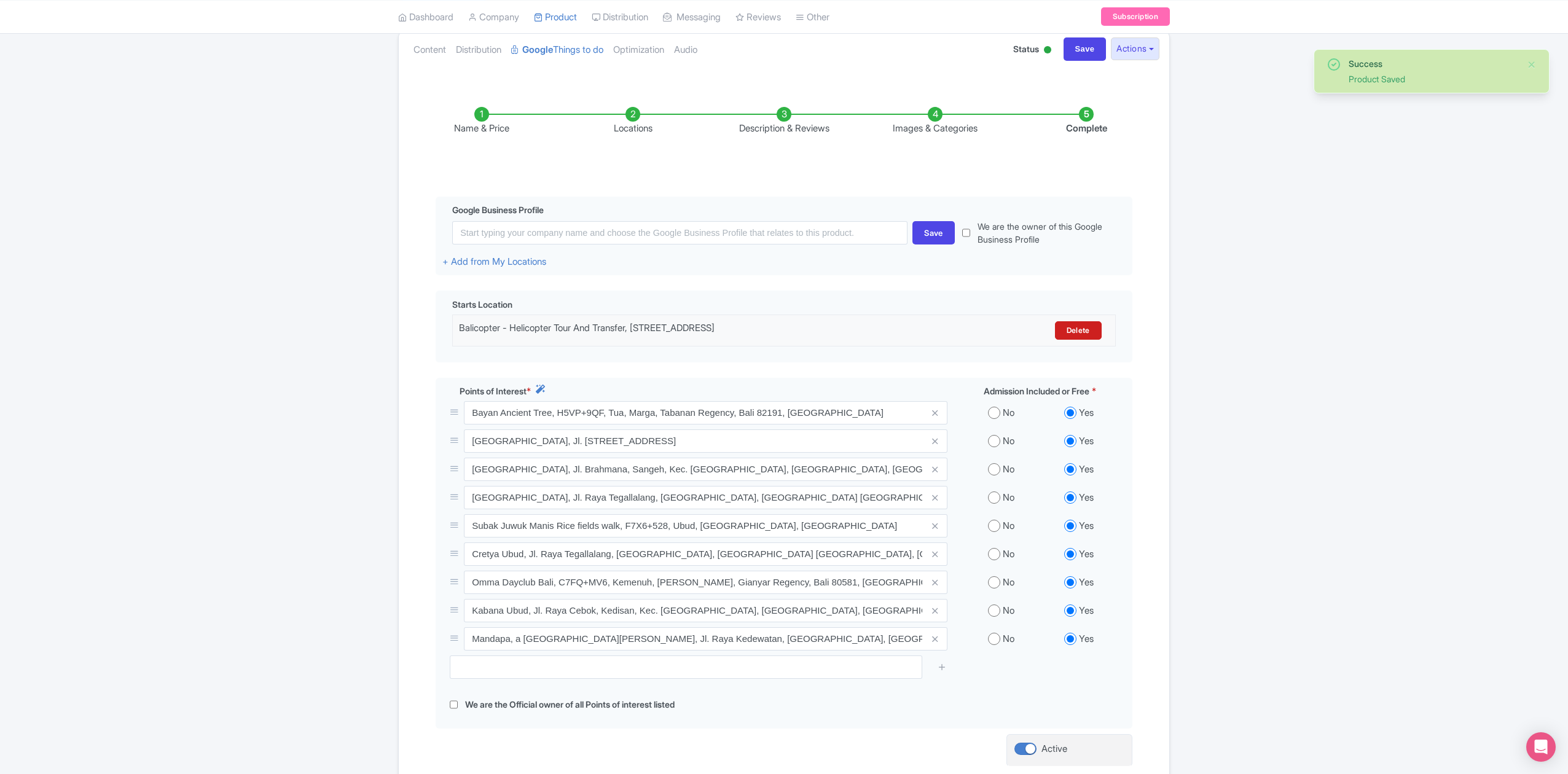
scroll to position [259, 0]
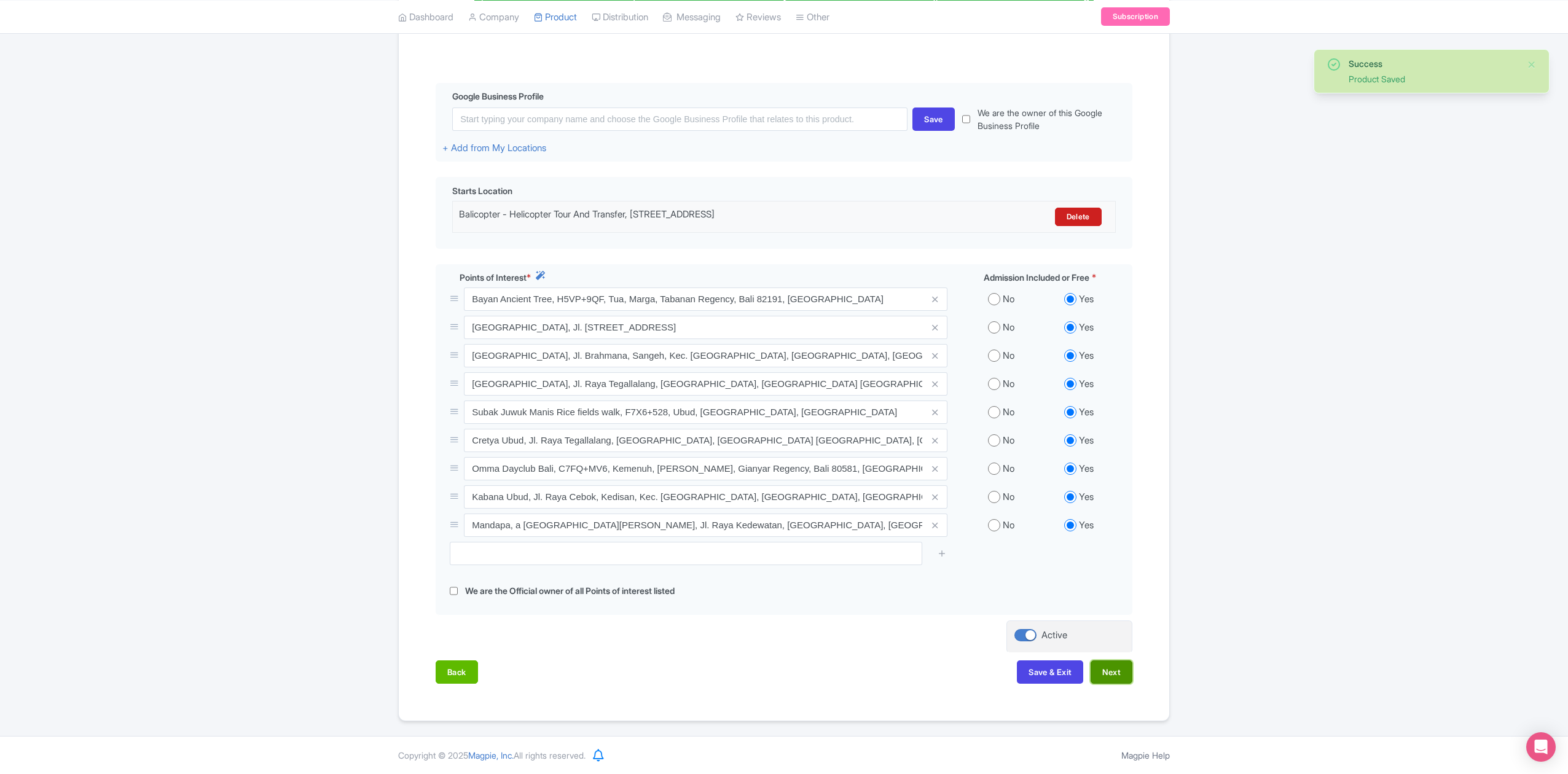
click at [1112, 676] on button "Next" at bounding box center [1112, 672] width 42 height 24
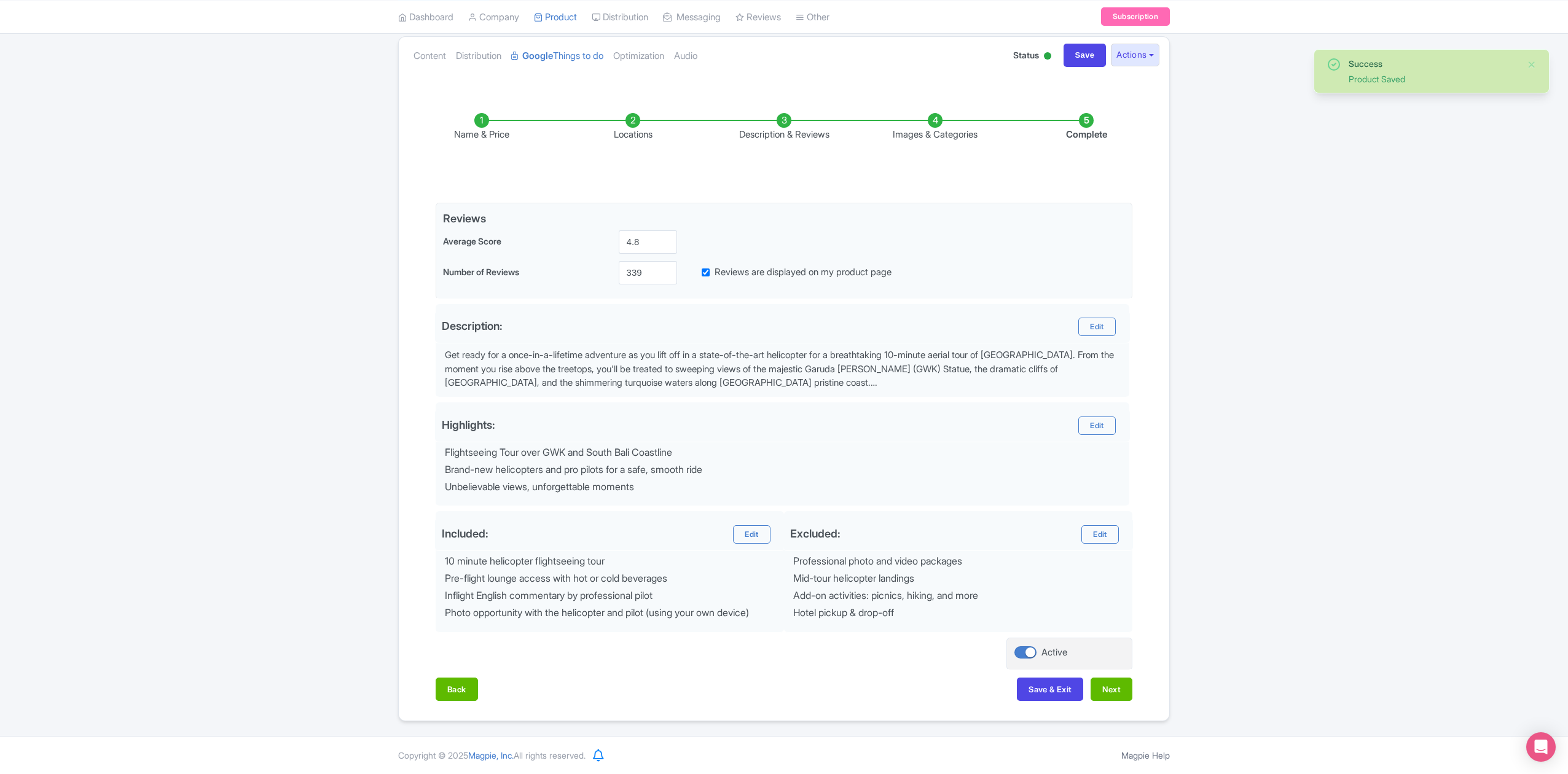
scroll to position [138, 0]
click at [1117, 685] on button "Next" at bounding box center [1112, 689] width 42 height 24
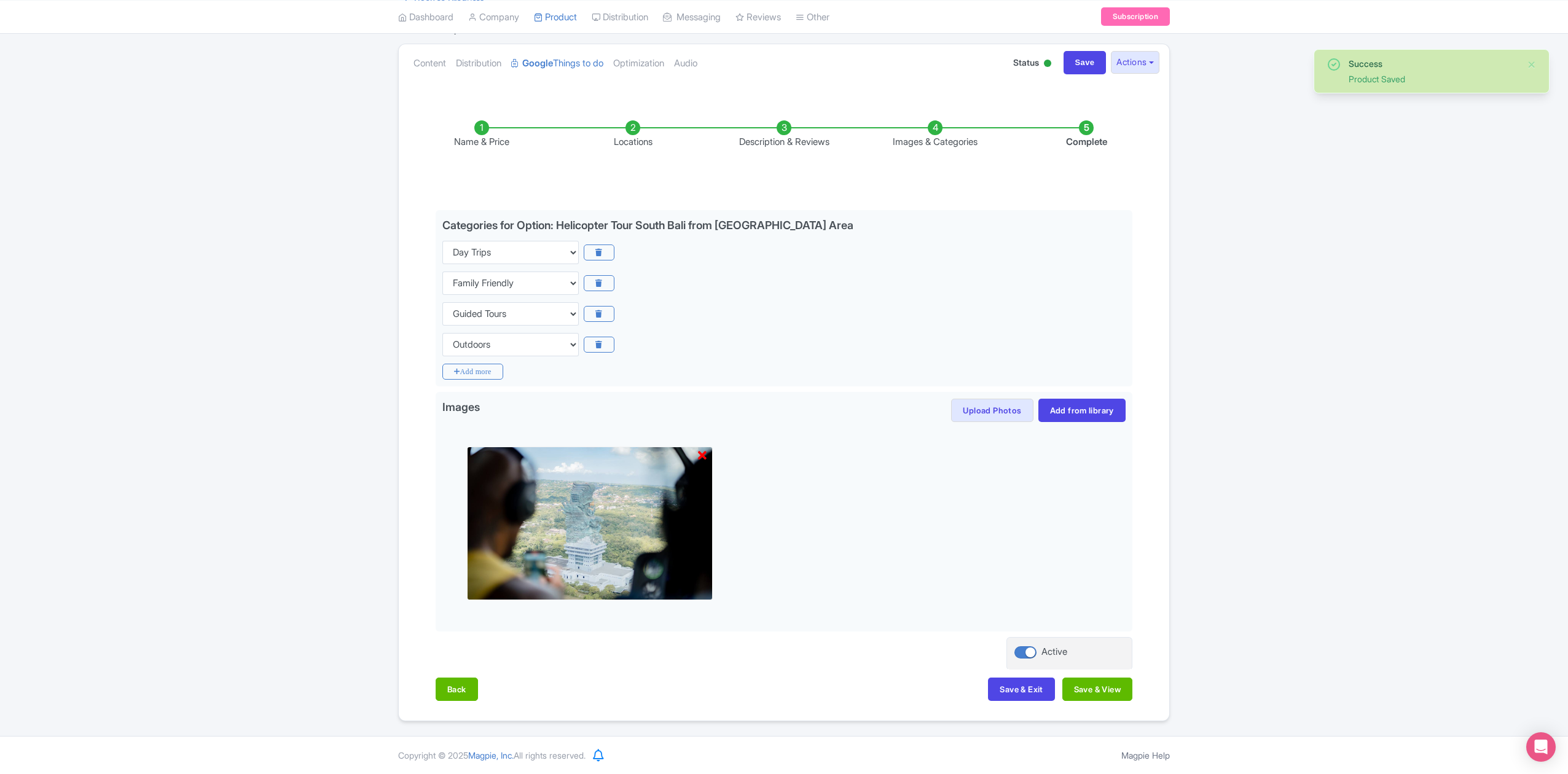
scroll to position [129, 0]
click at [1118, 686] on button "Save & View" at bounding box center [1098, 689] width 70 height 24
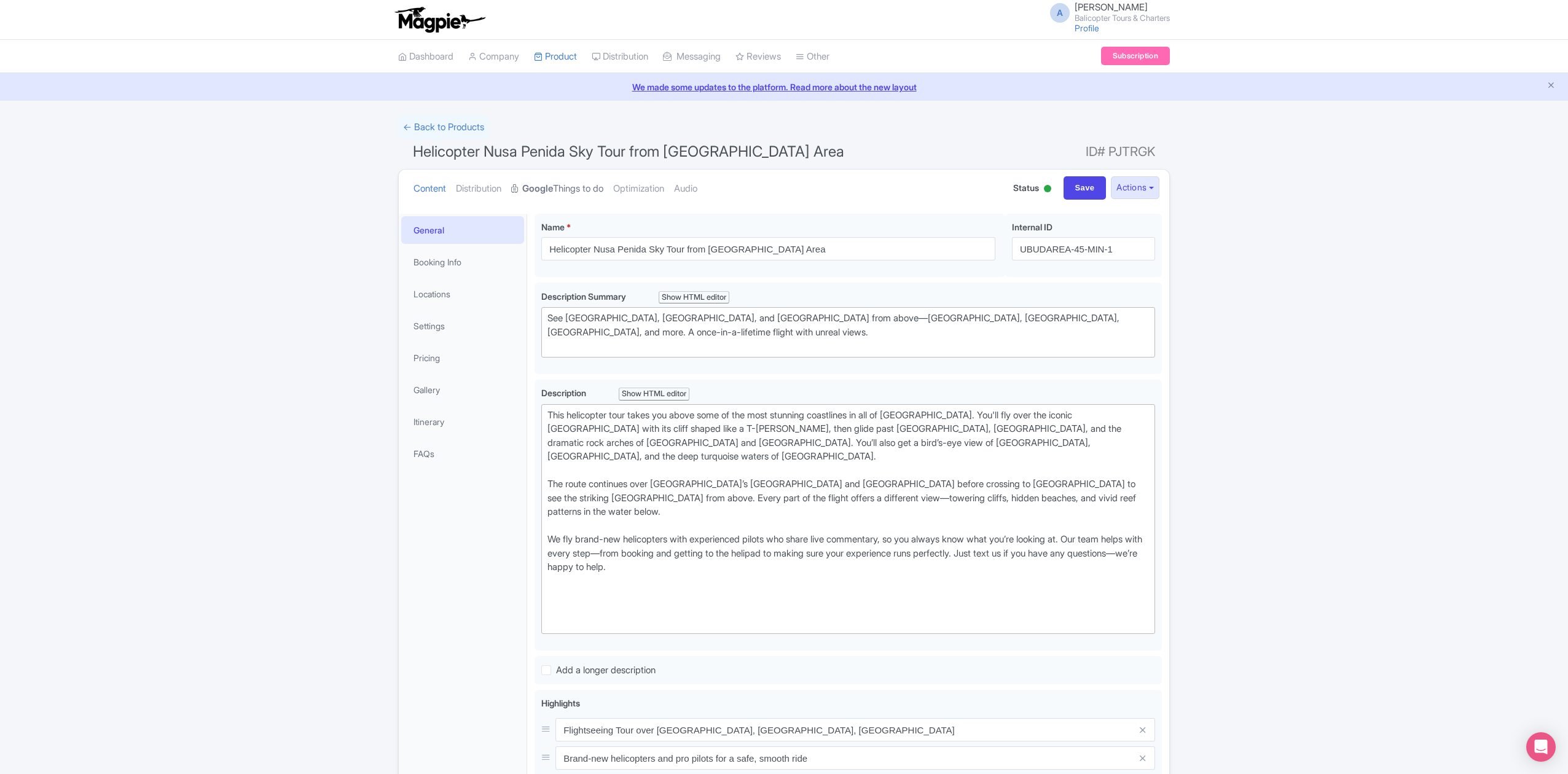
click at [553, 191] on strong "Google" at bounding box center [537, 189] width 30 height 14
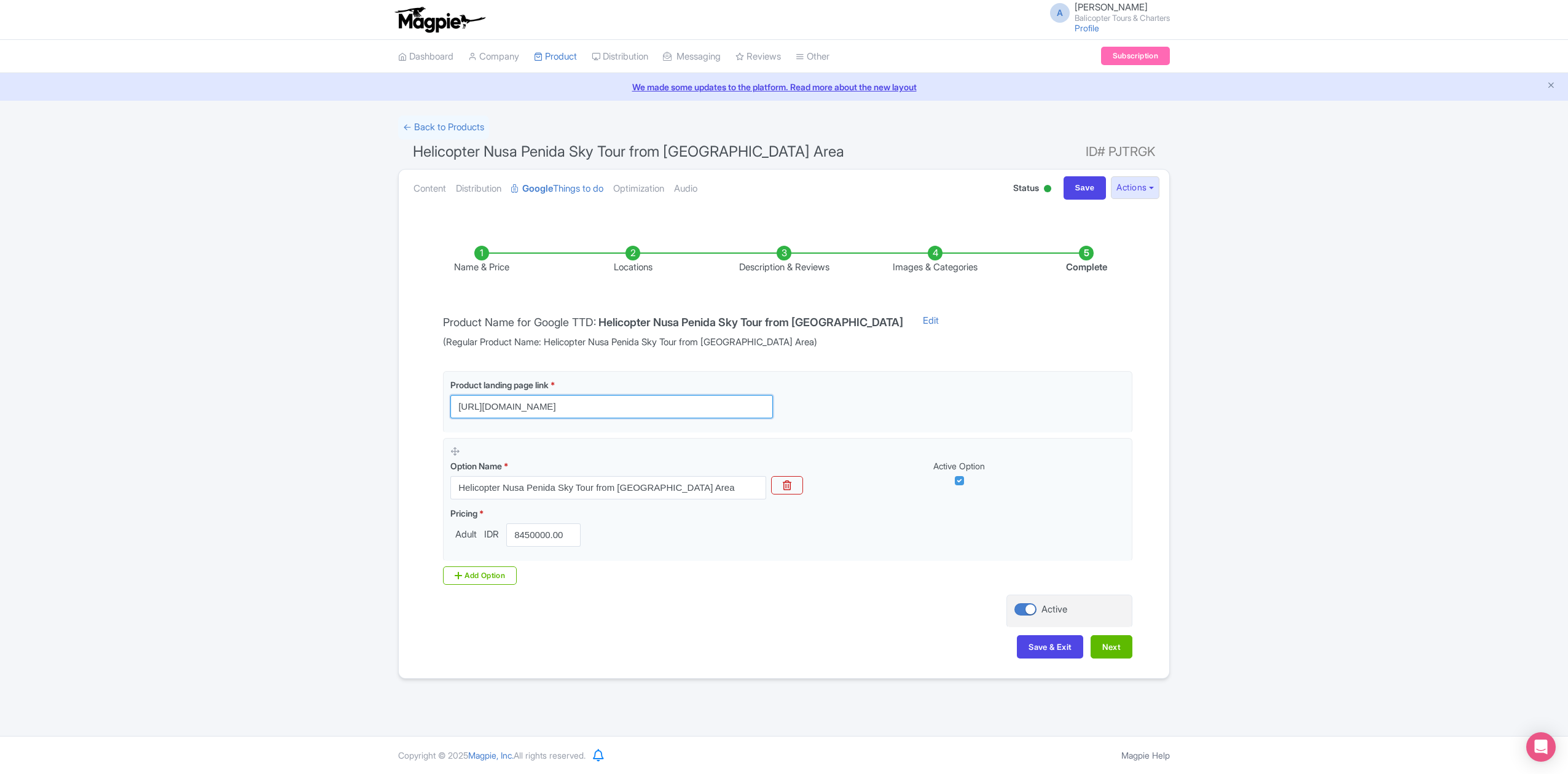
scroll to position [0, 545]
drag, startPoint x: 746, startPoint y: 406, endPoint x: 928, endPoint y: 435, distance: 184.3
click at [920, 435] on div "Product landing page link * https://www.balicopter.com/from-nusa-dua/nusa-penid…" at bounding box center [788, 466] width 690 height 190
type input "[URL][DOMAIN_NAME]"
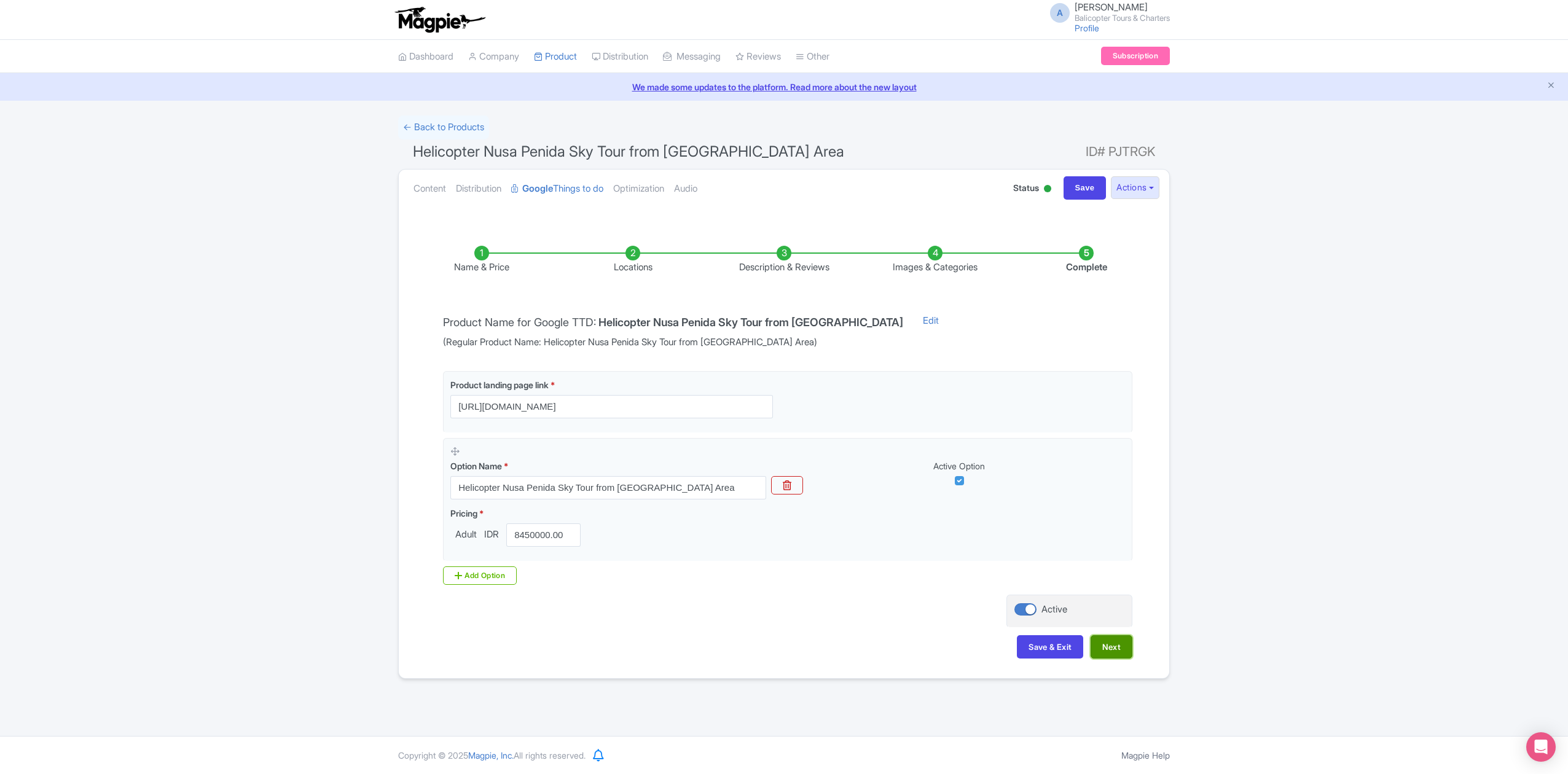
click at [1114, 648] on button "Next" at bounding box center [1112, 646] width 42 height 24
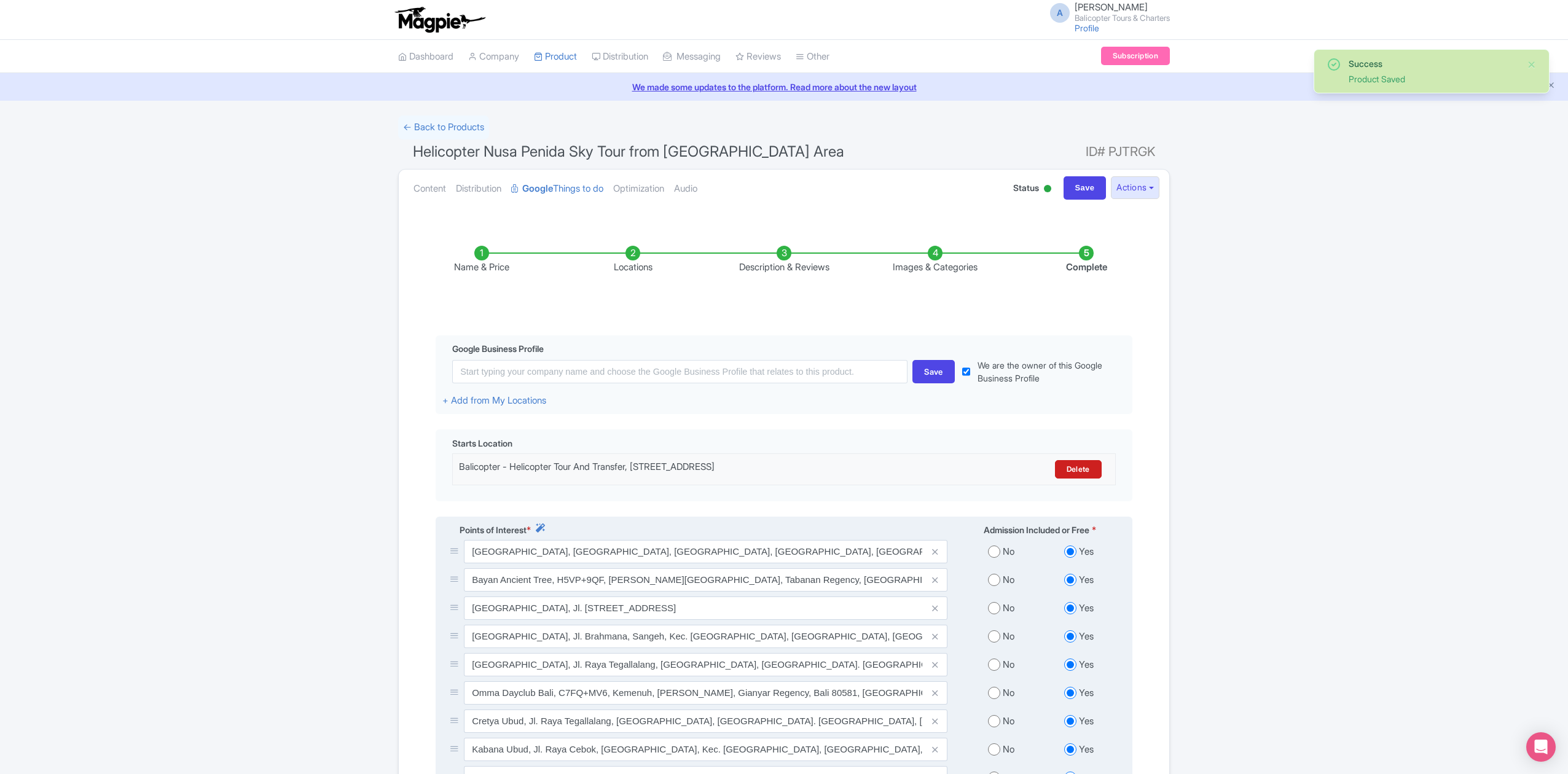
scroll to position [259, 0]
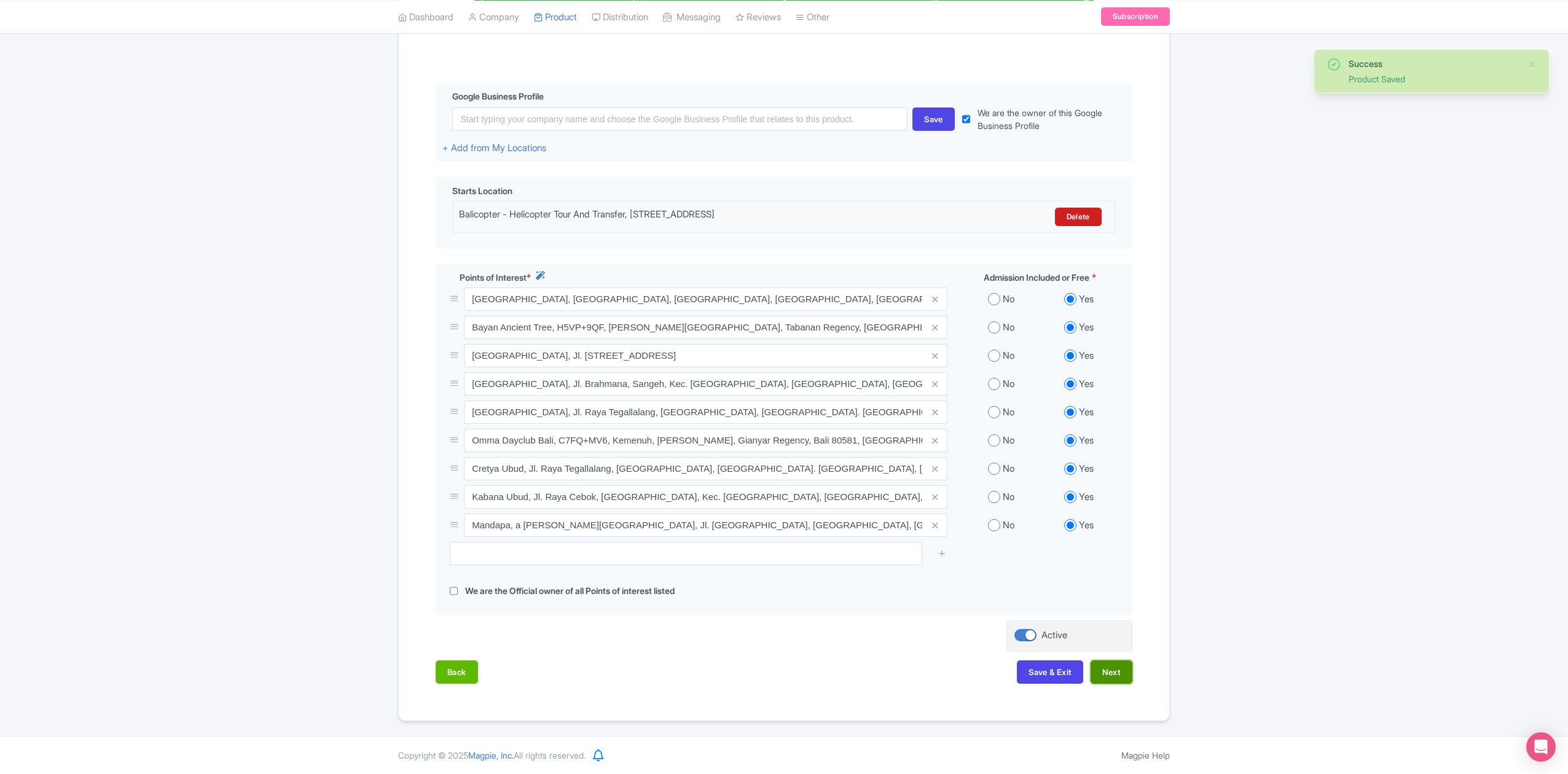
click at [1116, 671] on button "Next" at bounding box center [1112, 672] width 42 height 24
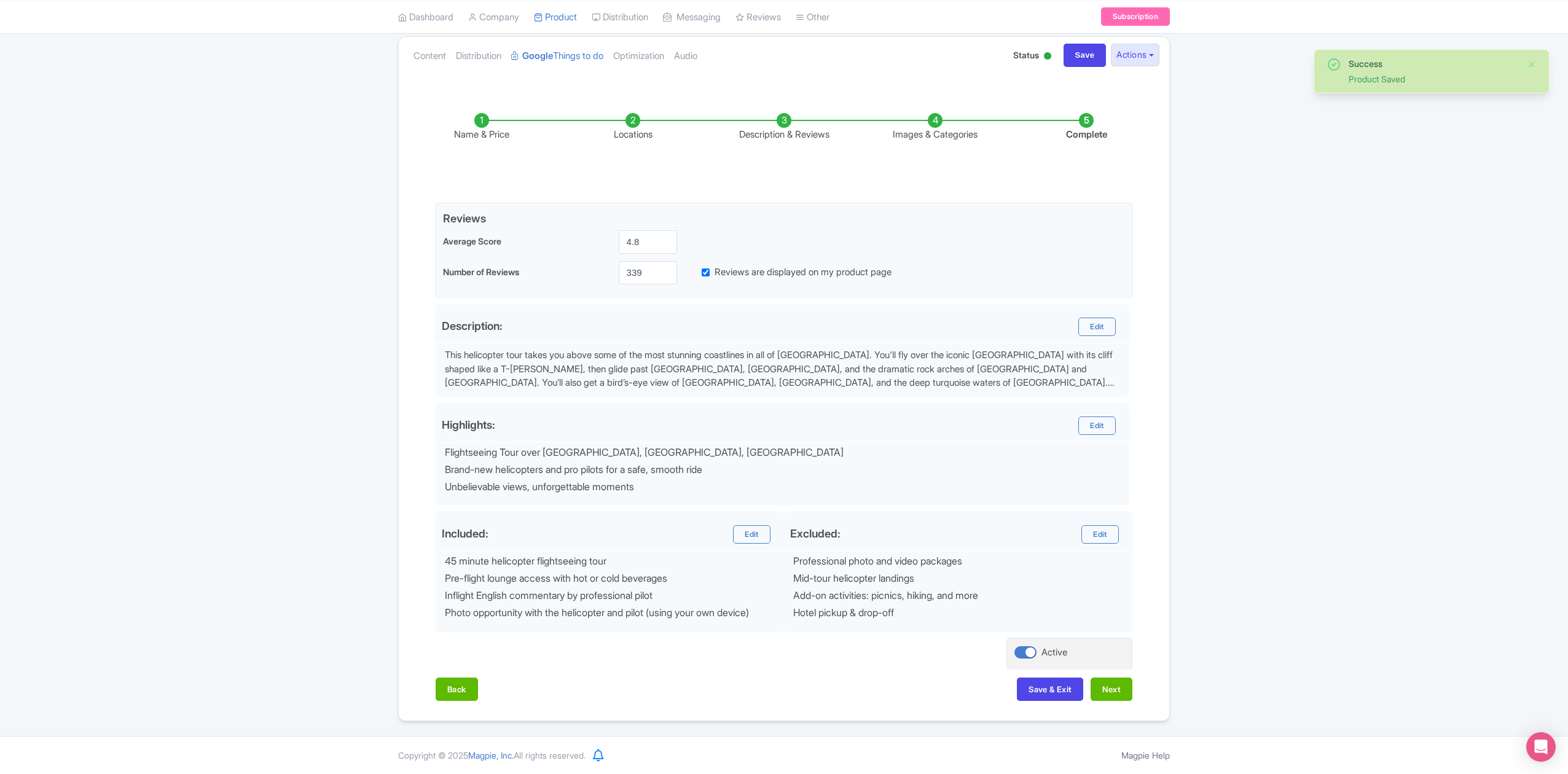
scroll to position [138, 0]
click at [1116, 689] on button "Next" at bounding box center [1112, 689] width 42 height 24
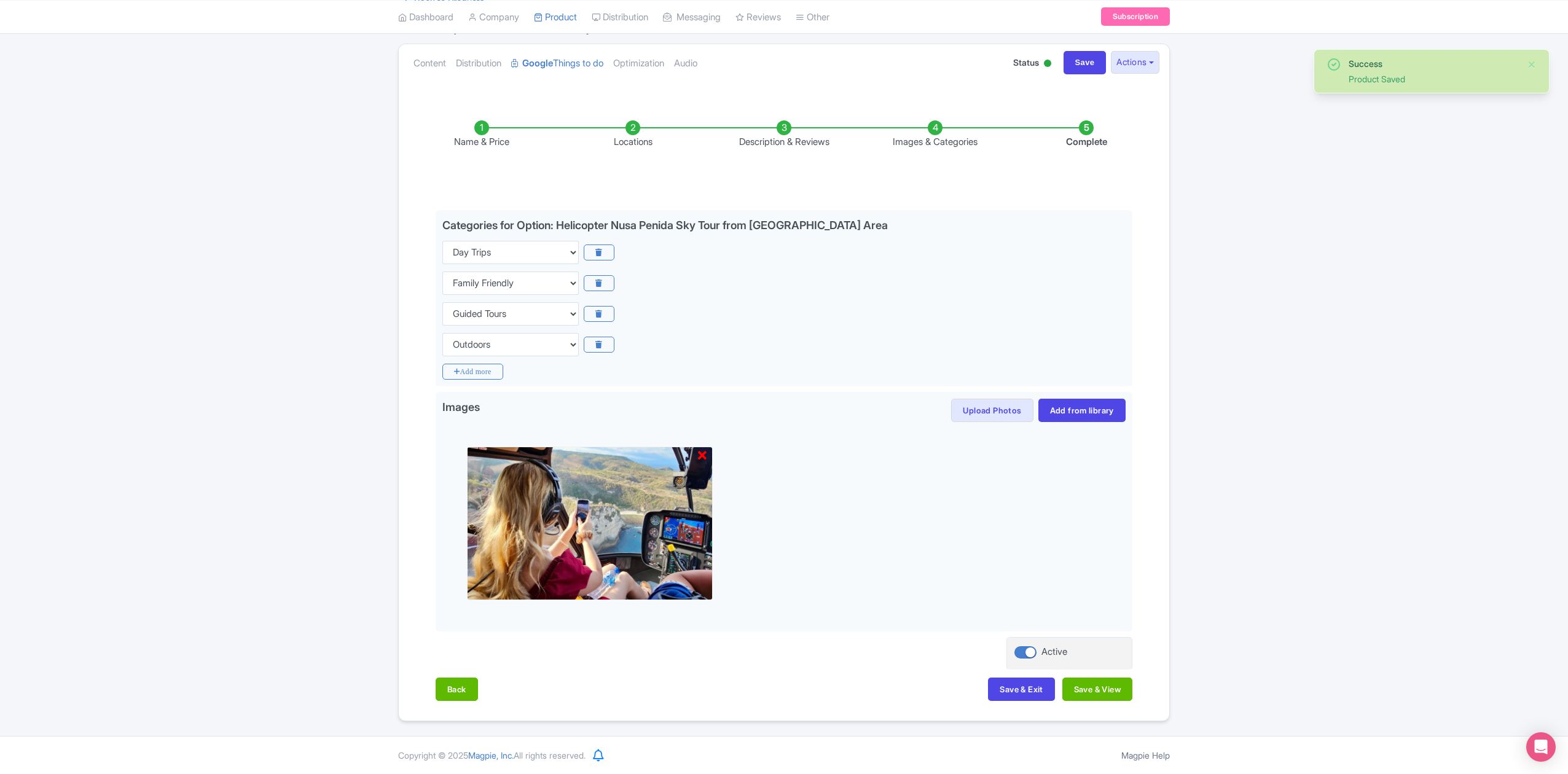
scroll to position [129, 0]
click at [1112, 689] on button "Save & View" at bounding box center [1098, 689] width 70 height 24
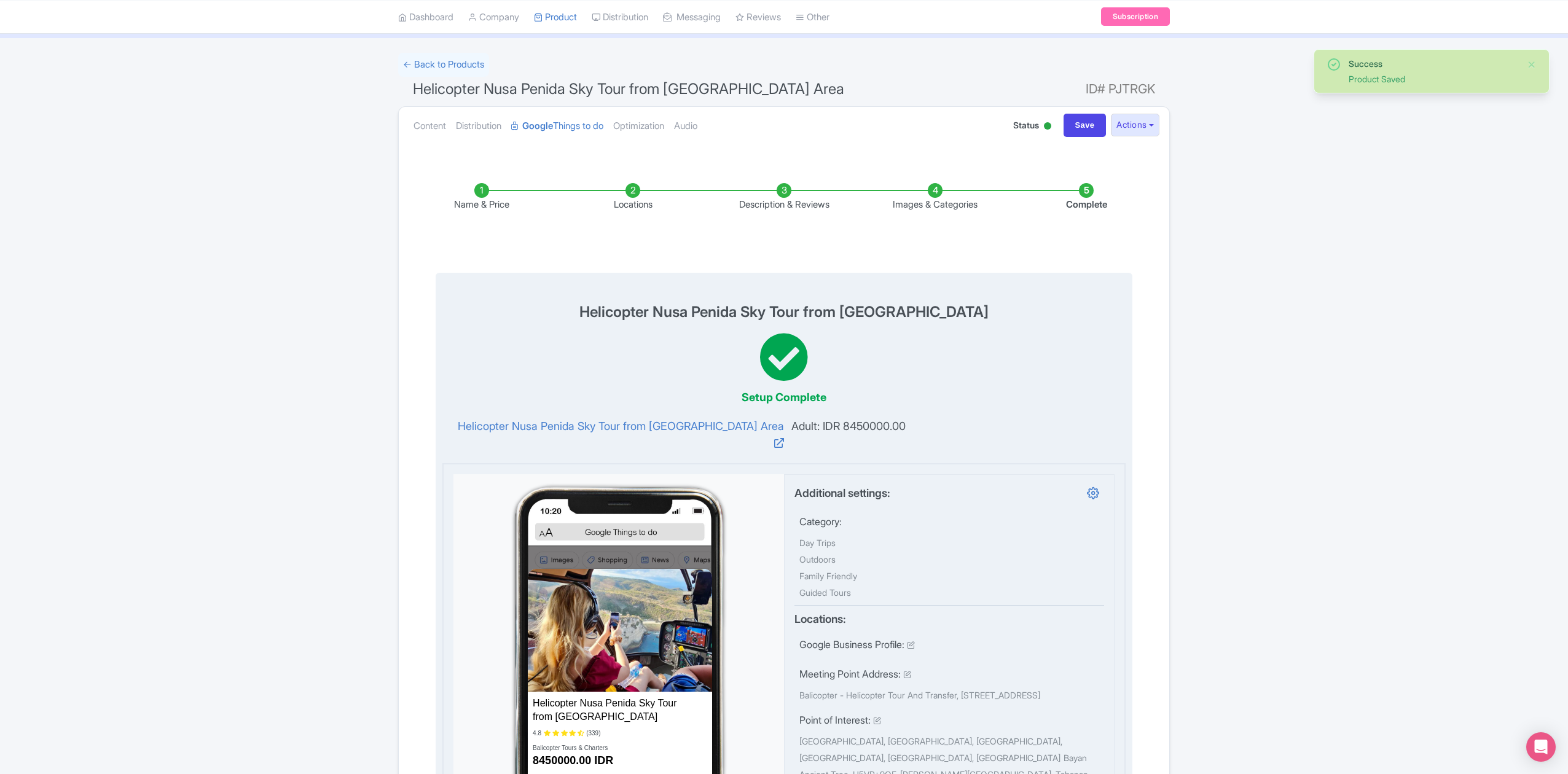
scroll to position [47, 0]
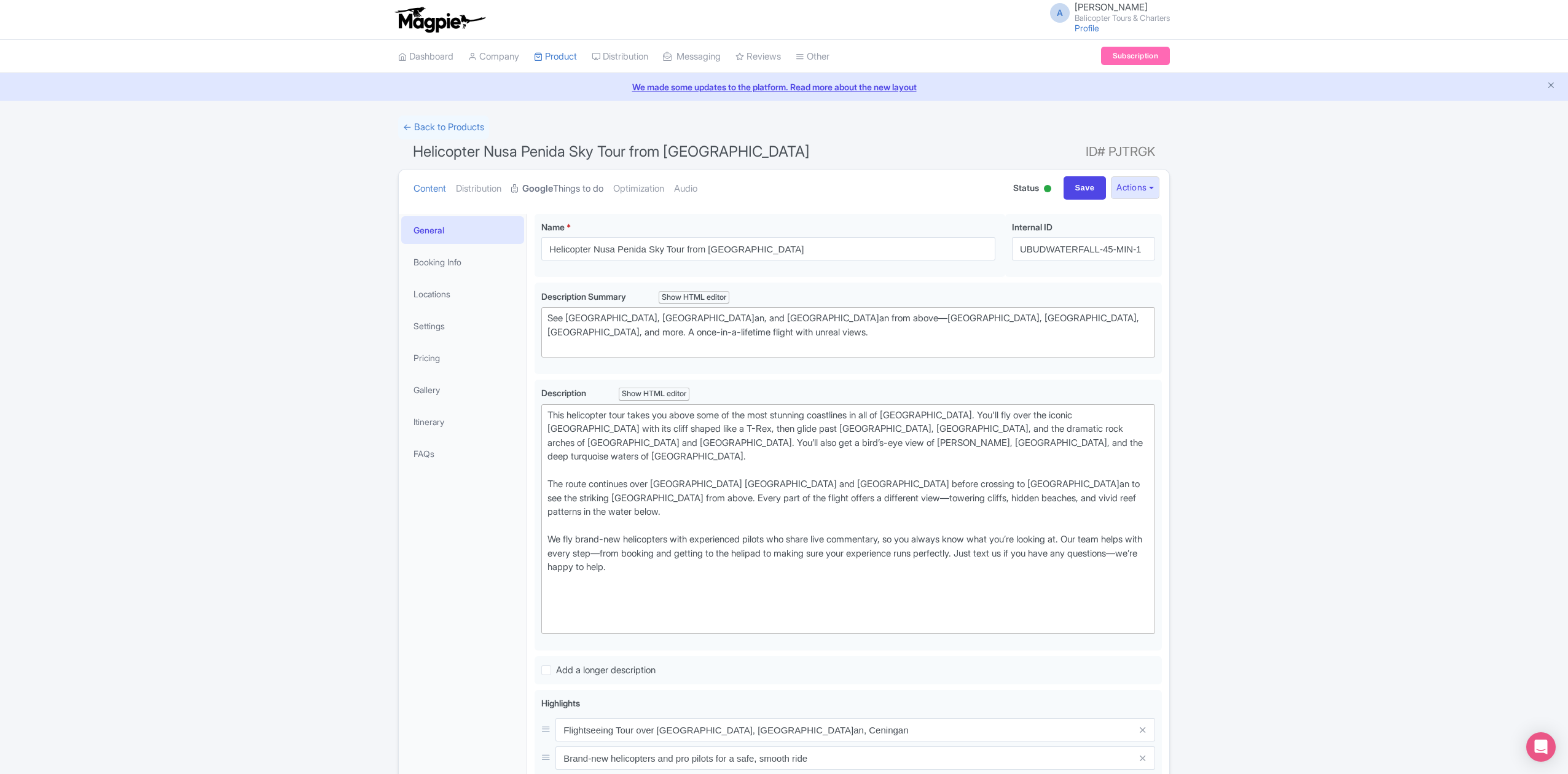
click at [591, 185] on link "Google Things to do" at bounding box center [557, 189] width 92 height 39
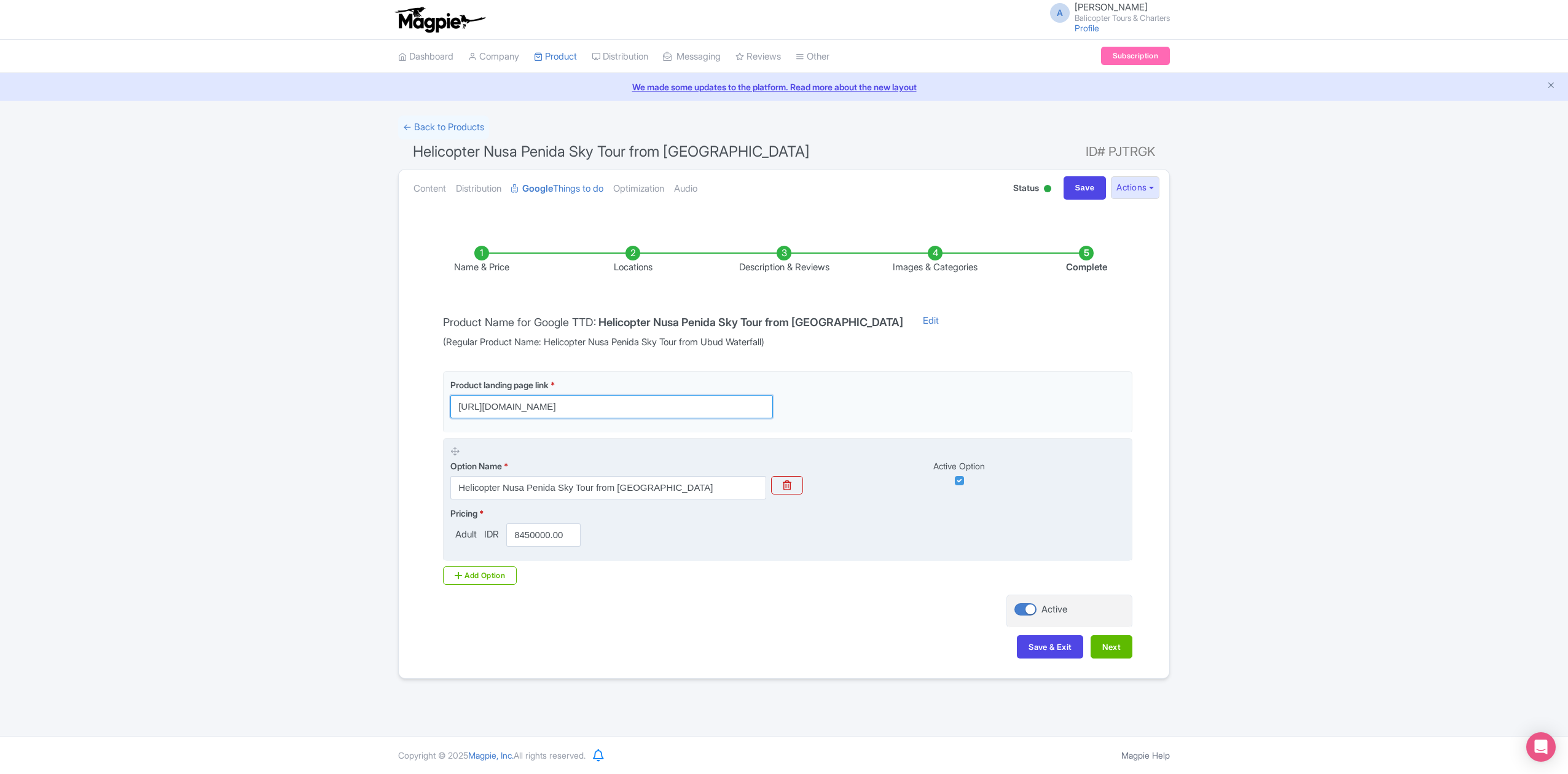
scroll to position [0, 566]
drag, startPoint x: 746, startPoint y: 407, endPoint x: 1055, endPoint y: 448, distance: 311.7
click at [1053, 447] on div "Product landing page link * [URL][DOMAIN_NAME] Option Name * Helicopter Nusa Pe…" at bounding box center [788, 466] width 690 height 190
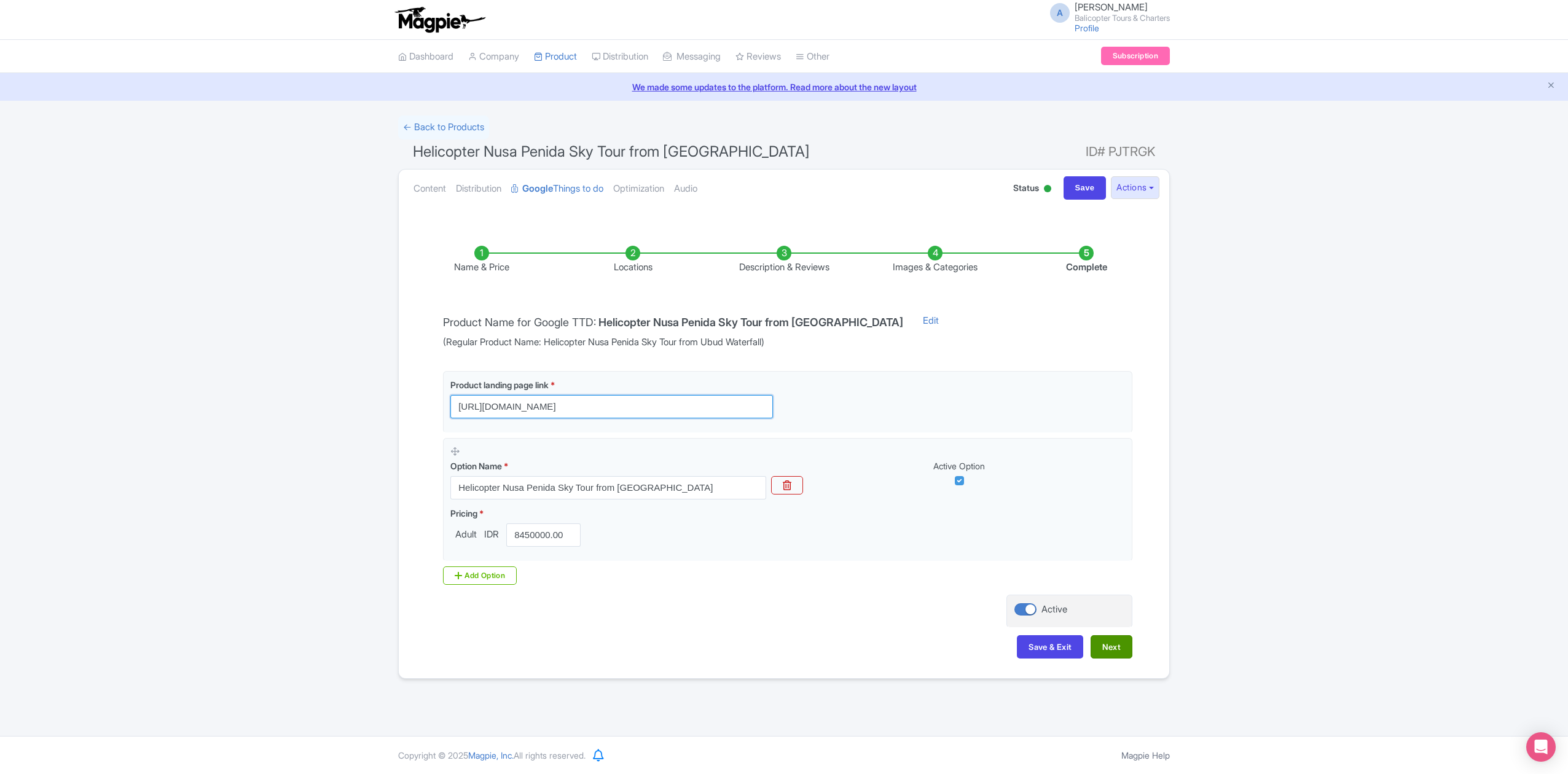
type input "[URL][DOMAIN_NAME]"
click at [1112, 657] on button "Next" at bounding box center [1112, 646] width 42 height 24
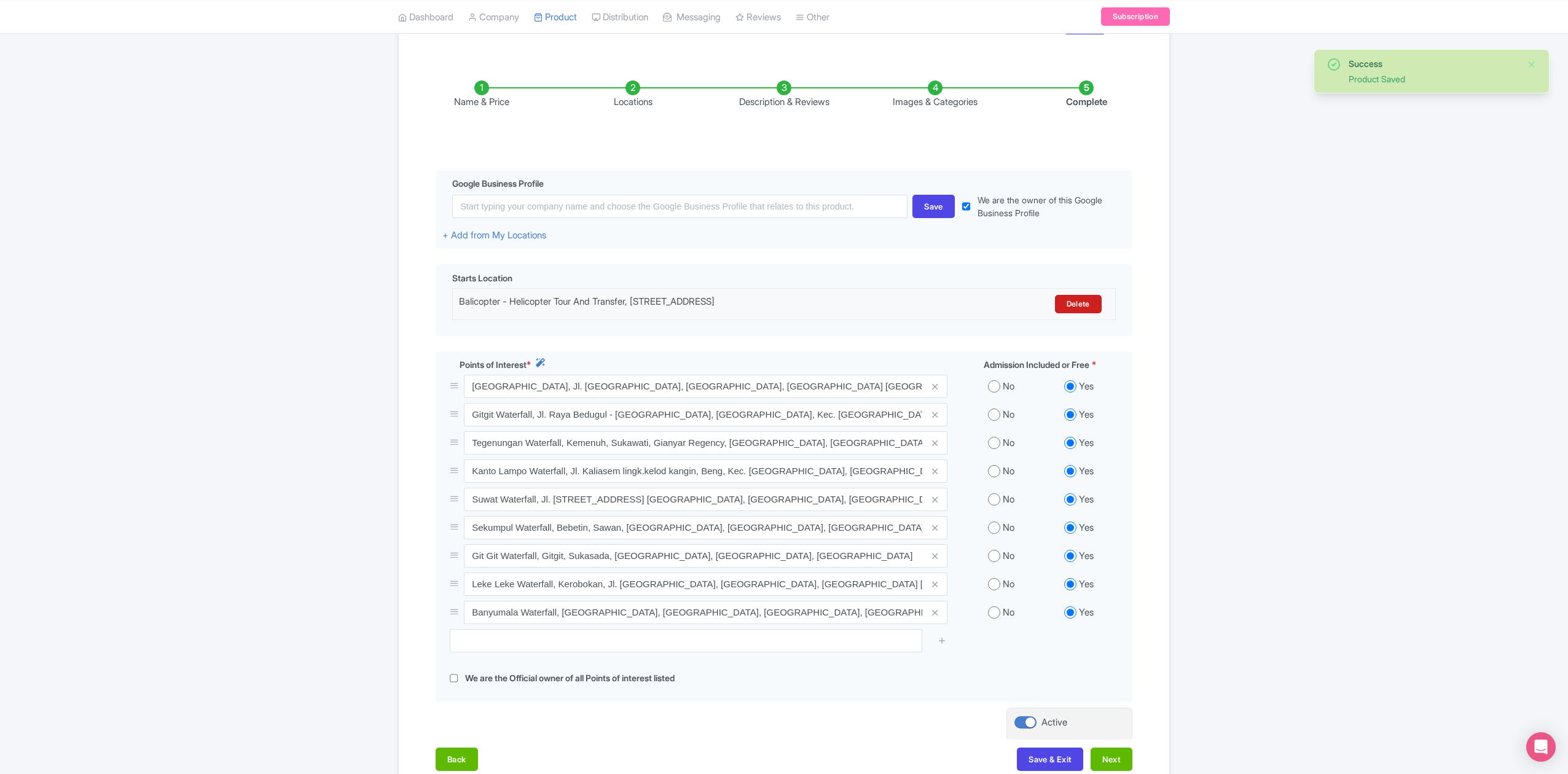
scroll to position [259, 0]
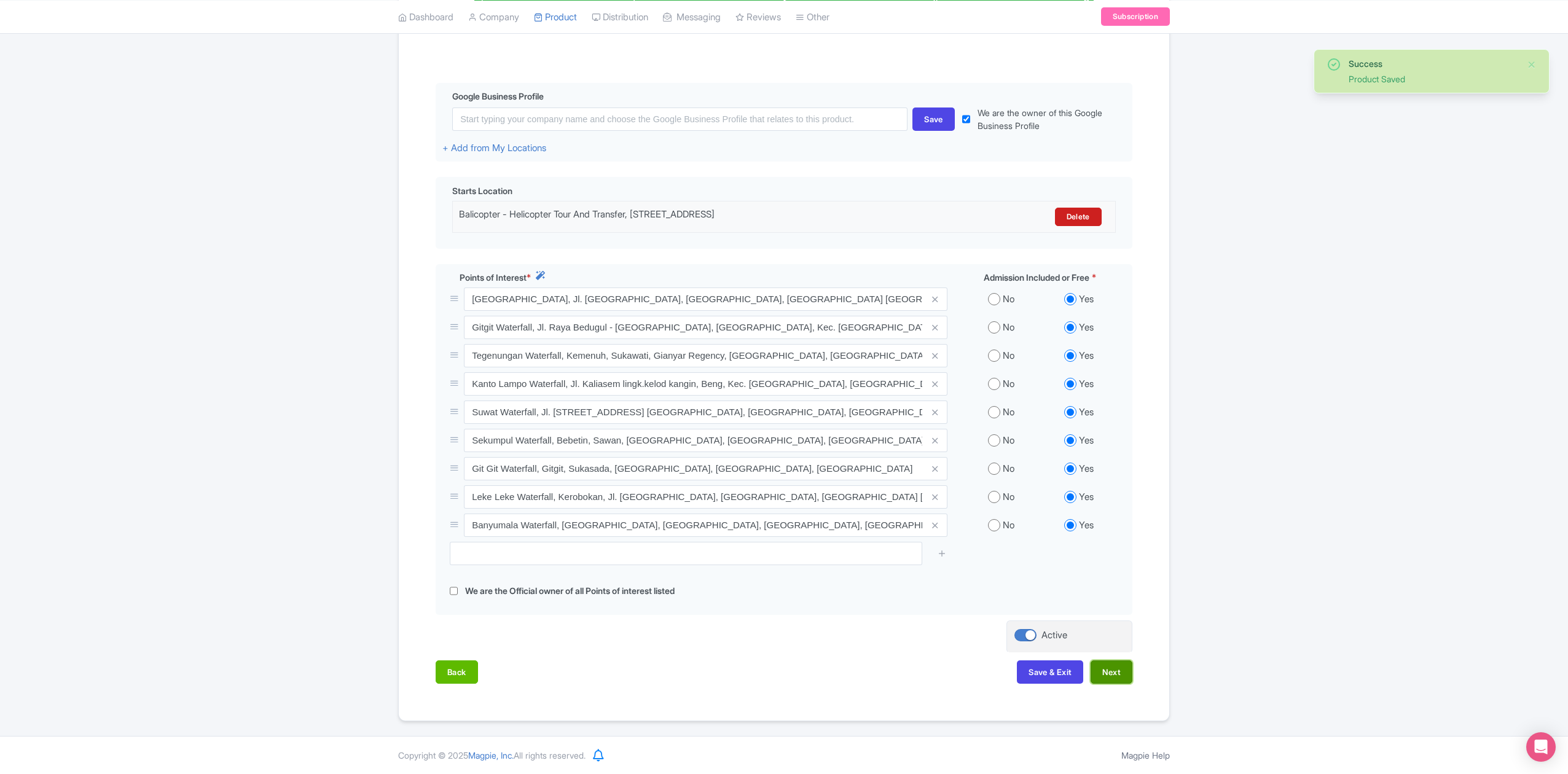
click at [1117, 674] on button "Next" at bounding box center [1112, 672] width 42 height 24
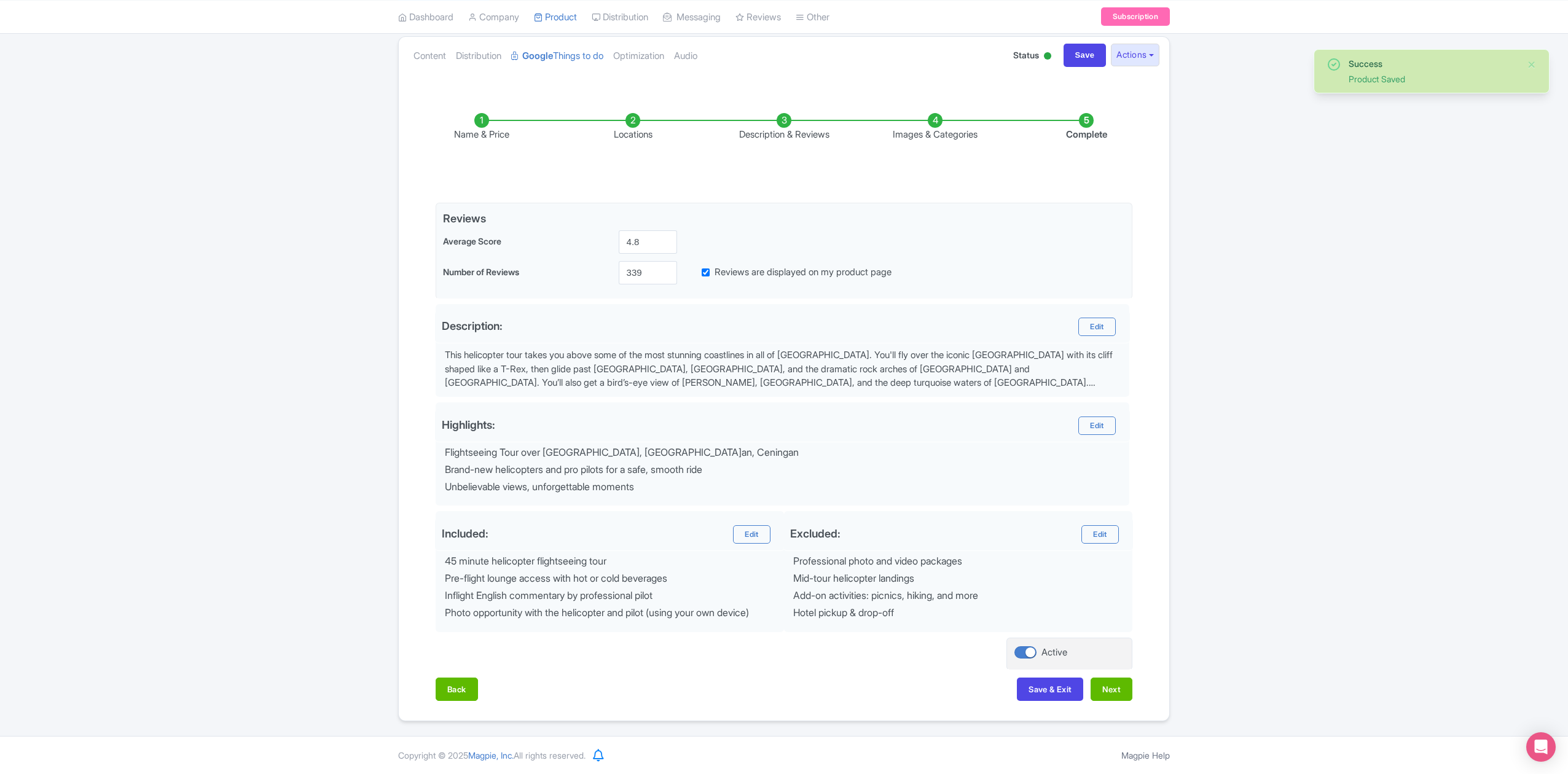
scroll to position [138, 0]
click at [1118, 681] on button "Next" at bounding box center [1112, 689] width 42 height 24
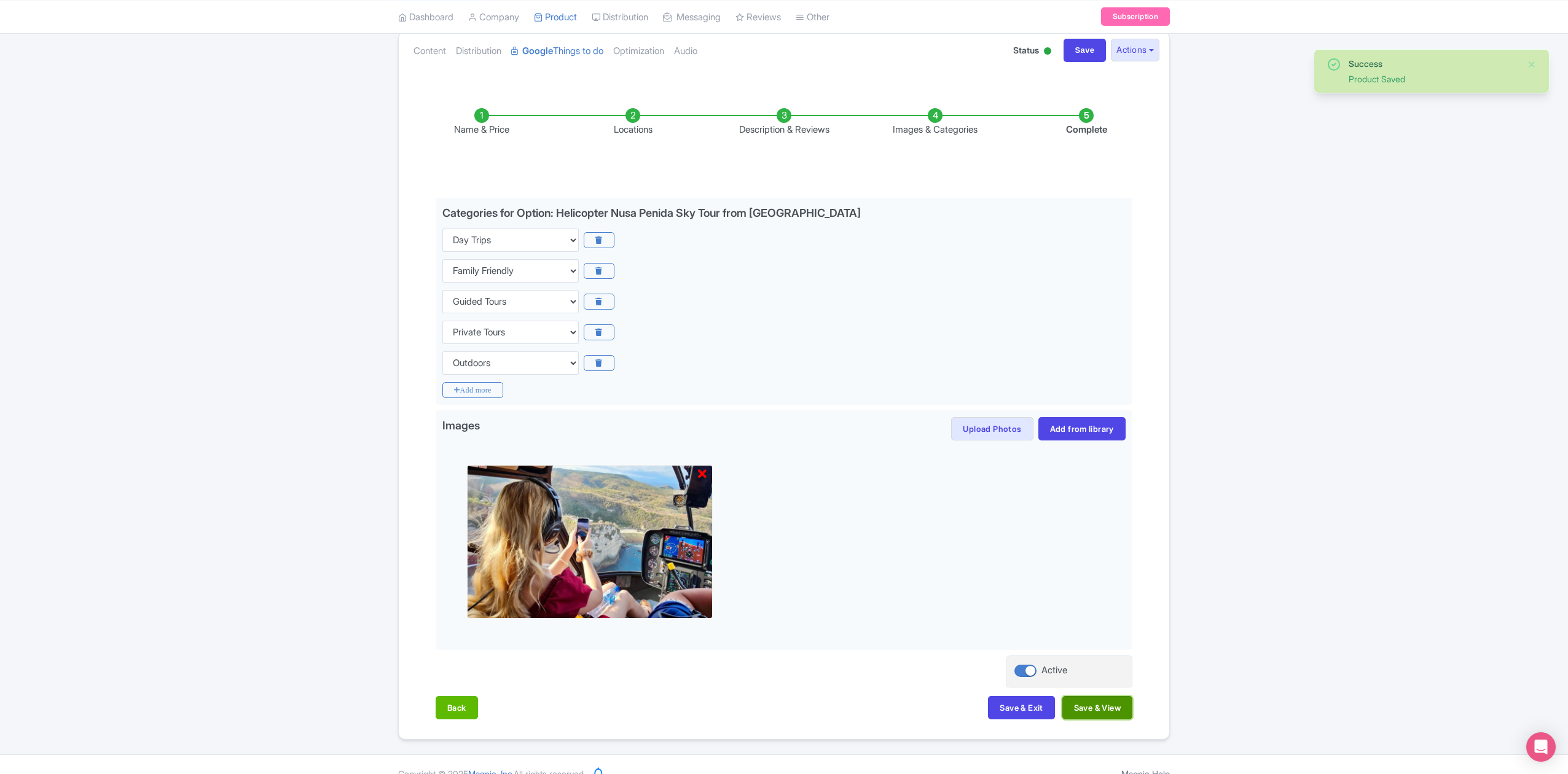
click at [1126, 708] on button "Save & View" at bounding box center [1098, 707] width 70 height 24
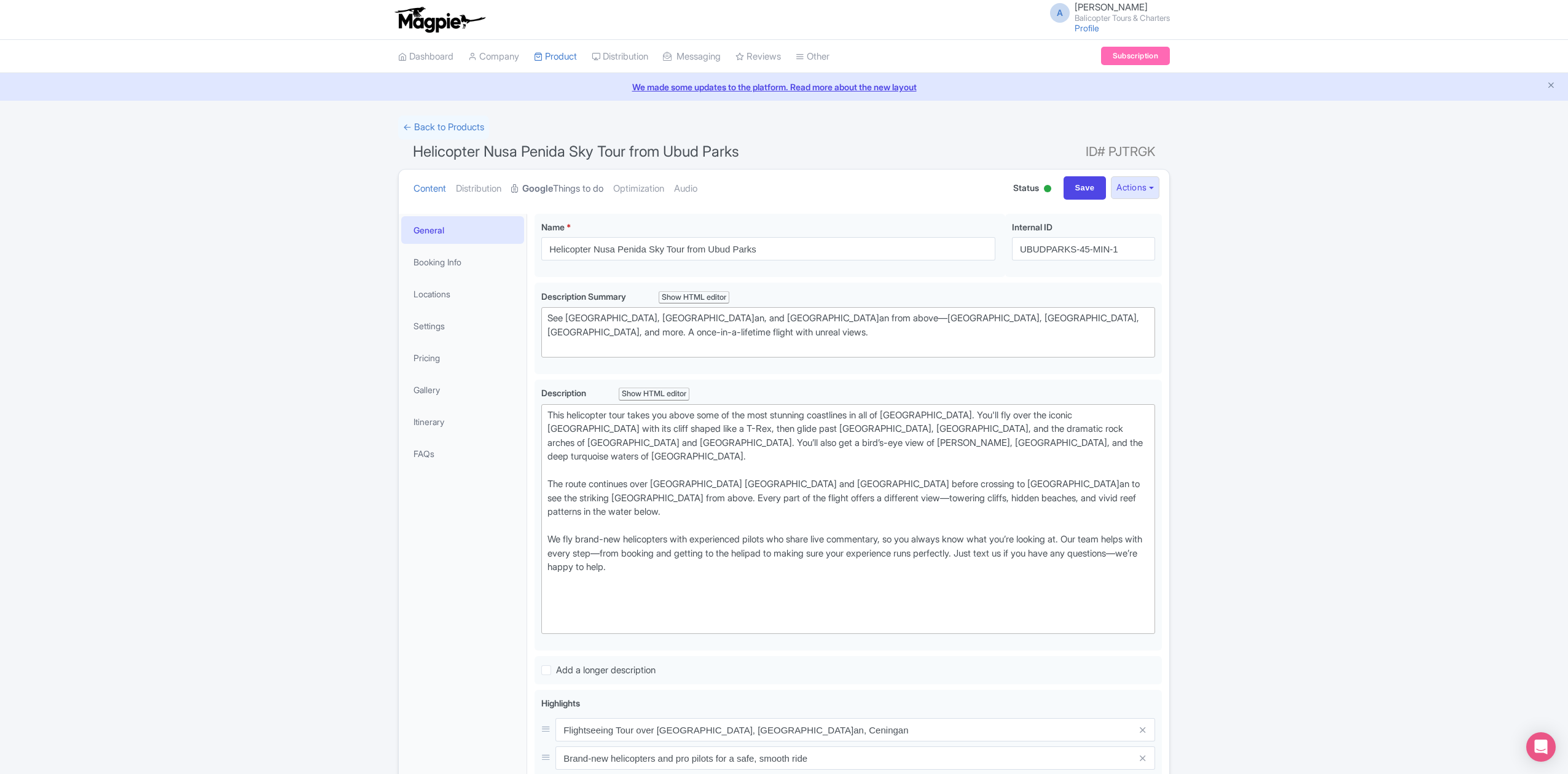
click at [595, 185] on link "Google Things to do" at bounding box center [557, 189] width 92 height 39
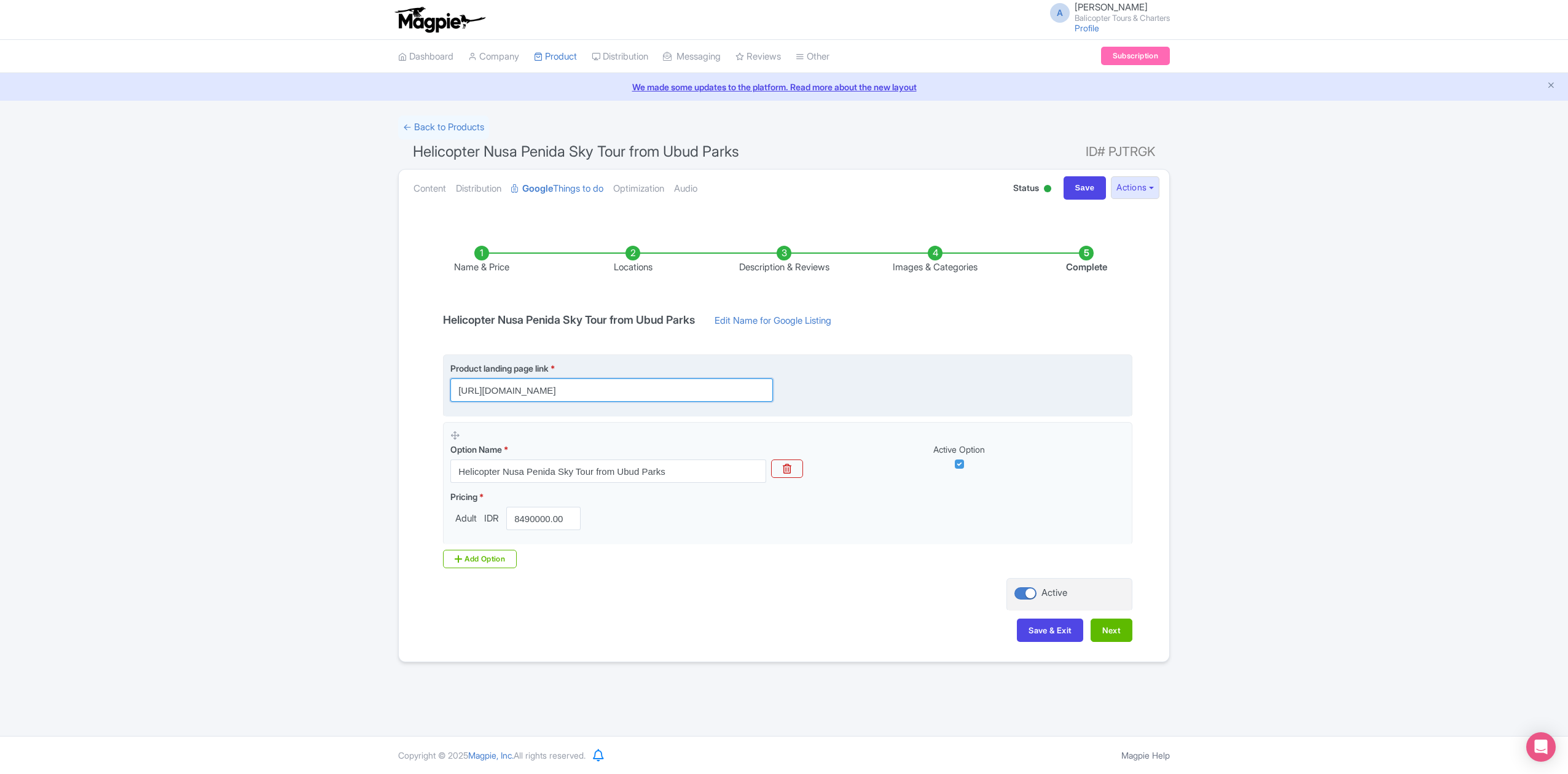
scroll to position [0, 549]
drag, startPoint x: 746, startPoint y: 394, endPoint x: 996, endPoint y: 407, distance: 250.3
click at [995, 406] on fieldset "Product landing page link * https://www.balicopter.com/from-nusa-dua/nusa-penid…" at bounding box center [788, 385] width 690 height 62
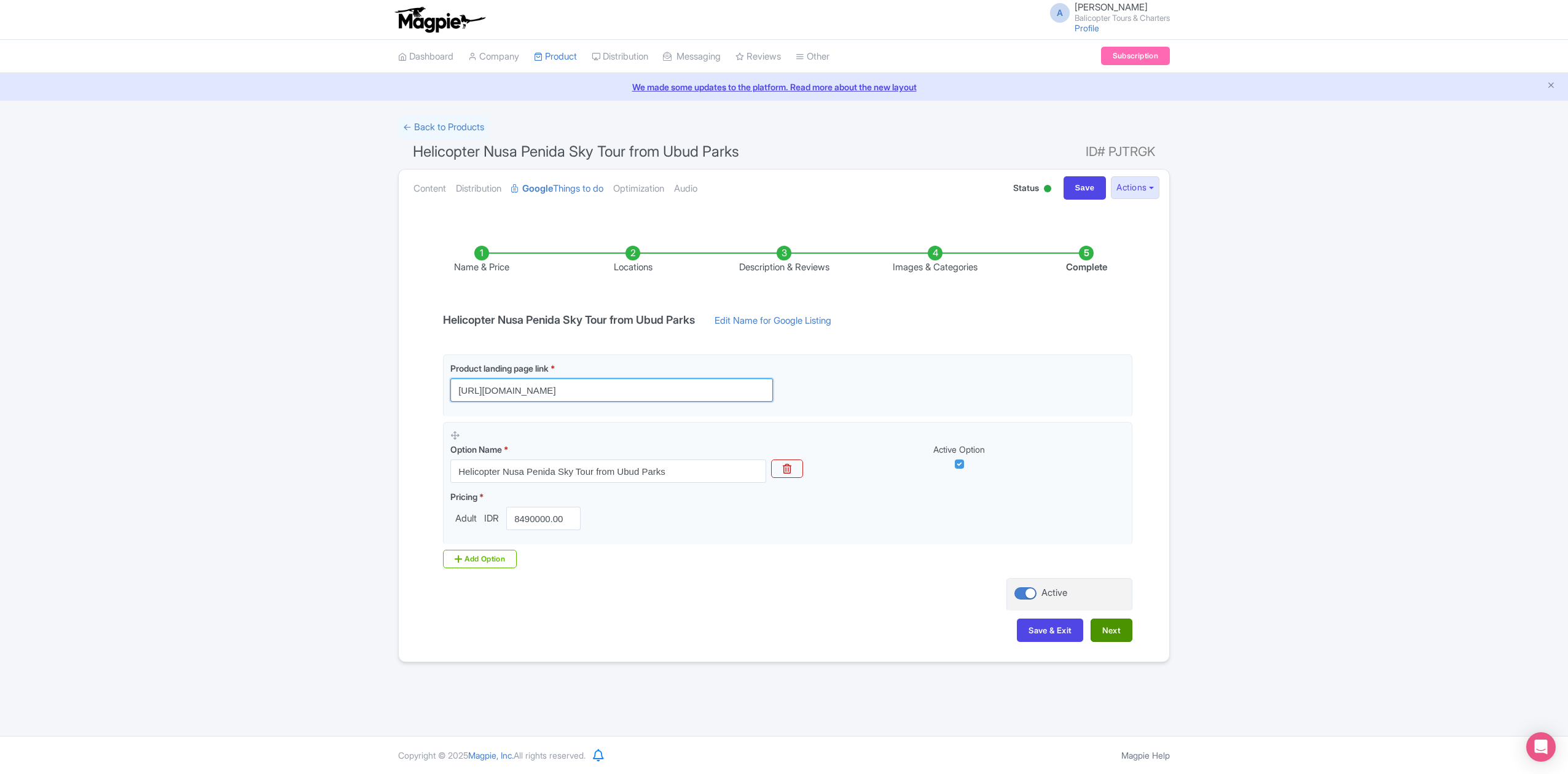
type input "https://www.balicopter.com/from-nusa-dua/nusa-penida-helicopter-tour"
click at [1110, 632] on button "Next" at bounding box center [1112, 630] width 42 height 24
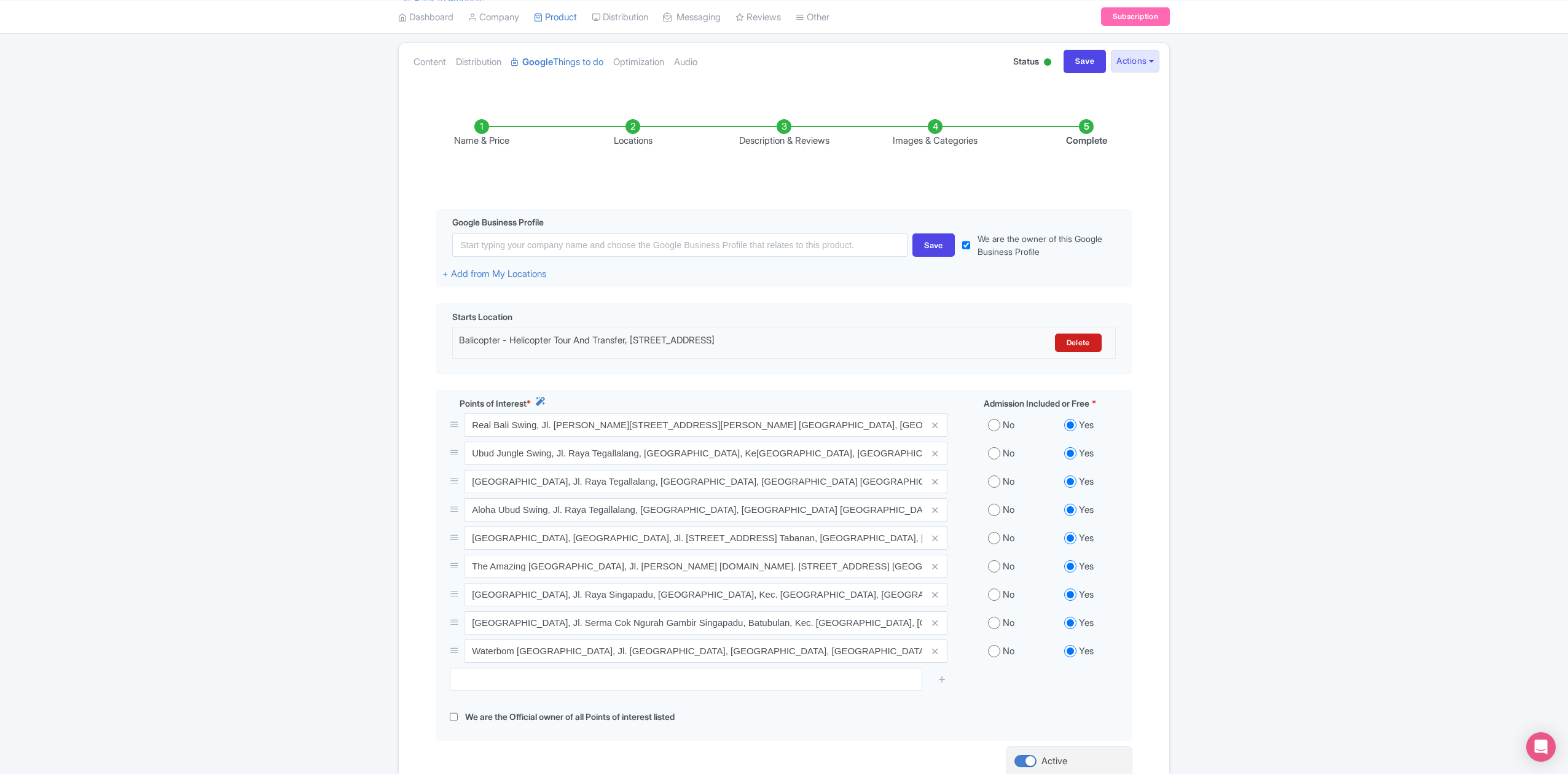
scroll to position [259, 0]
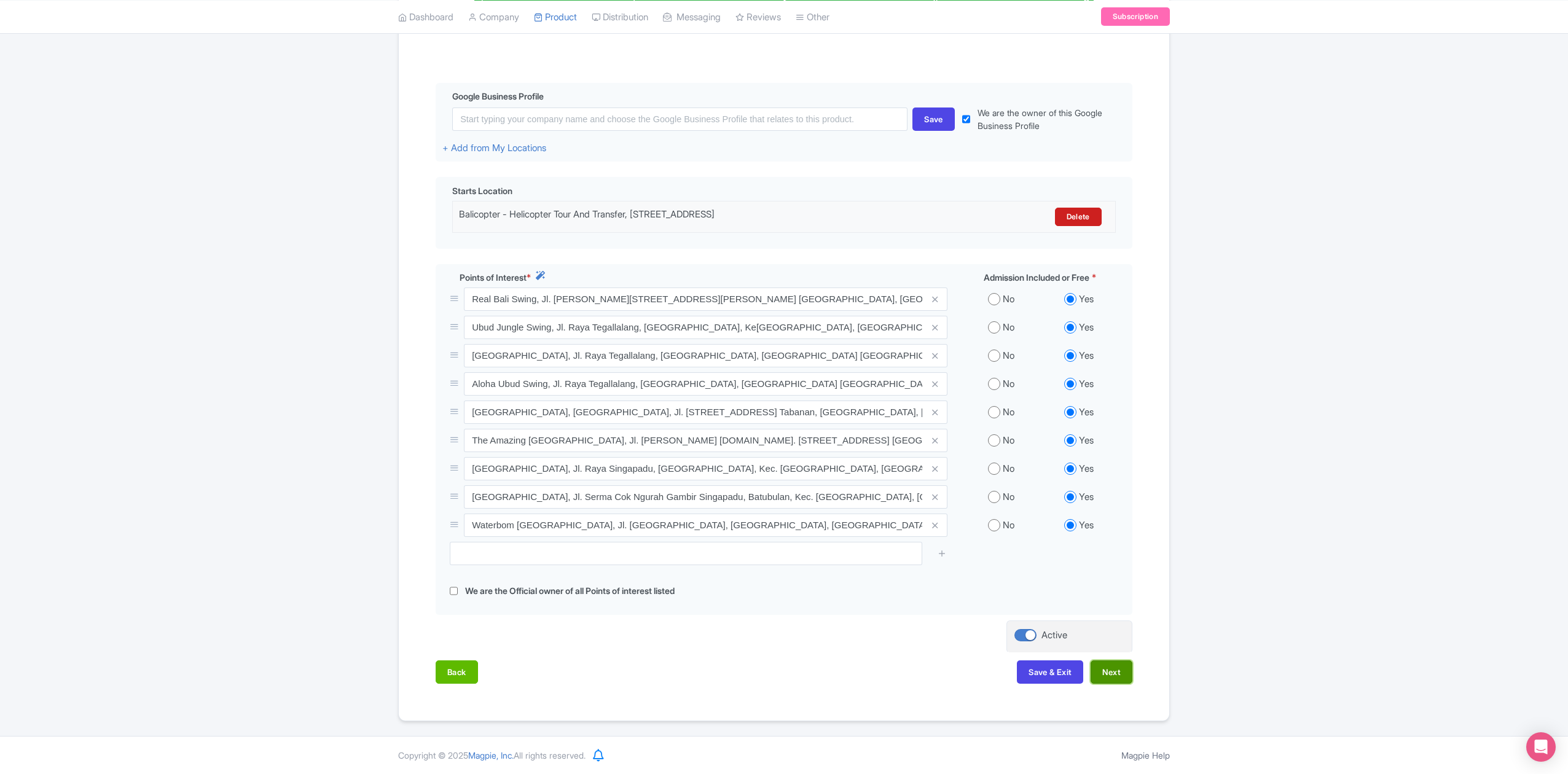
click at [1116, 678] on button "Next" at bounding box center [1112, 672] width 42 height 24
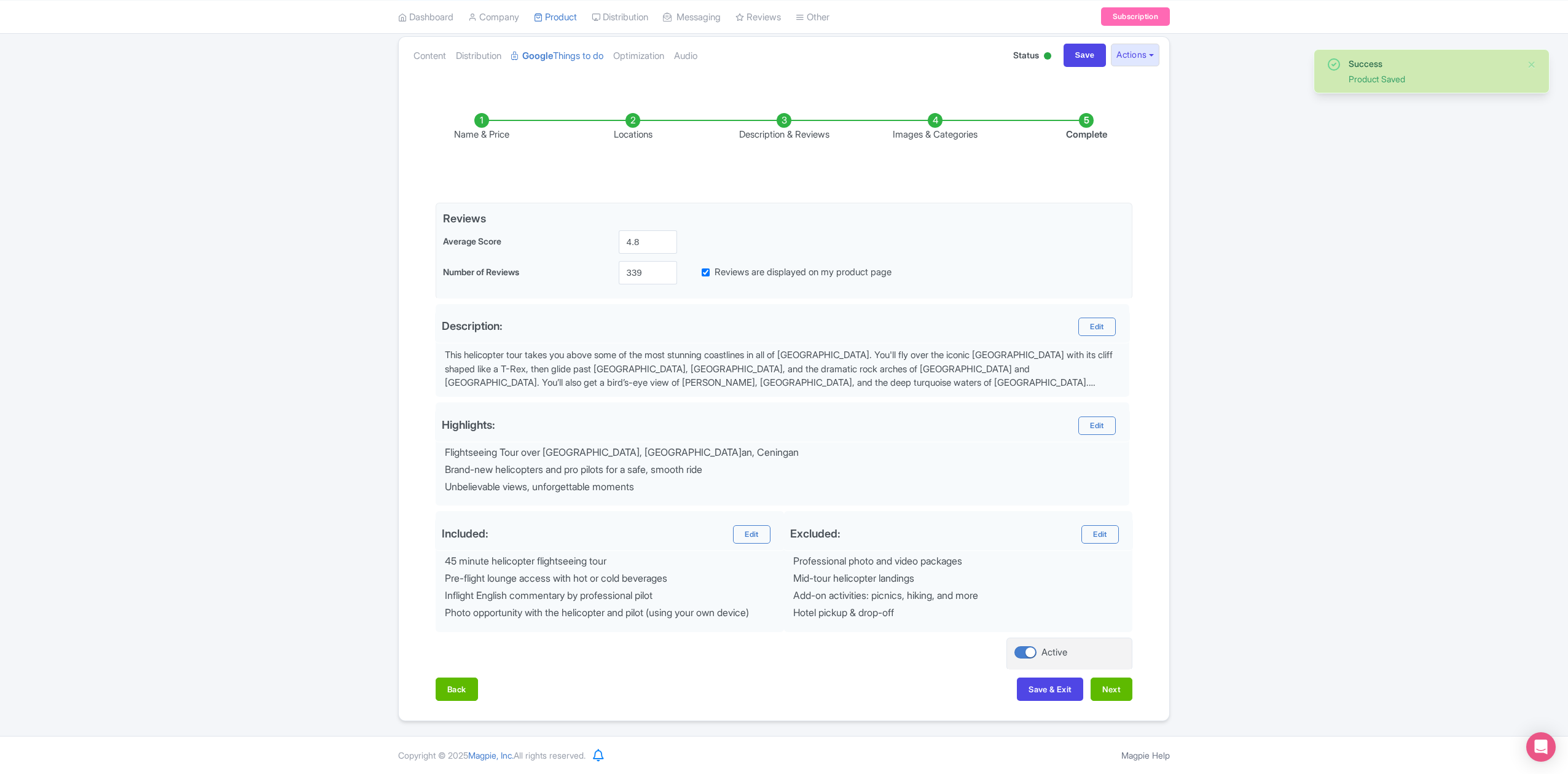
scroll to position [138, 0]
click at [1120, 695] on button "Next" at bounding box center [1112, 689] width 42 height 24
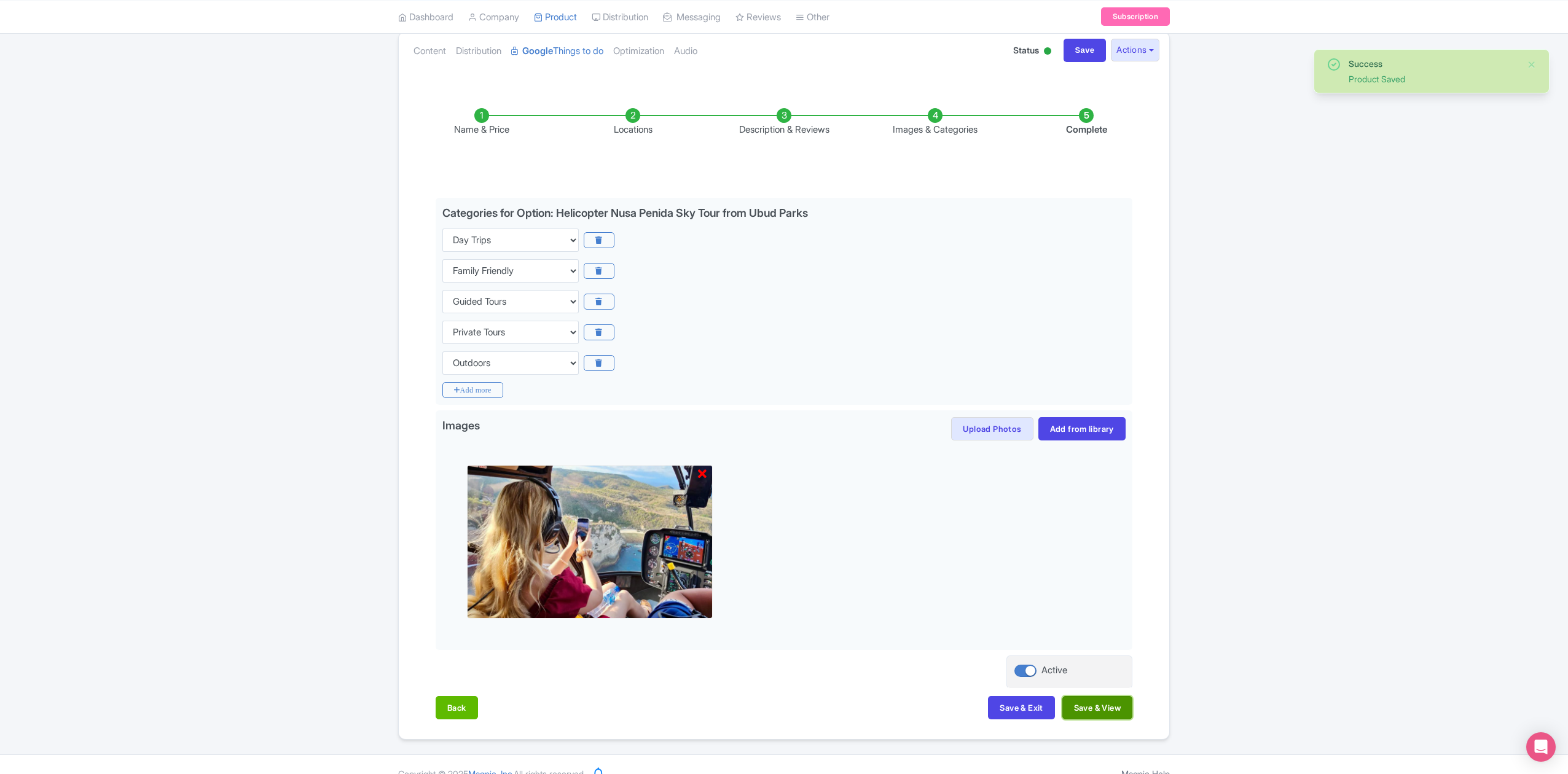
click at [1099, 716] on button "Save & View" at bounding box center [1098, 707] width 70 height 24
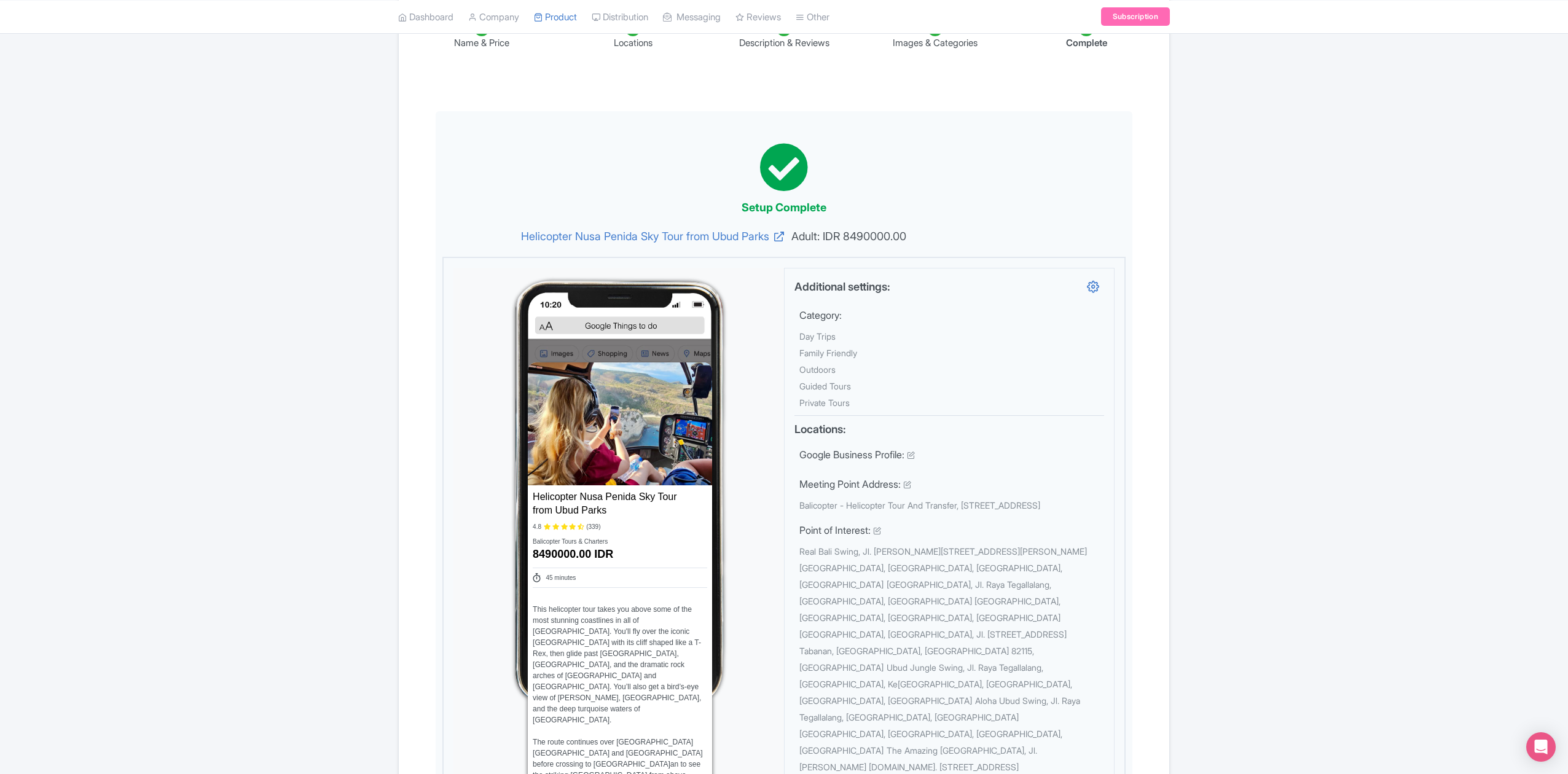
scroll to position [55, 0]
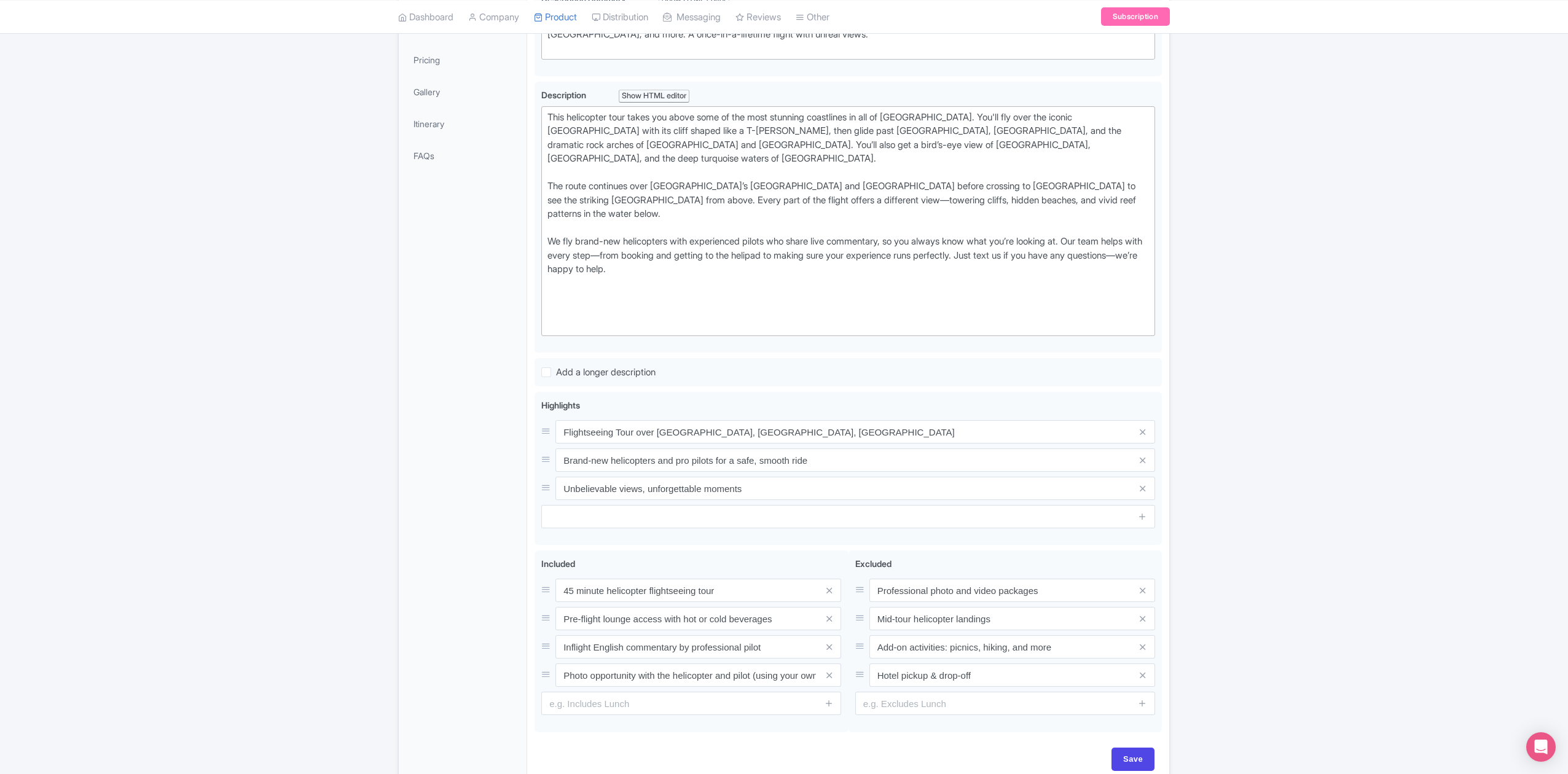
scroll to position [349, 0]
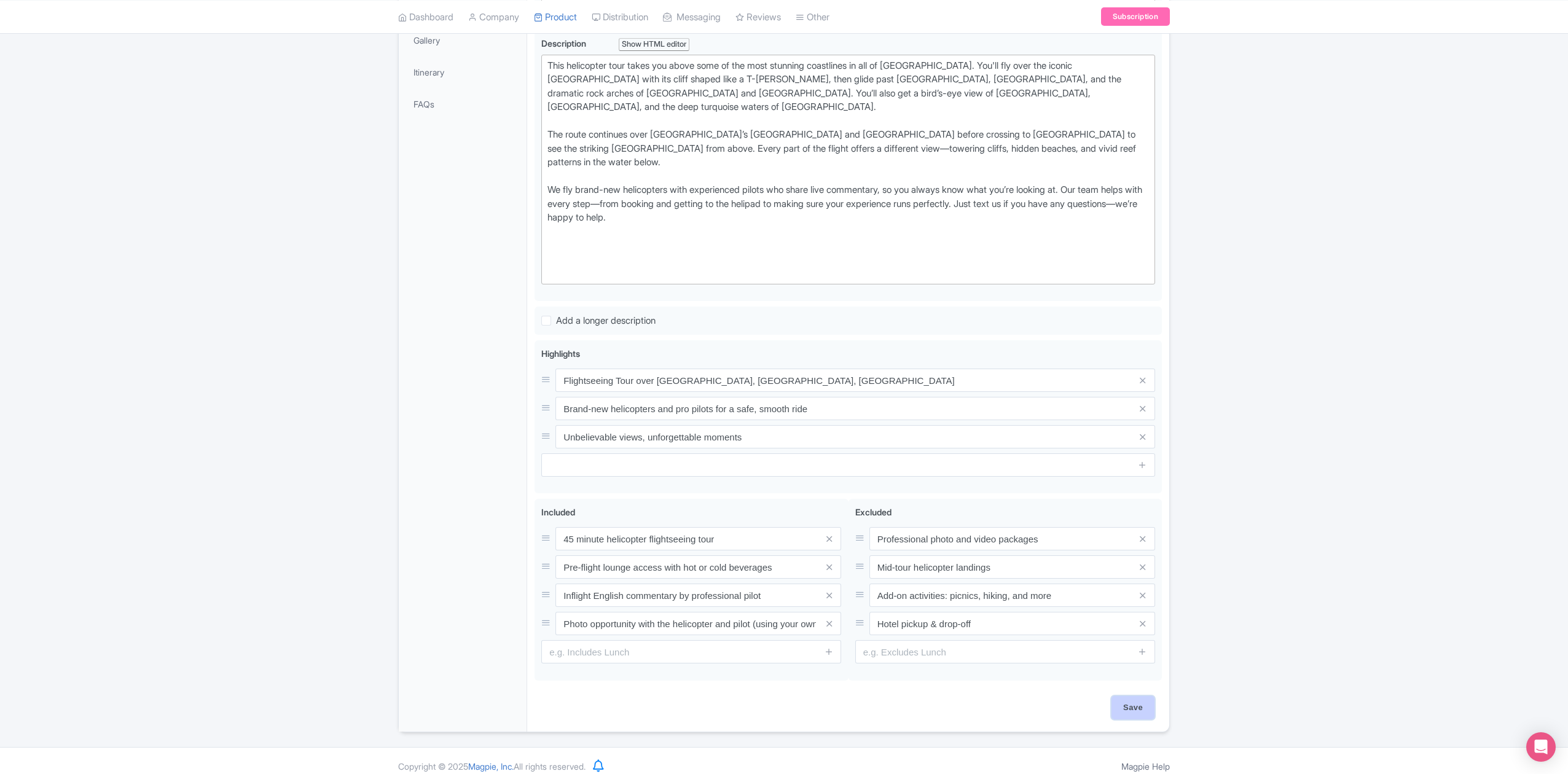
click at [1144, 698] on input "Save" at bounding box center [1133, 707] width 43 height 24
type input "Saving..."
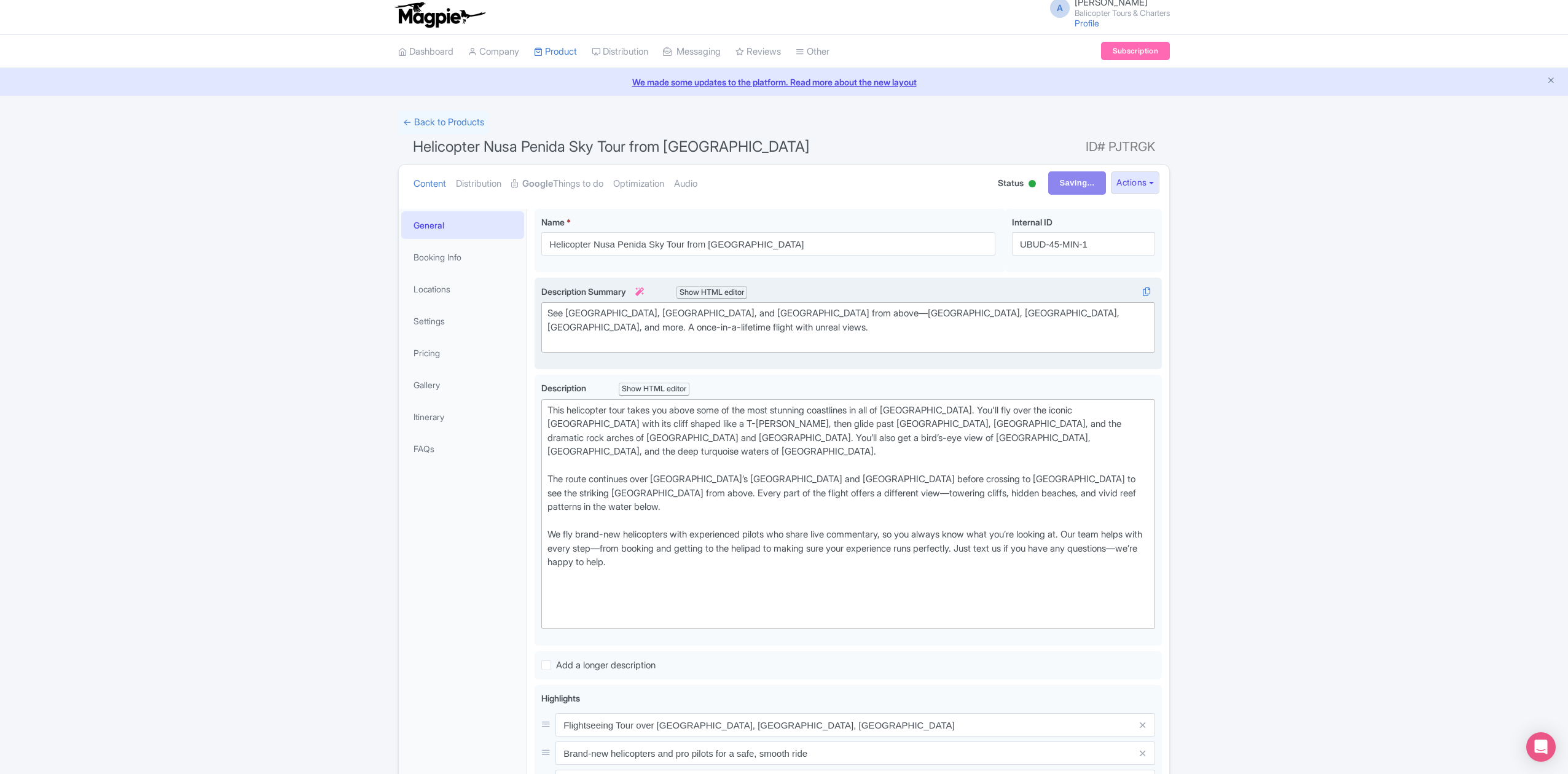
scroll to position [0, 0]
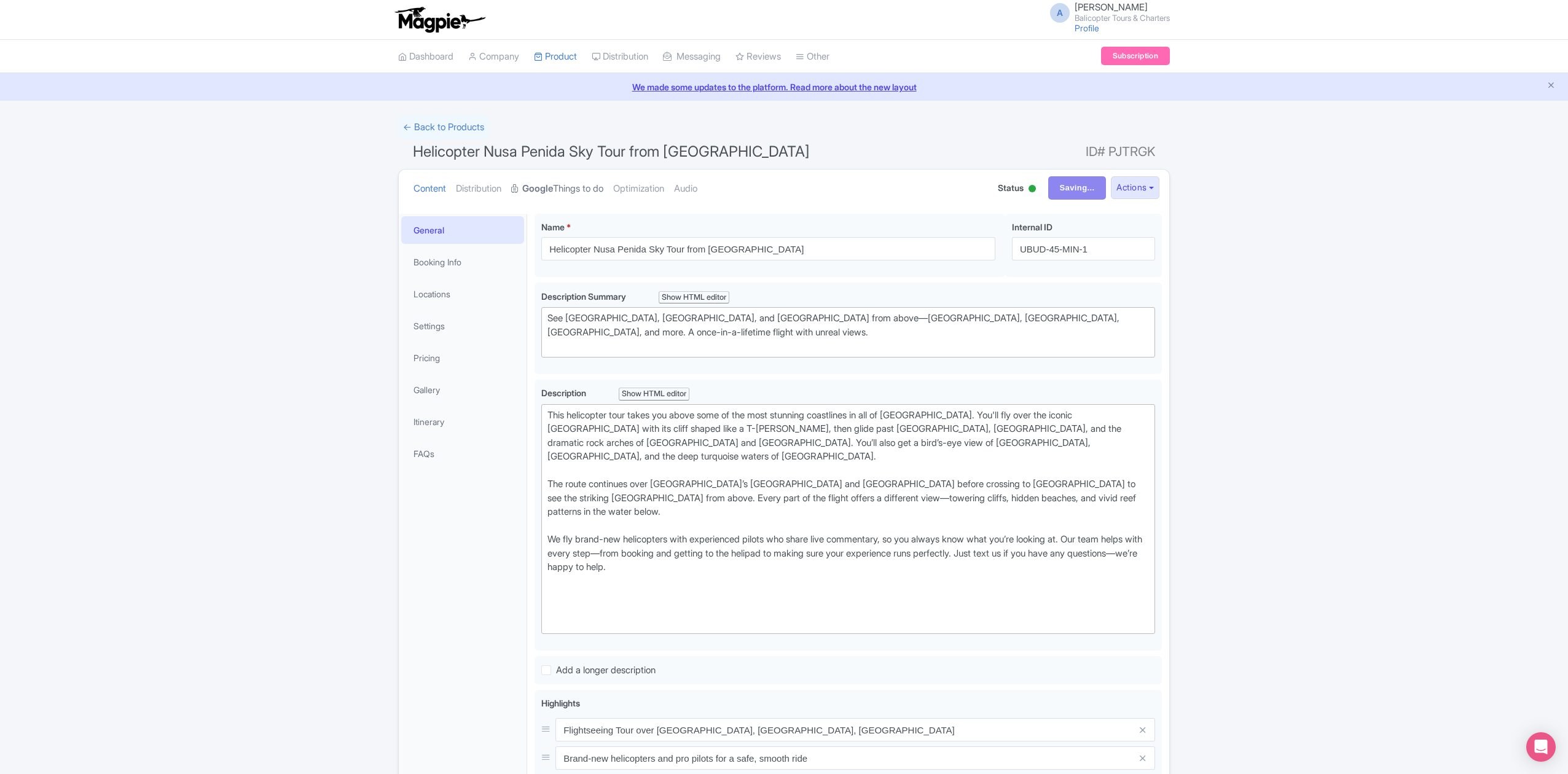
click at [569, 189] on link "Google Things to do" at bounding box center [557, 189] width 92 height 39
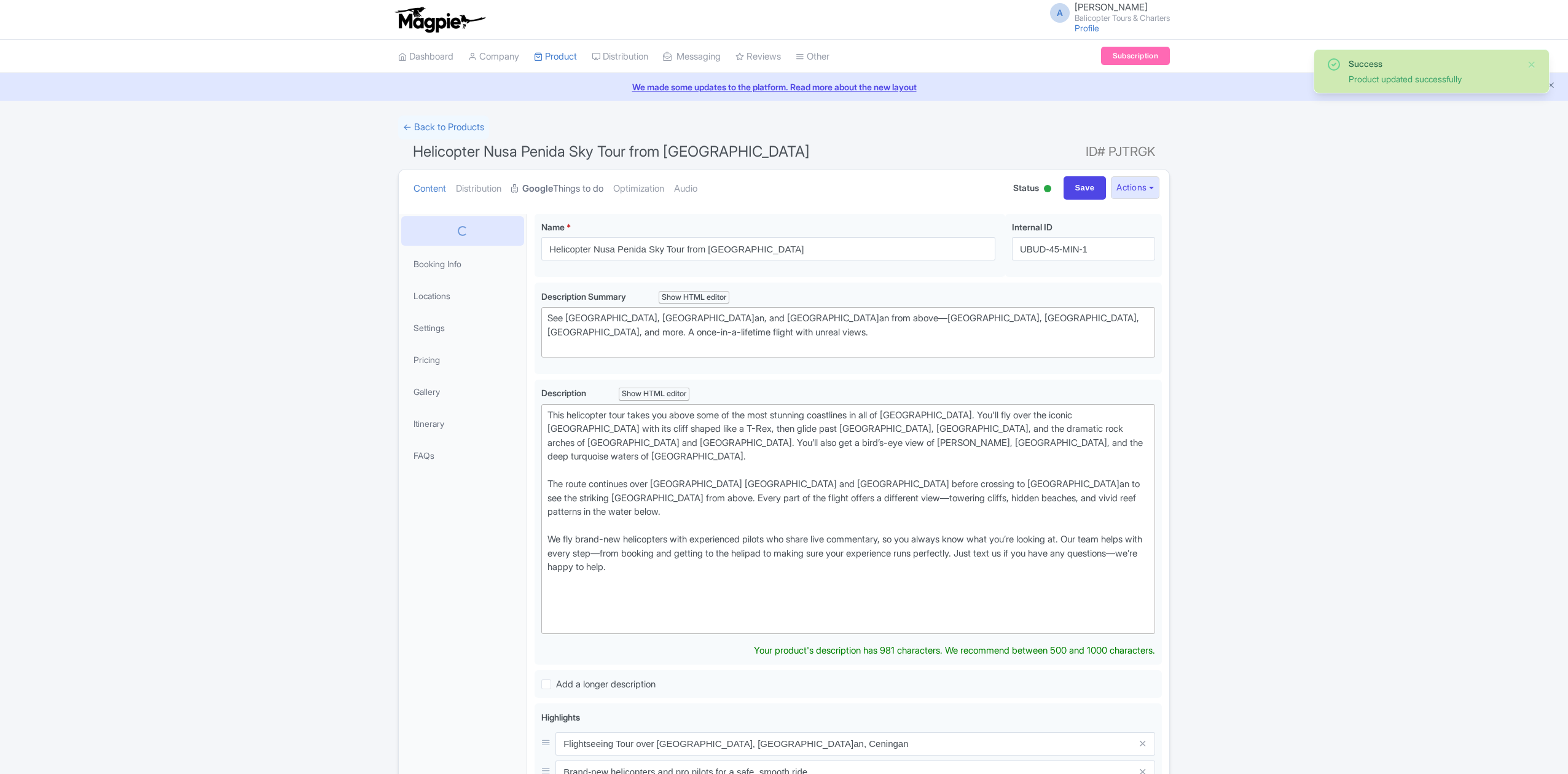
click at [579, 187] on link "Google Things to do" at bounding box center [557, 189] width 92 height 39
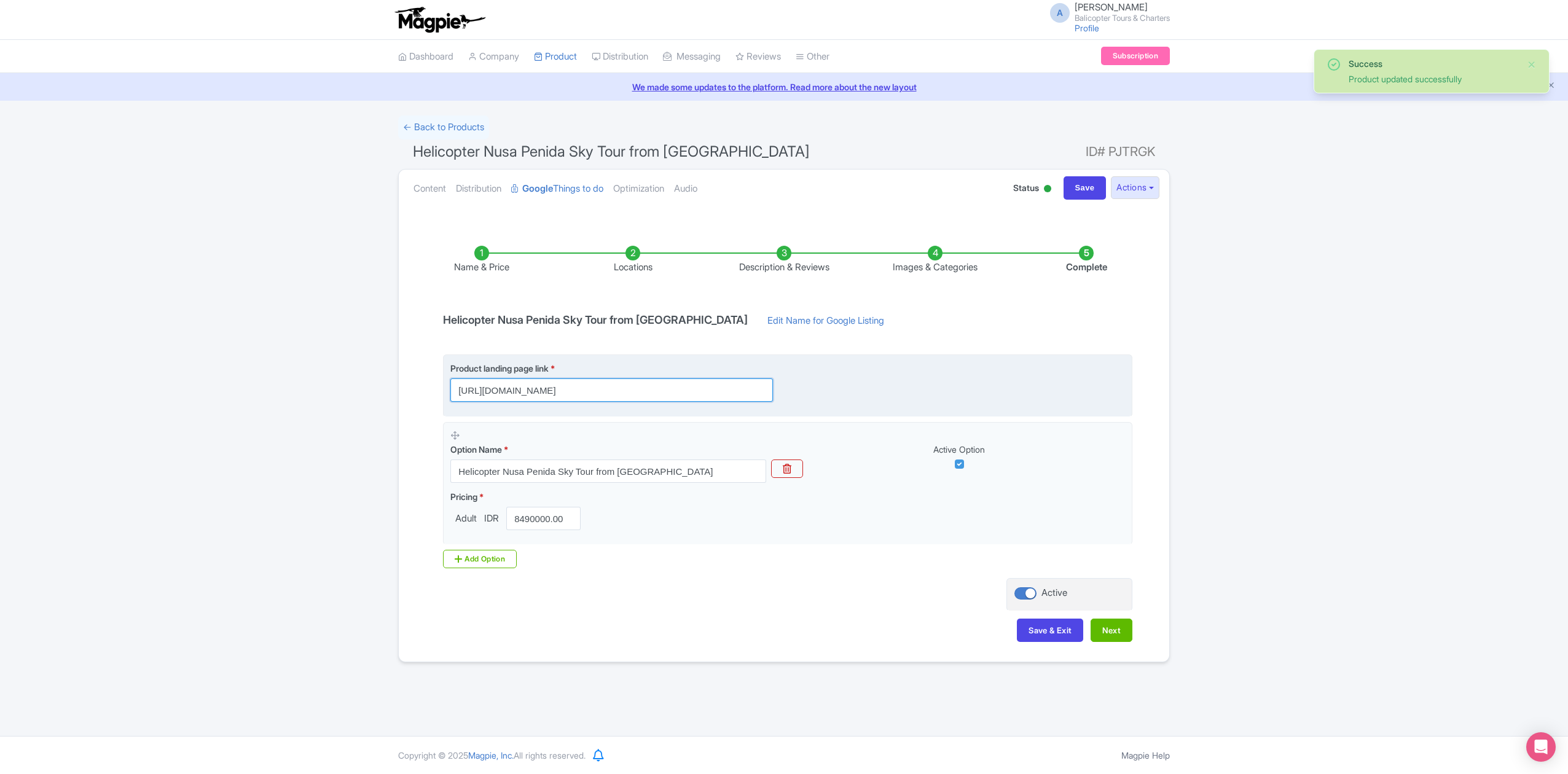
scroll to position [0, 552]
drag, startPoint x: 746, startPoint y: 393, endPoint x: 983, endPoint y: 405, distance: 237.3
click at [983, 405] on fieldset "Product landing page link * https://www.balicopter.com/from-nusa-dua/nusa-penid…" at bounding box center [788, 385] width 690 height 62
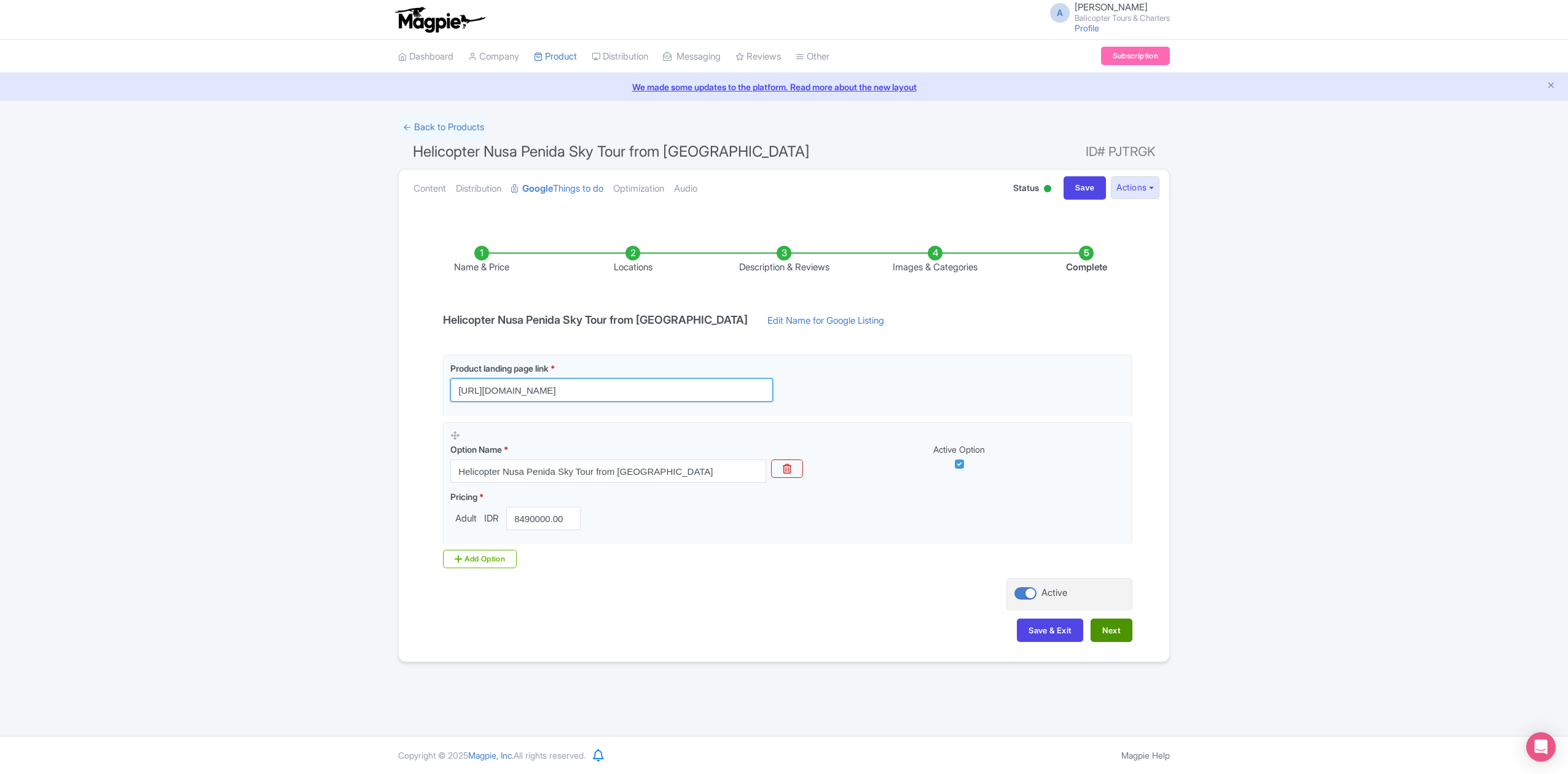
type input "https://www.balicopter.com/from-nusa-dua/nusa-penida-helicopter-tour"
click at [1110, 639] on button "Next" at bounding box center [1112, 630] width 42 height 24
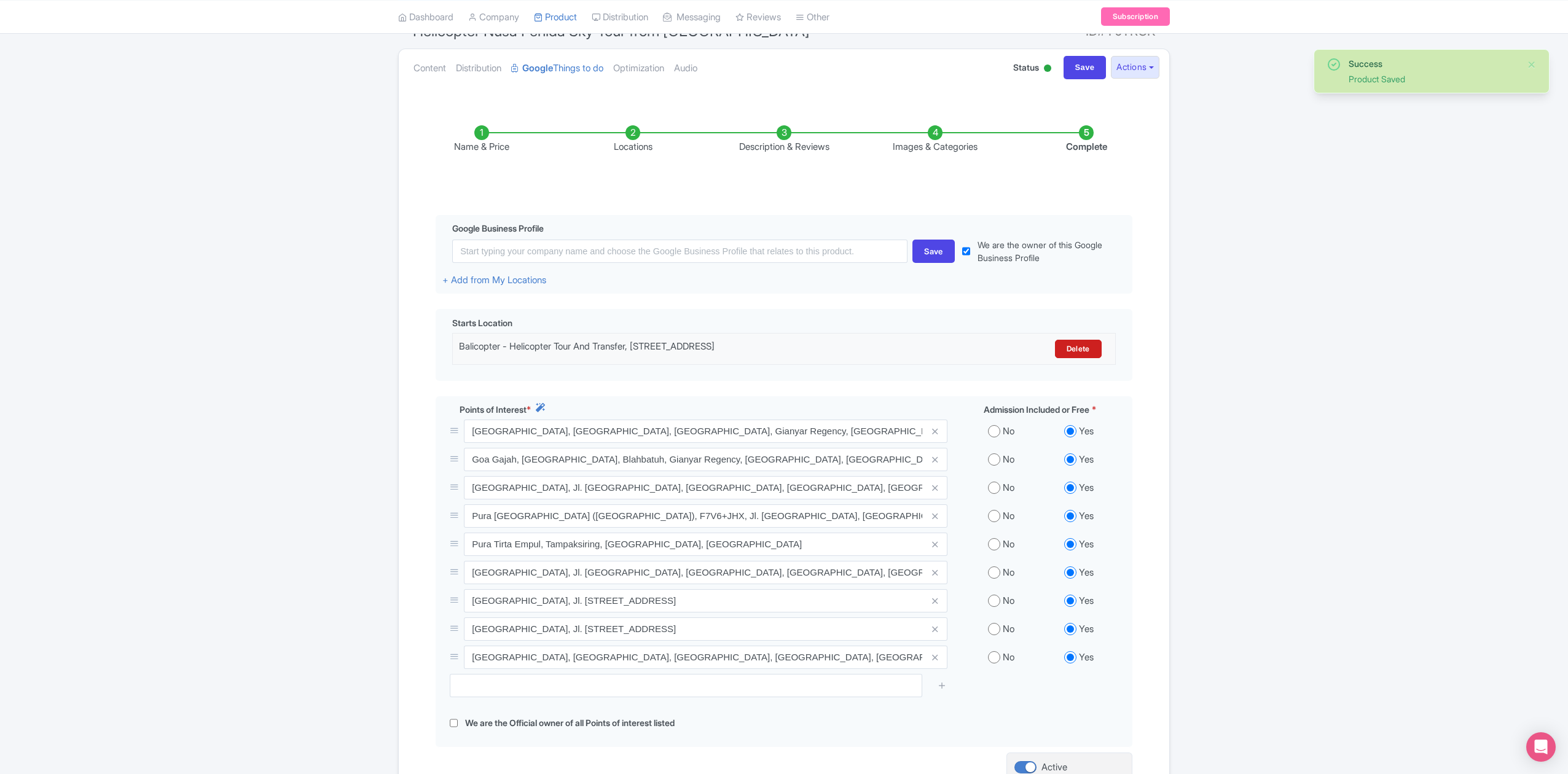
scroll to position [259, 0]
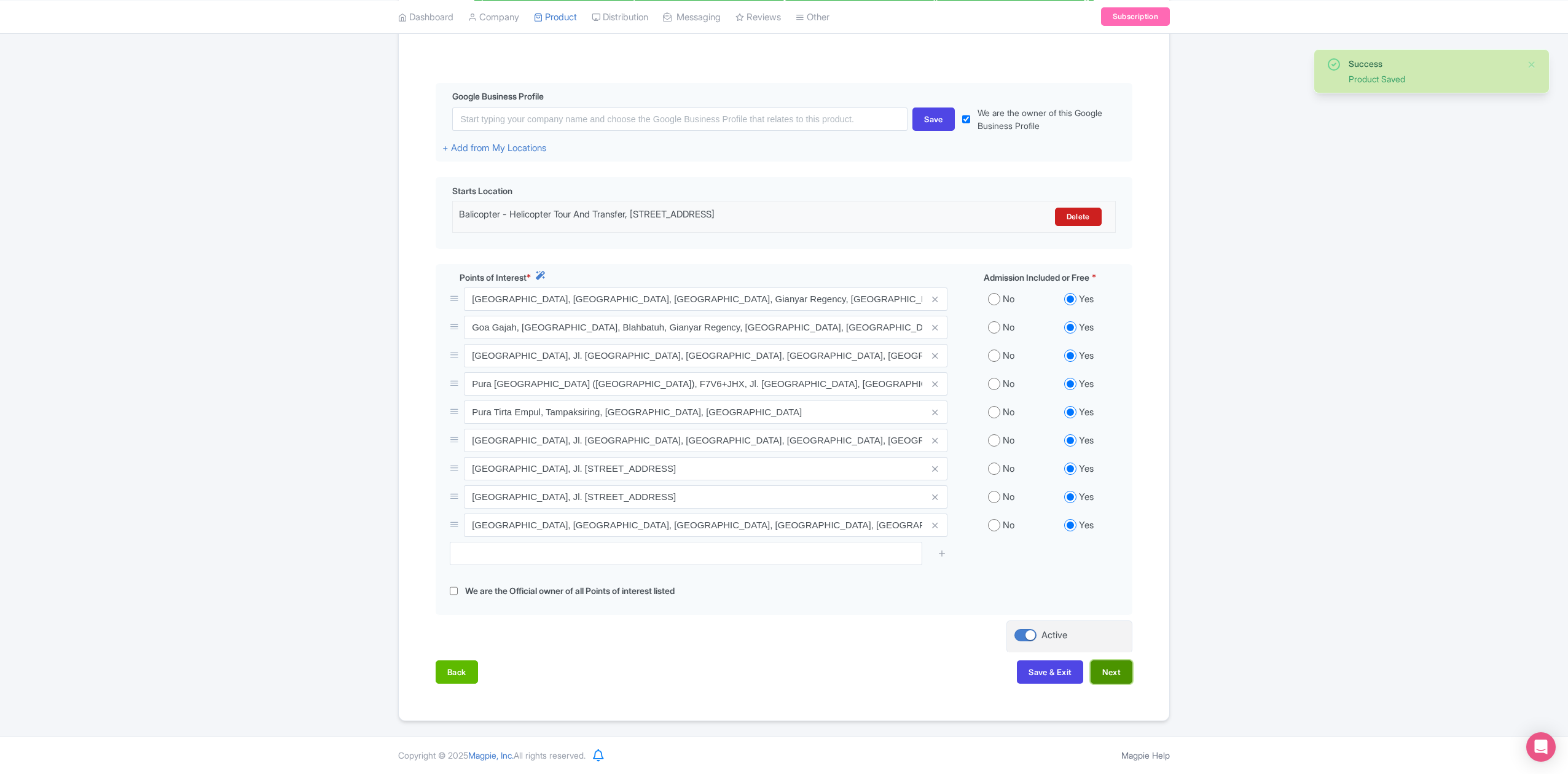
click at [1124, 671] on button "Next" at bounding box center [1112, 672] width 42 height 24
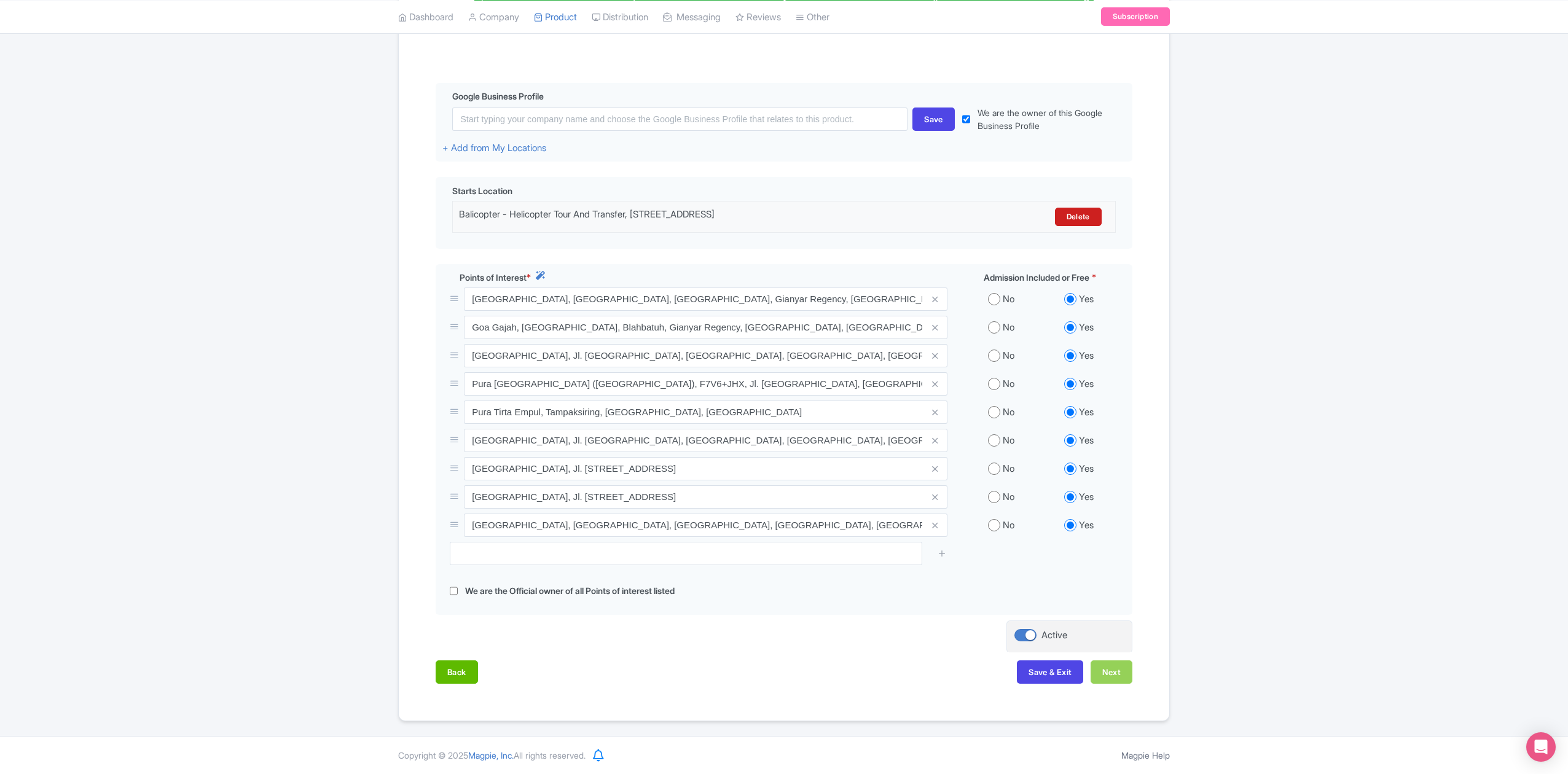
scroll to position [138, 0]
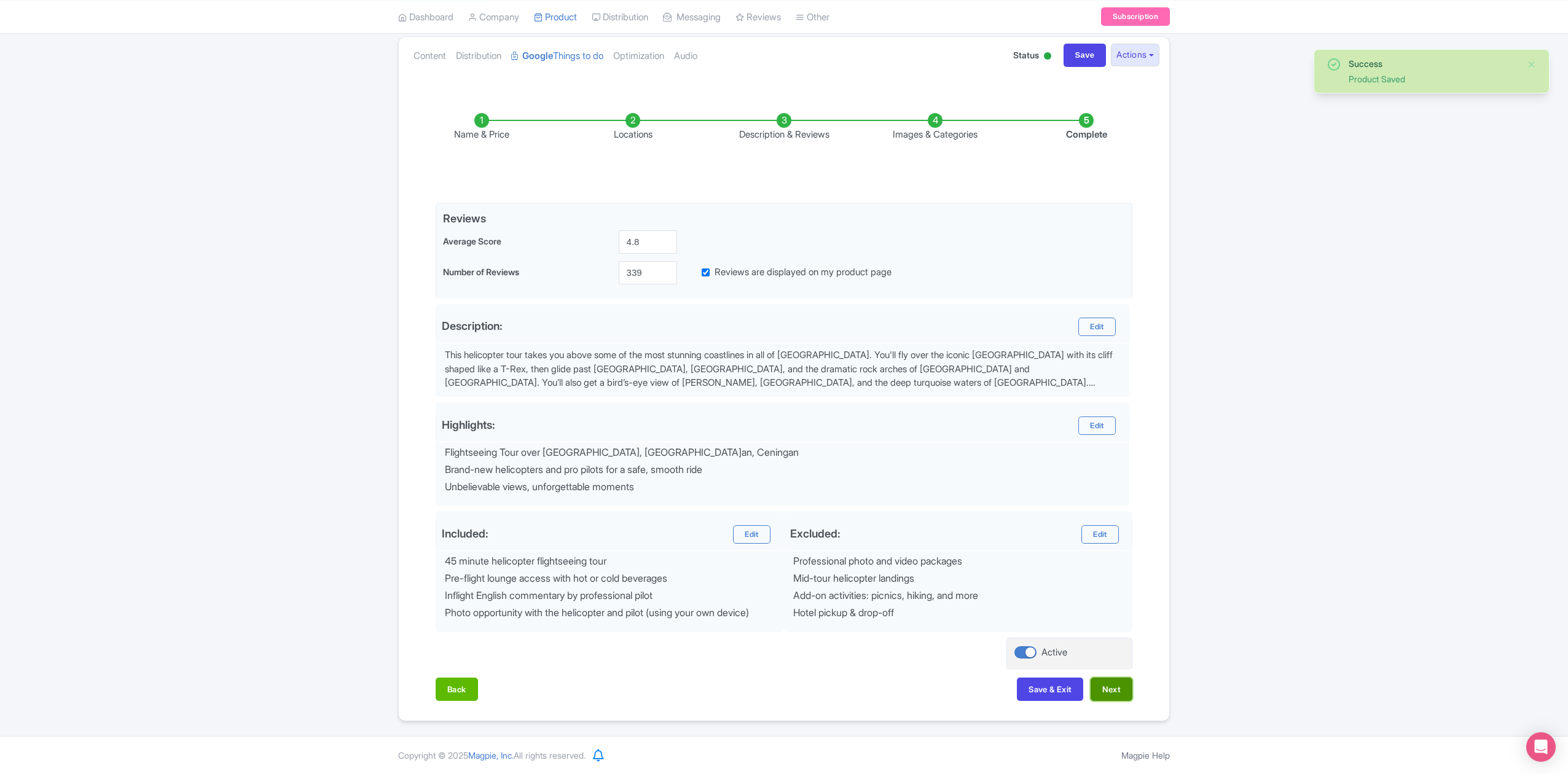
click at [1108, 684] on button "Next" at bounding box center [1112, 689] width 42 height 24
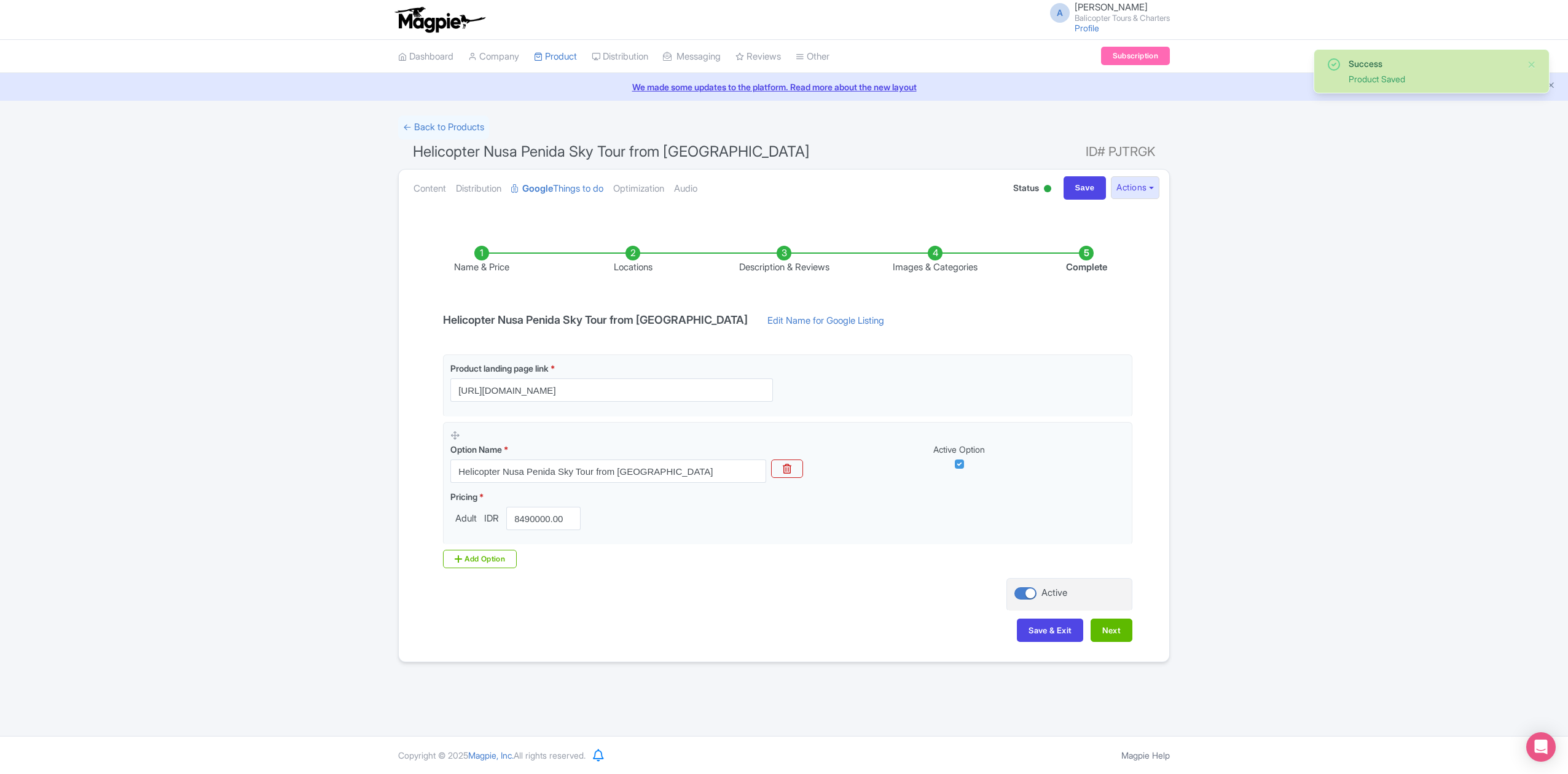
scroll to position [0, 0]
click at [1116, 629] on button "Next" at bounding box center [1112, 630] width 42 height 24
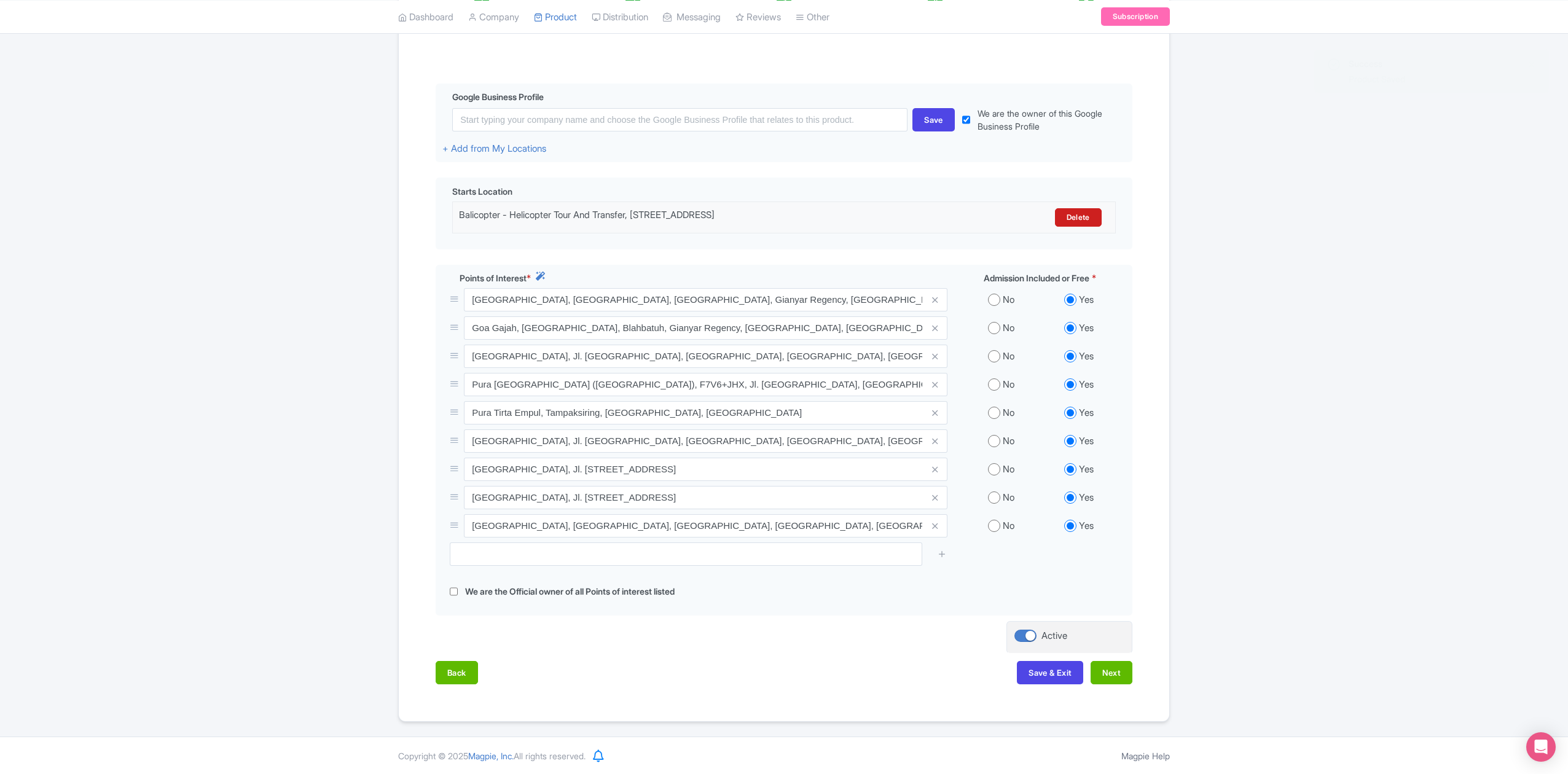
scroll to position [259, 0]
click at [1110, 668] on button "Next" at bounding box center [1112, 672] width 42 height 24
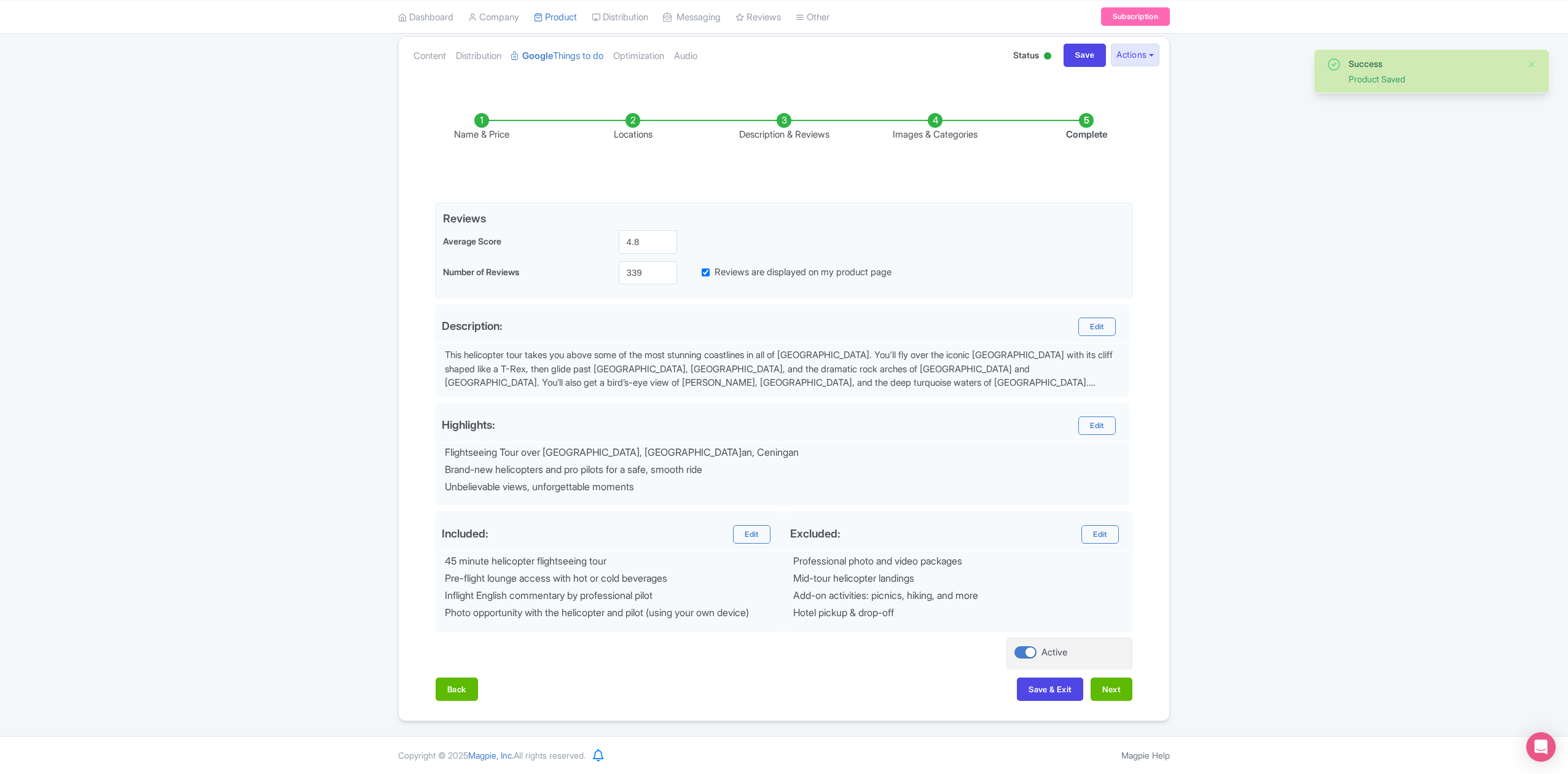
scroll to position [138, 0]
click at [1122, 683] on button "Next" at bounding box center [1112, 689] width 42 height 24
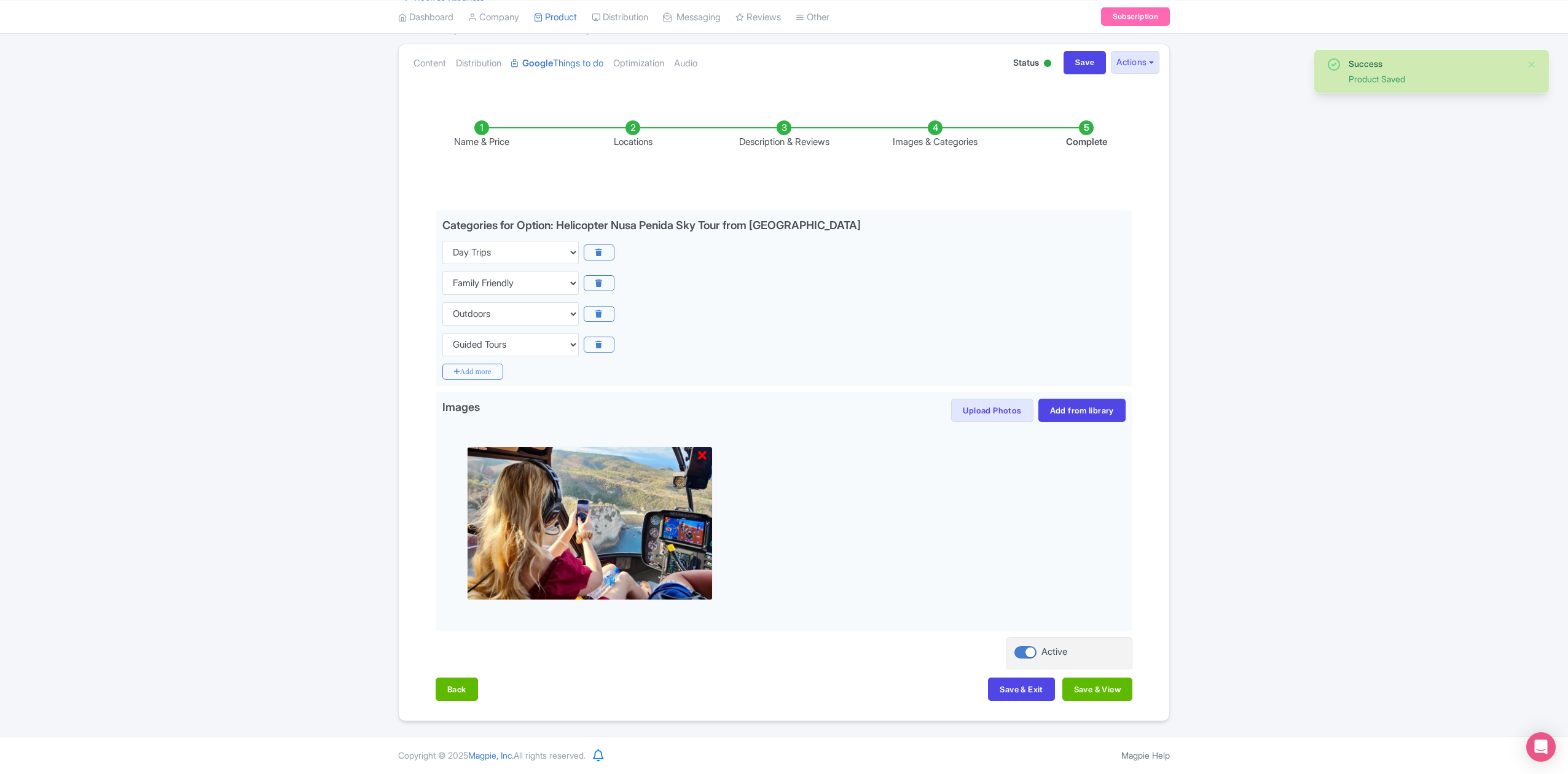
scroll to position [129, 0]
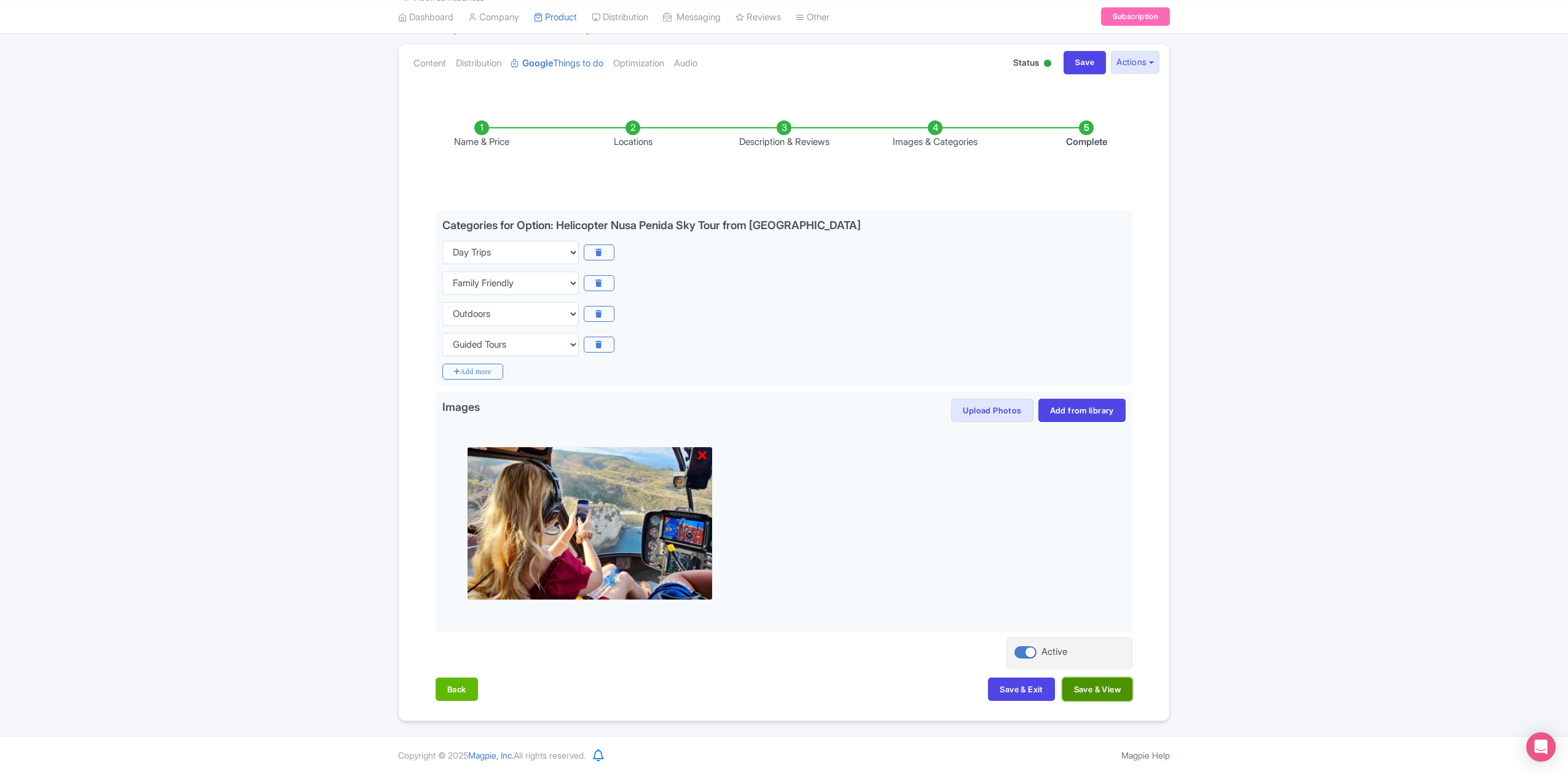
click at [1123, 697] on button "Save & View" at bounding box center [1098, 689] width 70 height 24
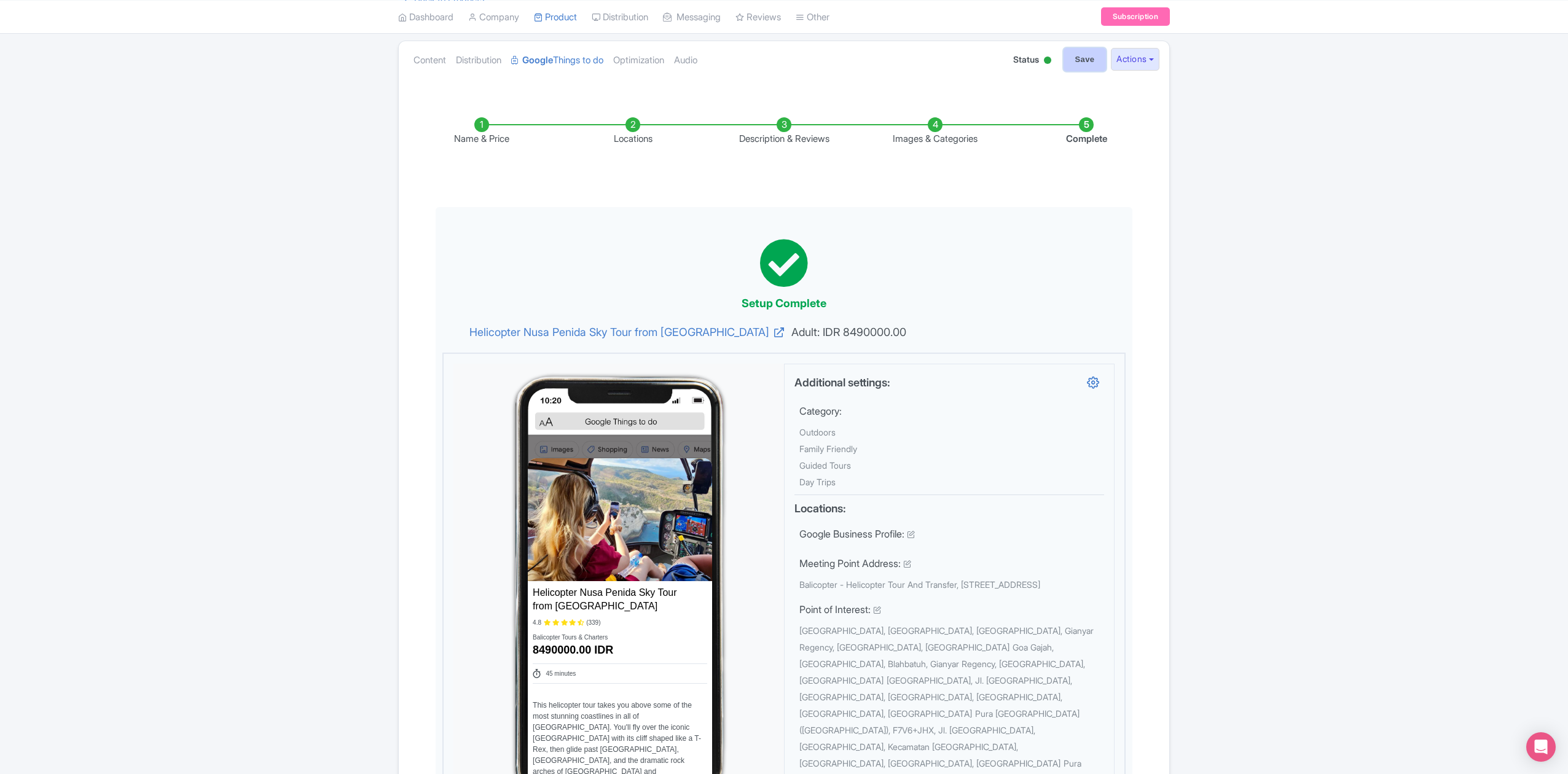
click at [1082, 54] on input "Save" at bounding box center [1085, 59] width 43 height 24
type input "Saving..."
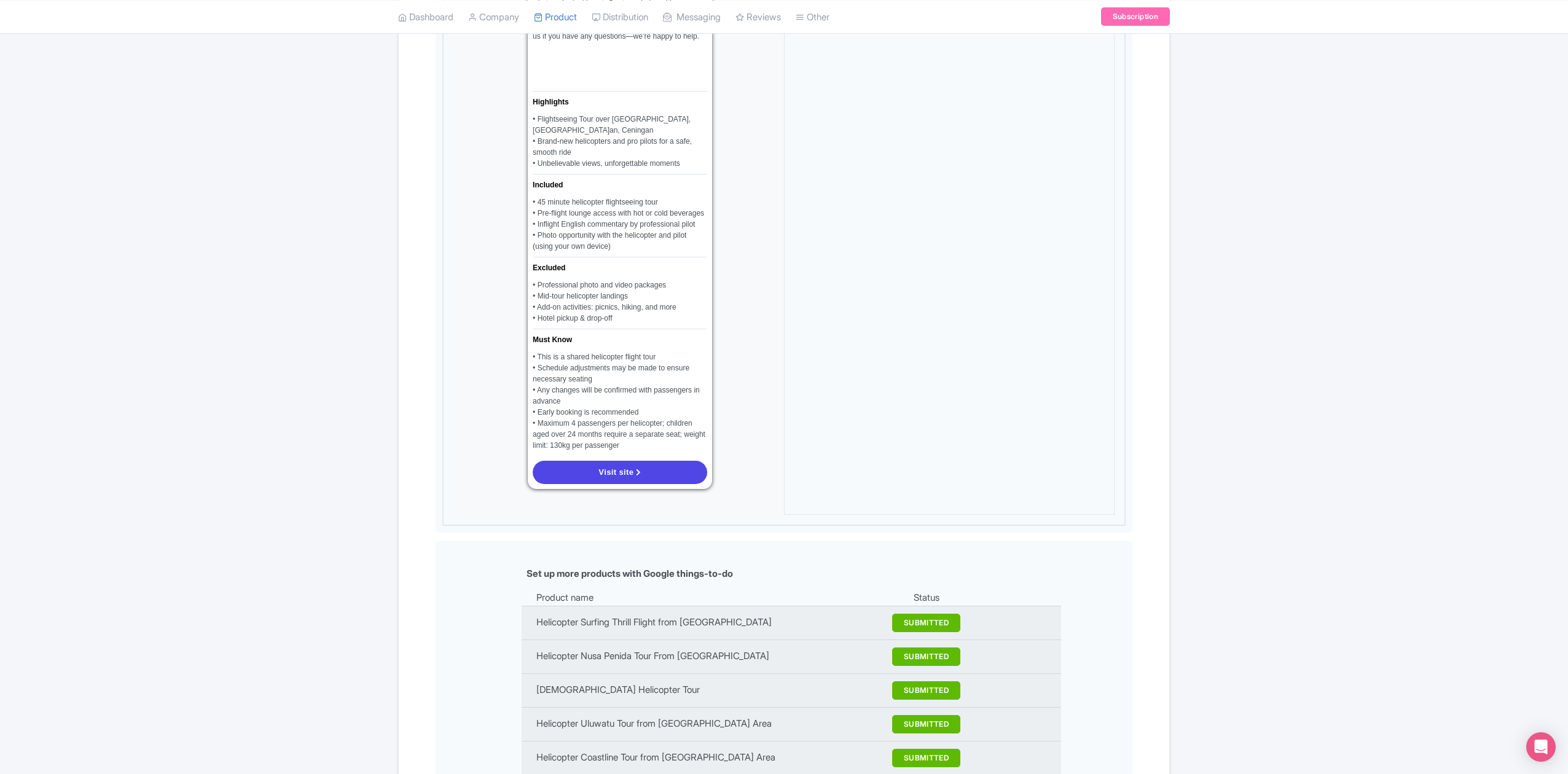
scroll to position [1111, 0]
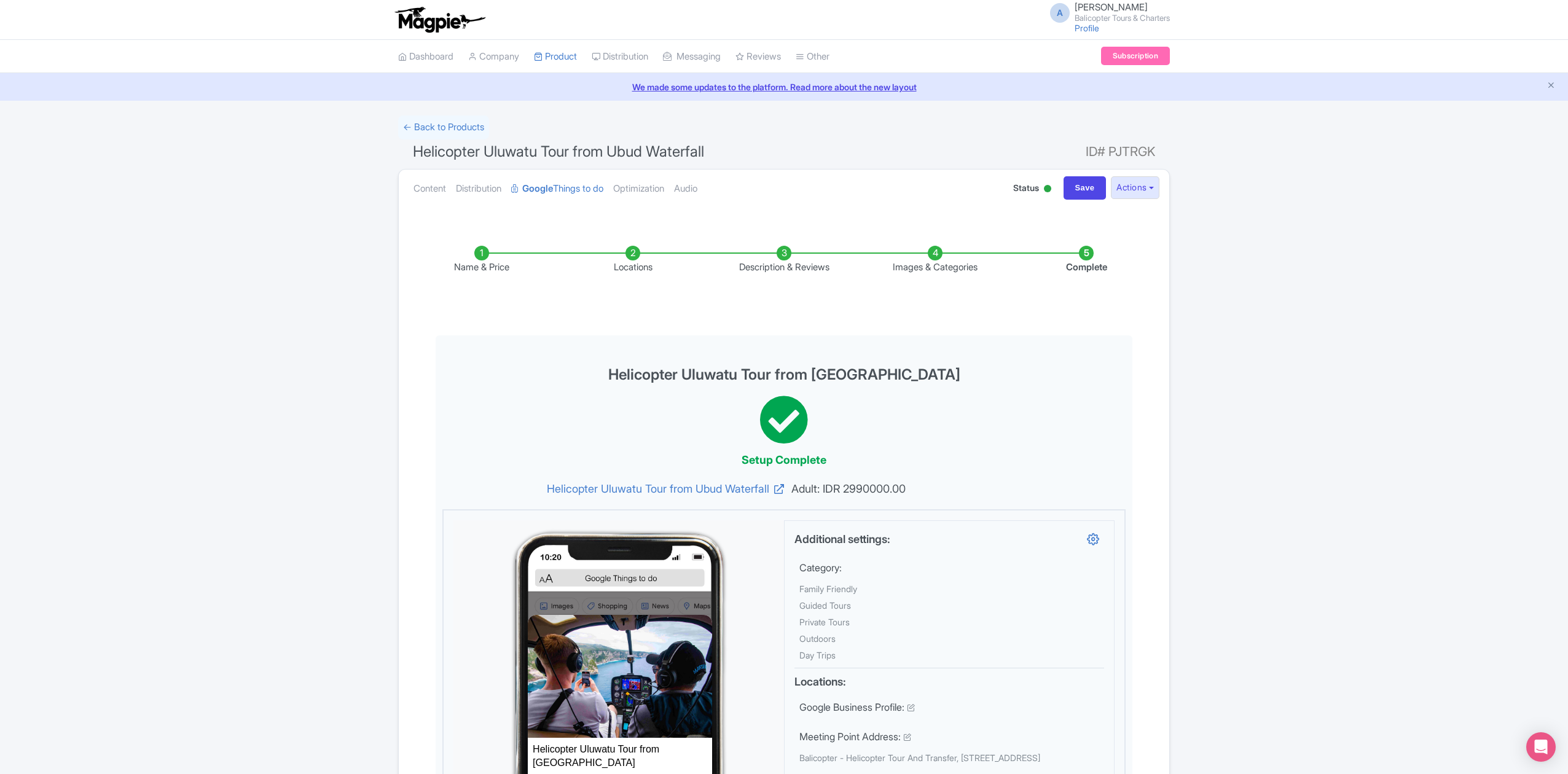
scroll to position [138, 0]
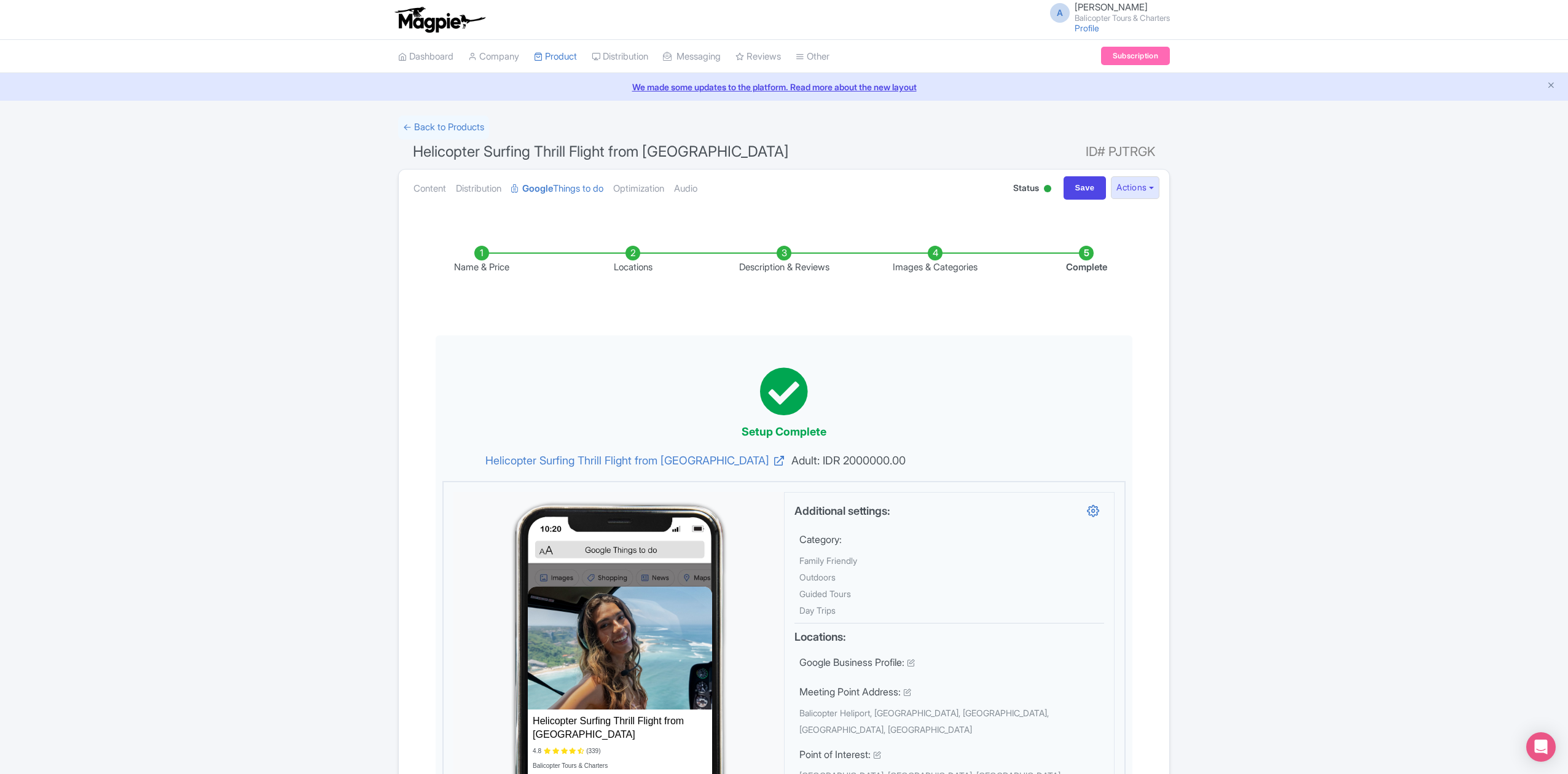
scroll to position [129, 0]
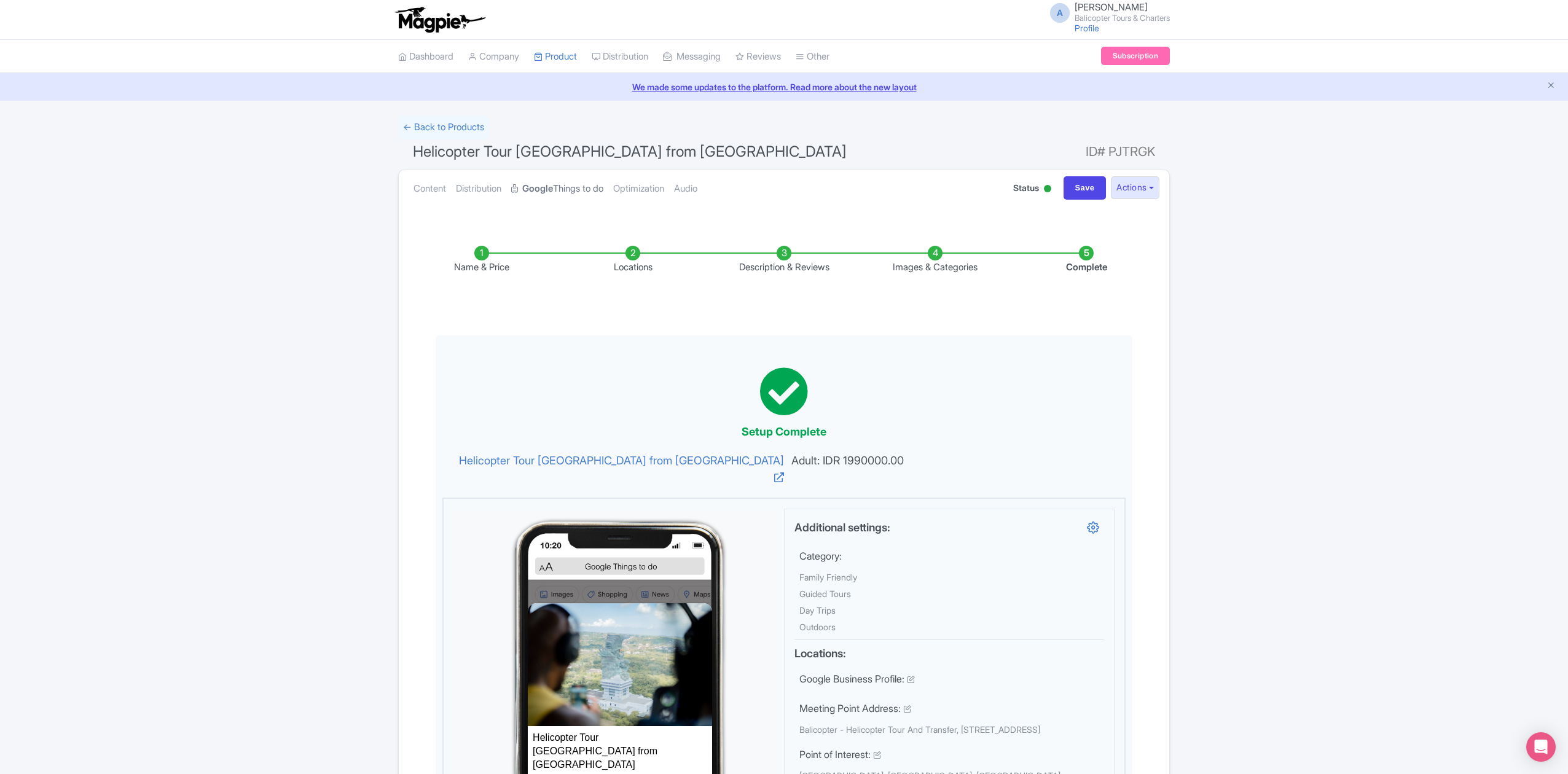
scroll to position [129, 0]
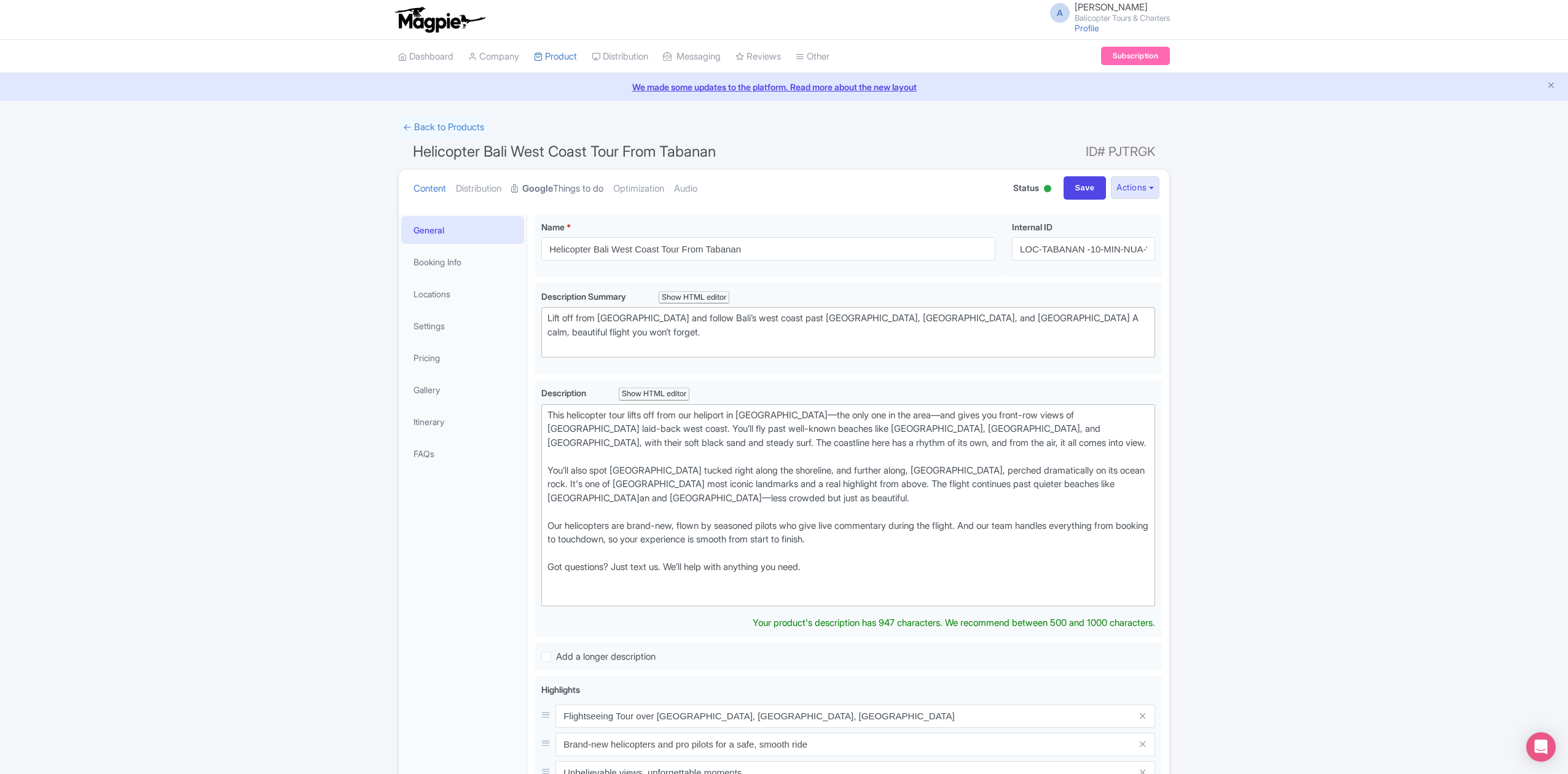
click at [574, 188] on link "Google Things to do" at bounding box center [557, 189] width 92 height 39
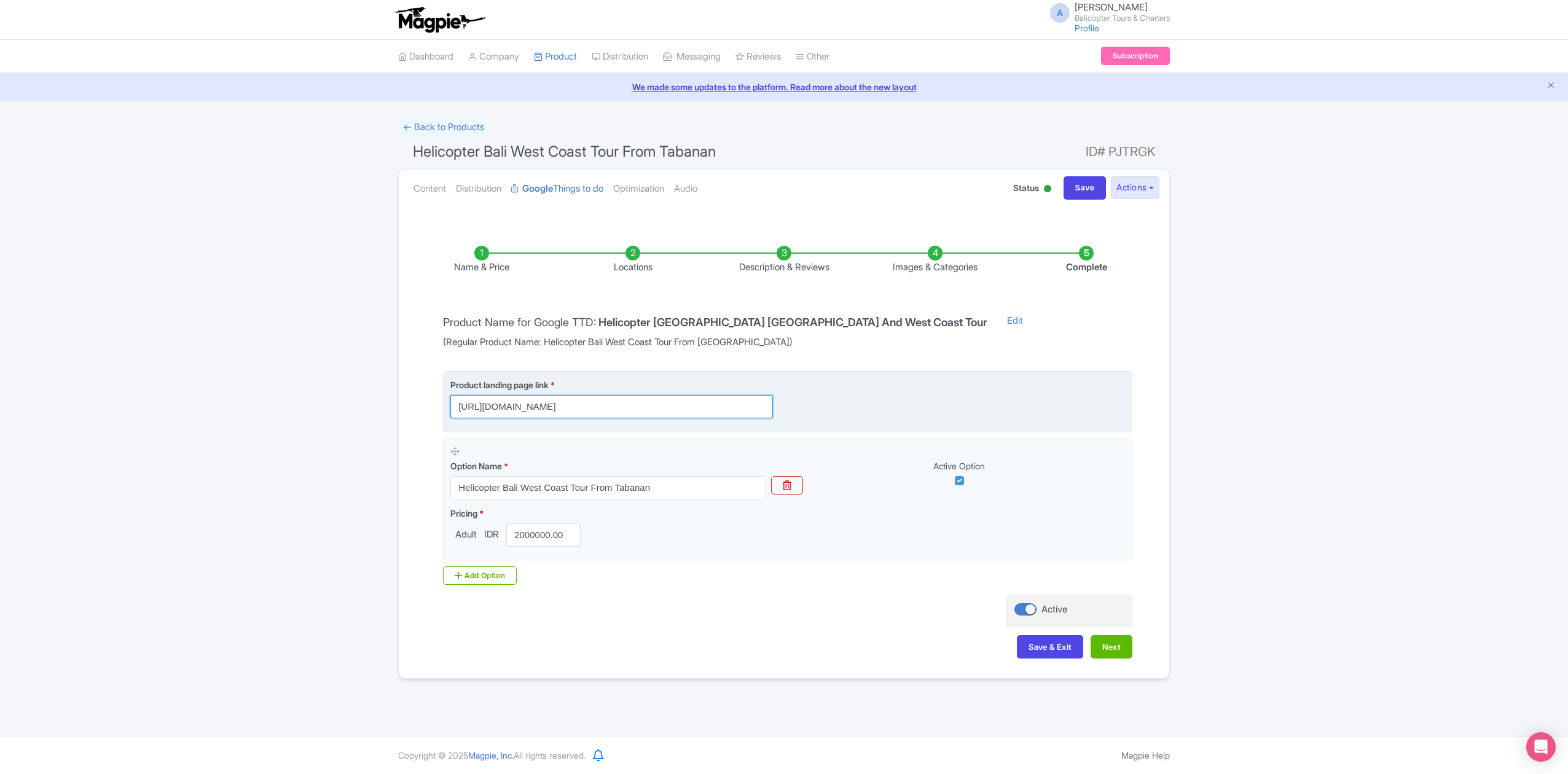
scroll to position [0, 601]
drag, startPoint x: 702, startPoint y: 405, endPoint x: 787, endPoint y: 407, distance: 85.0
click at [787, 407] on div "Product landing page link * [URL][DOMAIN_NAME]" at bounding box center [619, 398] width 337 height 40
click at [681, 403] on input "[URL][DOMAIN_NAME]" at bounding box center [612, 407] width 323 height 24
click at [743, 402] on input "[URL][DOMAIN_NAME]" at bounding box center [612, 407] width 323 height 24
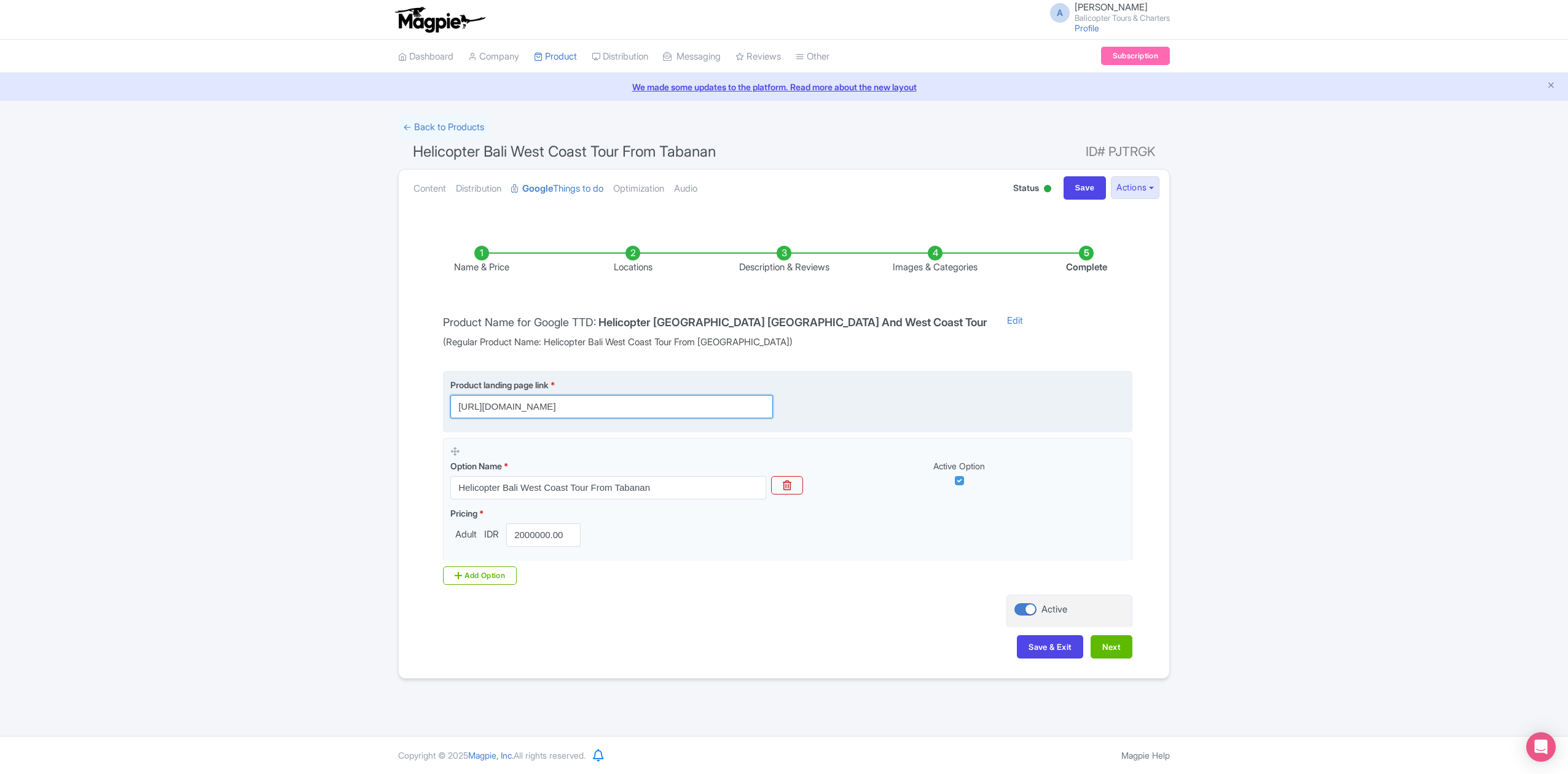
drag, startPoint x: 703, startPoint y: 408, endPoint x: 742, endPoint y: 413, distance: 39.3
click at [735, 413] on input "[URL][DOMAIN_NAME]" at bounding box center [612, 407] width 323 height 24
click at [541, 406] on input "[URL][DOMAIN_NAME]" at bounding box center [612, 407] width 323 height 24
click at [657, 409] on input "https://www.balicopter.com/from-canggu-nuanu/canggu-coastline-helicopter-tour?u…" at bounding box center [612, 407] width 323 height 24
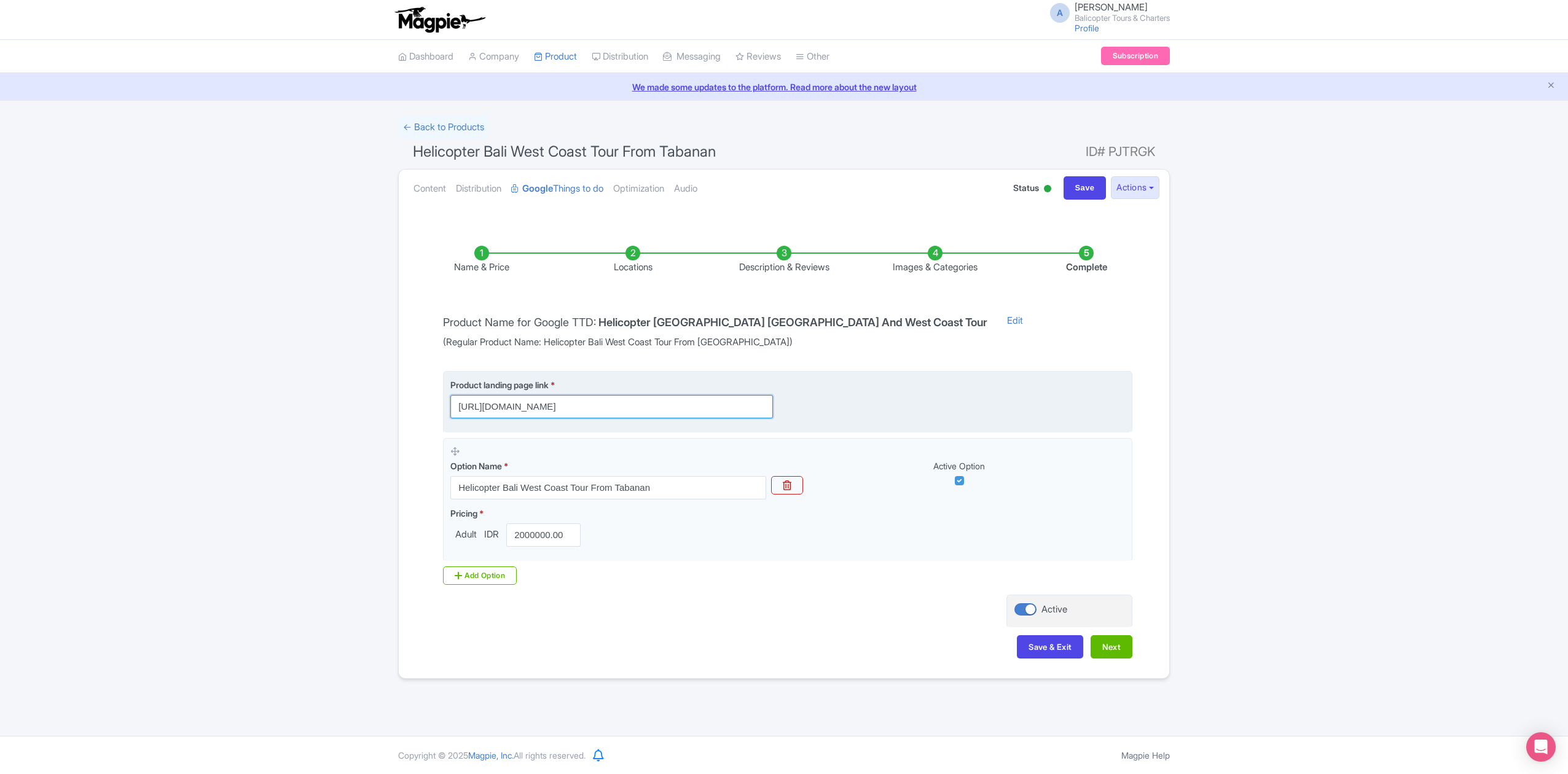
scroll to position [0, 20]
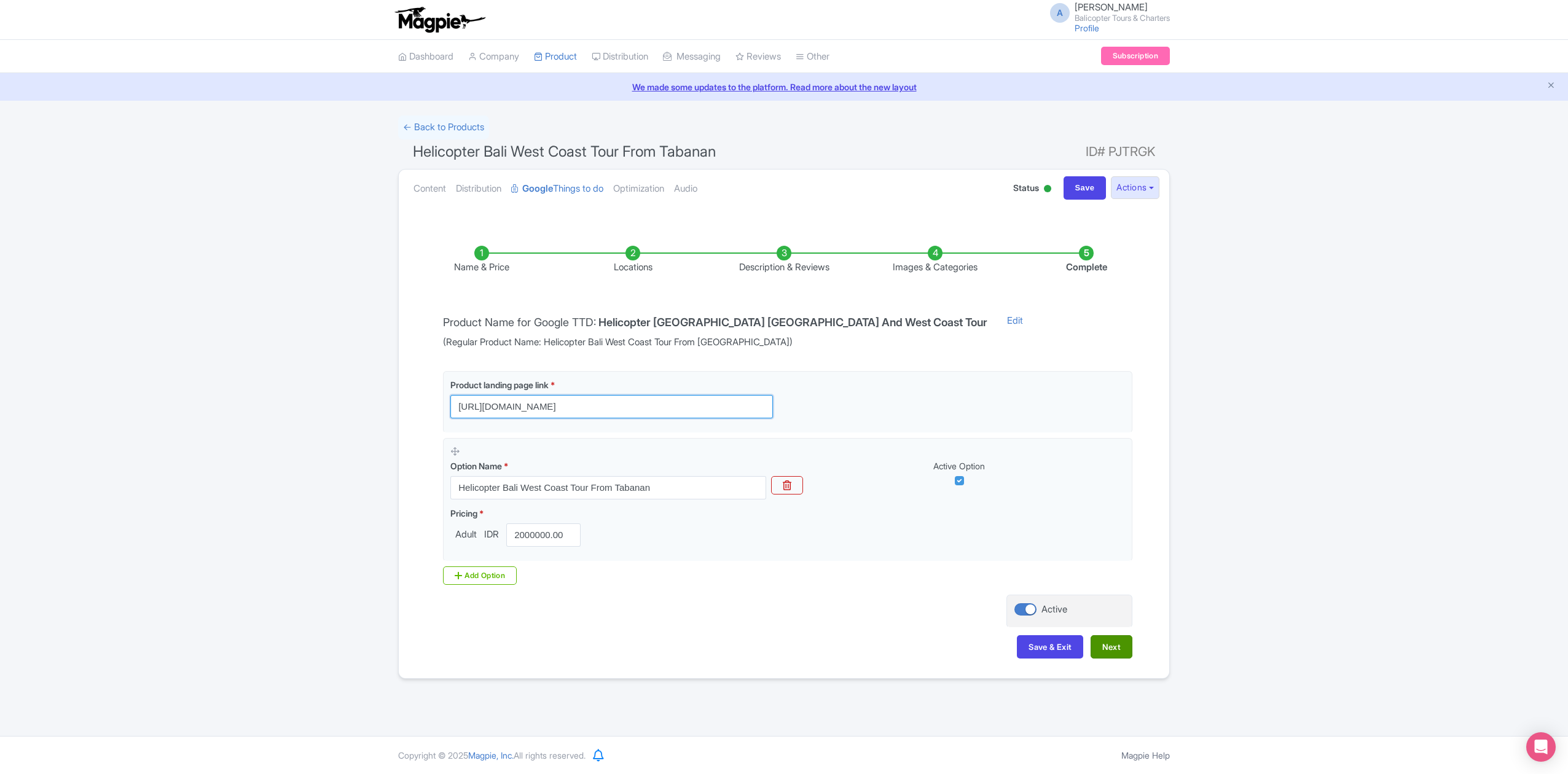
type input "https://www.balicopter.com/from-canggu-nuanu/canggu-coastline-helicopter-tour"
click at [1110, 646] on button "Next" at bounding box center [1112, 646] width 42 height 24
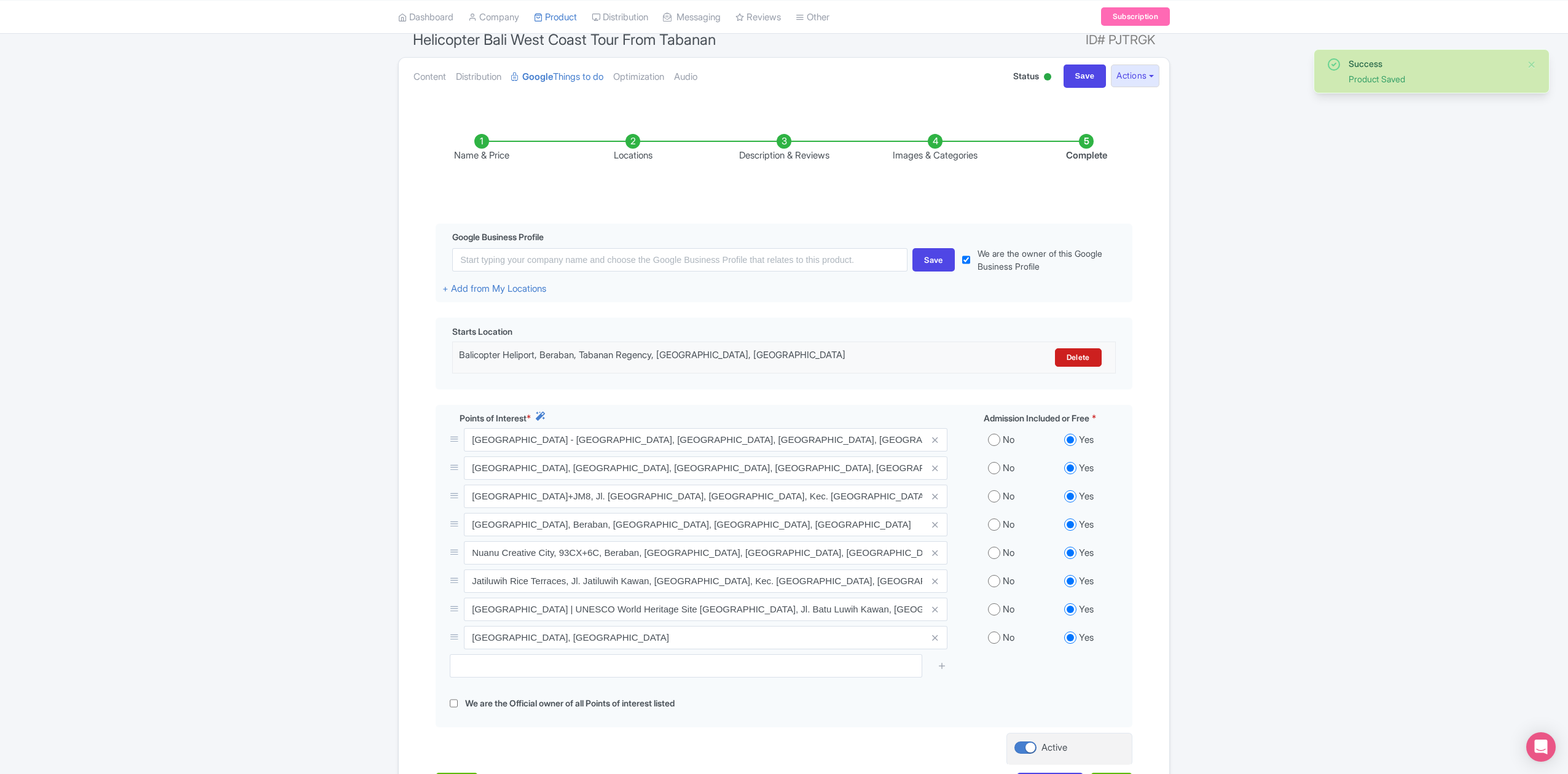
scroll to position [229, 0]
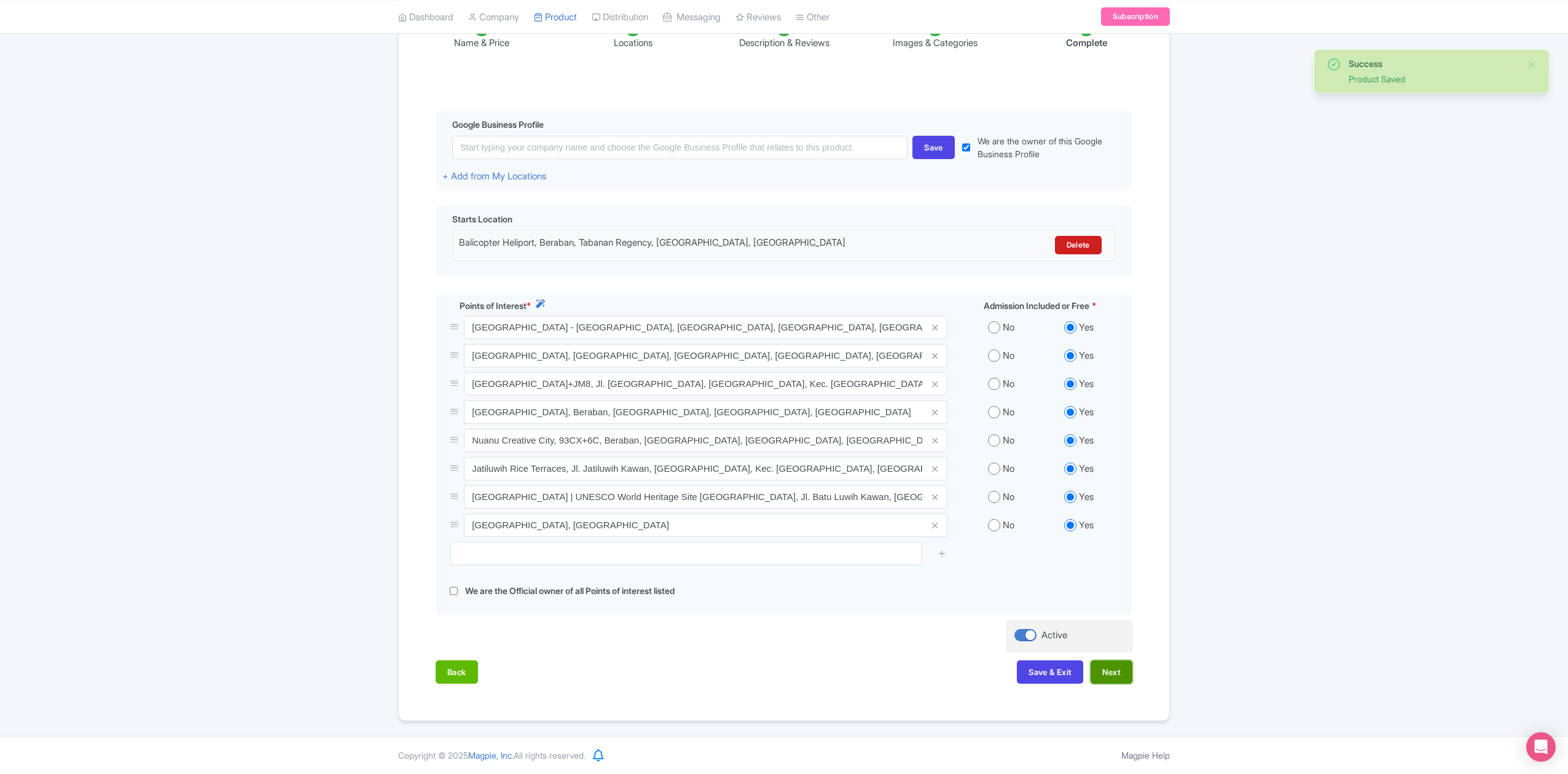
click at [1110, 673] on button "Next" at bounding box center [1112, 672] width 42 height 24
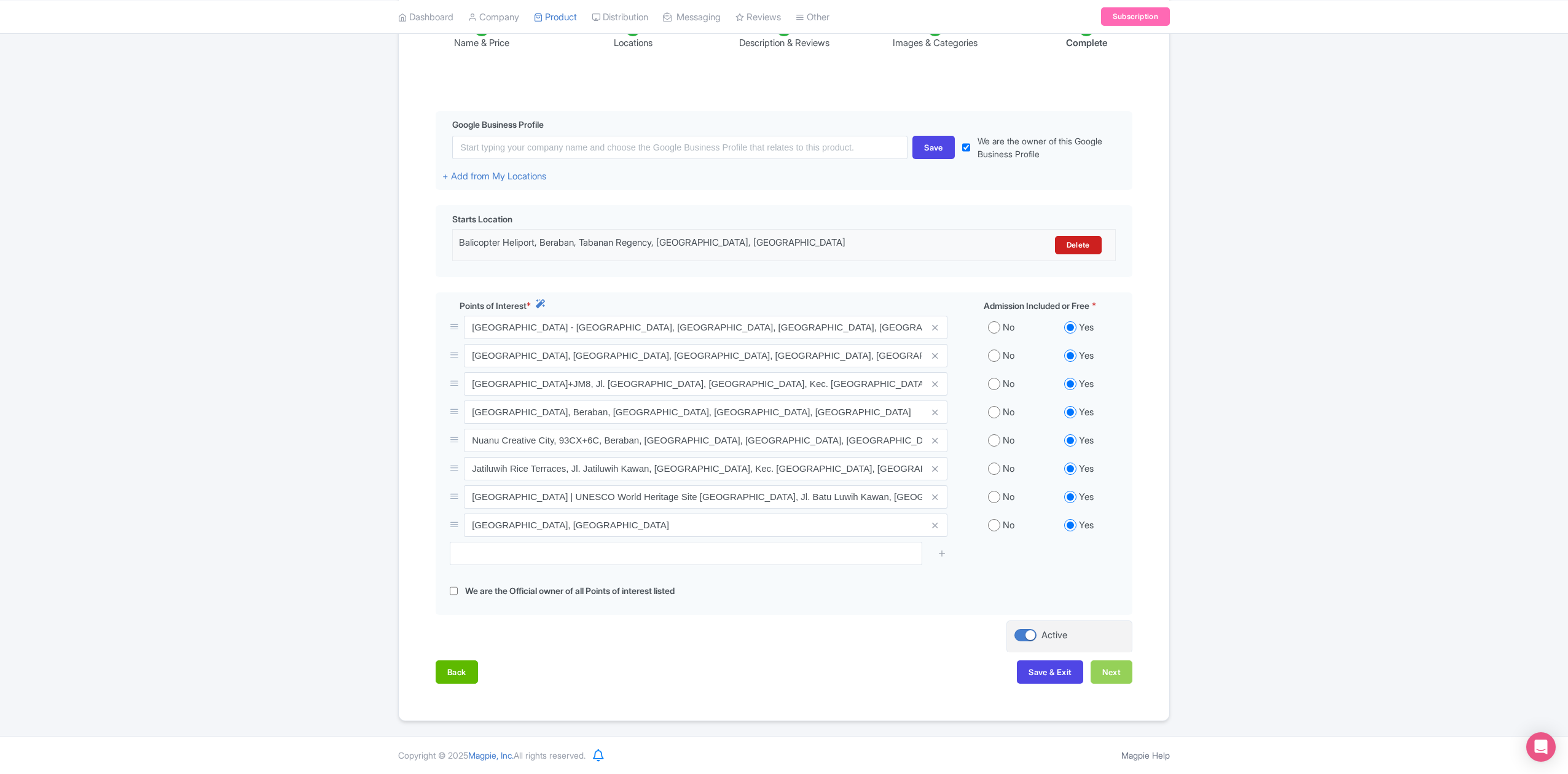
scroll to position [138, 0]
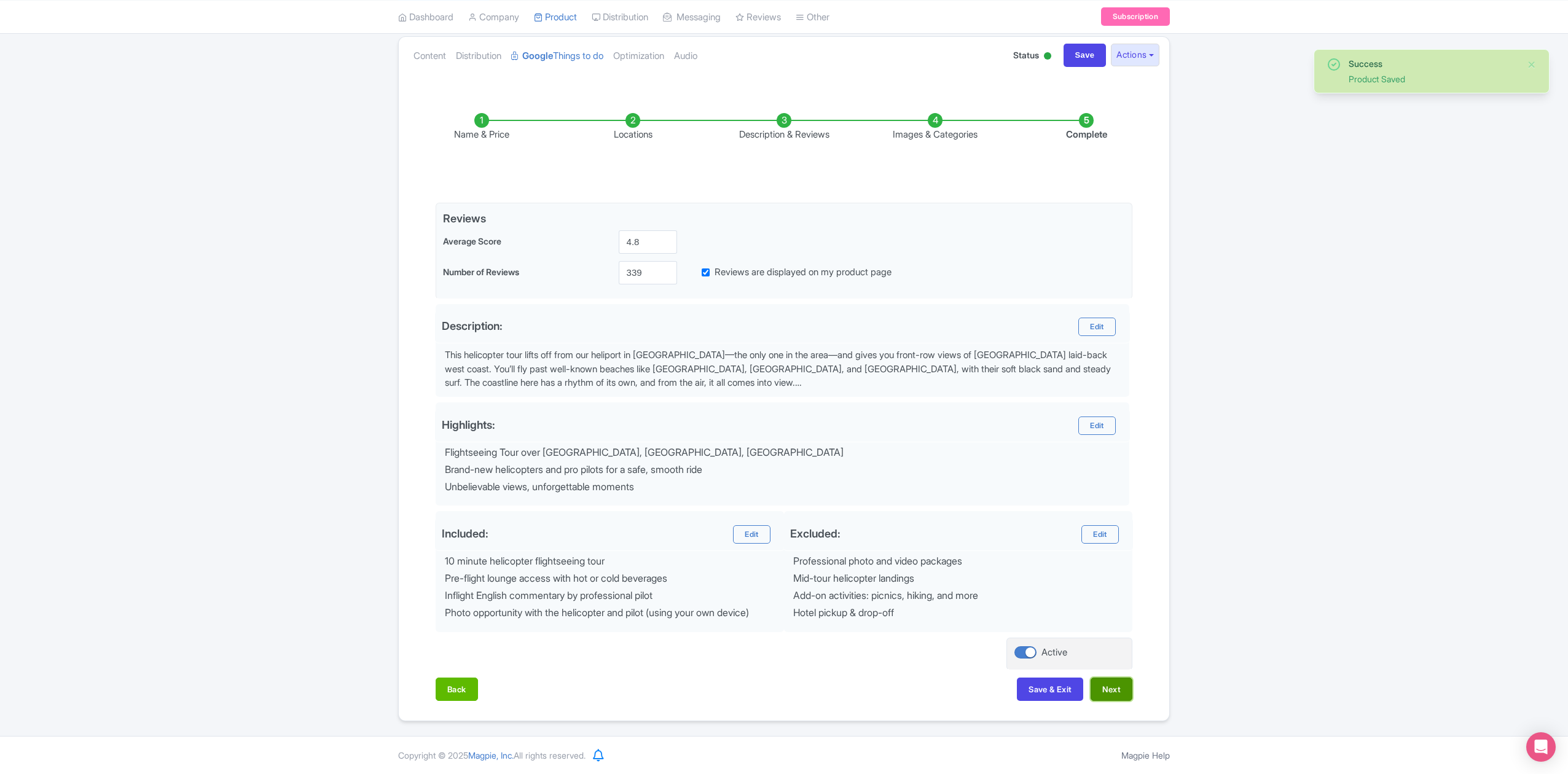
click at [1112, 684] on button "Next" at bounding box center [1112, 689] width 42 height 24
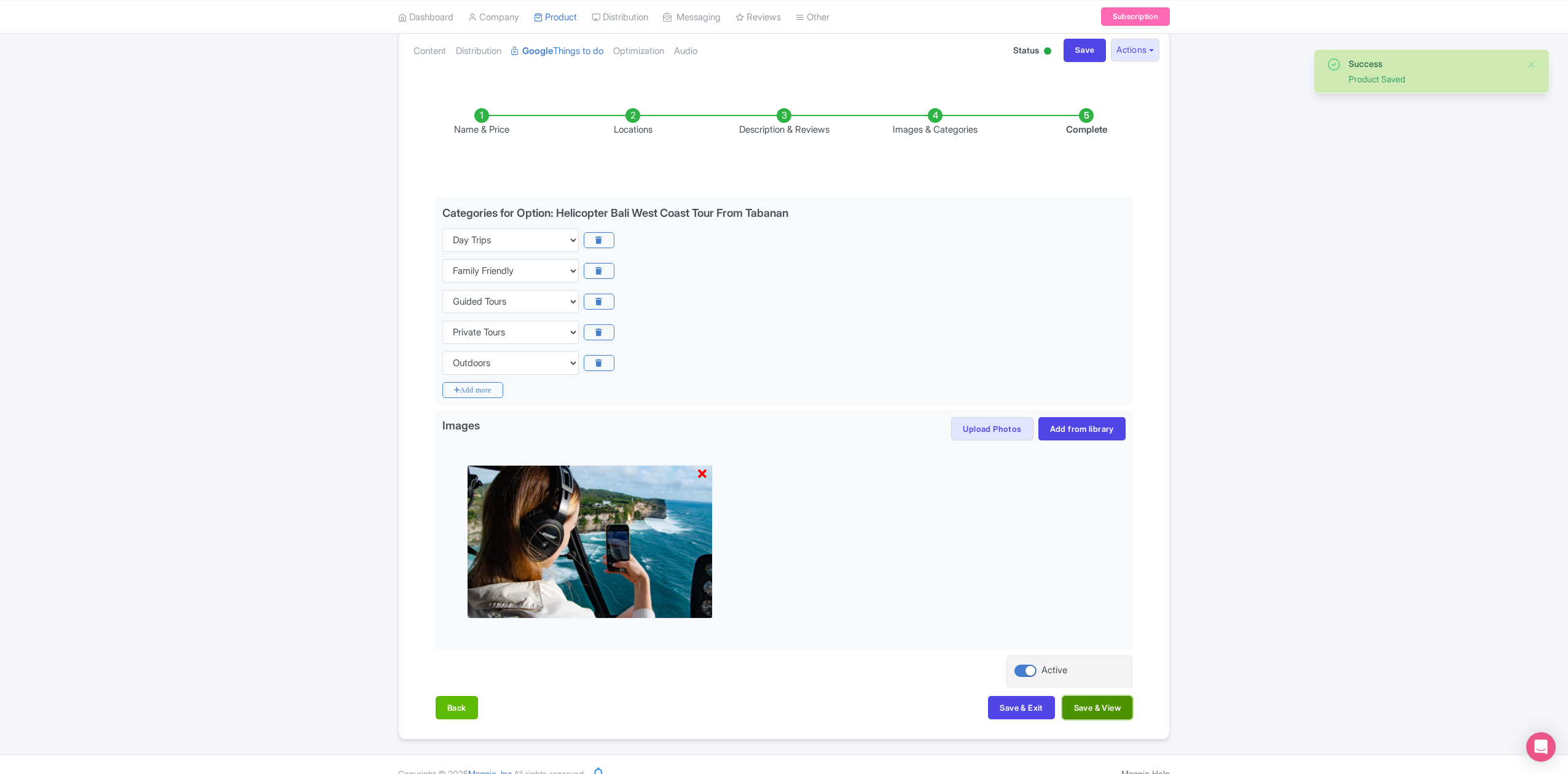
click at [1104, 704] on button "Save & View" at bounding box center [1098, 707] width 70 height 24
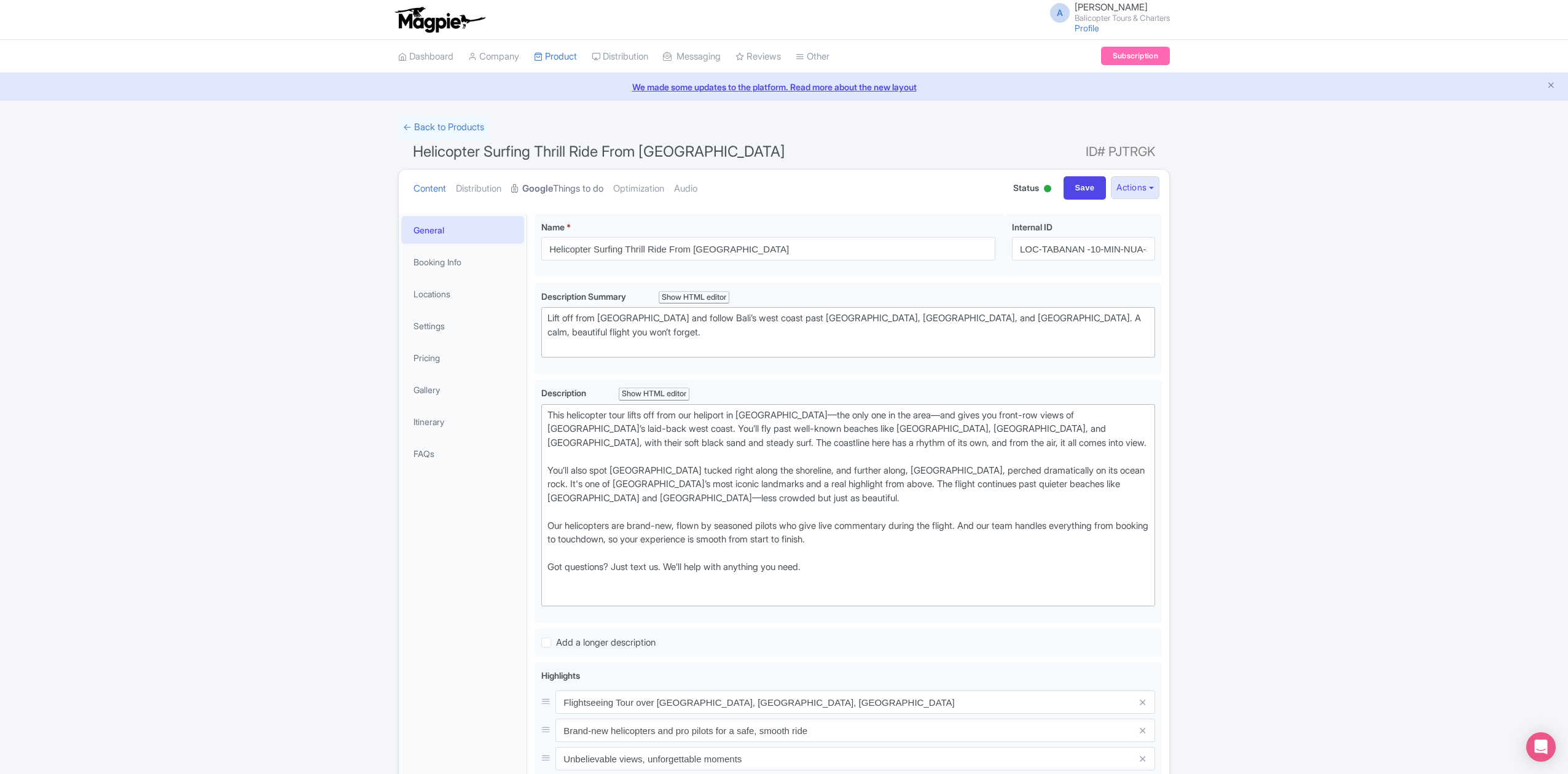
click at [571, 188] on link "Google Things to do" at bounding box center [557, 189] width 92 height 39
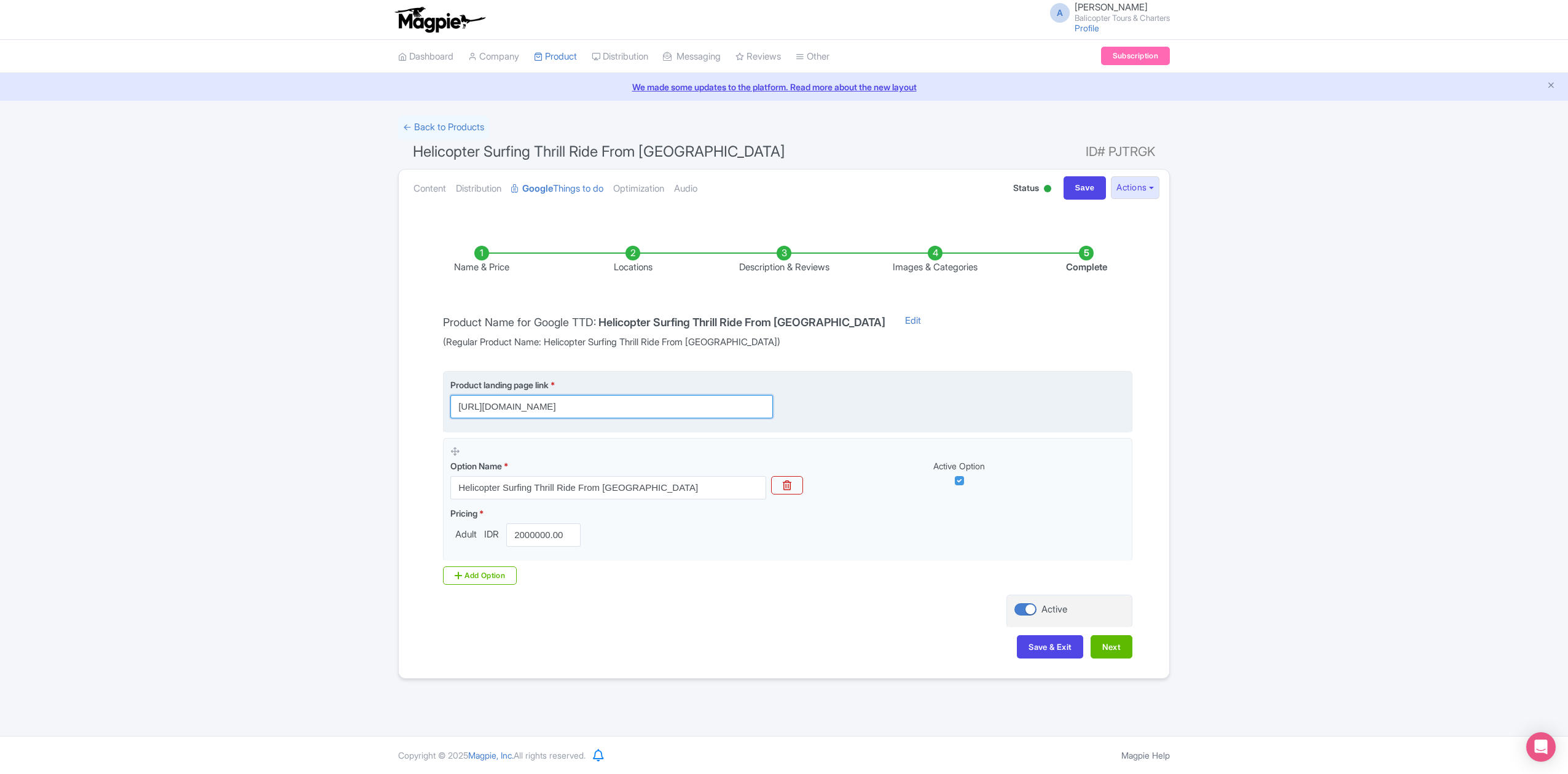
click at [751, 413] on input "https://www.balicopter.com/from-canggu-nuanu/canggu-coastline-helicopter-tour?u…" at bounding box center [612, 407] width 323 height 24
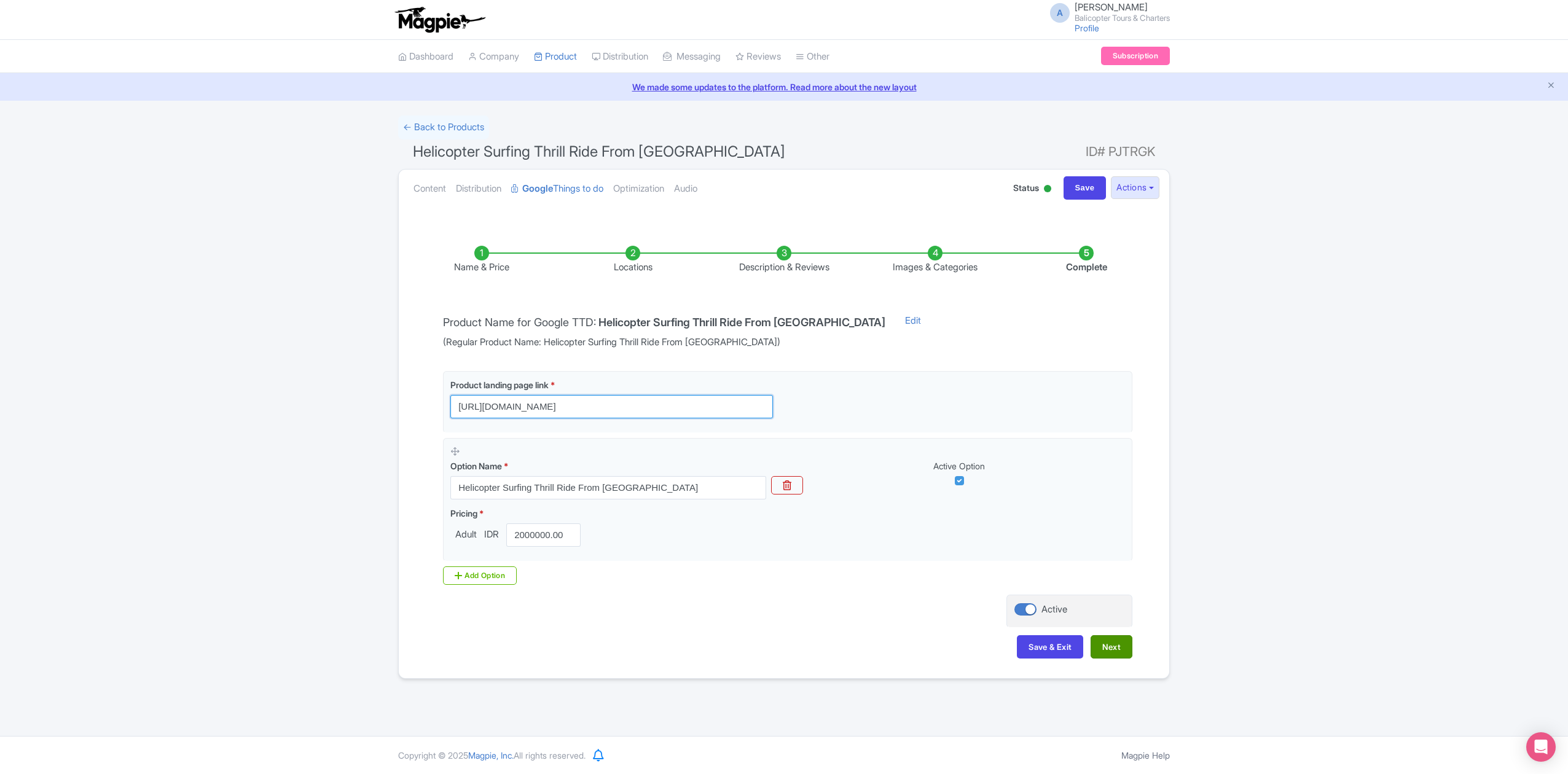
type input "[URL][DOMAIN_NAME]"
click at [1112, 650] on button "Next" at bounding box center [1112, 646] width 42 height 24
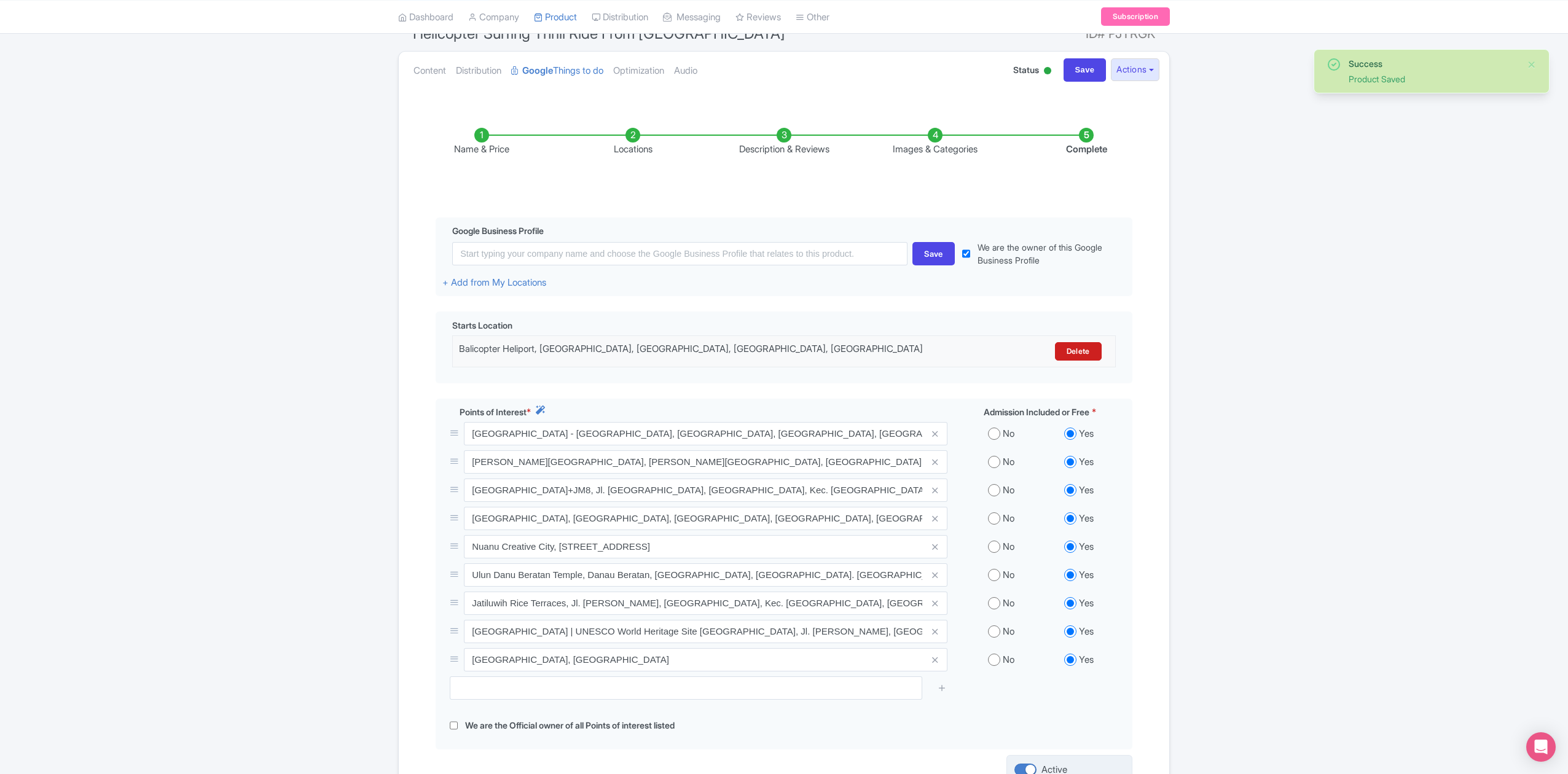
scroll to position [259, 0]
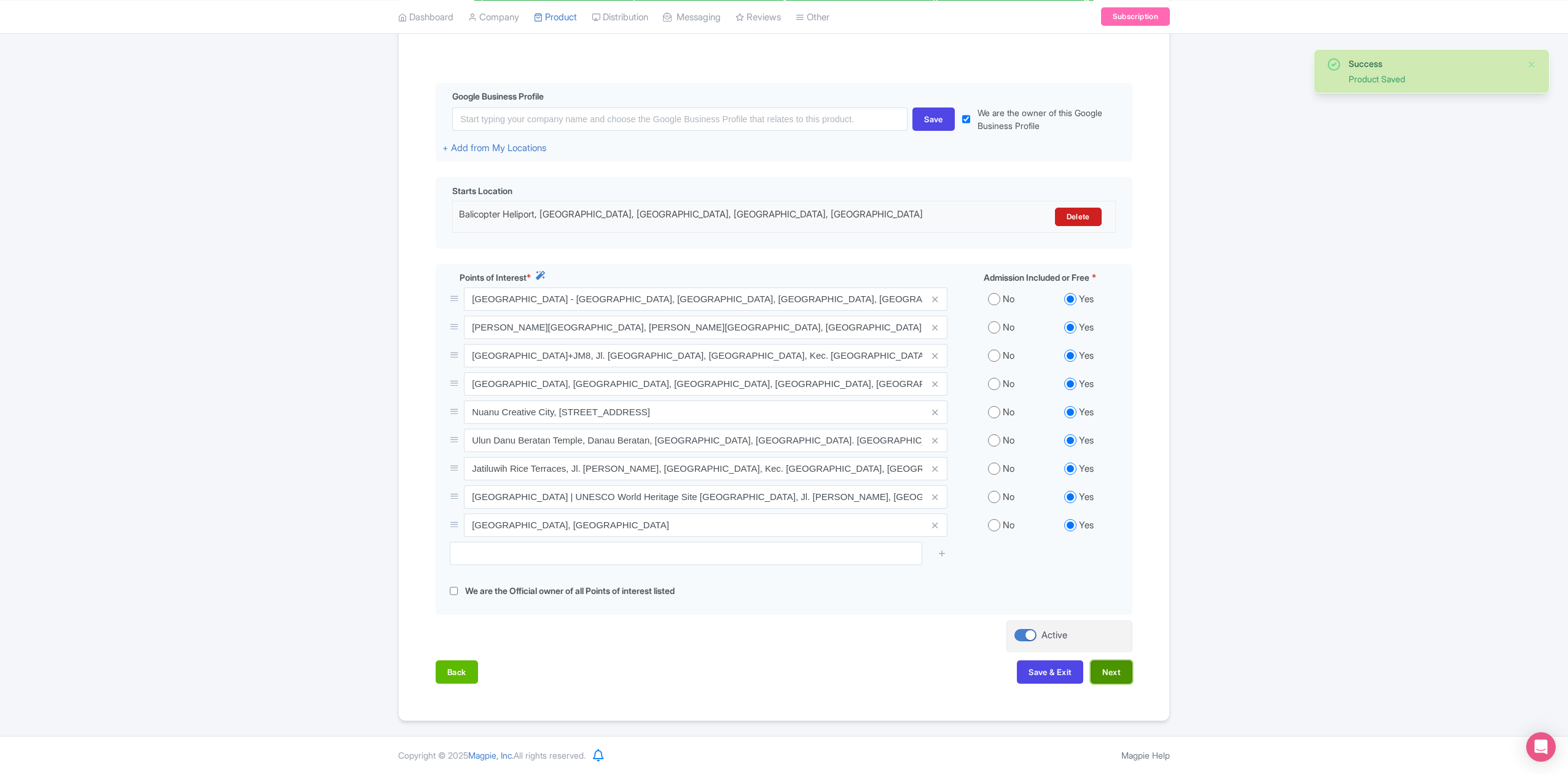
click at [1102, 669] on button "Next" at bounding box center [1112, 672] width 42 height 24
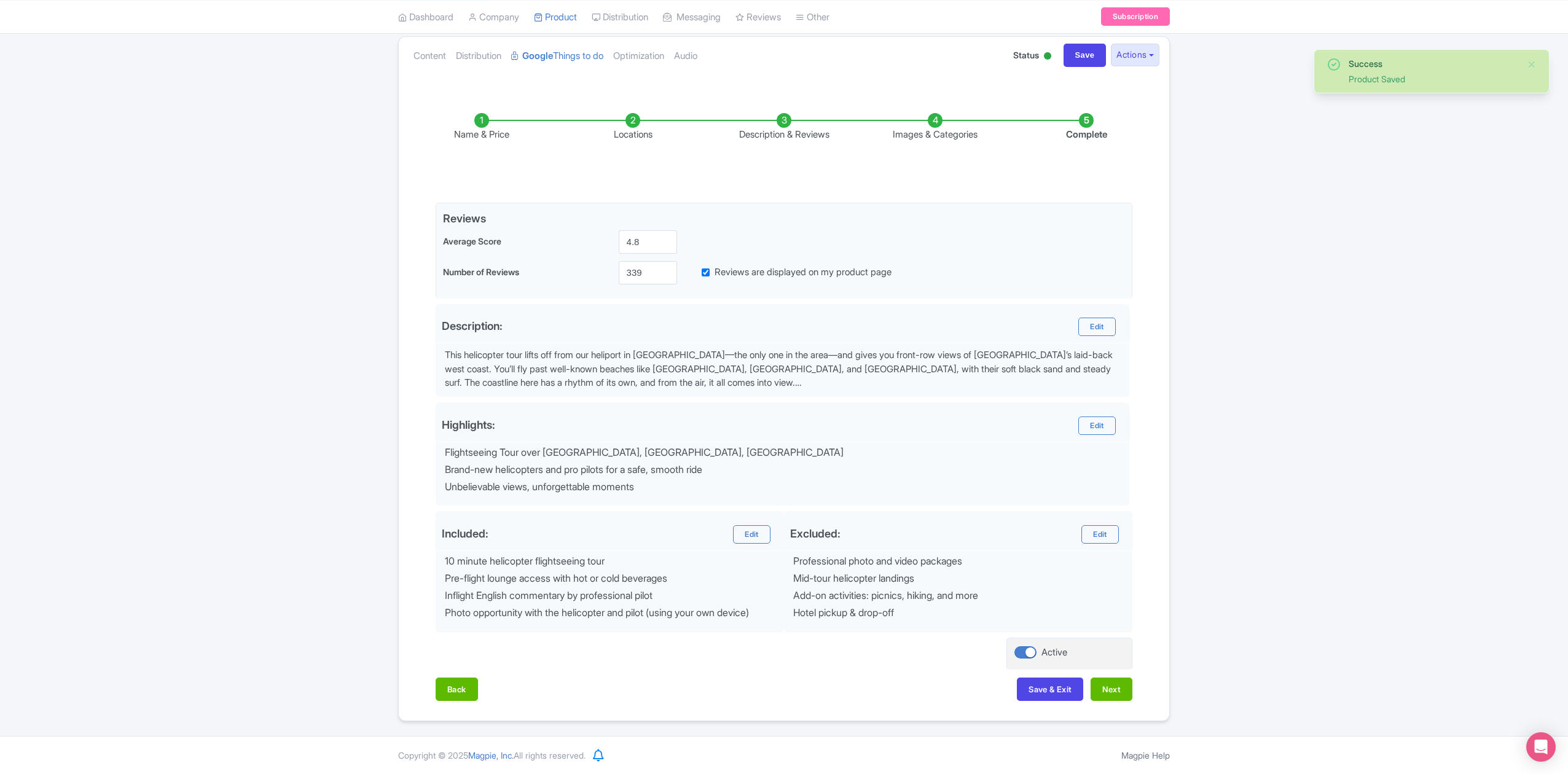
scroll to position [138, 0]
click at [1108, 686] on button "Next" at bounding box center [1112, 689] width 42 height 24
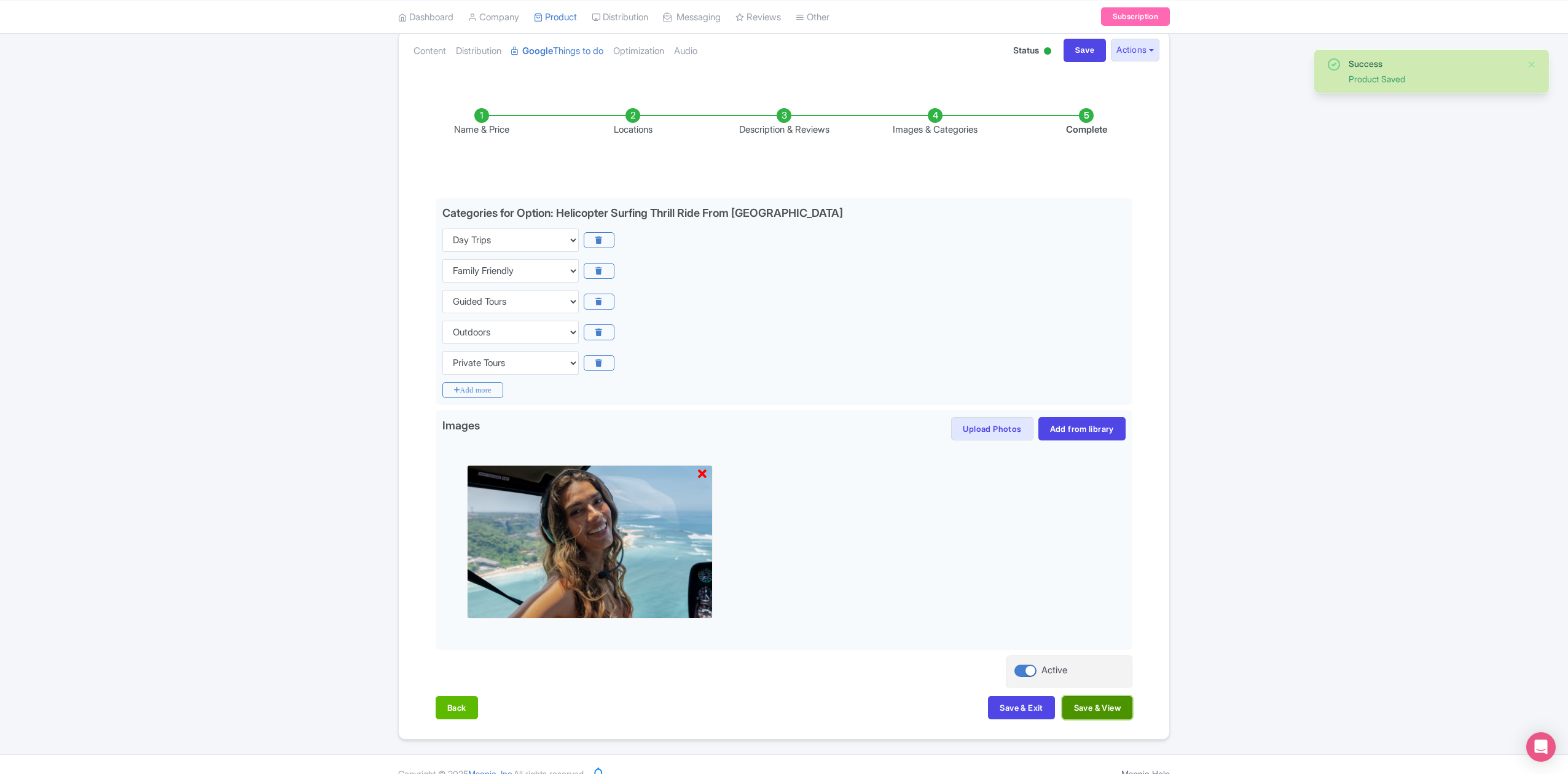
click at [1117, 716] on button "Save & View" at bounding box center [1098, 707] width 70 height 24
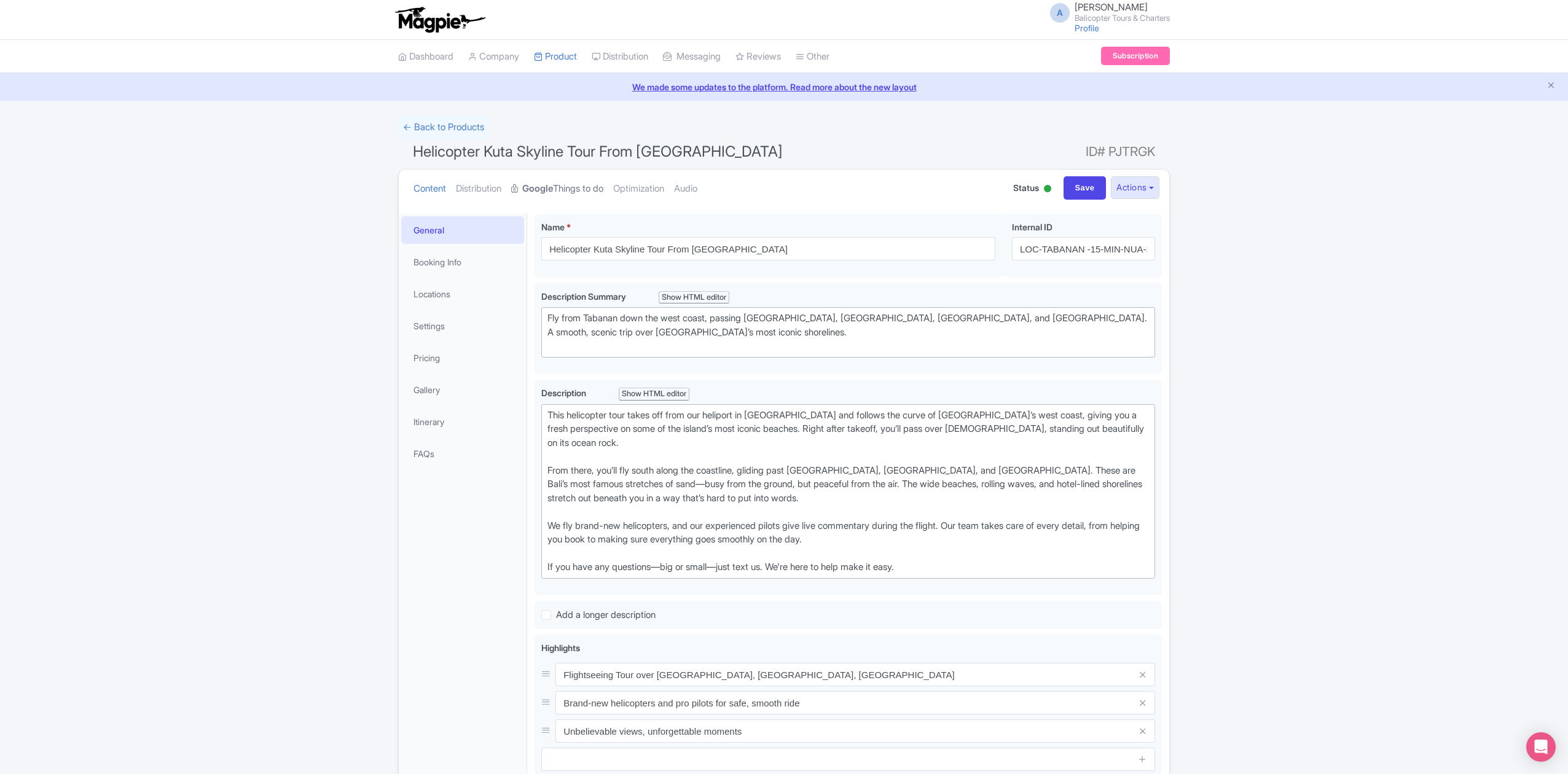
drag, startPoint x: 588, startPoint y: 185, endPoint x: 595, endPoint y: 195, distance: 12.2
click at [588, 185] on link "Google Things to do" at bounding box center [557, 189] width 92 height 39
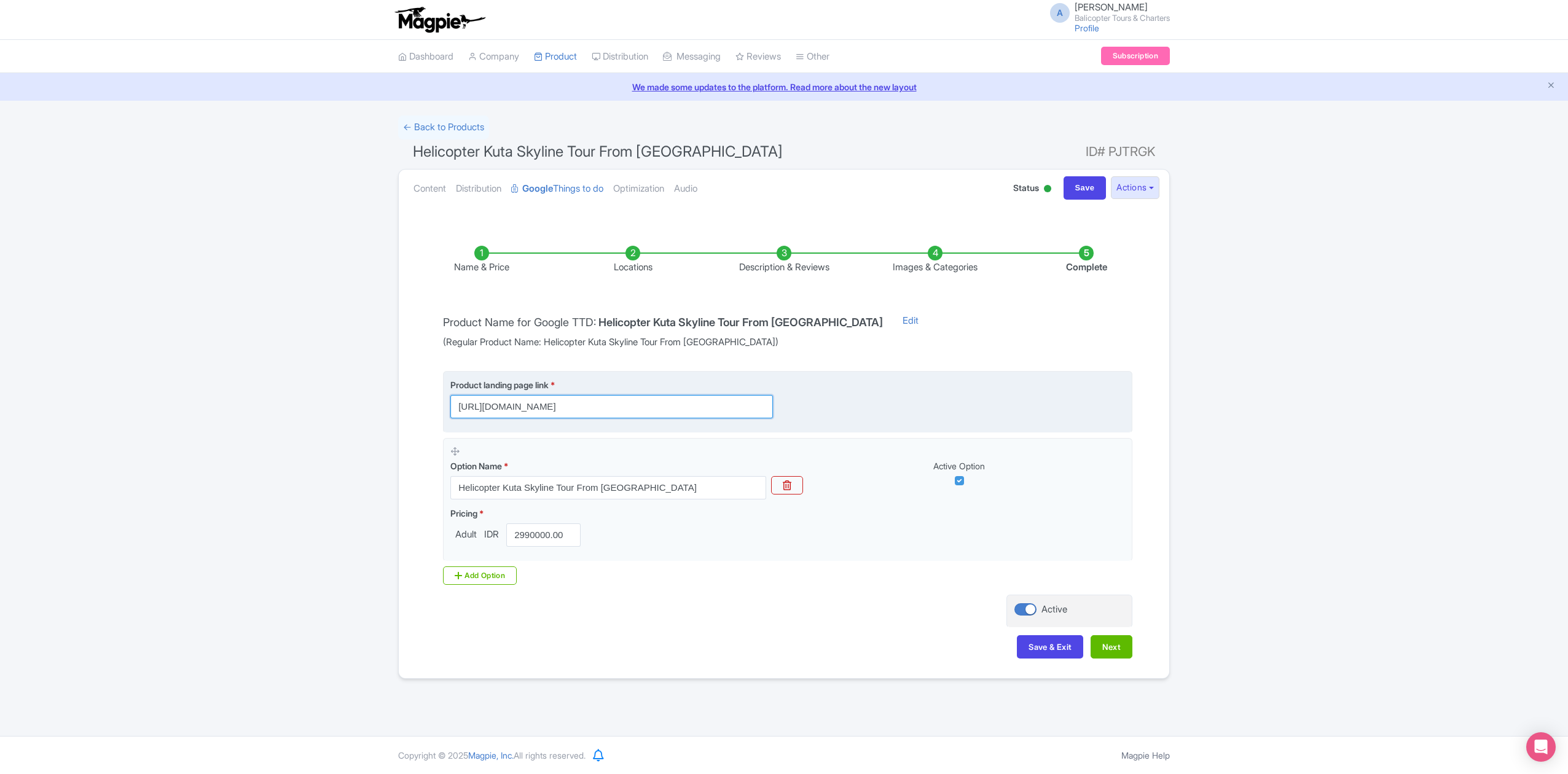
scroll to position [0, 553]
drag, startPoint x: 761, startPoint y: 408, endPoint x: 962, endPoint y: 424, distance: 201.6
click at [956, 424] on fieldset "Product landing page link * https://www.balicopter.com/from-canggu-nuanu/kuta-b…" at bounding box center [788, 402] width 690 height 62
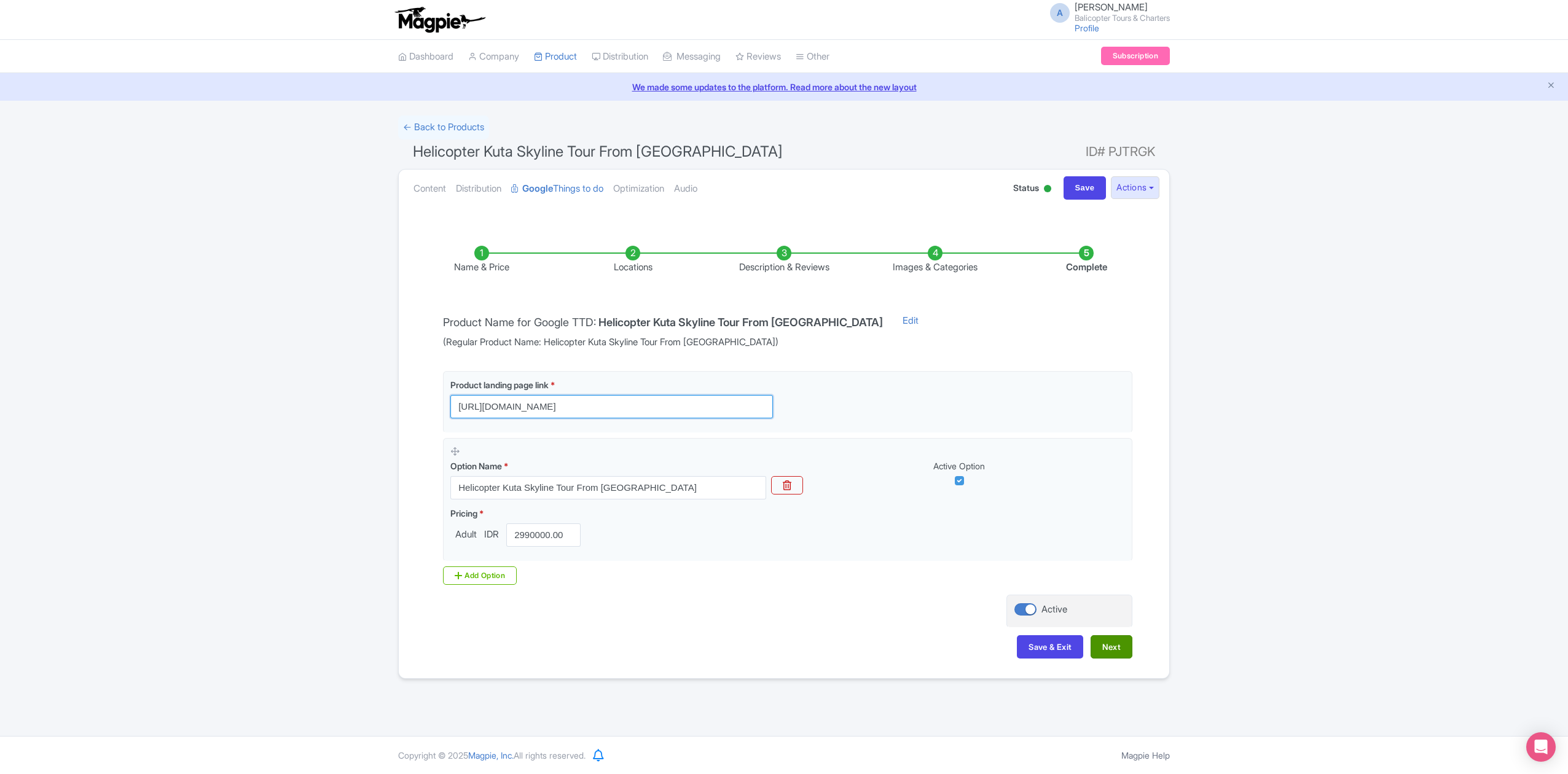
type input "https://www.balicopter.com/from-canggu-nuanu/kuta-beach-helicopter-tour"
click at [1125, 645] on button "Next" at bounding box center [1112, 646] width 42 height 24
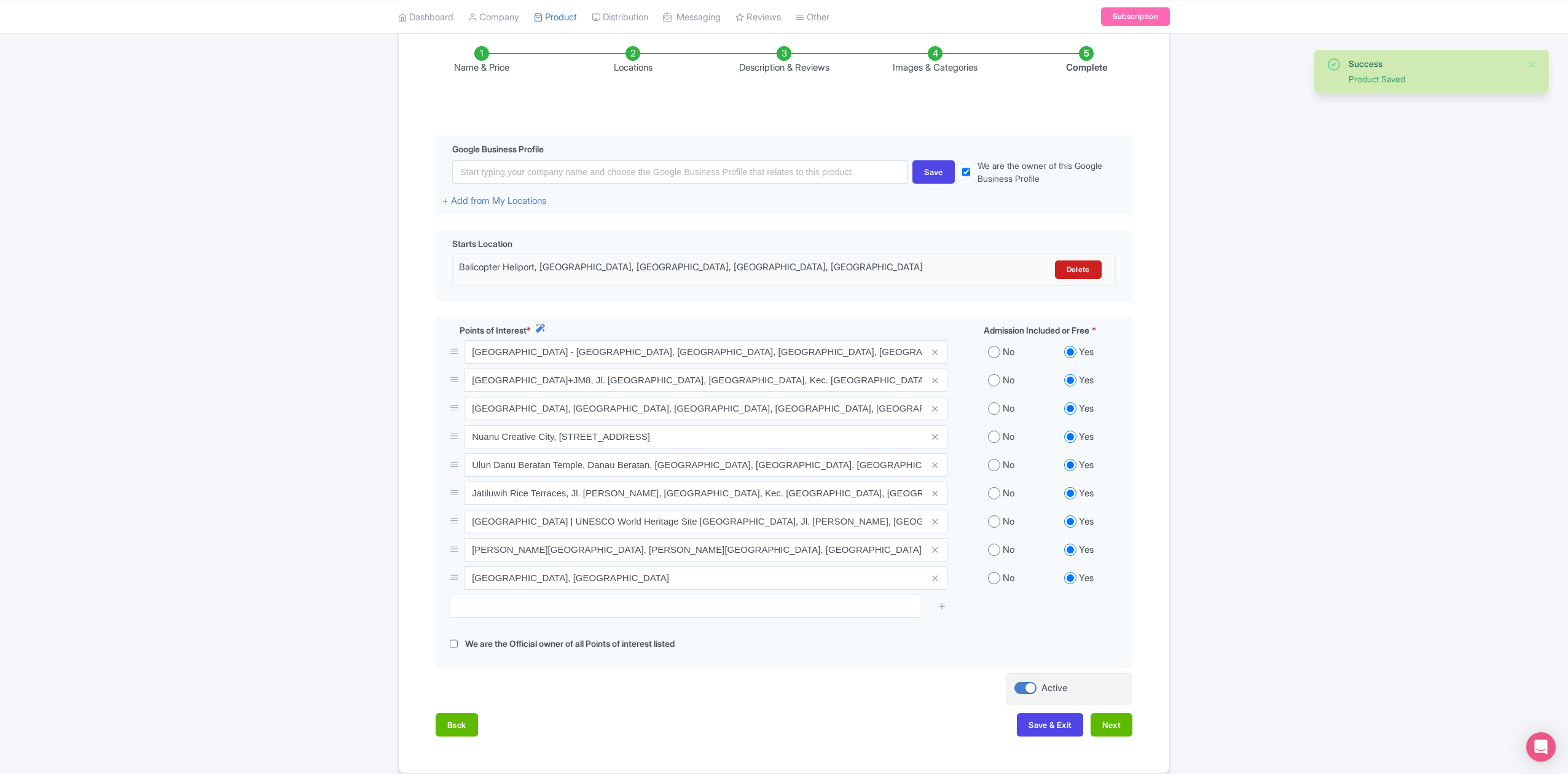
scroll to position [246, 0]
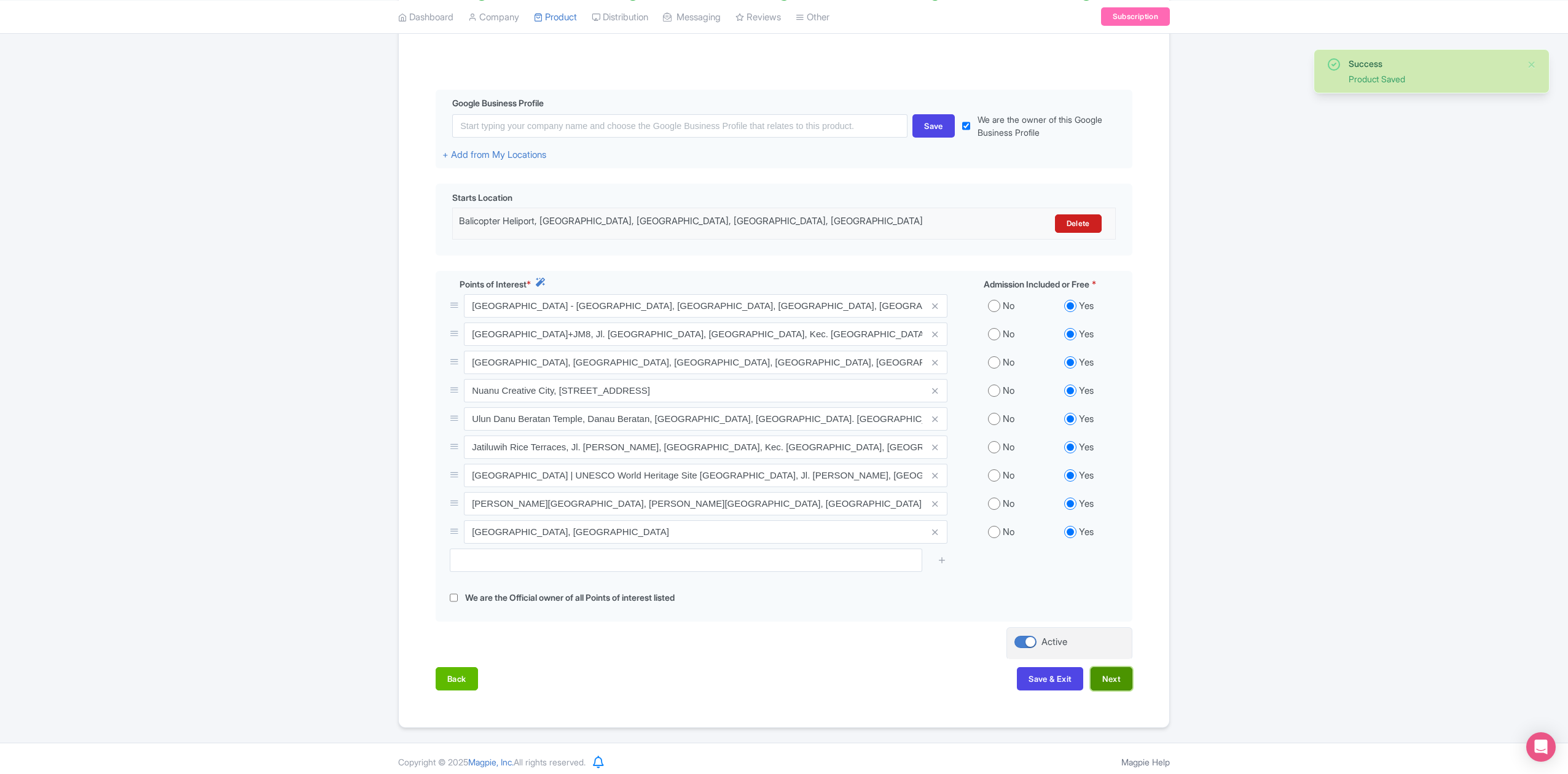
click at [1118, 676] on button "Next" at bounding box center [1112, 679] width 42 height 24
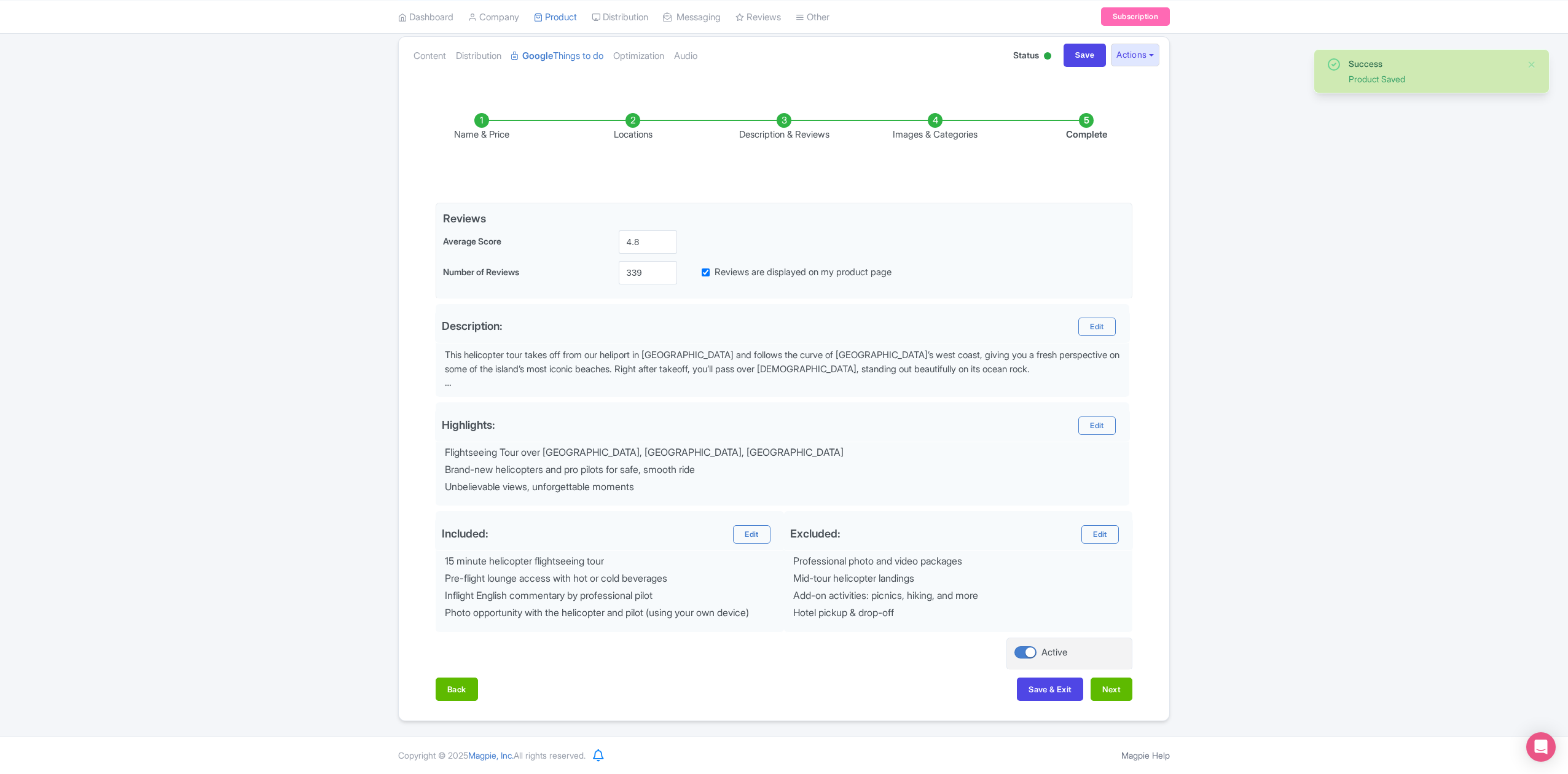
scroll to position [138, 0]
click at [1121, 691] on button "Next" at bounding box center [1112, 689] width 42 height 24
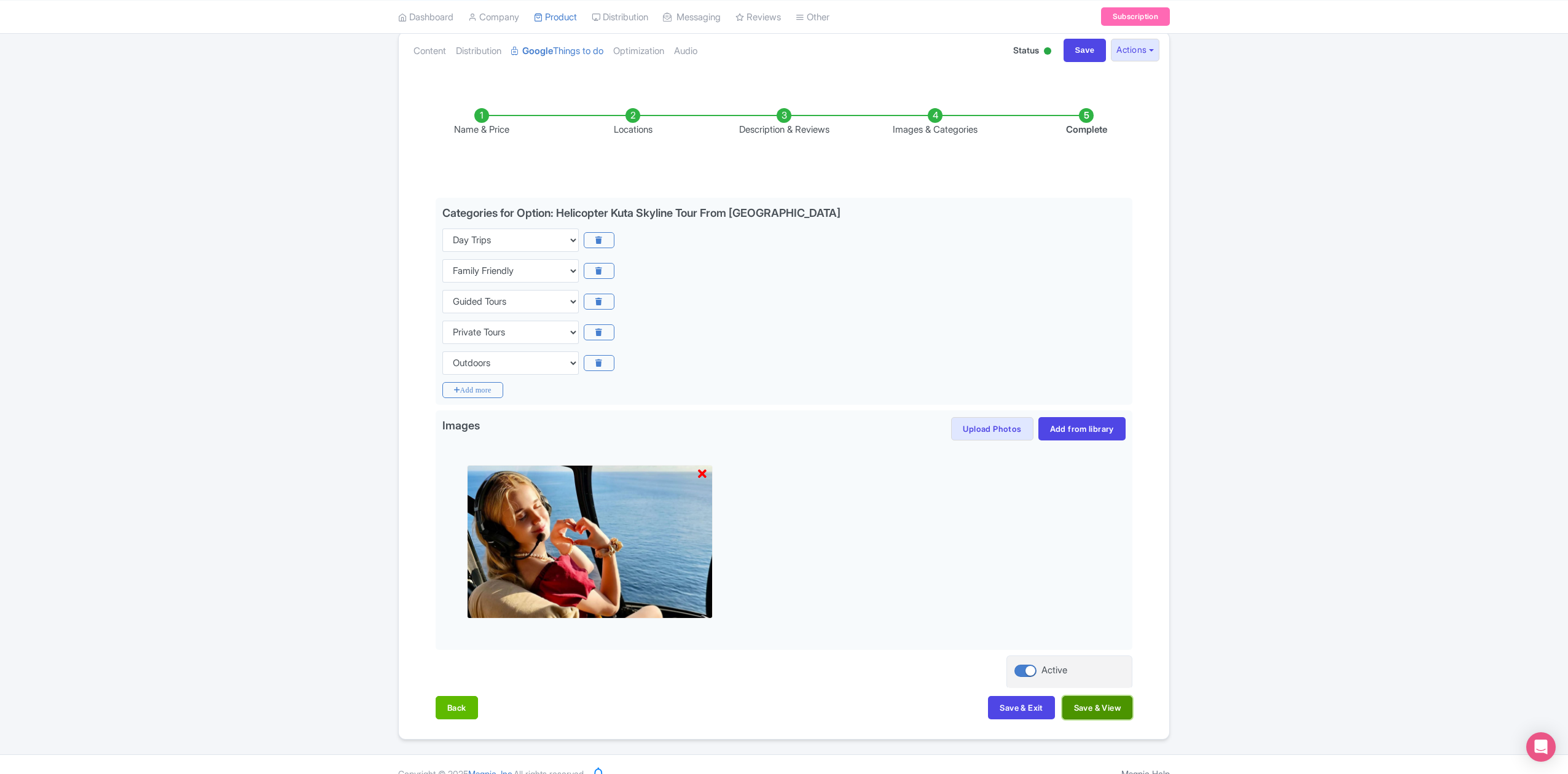
click at [1102, 707] on button "Save & View" at bounding box center [1098, 707] width 70 height 24
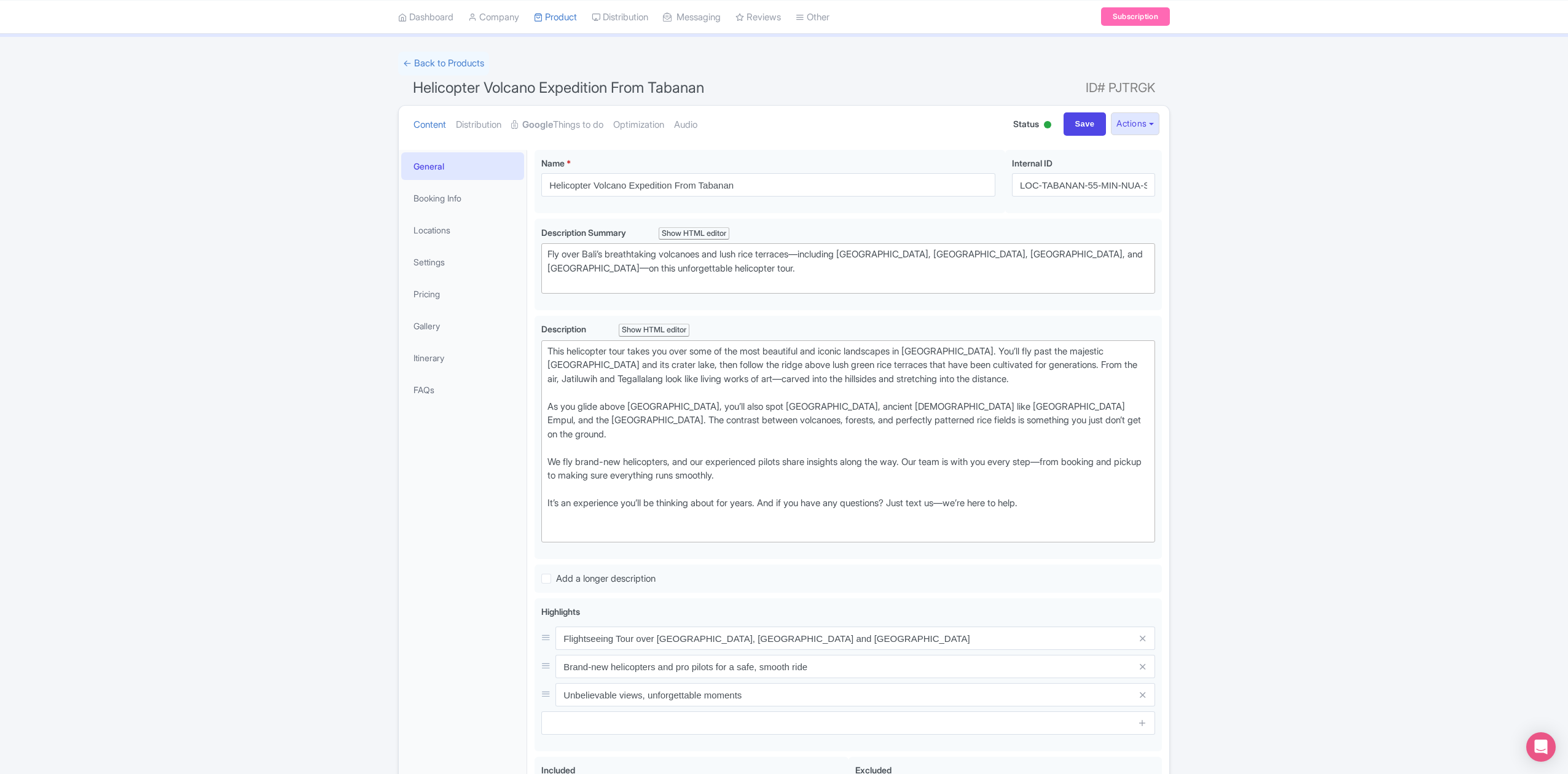
scroll to position [82, 0]
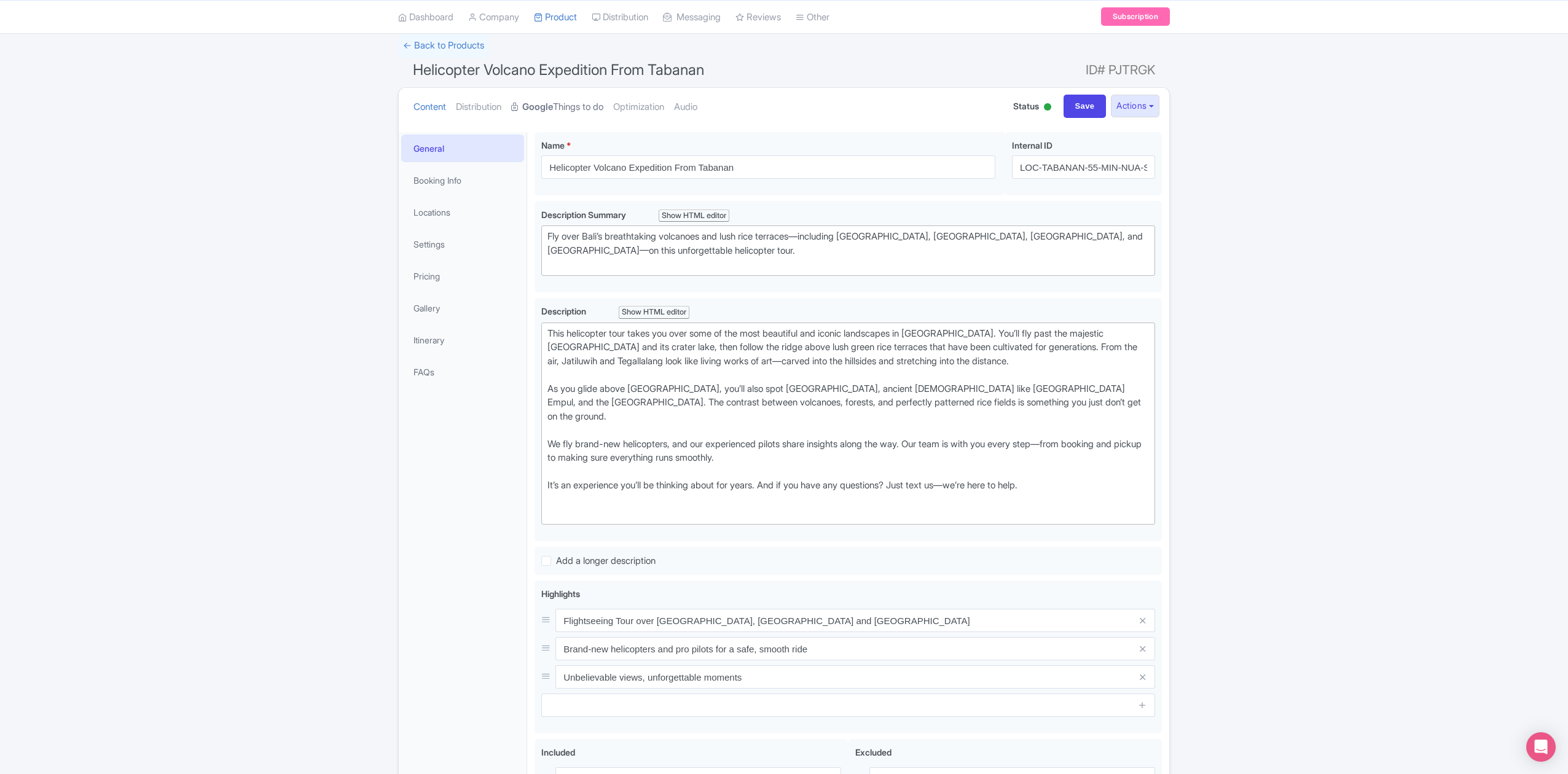
click at [581, 100] on link "Google Things to do" at bounding box center [557, 107] width 92 height 39
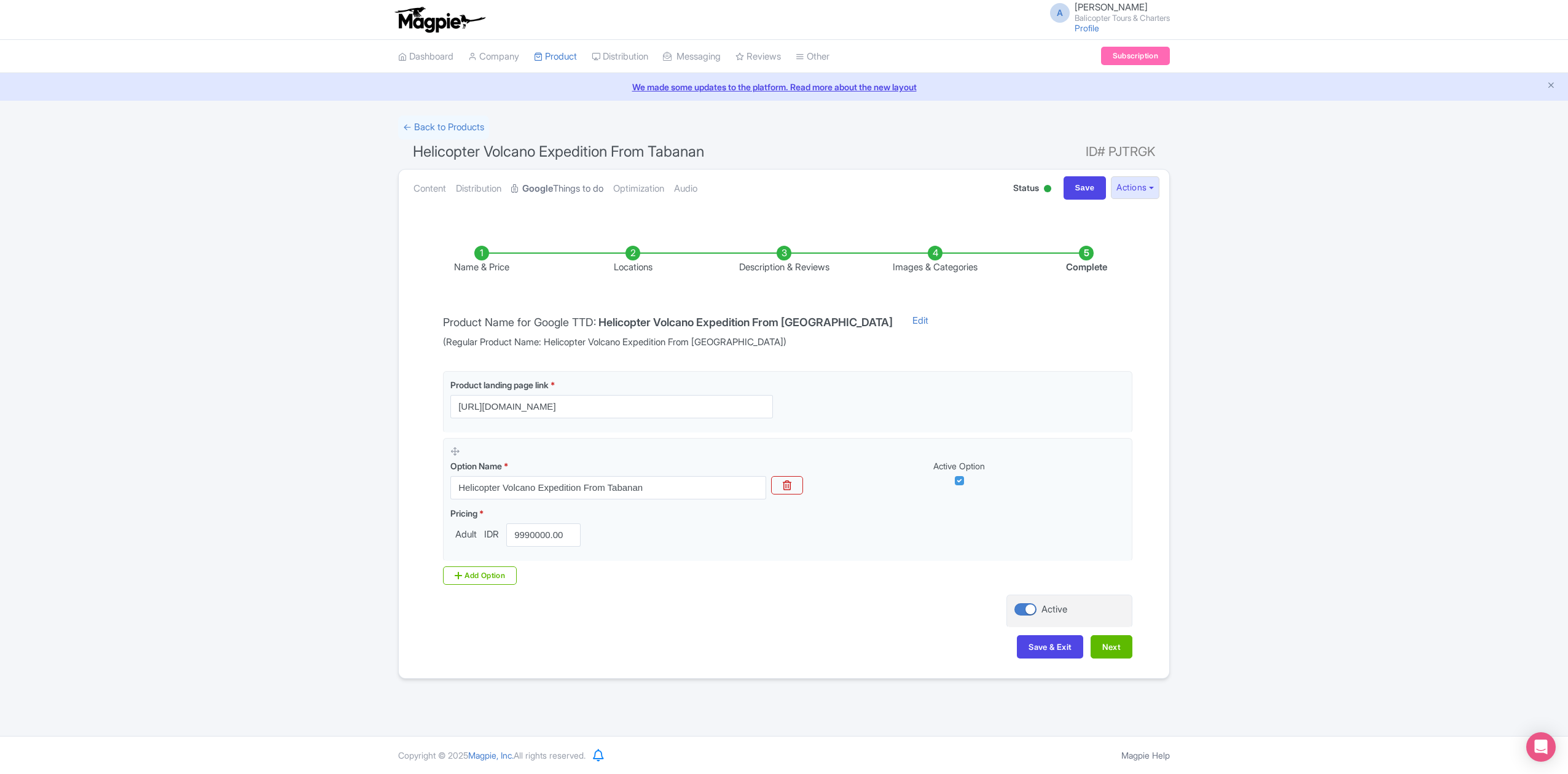
scroll to position [0, 0]
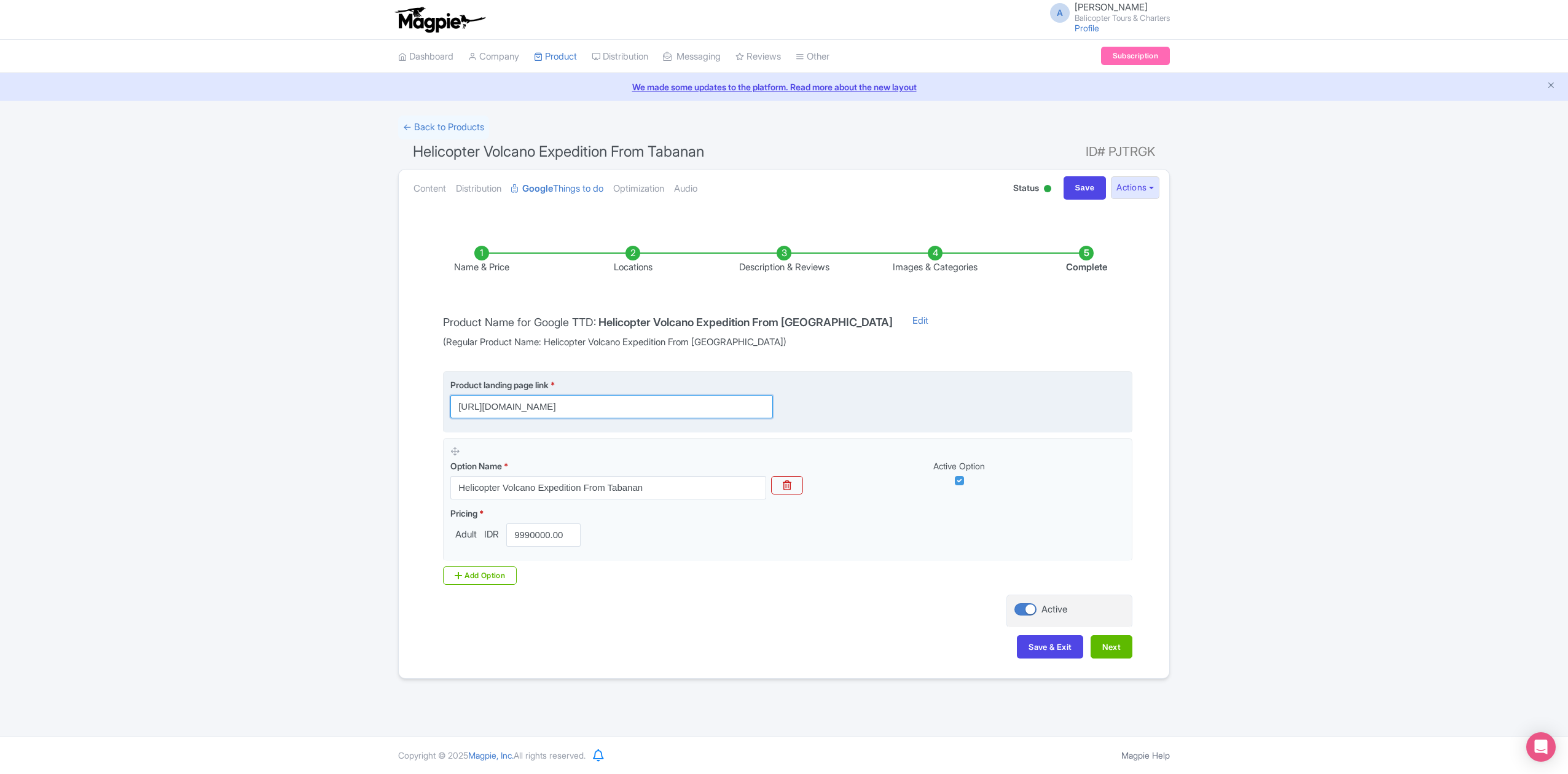
click at [742, 404] on input "[URL][DOMAIN_NAME]" at bounding box center [612, 407] width 323 height 24
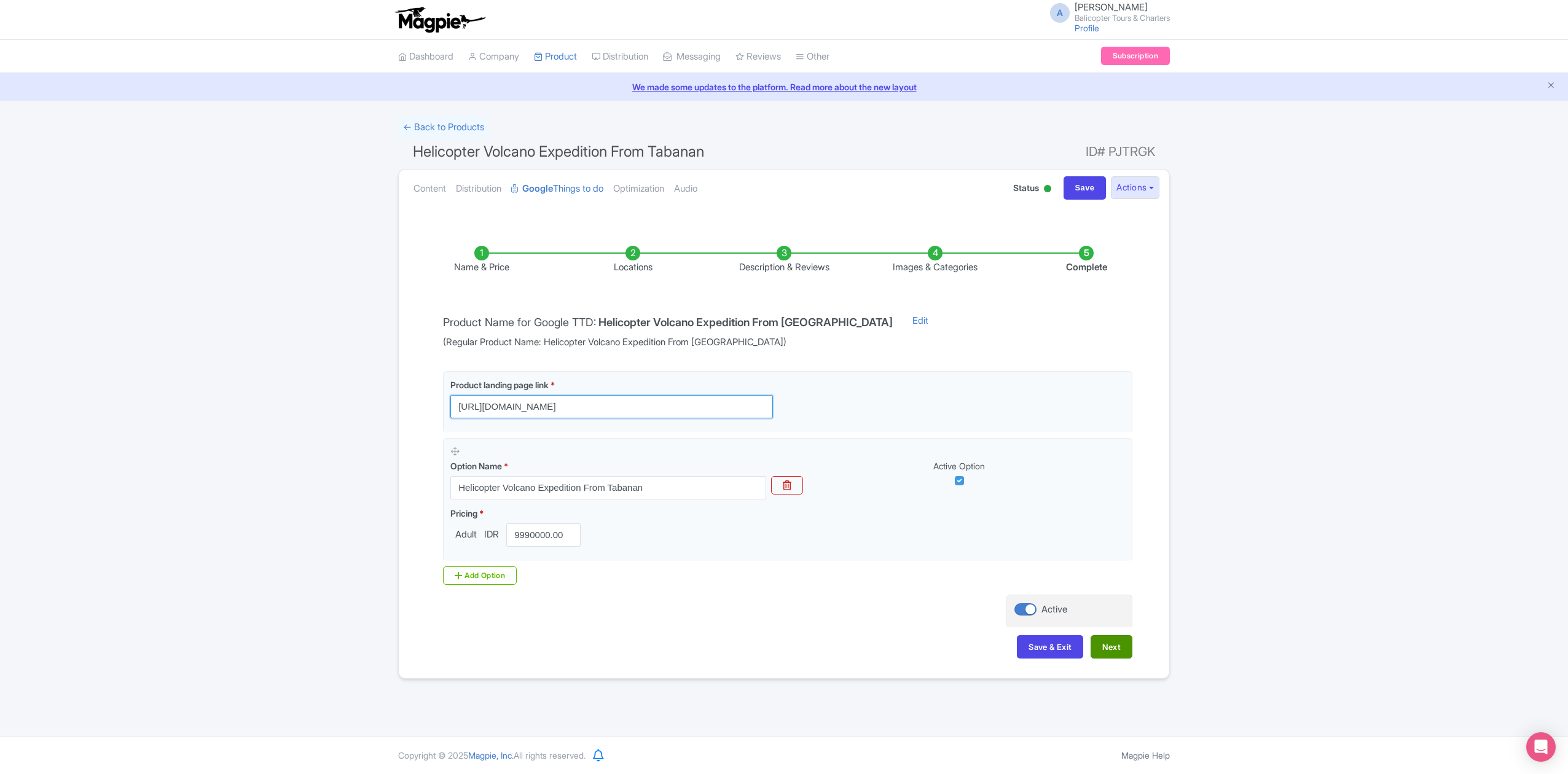
type input "[URL][DOMAIN_NAME]"
click at [1118, 642] on button "Next" at bounding box center [1112, 646] width 42 height 24
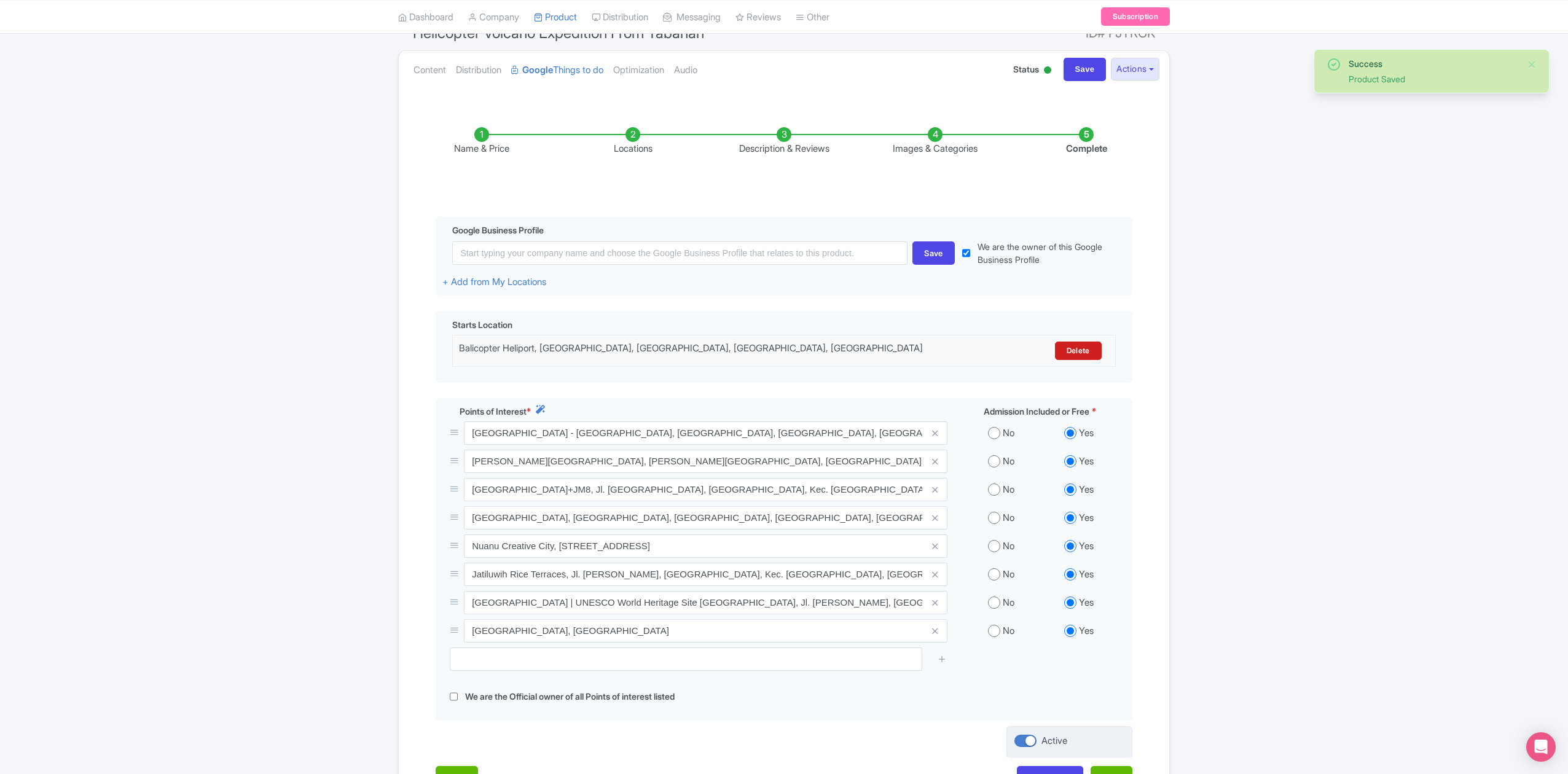
scroll to position [229, 0]
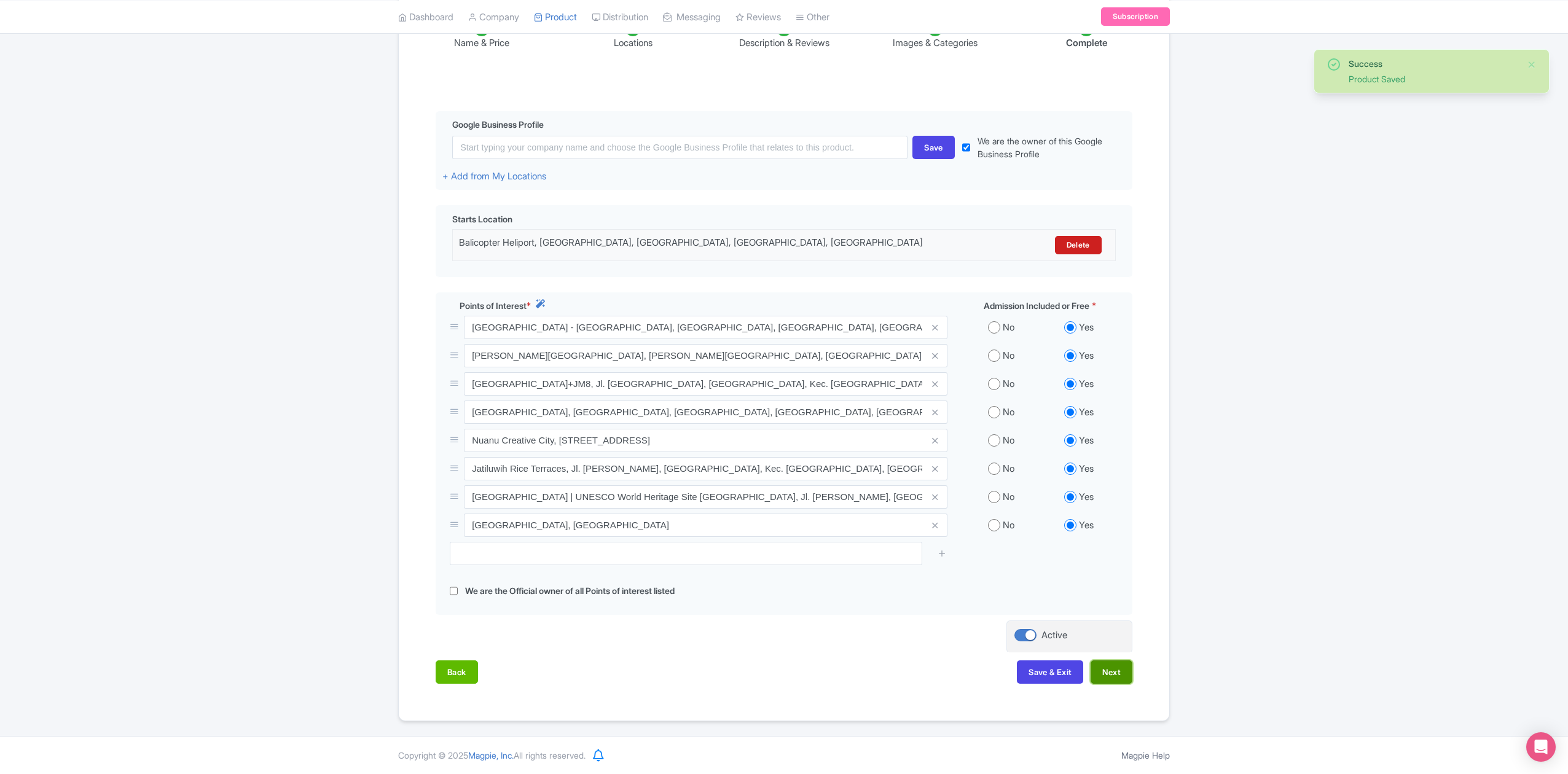
click at [1116, 676] on button "Next" at bounding box center [1112, 672] width 42 height 24
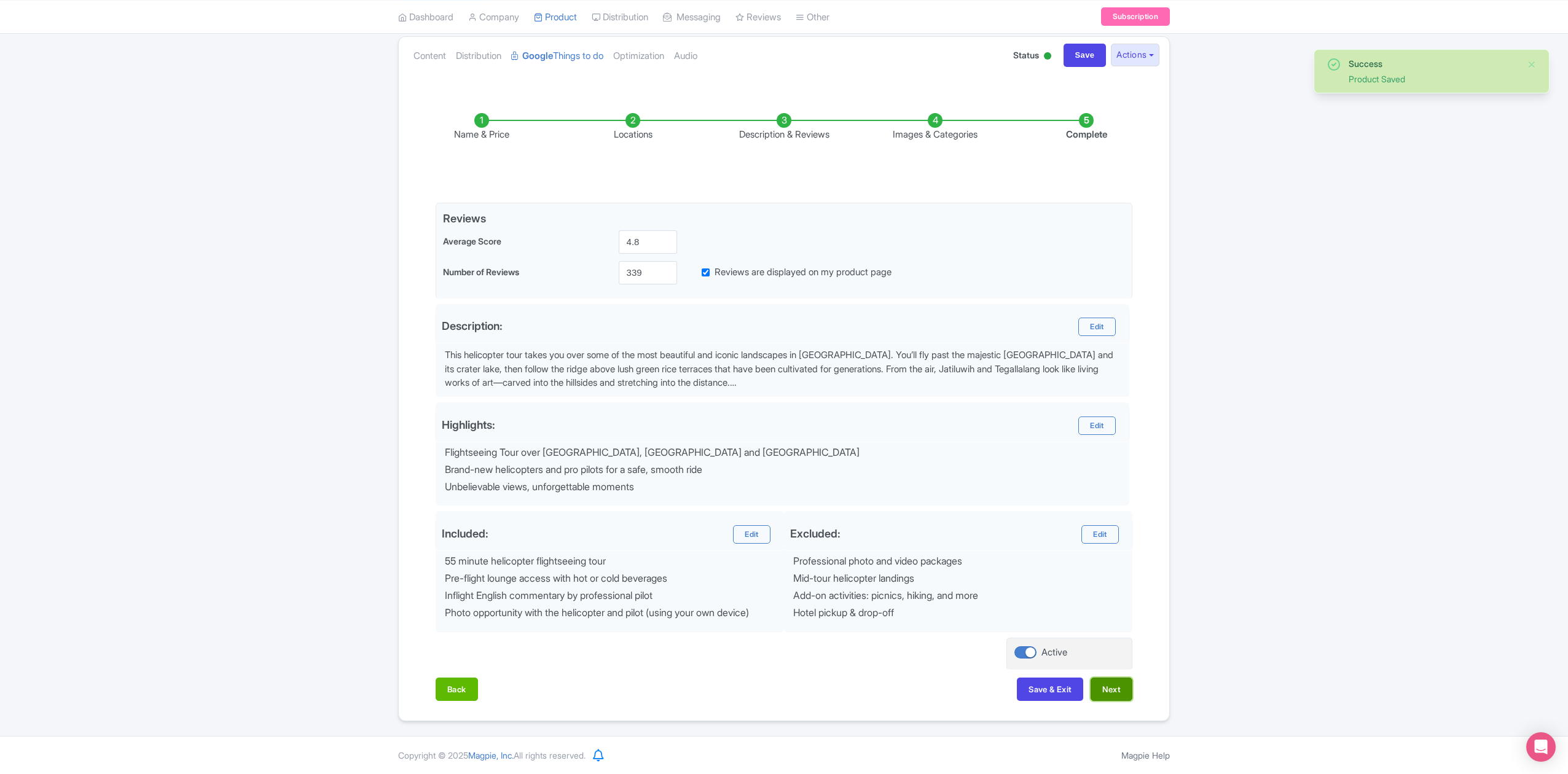
click at [1117, 686] on button "Next" at bounding box center [1112, 689] width 42 height 24
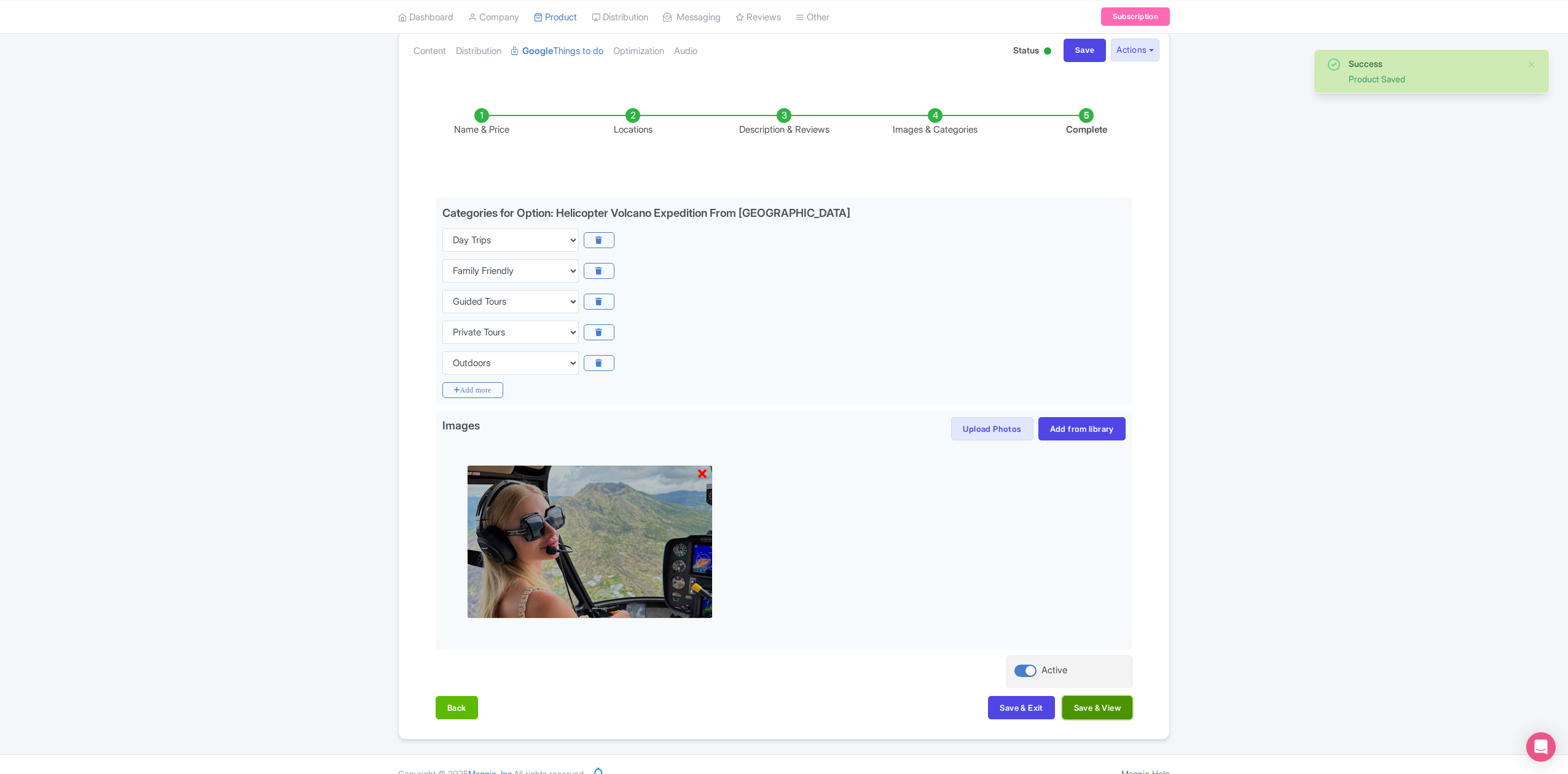
click at [1115, 705] on button "Save & View" at bounding box center [1098, 707] width 70 height 24
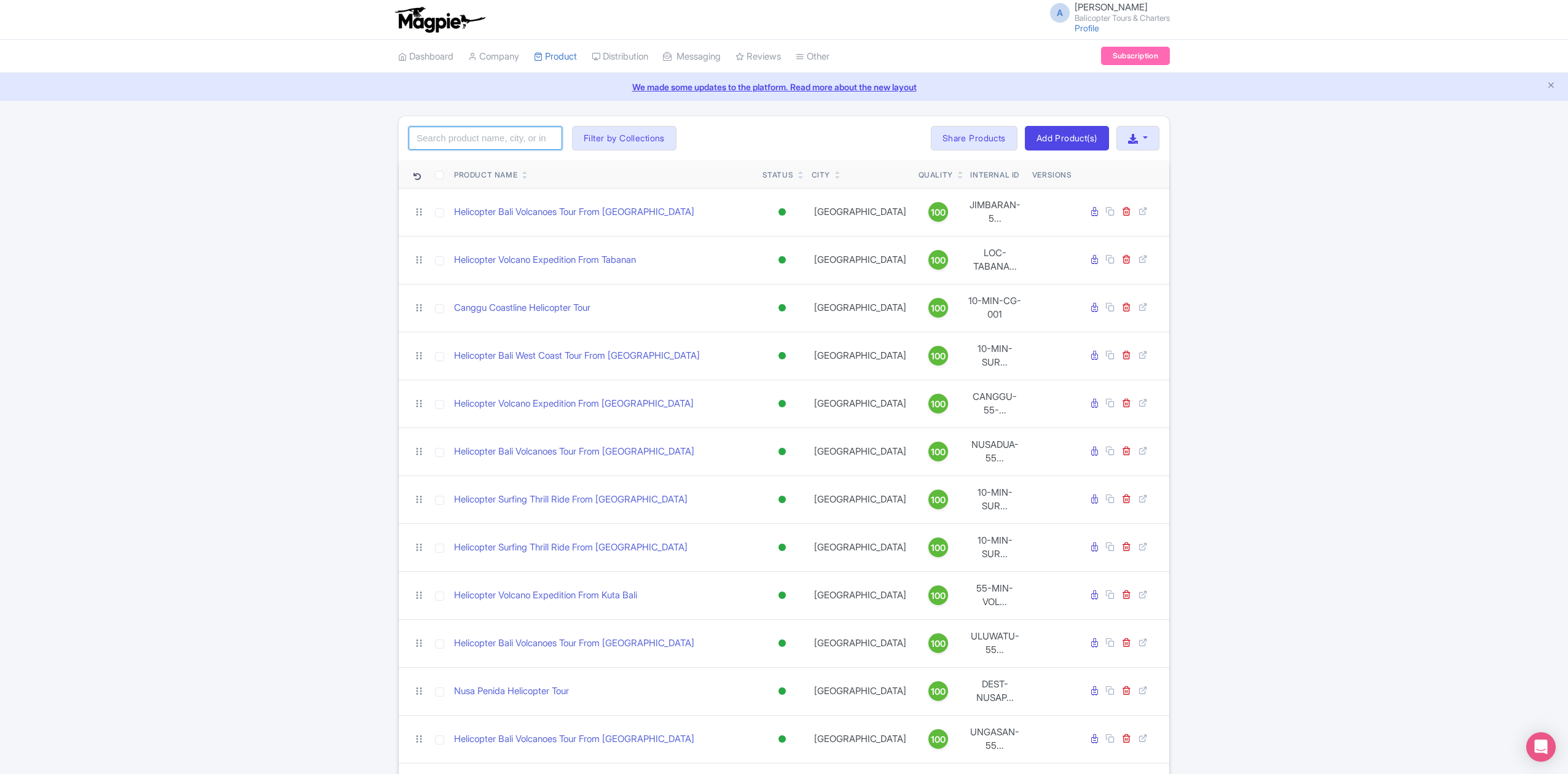
click at [496, 140] on input "search" at bounding box center [485, 138] width 153 height 24
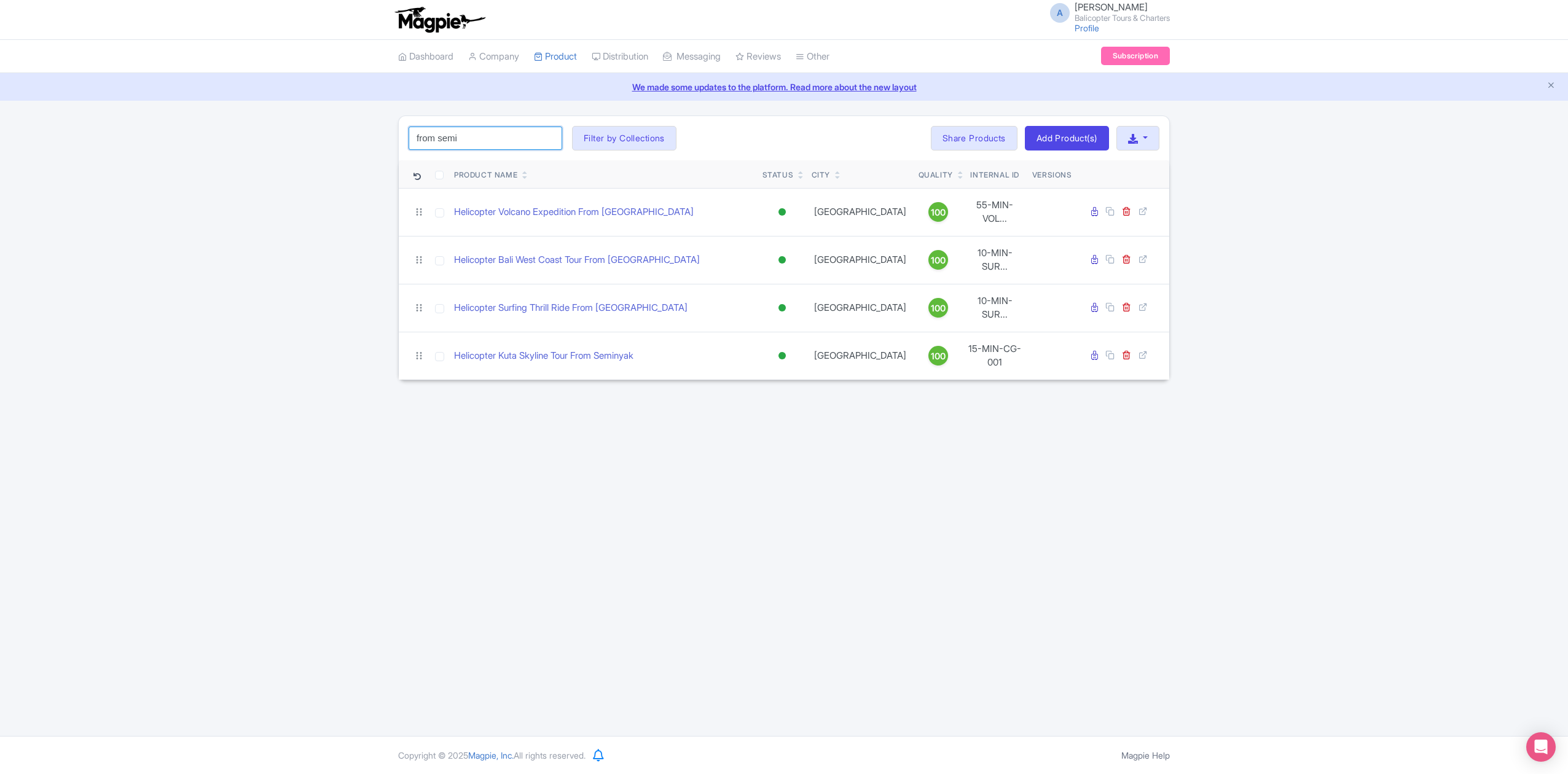
click at [472, 145] on input "from semi" at bounding box center [485, 138] width 153 height 24
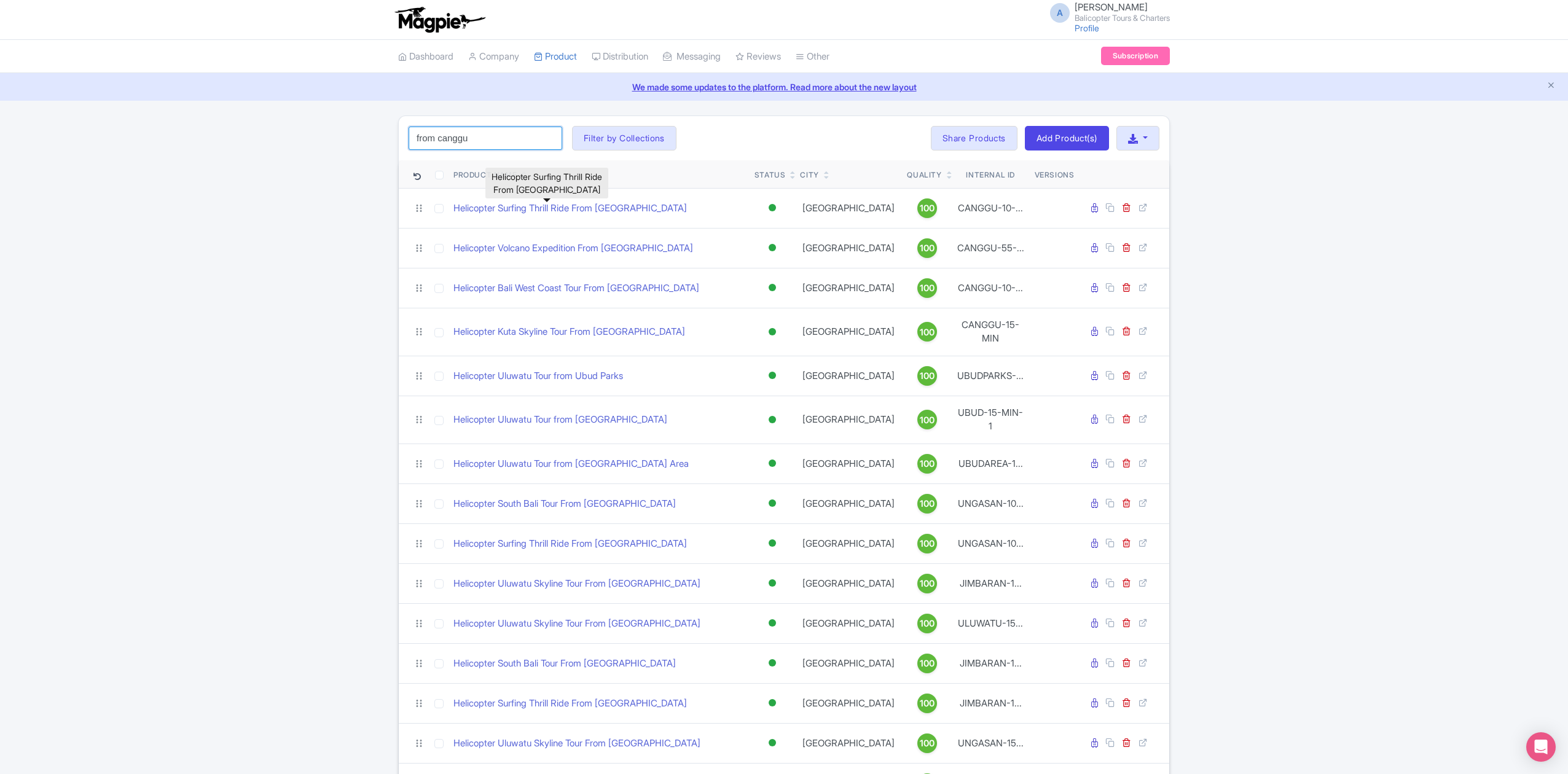
drag, startPoint x: 480, startPoint y: 143, endPoint x: 412, endPoint y: 133, distance: 68.7
click at [412, 133] on input "from canggu" at bounding box center [485, 138] width 153 height 24
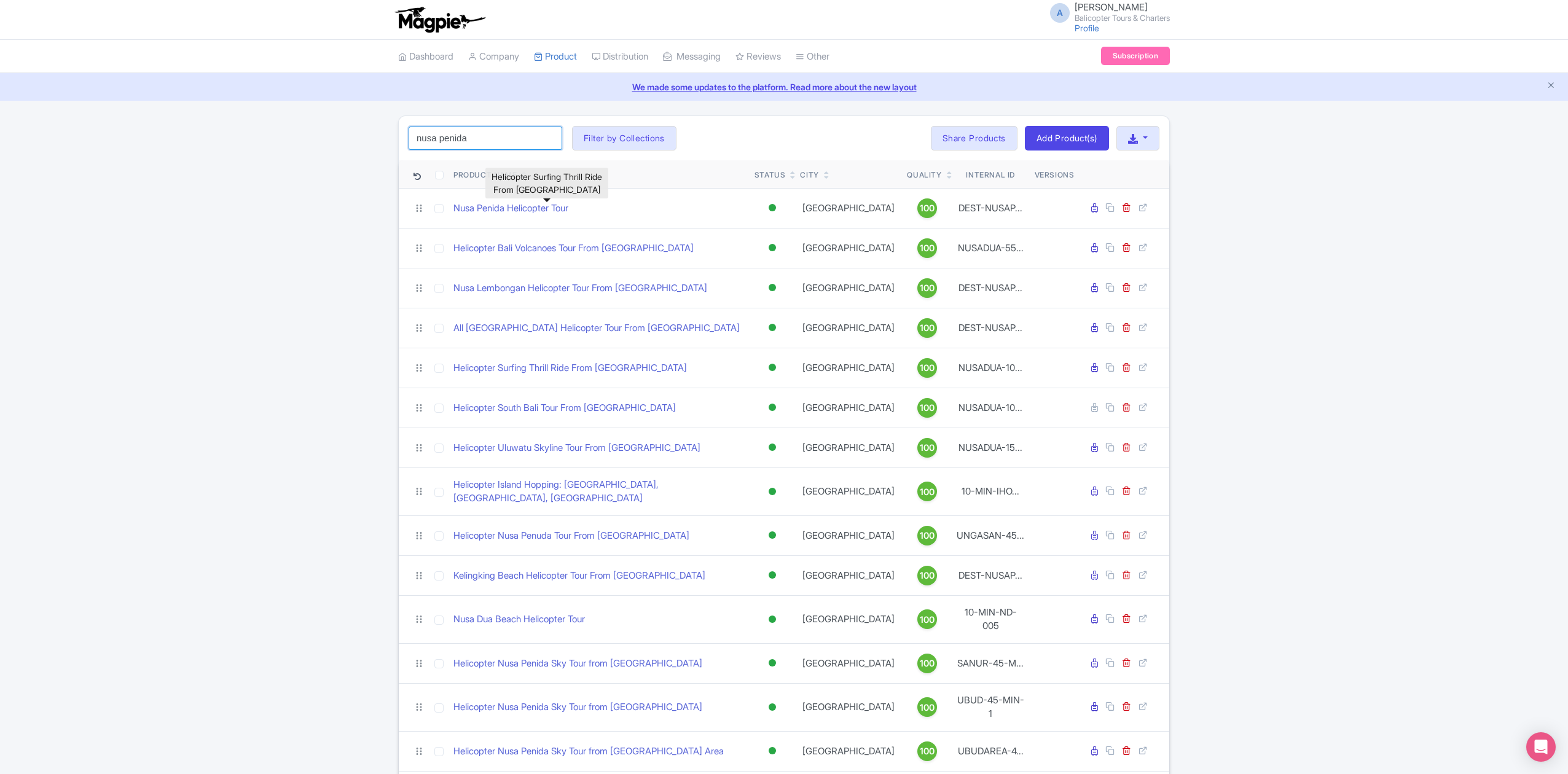
type input "nusa penida"
click button "Search" at bounding box center [0, 0] width 0 height 0
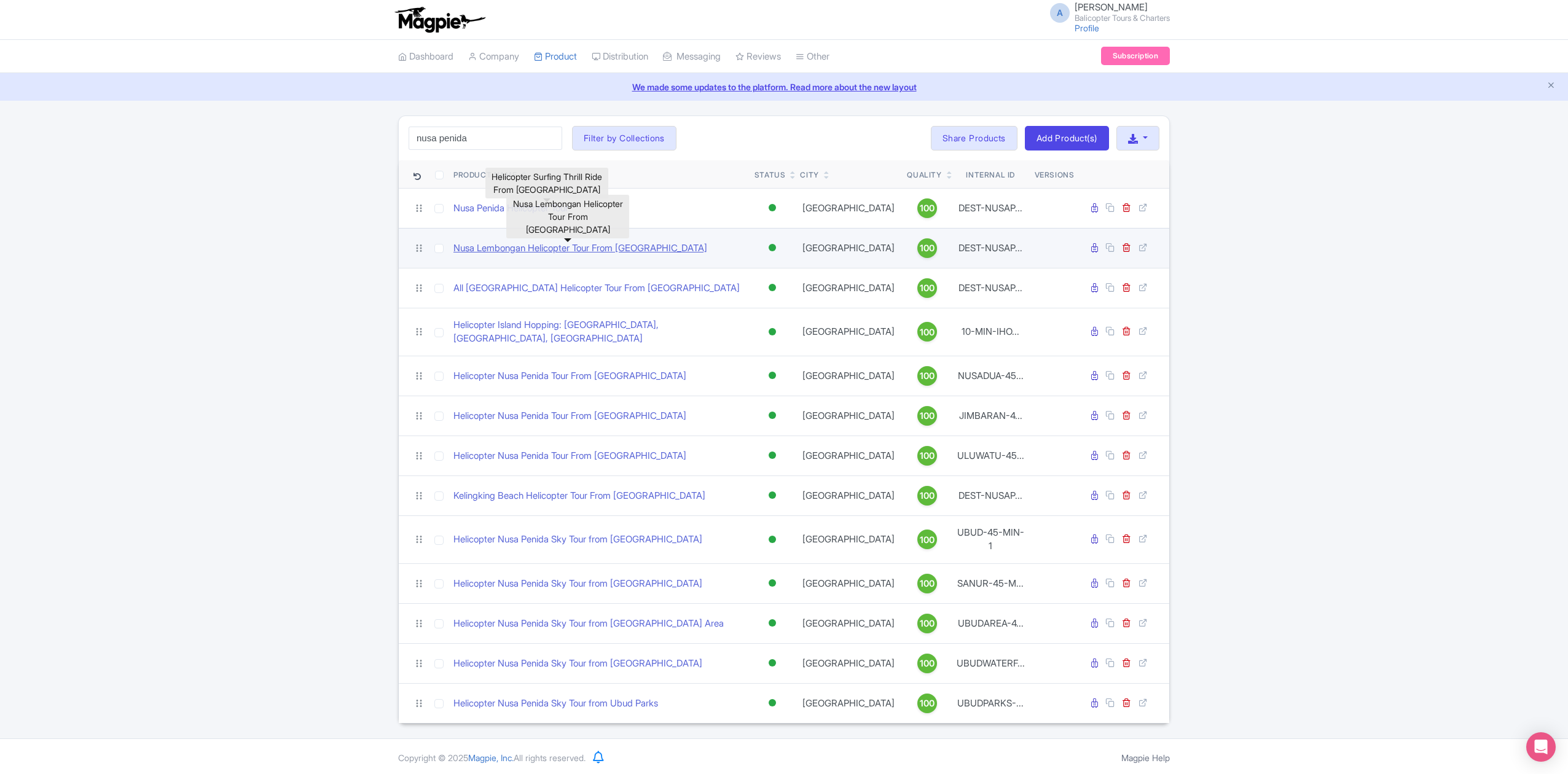
click at [595, 250] on link "Nusa Lembongan Helicopter Tour From Nusa Penida" at bounding box center [580, 248] width 253 height 14
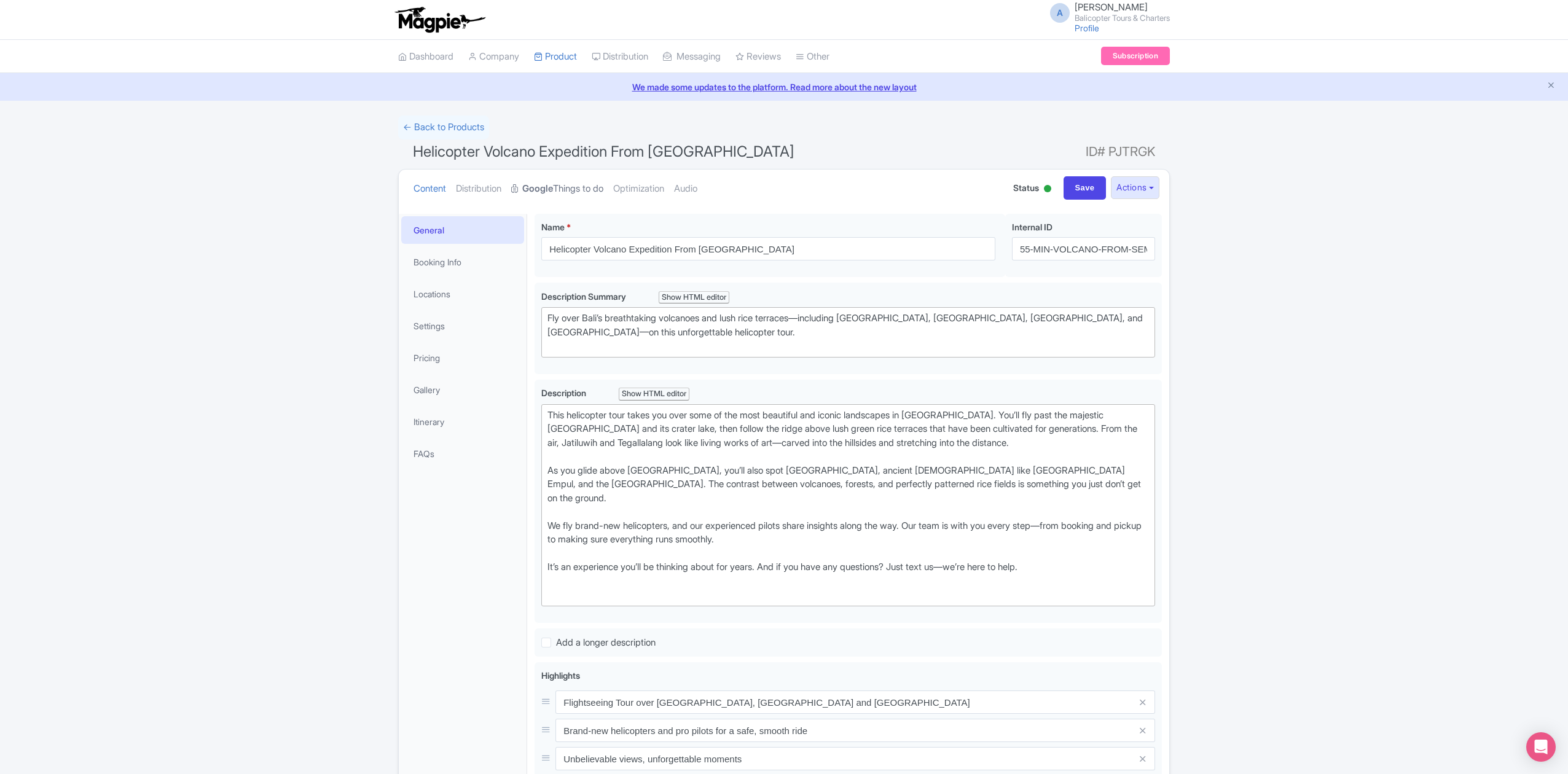
click at [553, 192] on strong "Google" at bounding box center [537, 189] width 30 height 14
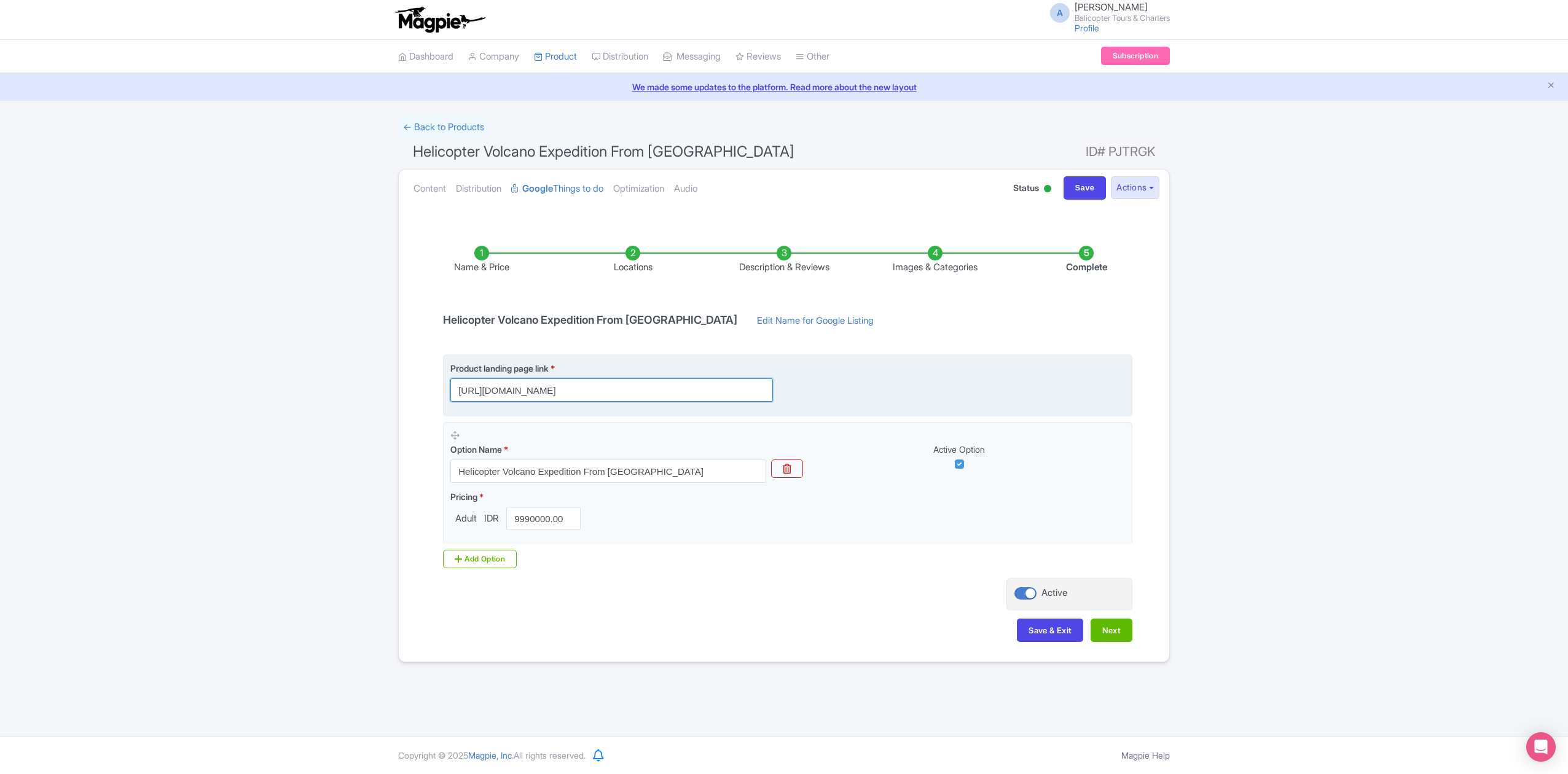
scroll to position [0, 645]
drag, startPoint x: 740, startPoint y: 391, endPoint x: 810, endPoint y: 399, distance: 70.5
click at [810, 399] on div "Product landing page link * https://www.balicopter.com/from-canggu-nuanu/bali-v…" at bounding box center [788, 382] width 674 height 40
click at [756, 394] on input "https://www.balicopter.com/from-canggu-nuanu/bali-volcanoes-and-ricefields-heli…" at bounding box center [612, 389] width 323 height 24
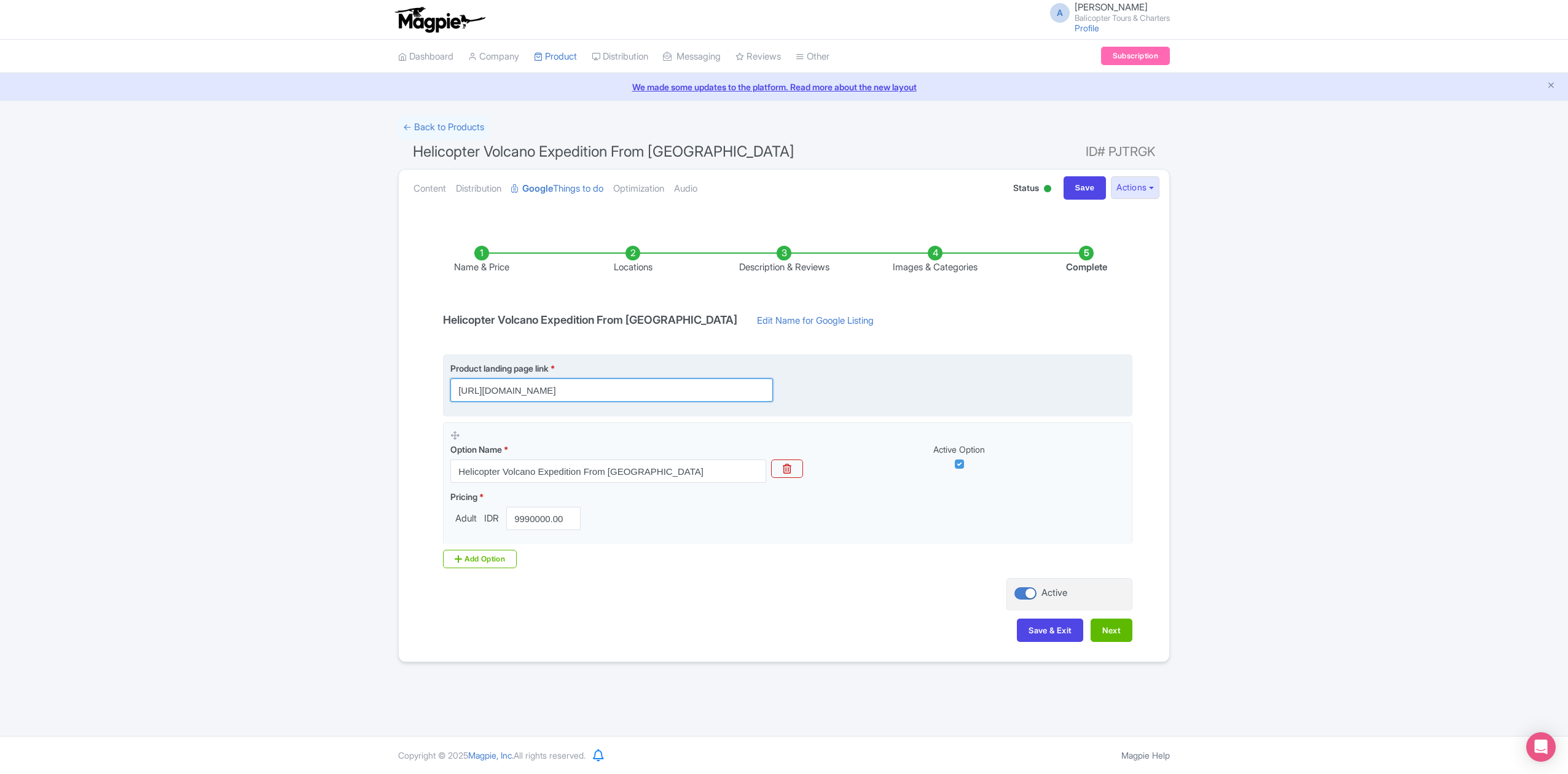
drag, startPoint x: 768, startPoint y: 392, endPoint x: 738, endPoint y: 394, distance: 30.1
click at [738, 394] on input "https://www.balicopter.com/from-canggu-nuanu/bali-volcanoes-and-ricefields-heli…" at bounding box center [612, 389] width 323 height 24
click at [689, 388] on input "https://www.balicopter.com/from-canggu-nuanu/bali-volcanoes-and-ricefields-heli…" at bounding box center [612, 389] width 323 height 24
click at [735, 394] on input "https://www.balicopter.com/from-canggu-nuanu/bali-volcanoes-and-ricefields-heli…" at bounding box center [612, 389] width 323 height 24
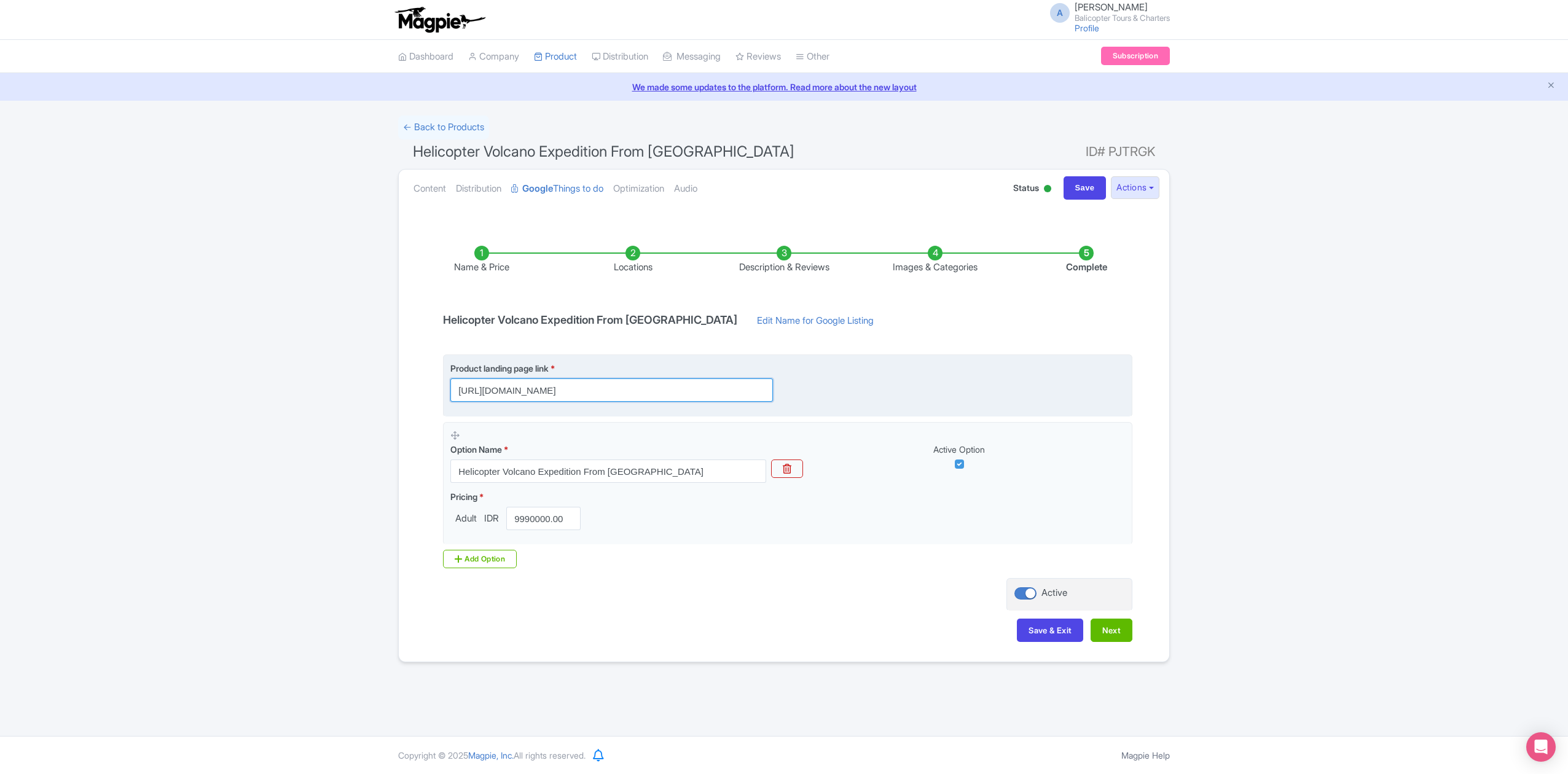
drag, startPoint x: 733, startPoint y: 393, endPoint x: 901, endPoint y: 406, distance: 168.5
click at [900, 406] on fieldset "Product landing page link * https://www.balicopter.com/from-canggu-nuanu/bali-v…" at bounding box center [788, 385] width 690 height 62
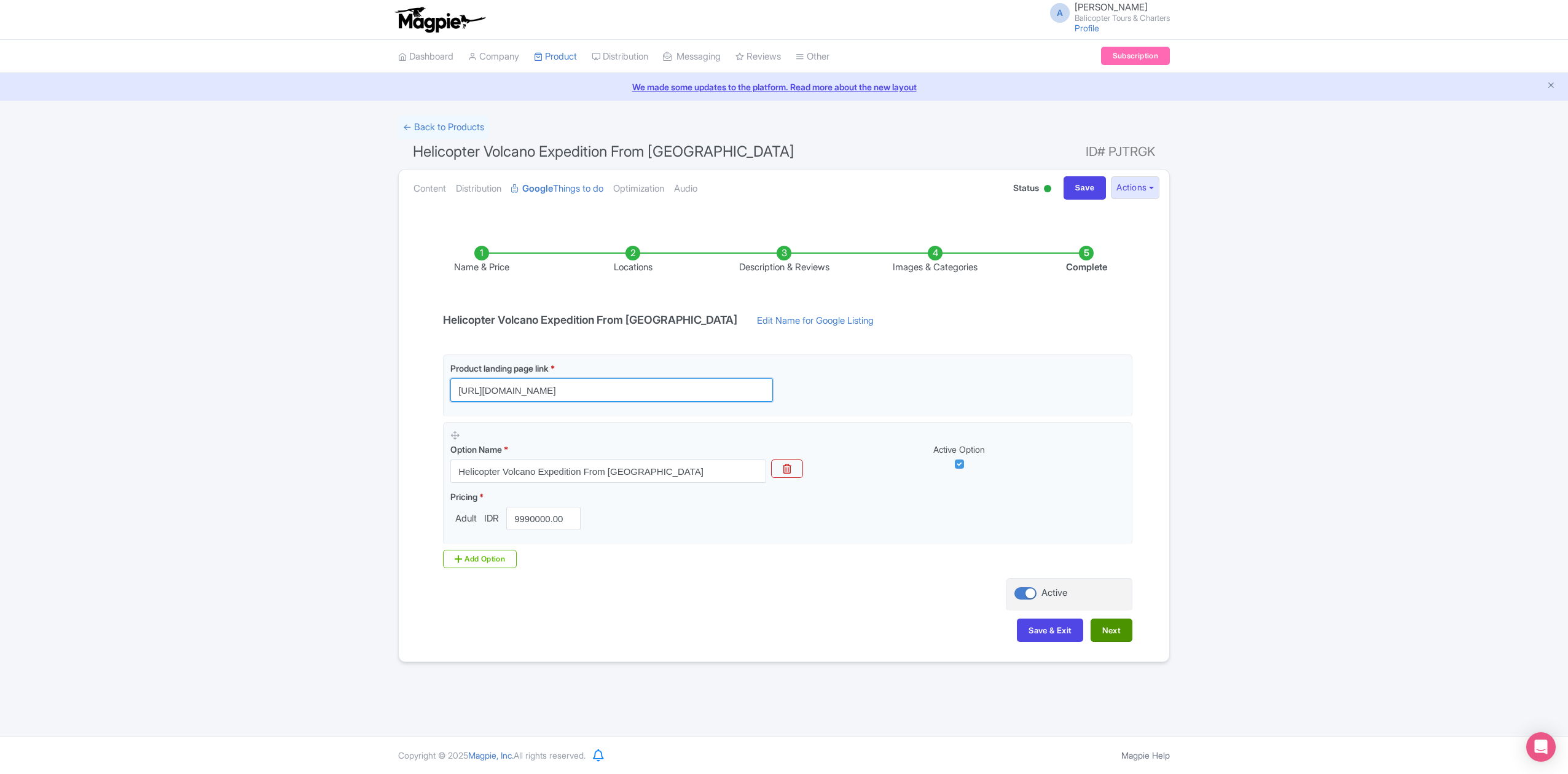
type input "https://www.balicopter.com/from-canggu-nuanu/bali-volcanoes-and-ricefields-heli…"
click at [1104, 630] on button "Next" at bounding box center [1112, 630] width 42 height 24
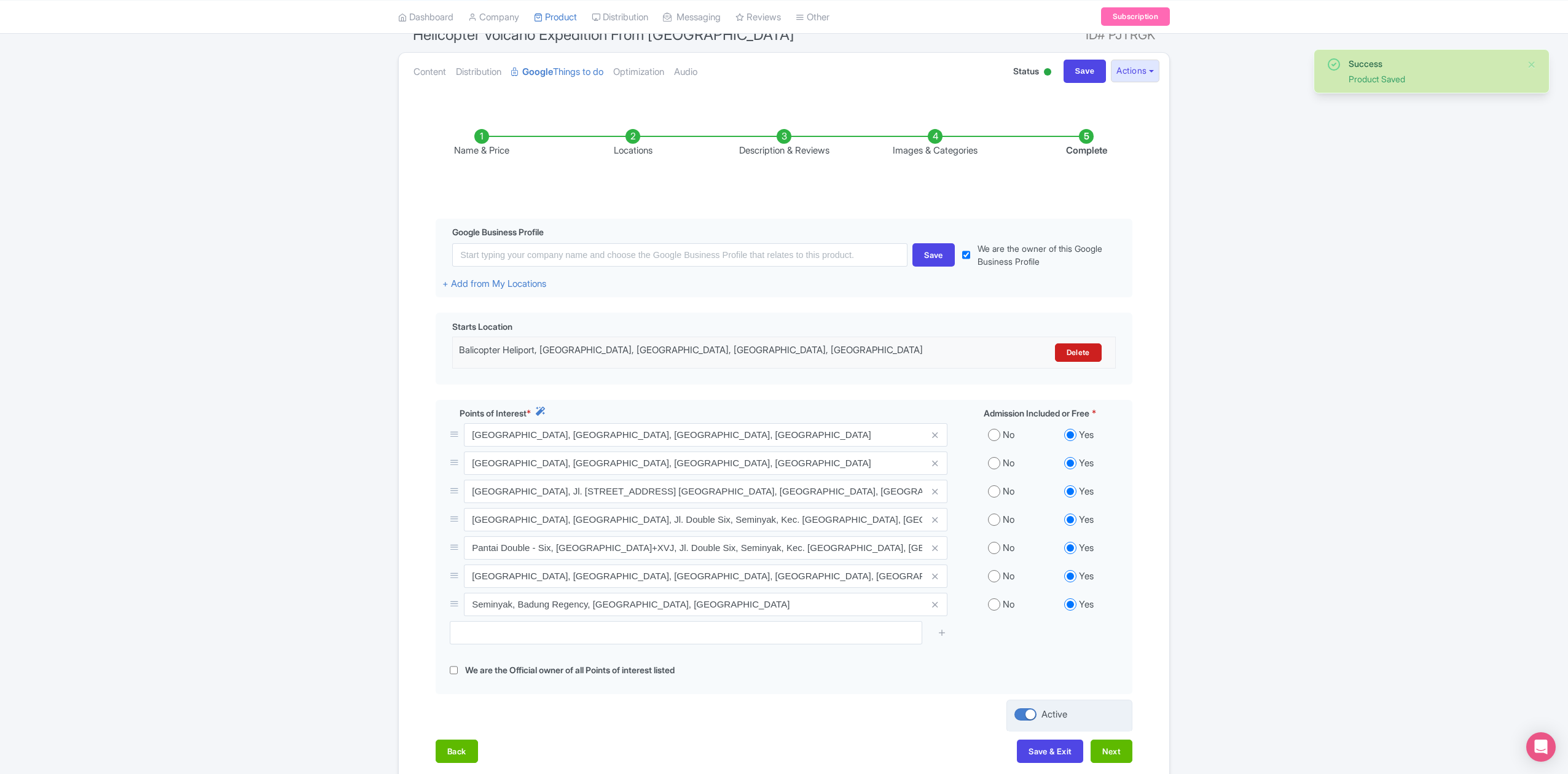
scroll to position [202, 0]
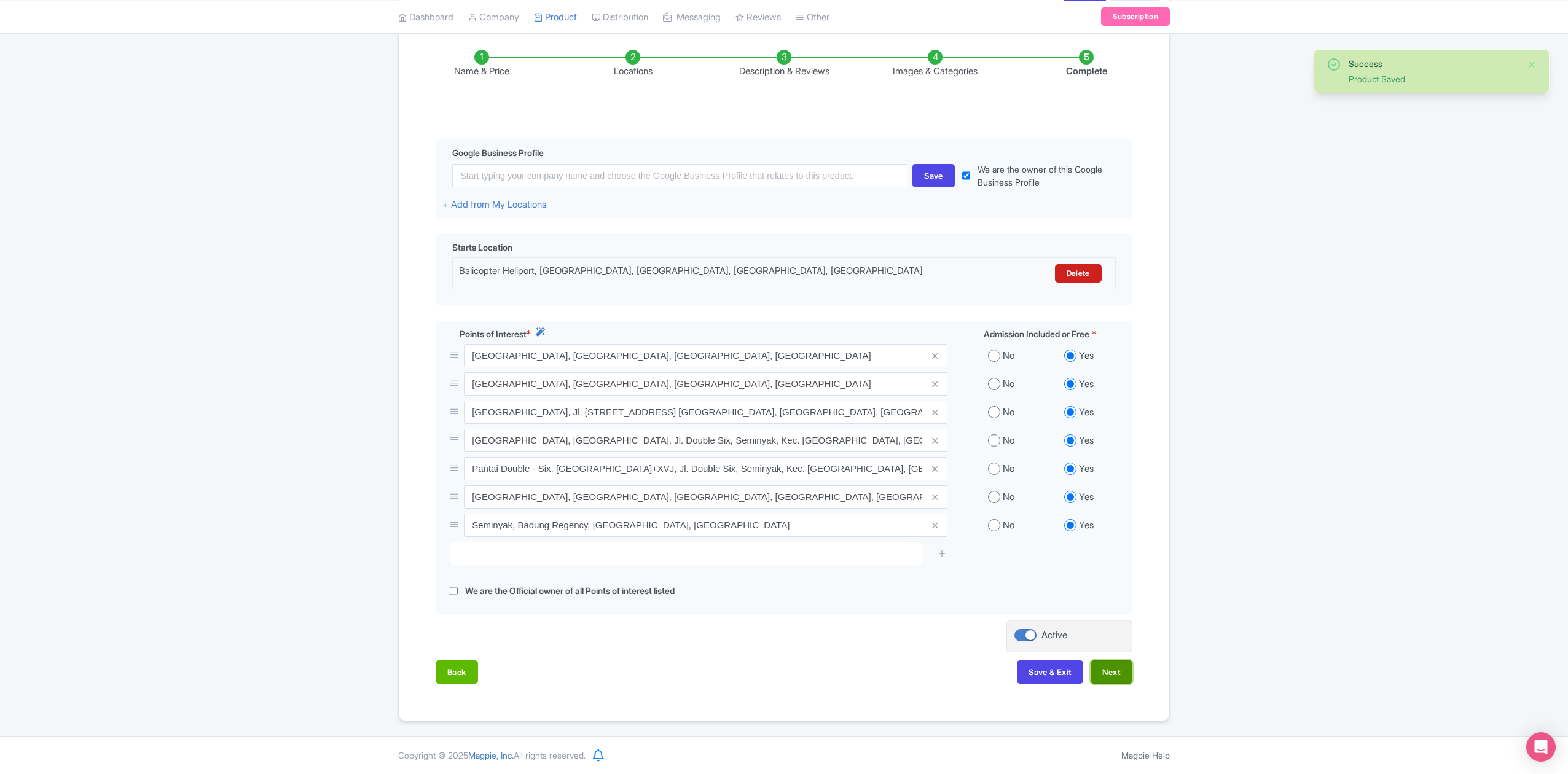
click at [1120, 680] on button "Next" at bounding box center [1112, 672] width 42 height 24
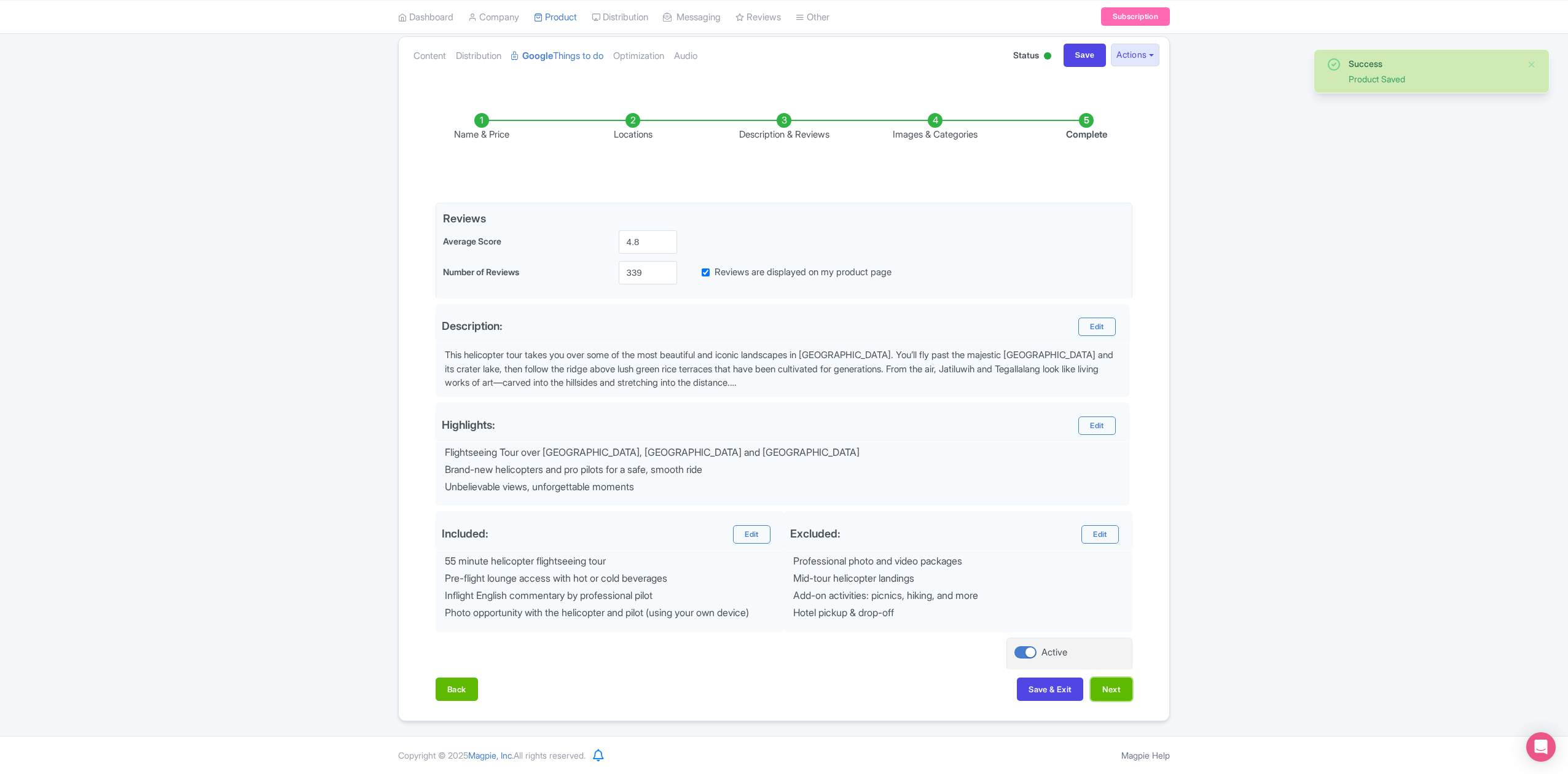
click at [1120, 680] on button "Next" at bounding box center [1112, 689] width 42 height 24
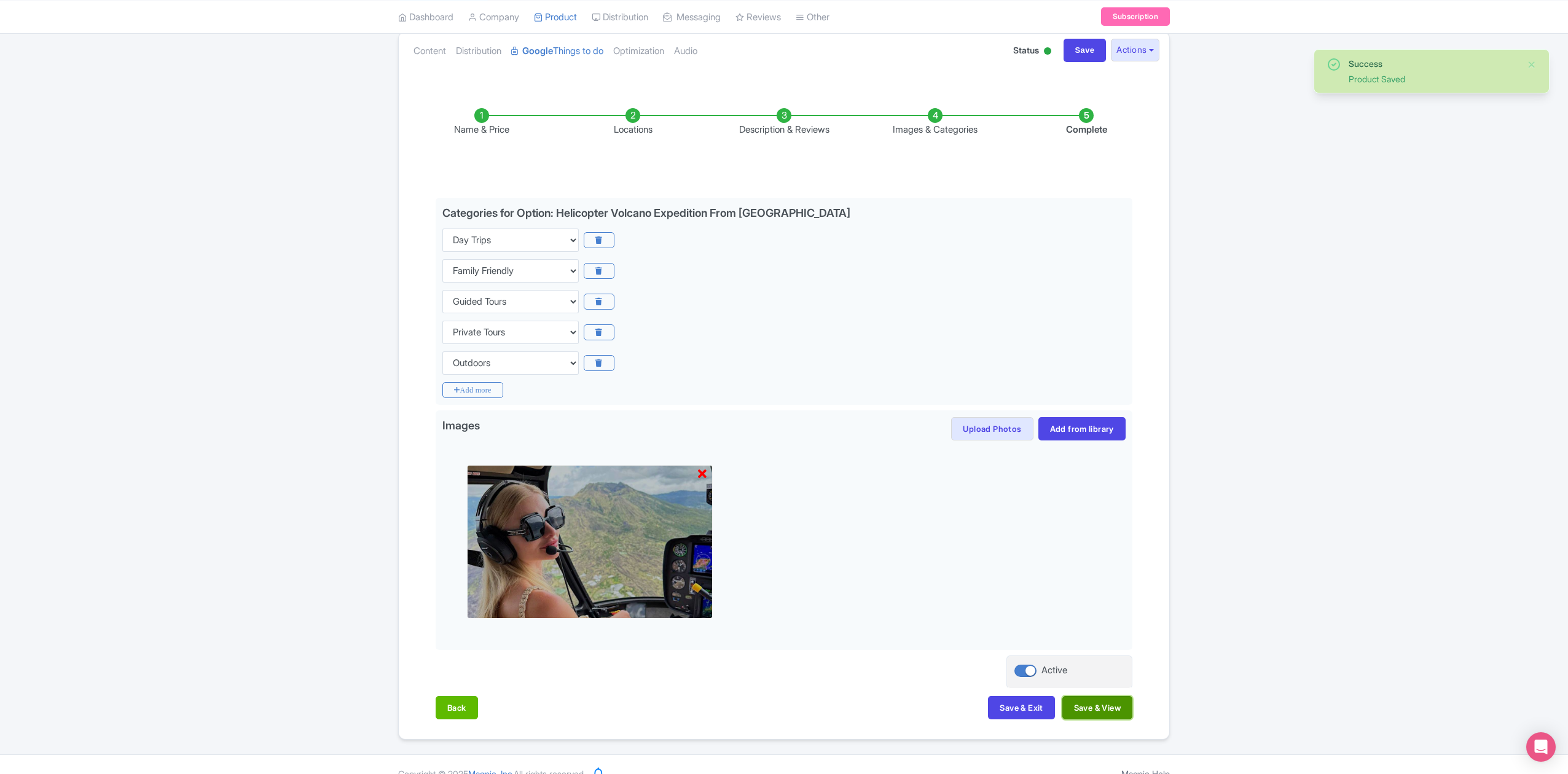
click at [1107, 713] on button "Save & View" at bounding box center [1098, 707] width 70 height 24
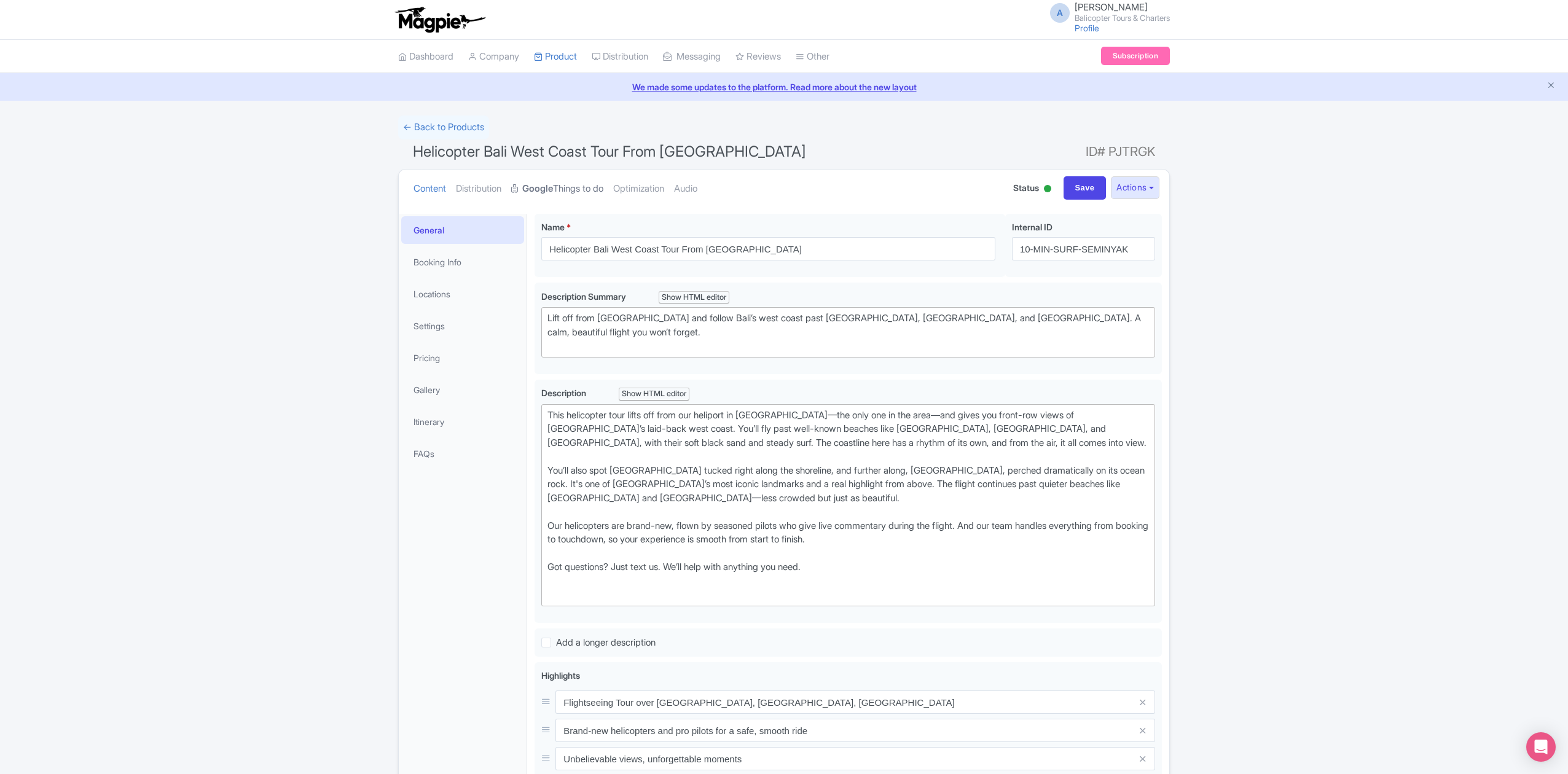
click at [571, 189] on link "Google Things to do" at bounding box center [557, 189] width 92 height 39
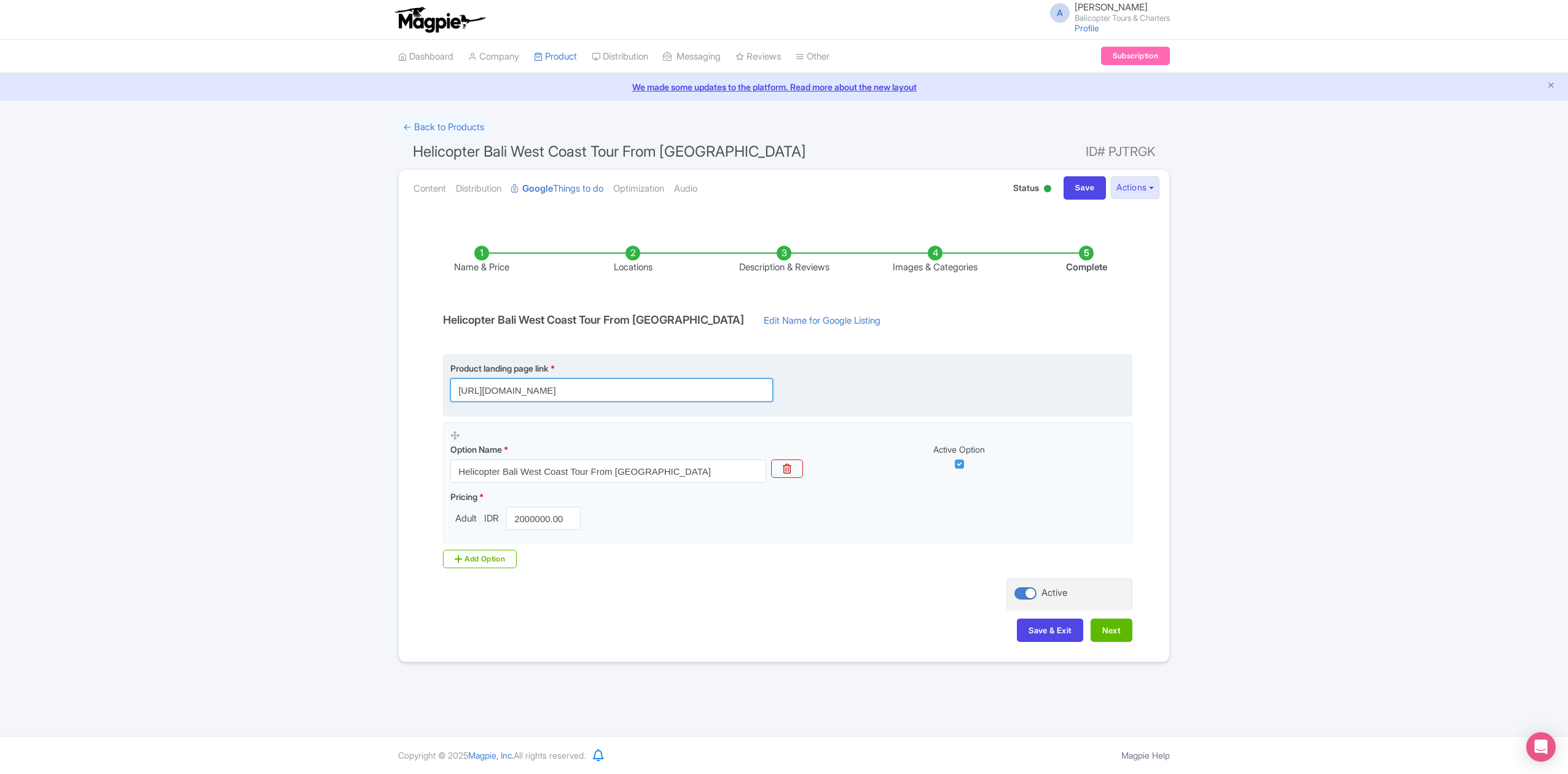
click at [730, 388] on input "https://www.balicopter.com/from-canggu-nuanu/canggu-coastline-helicopter-tour?u…" at bounding box center [612, 389] width 323 height 24
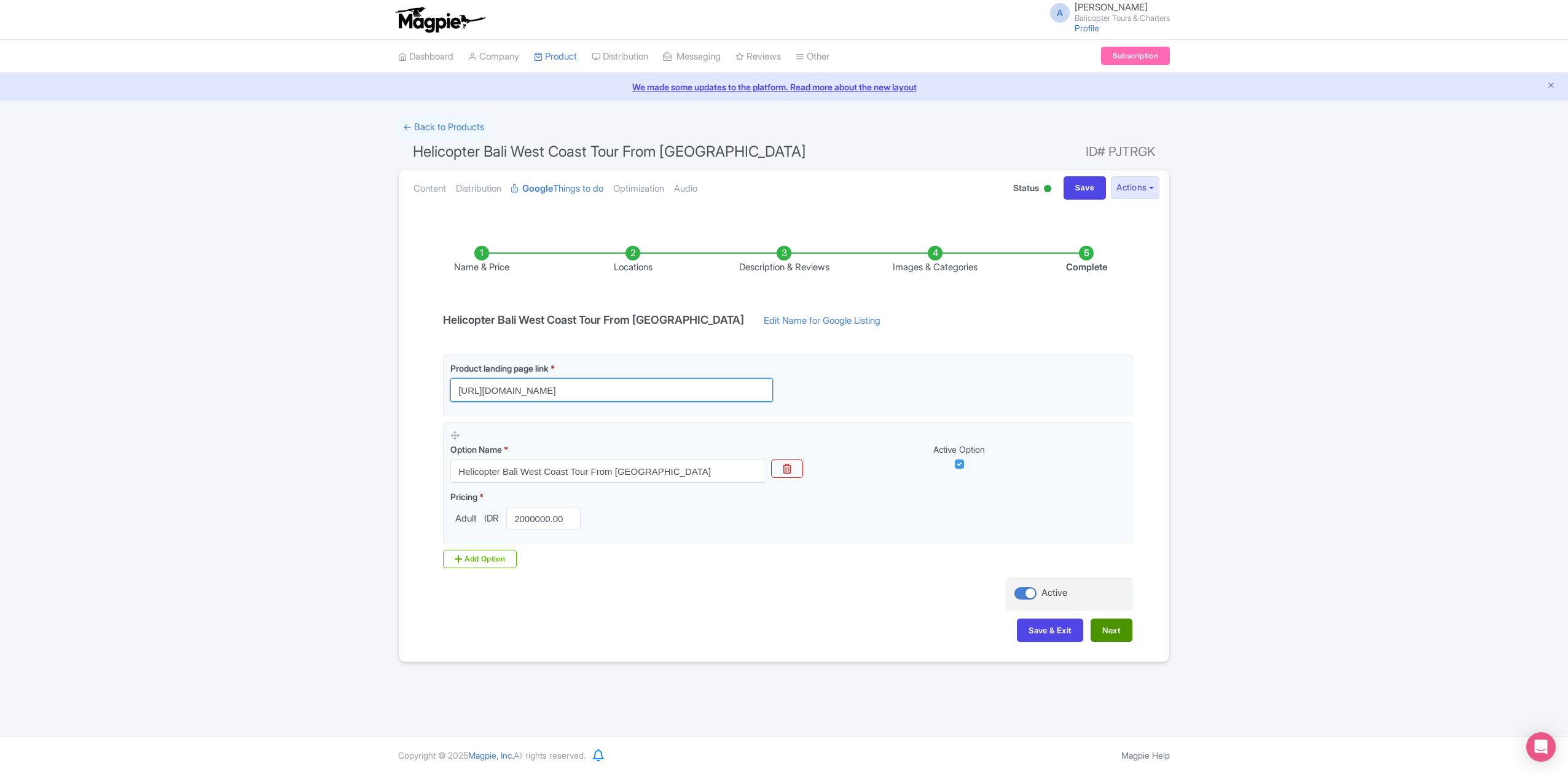
type input "[URL][DOMAIN_NAME]"
click at [1114, 637] on button "Next" at bounding box center [1112, 630] width 42 height 24
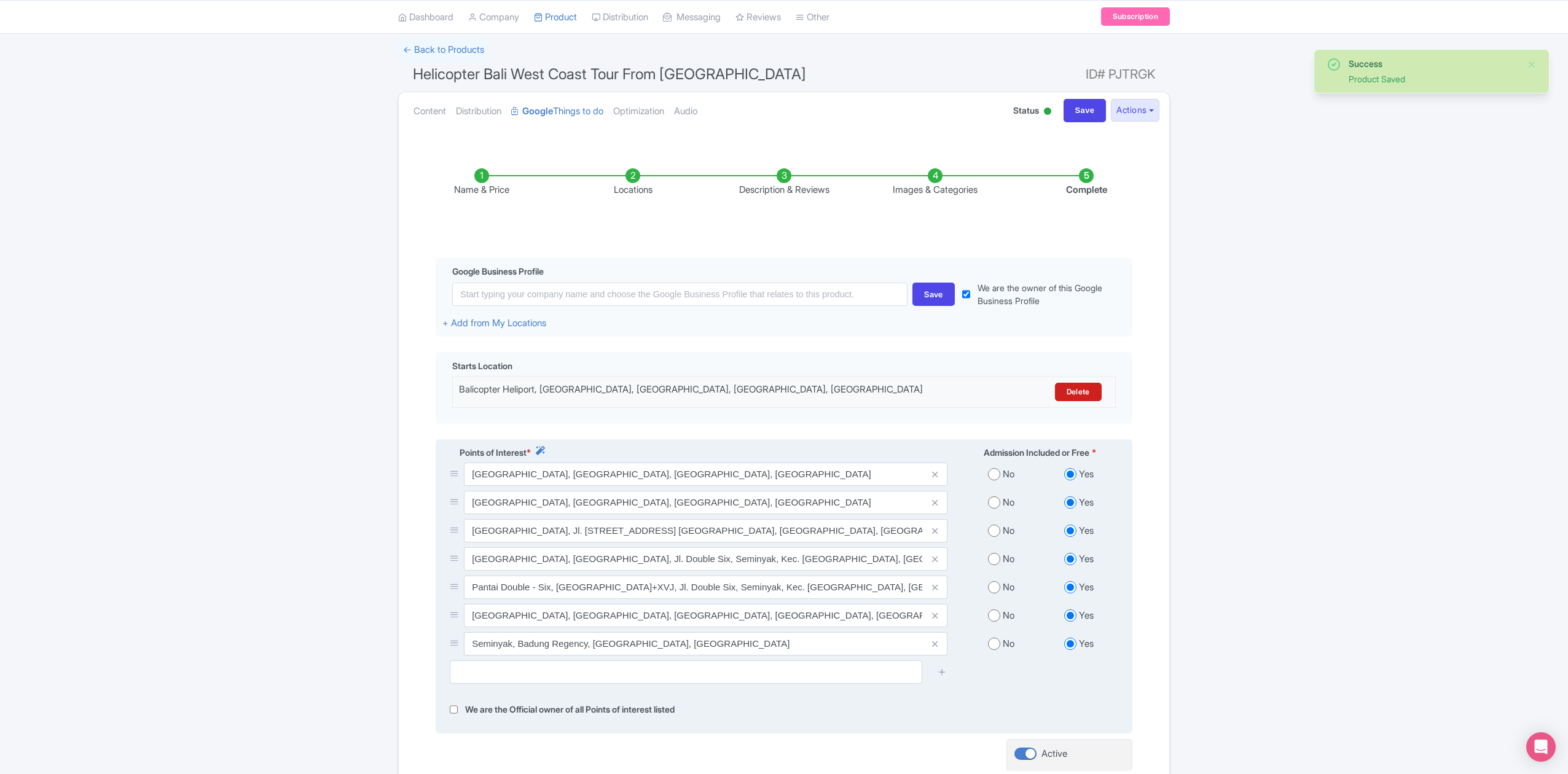
scroll to position [202, 0]
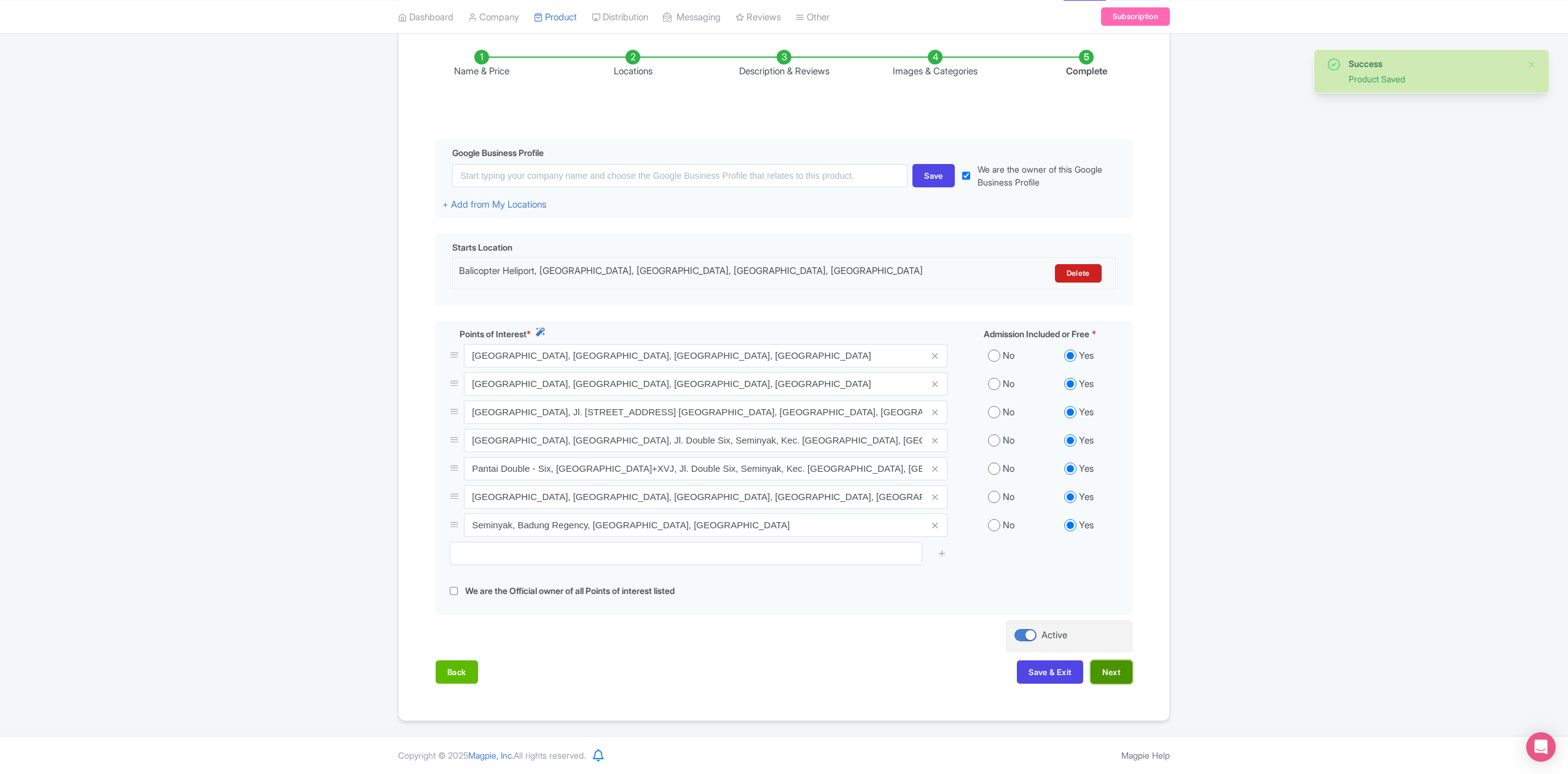
click at [1116, 674] on button "Next" at bounding box center [1112, 672] width 42 height 24
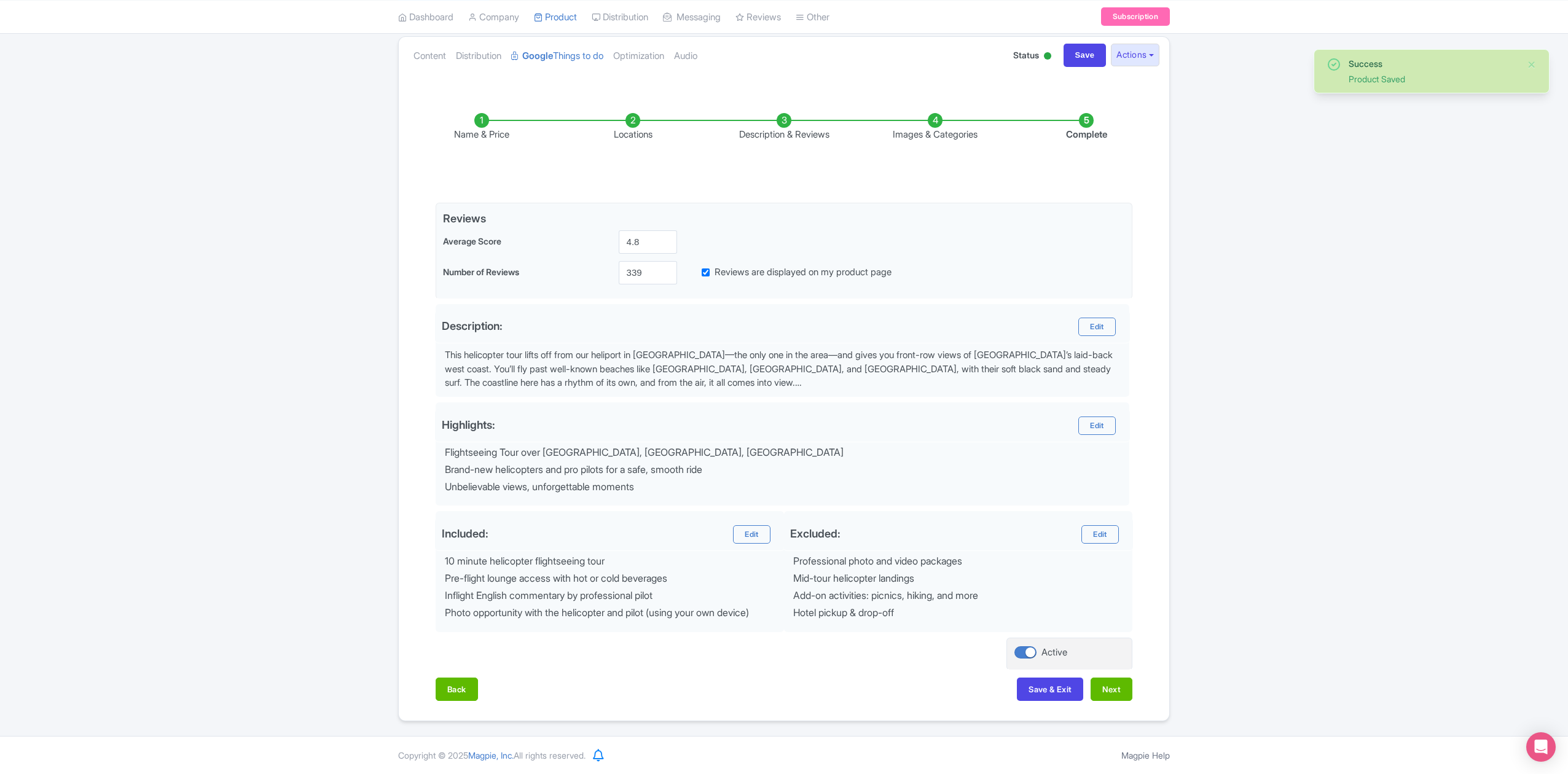
scroll to position [138, 0]
click at [1116, 678] on button "Next" at bounding box center [1112, 689] width 42 height 24
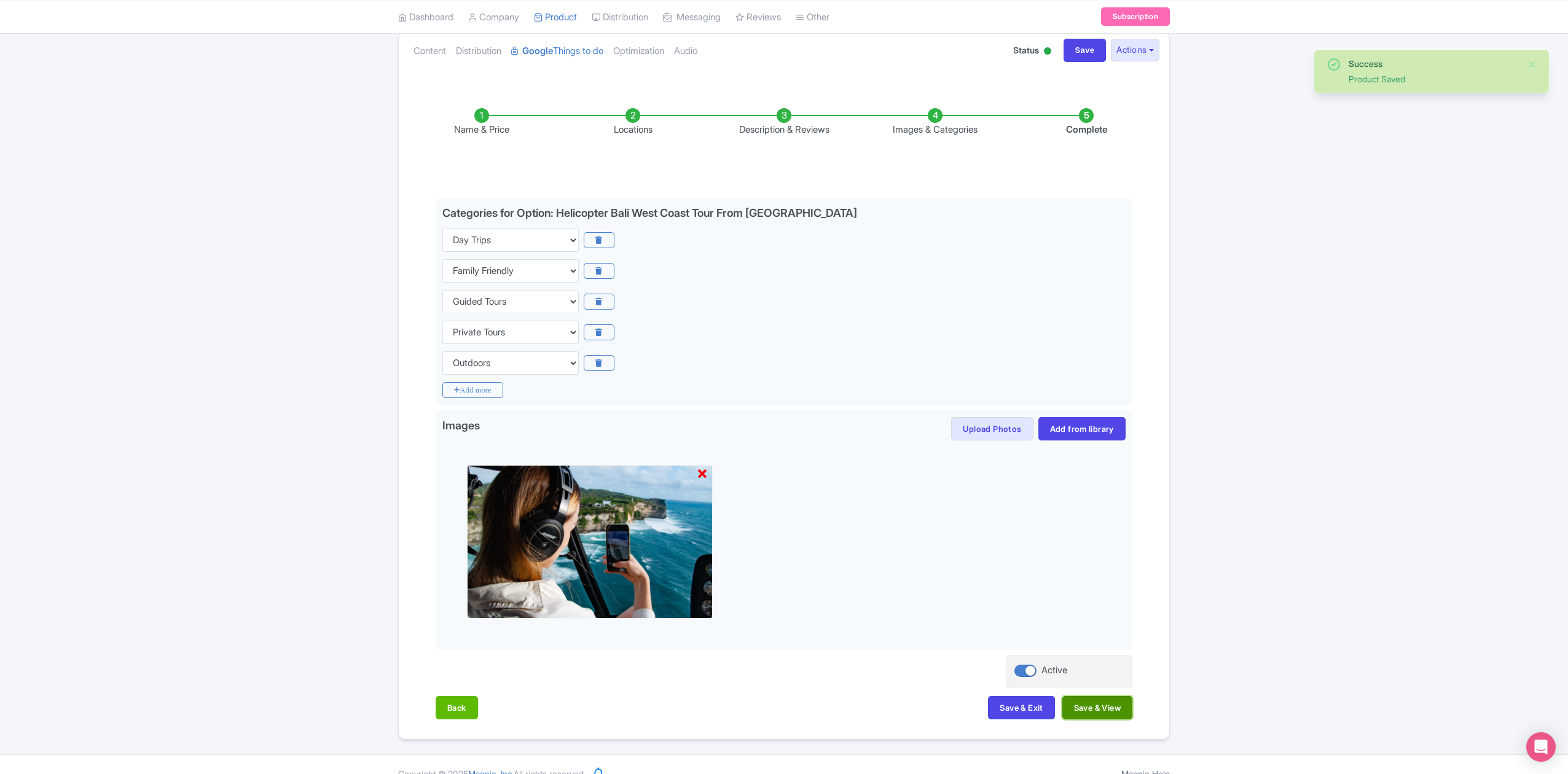
click at [1099, 712] on button "Save & View" at bounding box center [1098, 707] width 70 height 24
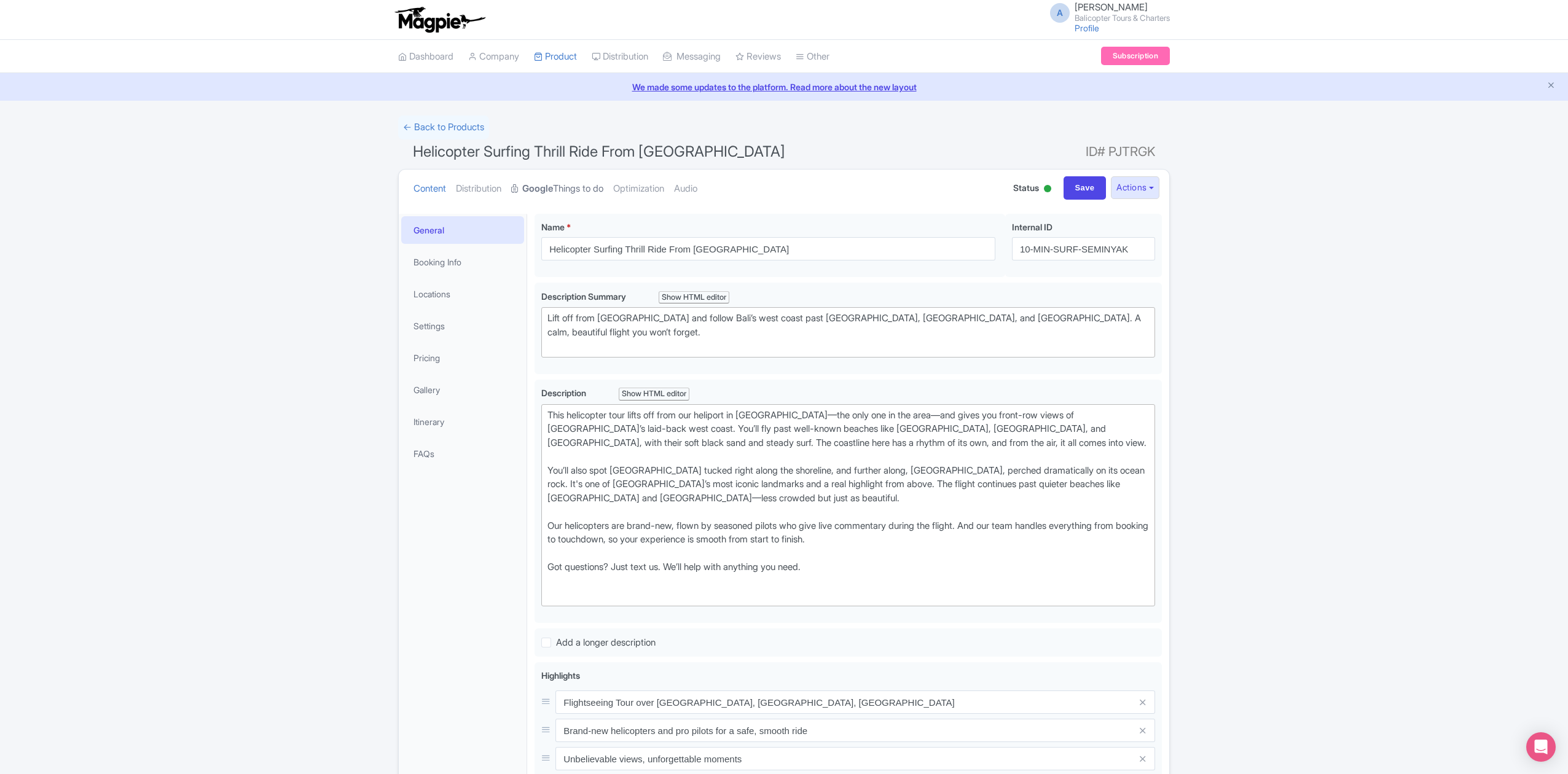
click at [547, 183] on strong "Google" at bounding box center [537, 189] width 30 height 14
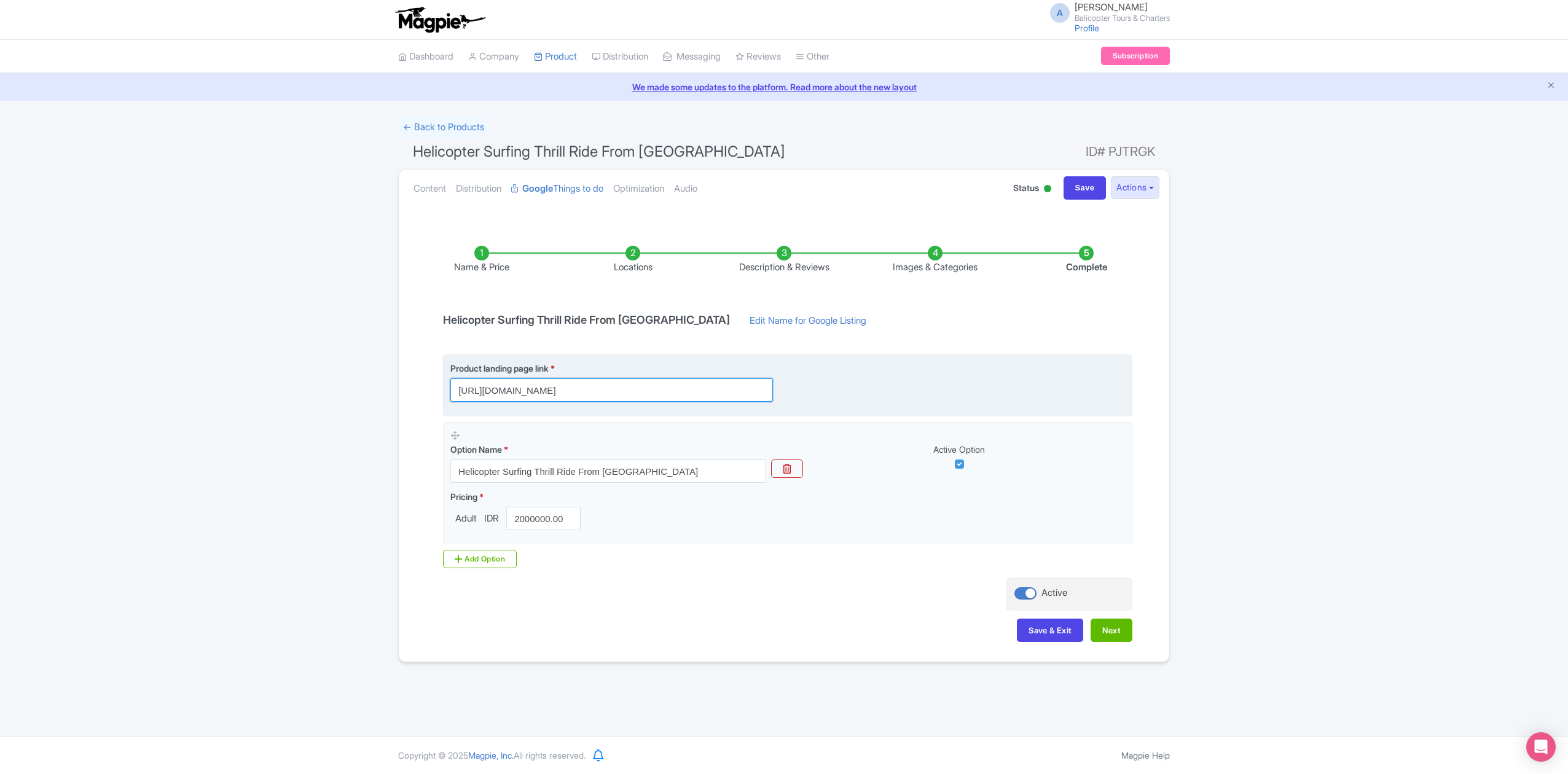
click at [733, 386] on input "https://www.balicopter.com/from-canggu-nuanu/canggu-coastline-helicopter-tour?u…" at bounding box center [612, 389] width 323 height 24
drag, startPoint x: 699, startPoint y: 394, endPoint x: 989, endPoint y: 407, distance: 290.3
click at [987, 407] on fieldset "Product landing page link * https://www.balicopter.com/from-canggu-nuanu/canggu…" at bounding box center [788, 385] width 690 height 62
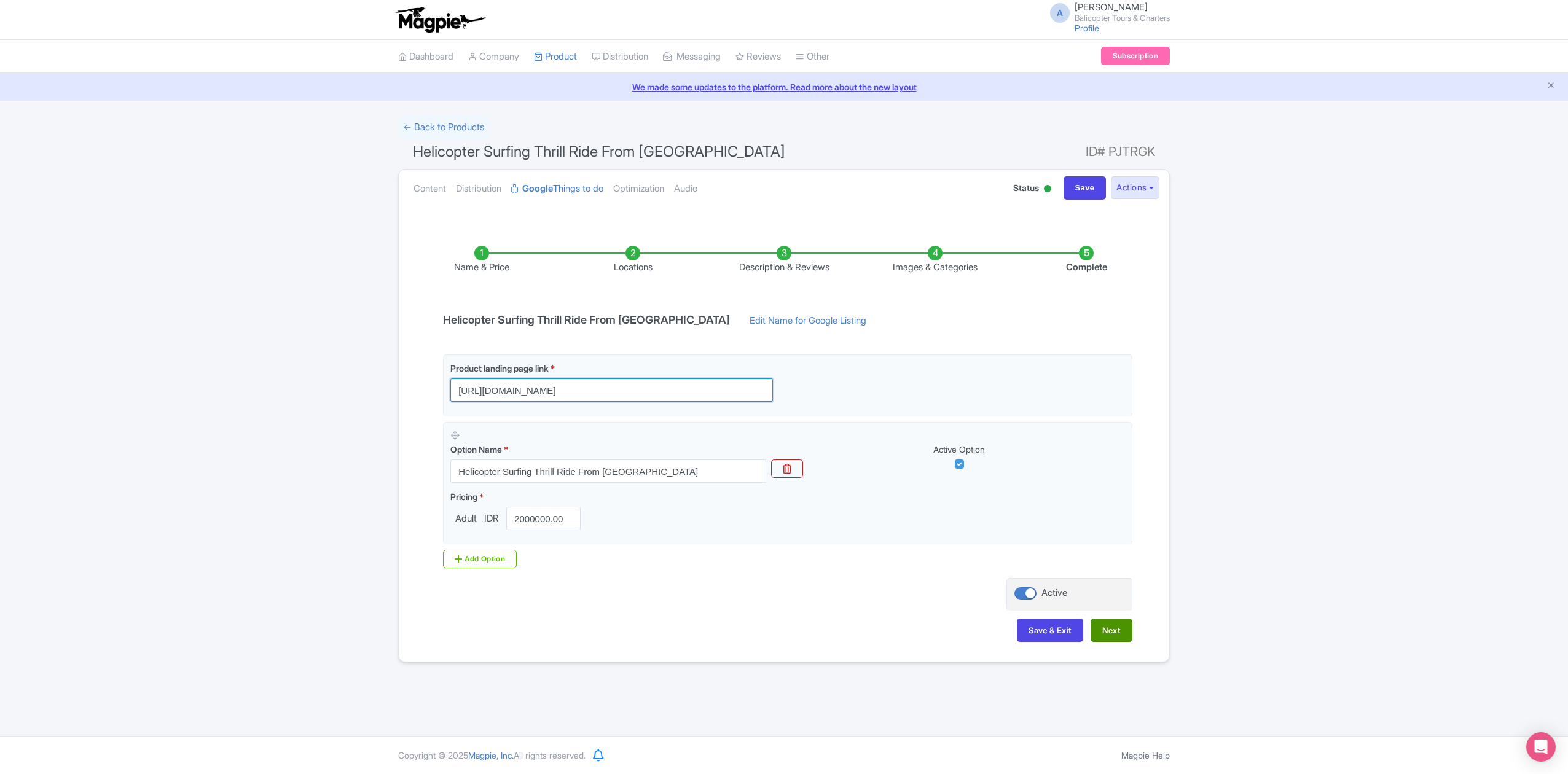
type input "[URL][DOMAIN_NAME]"
click at [1116, 637] on button "Next" at bounding box center [1112, 630] width 42 height 24
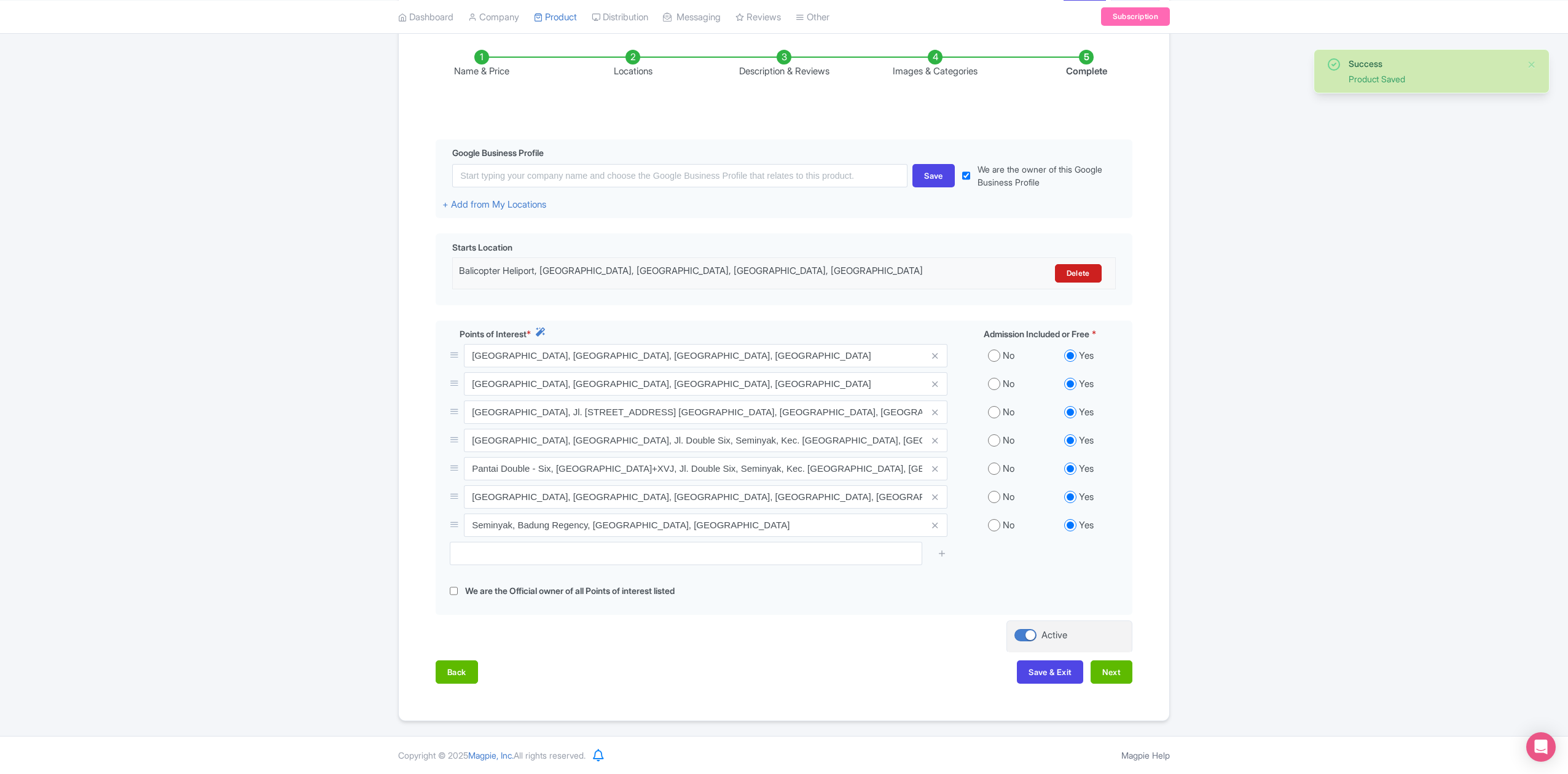
scroll to position [202, 0]
click at [1099, 674] on button "Next" at bounding box center [1112, 672] width 42 height 24
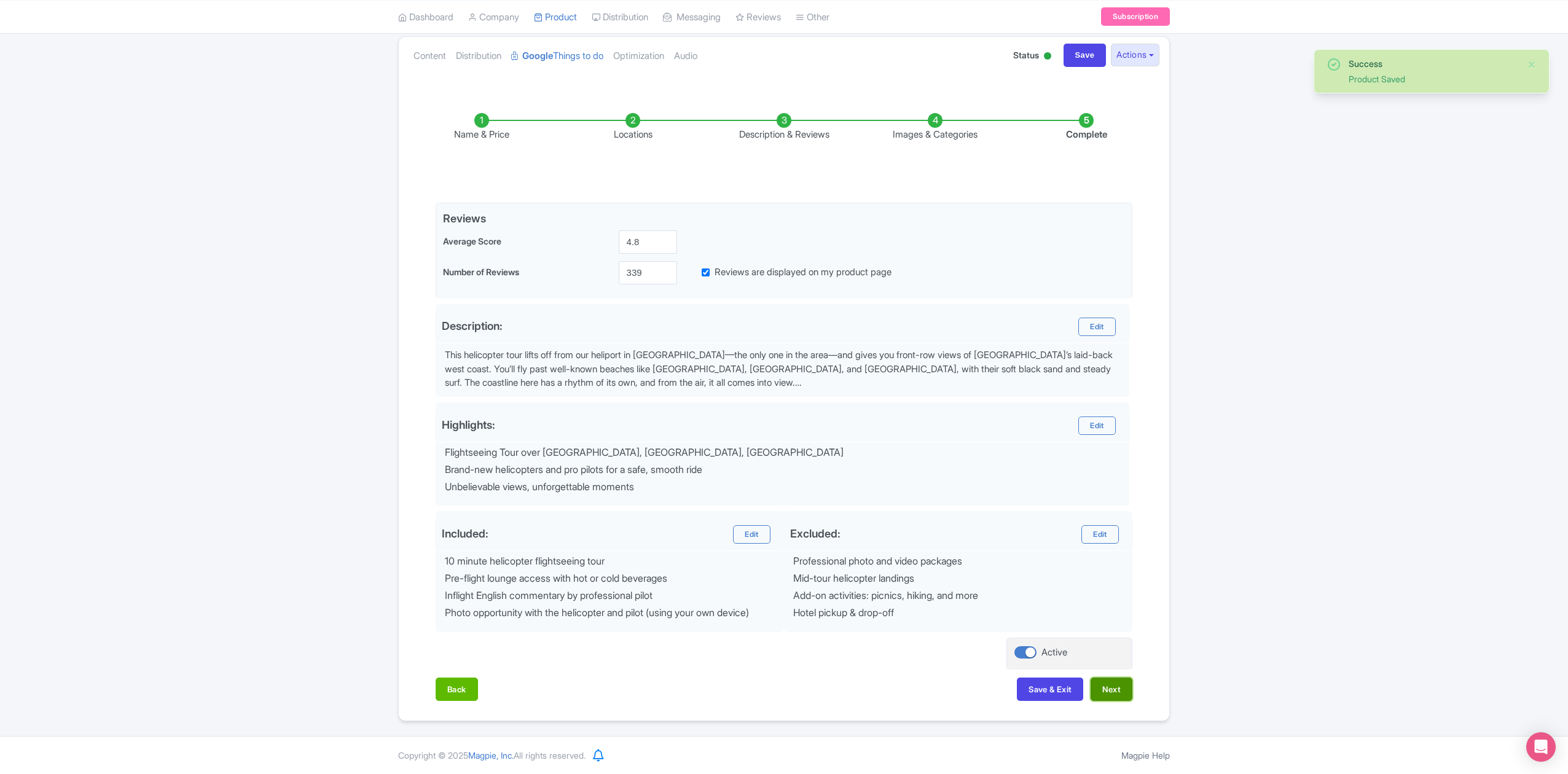
click at [1114, 685] on button "Next" at bounding box center [1112, 689] width 42 height 24
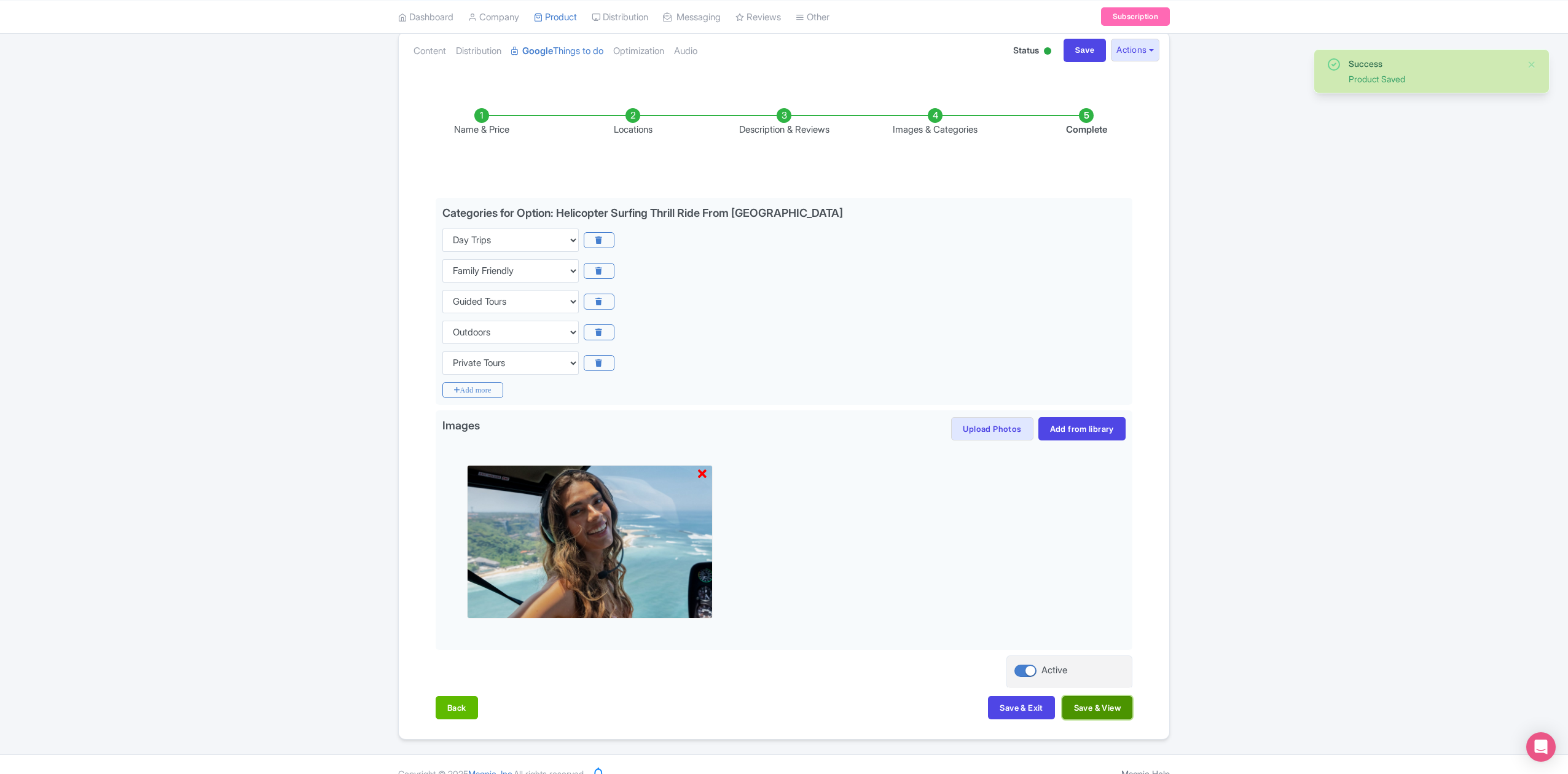
click at [1123, 701] on button "Save & View" at bounding box center [1098, 707] width 70 height 24
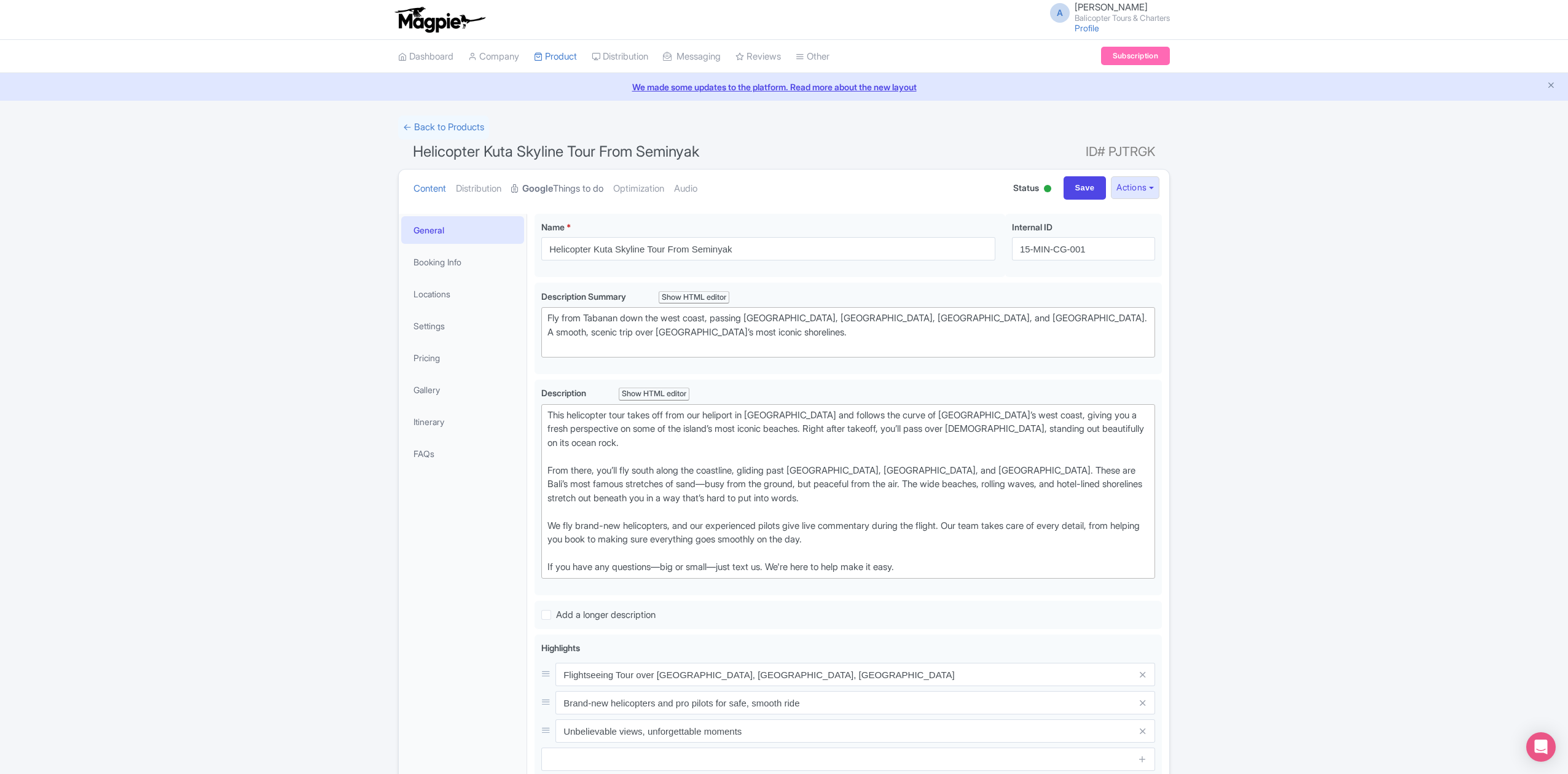
click at [560, 180] on link "Google Things to do" at bounding box center [557, 189] width 92 height 39
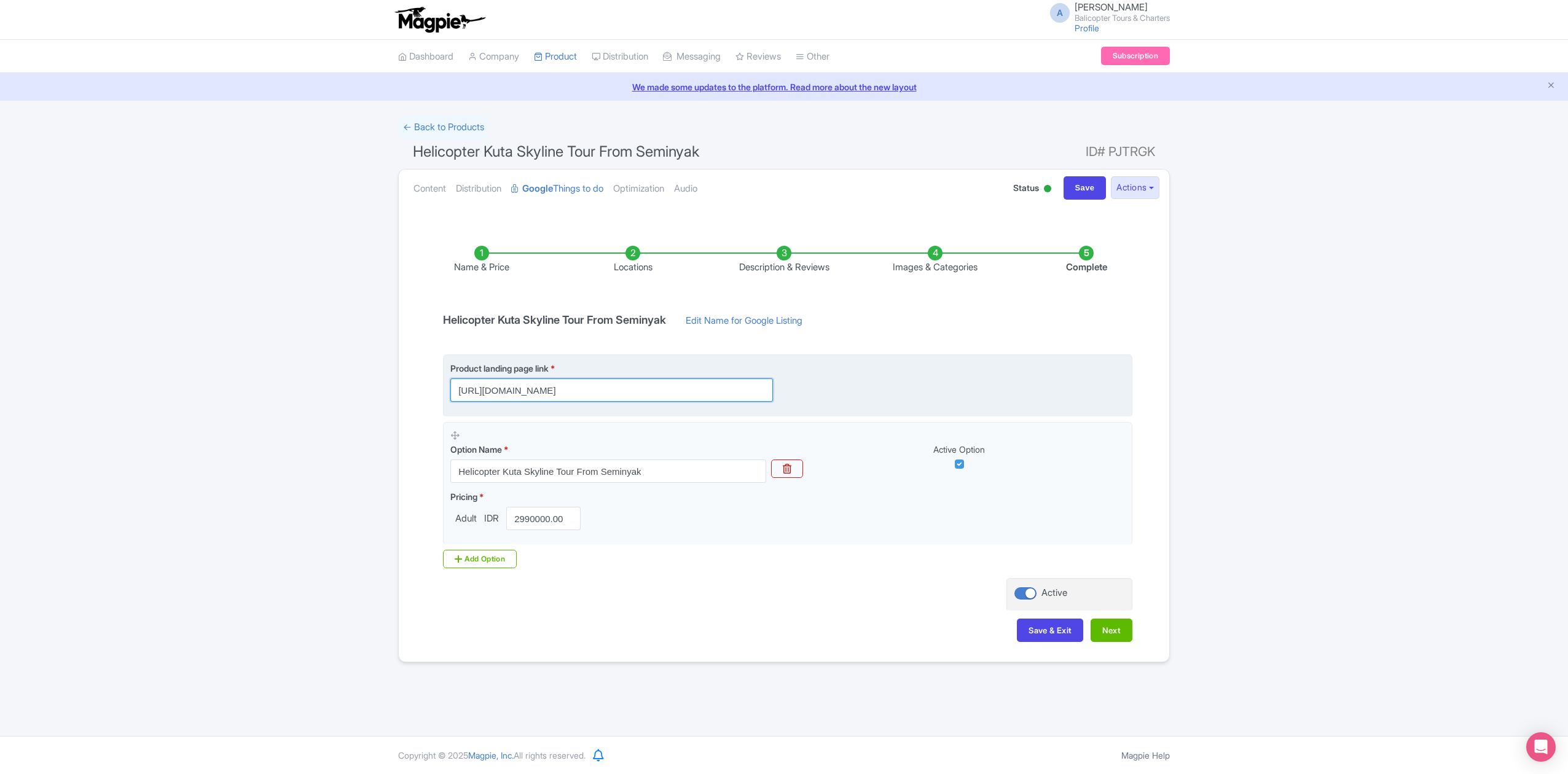
scroll to position [0, 558]
drag, startPoint x: 760, startPoint y: 390, endPoint x: 878, endPoint y: 394, distance: 118.1
click at [878, 394] on div "Product landing page link * https://www.balicopter.com/from-canggu-nuanu/kuta-b…" at bounding box center [788, 382] width 674 height 40
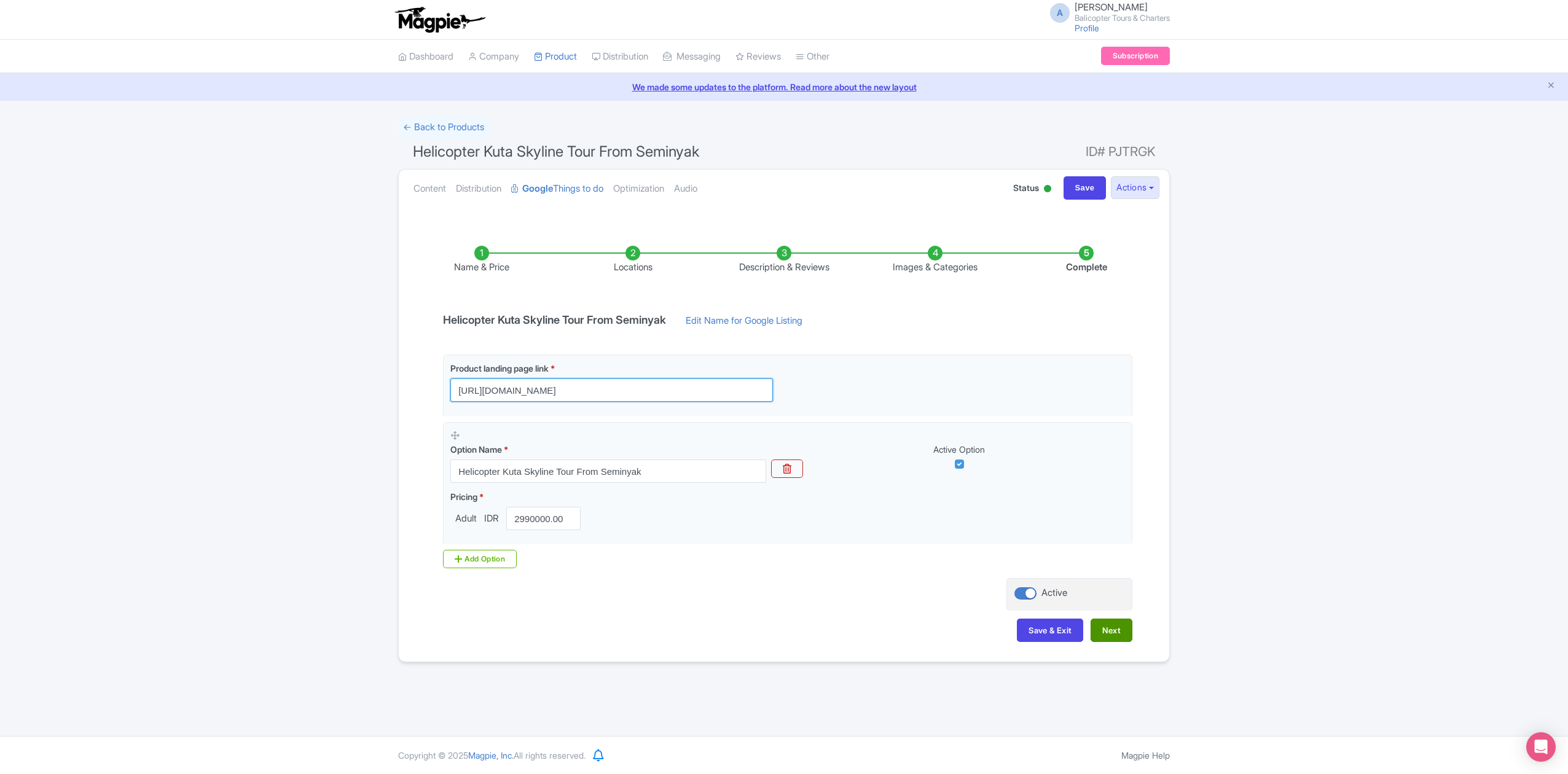
type input "https://www.balicopter.com/from-canggu-nuanu/kuta-beach-helicopter-tour"
click at [1115, 633] on button "Next" at bounding box center [1112, 630] width 42 height 24
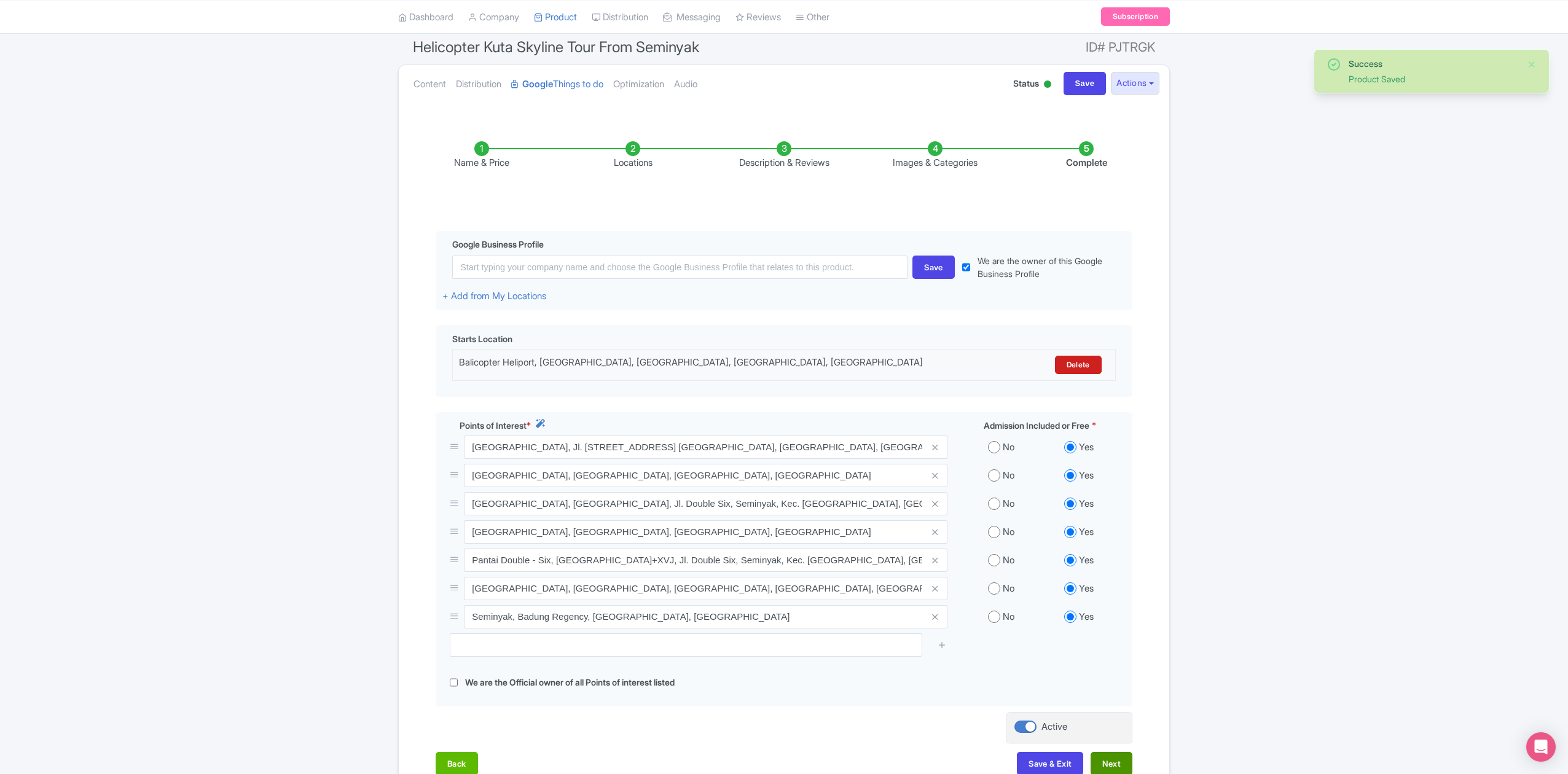
scroll to position [202, 0]
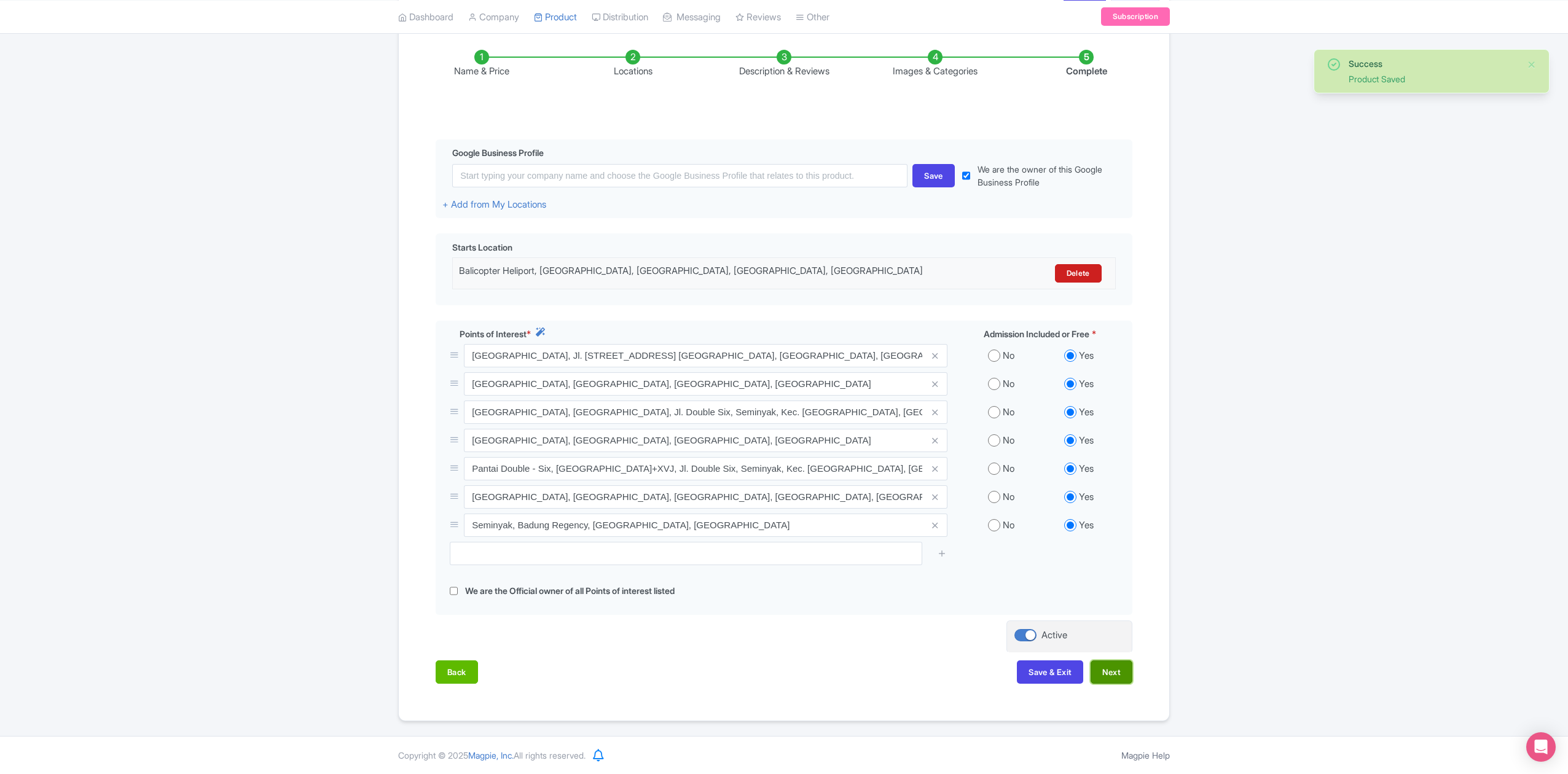
click at [1116, 668] on button "Next" at bounding box center [1112, 672] width 42 height 24
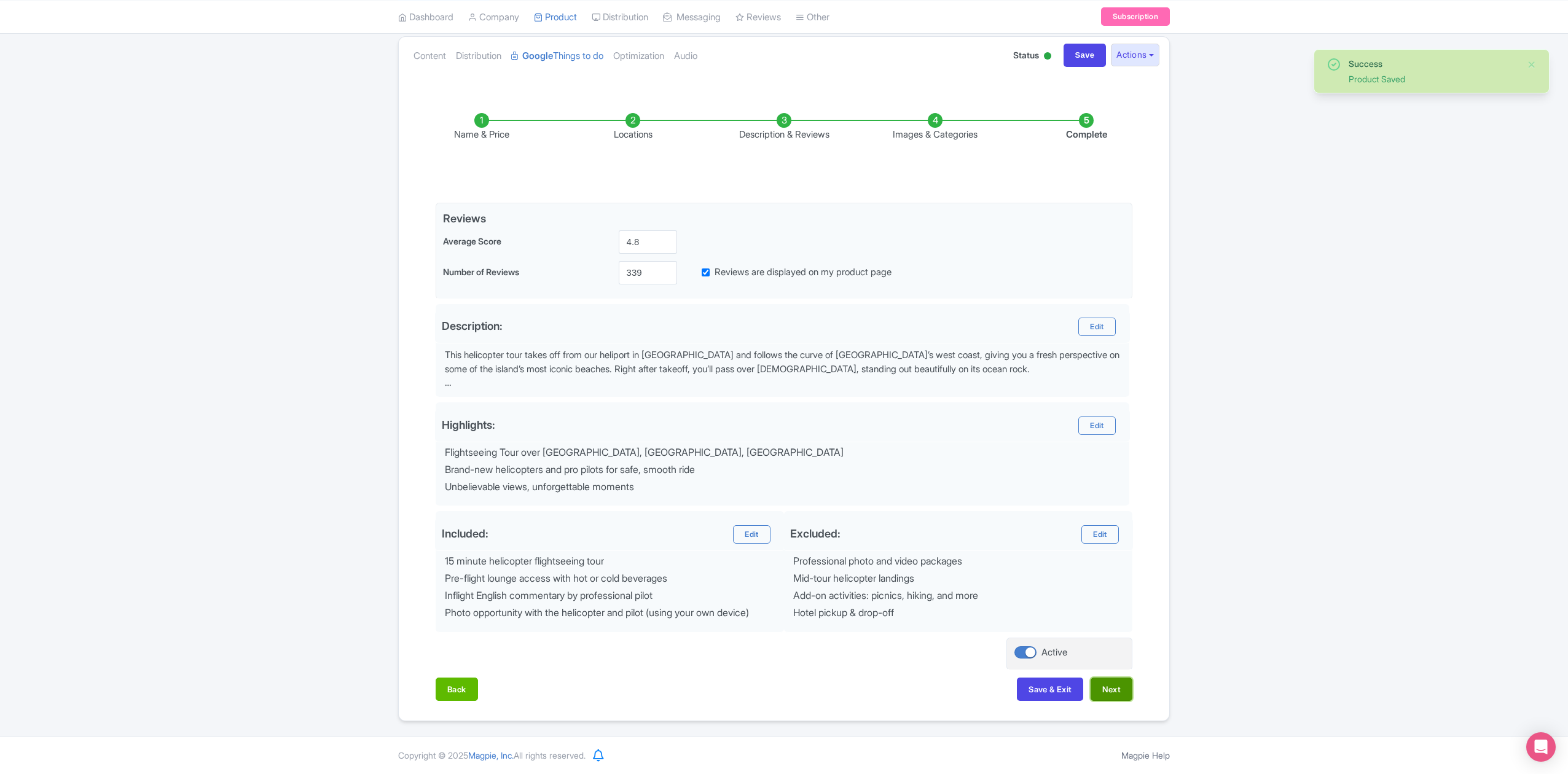
click at [1115, 681] on button "Next" at bounding box center [1112, 689] width 42 height 24
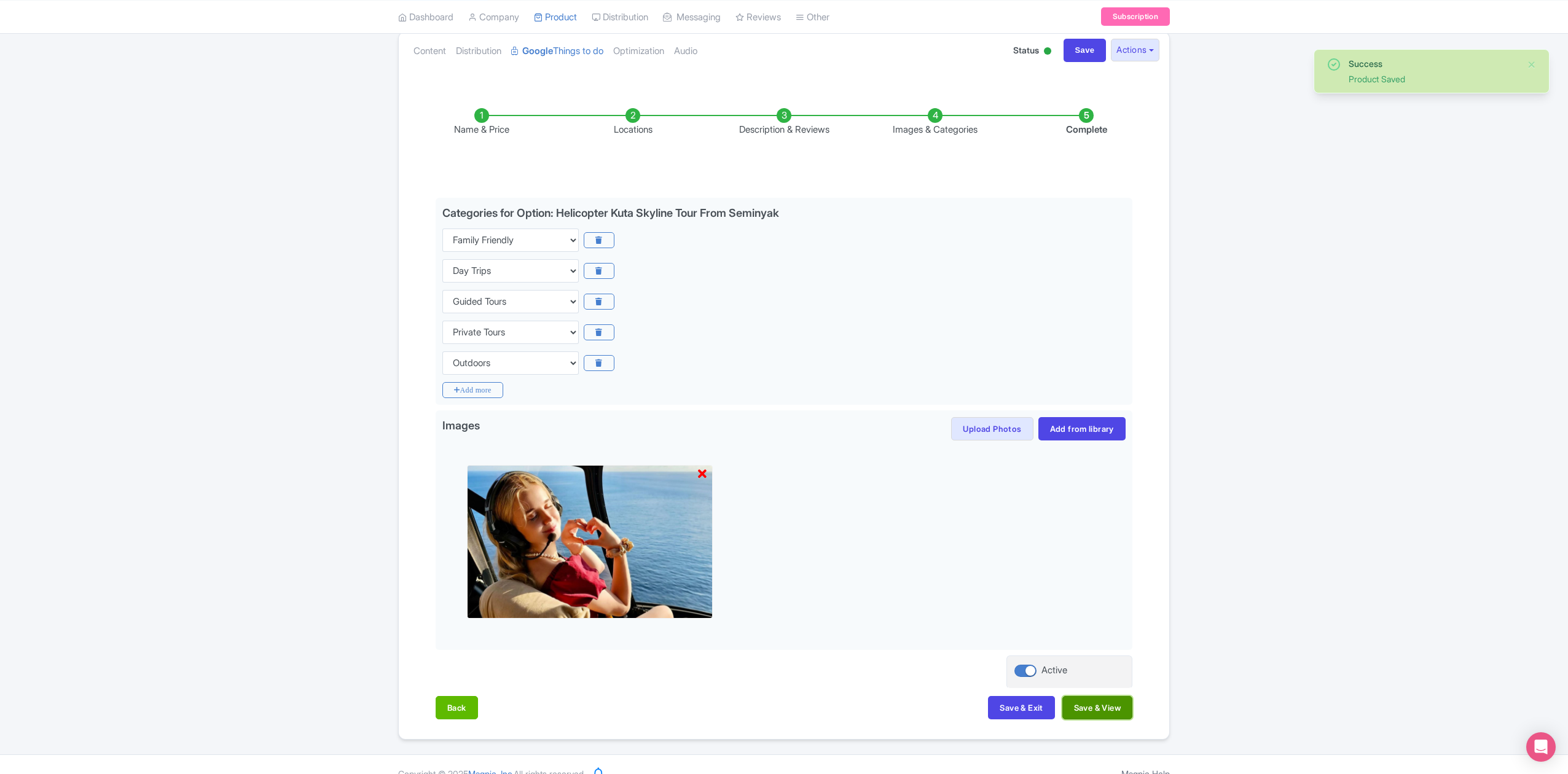
click at [1117, 706] on button "Save & View" at bounding box center [1098, 707] width 70 height 24
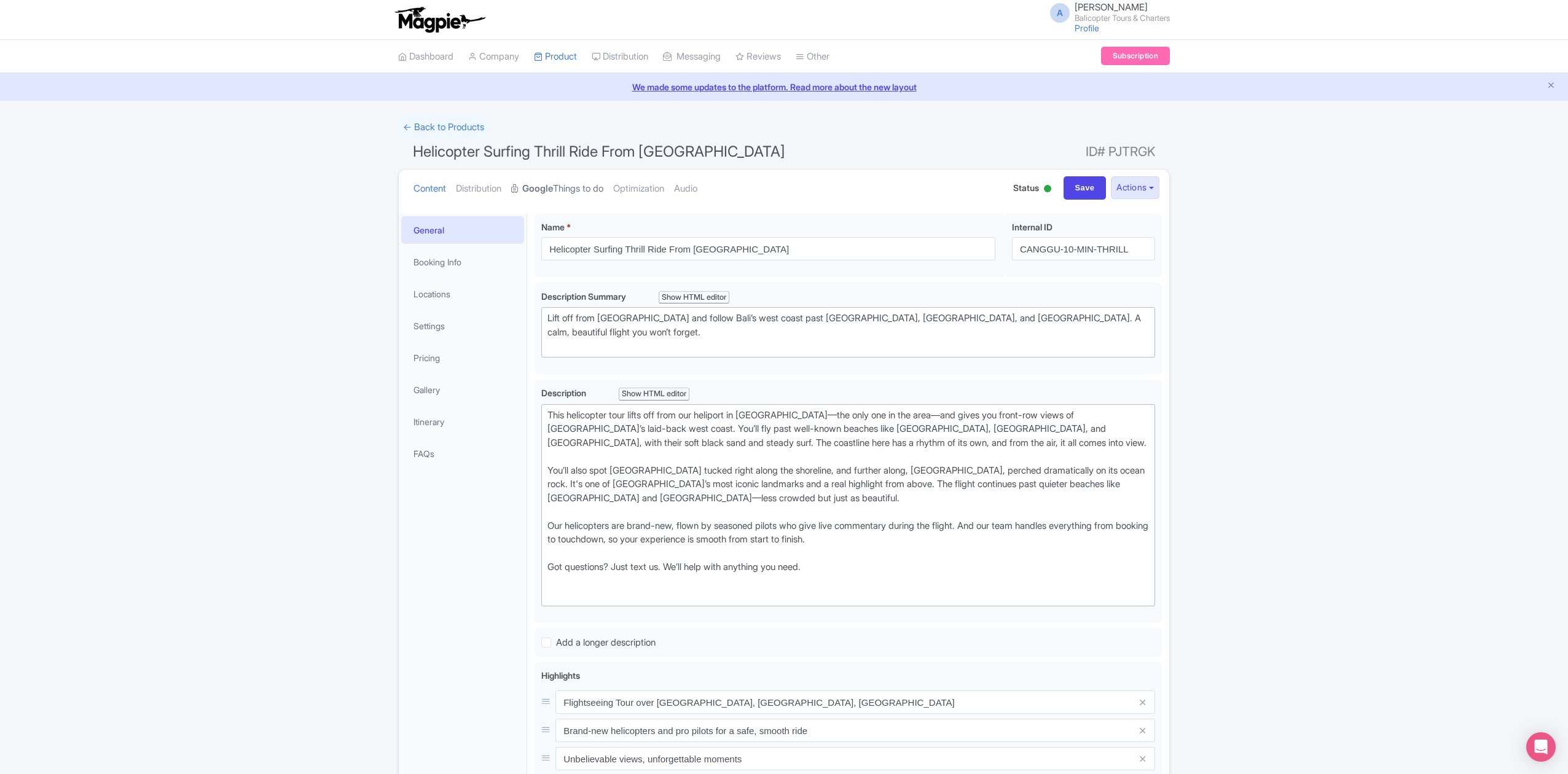
click at [584, 197] on link "Google Things to do" at bounding box center [557, 189] width 92 height 39
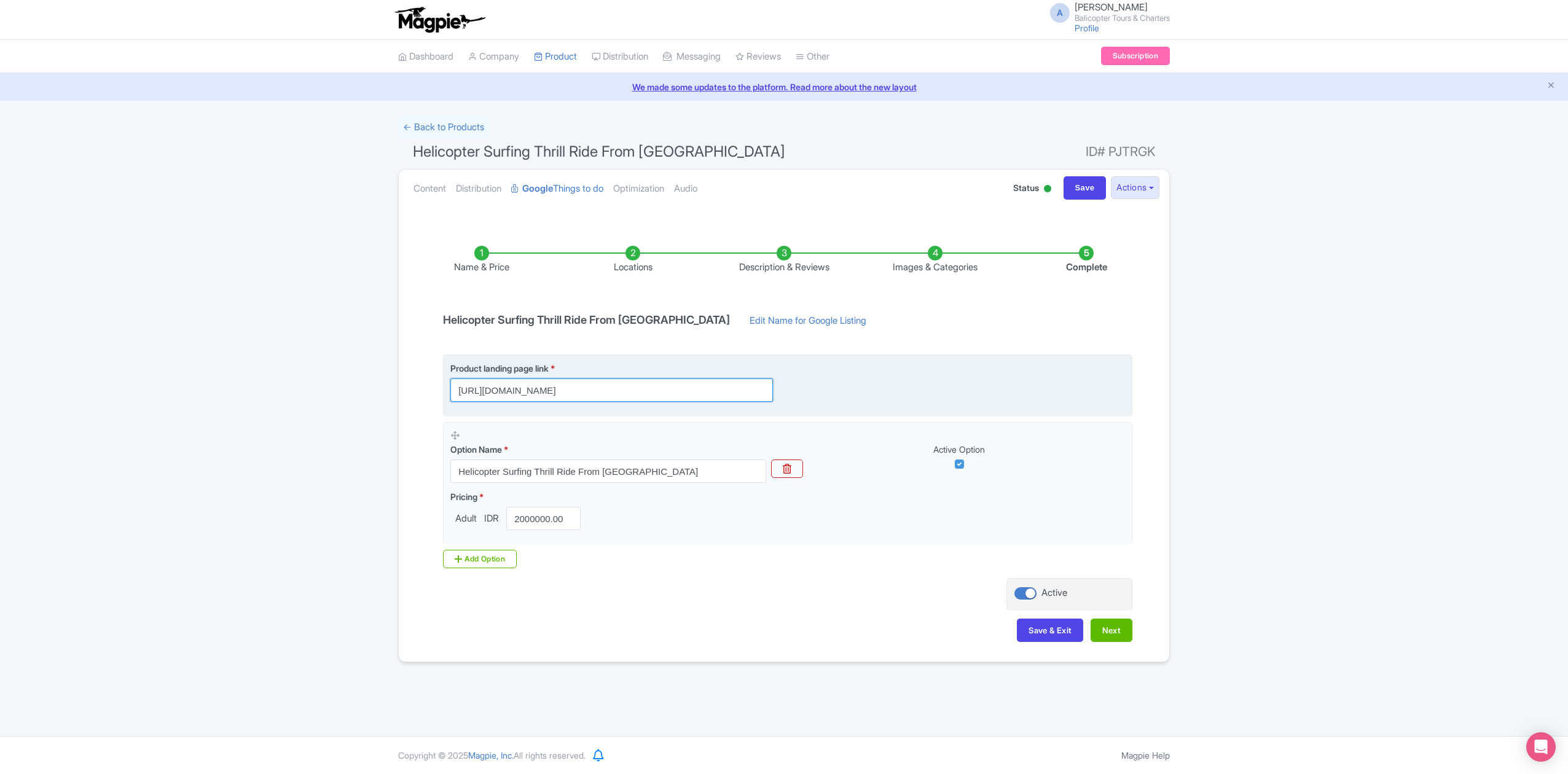
click at [735, 394] on input "[URL][DOMAIN_NAME]" at bounding box center [612, 389] width 323 height 24
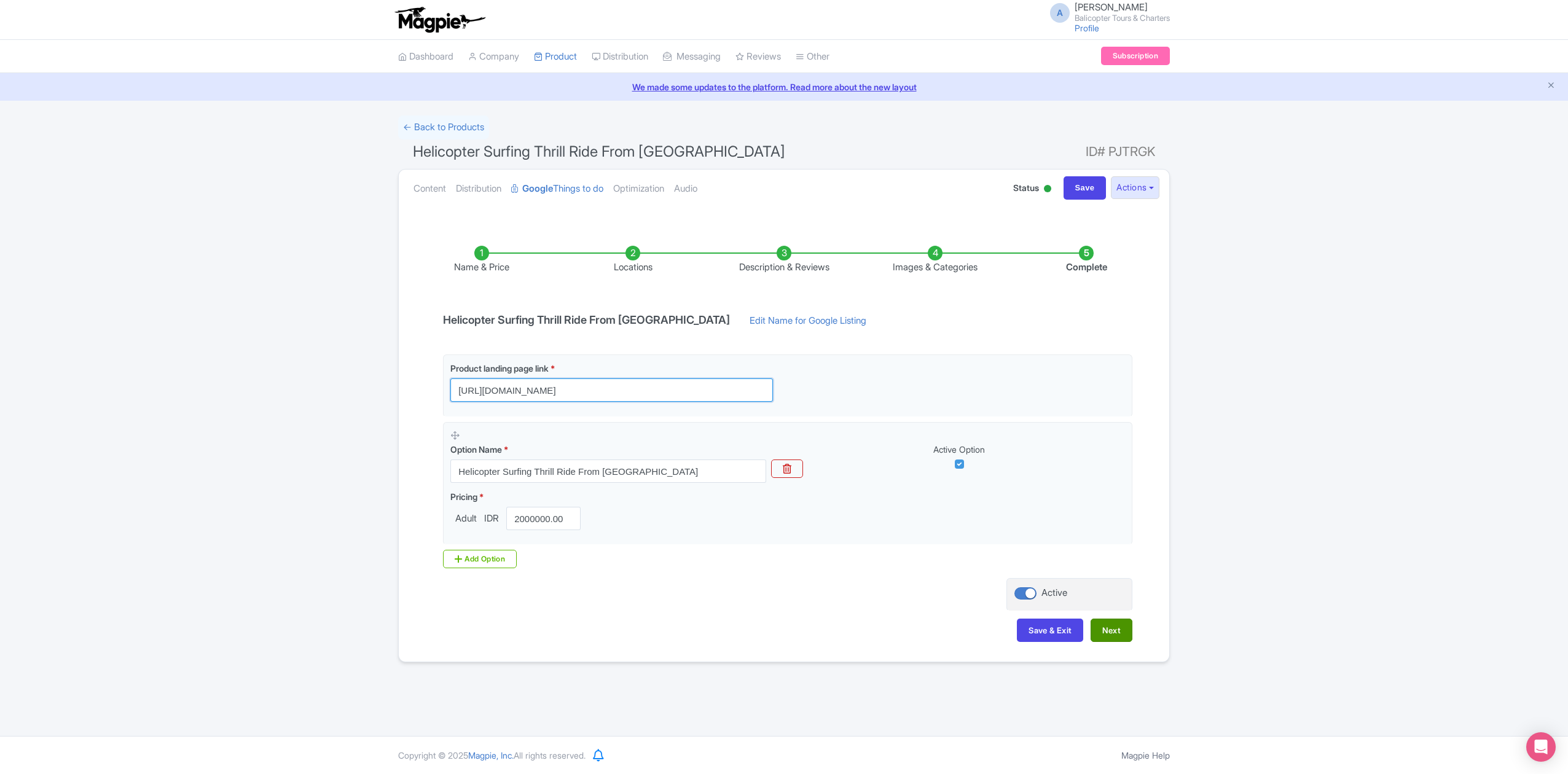
type input "[URL][DOMAIN_NAME]"
click at [1115, 637] on button "Next" at bounding box center [1112, 630] width 42 height 24
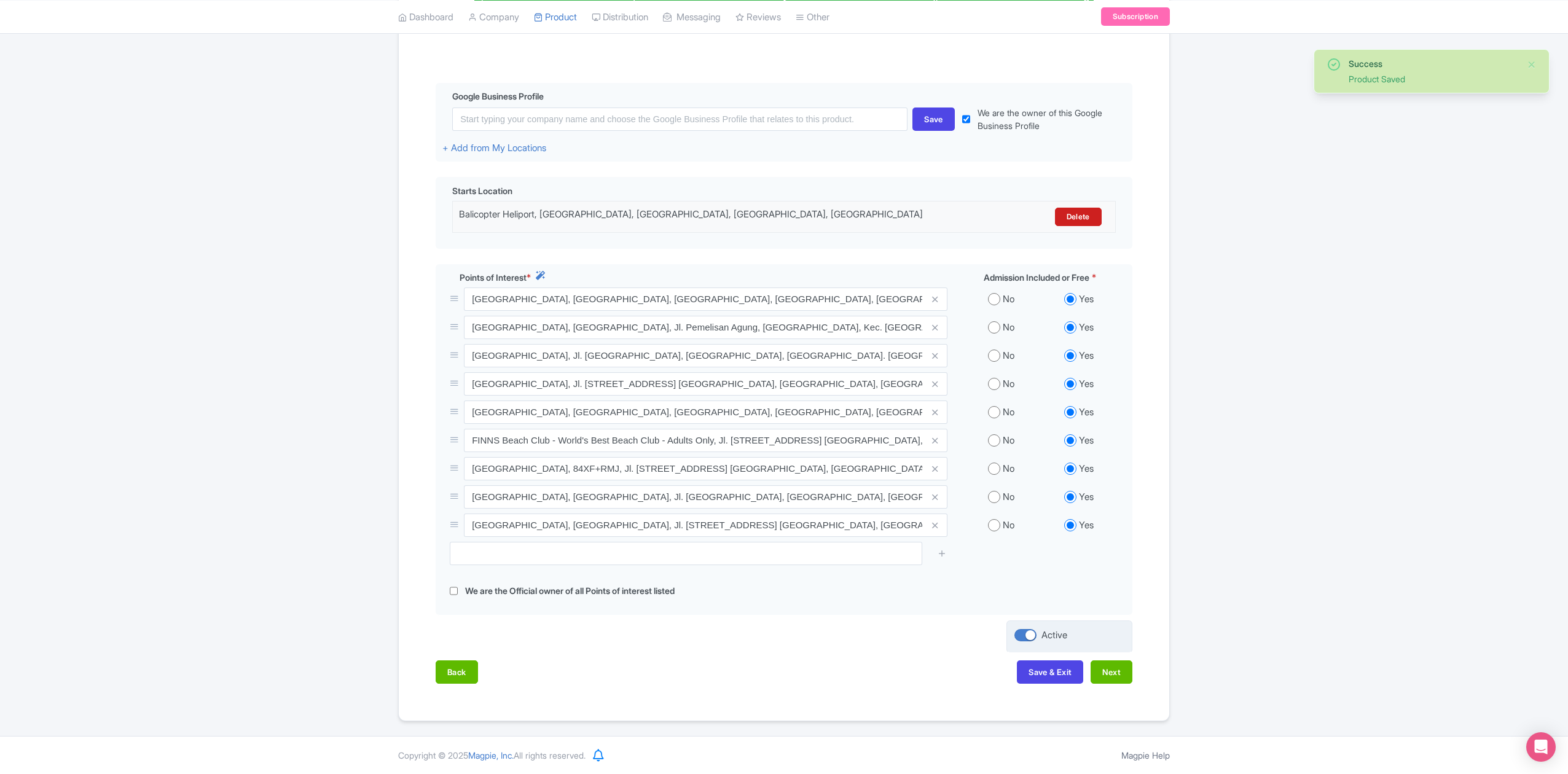
scroll to position [259, 0]
click at [1116, 677] on button "Next" at bounding box center [1112, 672] width 42 height 24
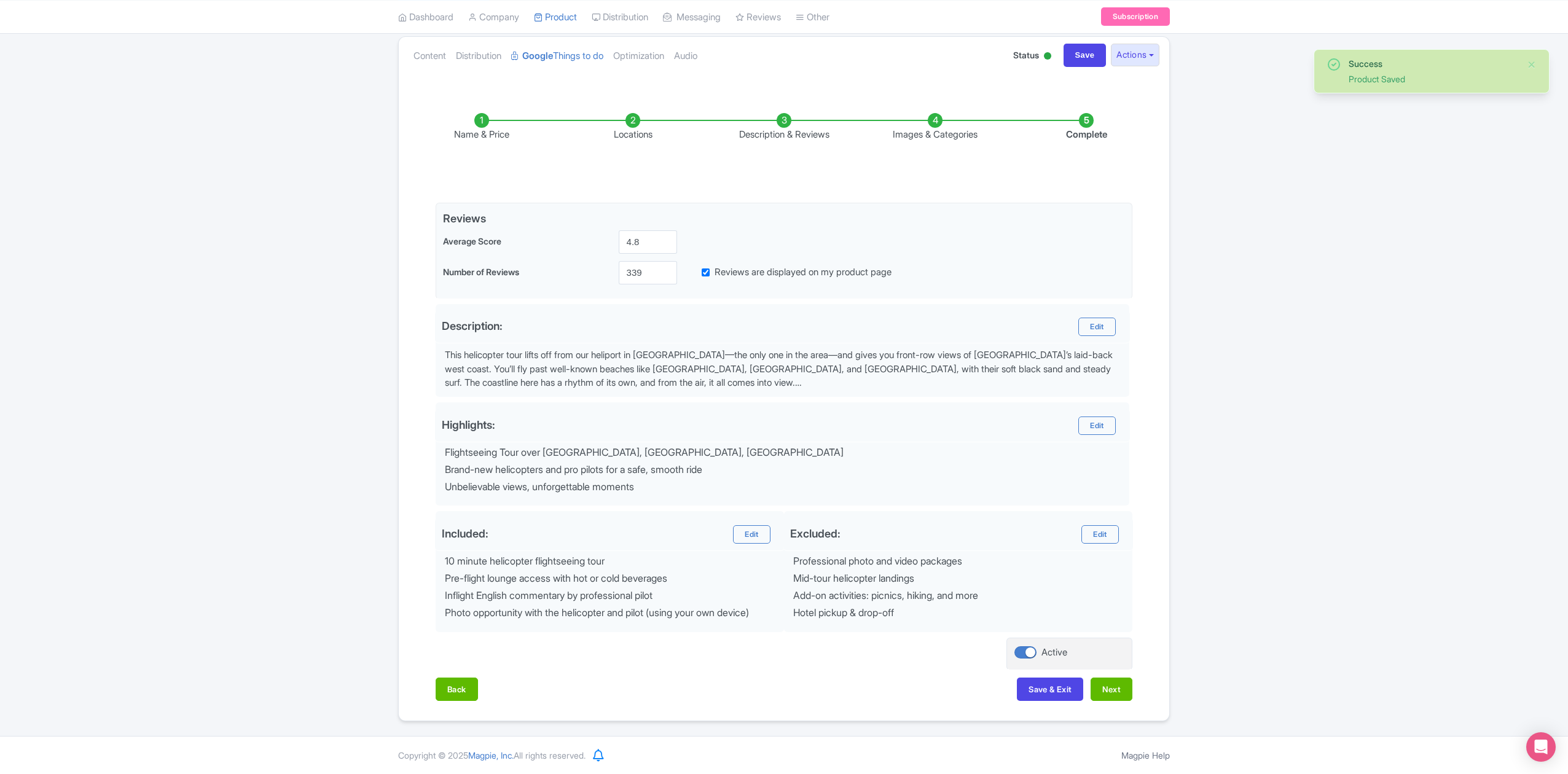
scroll to position [138, 0]
click at [1121, 686] on button "Next" at bounding box center [1112, 689] width 42 height 24
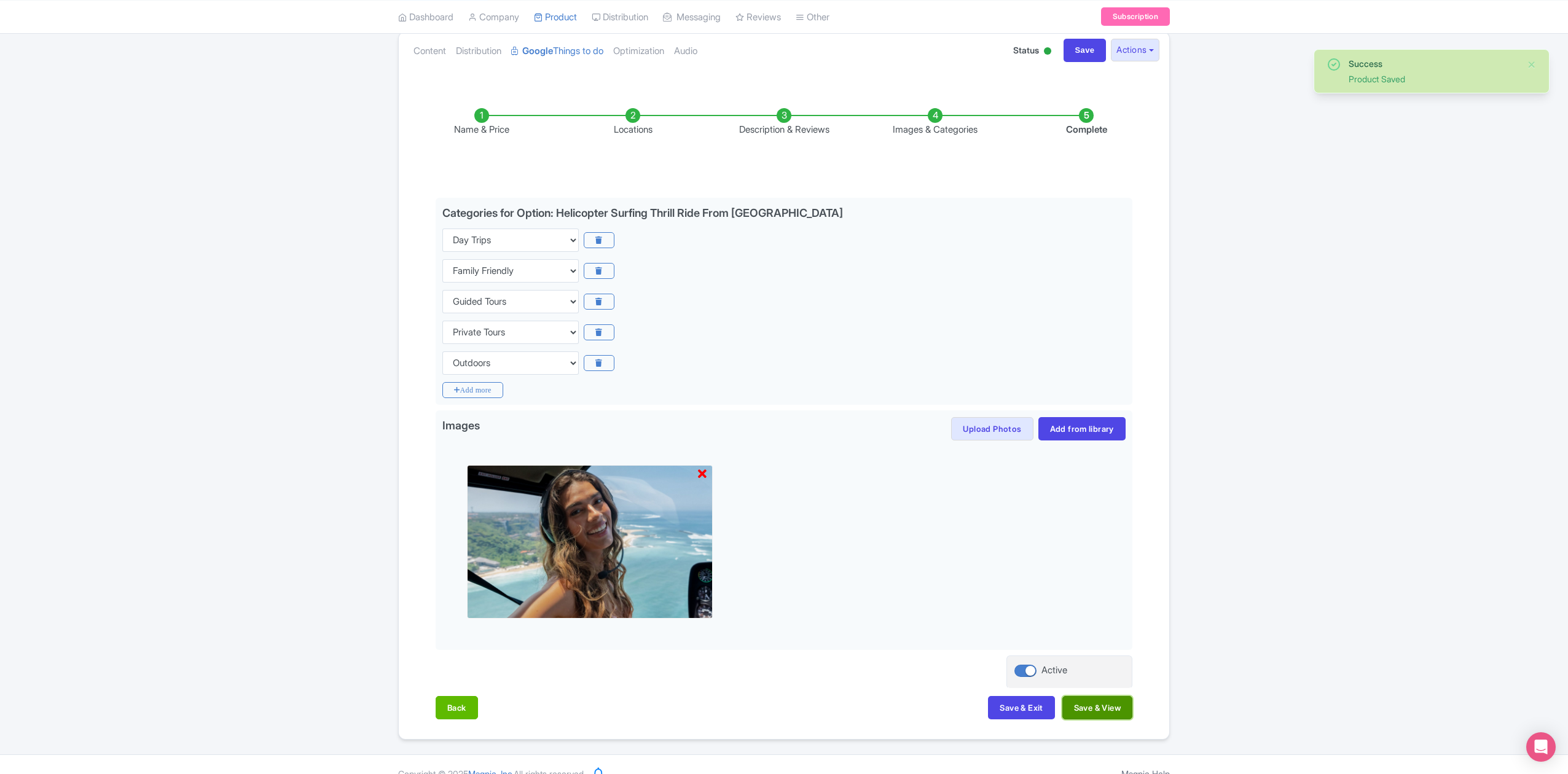
click at [1117, 705] on button "Save & View" at bounding box center [1098, 707] width 70 height 24
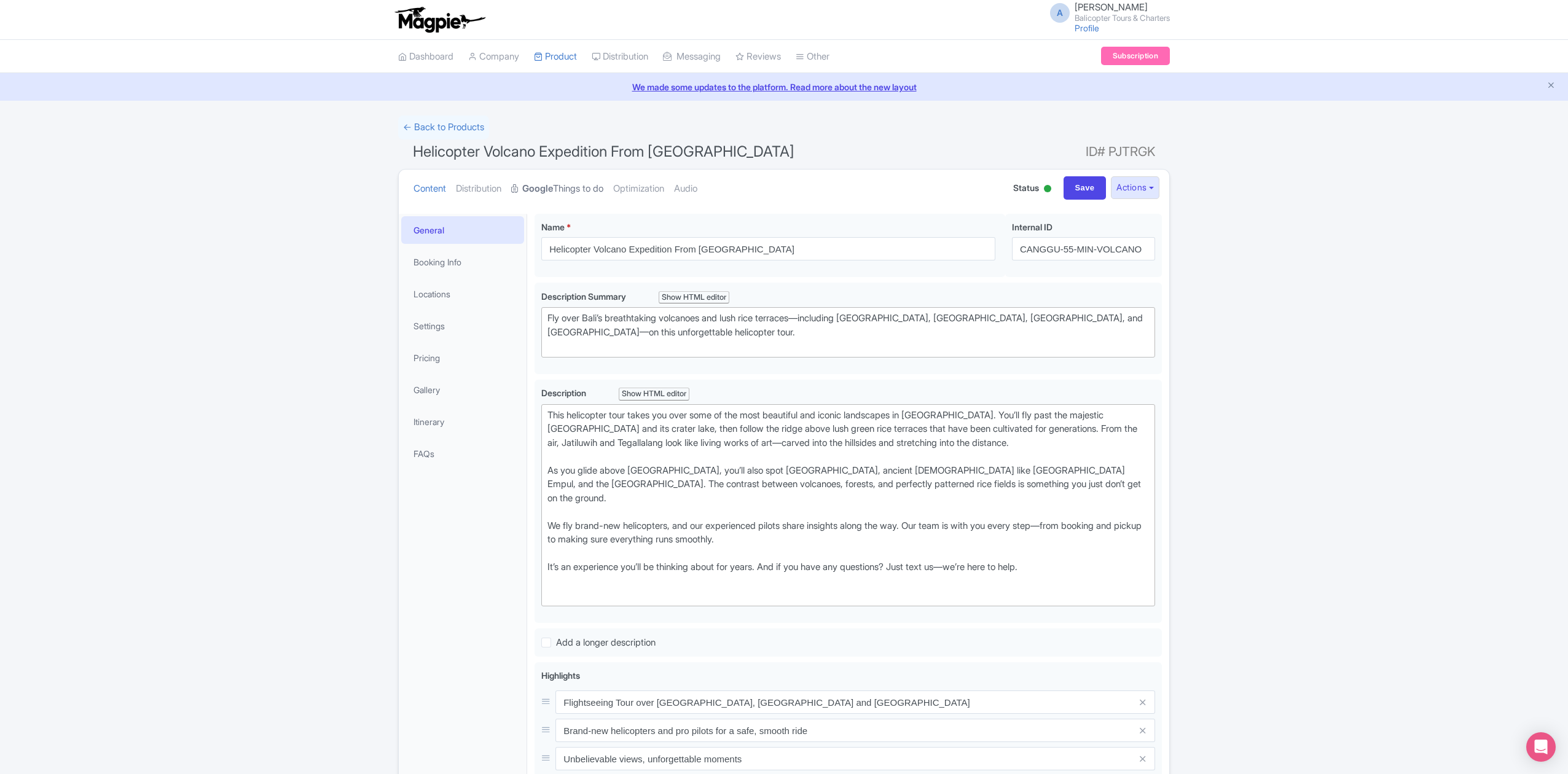
click at [553, 189] on strong "Google" at bounding box center [537, 189] width 30 height 14
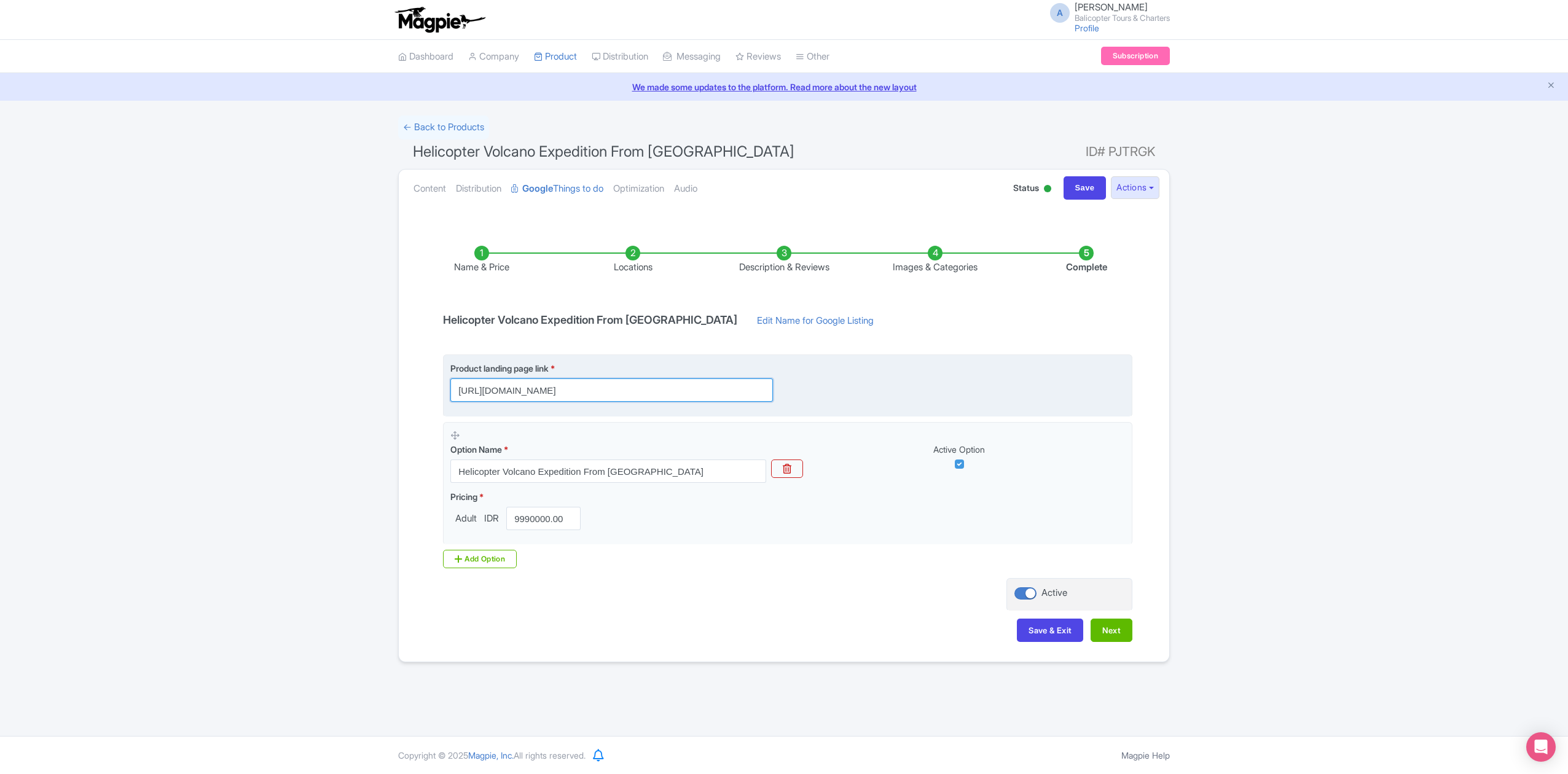
click at [718, 390] on input "[URL][DOMAIN_NAME]" at bounding box center [612, 389] width 323 height 24
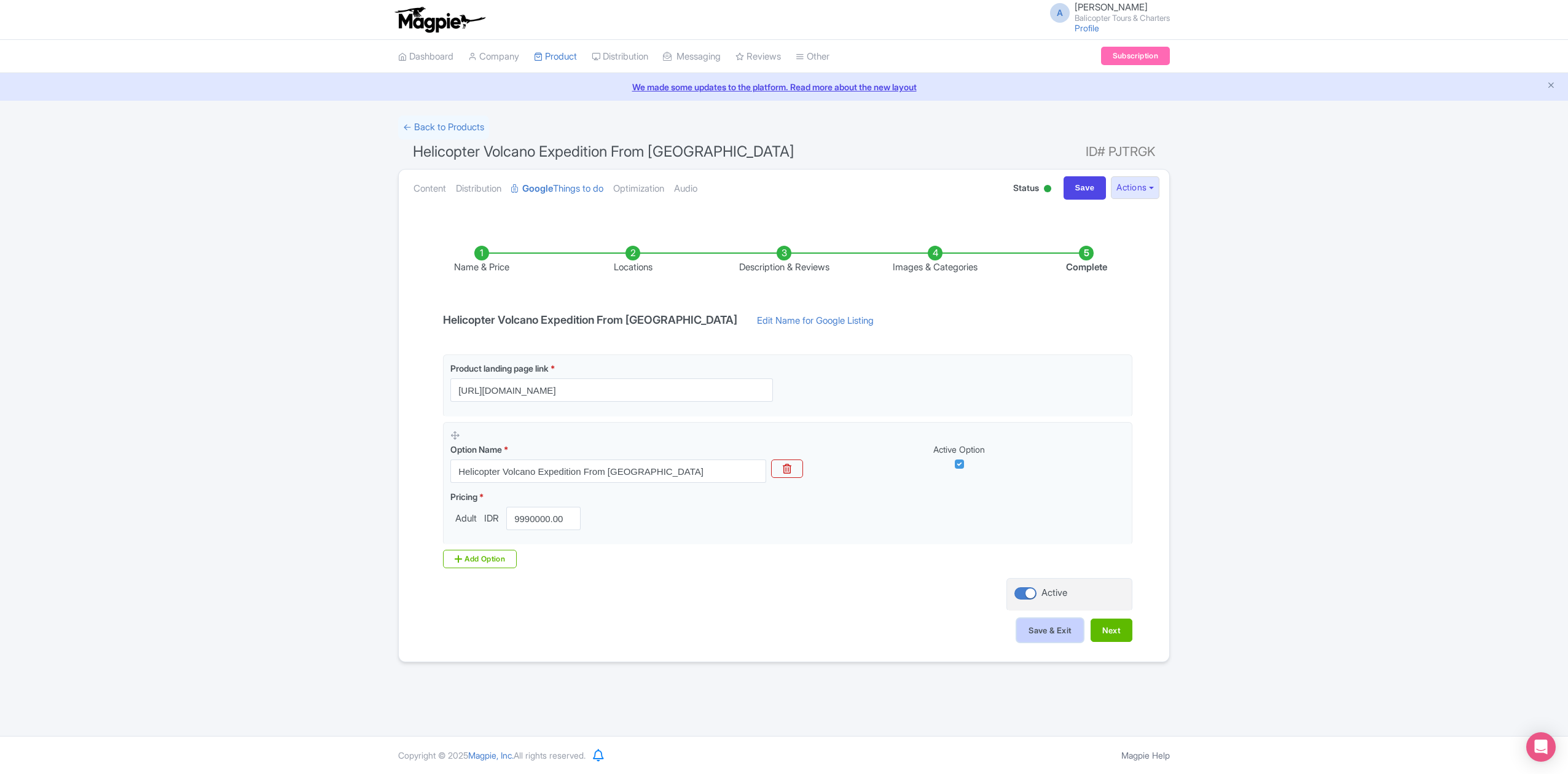
click at [1060, 629] on button "Save & Exit" at bounding box center [1051, 630] width 67 height 24
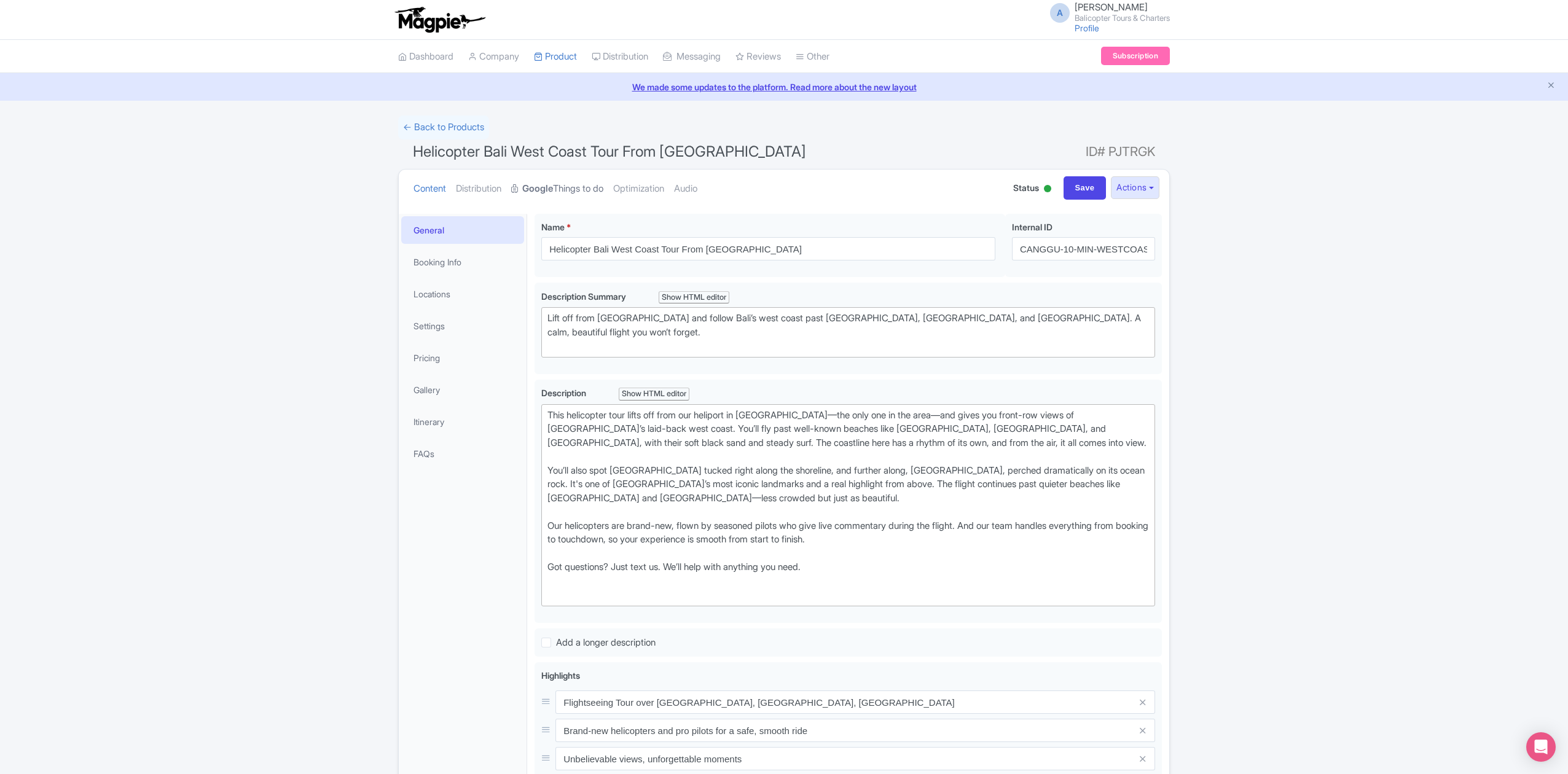
click at [590, 188] on link "Google Things to do" at bounding box center [557, 189] width 92 height 39
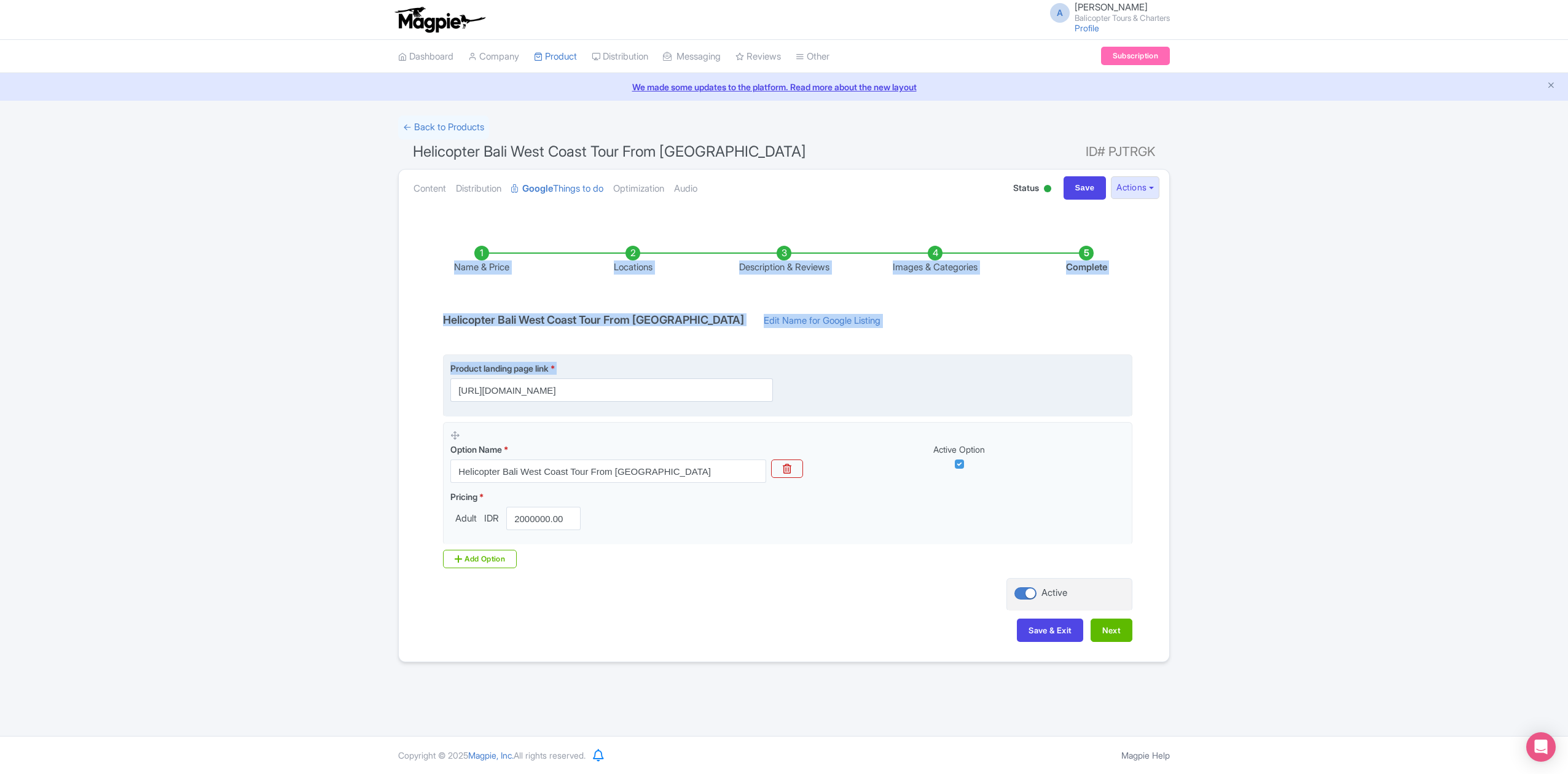
scroll to position [0, 598]
drag, startPoint x: 729, startPoint y: 395, endPoint x: 814, endPoint y: 394, distance: 85.0
click at [709, 387] on input "https://www.balicopter.com/from-canggu-nuanu/canggu-coastline-helicopter-tour?u…" at bounding box center [612, 389] width 323 height 24
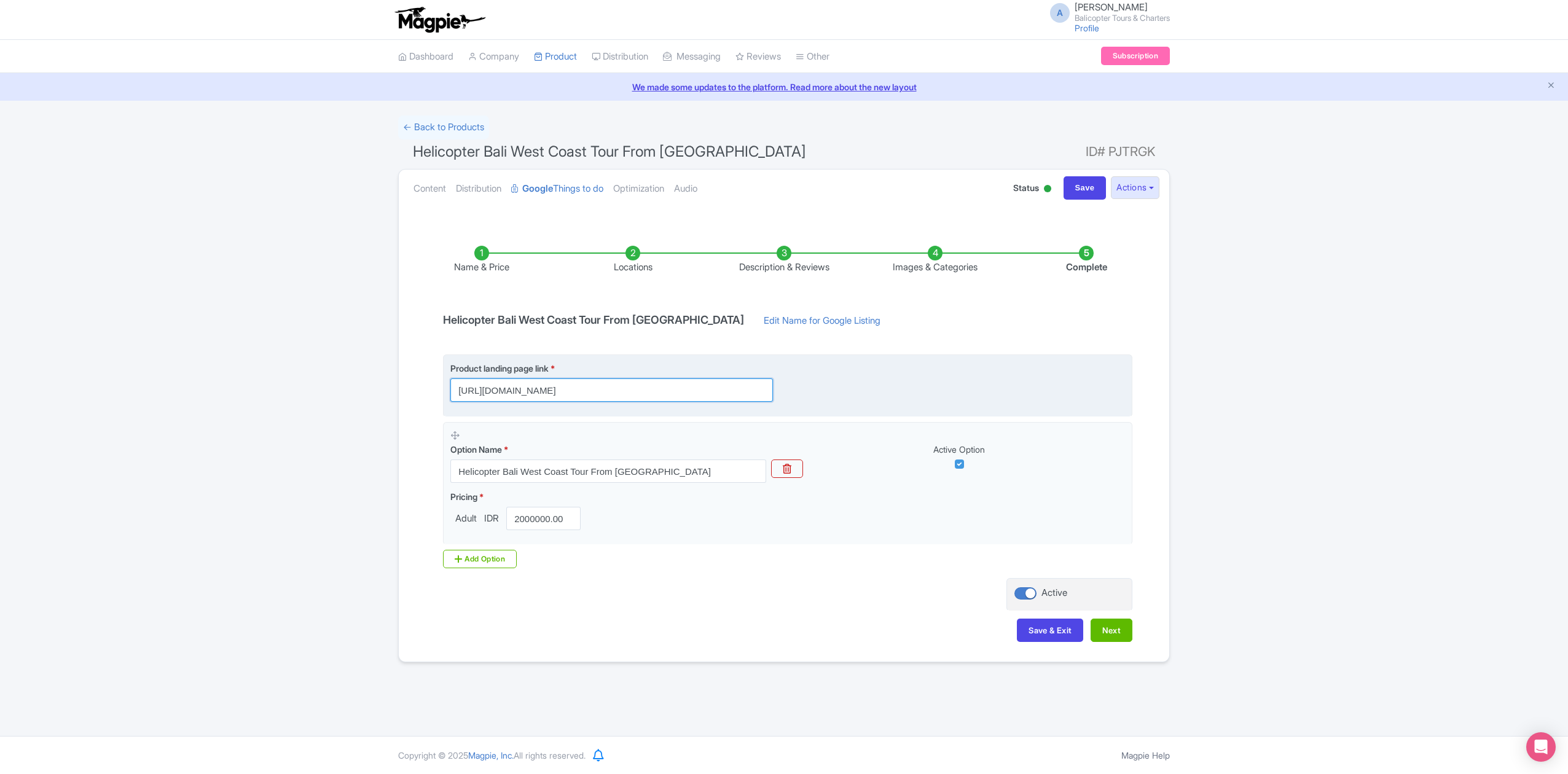
drag, startPoint x: 696, startPoint y: 398, endPoint x: 526, endPoint y: 397, distance: 170.0
click at [526, 397] on input "https://www.balicopter.com/from-canggu-nuanu/canggu-coastline-helicopter-tour?u…" at bounding box center [612, 389] width 323 height 24
click at [558, 390] on input "https://www.balicopter.com/from-canggu-nuanu/canggu-coastline-helicopter-tour?u…" at bounding box center [612, 389] width 323 height 24
click at [512, 396] on input "https://www.balicopter.com/from-canggu-nuanu/canggu-coastline-helicopter-tour?u…" at bounding box center [612, 389] width 323 height 24
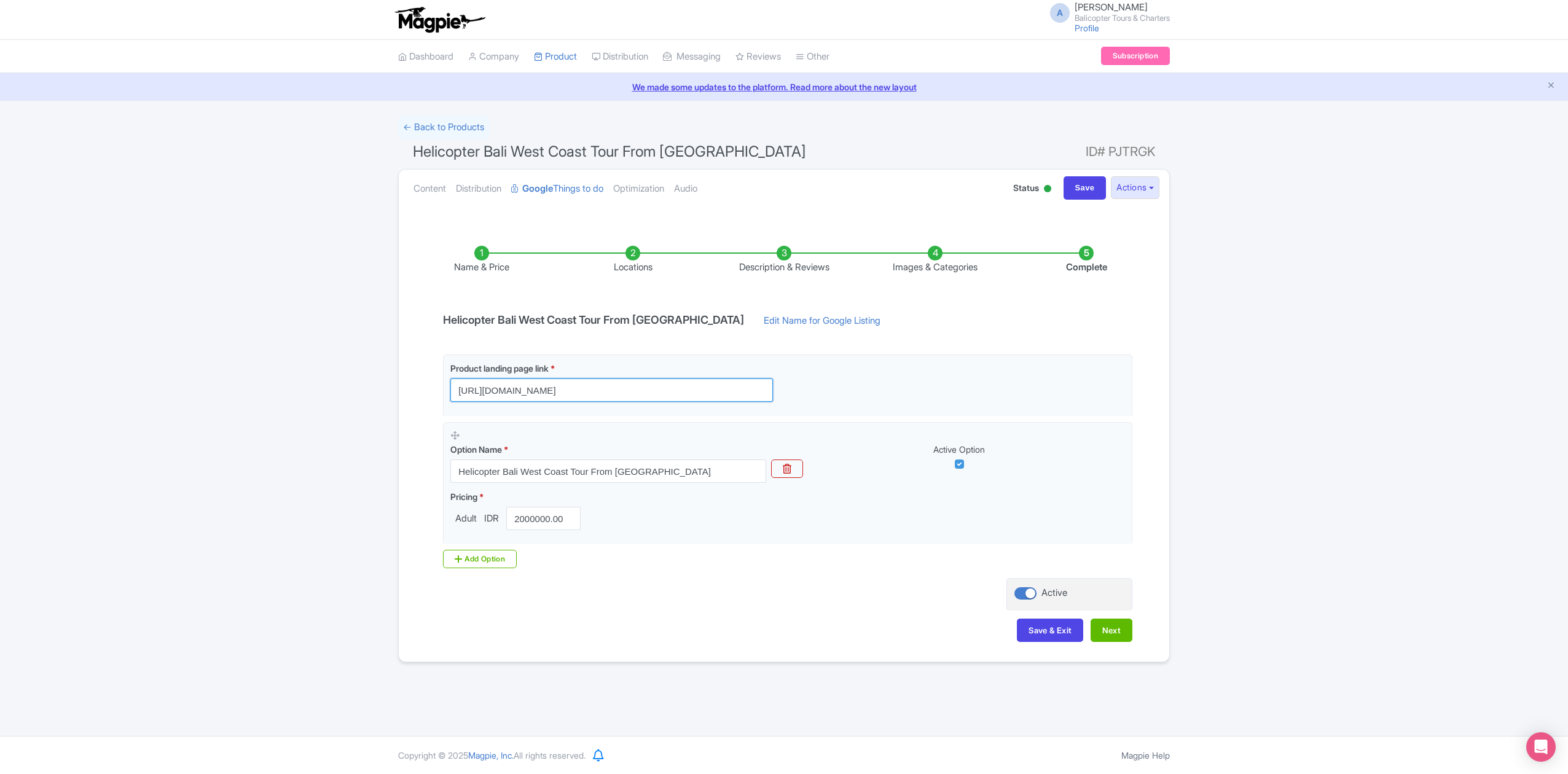
scroll to position [0, 0]
drag, startPoint x: 500, startPoint y: 395, endPoint x: 396, endPoint y: 396, distance: 104.0
click at [379, 394] on div "← Back to Products Helicopter Bali West Coast Tour From Canggu ID# PJTRGK Conte…" at bounding box center [784, 388] width 1568 height 546
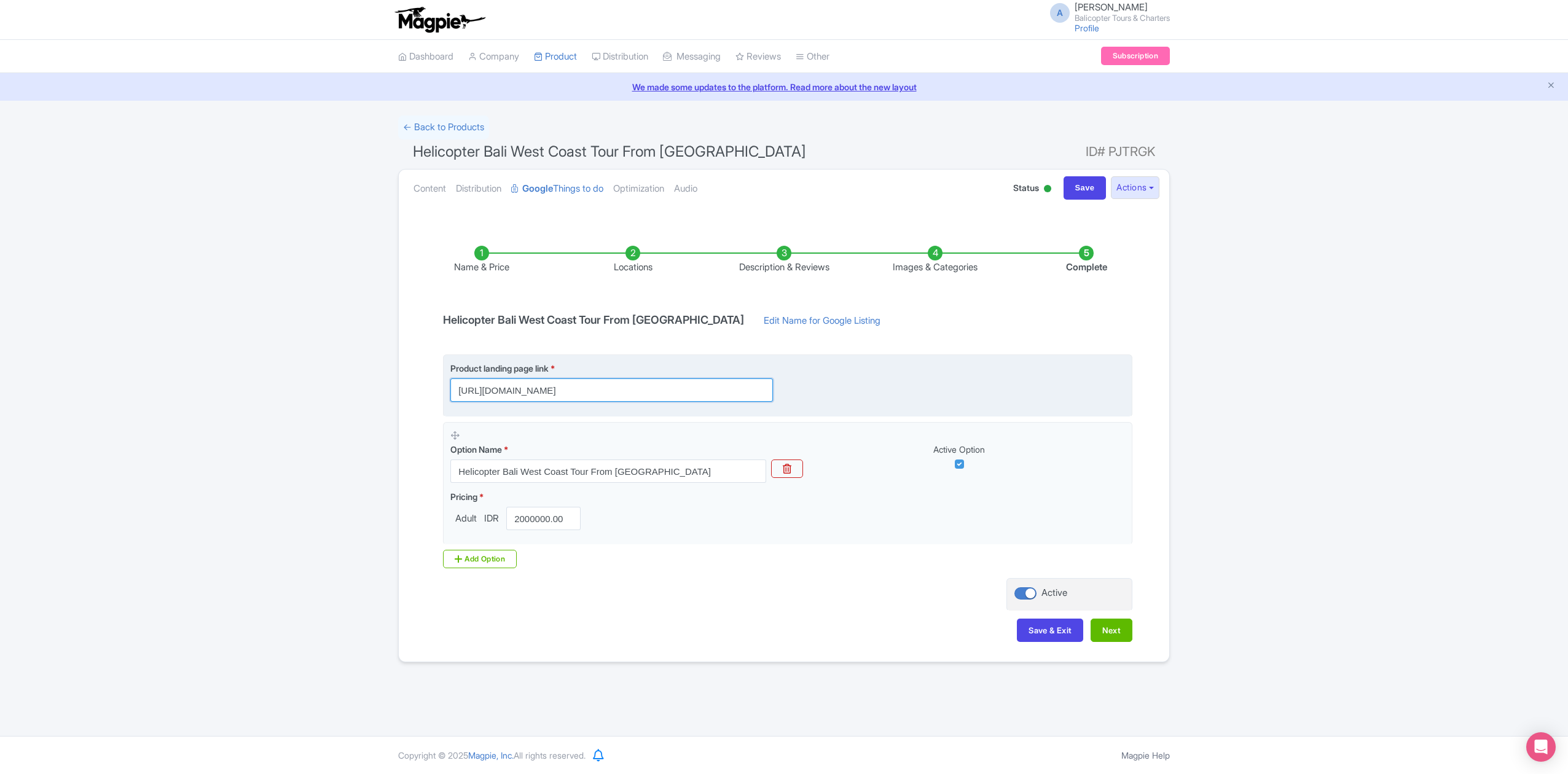
click at [527, 392] on input "https://www.balicopter.com/from-canggu-nuanu/canggu-coastline-helicopter-tour?u…" at bounding box center [612, 389] width 323 height 24
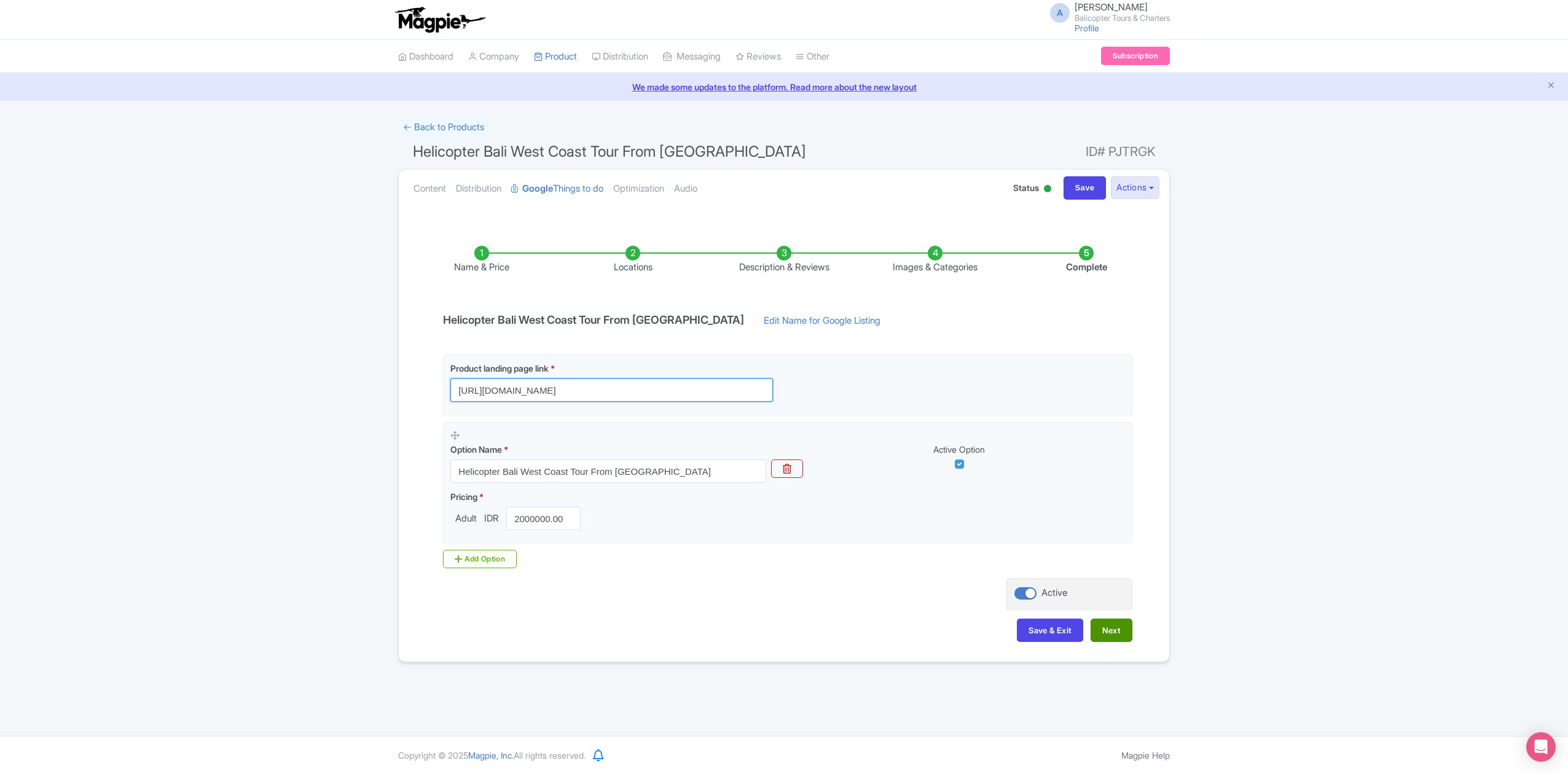
type input "https://www.balicopter.com/from-canggu-nuanu/canggu-coastline-helicopter-tour"
click at [1108, 634] on button "Next" at bounding box center [1112, 630] width 42 height 24
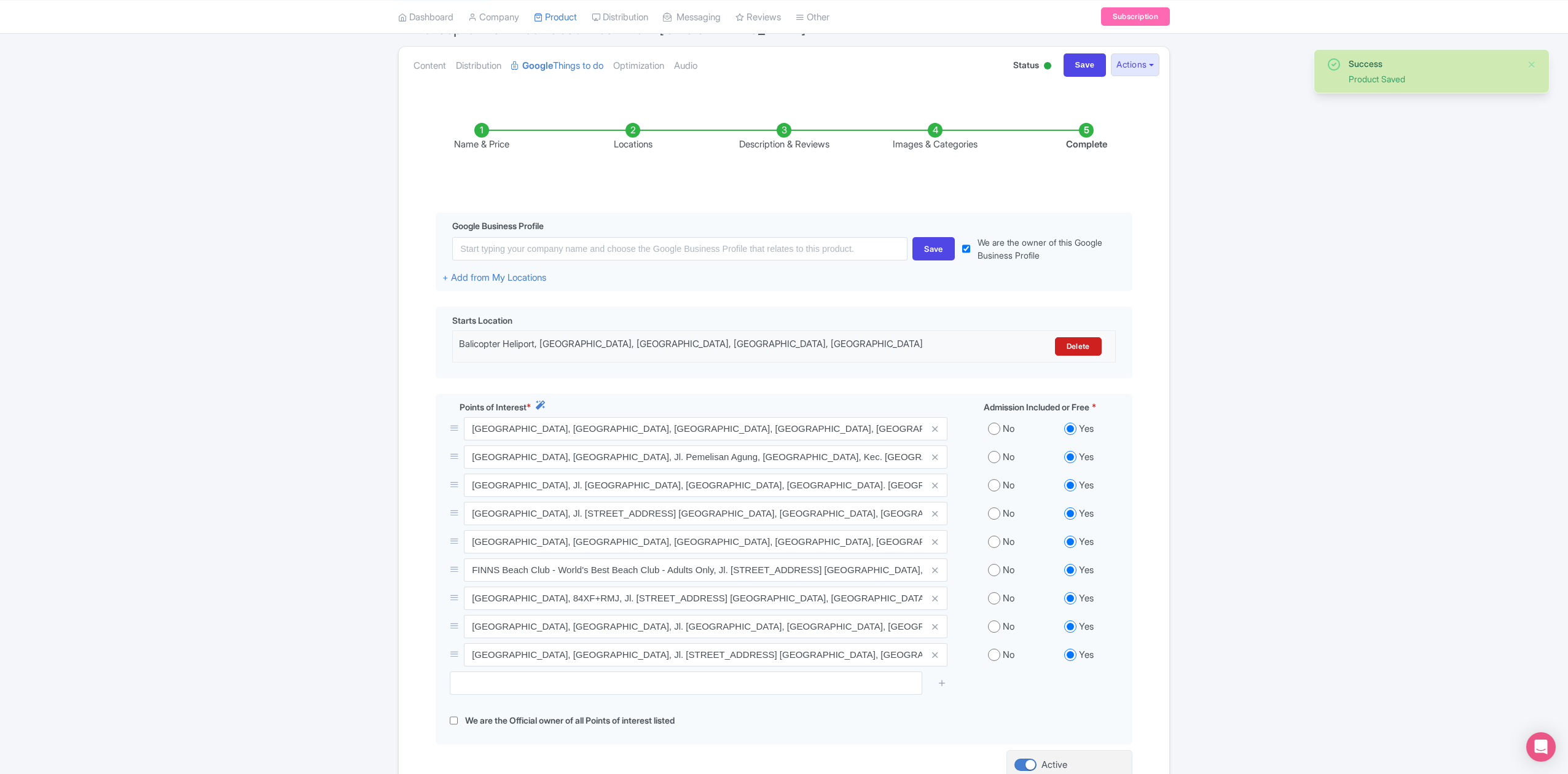
scroll to position [259, 0]
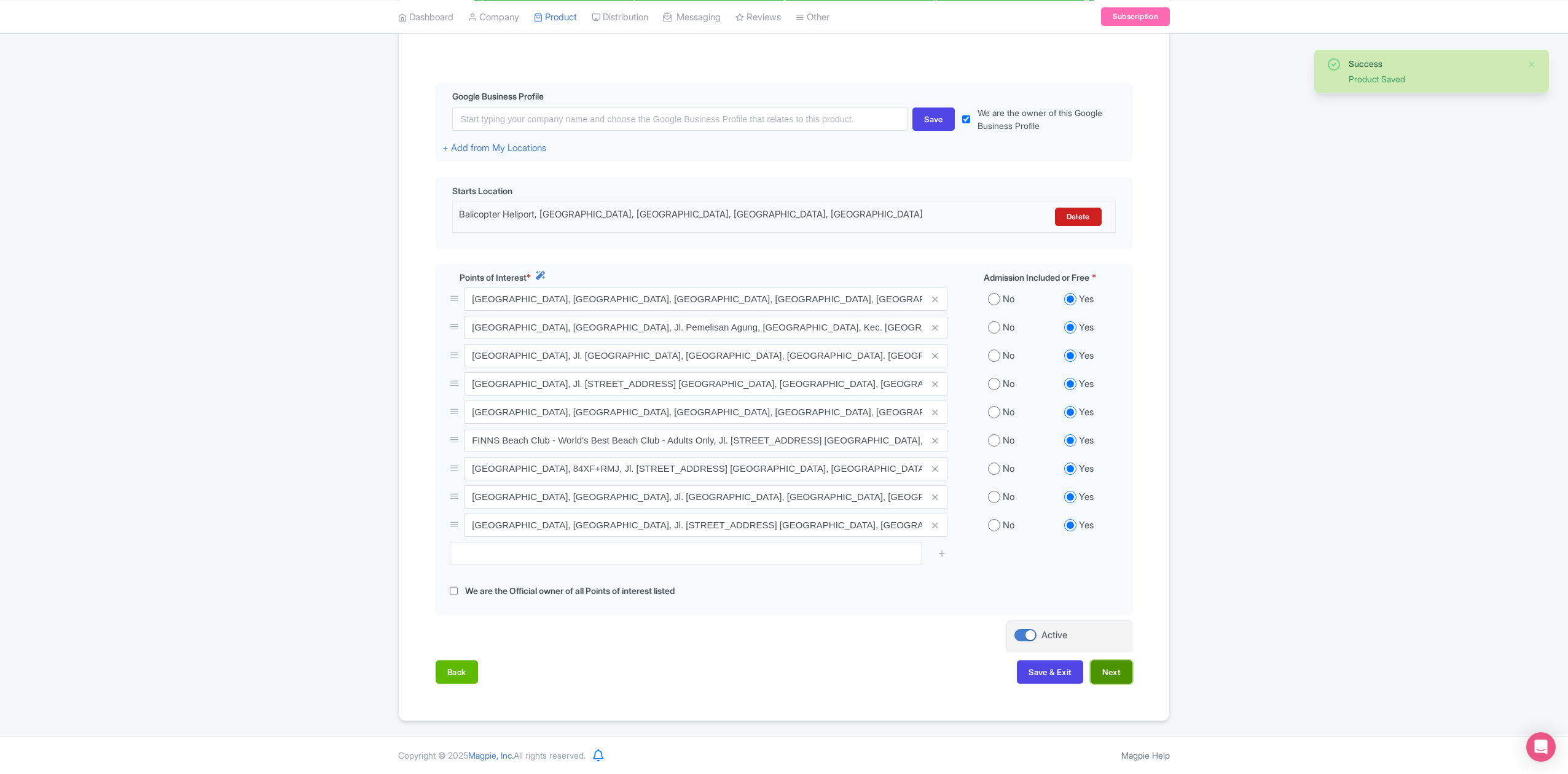
click at [1104, 669] on button "Next" at bounding box center [1112, 672] width 42 height 24
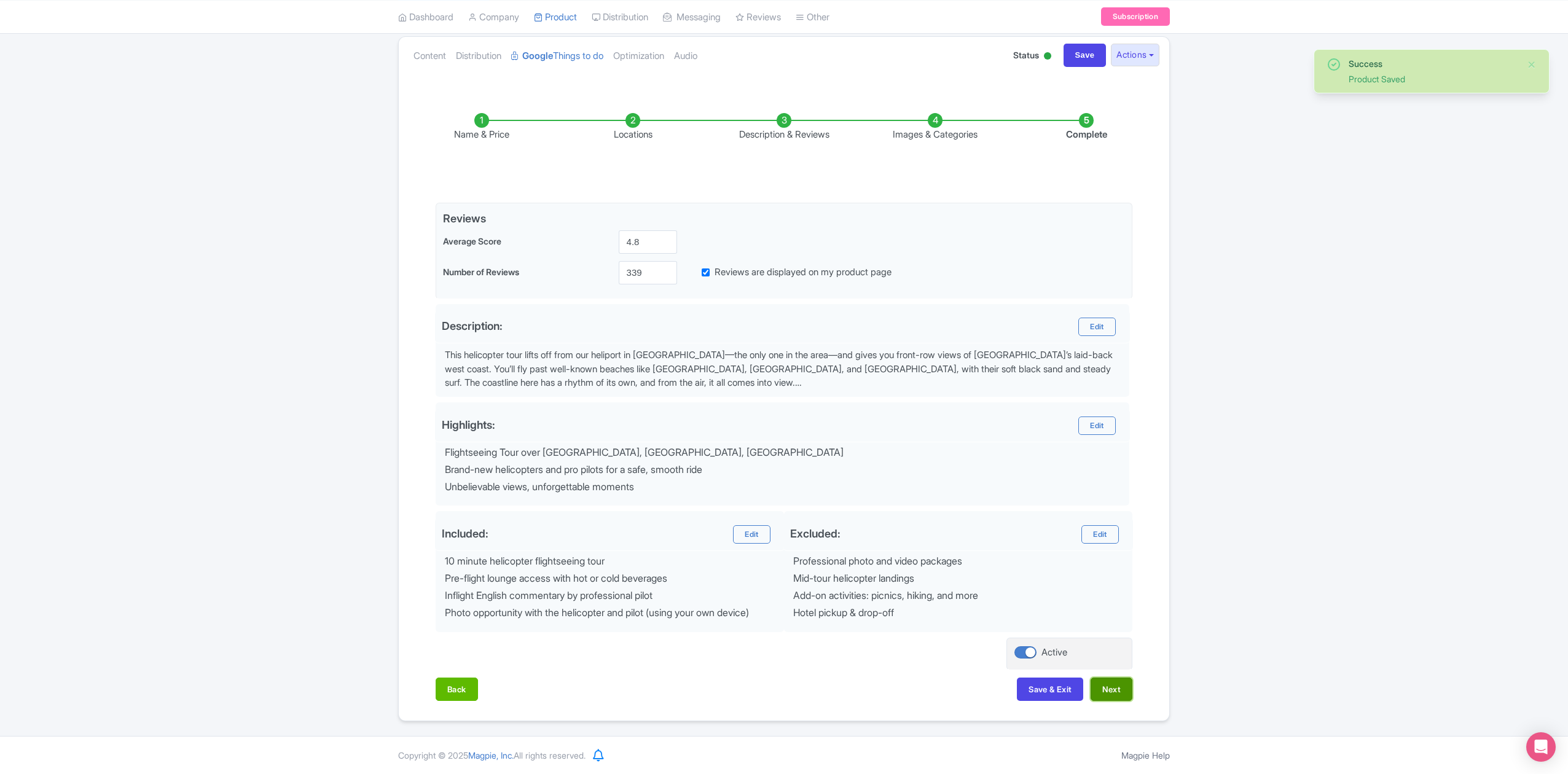
click at [1115, 693] on button "Next" at bounding box center [1112, 689] width 42 height 24
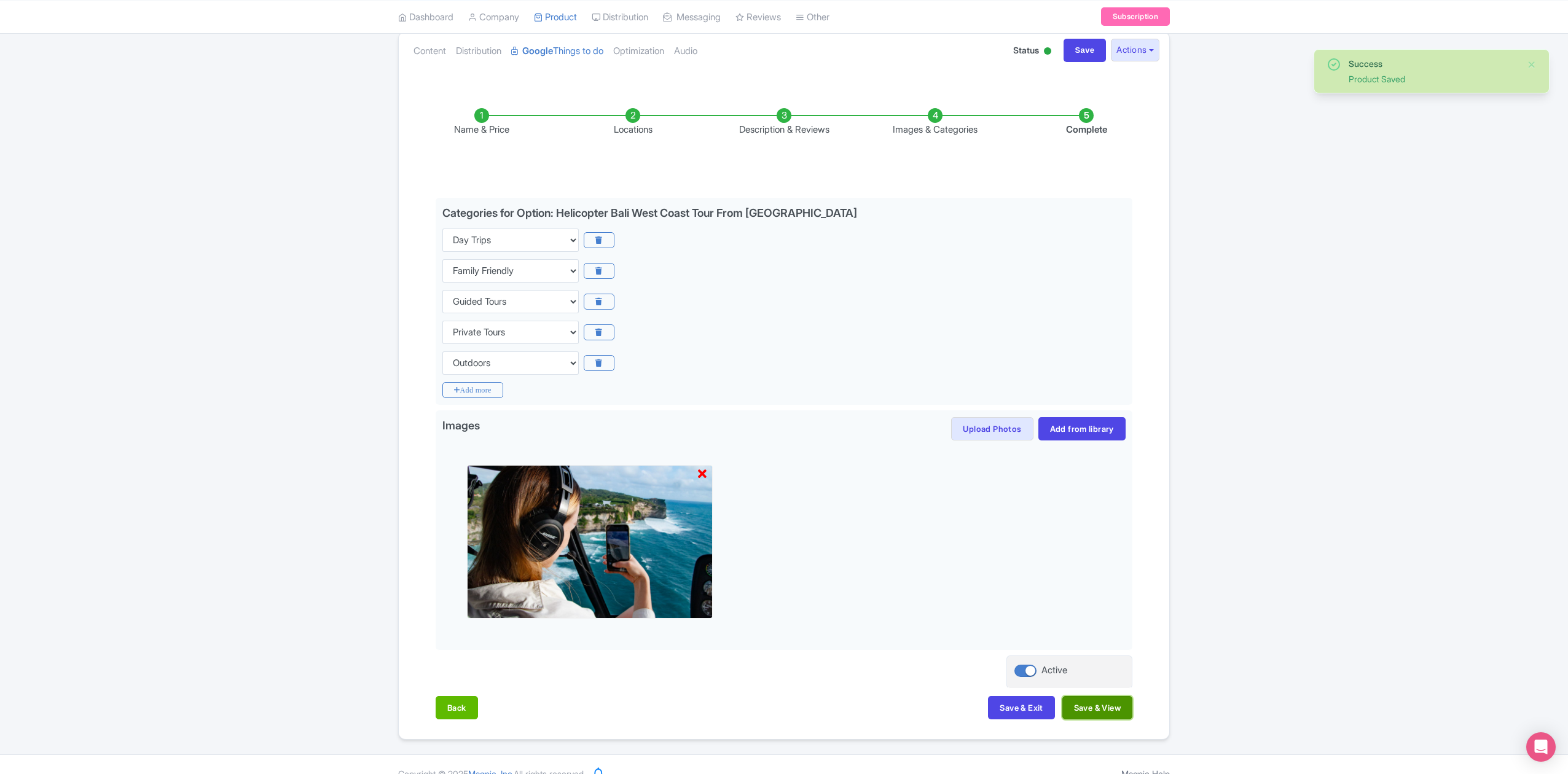
click at [1116, 706] on button "Save & View" at bounding box center [1098, 707] width 70 height 24
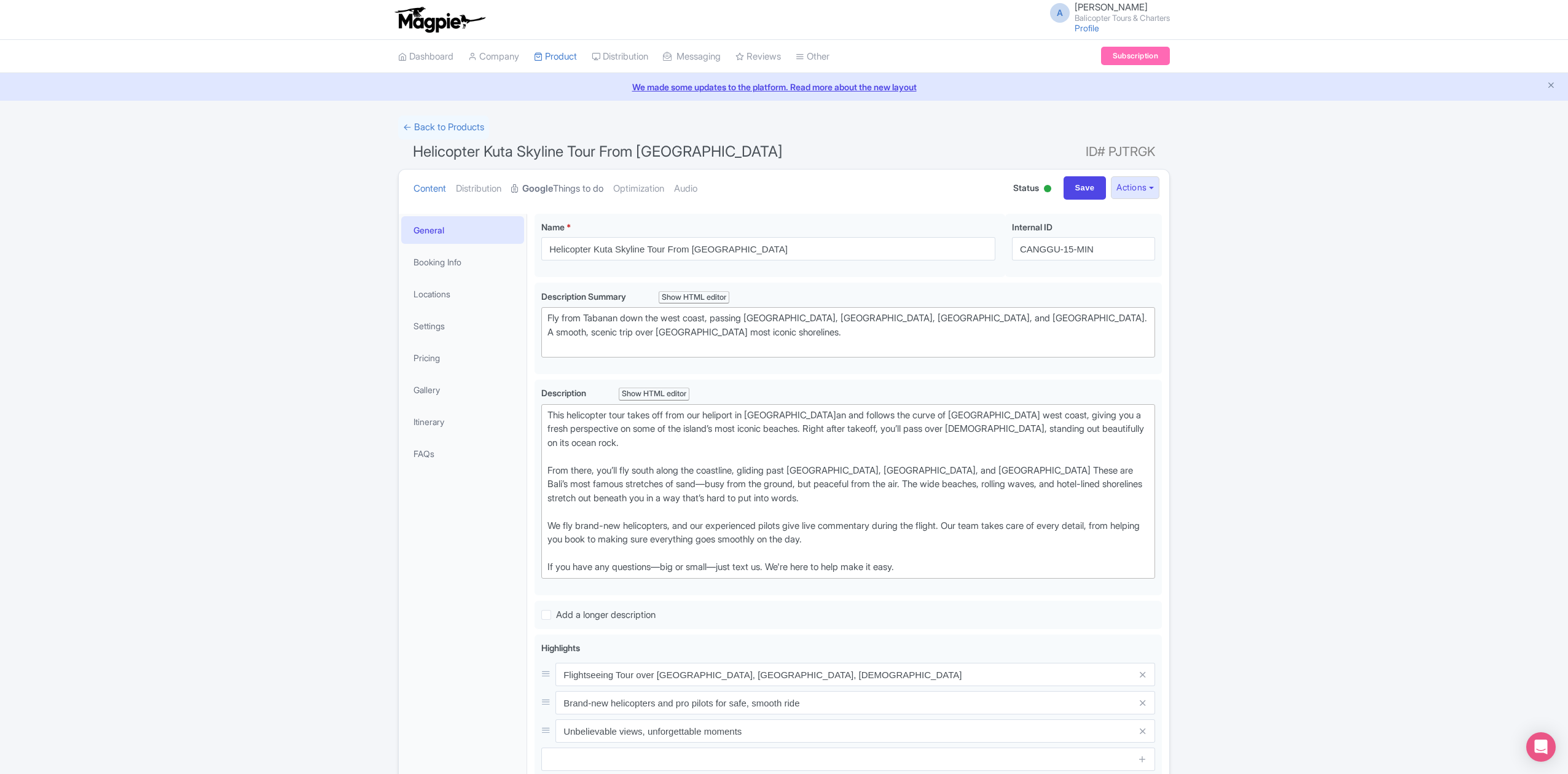
click at [553, 189] on strong "Google" at bounding box center [537, 189] width 30 height 14
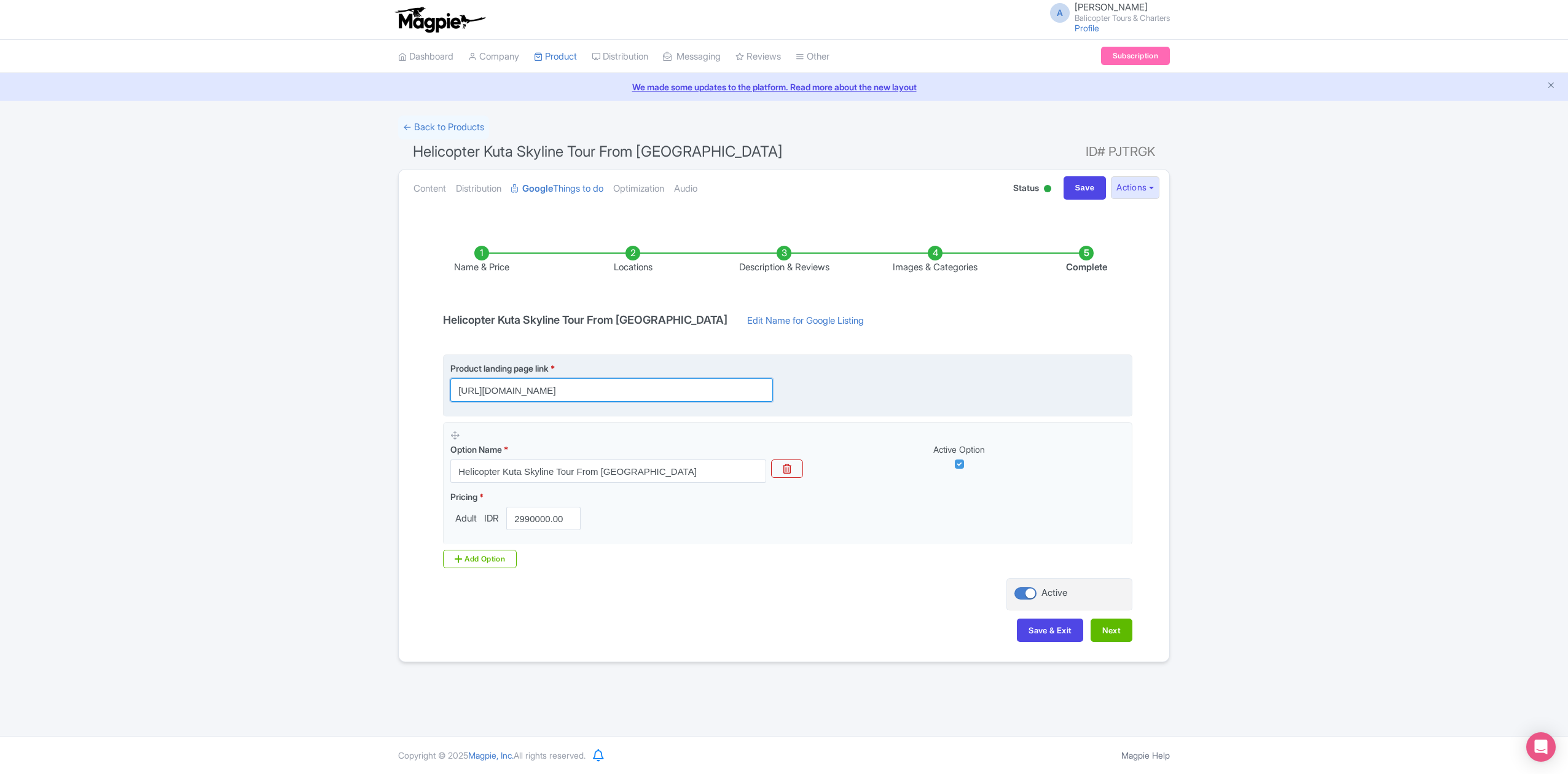
scroll to position [0, 558]
drag, startPoint x: 762, startPoint y: 392, endPoint x: 826, endPoint y: 398, distance: 64.3
click at [826, 398] on div "Product landing page link * [URL][DOMAIN_NAME]" at bounding box center [788, 382] width 674 height 40
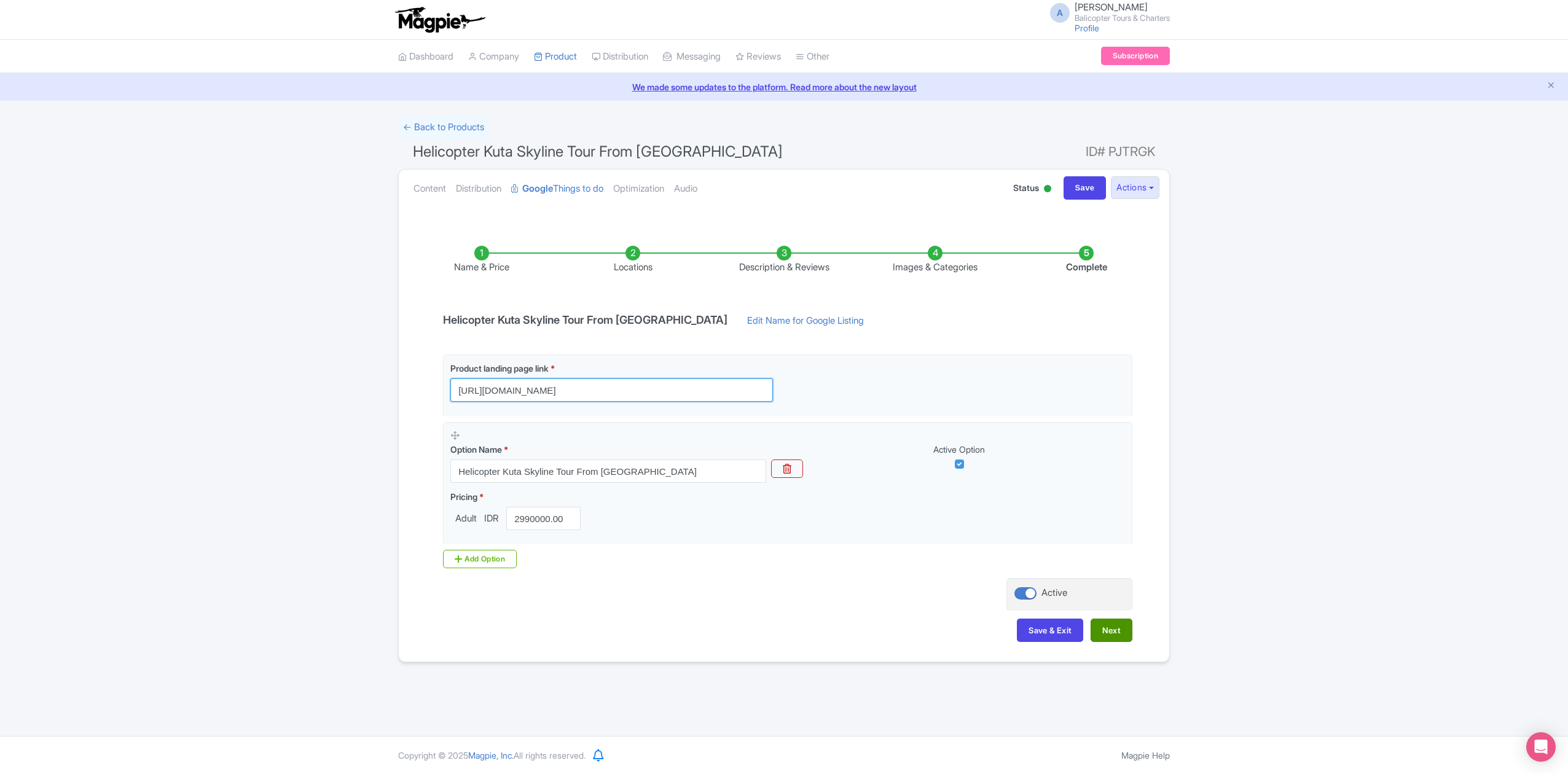
type input "[URL][DOMAIN_NAME]"
click at [1126, 634] on button "Next" at bounding box center [1112, 630] width 42 height 24
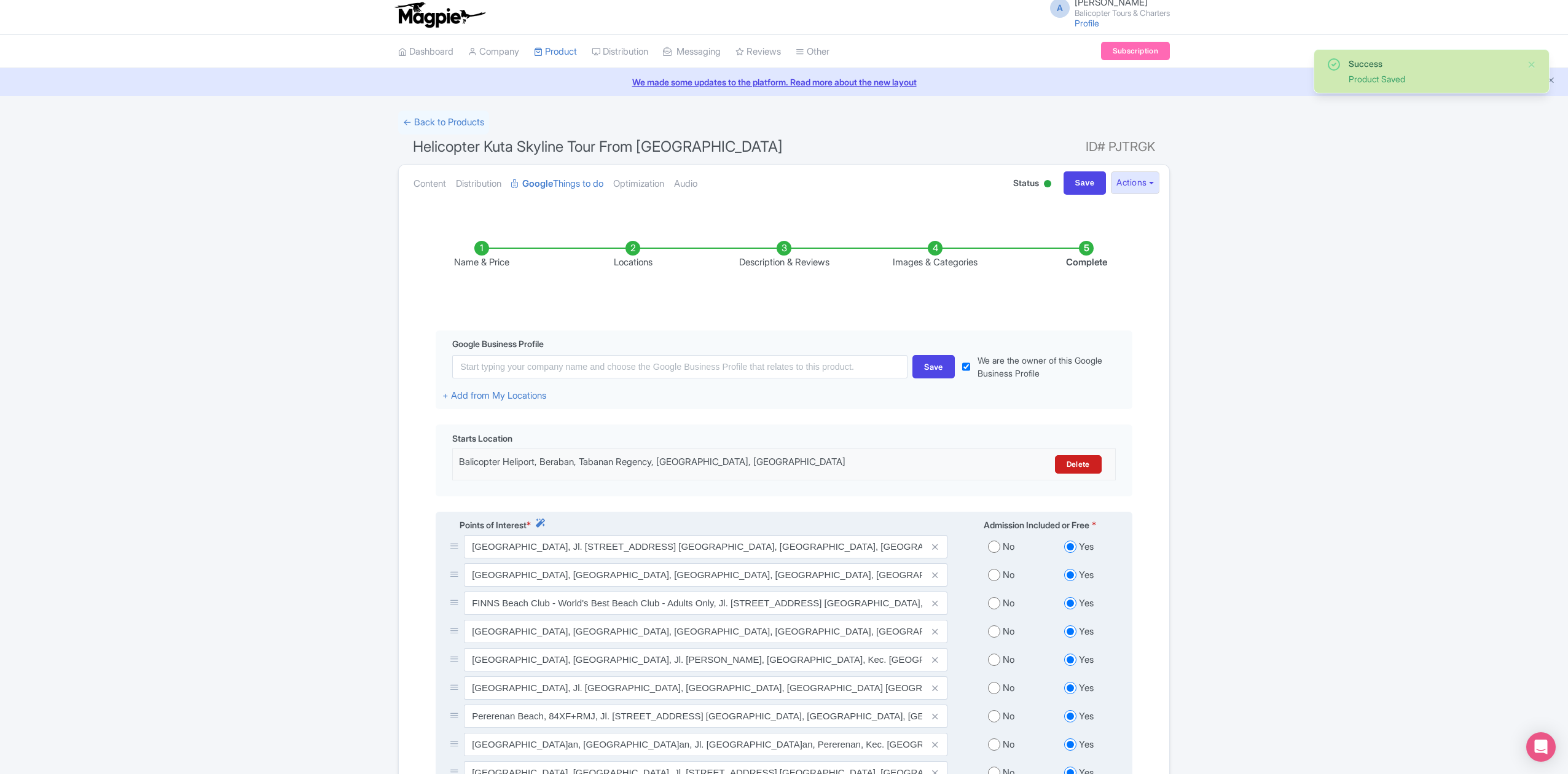
scroll to position [259, 0]
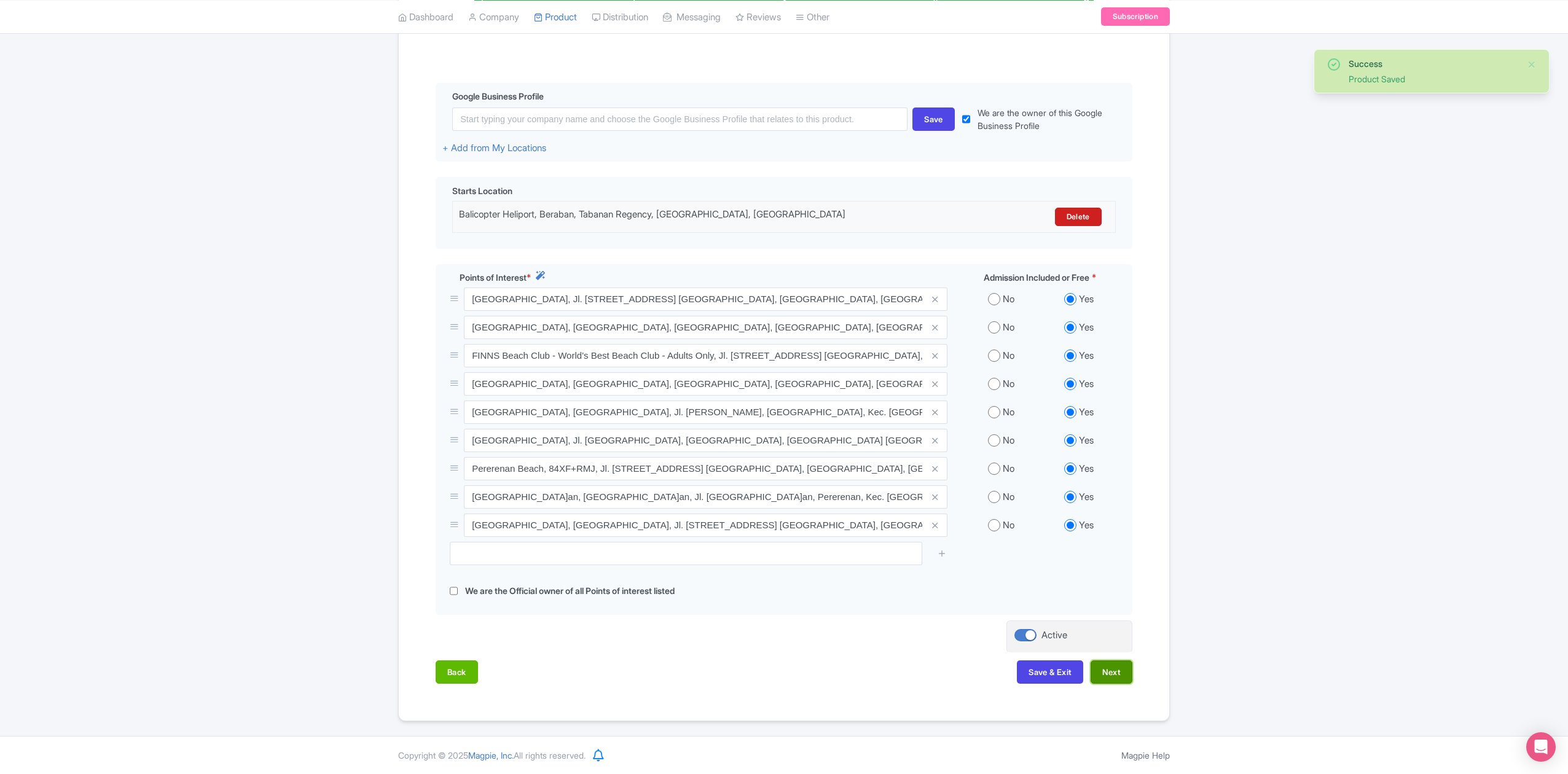
click at [1116, 669] on button "Next" at bounding box center [1112, 672] width 42 height 24
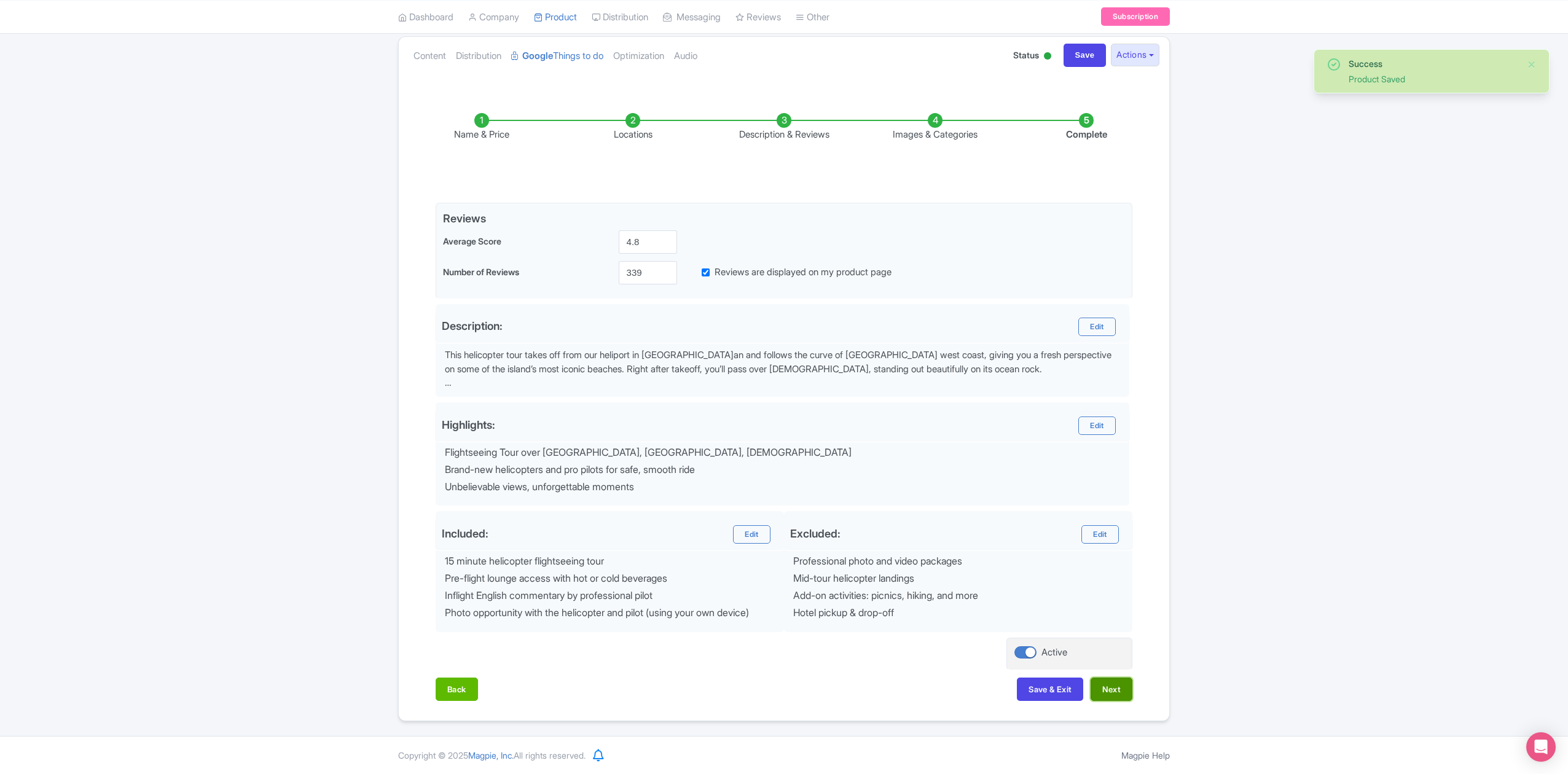
click at [1114, 691] on button "Next" at bounding box center [1112, 689] width 42 height 24
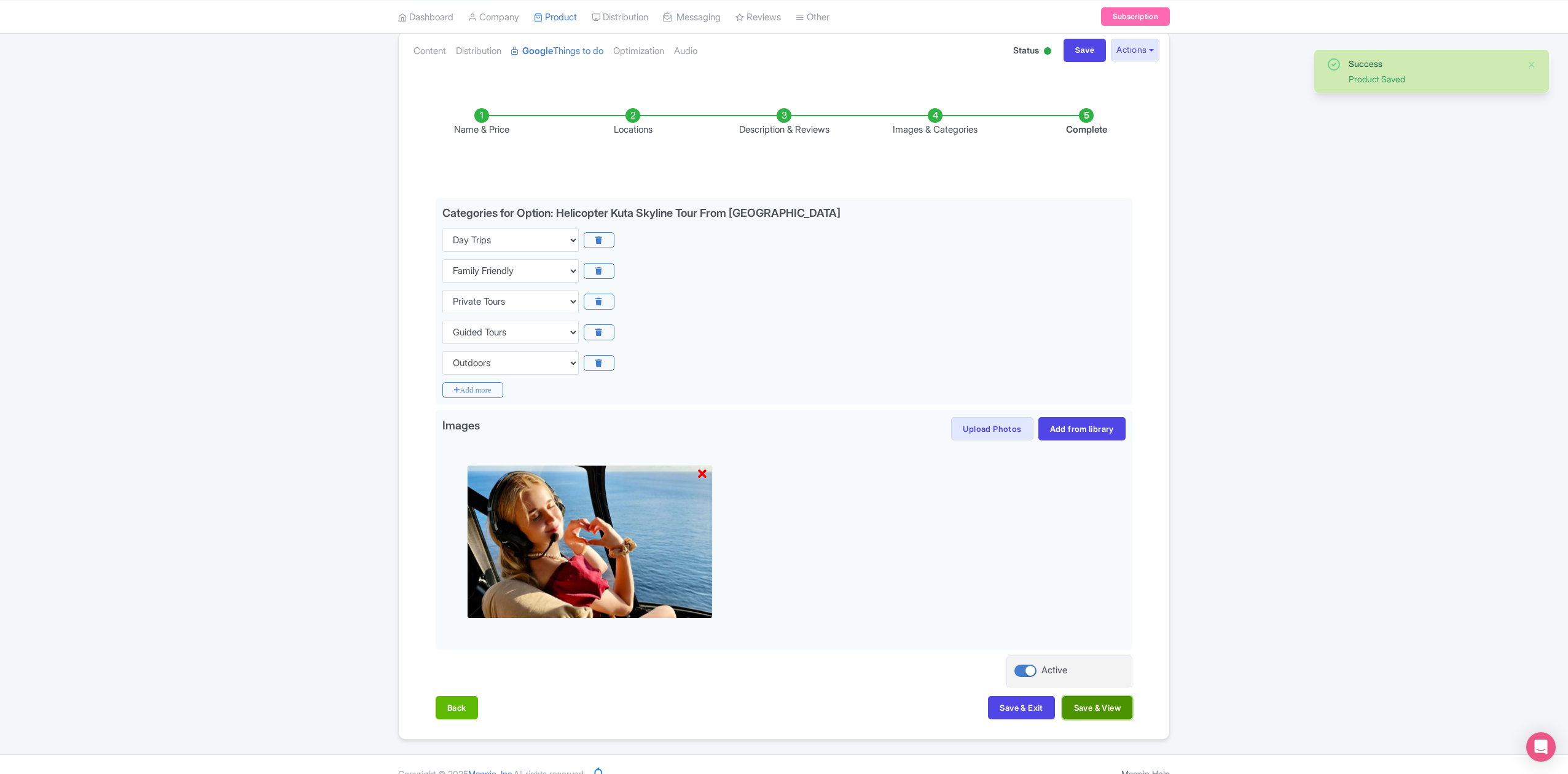
click at [1117, 708] on button "Save & View" at bounding box center [1098, 707] width 70 height 24
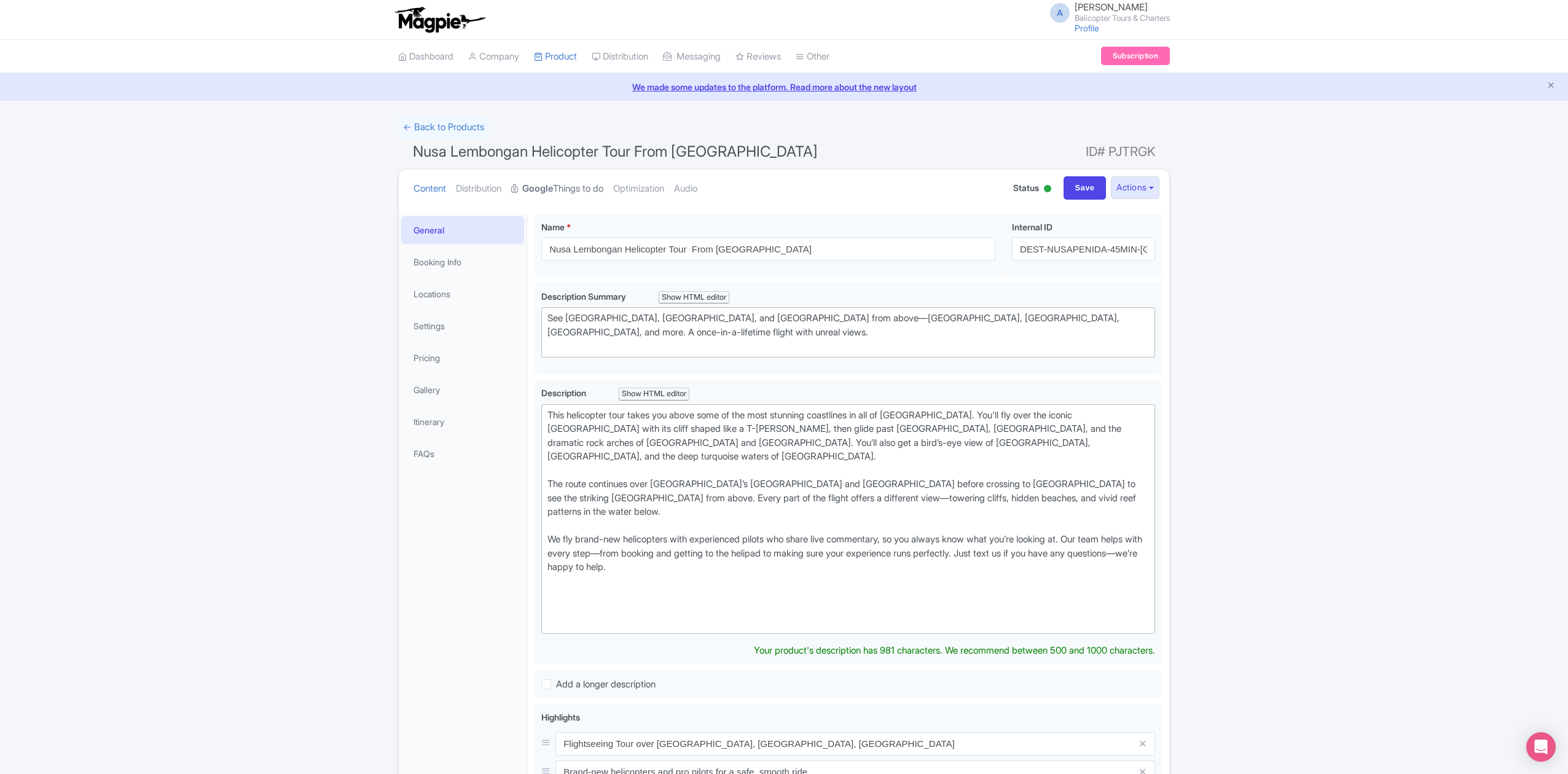
click at [580, 187] on link "Google Things to do" at bounding box center [557, 189] width 92 height 39
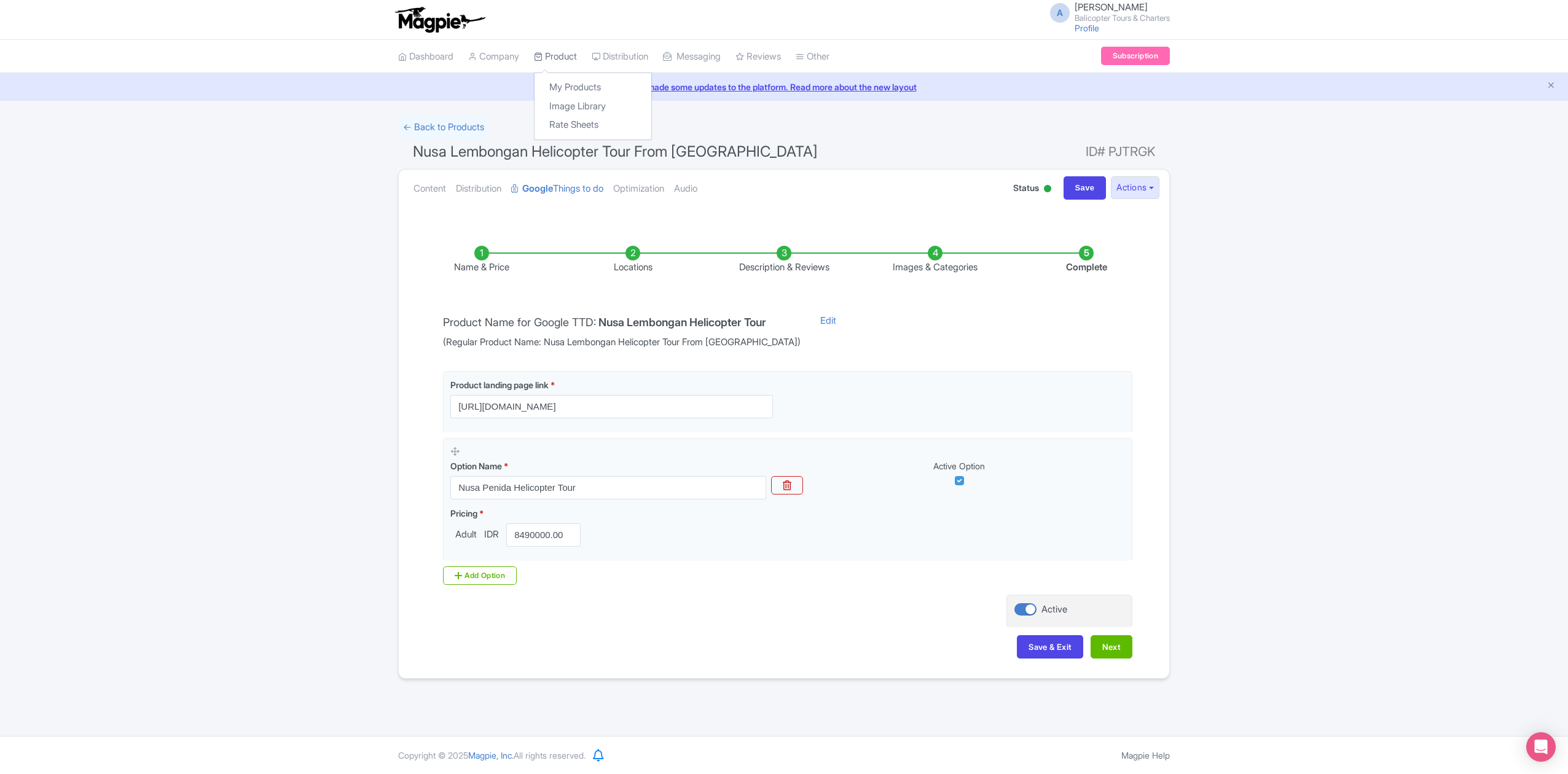
click at [562, 60] on link "Product" at bounding box center [555, 56] width 43 height 33
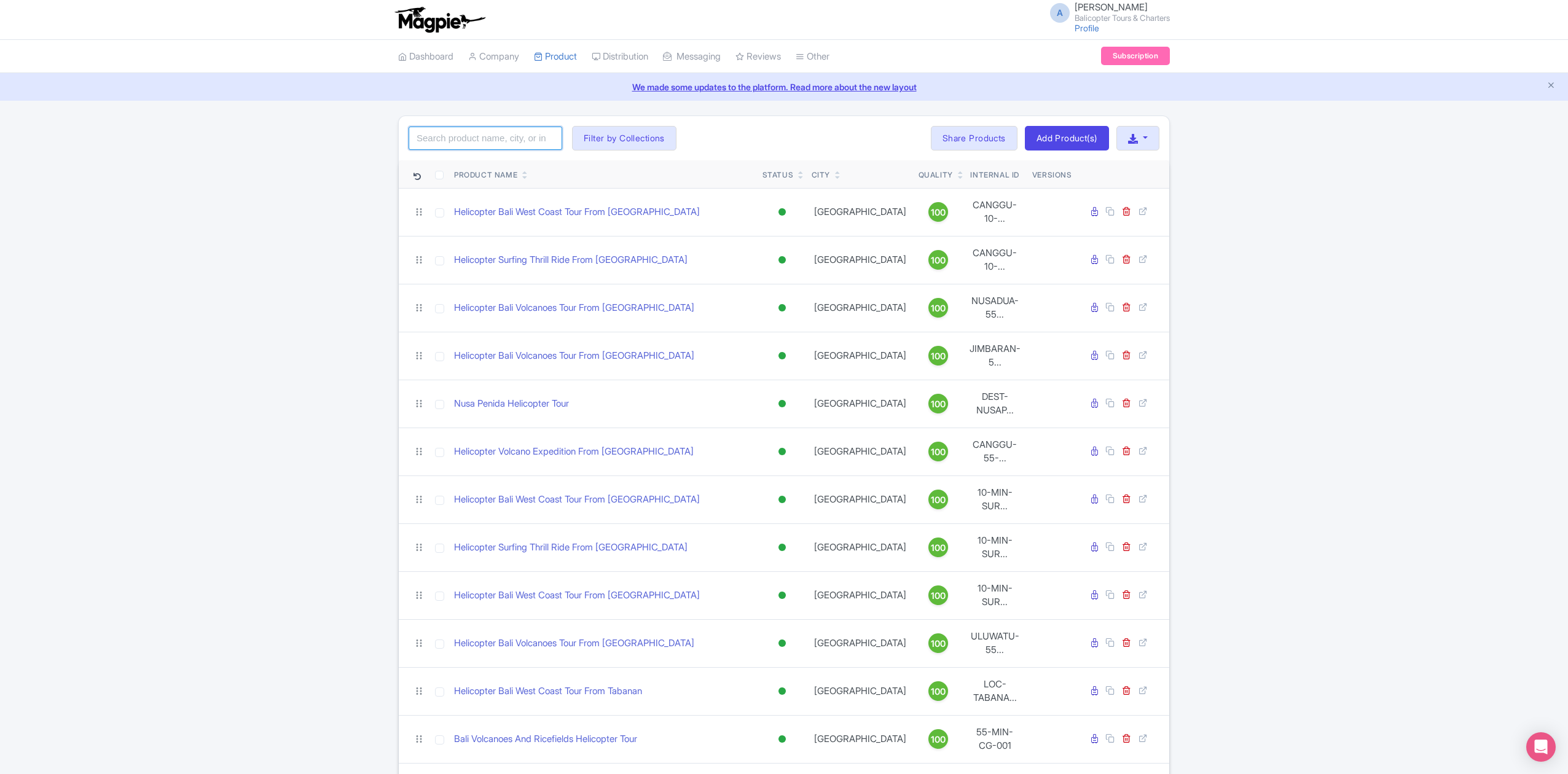
click at [505, 139] on input "search" at bounding box center [485, 138] width 153 height 24
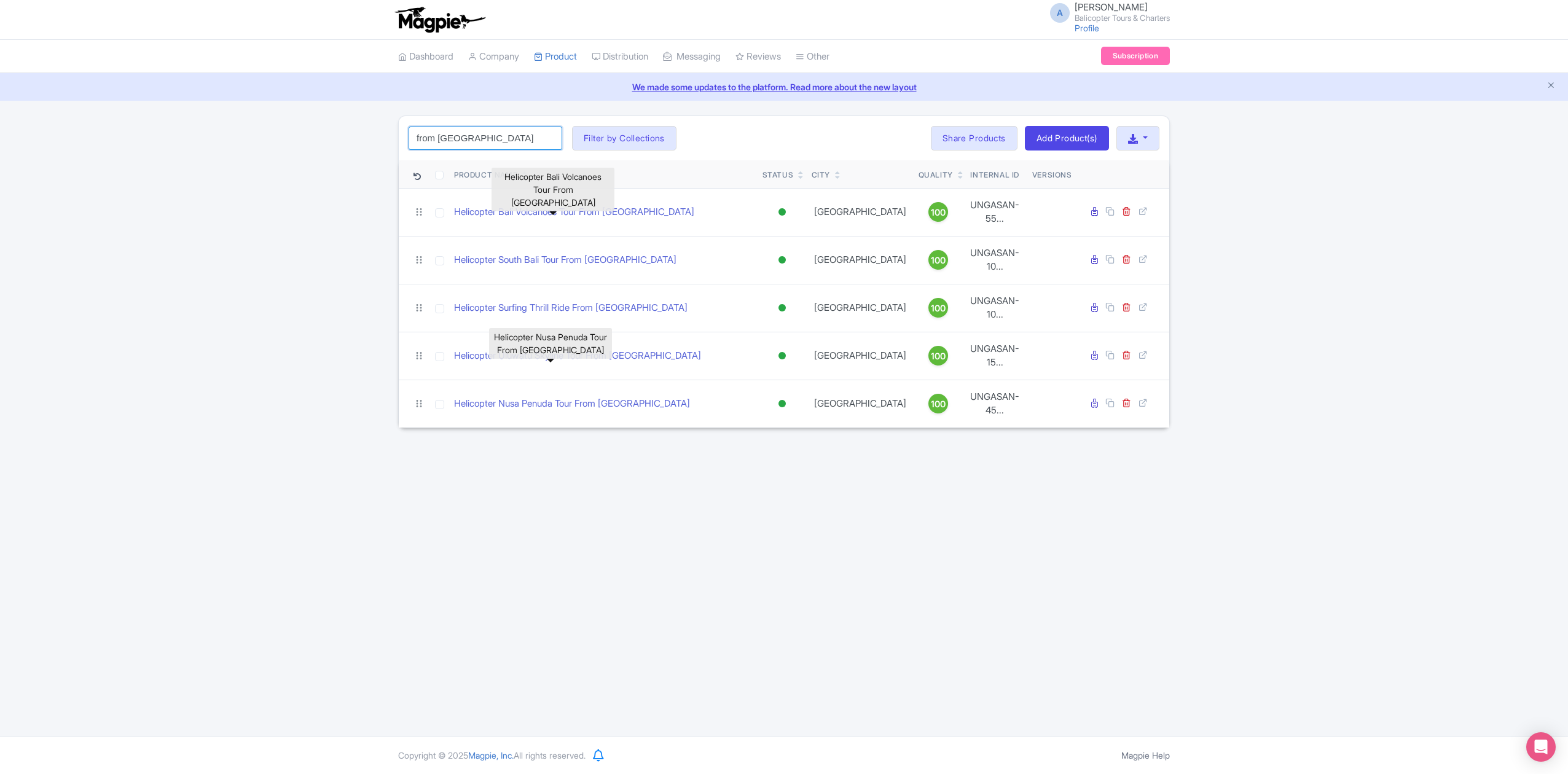
click at [478, 147] on input "from ungasan" at bounding box center [485, 138] width 153 height 24
drag, startPoint x: 482, startPoint y: 146, endPoint x: 438, endPoint y: 138, distance: 44.7
click at [438, 138] on input "from nusa dua" at bounding box center [485, 138] width 153 height 24
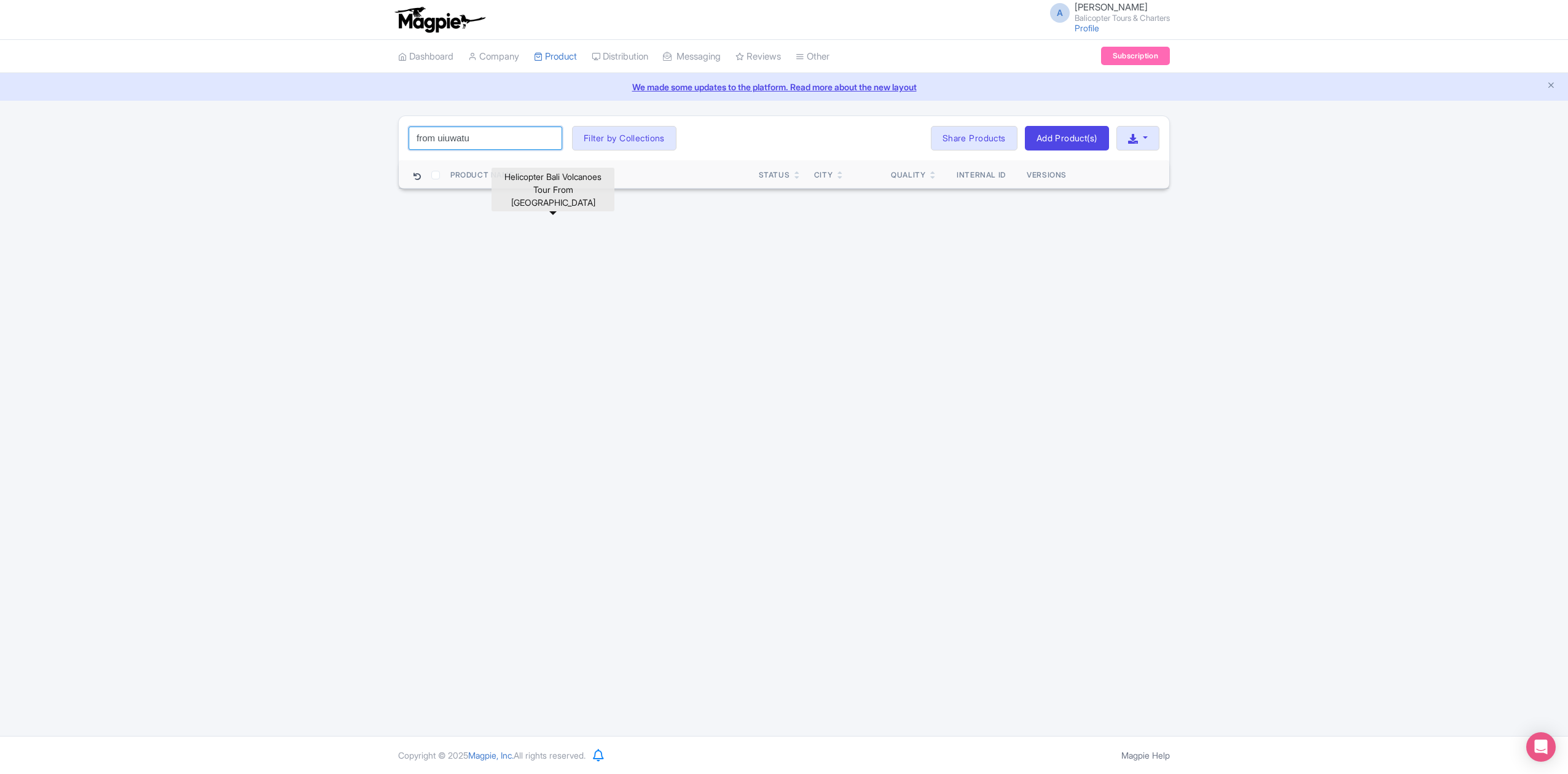
click at [498, 138] on input "from uiuwatu" at bounding box center [485, 138] width 153 height 24
click at [491, 141] on input "from uiuwatu" at bounding box center [485, 138] width 153 height 24
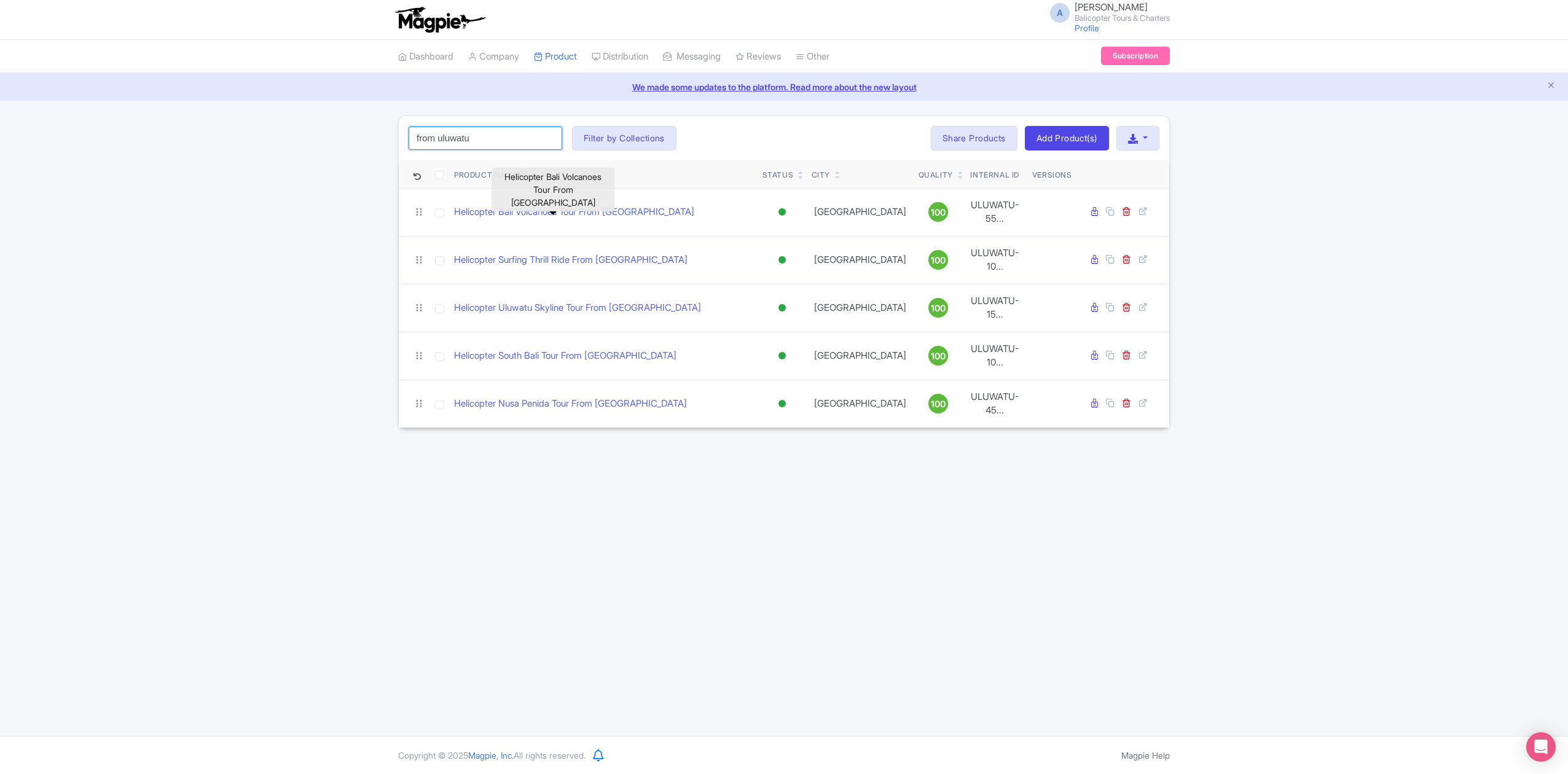
drag, startPoint x: 500, startPoint y: 143, endPoint x: 439, endPoint y: 153, distance: 61.8
click at [439, 153] on div "from uluwatu Search Filter by Collections Bali Volcanoes And Ricefields Helicop…" at bounding box center [784, 138] width 771 height 44
click button "Search" at bounding box center [0, 0] width 0 height 0
drag, startPoint x: 475, startPoint y: 141, endPoint x: 384, endPoint y: 136, distance: 91.1
click at [384, 136] on div "from jimbaran Search Filter by Collections Bali Volcanoes And Ricefields Helico…" at bounding box center [784, 271] width 1568 height 312
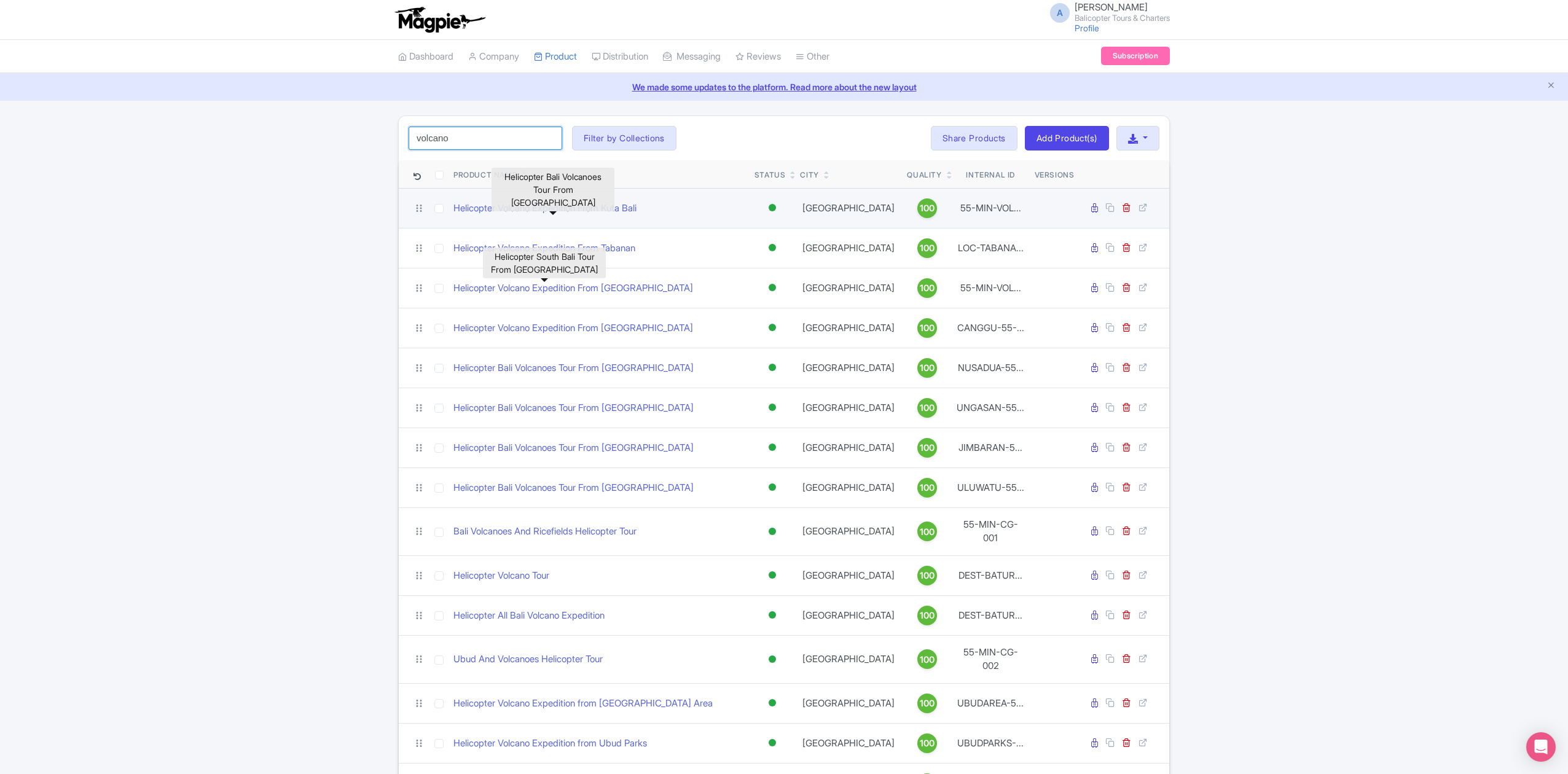
type input "volcanoe"
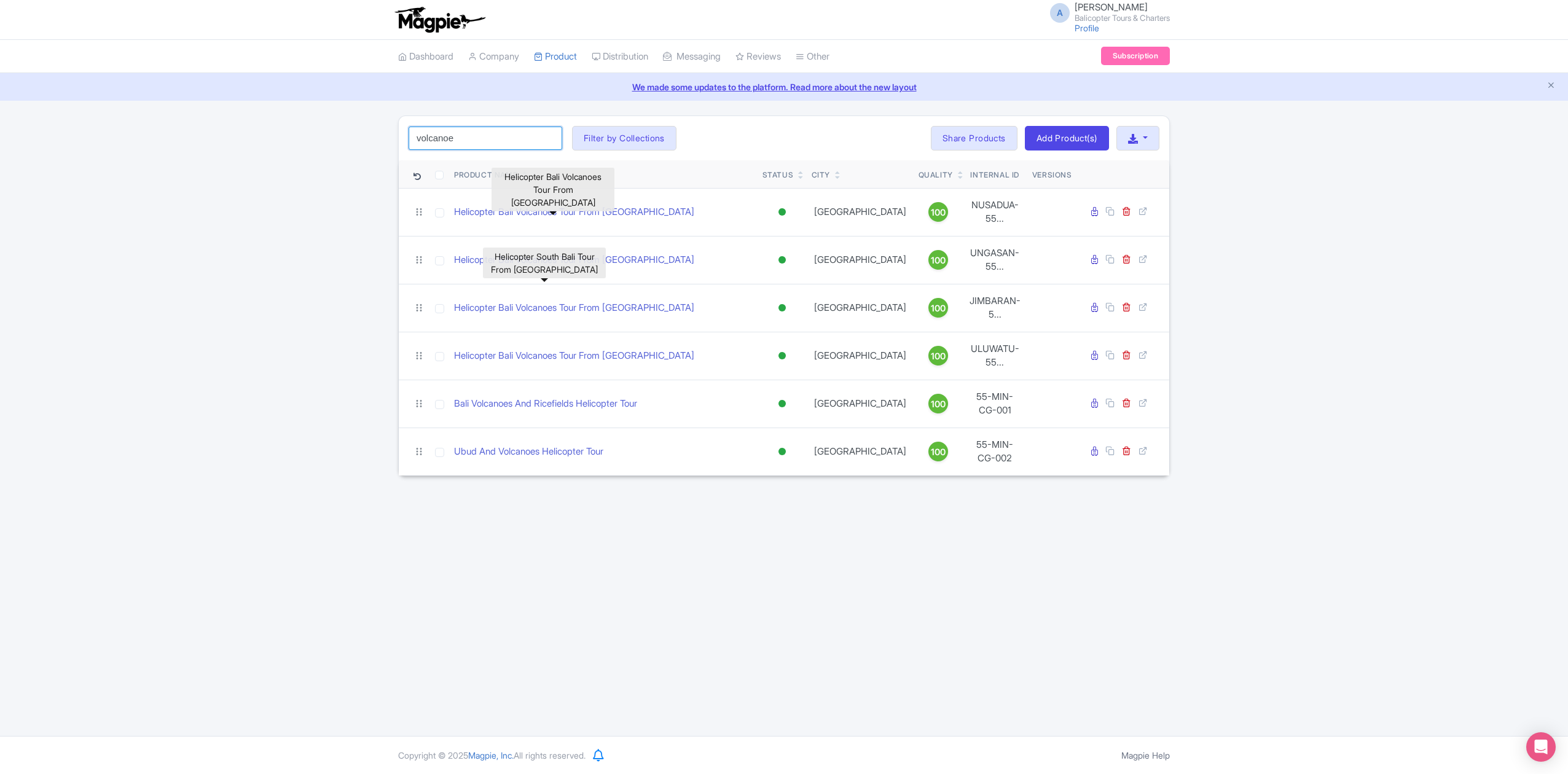
click at [550, 140] on input "volcanoe" at bounding box center [485, 138] width 153 height 24
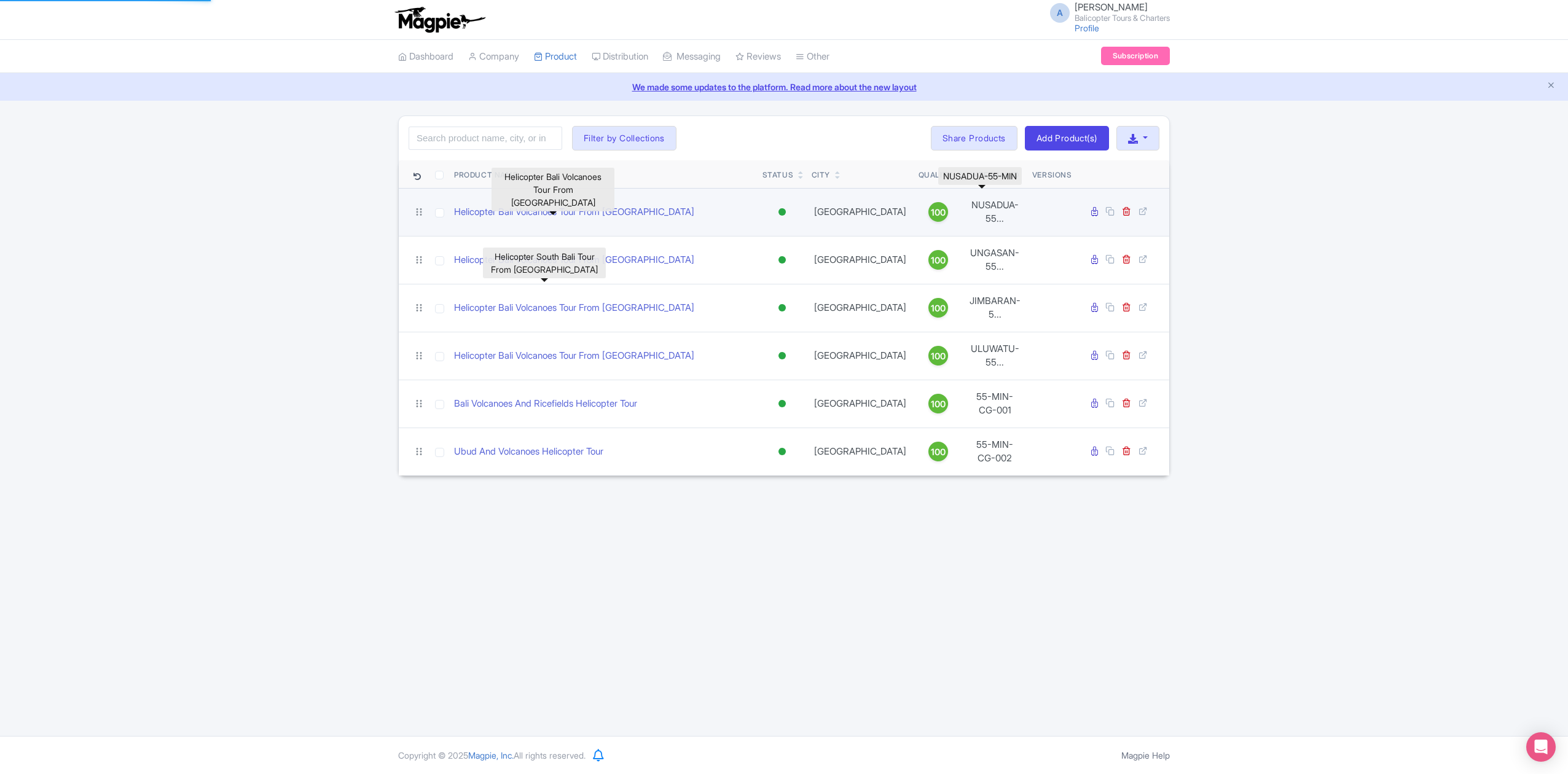
click at [979, 189] on td "NUSADUA-55..." at bounding box center [995, 211] width 65 height 48
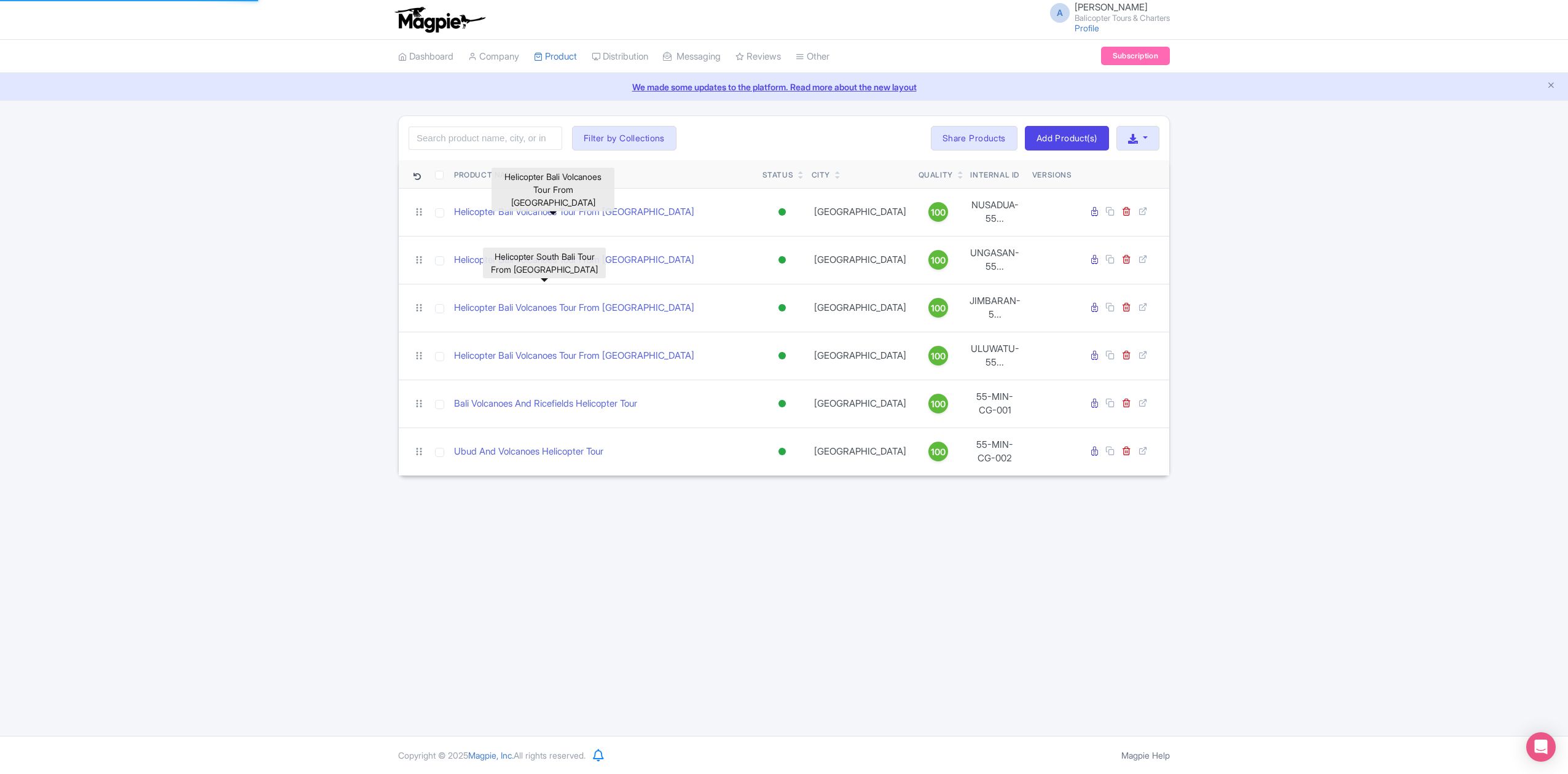
click at [981, 188] on th "Internal ID" at bounding box center [995, 174] width 65 height 29
click at [982, 179] on th "Internal ID" at bounding box center [995, 174] width 65 height 29
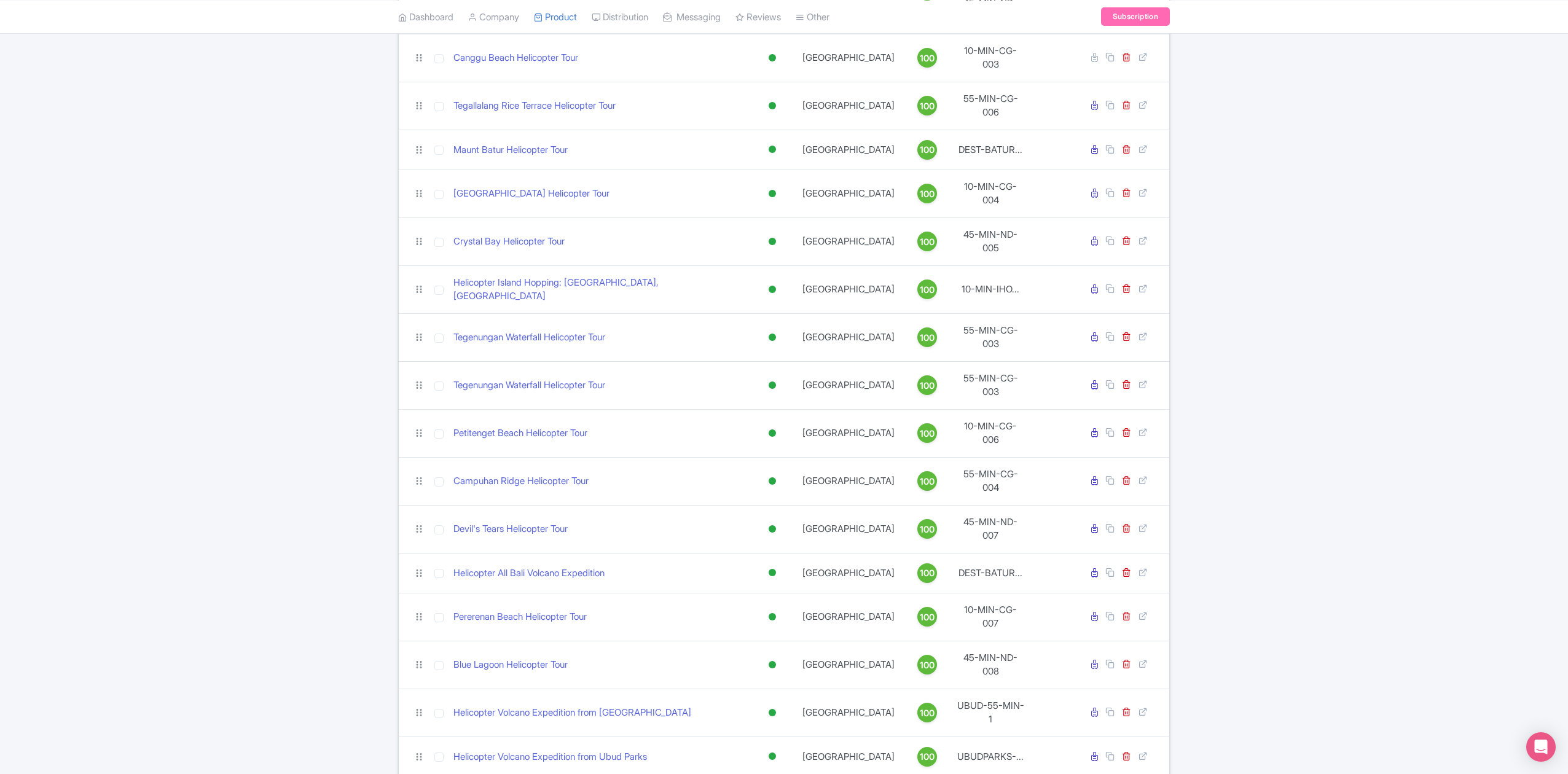
scroll to position [917, 0]
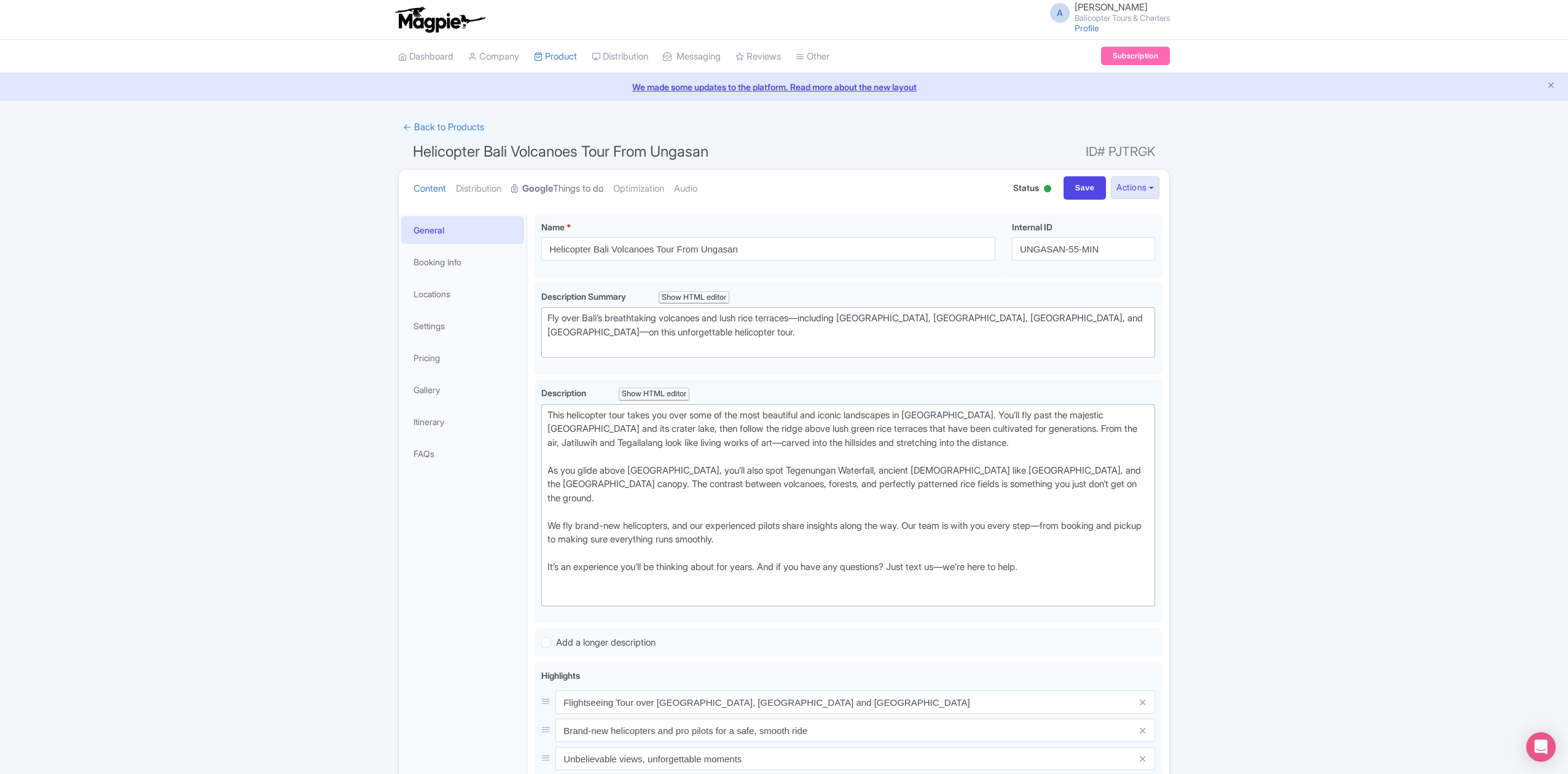
click at [552, 194] on strong "Google" at bounding box center [537, 189] width 30 height 14
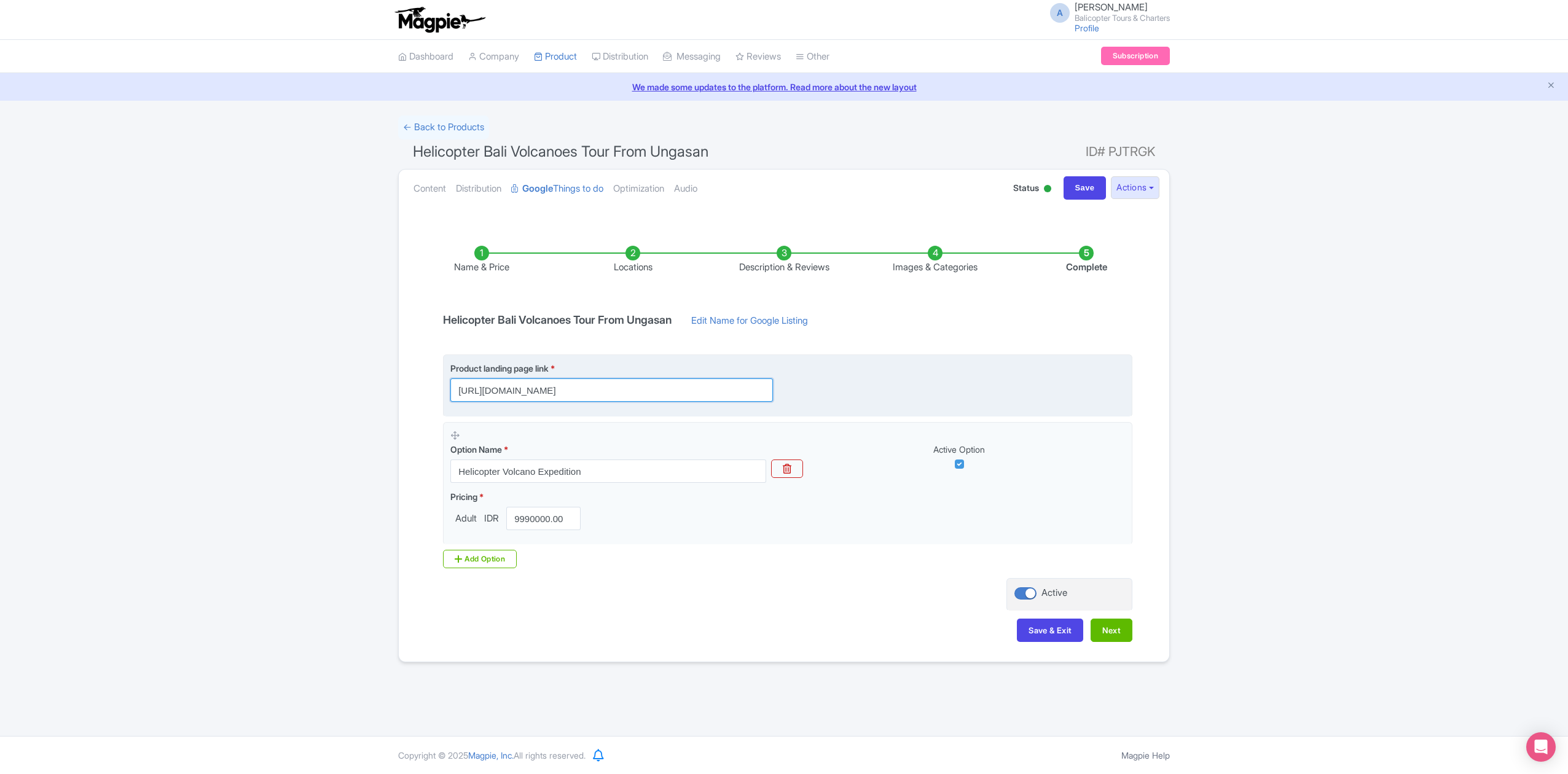
scroll to position [0, 639]
drag, startPoint x: 723, startPoint y: 392, endPoint x: 822, endPoint y: 406, distance: 100.0
click at [822, 406] on fieldset "Product landing page link * https://www.balicopter.com/from-canggu-nuanu/bali-v…" at bounding box center [788, 385] width 690 height 62
click at [727, 394] on input "https://www.balicopter.com/from-canggu-nuanu/bali-volcanoes-and-ricefields-heli…" at bounding box center [612, 389] width 323 height 24
click at [583, 393] on input "https://www.balicopter.com/from-canggu-nuanu/bali-volcanoes-and-ricefields-heli…" at bounding box center [612, 389] width 323 height 24
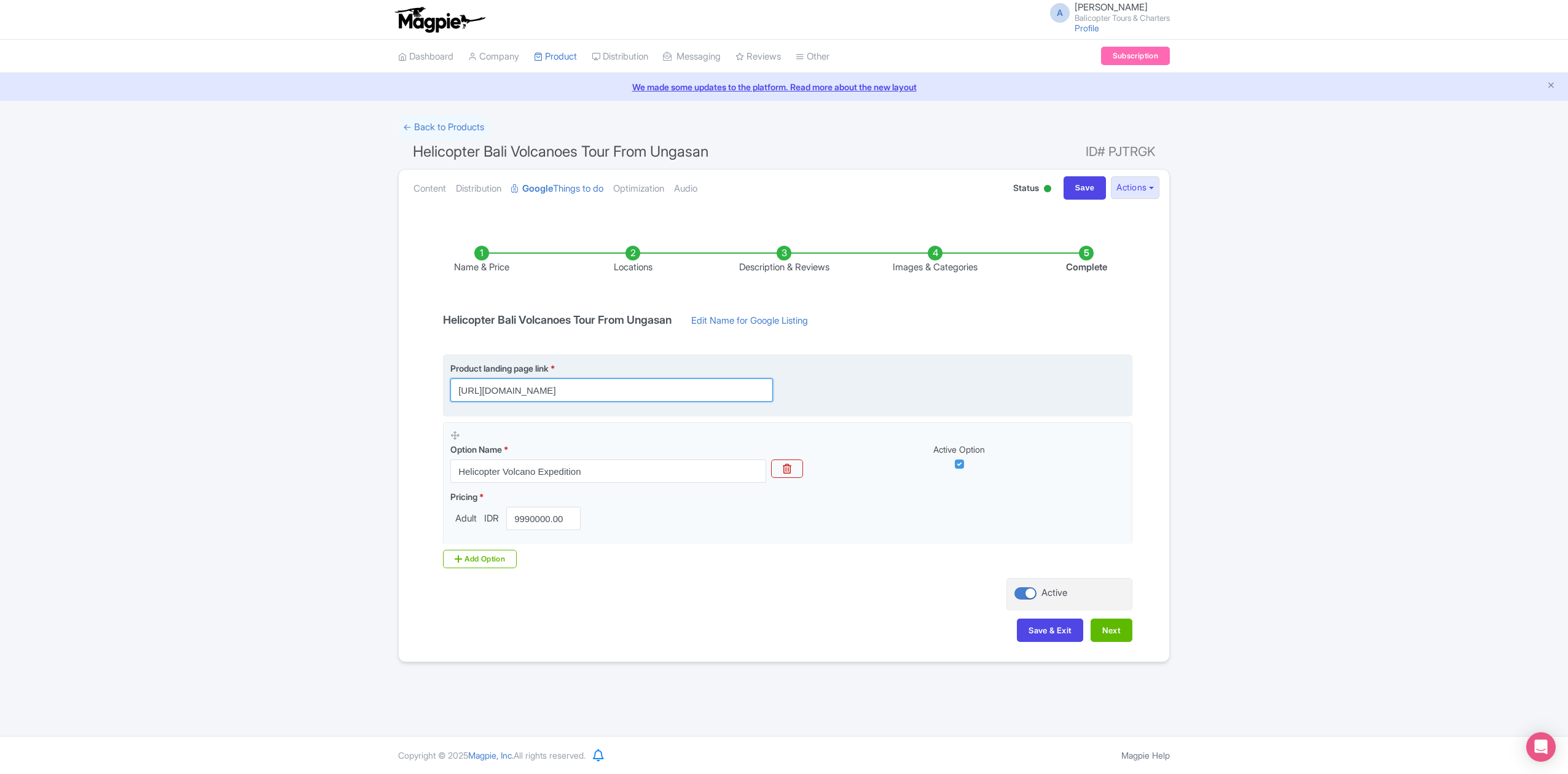
scroll to position [0, 238]
drag, startPoint x: 593, startPoint y: 389, endPoint x: 964, endPoint y: 396, distance: 371.1
click at [964, 396] on div "Product landing page link * https://www.balicopter.com/from-canggu-nuanu/bali-v…" at bounding box center [788, 382] width 674 height 40
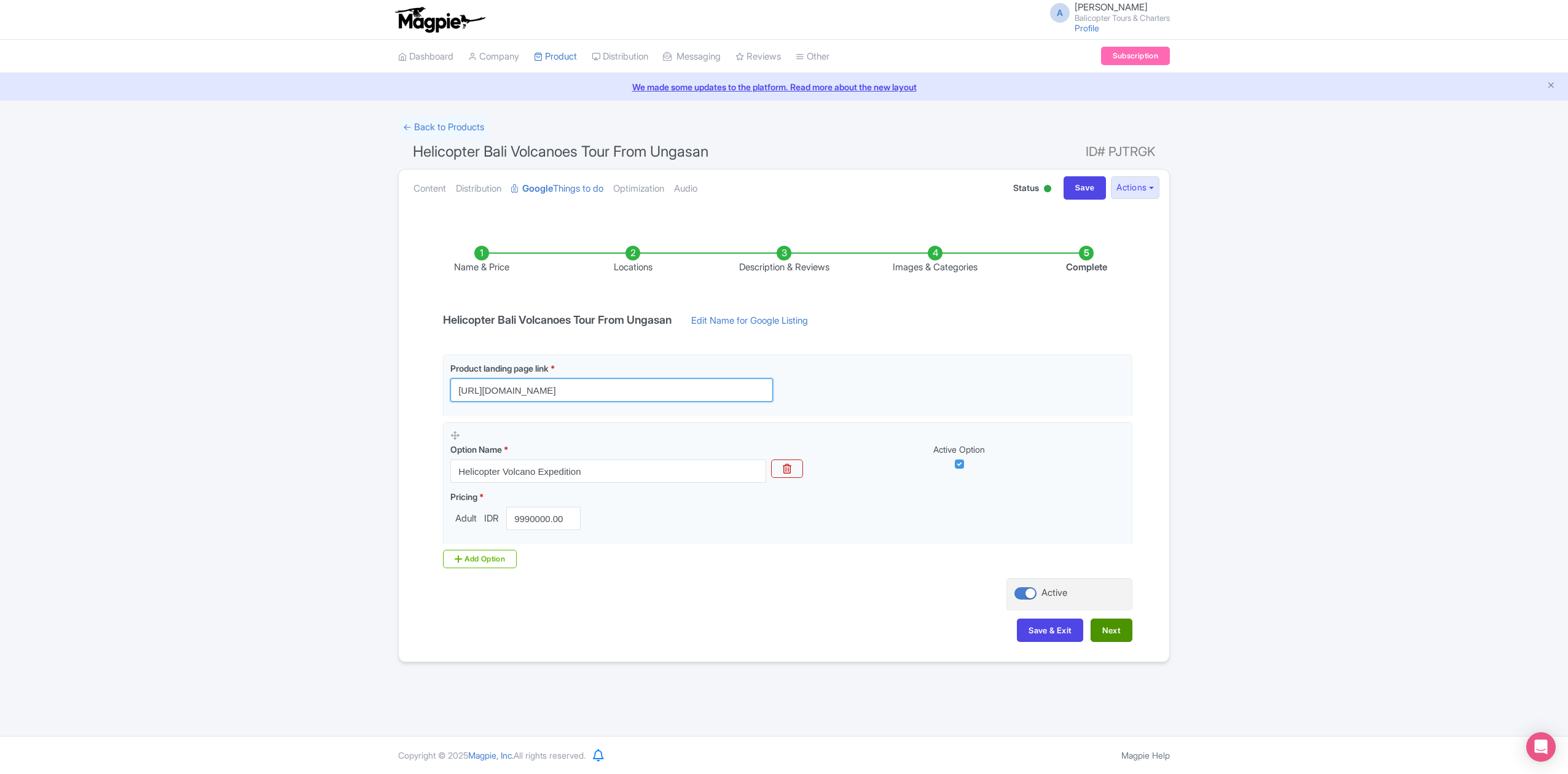
type input "https://www.balicopter.com/from-canggu-nuanu/bali-volcanoes-and-ricefields-heli…"
click at [1104, 642] on button "Next" at bounding box center [1112, 630] width 42 height 24
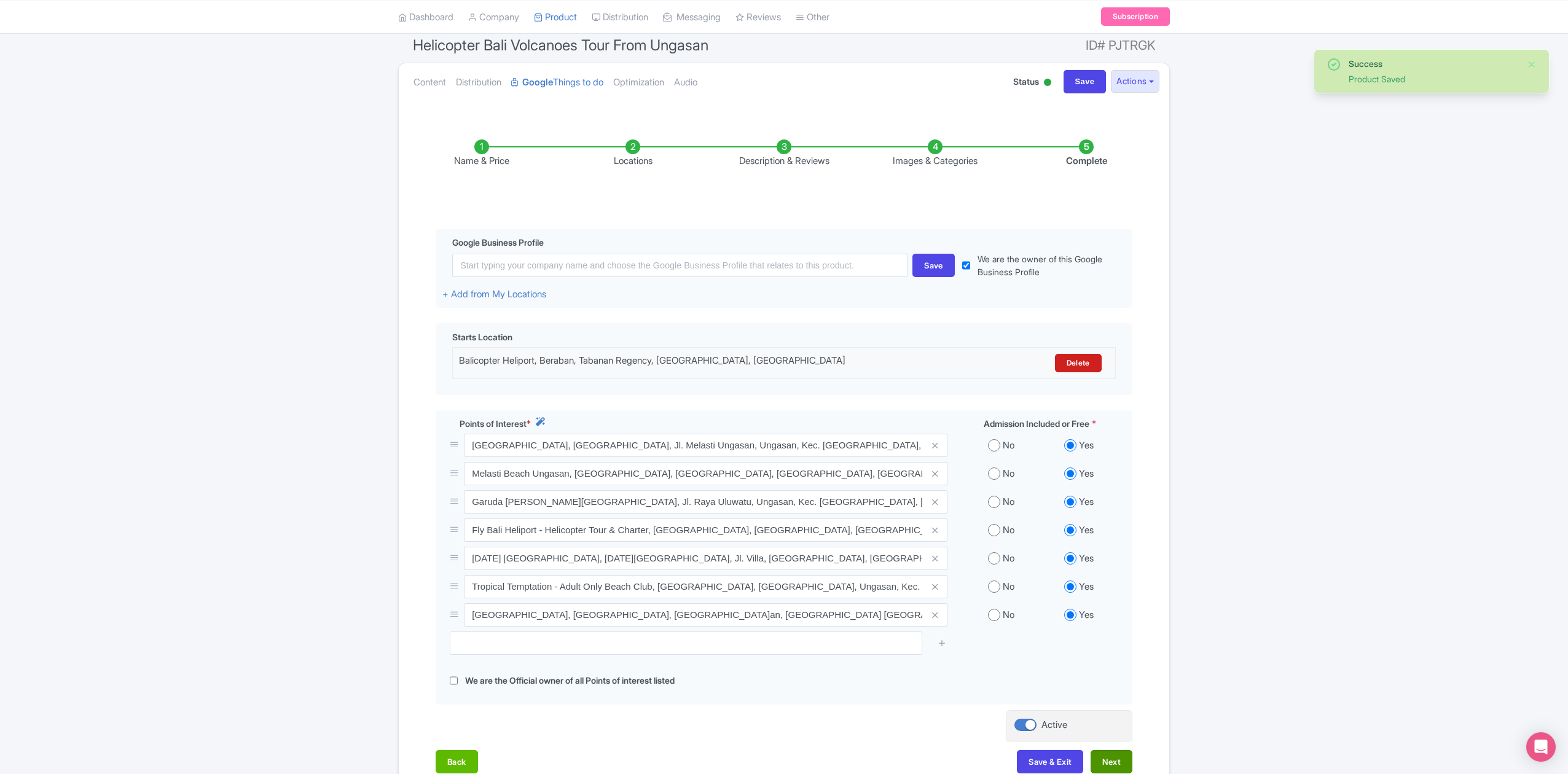
scroll to position [202, 0]
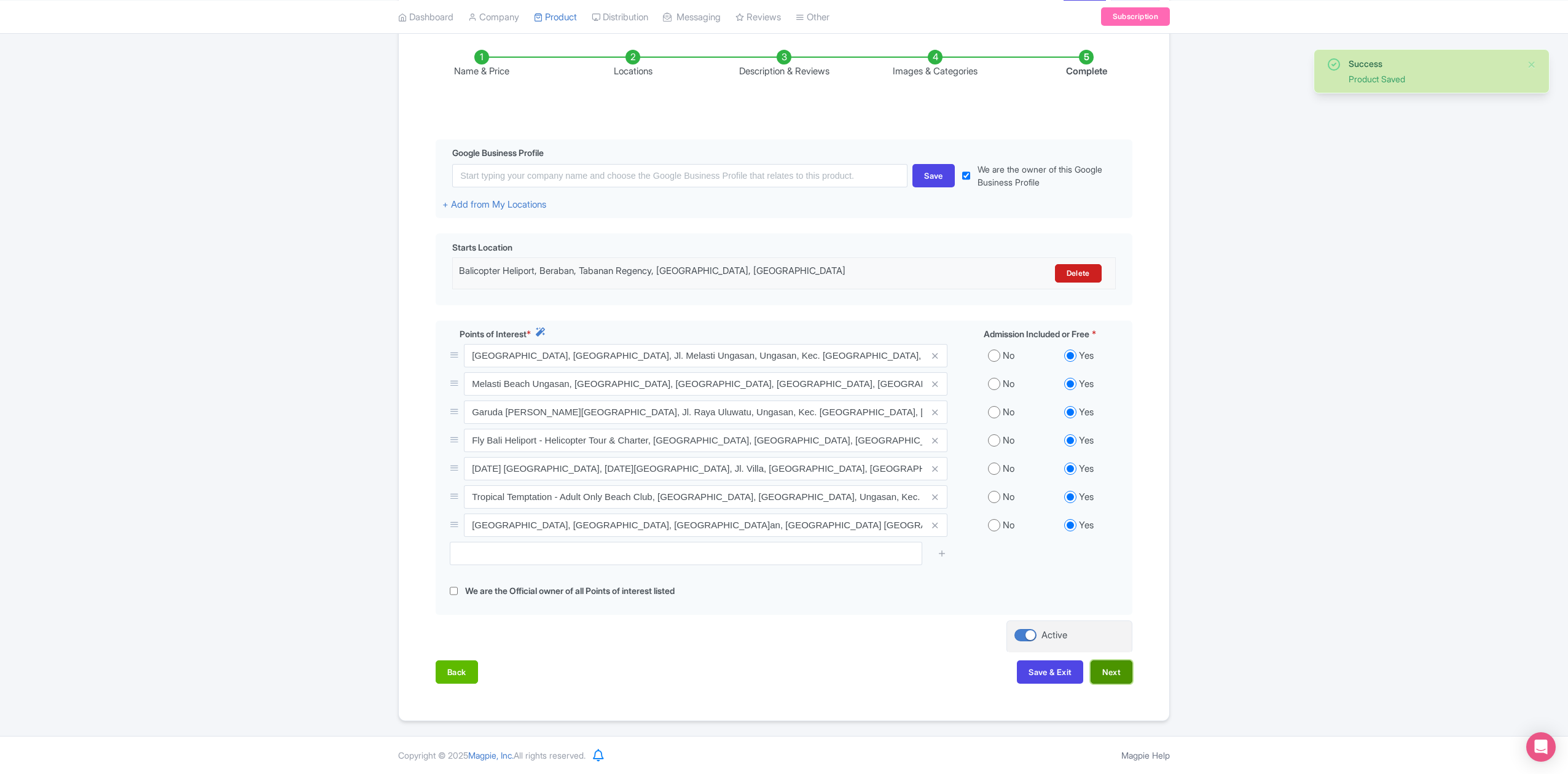
click at [1109, 679] on button "Next" at bounding box center [1112, 672] width 42 height 24
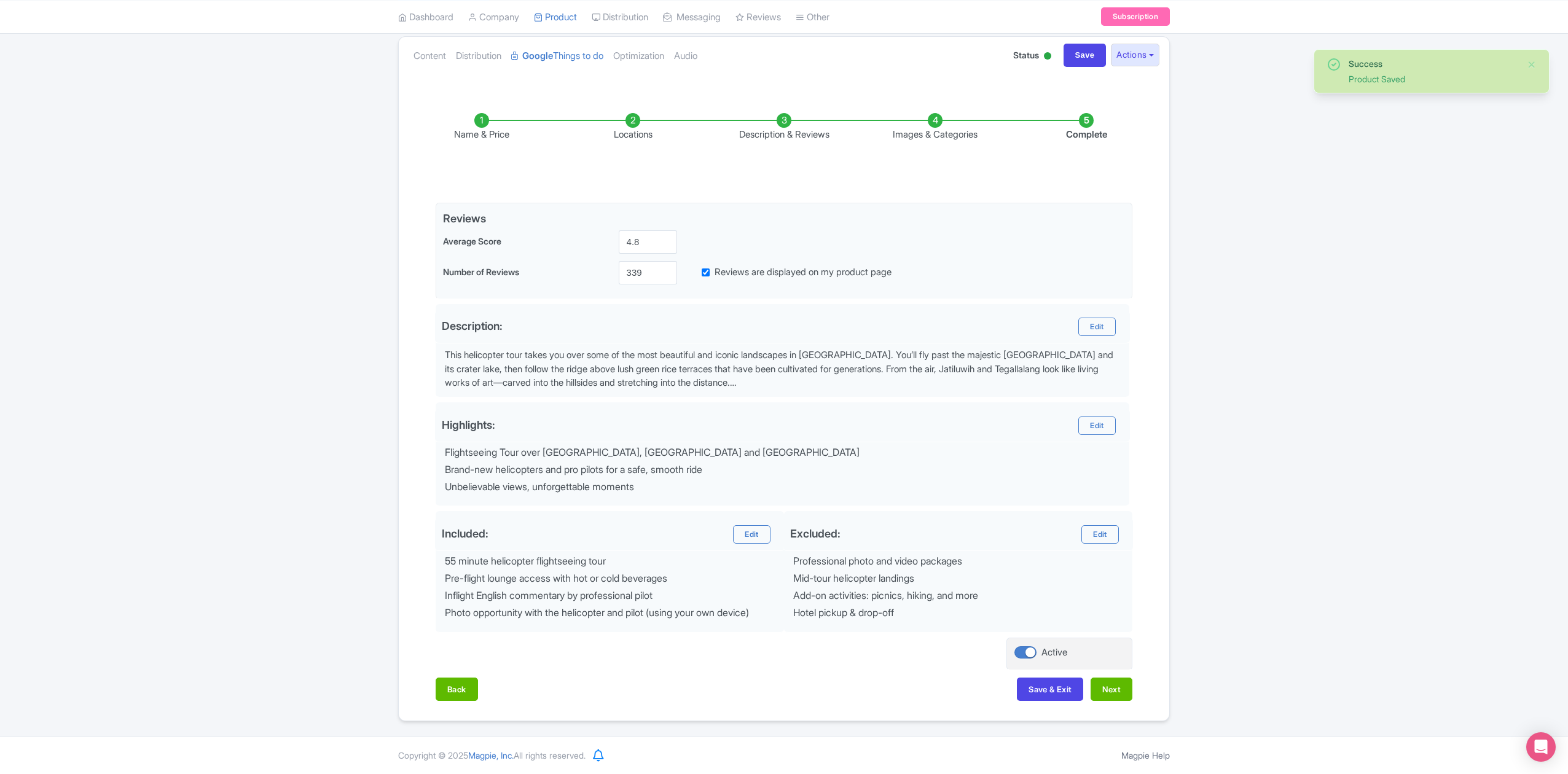
scroll to position [138, 0]
click at [1114, 685] on button "Next" at bounding box center [1112, 689] width 42 height 24
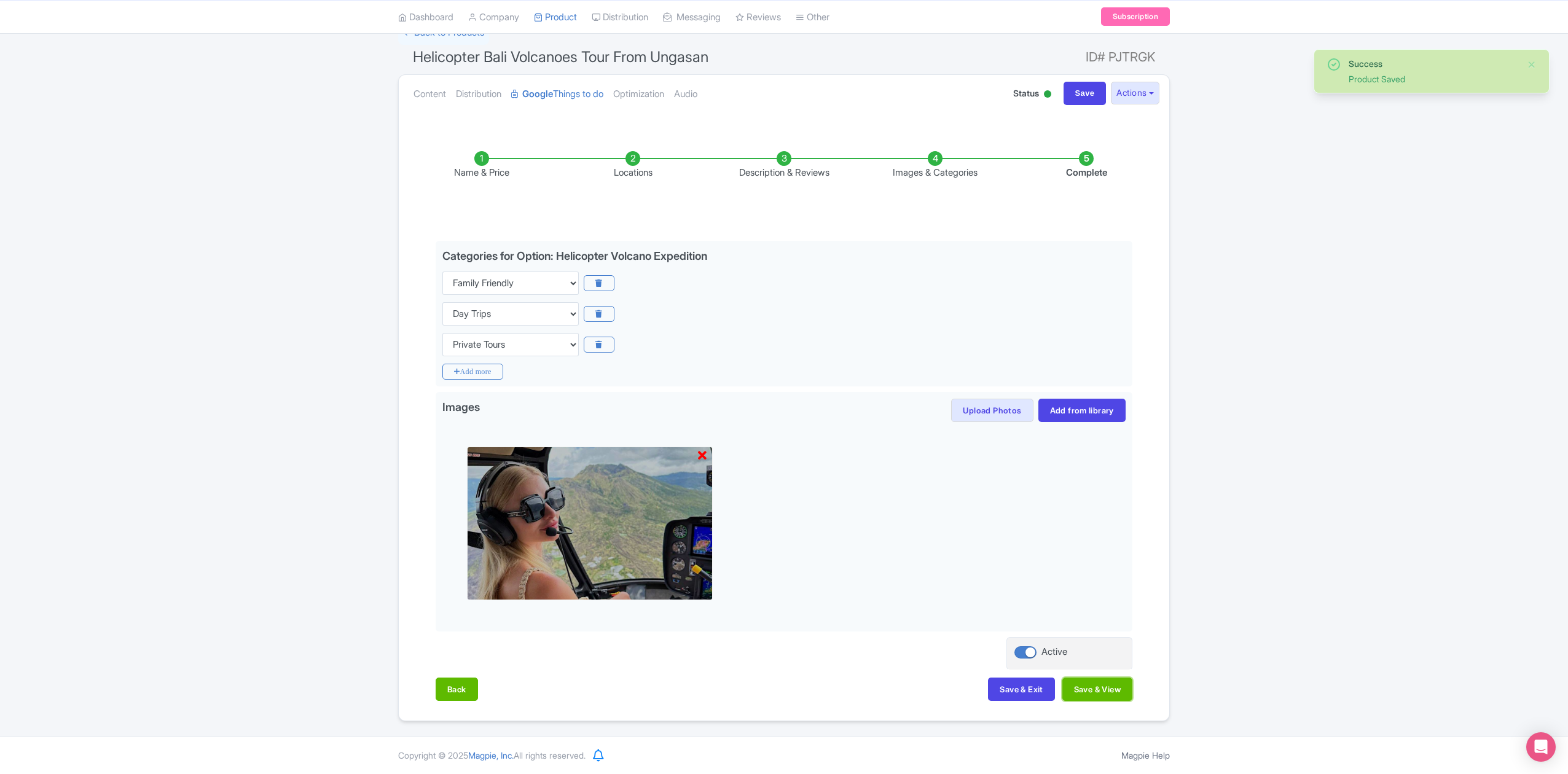
click at [1115, 691] on button "Save & View" at bounding box center [1098, 689] width 70 height 24
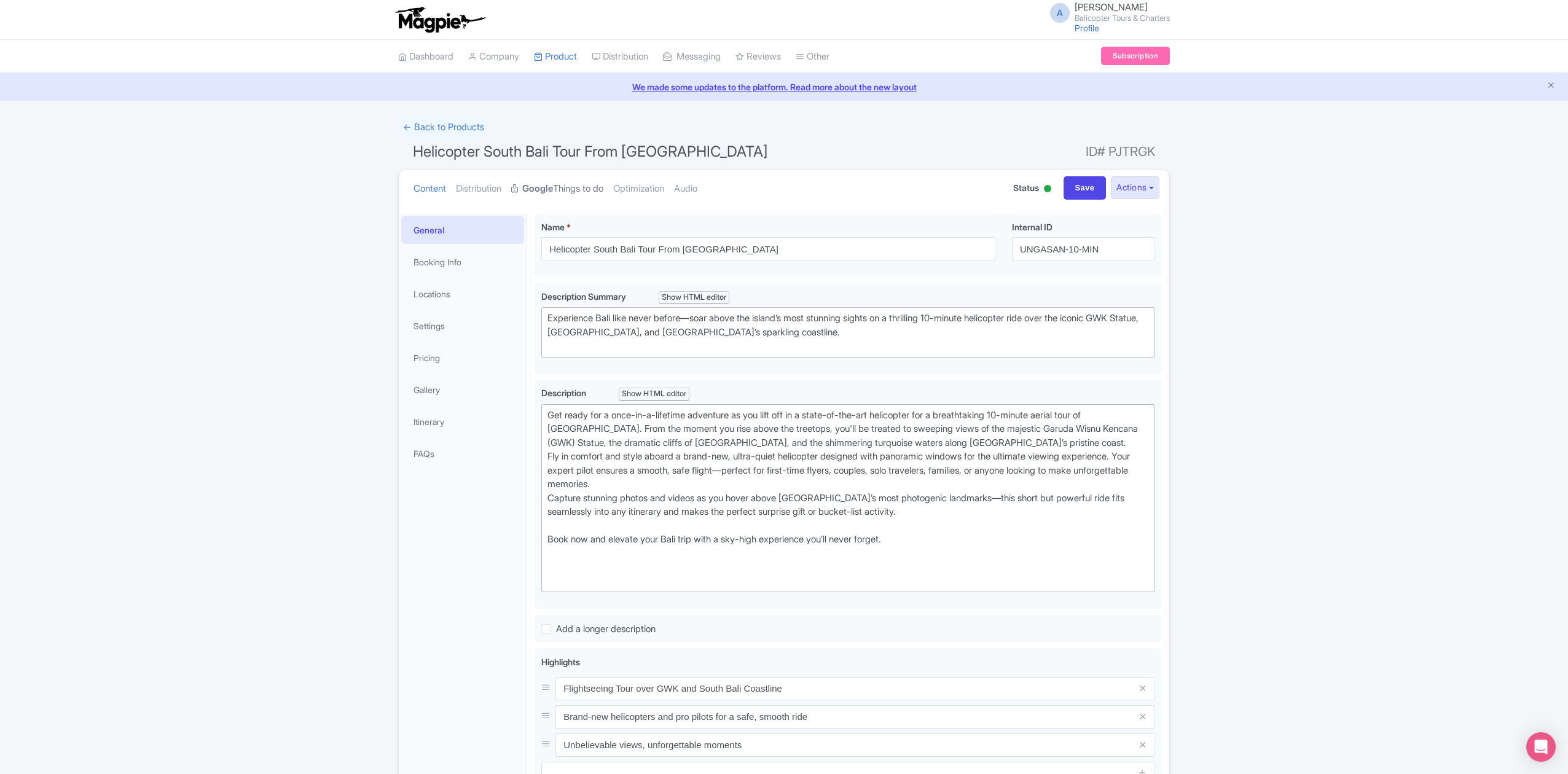
click at [577, 192] on link "Google Things to do" at bounding box center [557, 189] width 92 height 39
click at [585, 189] on link "Google Things to do" at bounding box center [557, 189] width 92 height 39
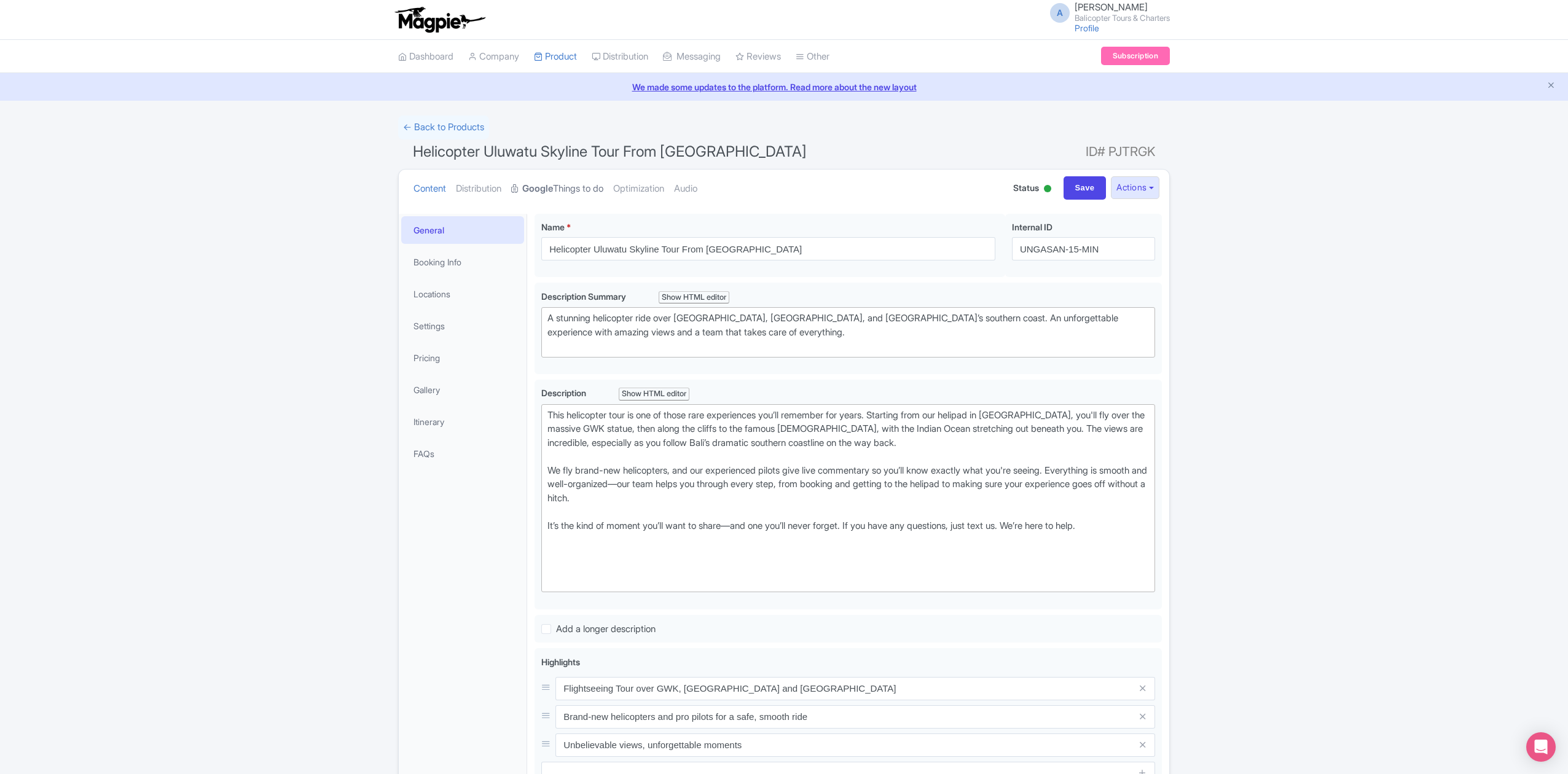
click at [593, 188] on link "Google Things to do" at bounding box center [557, 189] width 92 height 39
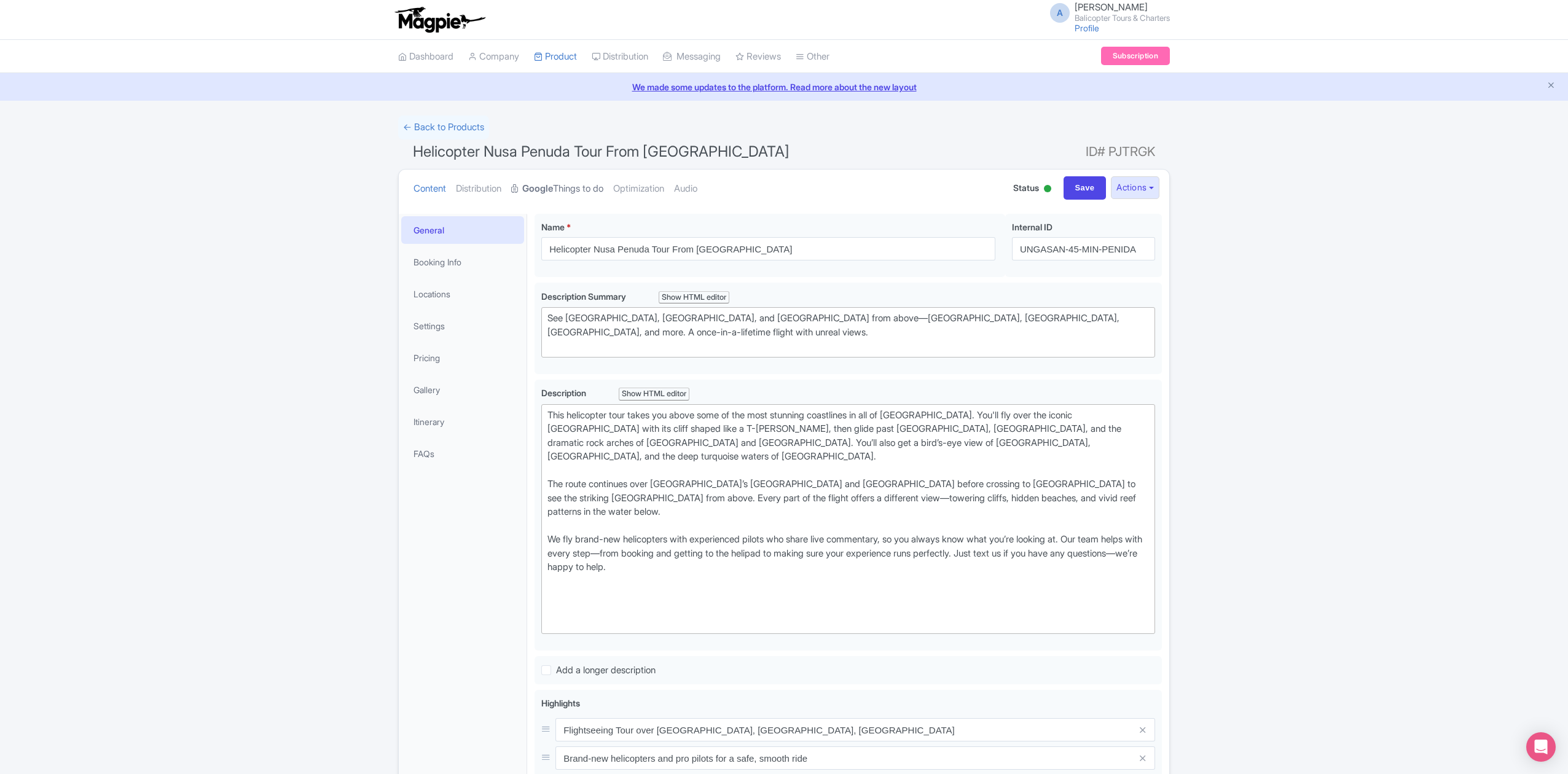
click at [564, 186] on link "Google Things to do" at bounding box center [557, 189] width 92 height 39
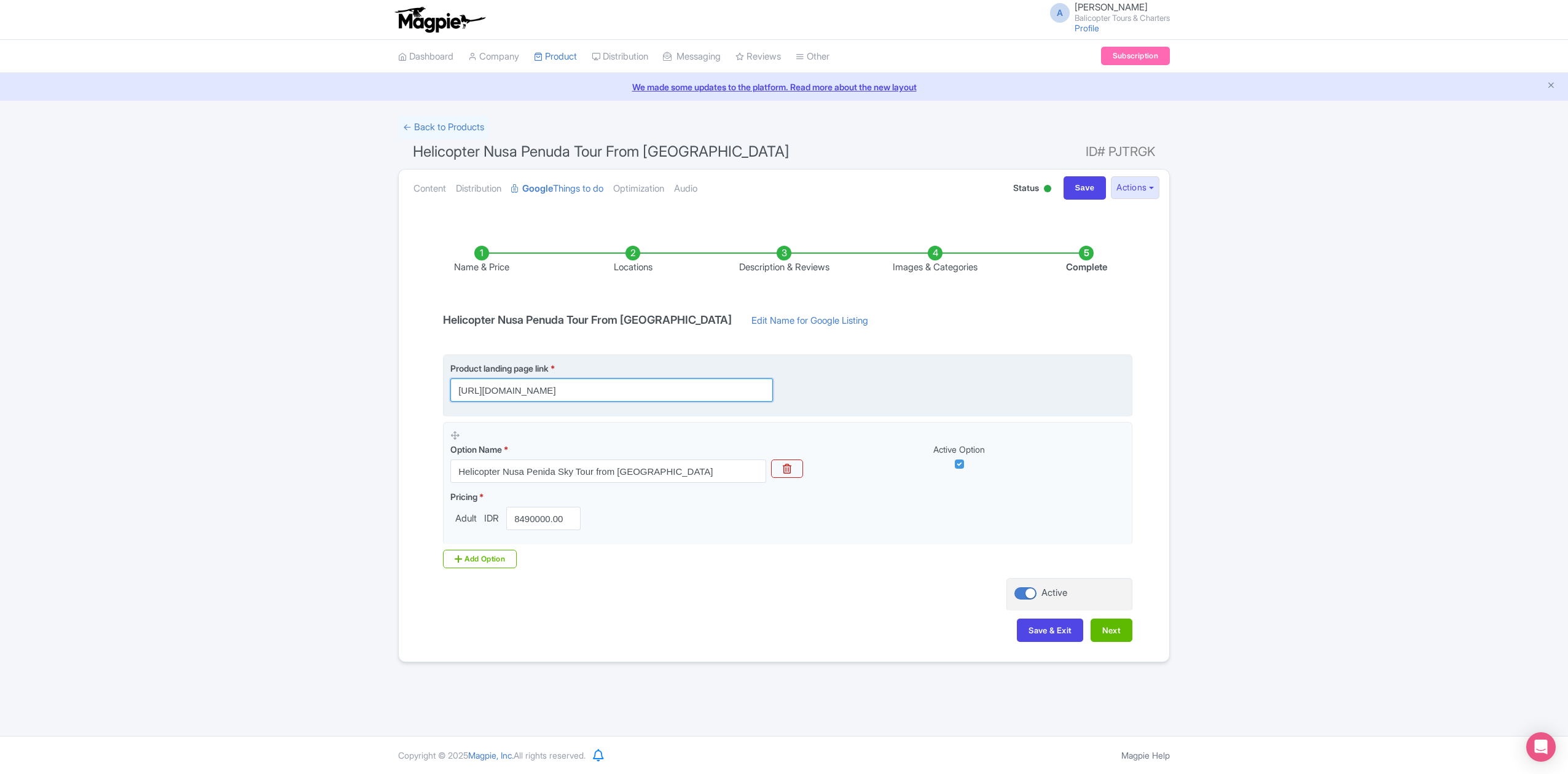
scroll to position [0, 369]
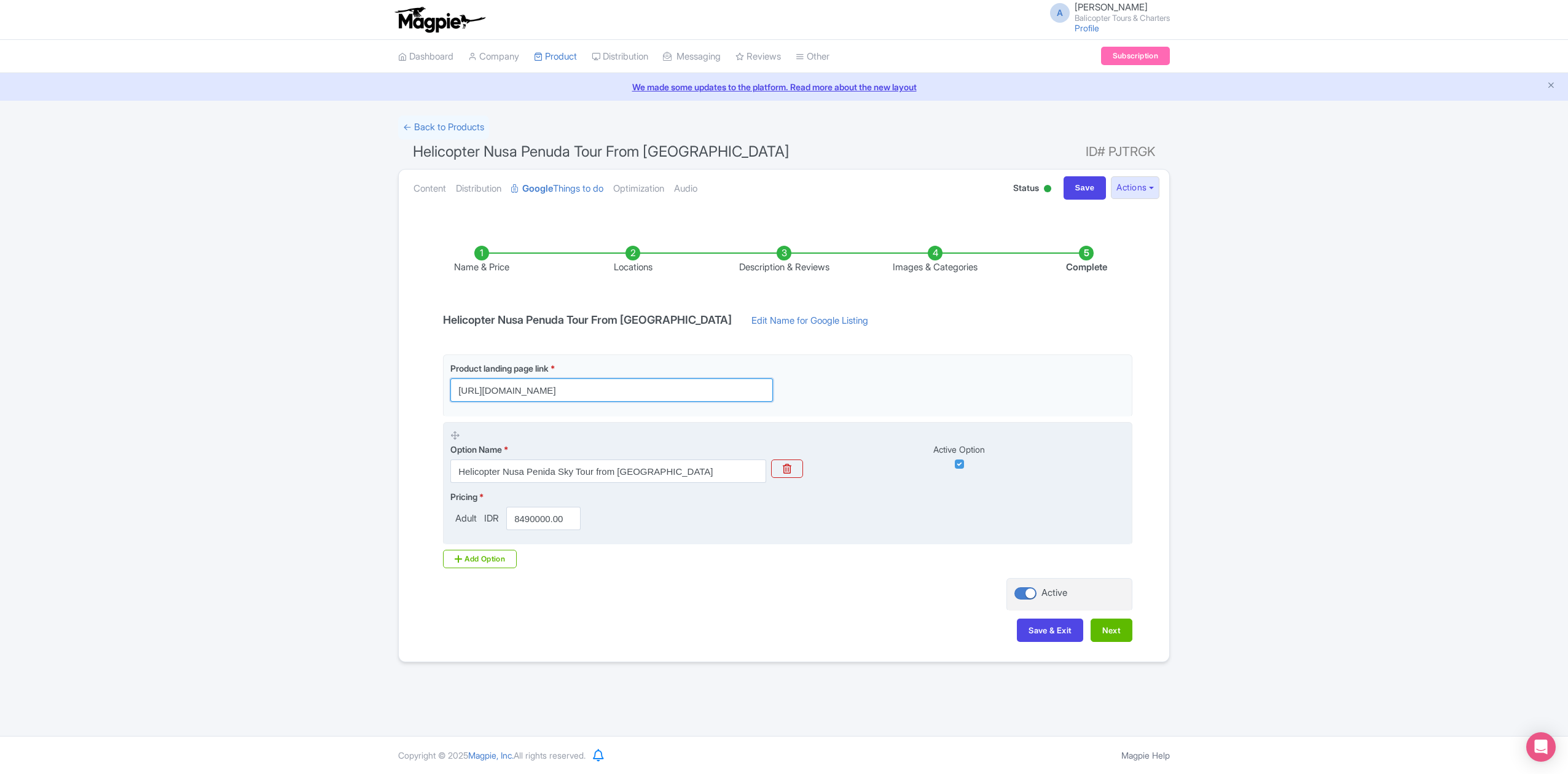
drag, startPoint x: 757, startPoint y: 394, endPoint x: 1035, endPoint y: 439, distance: 281.6
click at [1029, 440] on div "Product landing page link * https://www.balicopter.com/id/from-nusa-dua/nusa-pe…" at bounding box center [788, 449] width 690 height 190
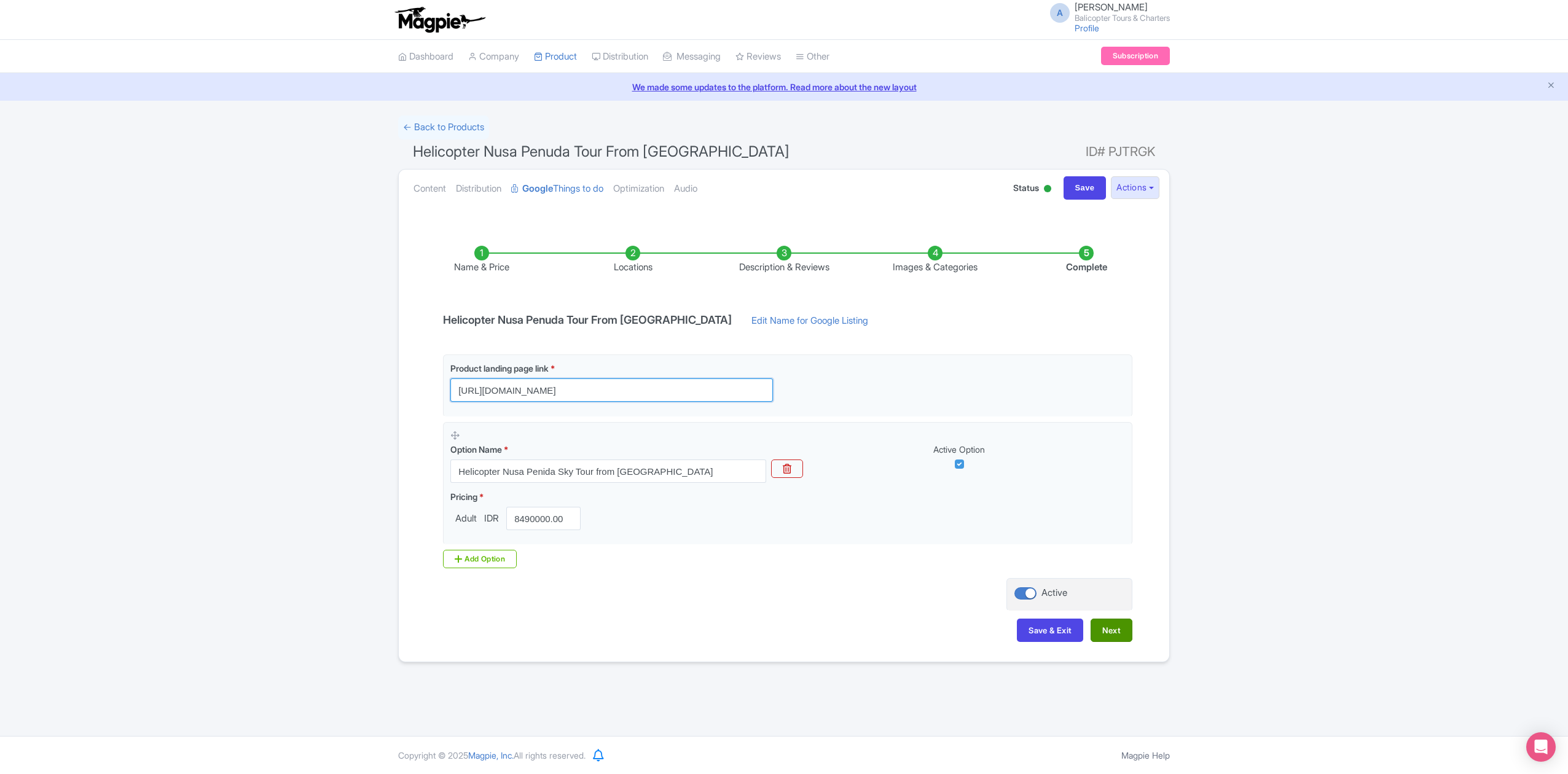
type input "https://www.balicopter.com/id/from-nusa-dua/nusa-penida-helicopter-tour"
click at [1112, 637] on button "Next" at bounding box center [1112, 630] width 42 height 24
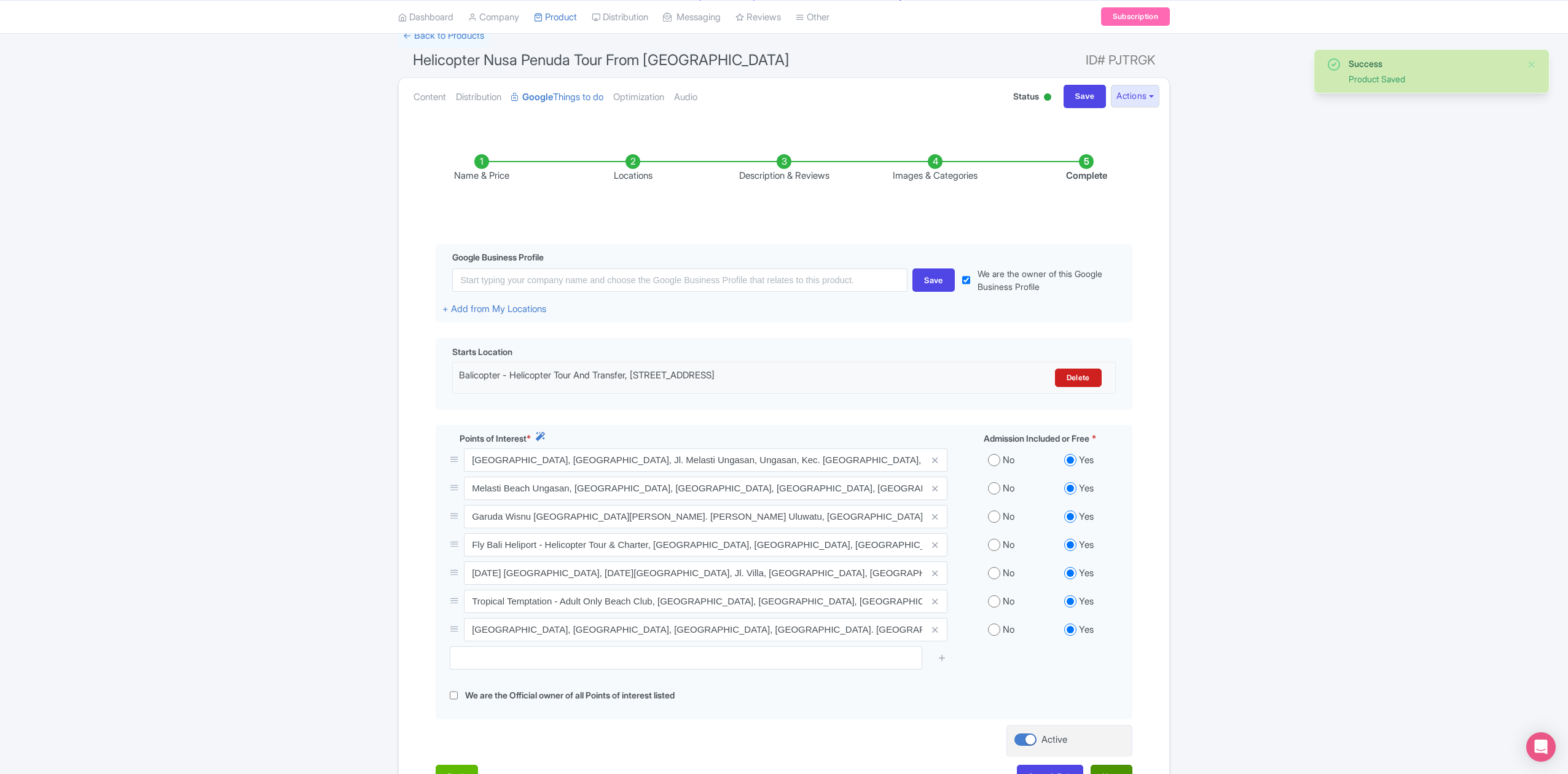
scroll to position [202, 0]
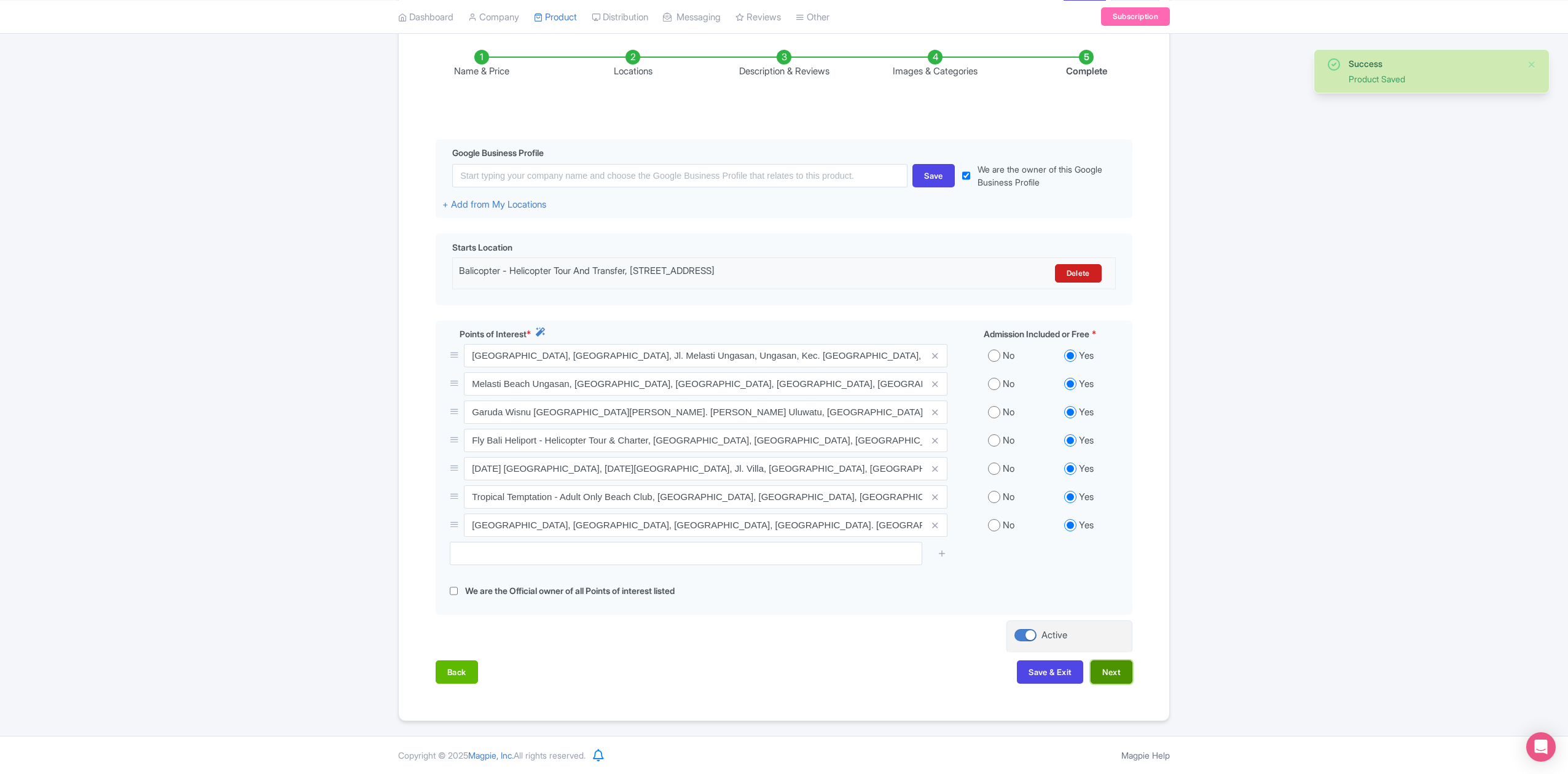
click at [1117, 662] on button "Next" at bounding box center [1112, 672] width 42 height 24
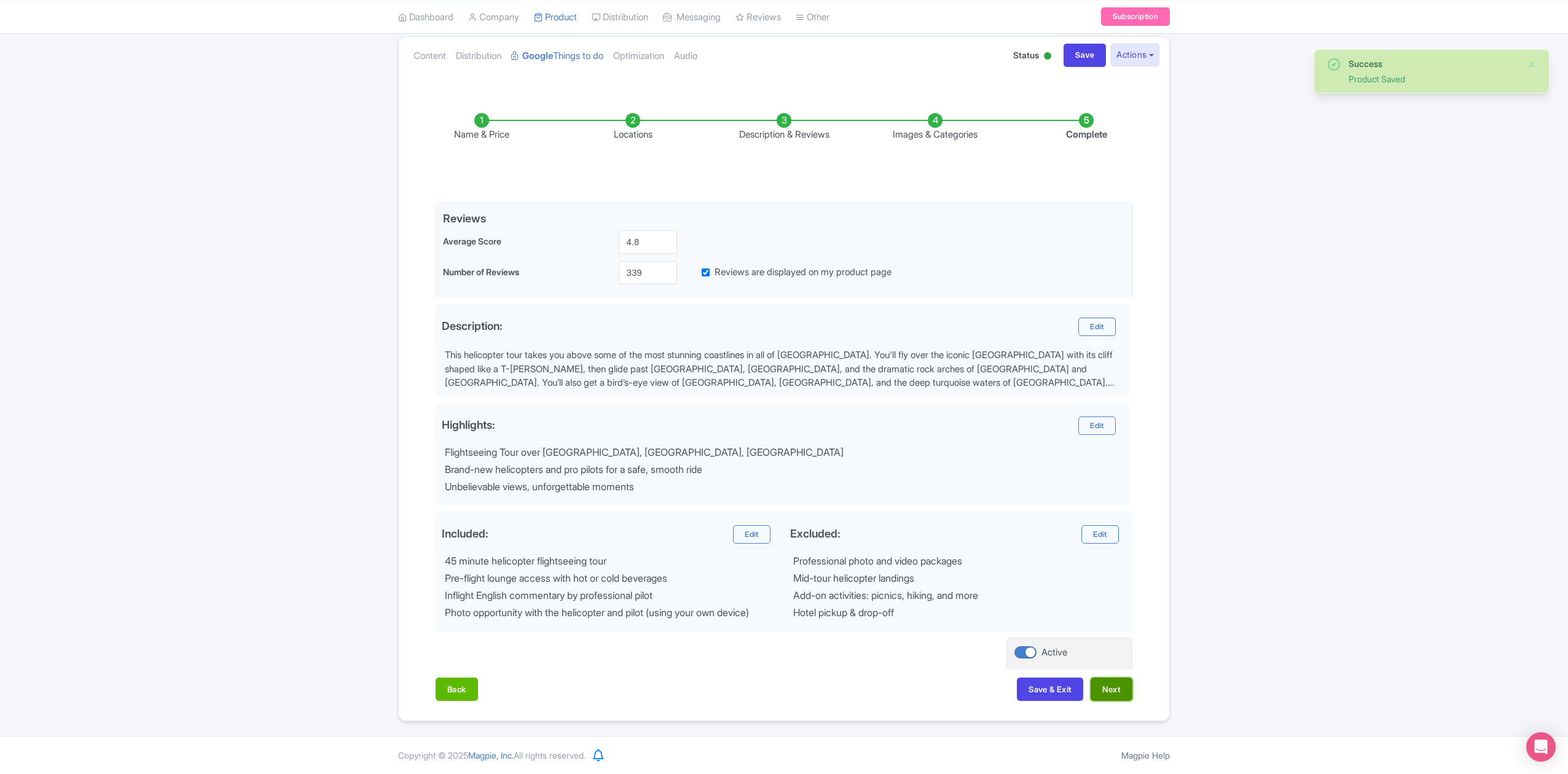
click at [1118, 684] on button "Next" at bounding box center [1112, 689] width 42 height 24
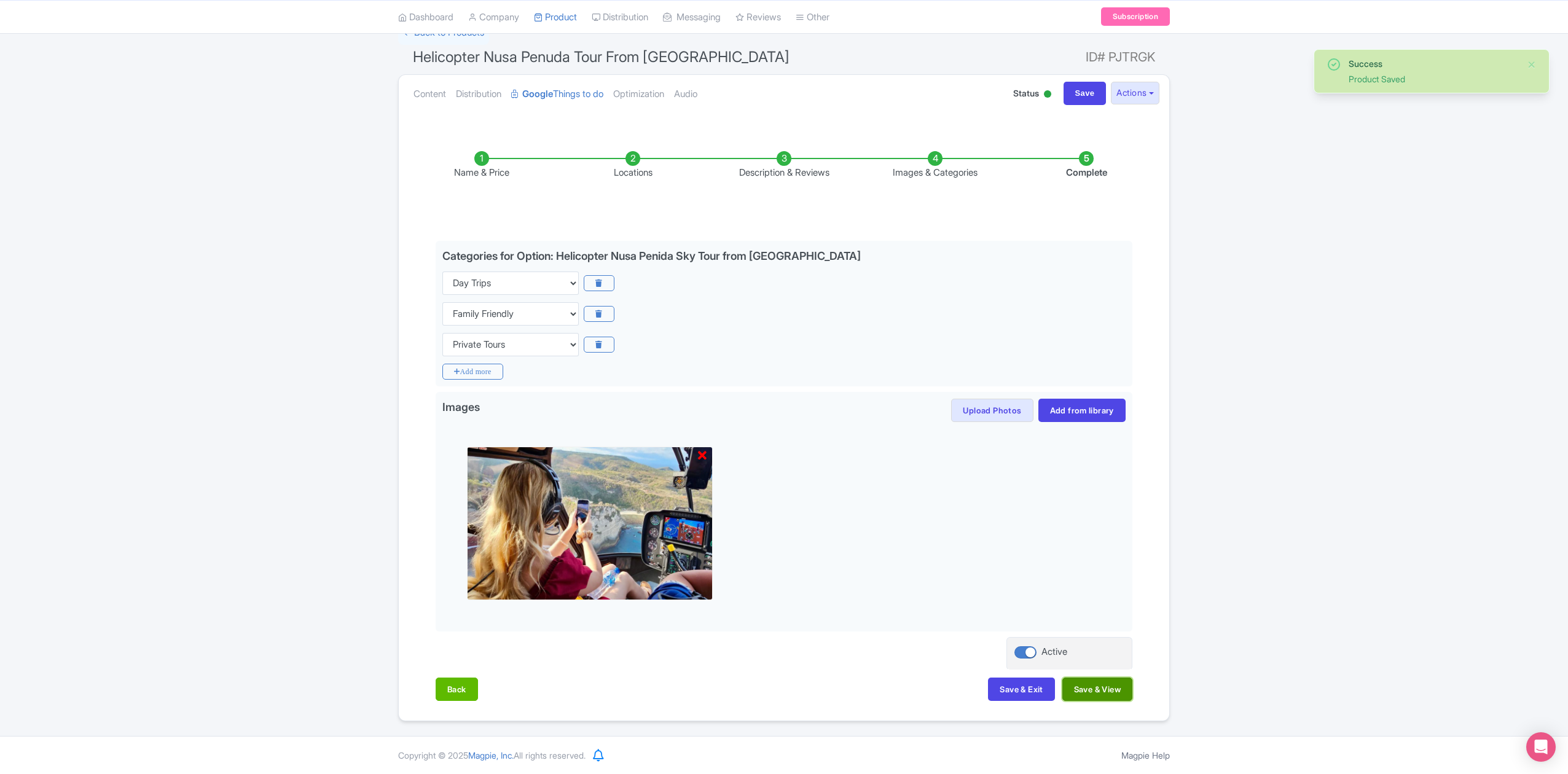
click at [1117, 691] on button "Save & View" at bounding box center [1098, 689] width 70 height 24
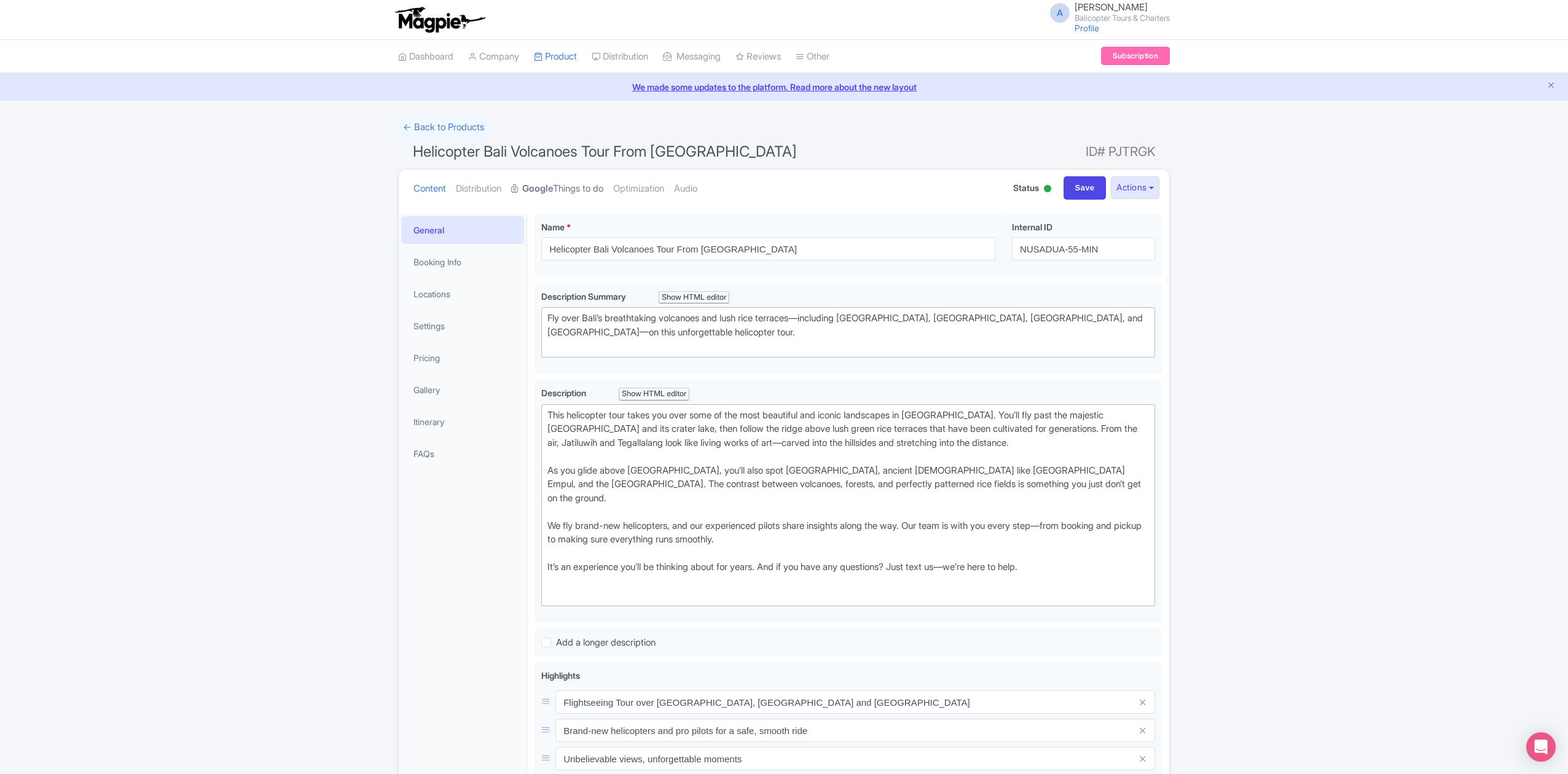
click at [548, 185] on strong "Google" at bounding box center [537, 189] width 30 height 14
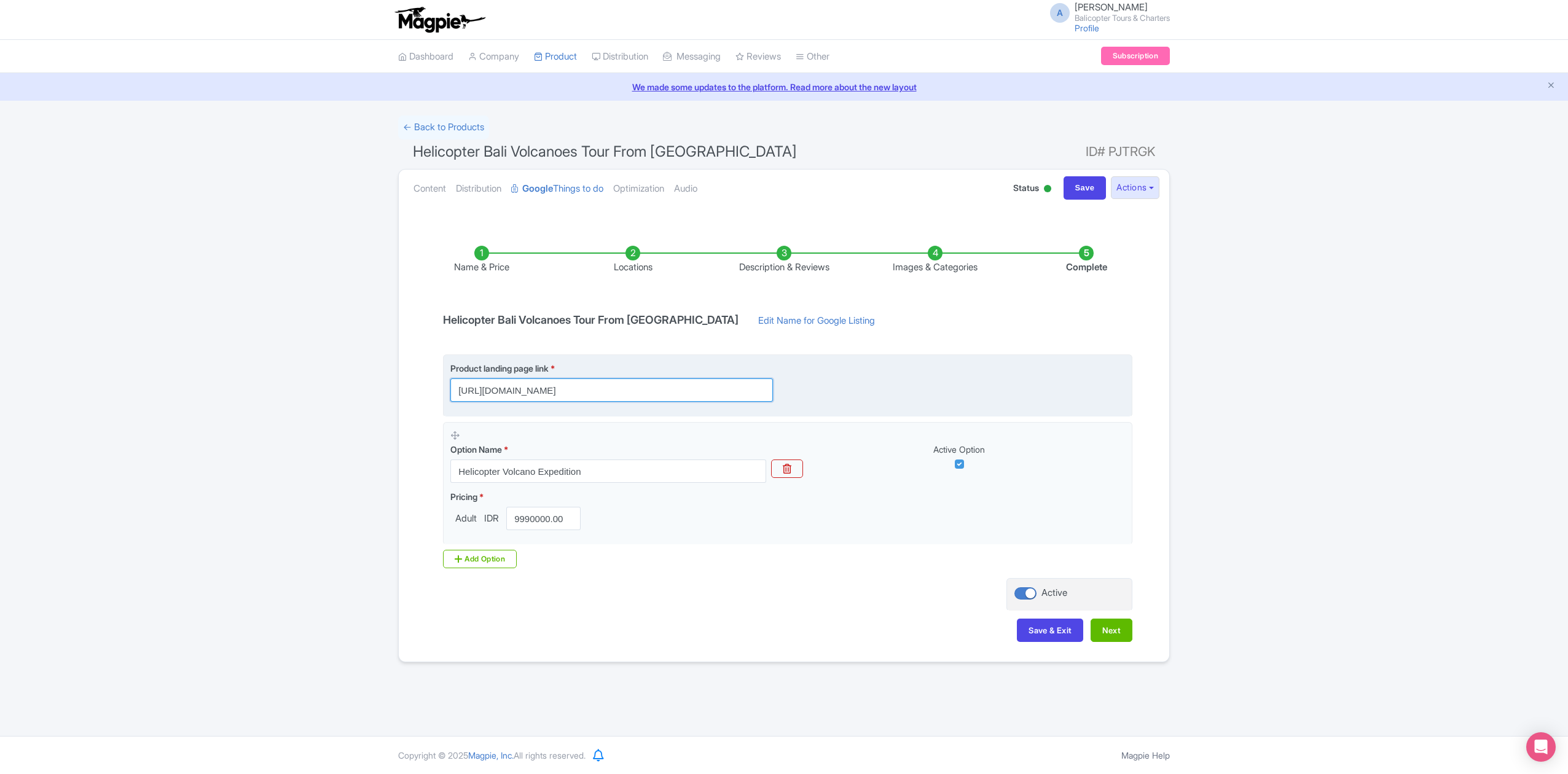
click at [725, 392] on input "[URL][DOMAIN_NAME]" at bounding box center [612, 389] width 323 height 24
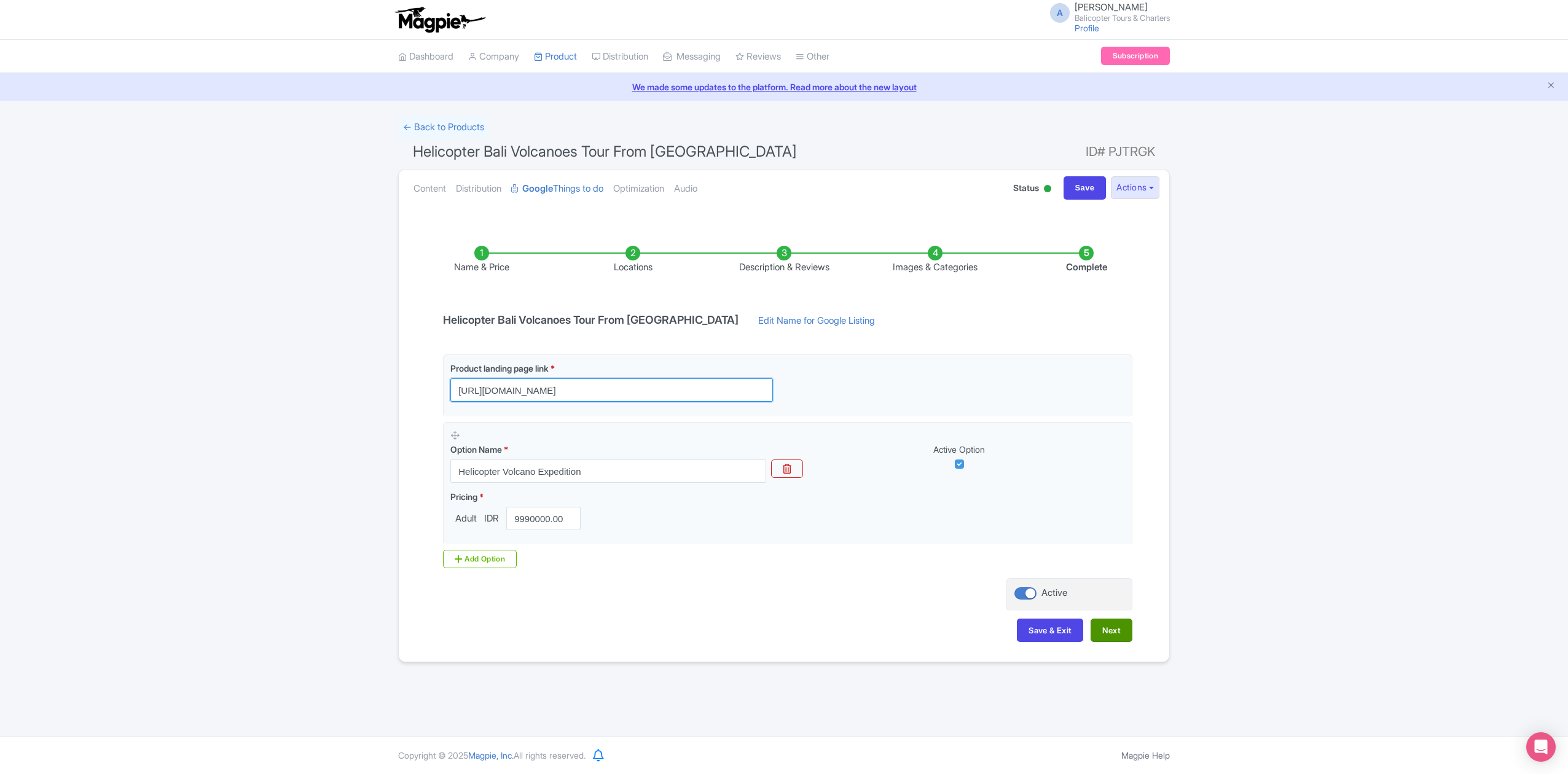
type input "[URL][DOMAIN_NAME]"
click at [1110, 634] on button "Next" at bounding box center [1112, 630] width 42 height 24
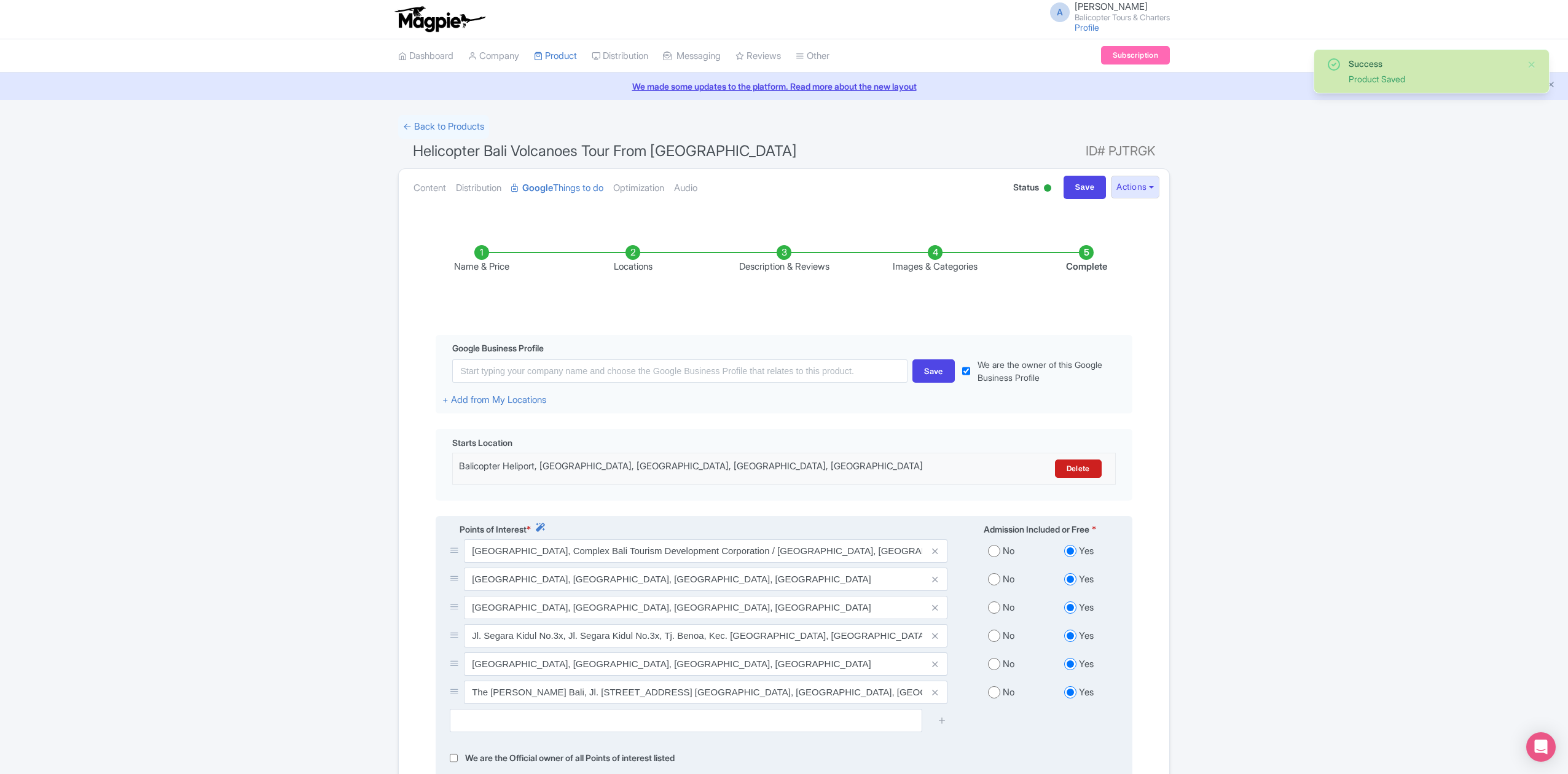
scroll to position [173, 0]
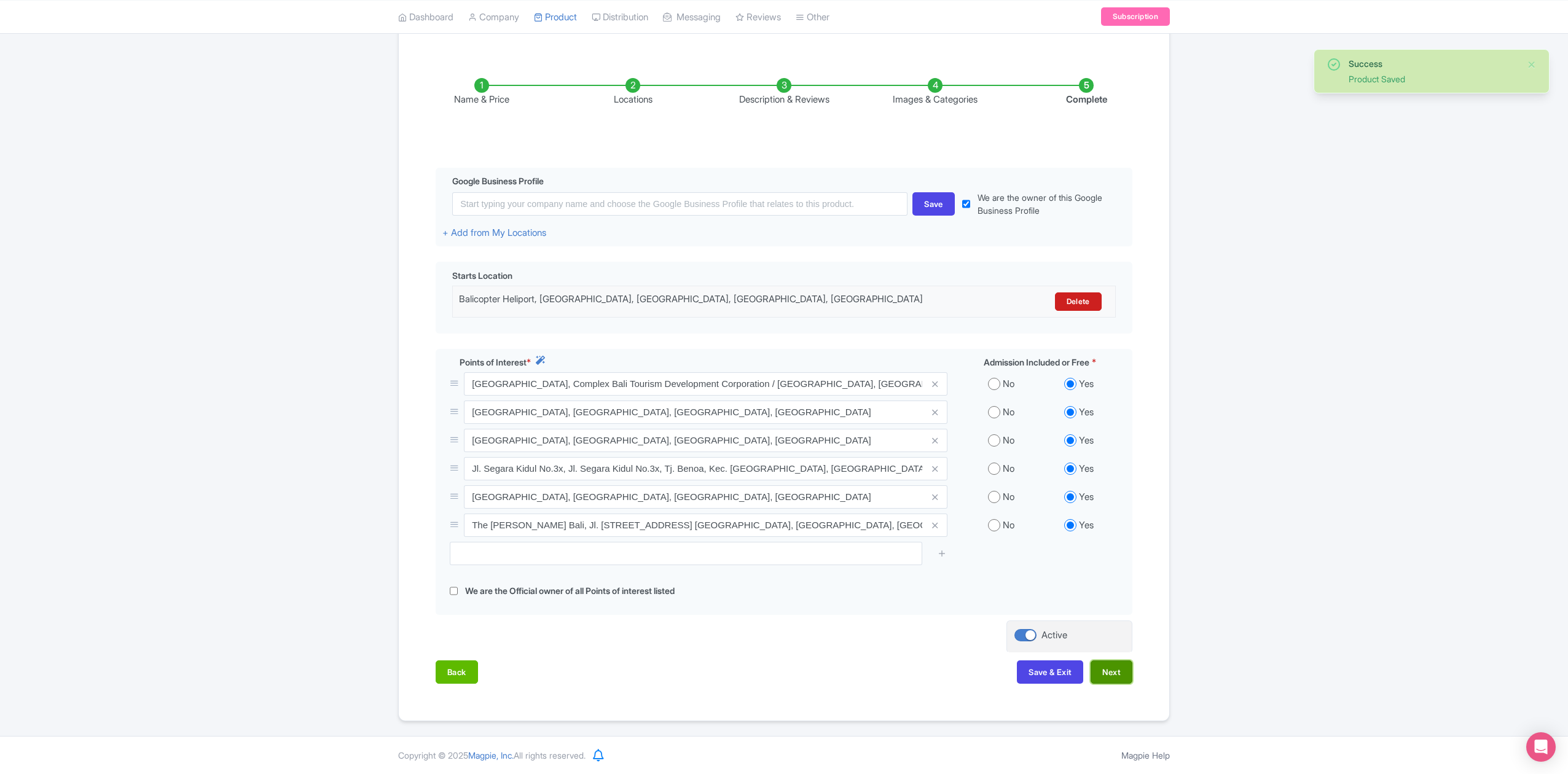
click at [1114, 676] on button "Next" at bounding box center [1112, 672] width 42 height 24
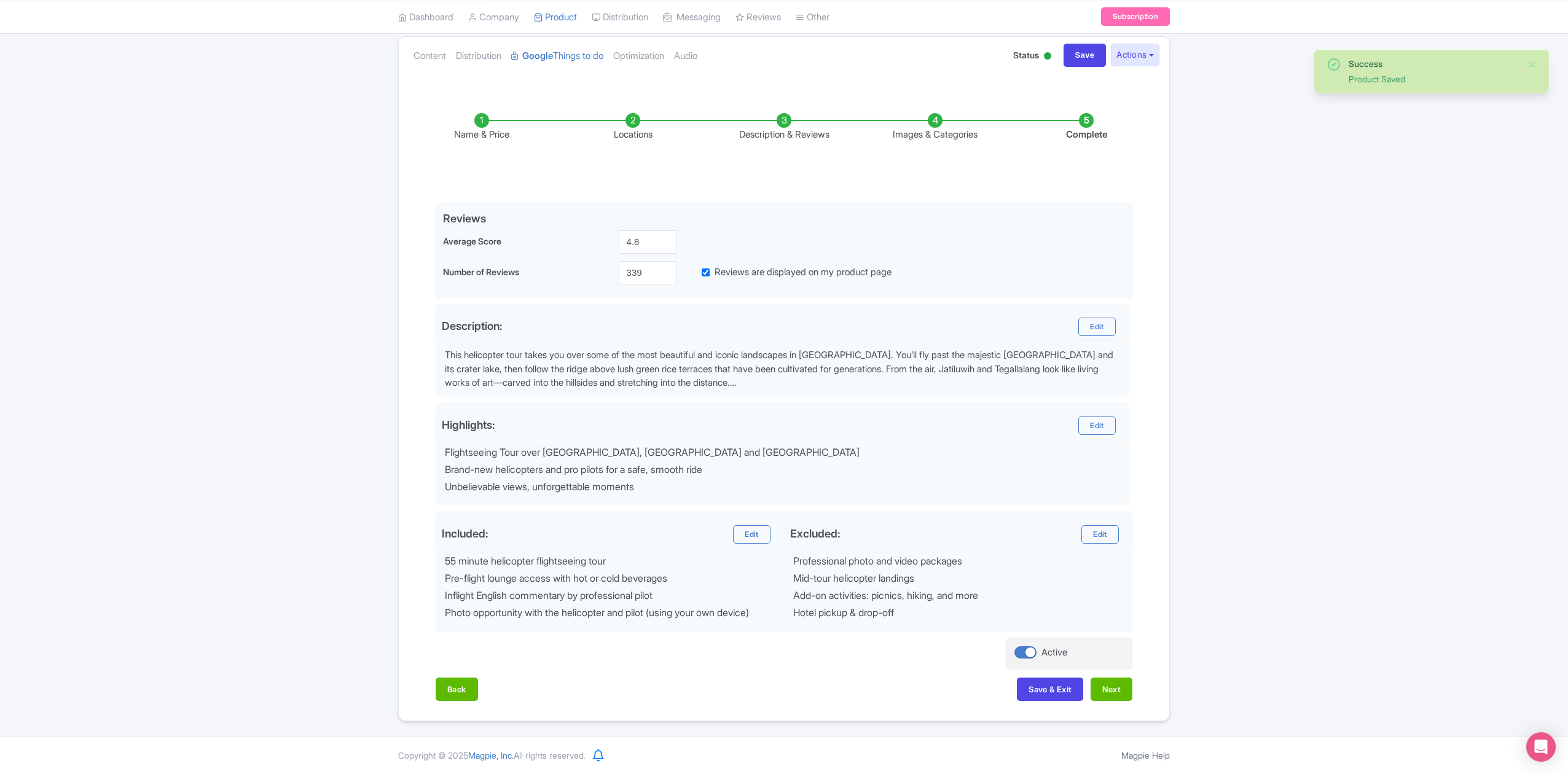
scroll to position [138, 0]
click at [1115, 699] on button "Next" at bounding box center [1112, 689] width 42 height 24
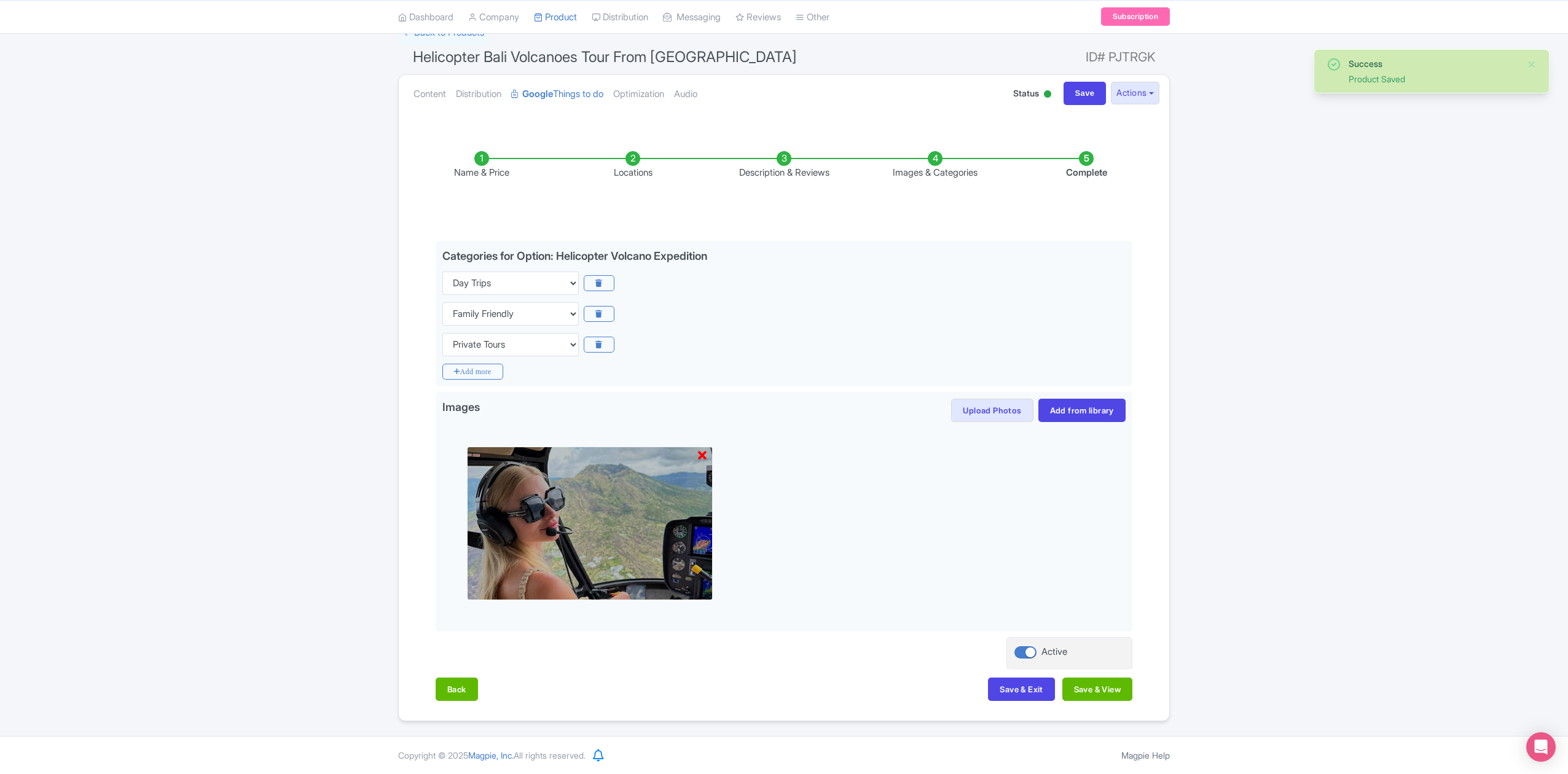
scroll to position [97, 0]
click at [1115, 695] on button "Save & View" at bounding box center [1098, 689] width 70 height 24
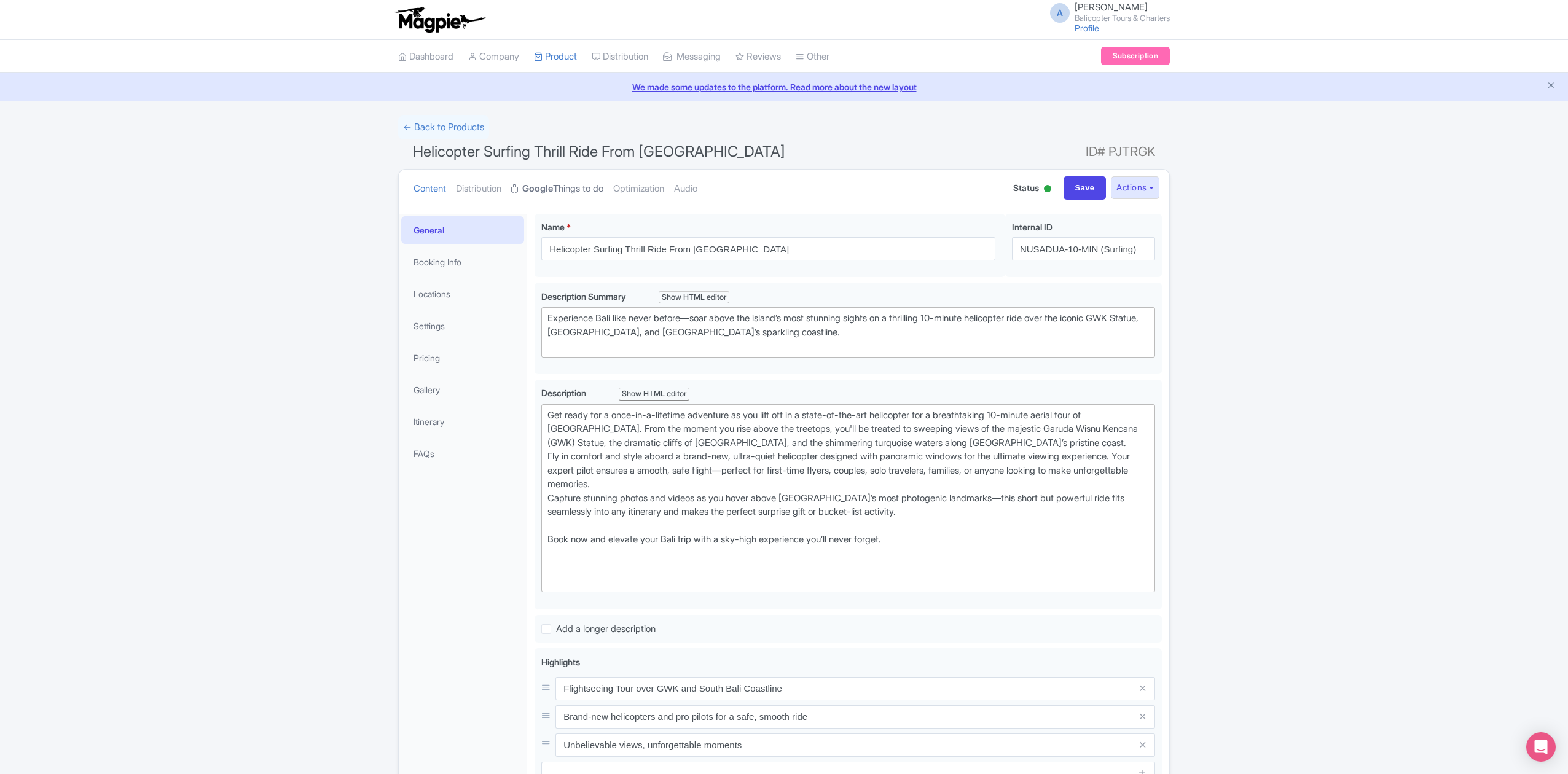
click at [578, 195] on link "Google Things to do" at bounding box center [557, 189] width 92 height 39
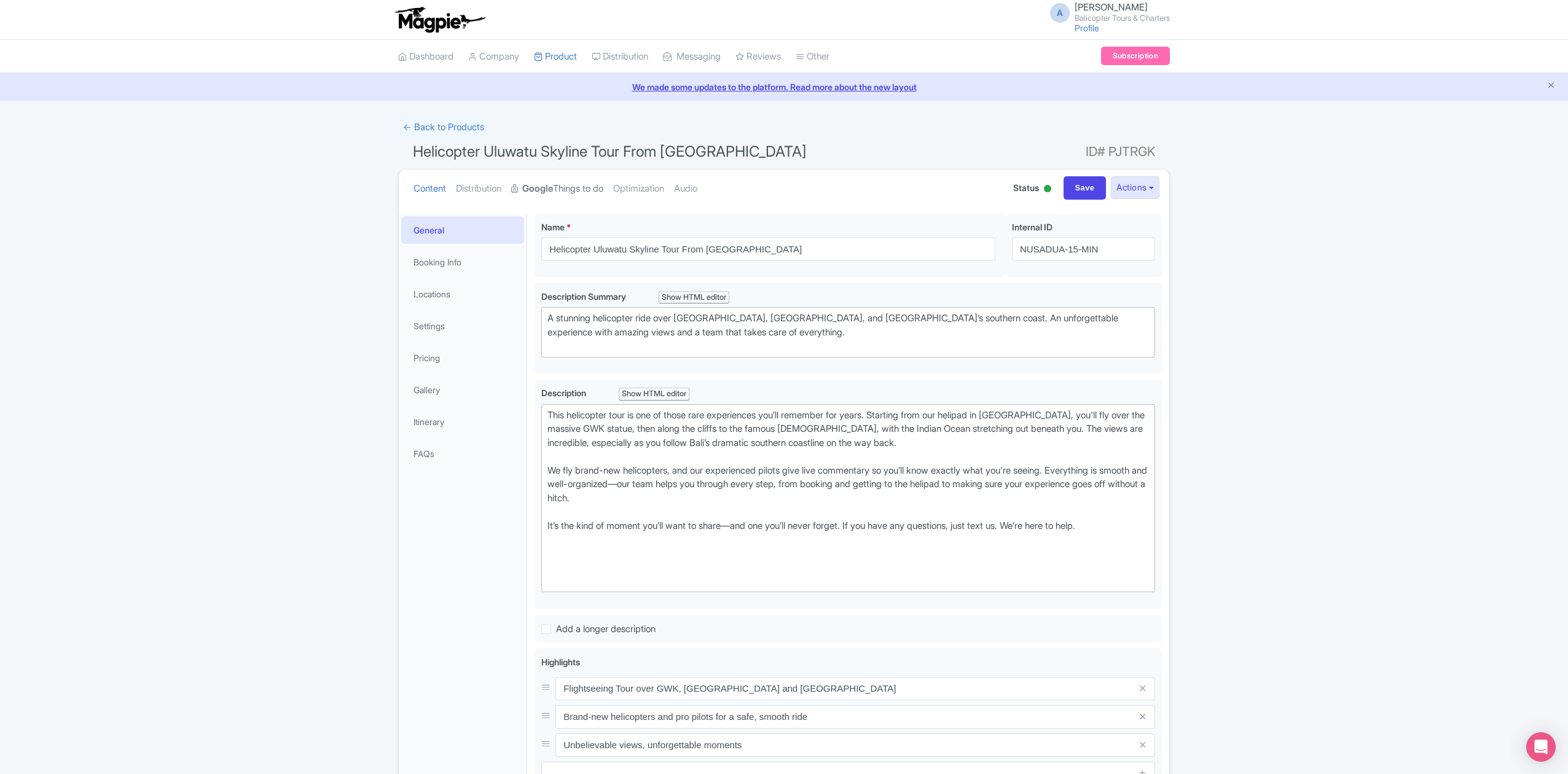
click at [562, 192] on link "Google Things to do" at bounding box center [557, 189] width 92 height 39
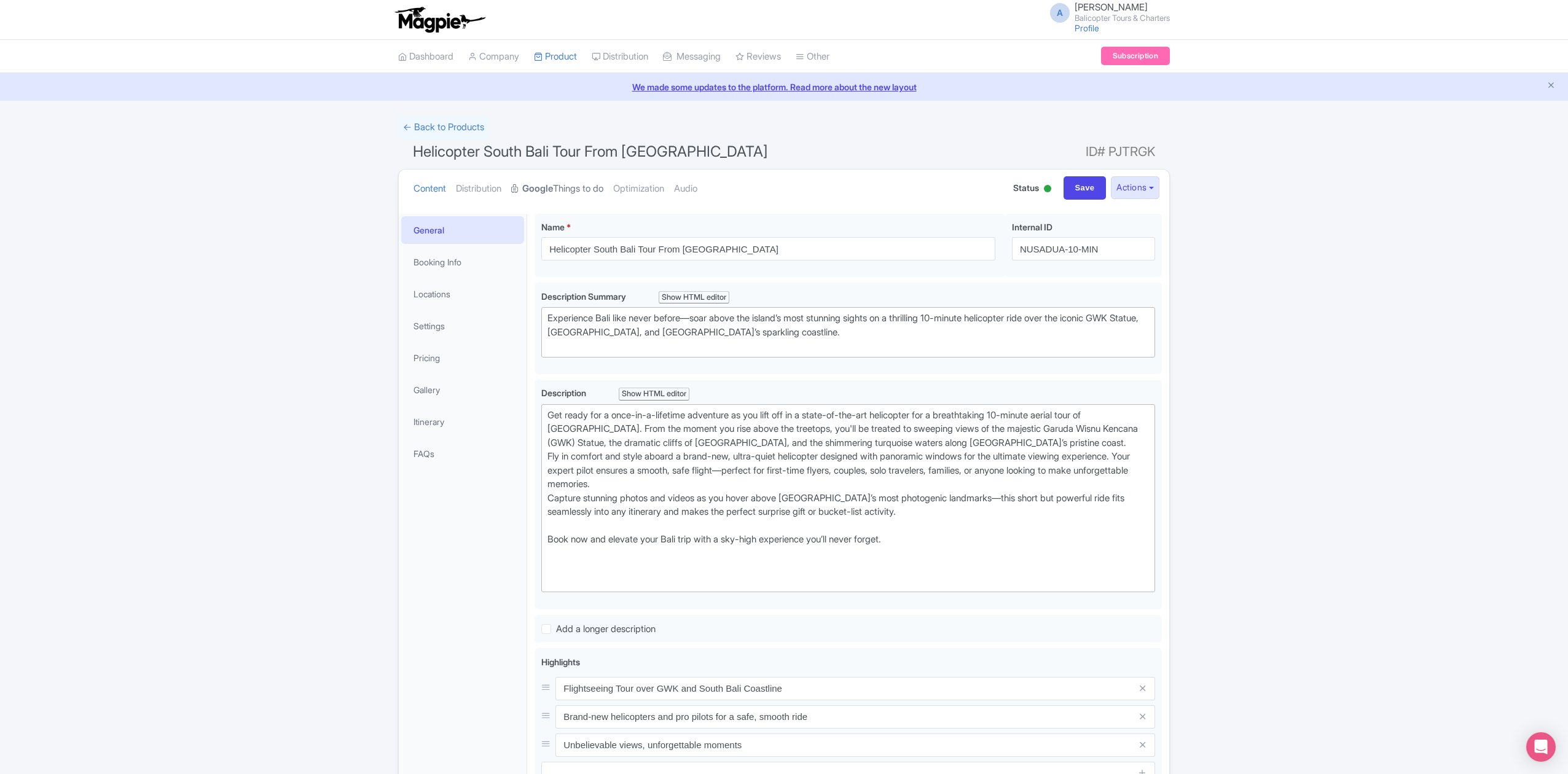
click at [586, 190] on link "Google Things to do" at bounding box center [557, 189] width 92 height 39
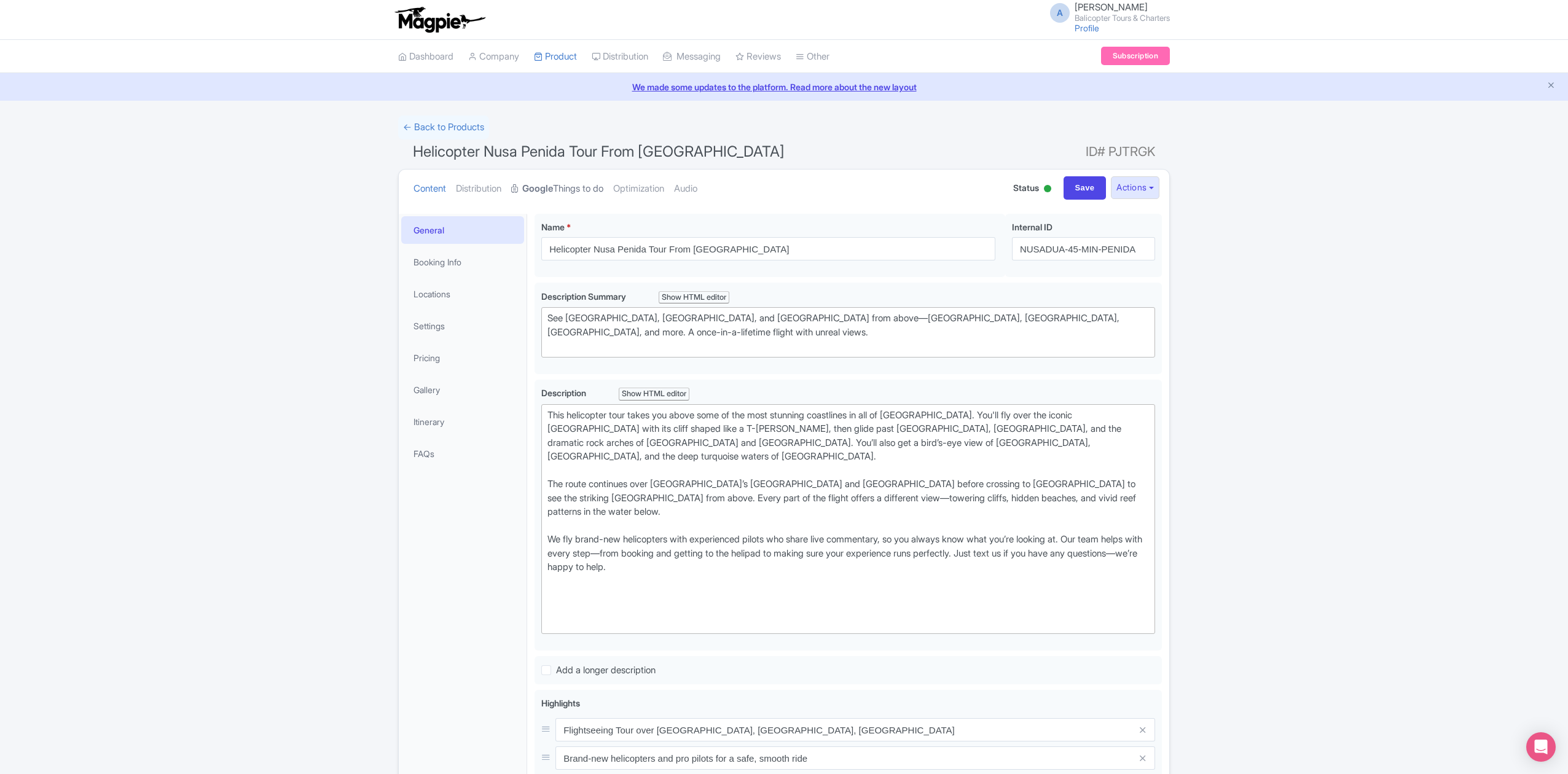
click at [564, 187] on link "Google Things to do" at bounding box center [557, 189] width 92 height 39
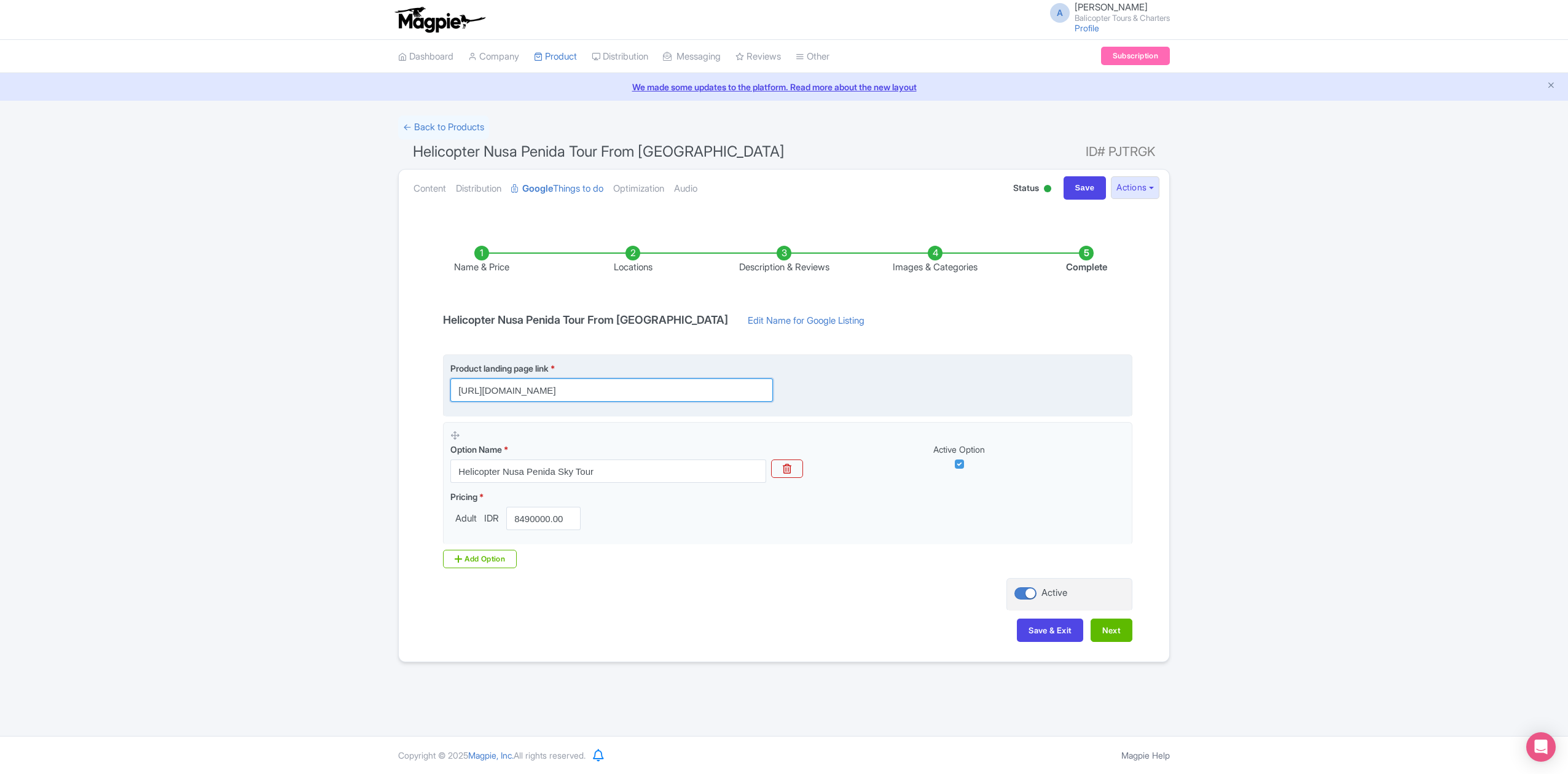
scroll to position [0, 369]
drag, startPoint x: 756, startPoint y: 389, endPoint x: 973, endPoint y: 408, distance: 217.8
click at [969, 408] on fieldset "Product landing page link * https://www.balicopter.com/id/from-nusa-dua/nusa-pe…" at bounding box center [788, 385] width 690 height 62
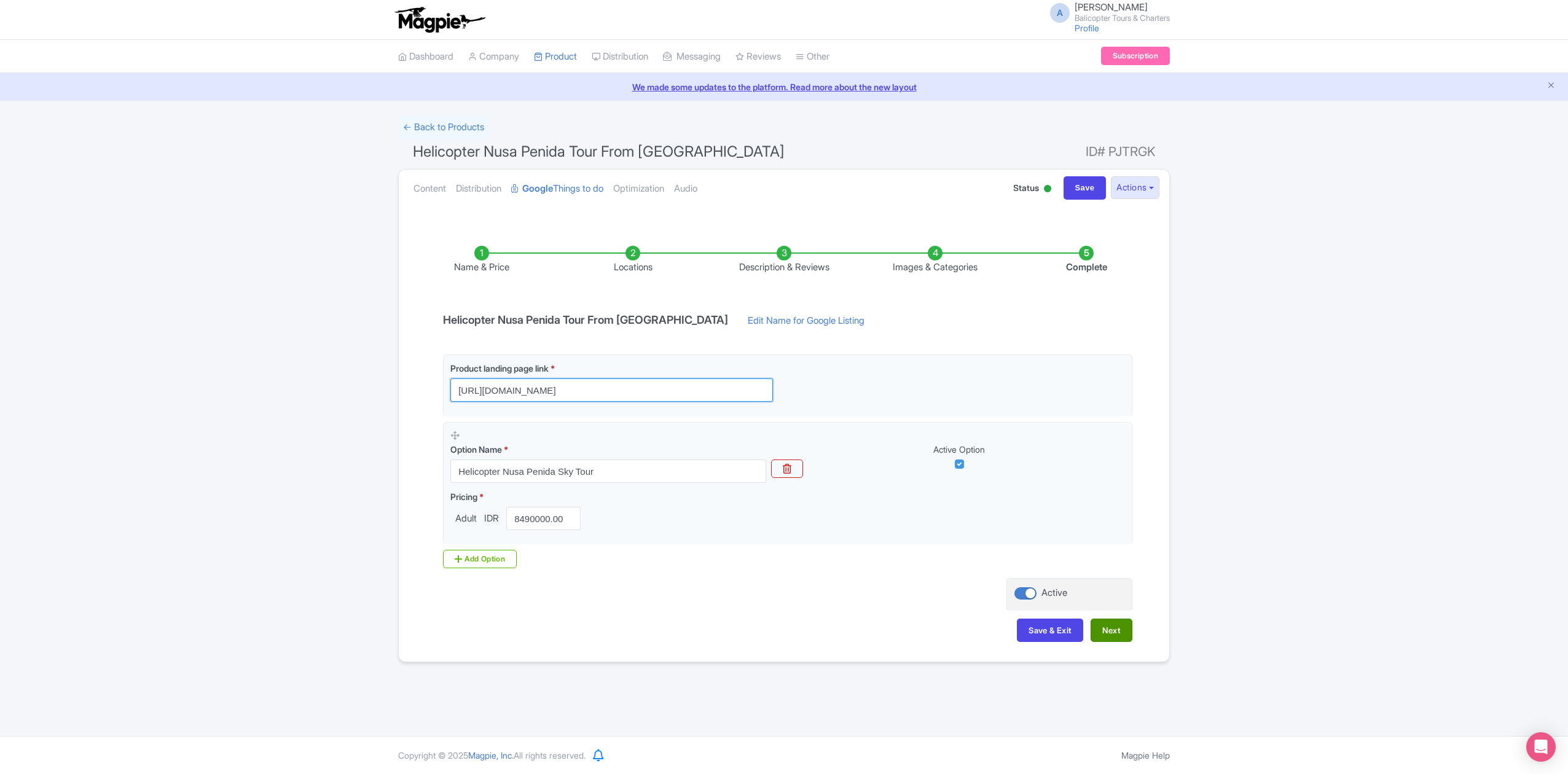
type input "https://www.balicopter.com/id/from-nusa-dua/nusa-penida-helicopter-tour"
click at [1117, 642] on button "Next" at bounding box center [1112, 630] width 42 height 24
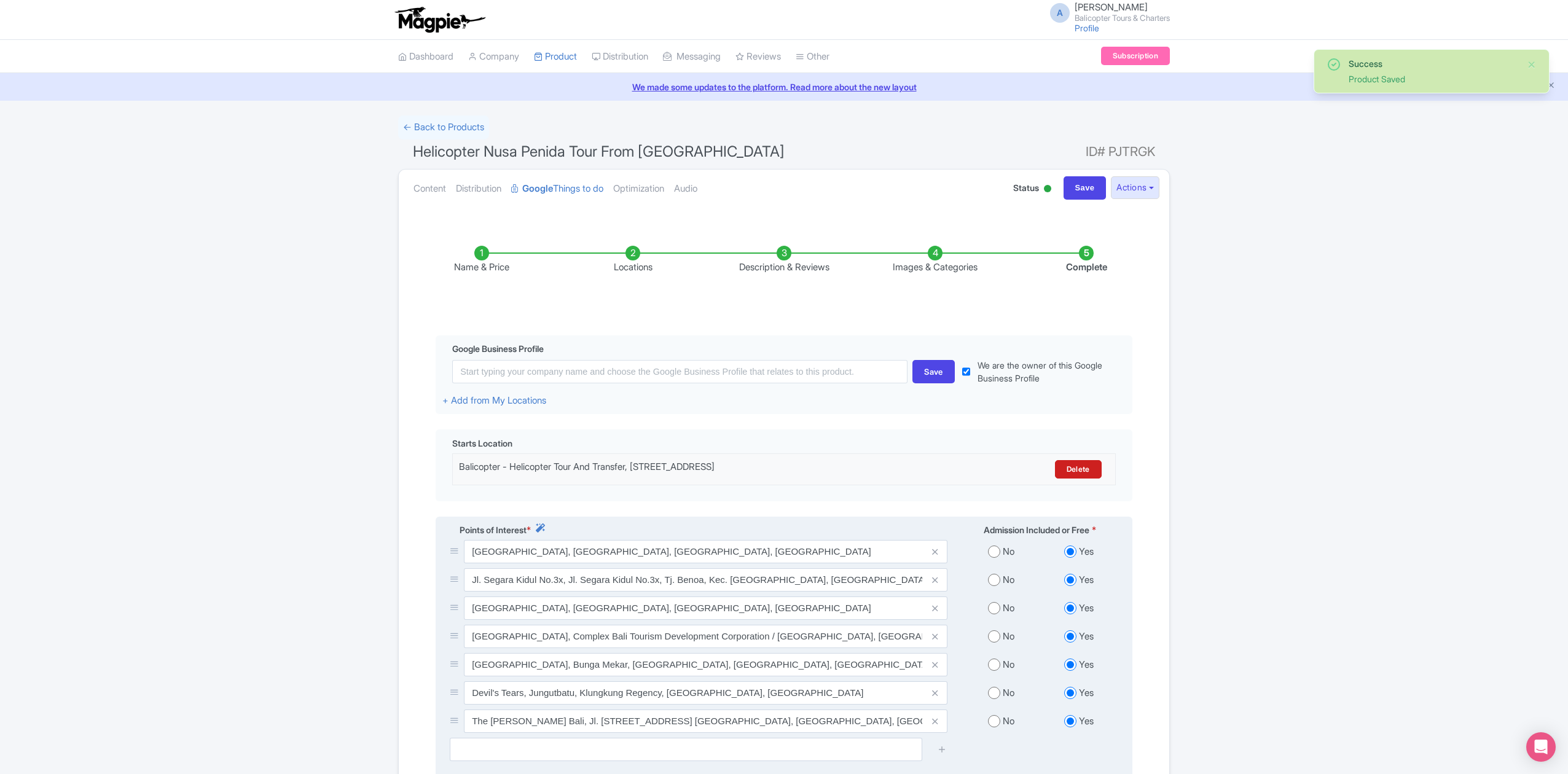
scroll to position [202, 0]
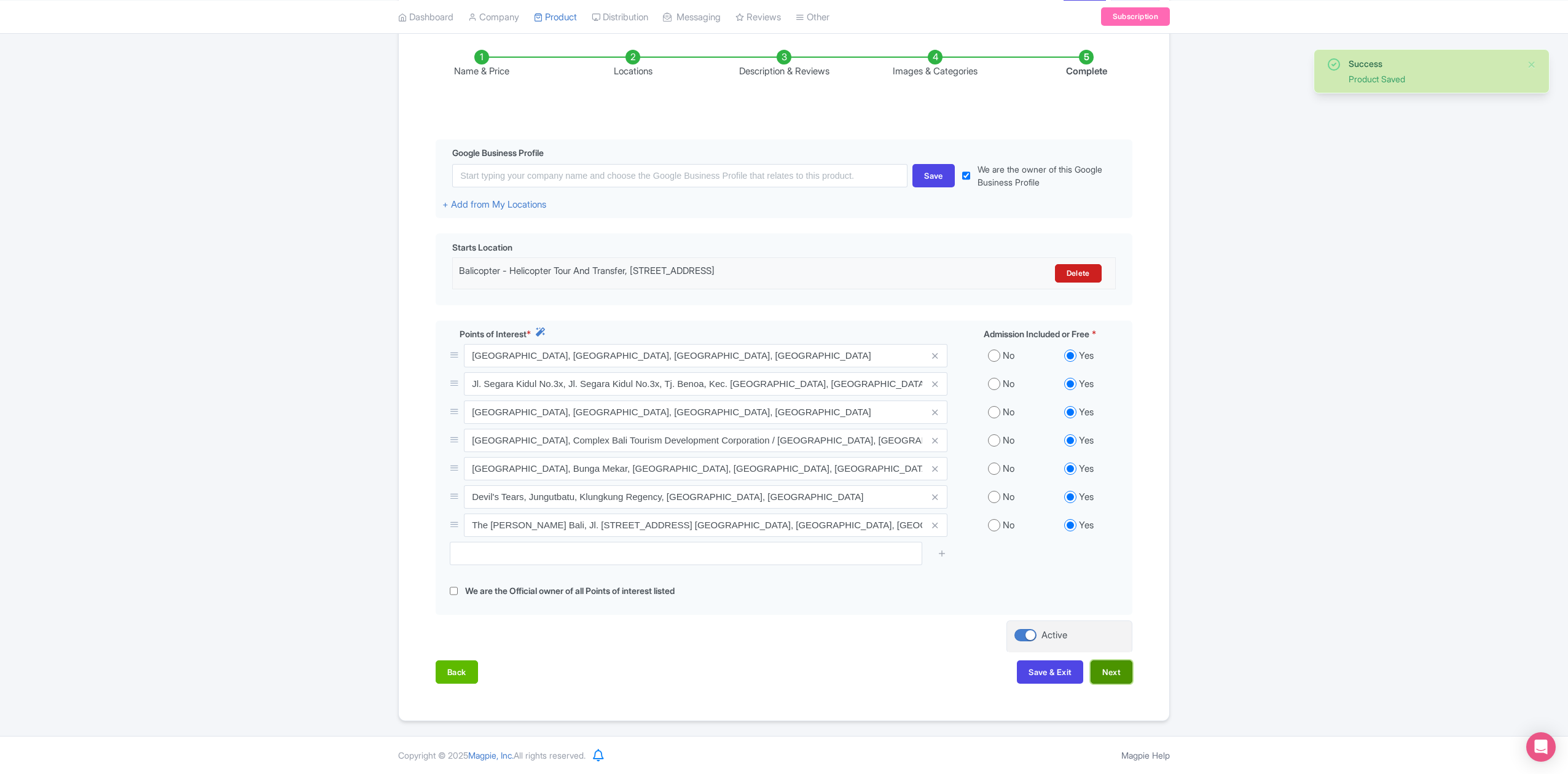
click at [1117, 667] on button "Next" at bounding box center [1112, 672] width 42 height 24
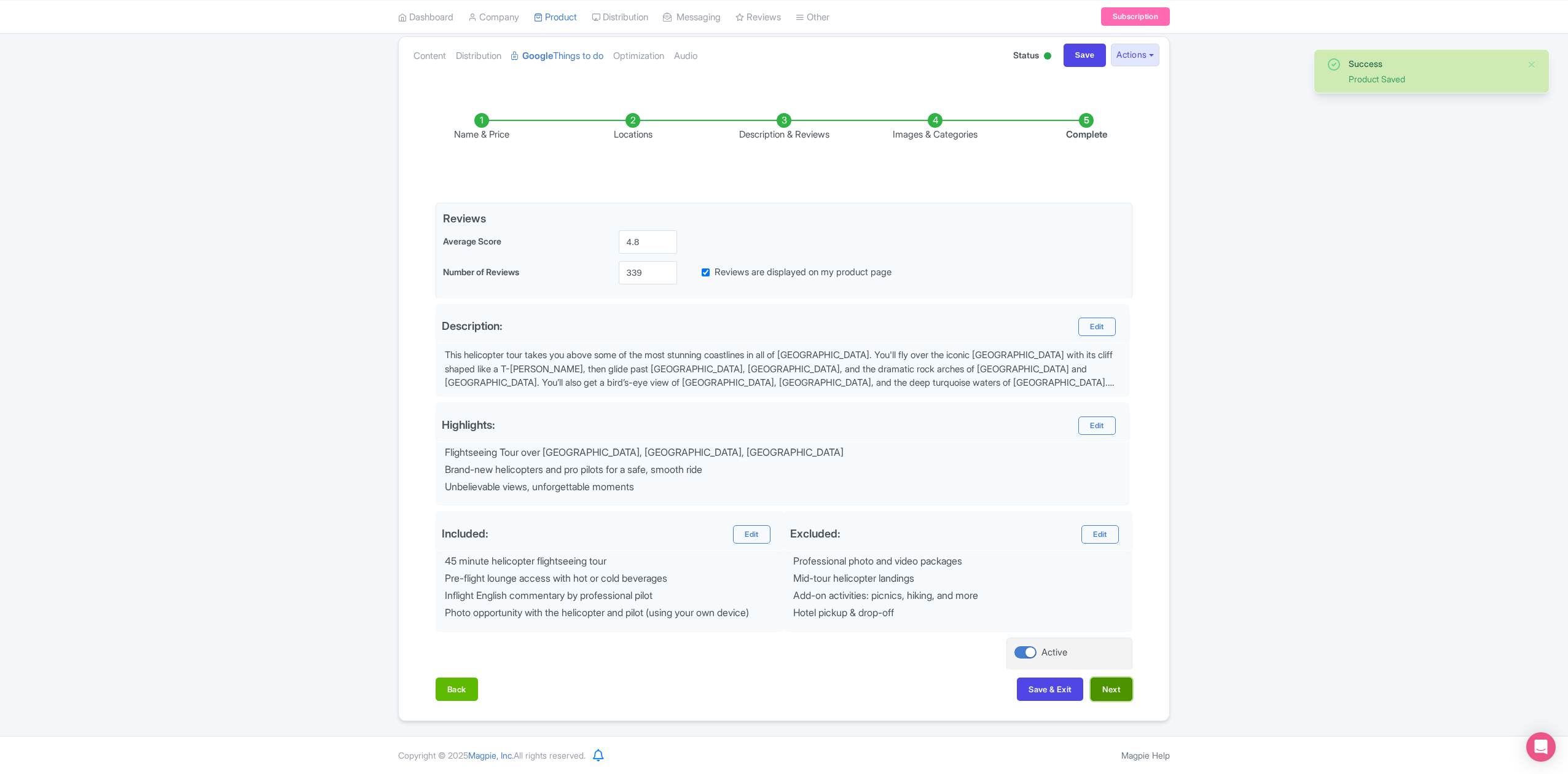
click at [1118, 688] on button "Next" at bounding box center [1112, 689] width 42 height 24
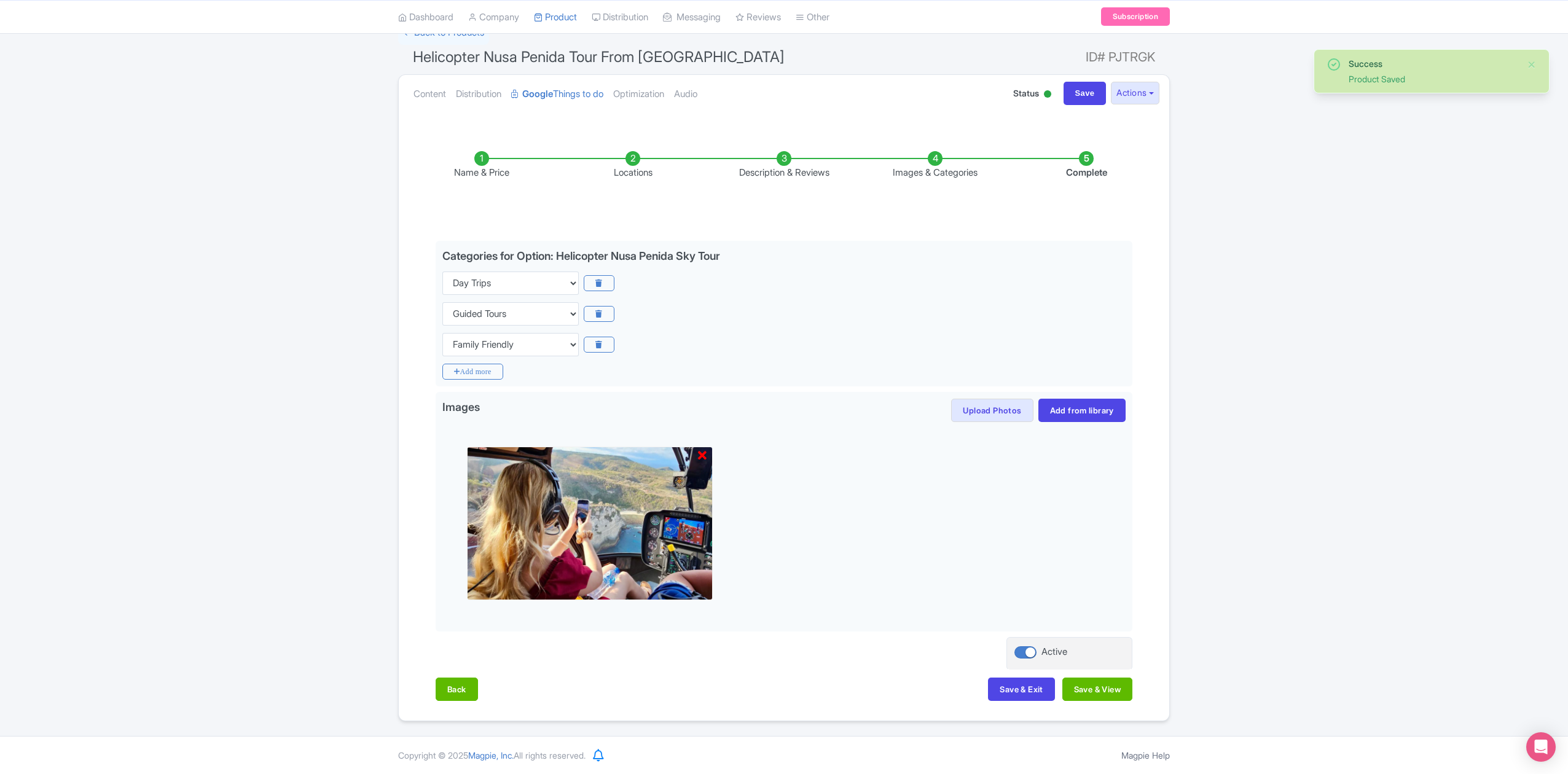
scroll to position [97, 0]
click at [1118, 688] on button "Save & View" at bounding box center [1098, 689] width 70 height 24
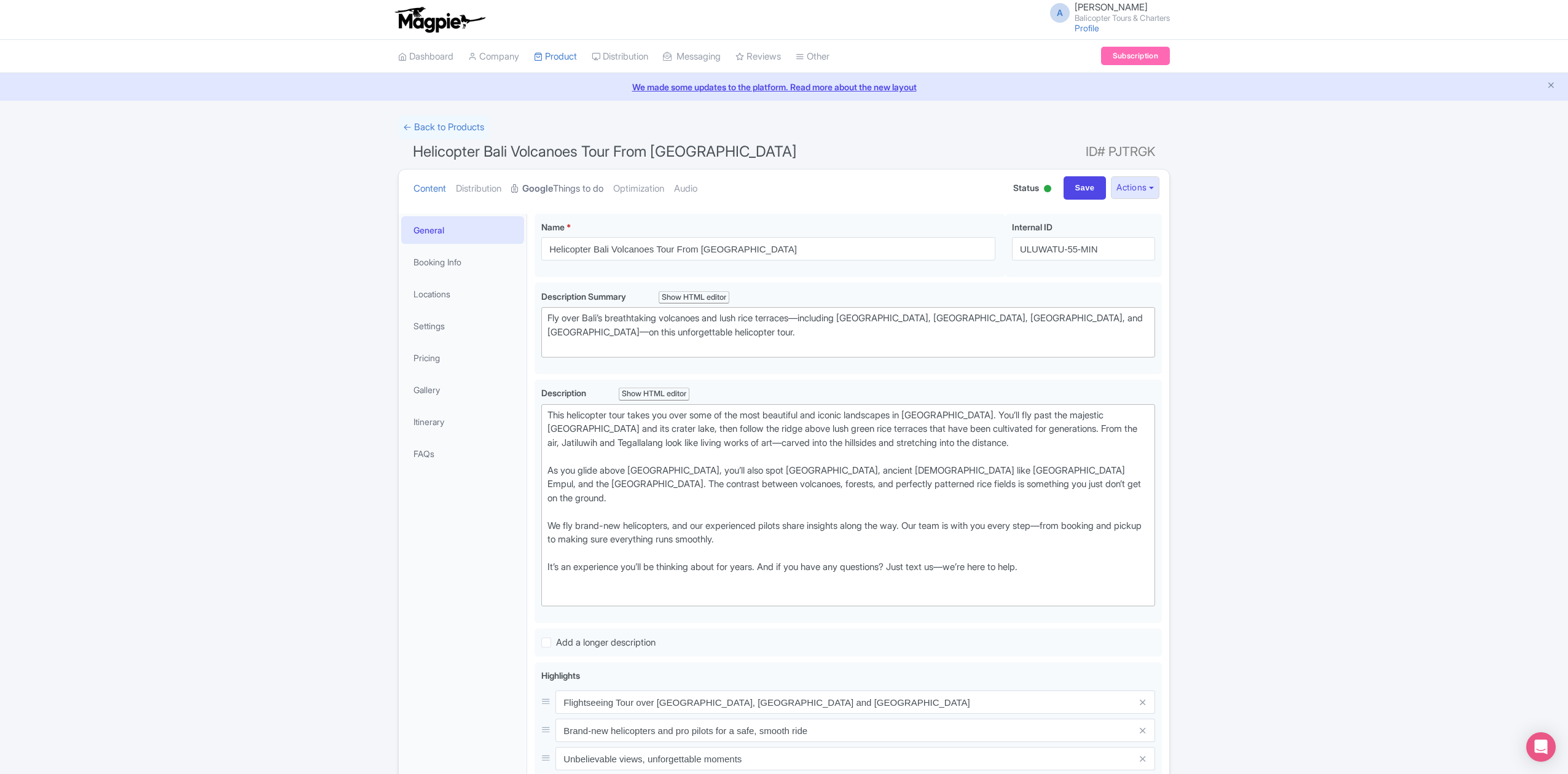
click at [567, 183] on link "Google Things to do" at bounding box center [557, 189] width 92 height 39
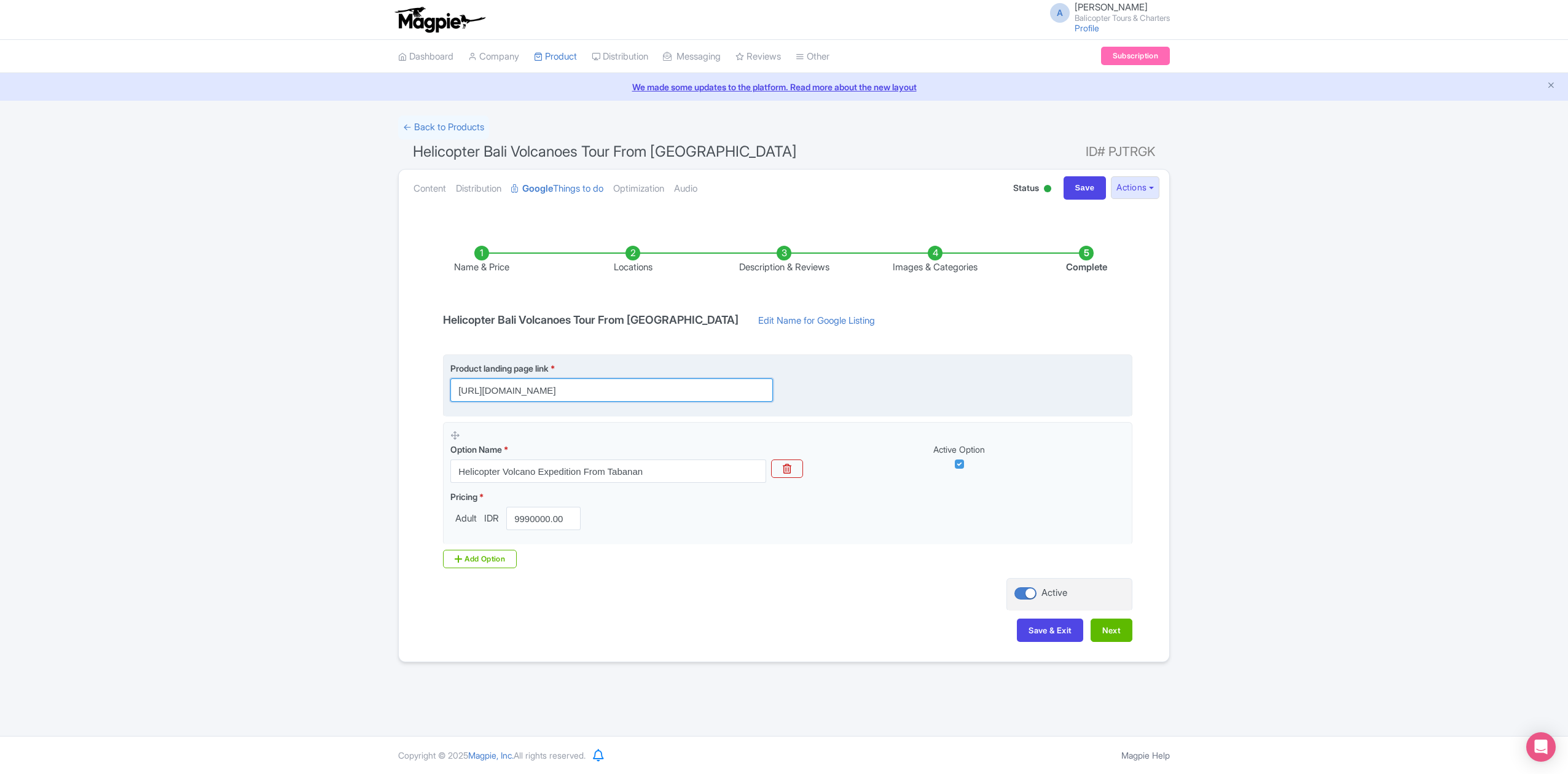
click at [698, 388] on input "[URL][DOMAIN_NAME]" at bounding box center [612, 389] width 323 height 24
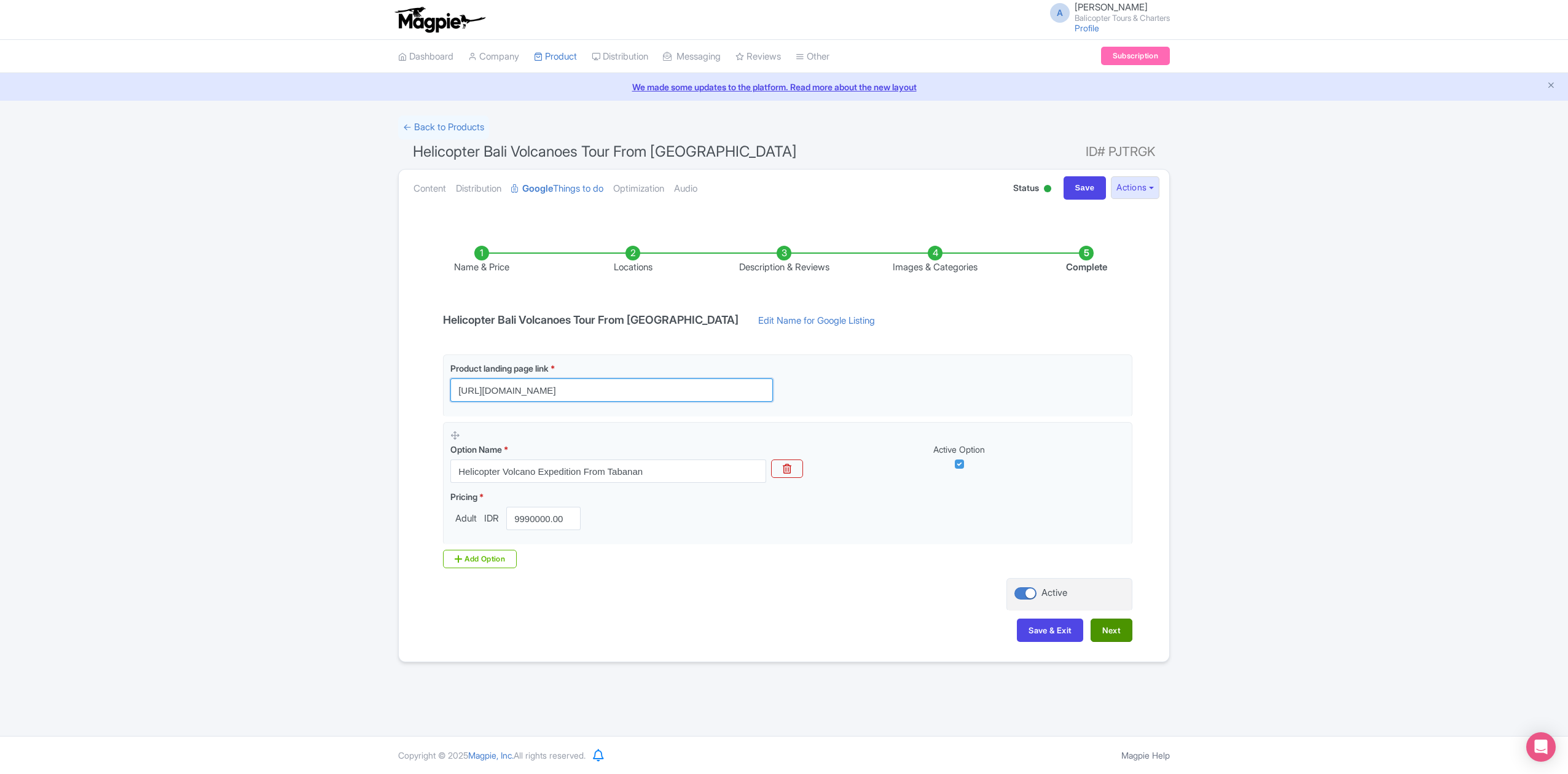
type input "[URL][DOMAIN_NAME]"
click at [1111, 638] on button "Next" at bounding box center [1112, 630] width 42 height 24
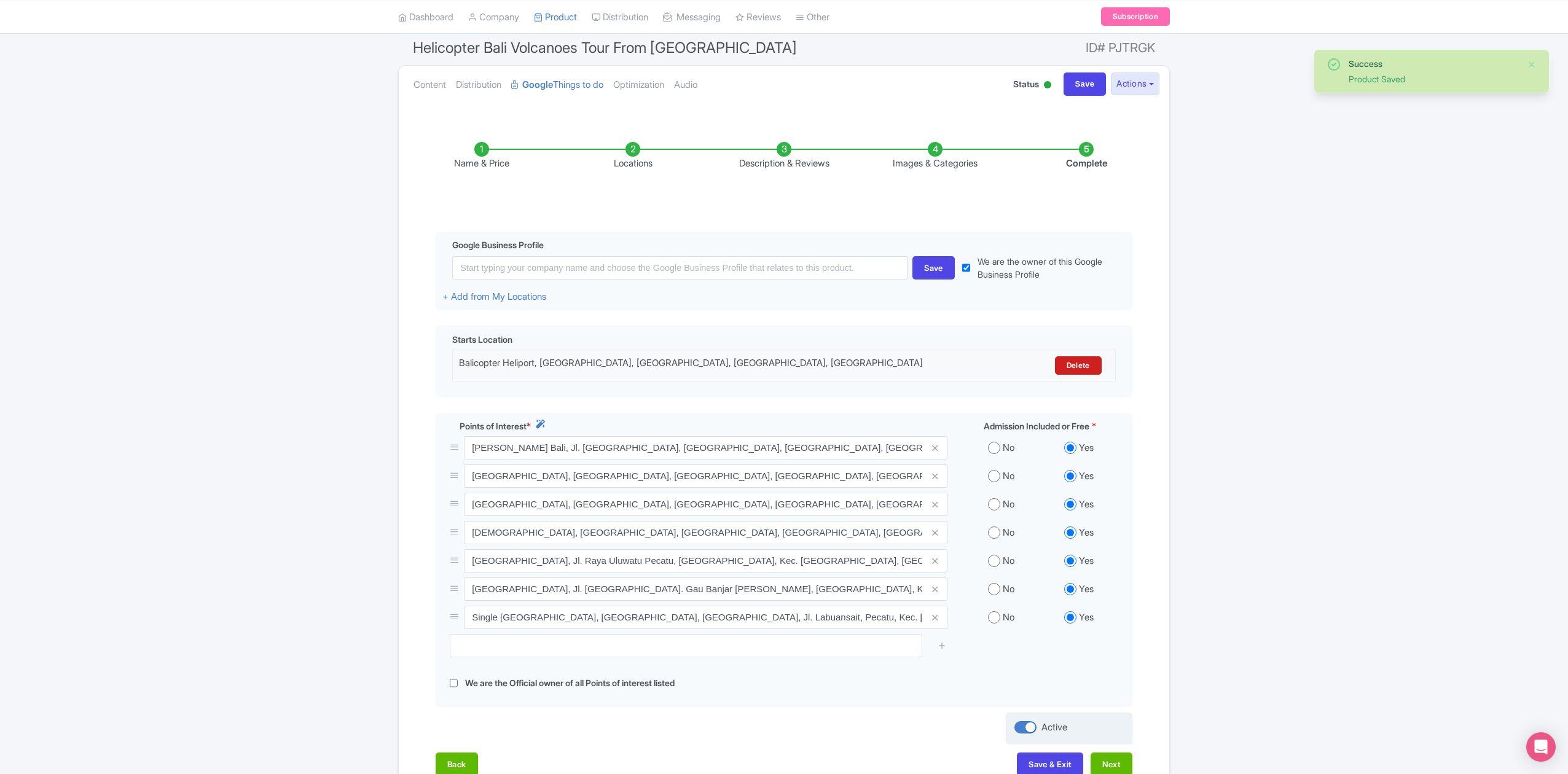
scroll to position [202, 0]
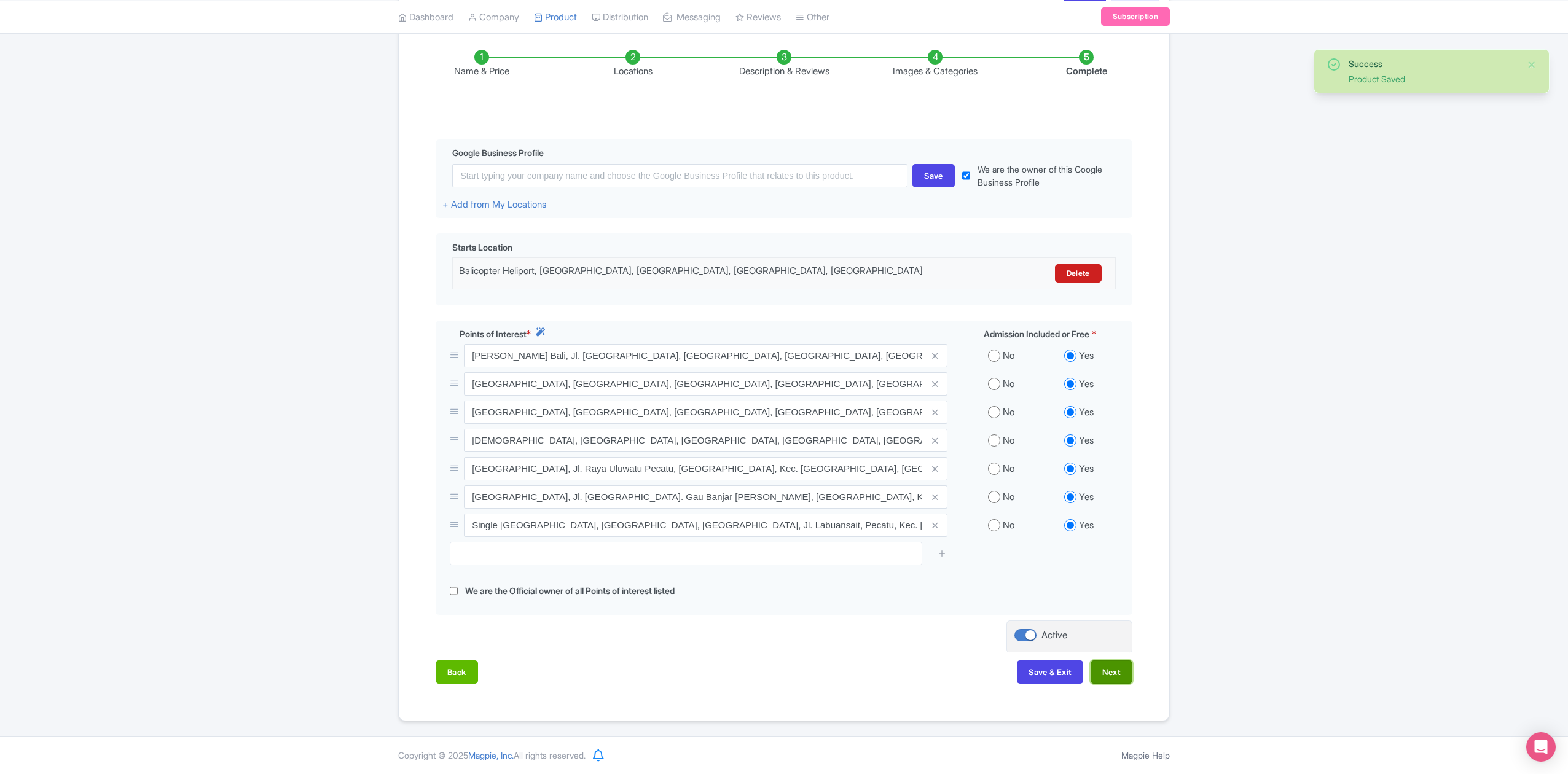
click at [1116, 671] on button "Next" at bounding box center [1112, 672] width 42 height 24
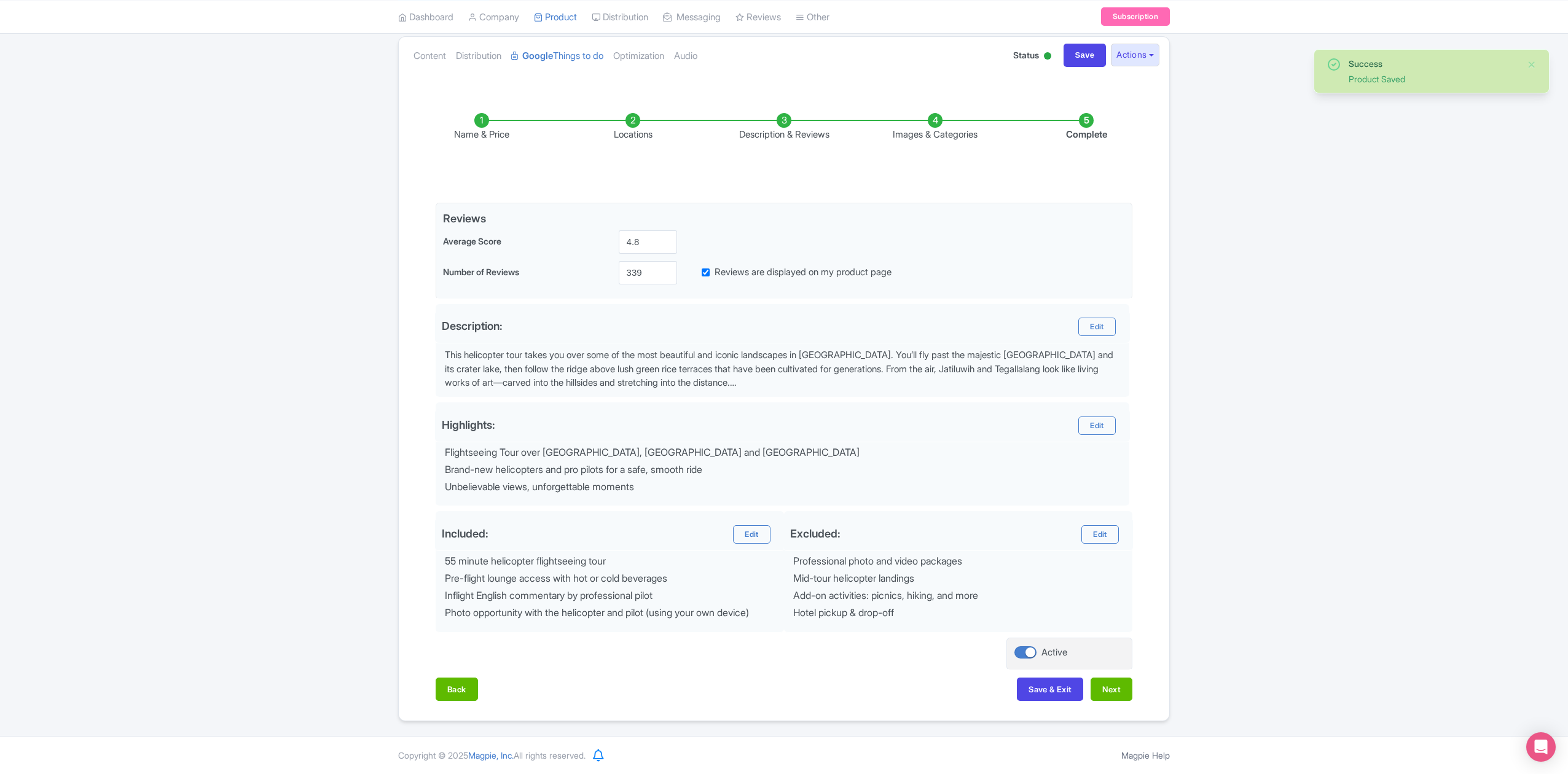
scroll to position [138, 0]
click at [1120, 685] on button "Next" at bounding box center [1112, 689] width 42 height 24
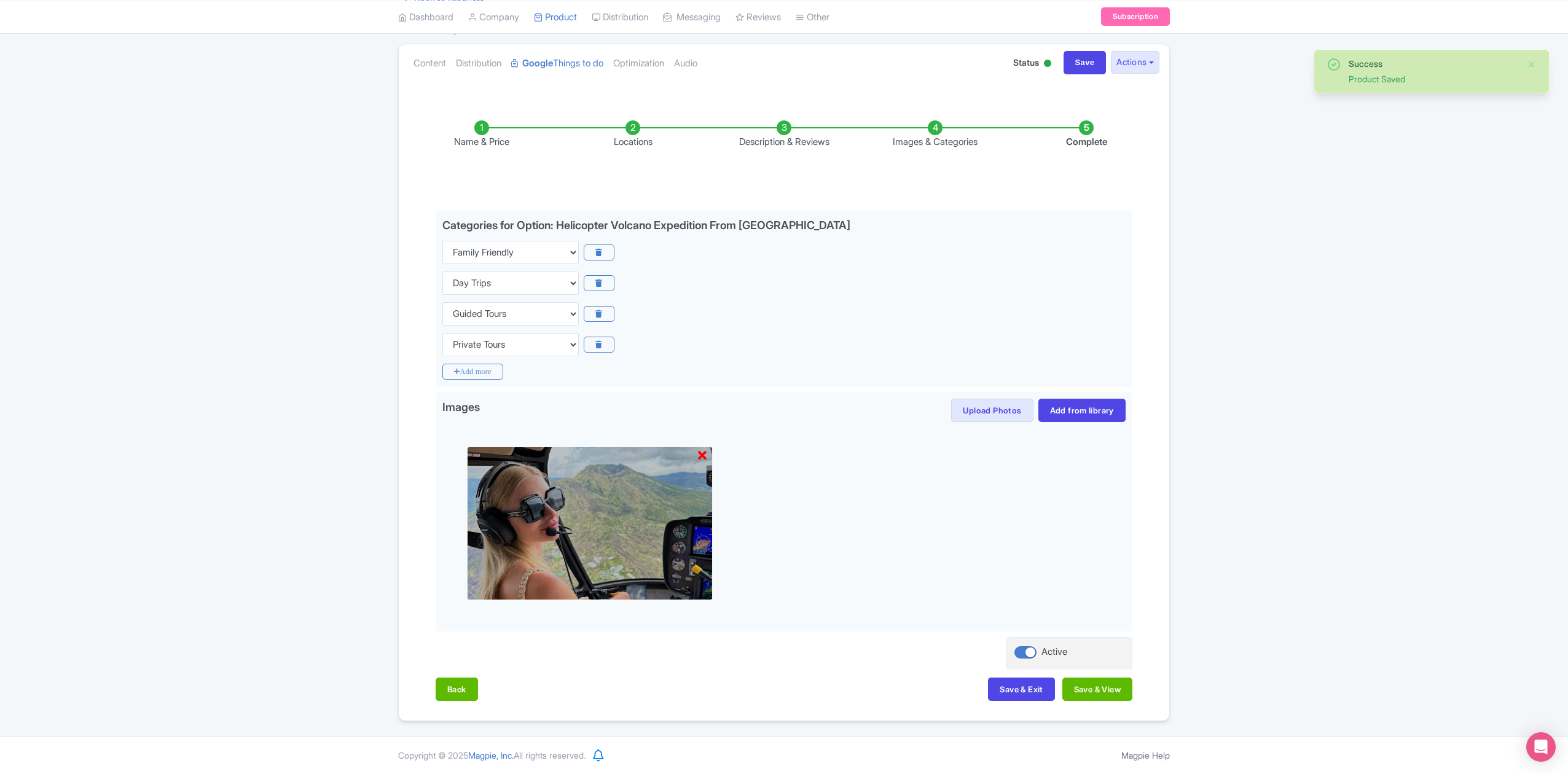
scroll to position [129, 0]
click at [1120, 685] on button "Save & View" at bounding box center [1098, 689] width 70 height 24
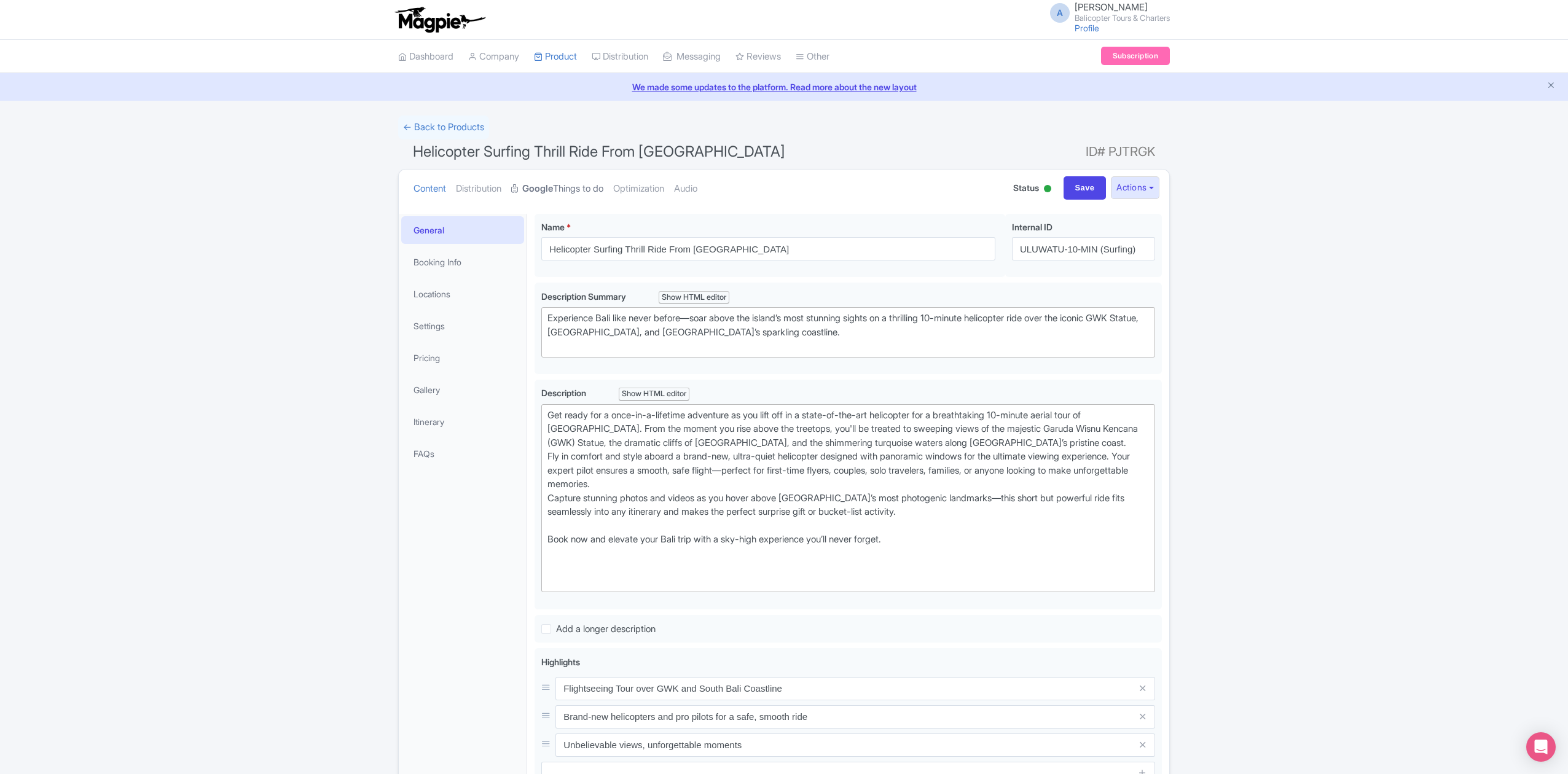
click at [559, 191] on link "Google Things to do" at bounding box center [557, 189] width 92 height 39
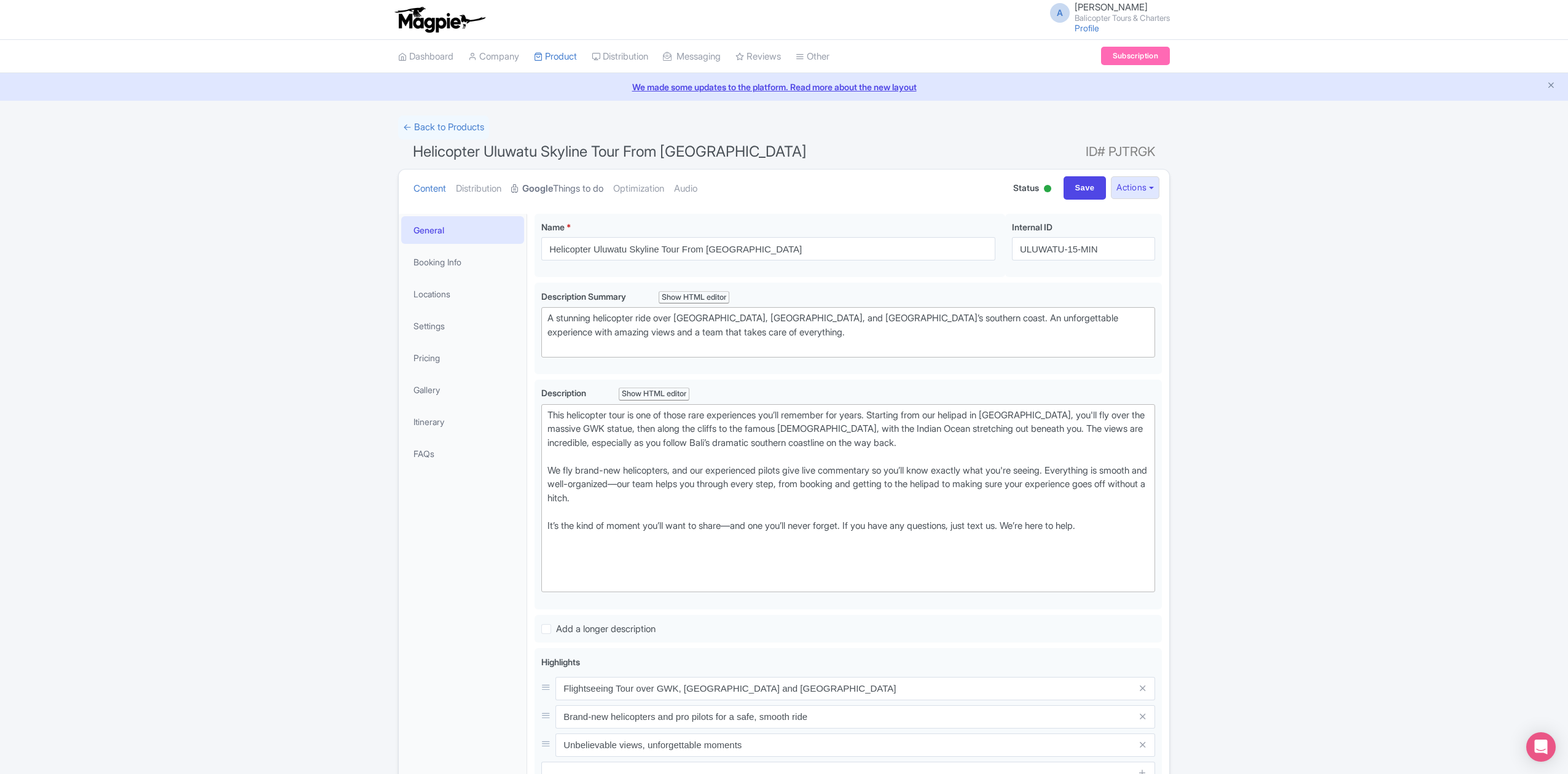
click at [578, 185] on link "Google Things to do" at bounding box center [557, 189] width 92 height 39
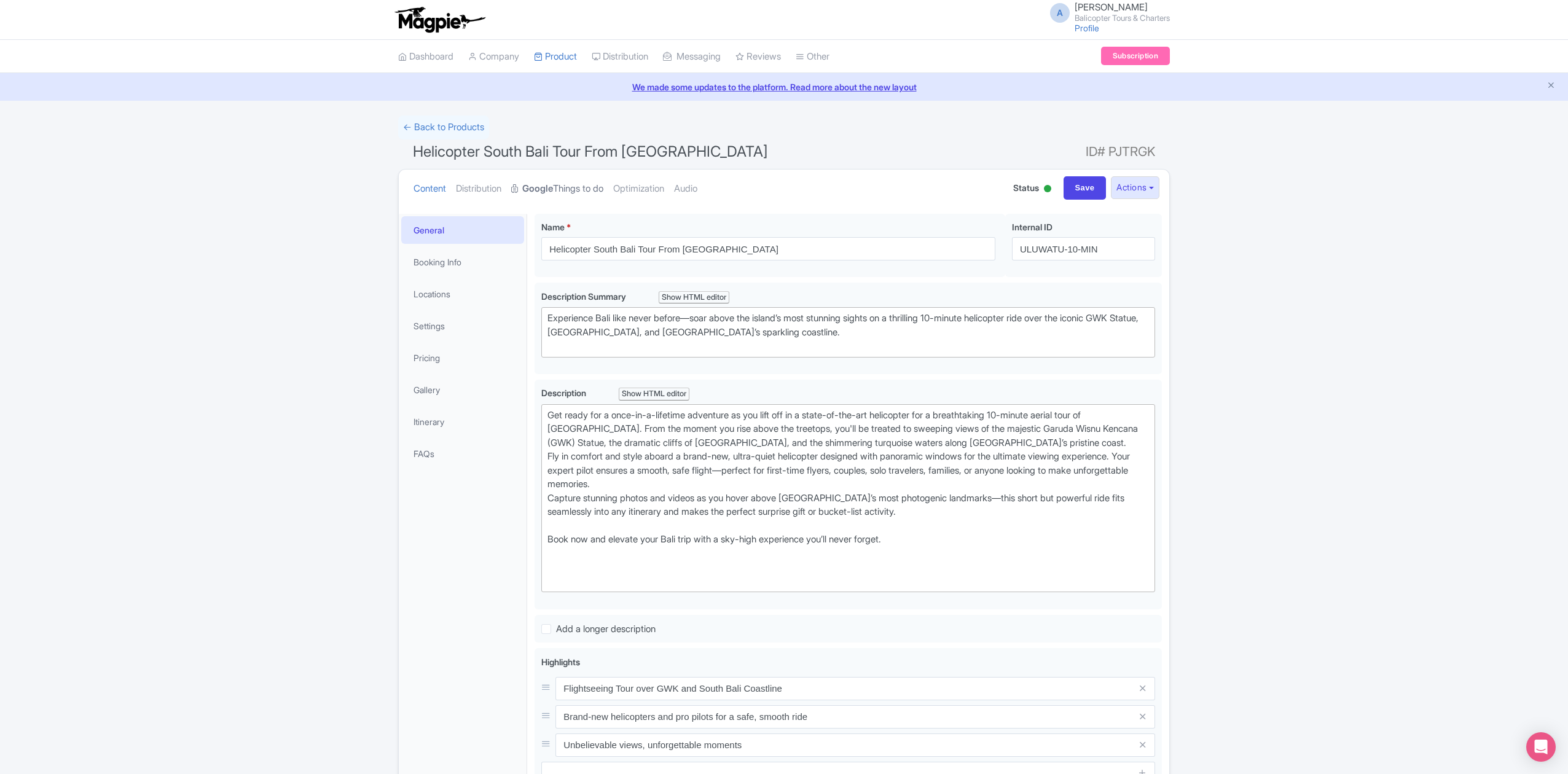
click at [595, 191] on link "Google Things to do" at bounding box center [557, 189] width 92 height 39
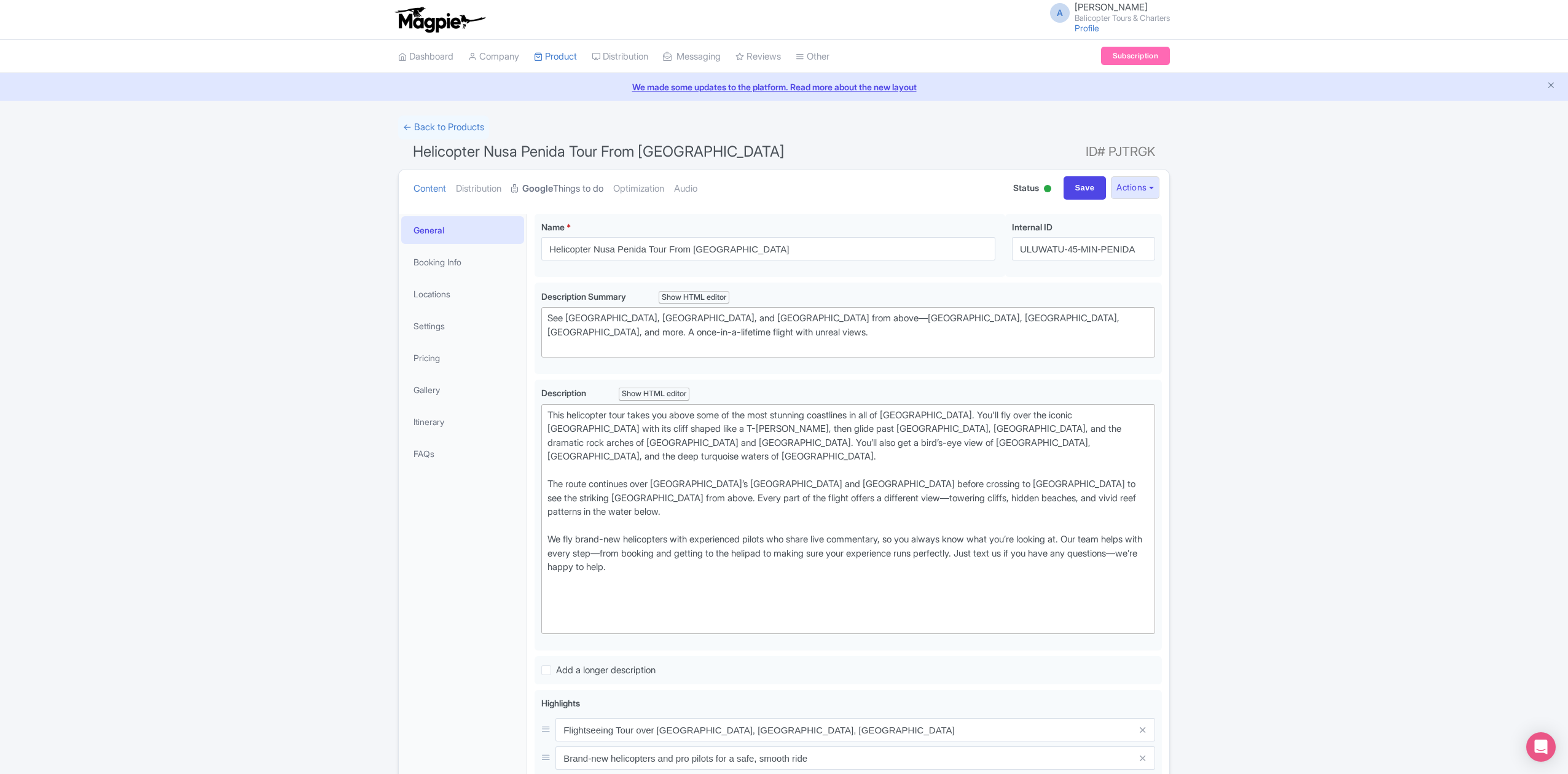
click at [567, 187] on link "Google Things to do" at bounding box center [557, 189] width 92 height 39
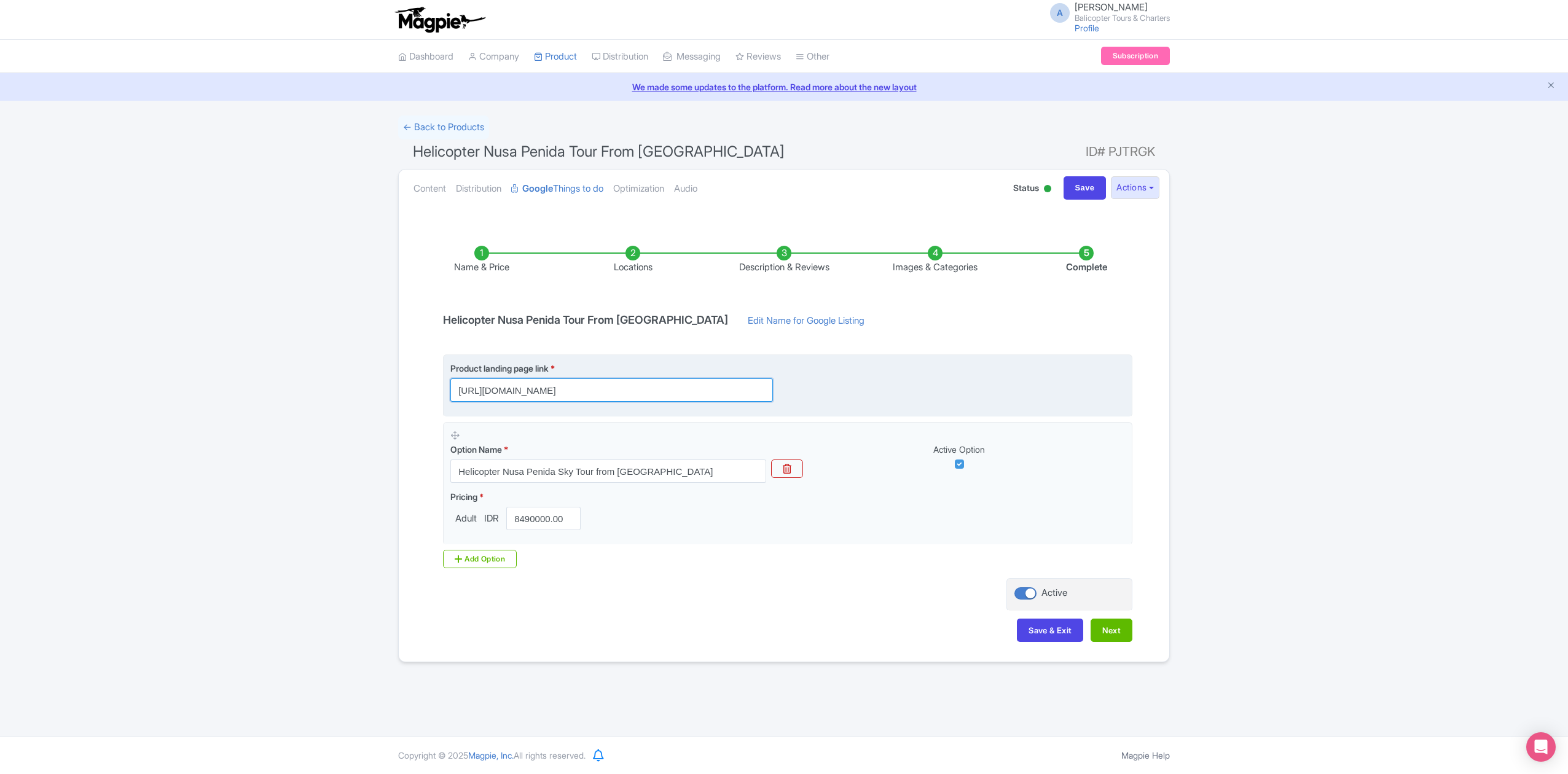
scroll to position [0, 369]
drag, startPoint x: 755, startPoint y: 395, endPoint x: 983, endPoint y: 416, distance: 229.0
click at [983, 416] on fieldset "Product landing page link * https://www.balicopter.com/id/from-nusa-dua/nusa-pe…" at bounding box center [788, 385] width 690 height 62
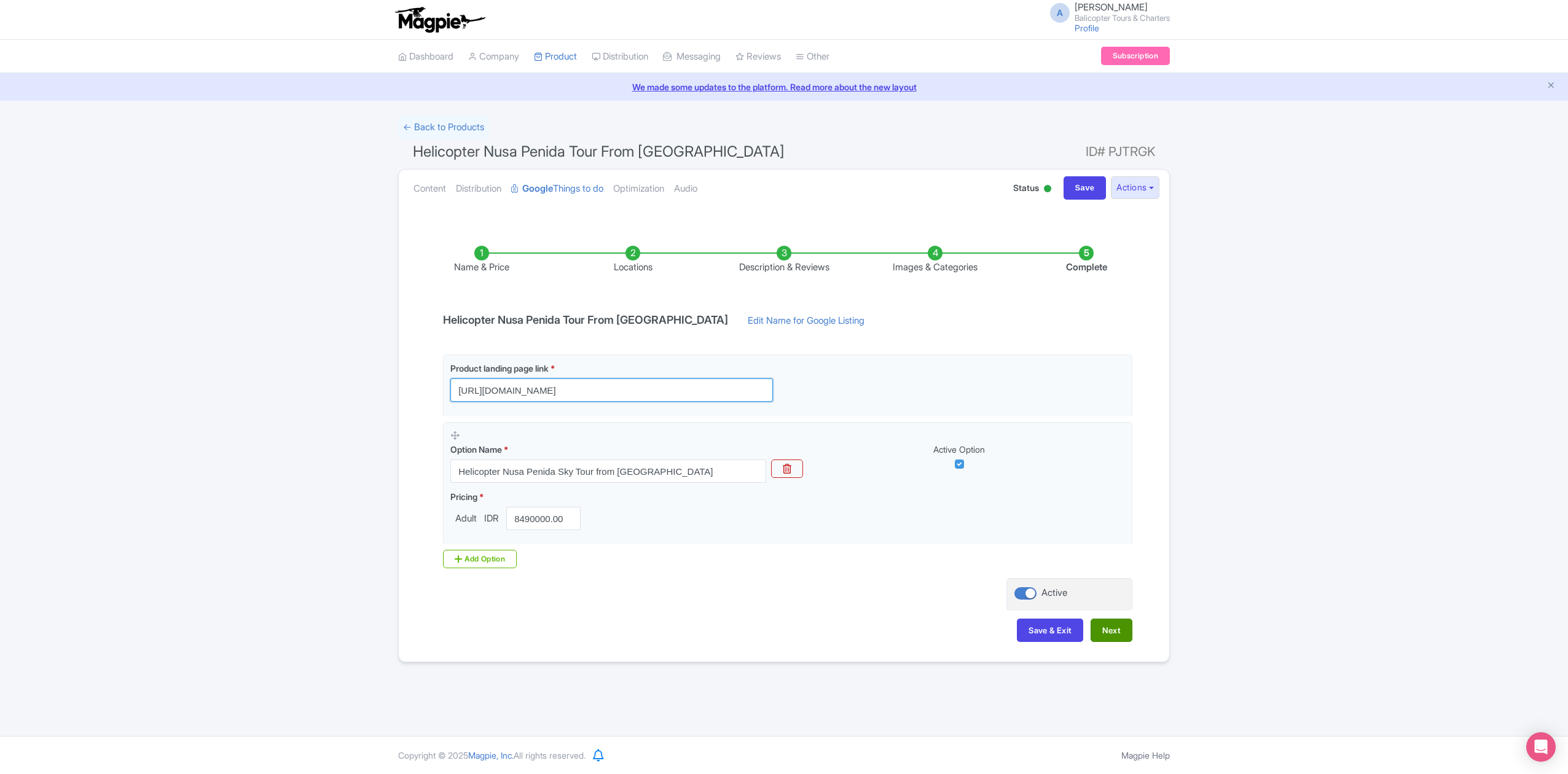
type input "https://www.balicopter.com/id/from-nusa-dua/nusa-penida-helicopter-tour"
click at [1102, 634] on button "Next" at bounding box center [1112, 630] width 42 height 24
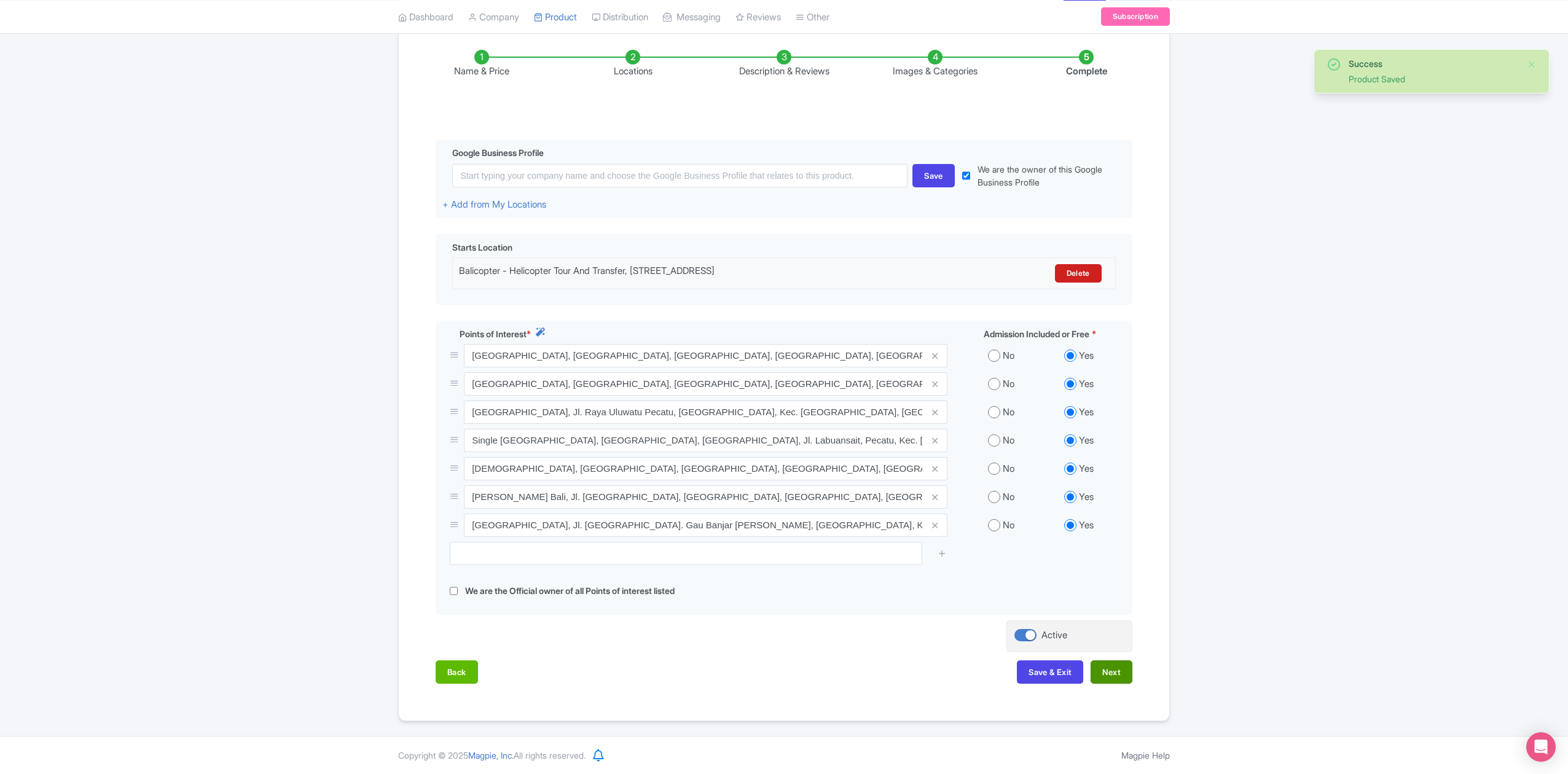
scroll to position [202, 0]
click at [1116, 673] on button "Next" at bounding box center [1112, 672] width 42 height 24
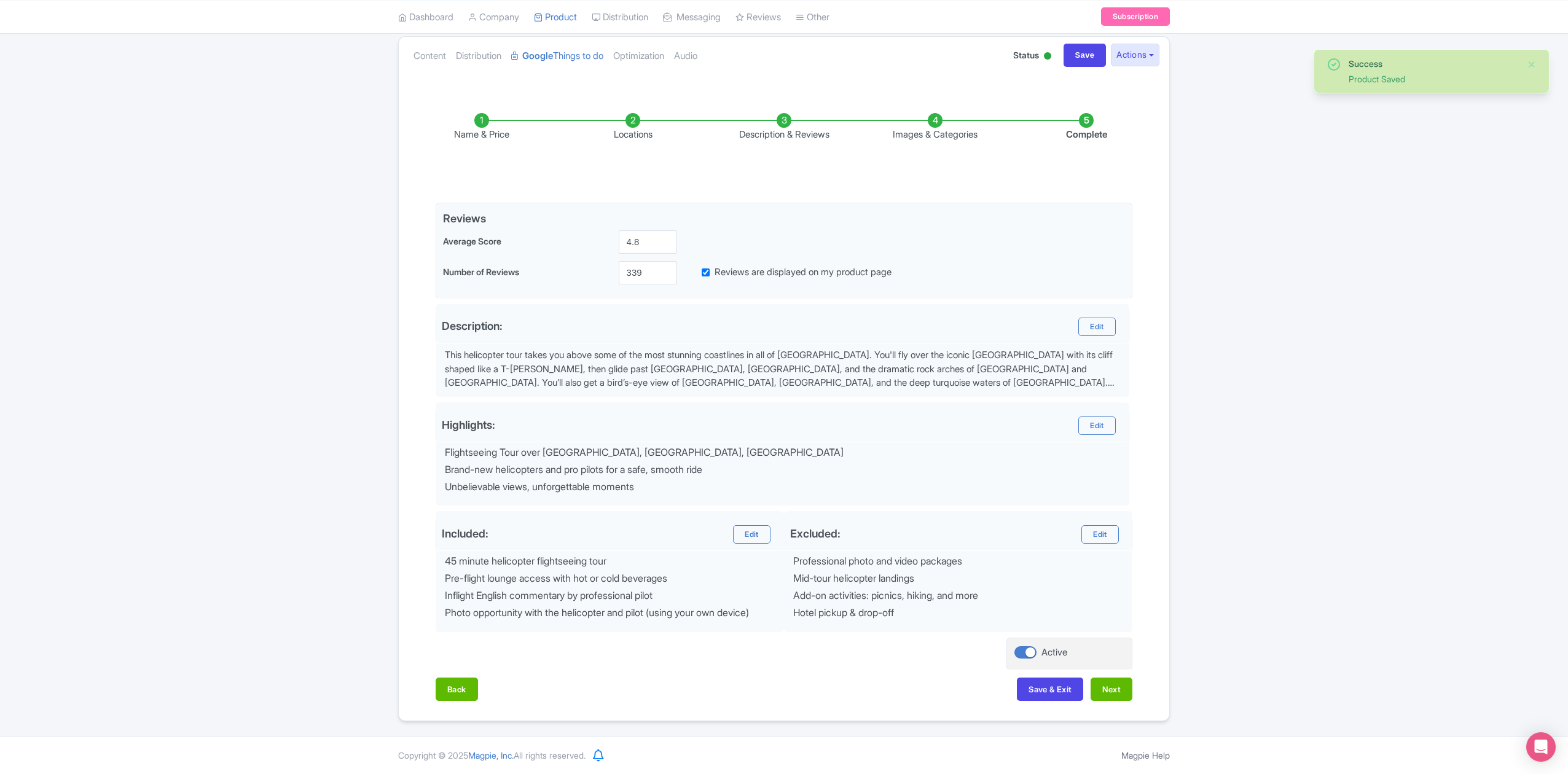
scroll to position [138, 0]
click at [1117, 685] on button "Next" at bounding box center [1112, 689] width 42 height 24
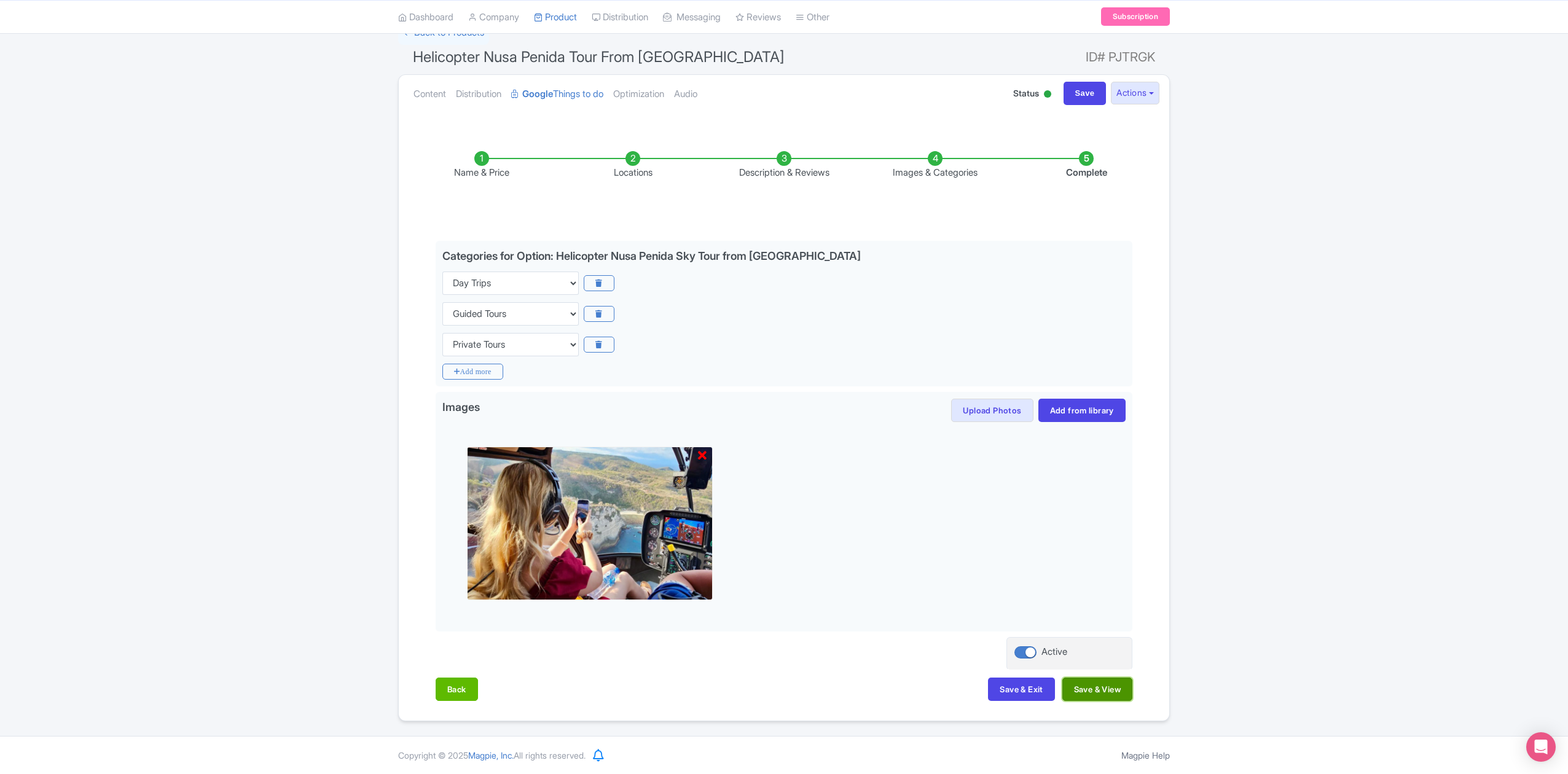
click at [1113, 686] on button "Save & View" at bounding box center [1098, 689] width 70 height 24
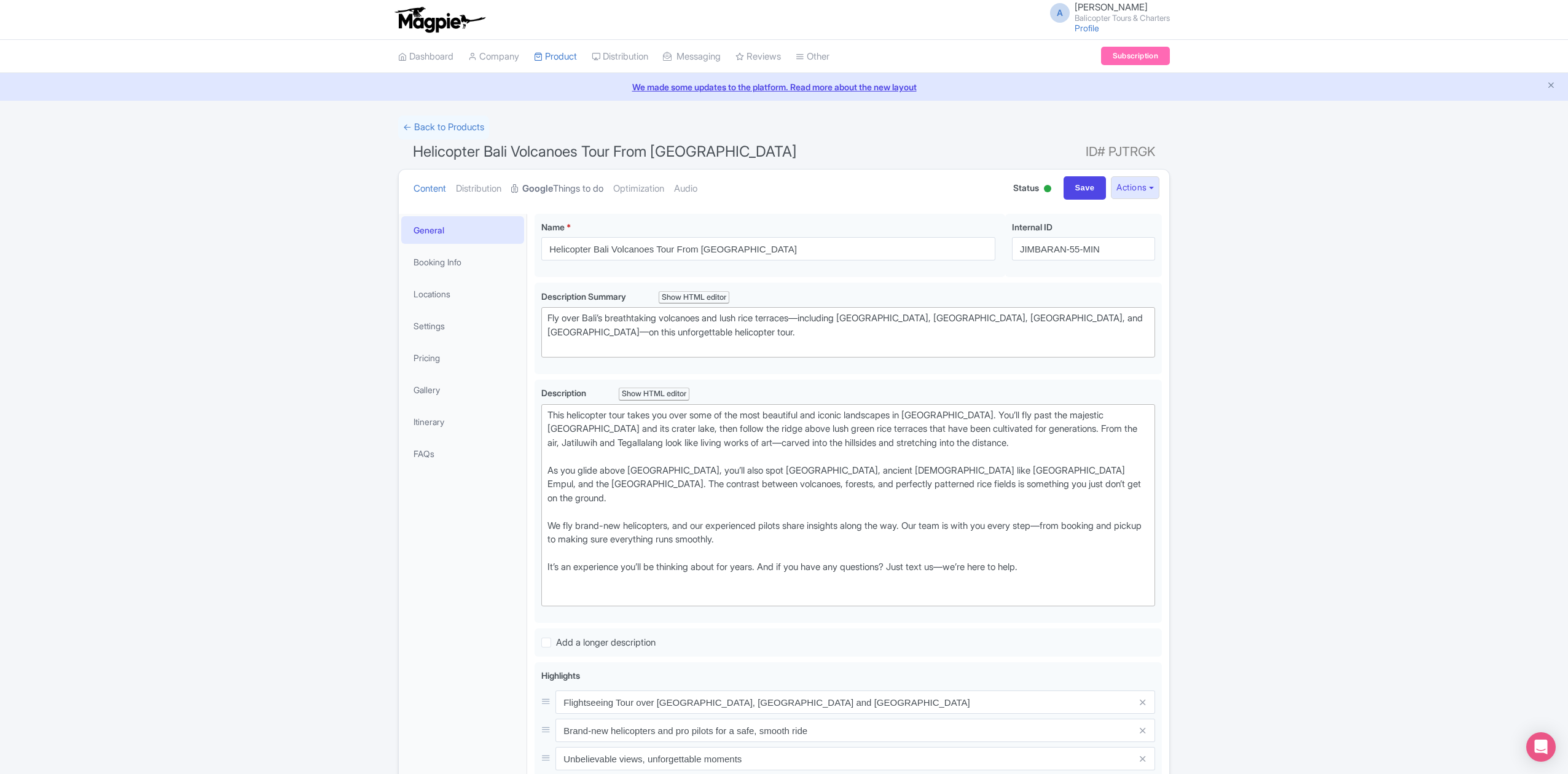
click at [586, 185] on link "Google Things to do" at bounding box center [557, 189] width 92 height 39
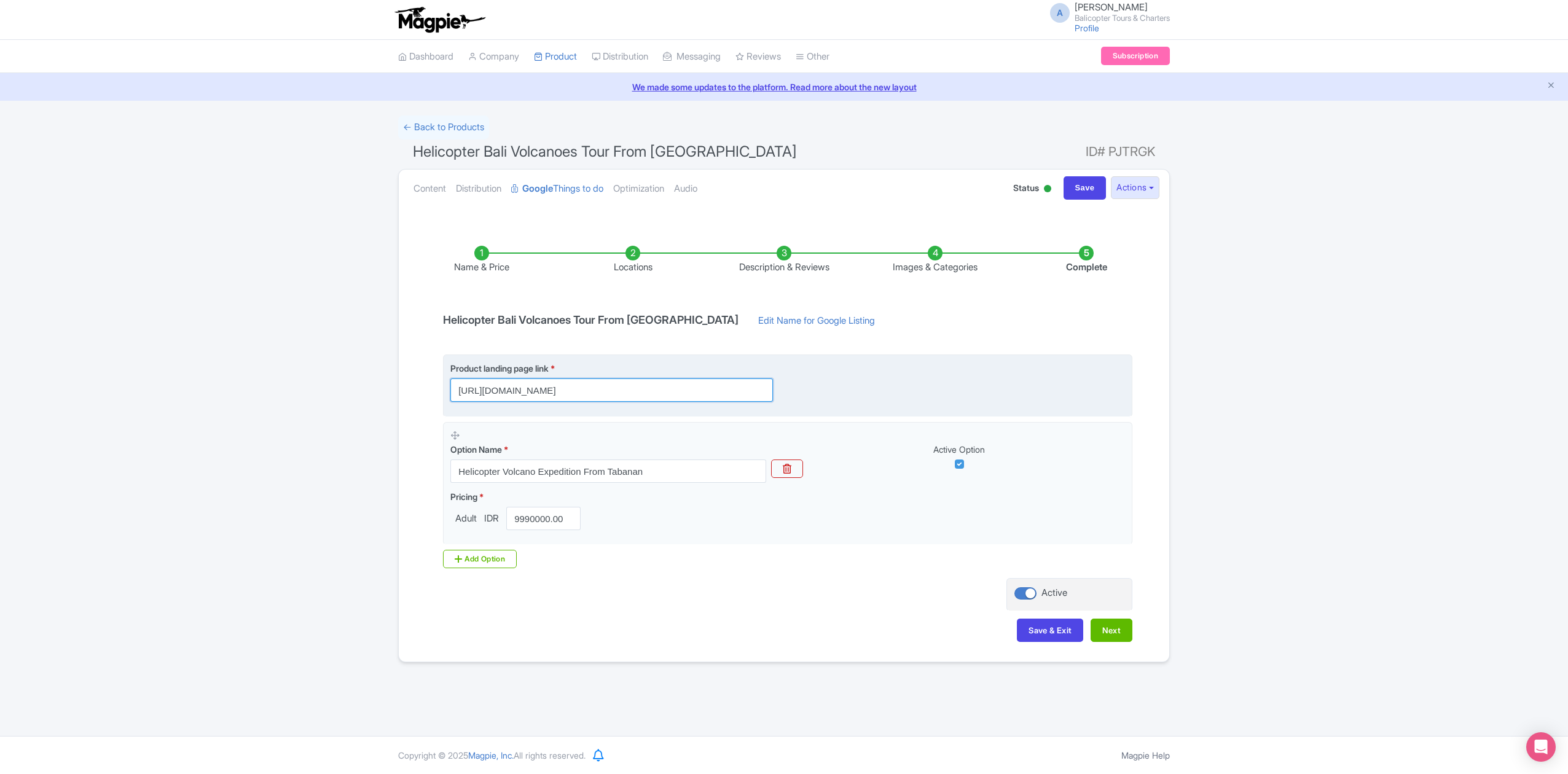
scroll to position [0, 32]
drag, startPoint x: 714, startPoint y: 393, endPoint x: 751, endPoint y: 397, distance: 37.2
click at [751, 397] on input "https://www.balicopter.com/from-canggu-nuanu/bali-volcanoes-and-ricefields-heli…" at bounding box center [612, 389] width 323 height 24
click at [754, 401] on input "https://www.balicopter.com/from-canggu-nuanu/bali-volcanoes-and-ricefields-heli…" at bounding box center [612, 389] width 323 height 24
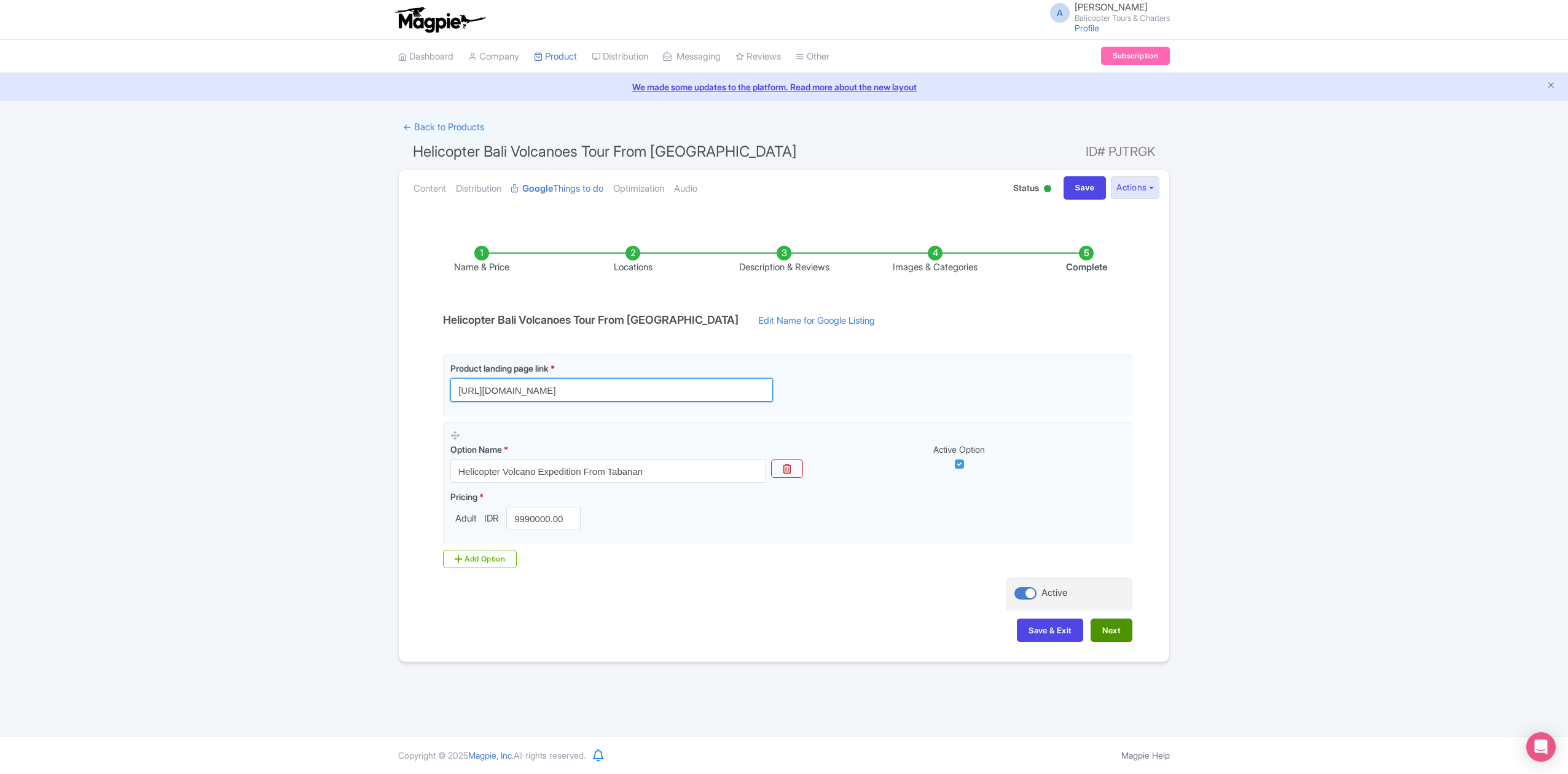
type input "https://www.balicopter.com/from-canggu-nuanu/bali-volcanoes-and-ricefields-heli…"
click at [1106, 640] on button "Next" at bounding box center [1112, 630] width 42 height 24
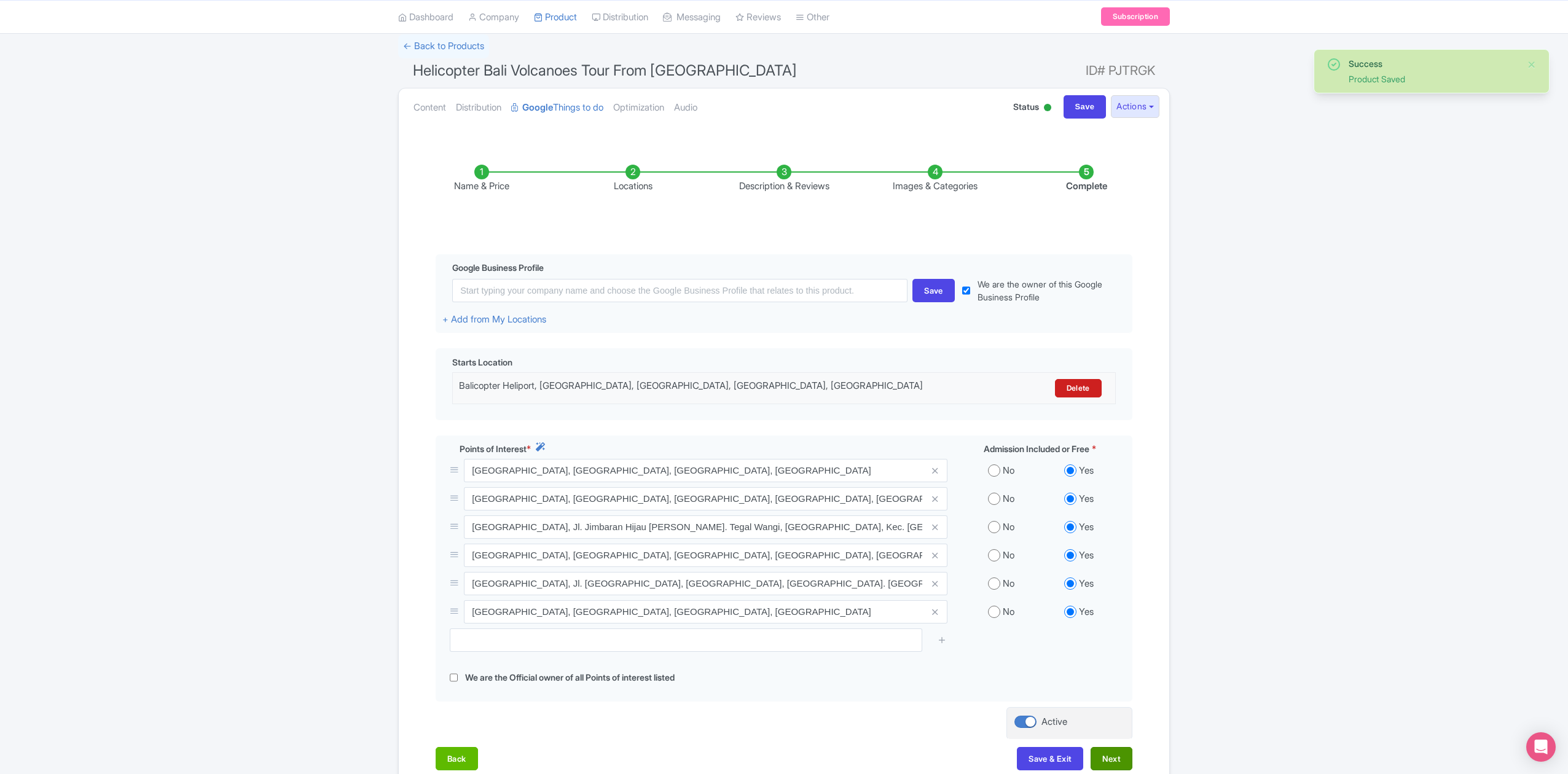
scroll to position [173, 0]
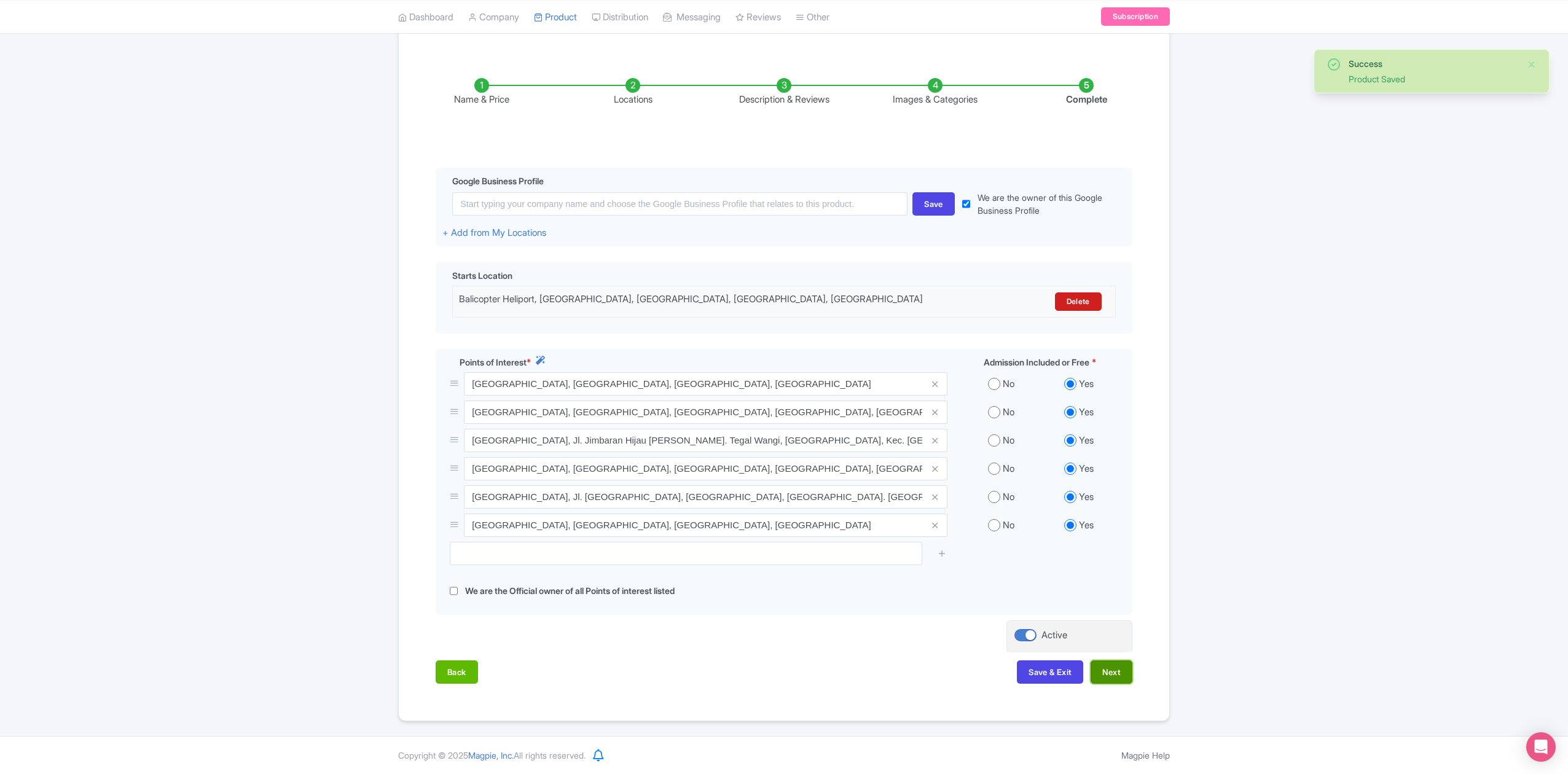
click at [1110, 681] on button "Next" at bounding box center [1112, 672] width 42 height 24
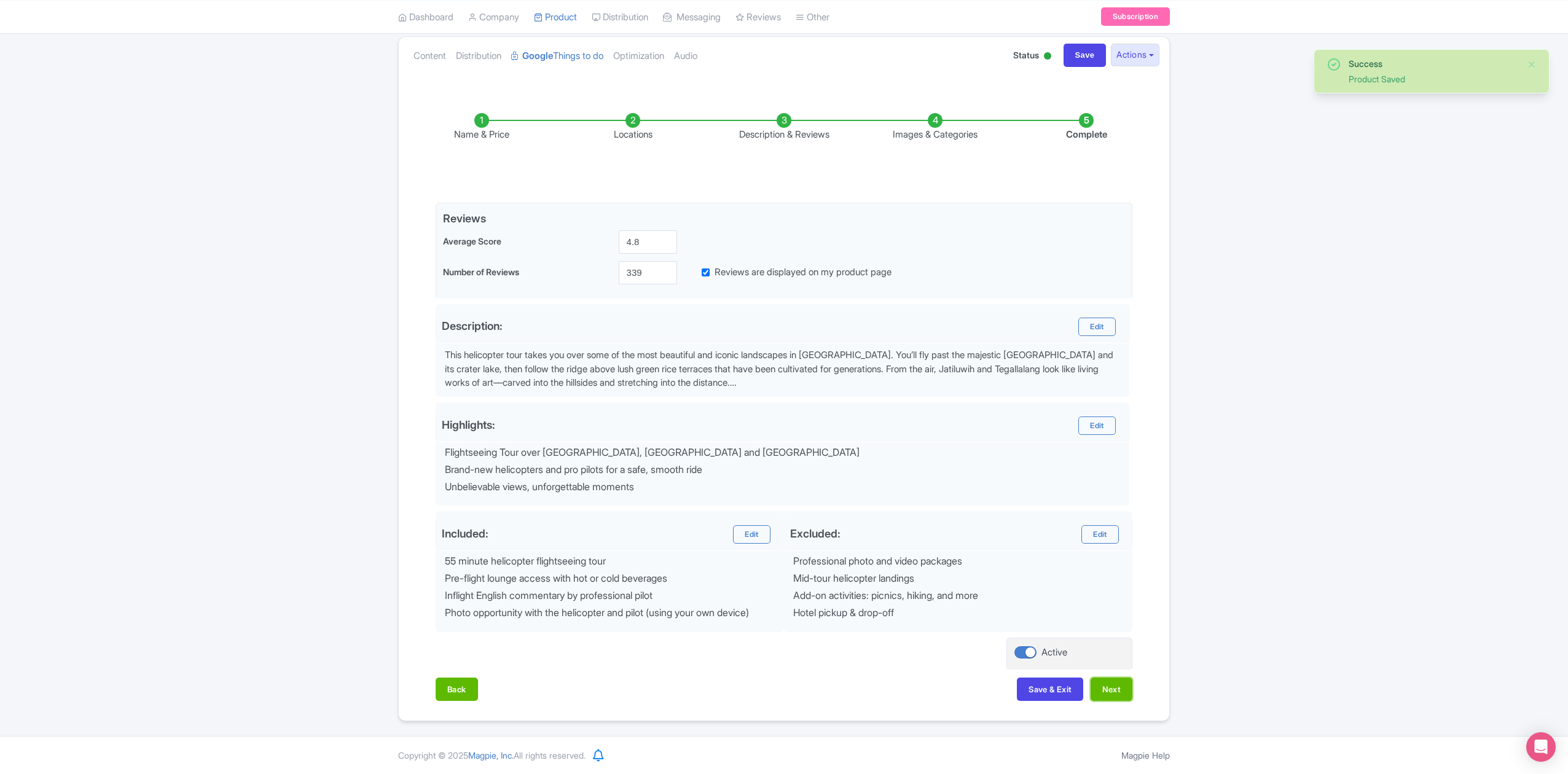
click at [1110, 681] on button "Next" at bounding box center [1112, 689] width 42 height 24
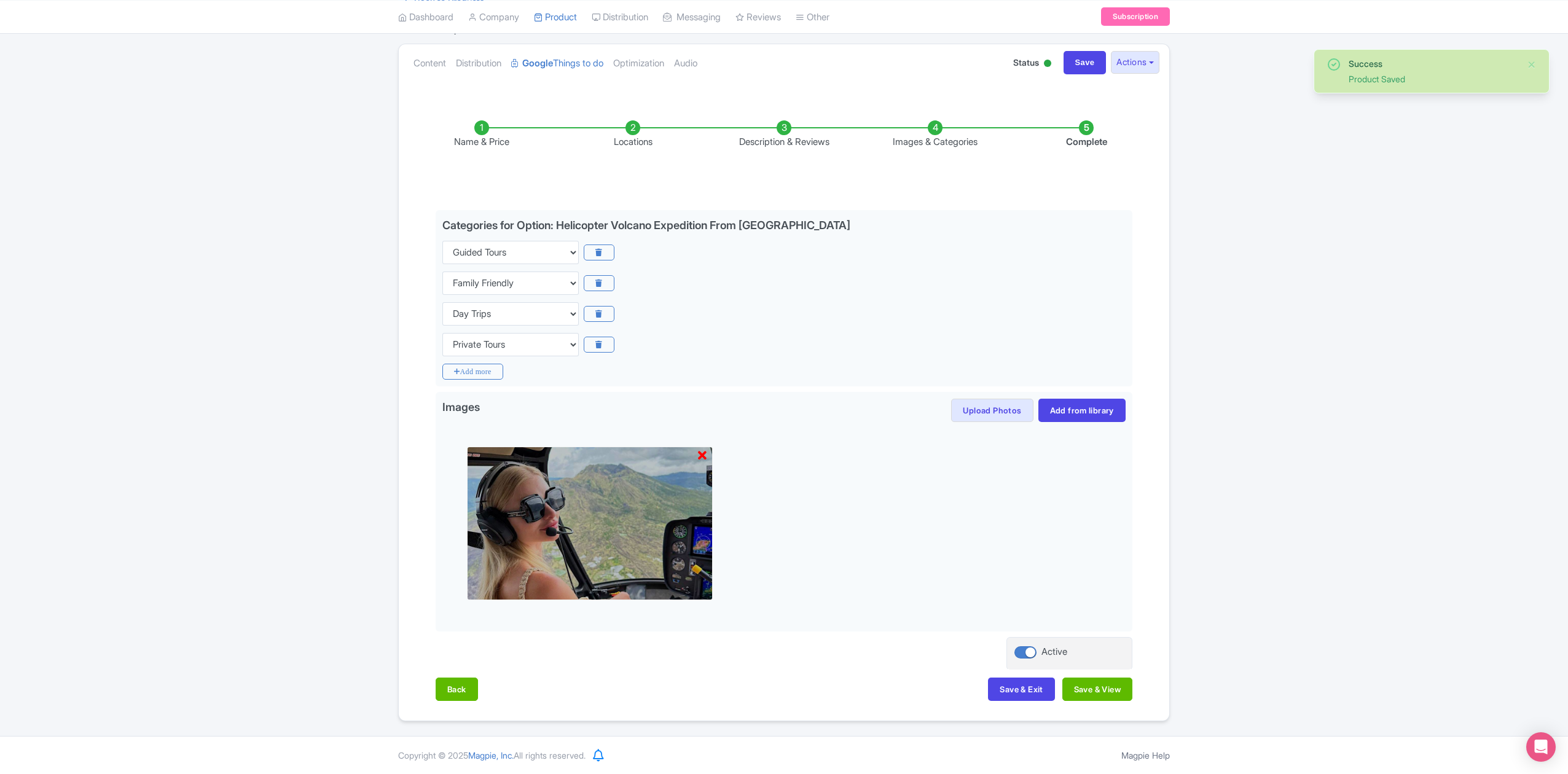
scroll to position [129, 0]
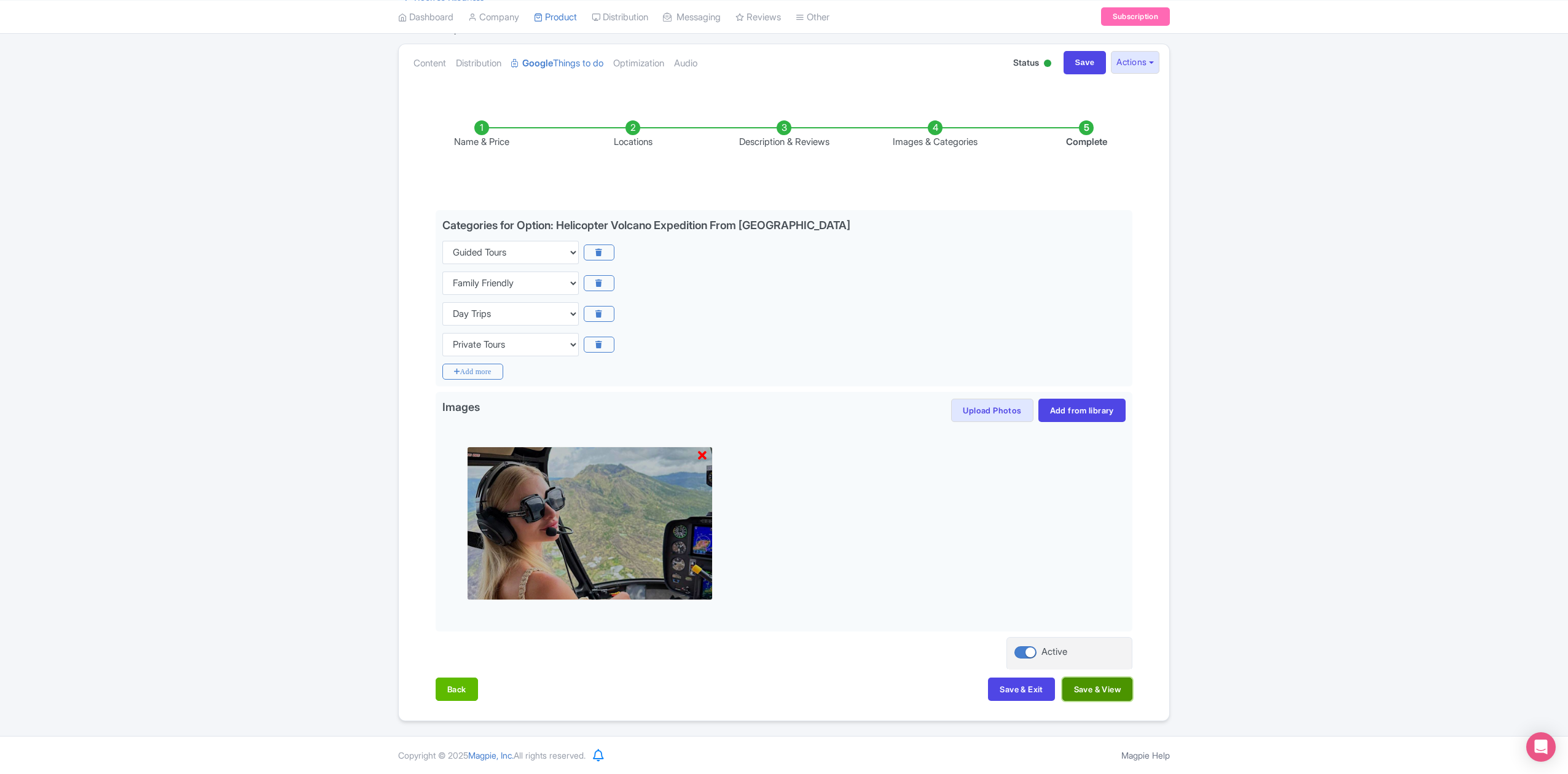
click at [1110, 693] on button "Save & View" at bounding box center [1098, 689] width 70 height 24
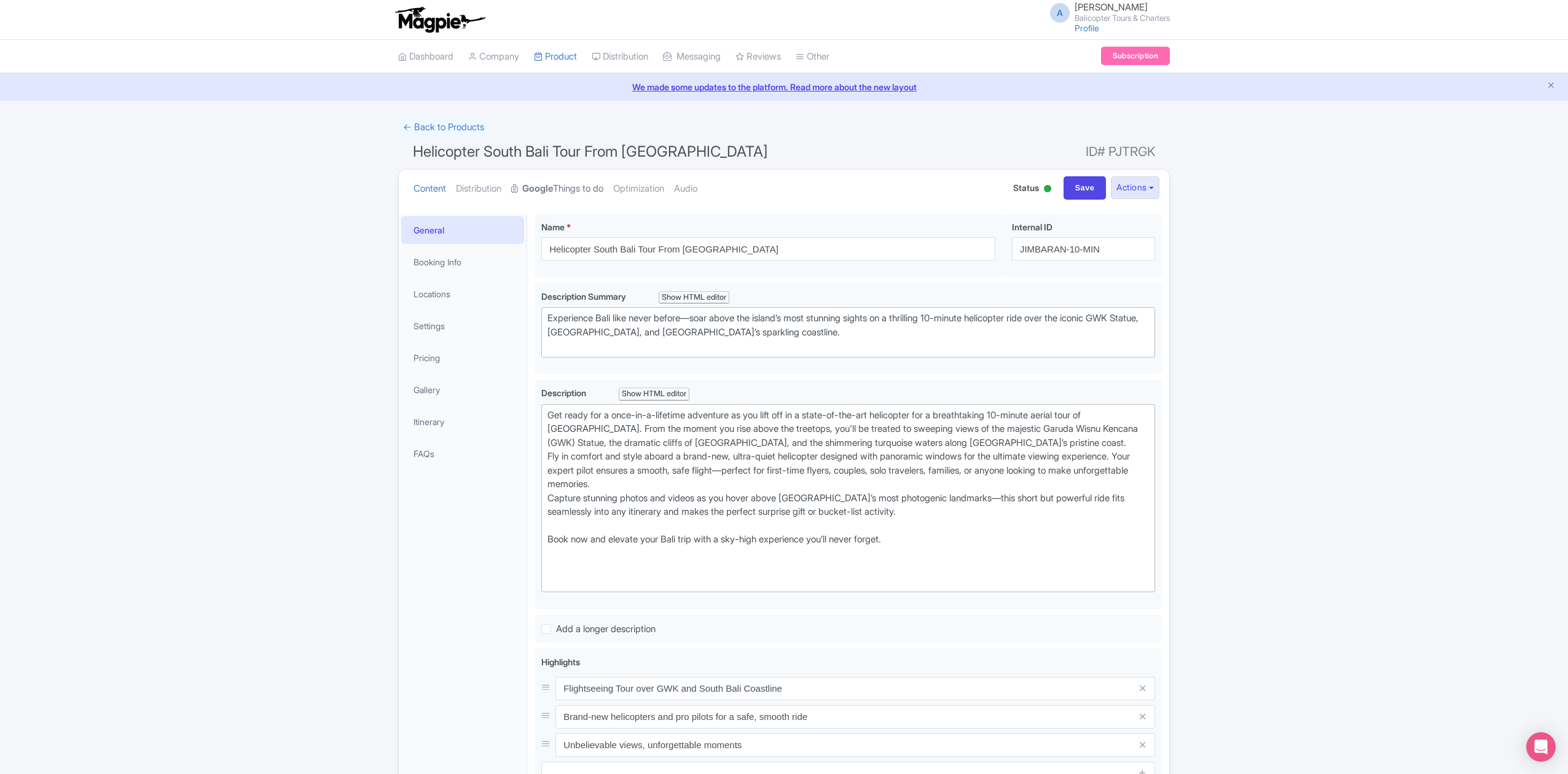
click at [591, 190] on link "Google Things to do" at bounding box center [557, 189] width 92 height 39
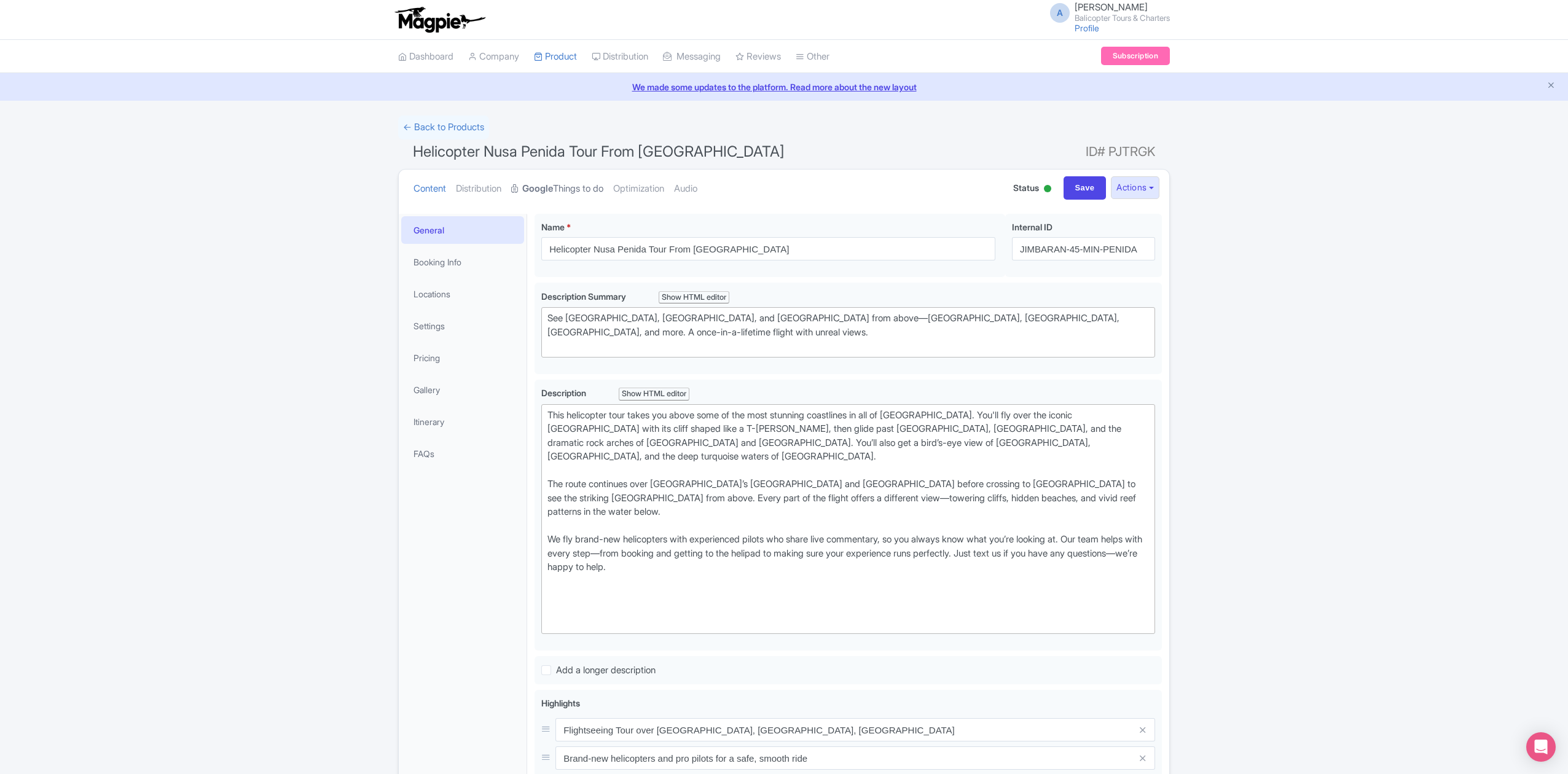
drag, startPoint x: 572, startPoint y: 193, endPoint x: 579, endPoint y: 200, distance: 9.9
click at [572, 193] on link "Google Things to do" at bounding box center [557, 189] width 92 height 39
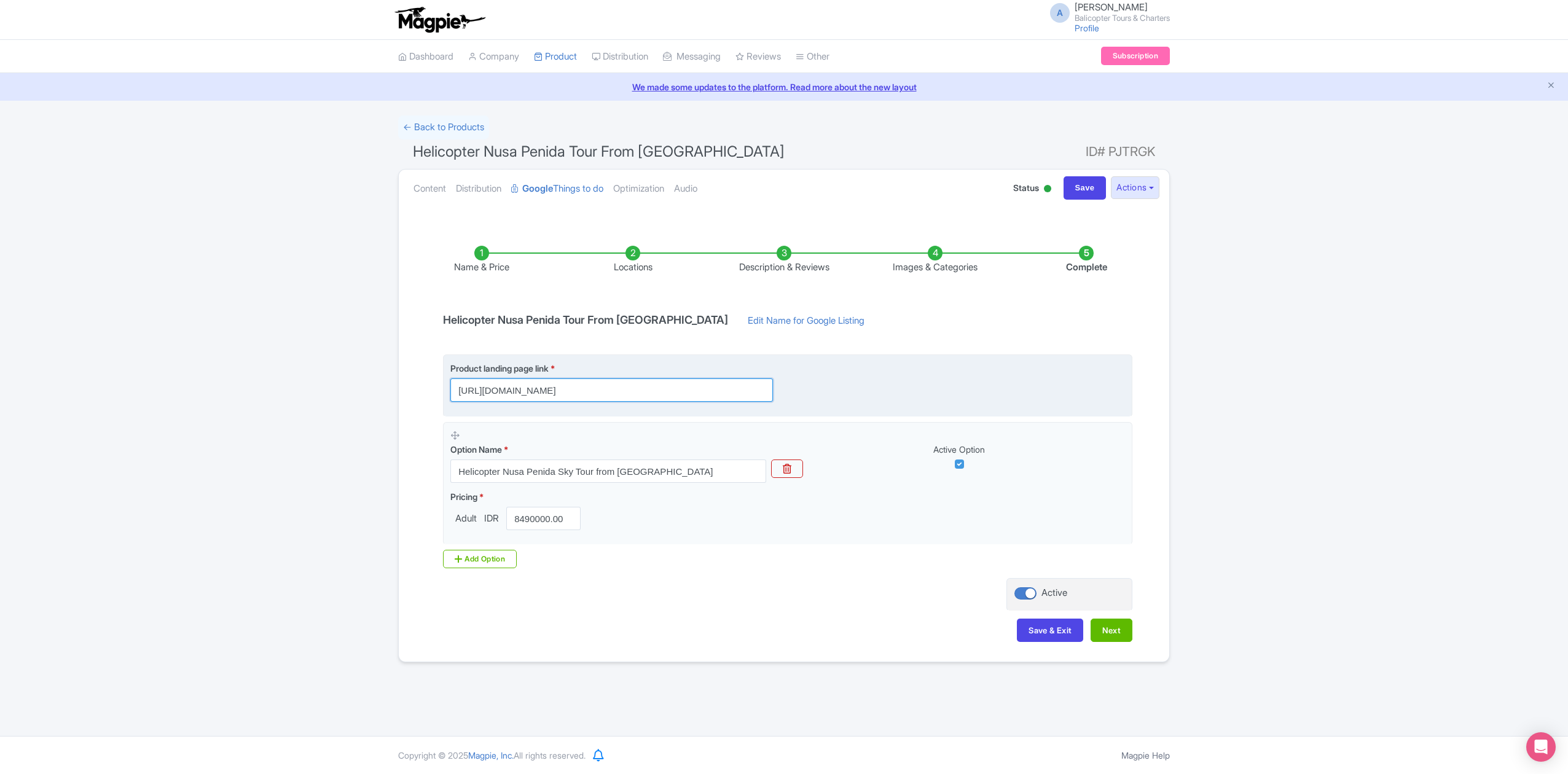
click at [760, 392] on input "https://www.balicopter.com/id/from-nusa-dua/nusa-penida-helicopter-tour?utm_sou…" at bounding box center [612, 389] width 323 height 24
click at [964, 416] on fieldset "Product landing page link * https://www.balicopter.com/id/from-nusa-dua/nusa-pe…" at bounding box center [788, 385] width 690 height 62
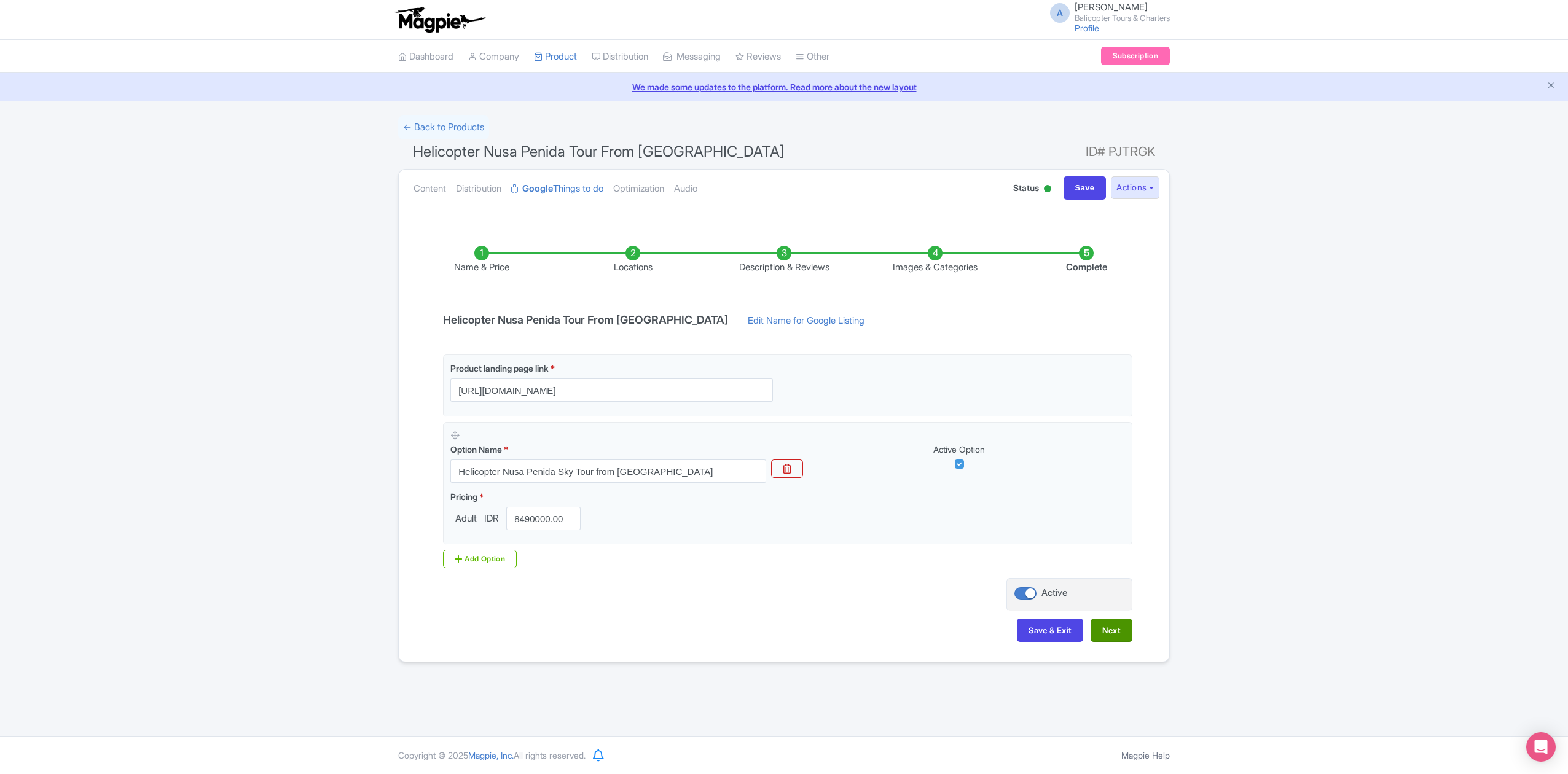
type input "https://www.balicopter.com/id/from-nusa-dua/nusa-penida-helicopter-tour"
click at [1114, 633] on button "Next" at bounding box center [1112, 630] width 42 height 24
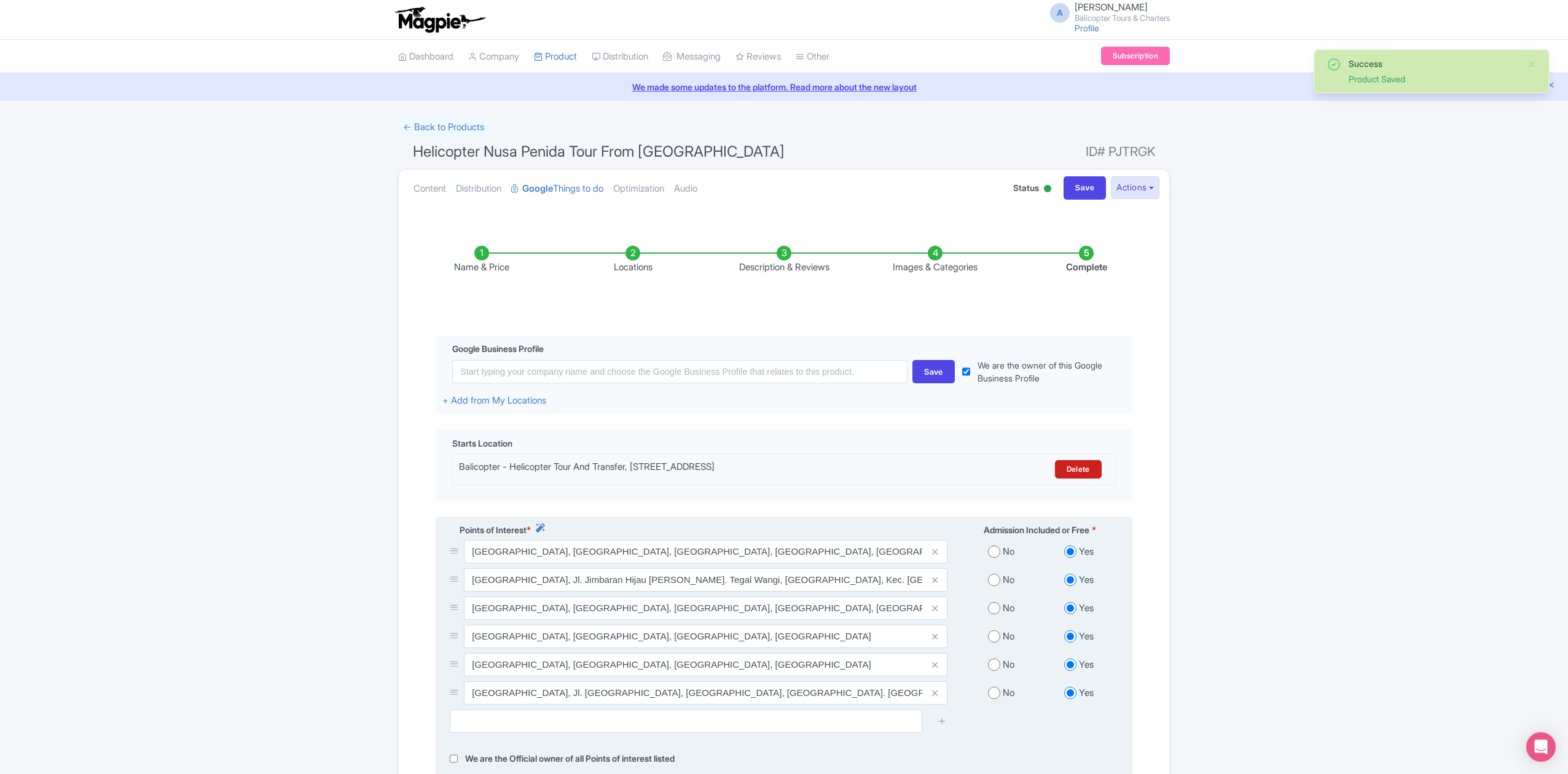
scroll to position [173, 0]
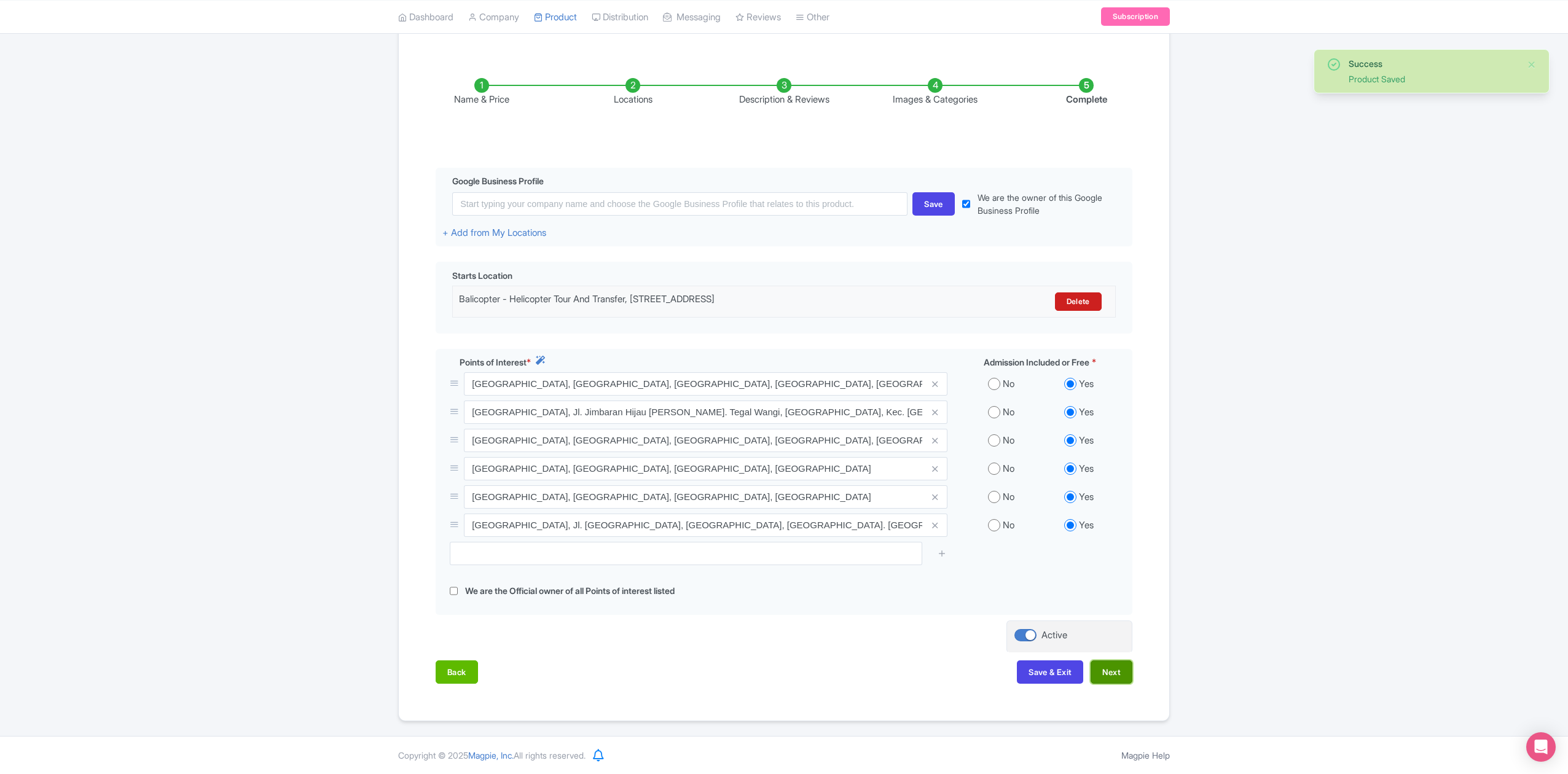
click at [1114, 668] on button "Next" at bounding box center [1112, 672] width 42 height 24
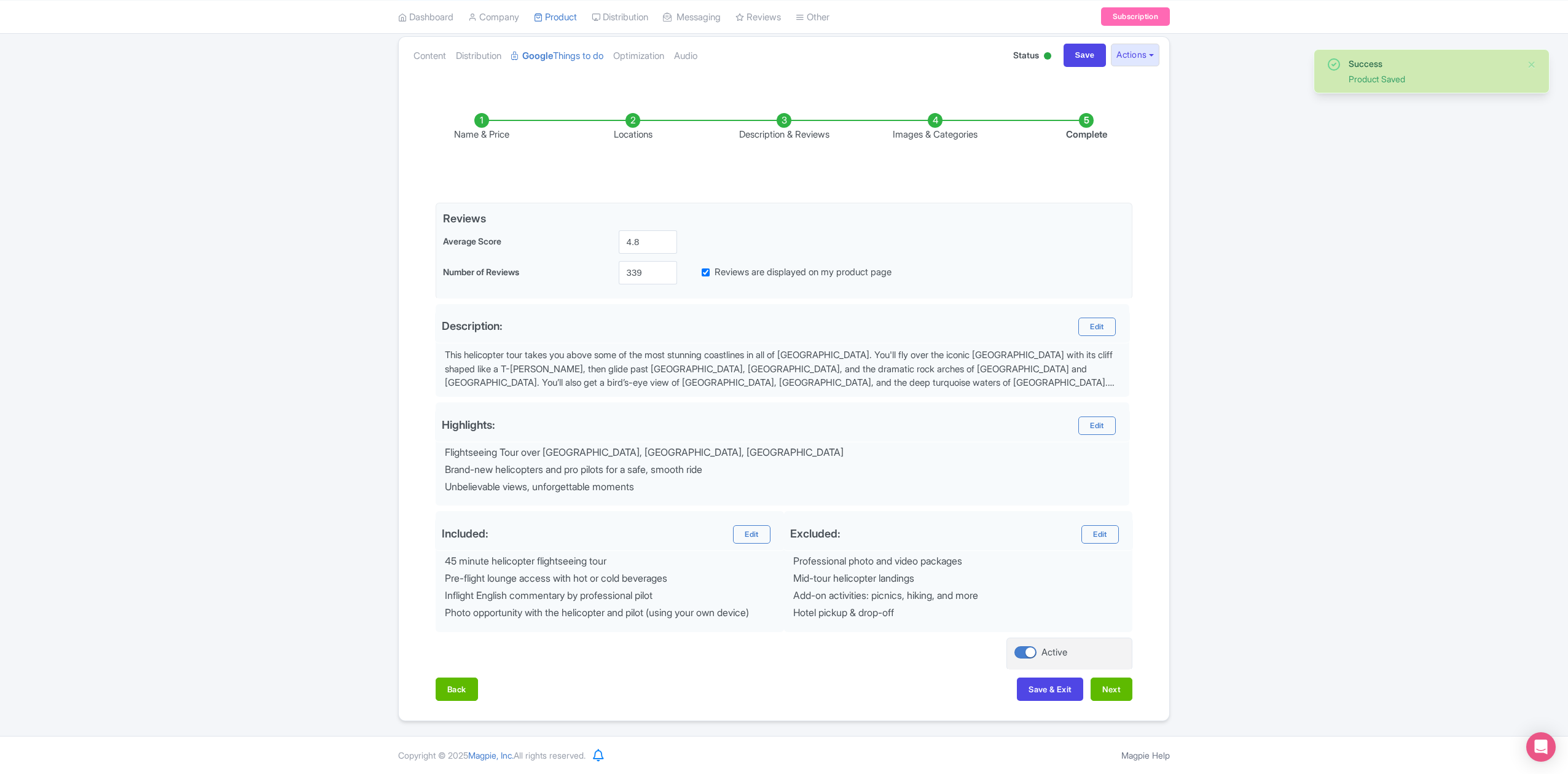
scroll to position [138, 0]
click at [1121, 685] on button "Next" at bounding box center [1112, 689] width 42 height 24
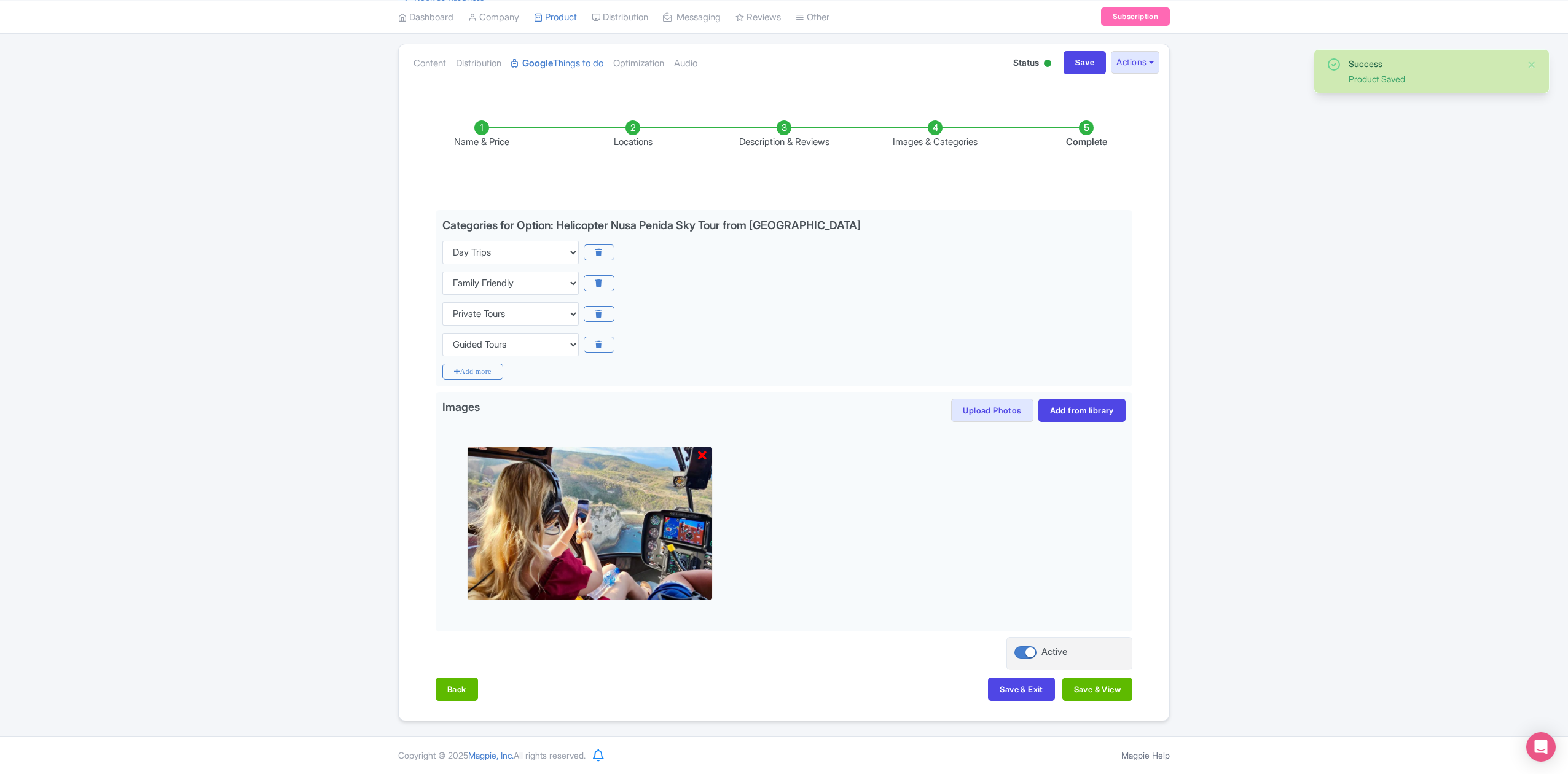
scroll to position [129, 0]
click at [1121, 691] on button "Save & View" at bounding box center [1098, 689] width 70 height 24
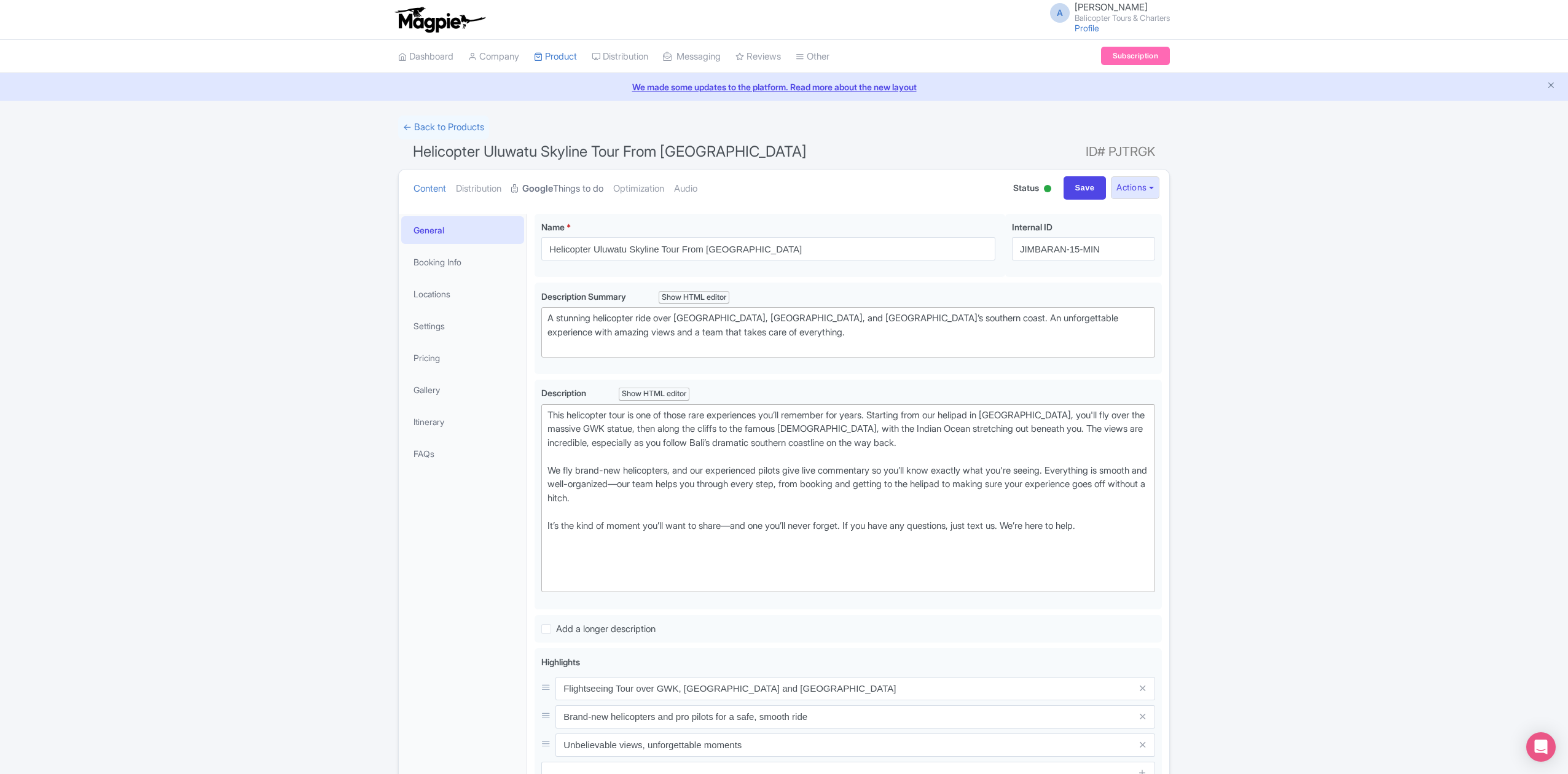
click at [579, 195] on link "Google Things to do" at bounding box center [557, 189] width 92 height 39
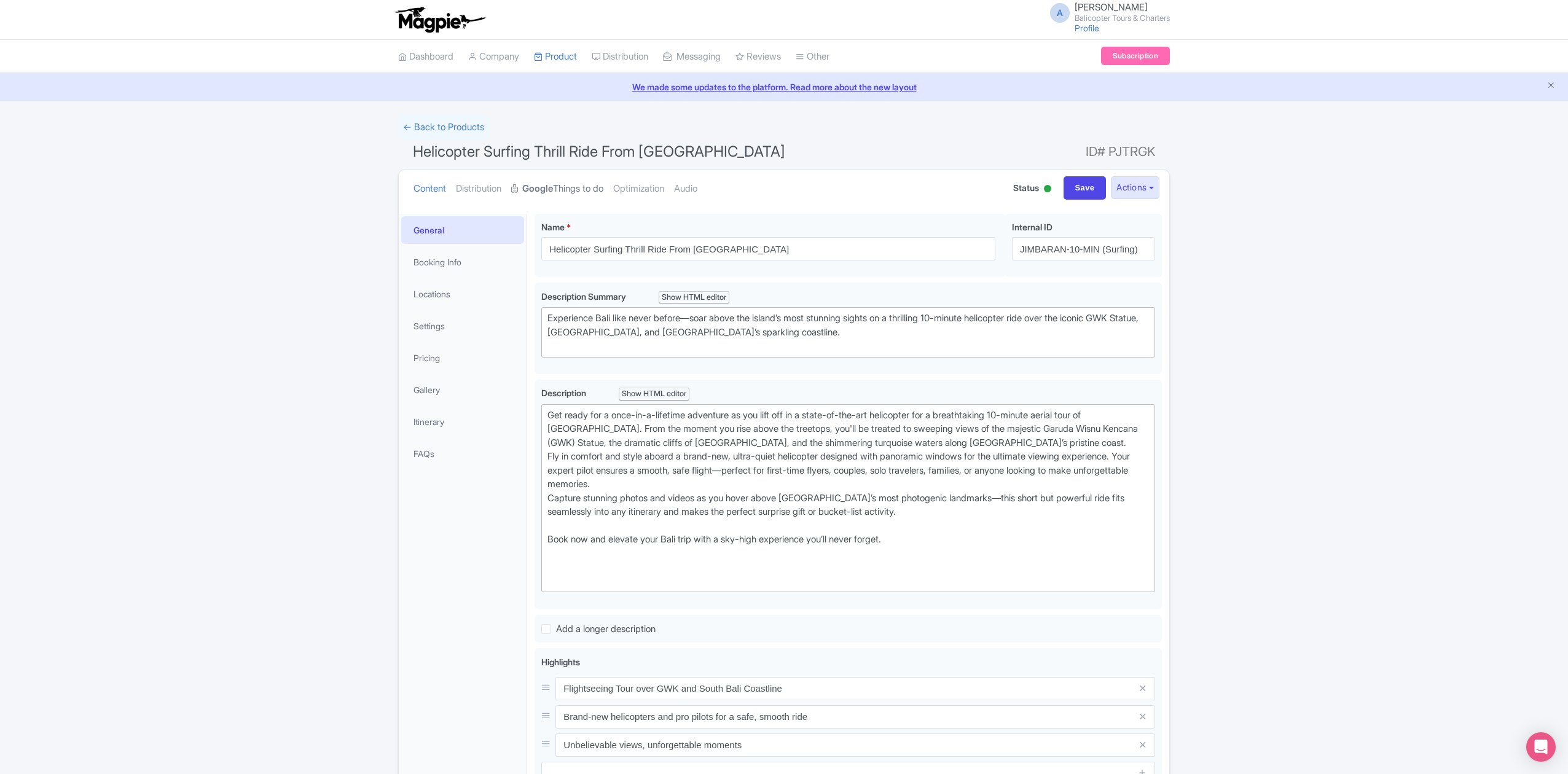
click at [589, 189] on link "Google Things to do" at bounding box center [557, 189] width 92 height 39
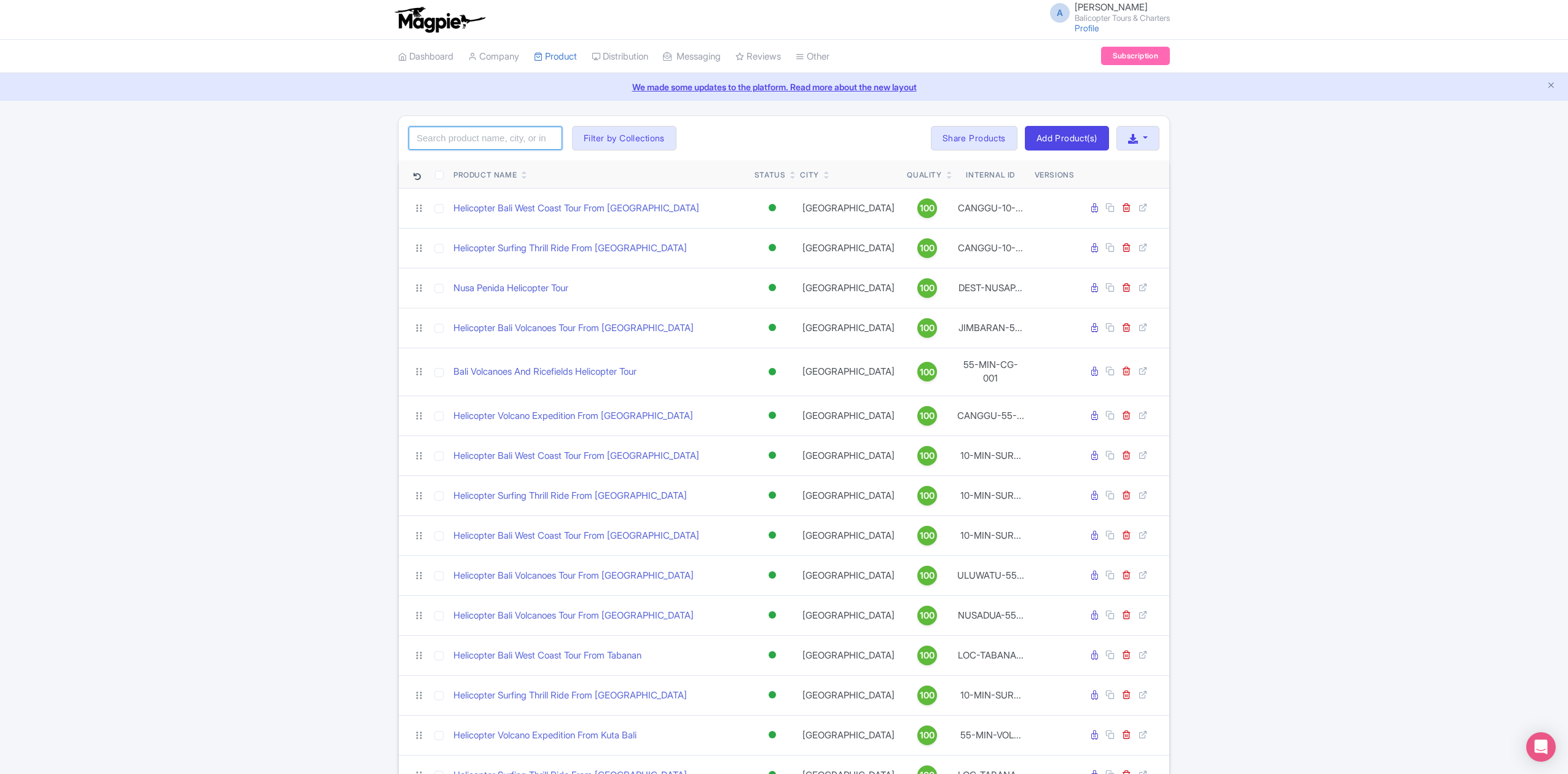
click at [482, 134] on input "search" at bounding box center [485, 138] width 153 height 24
type input "DEST-BATUR"
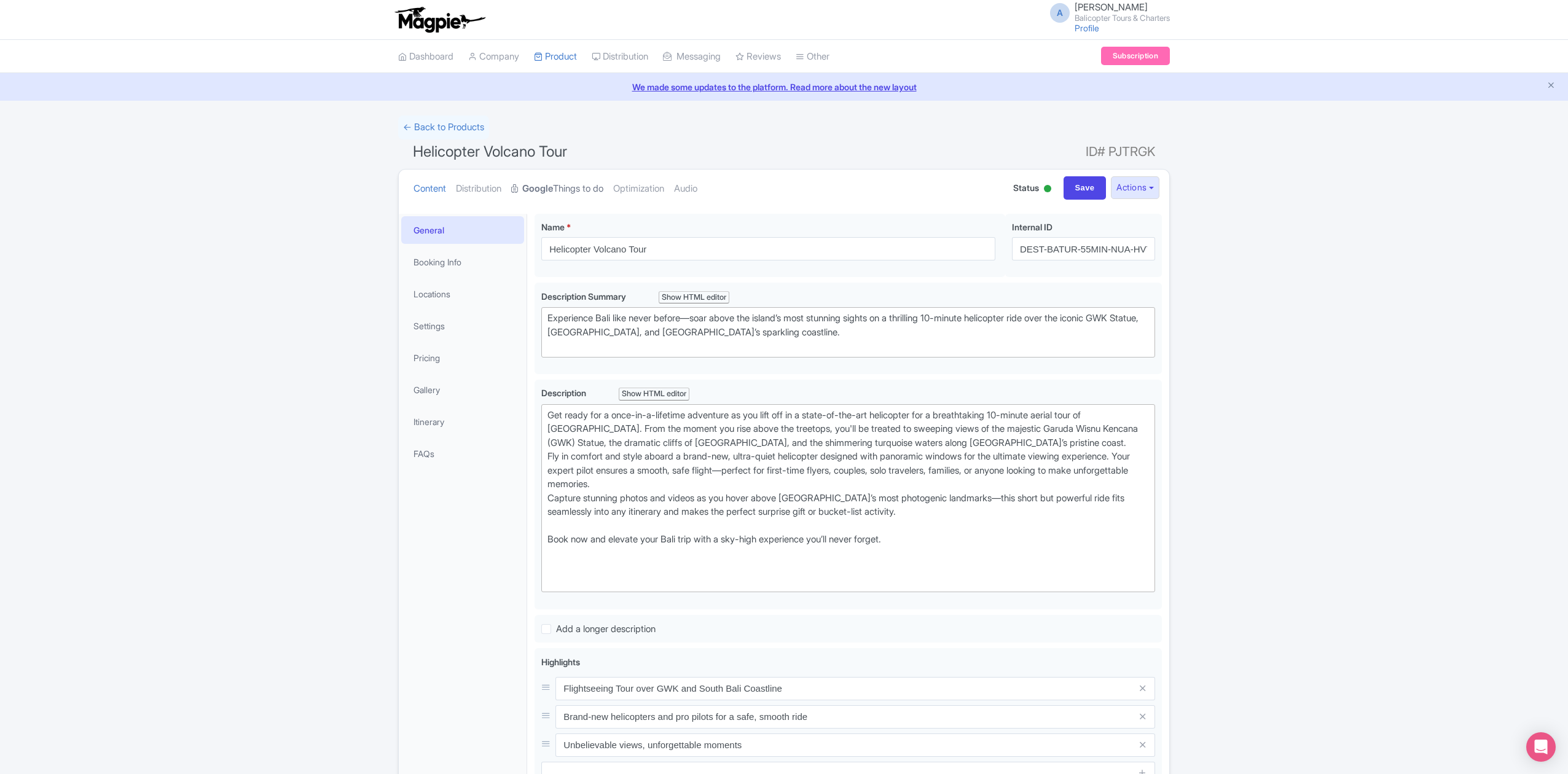
click at [546, 186] on strong "Google" at bounding box center [537, 189] width 30 height 14
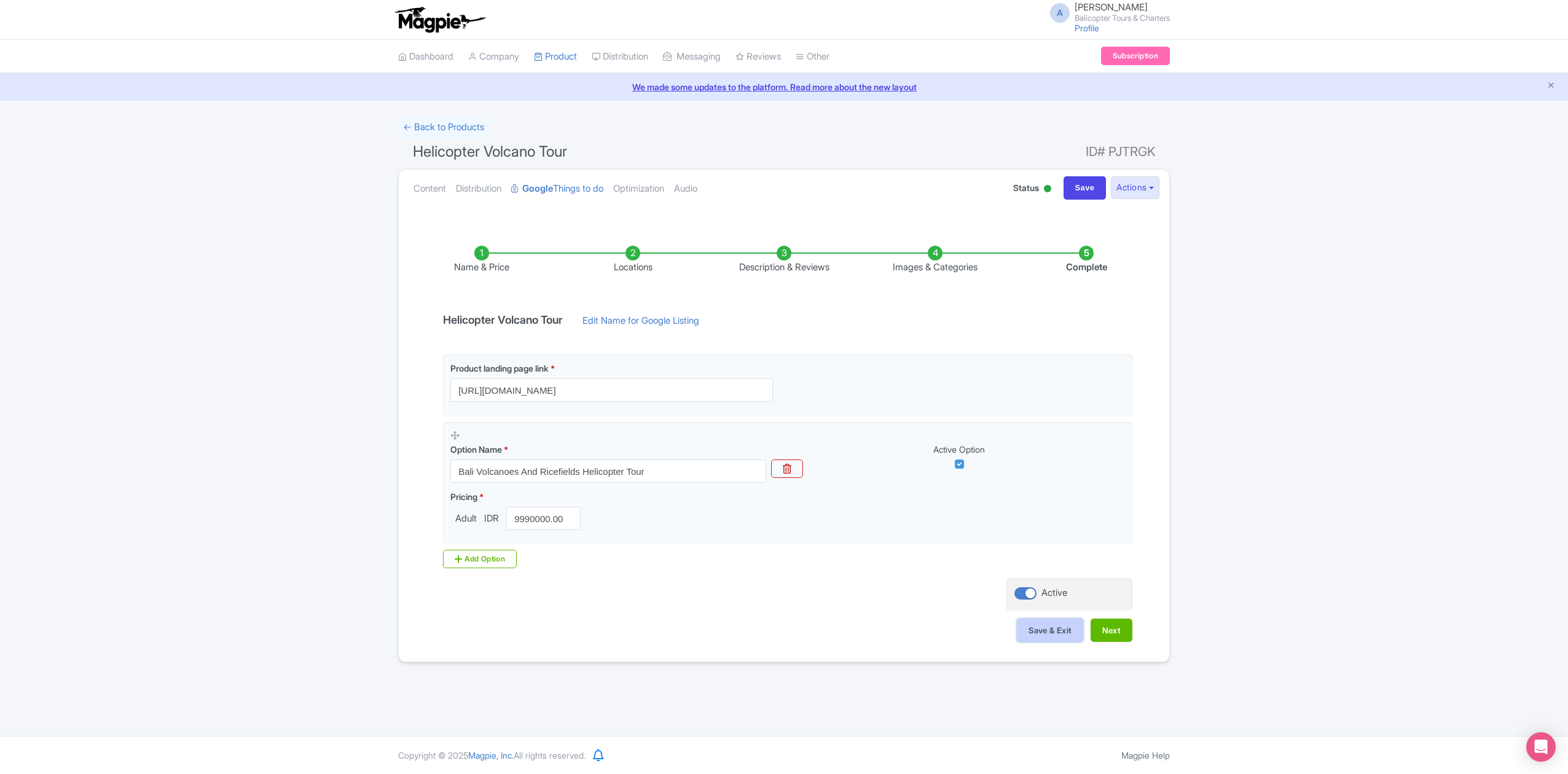
click at [1053, 640] on button "Save & Exit" at bounding box center [1051, 630] width 67 height 24
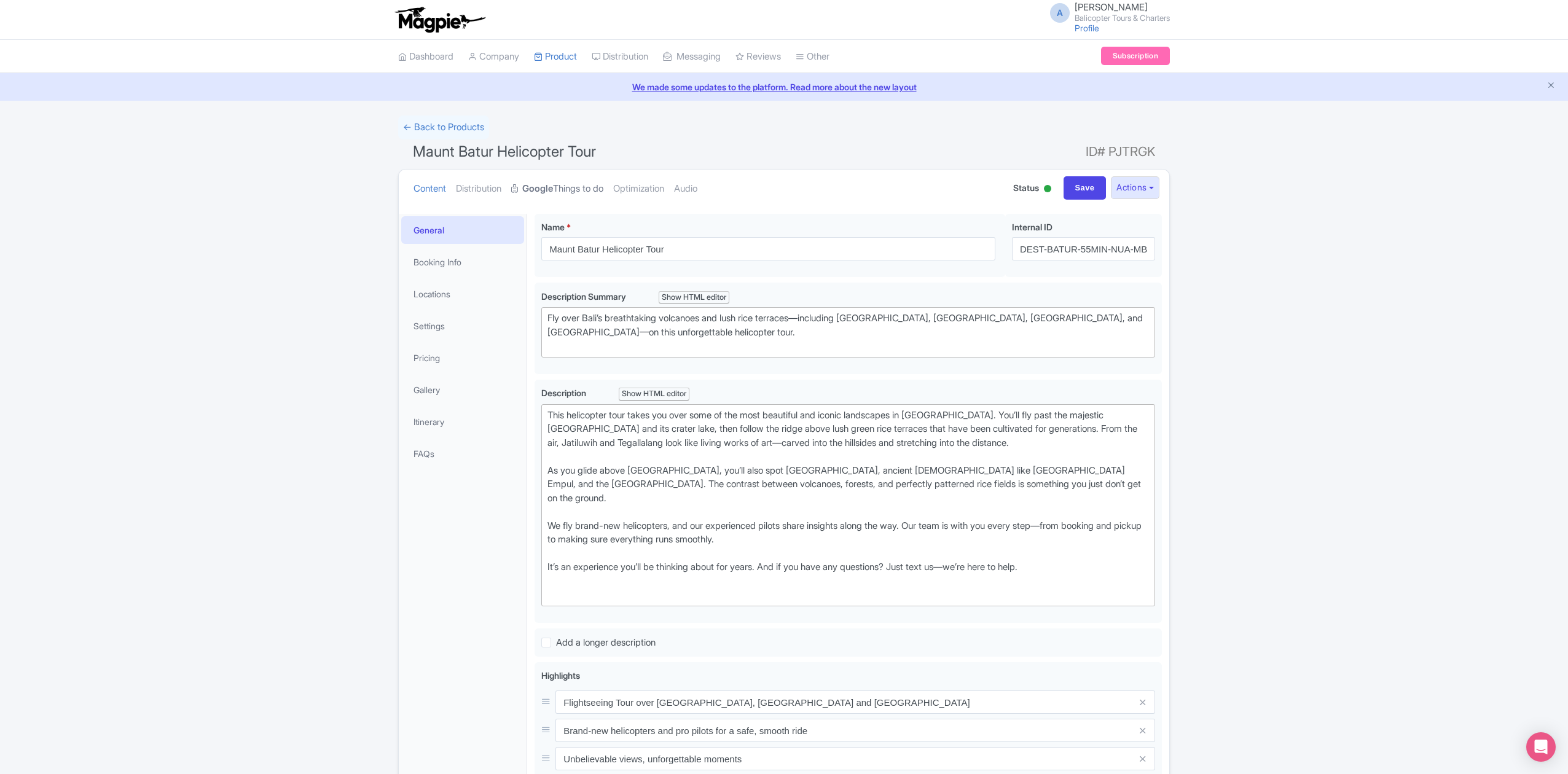
click at [544, 185] on strong "Google" at bounding box center [537, 189] width 30 height 14
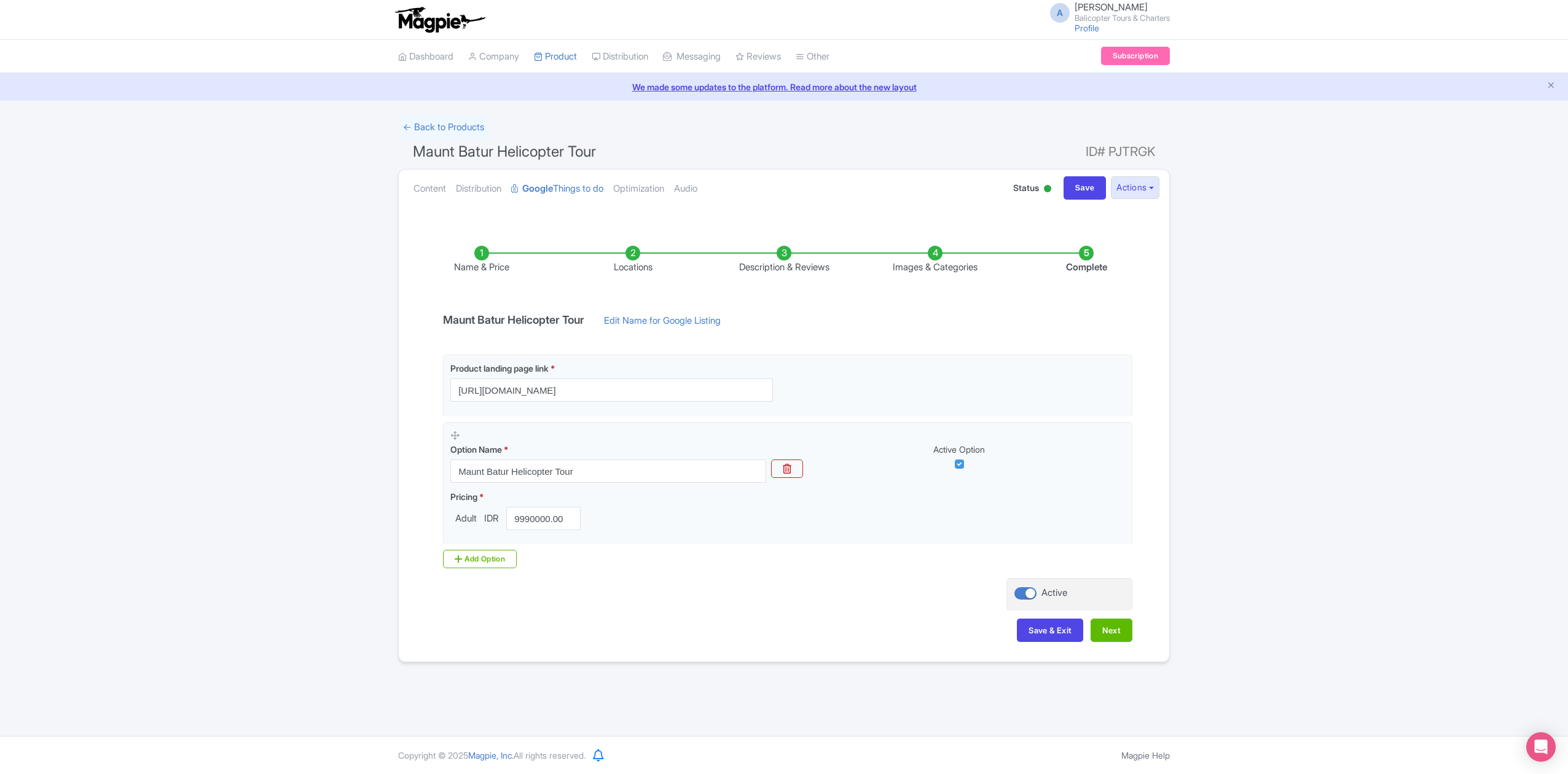
click at [637, 266] on li "Locations" at bounding box center [633, 260] width 151 height 29
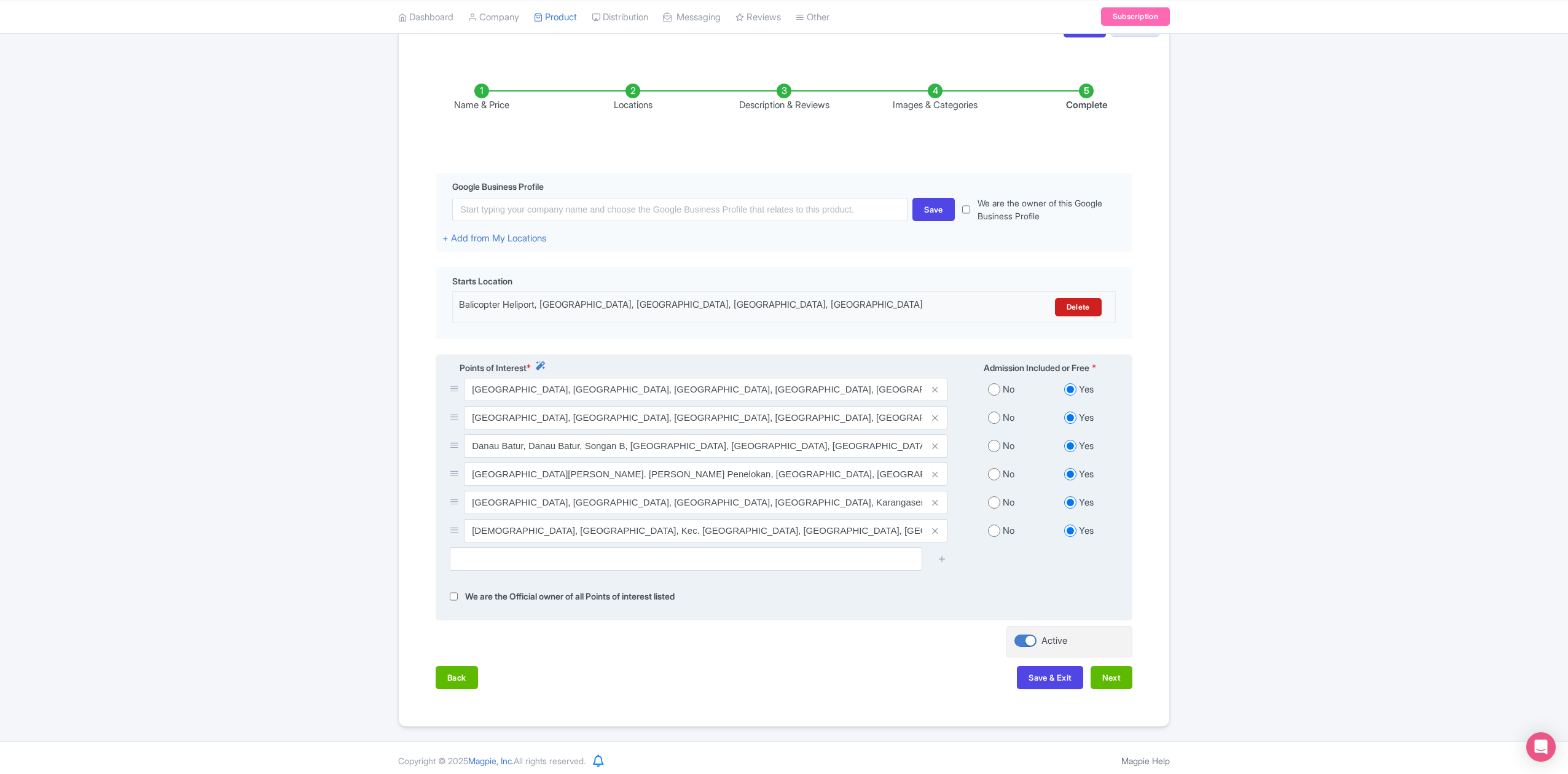
scroll to position [164, 0]
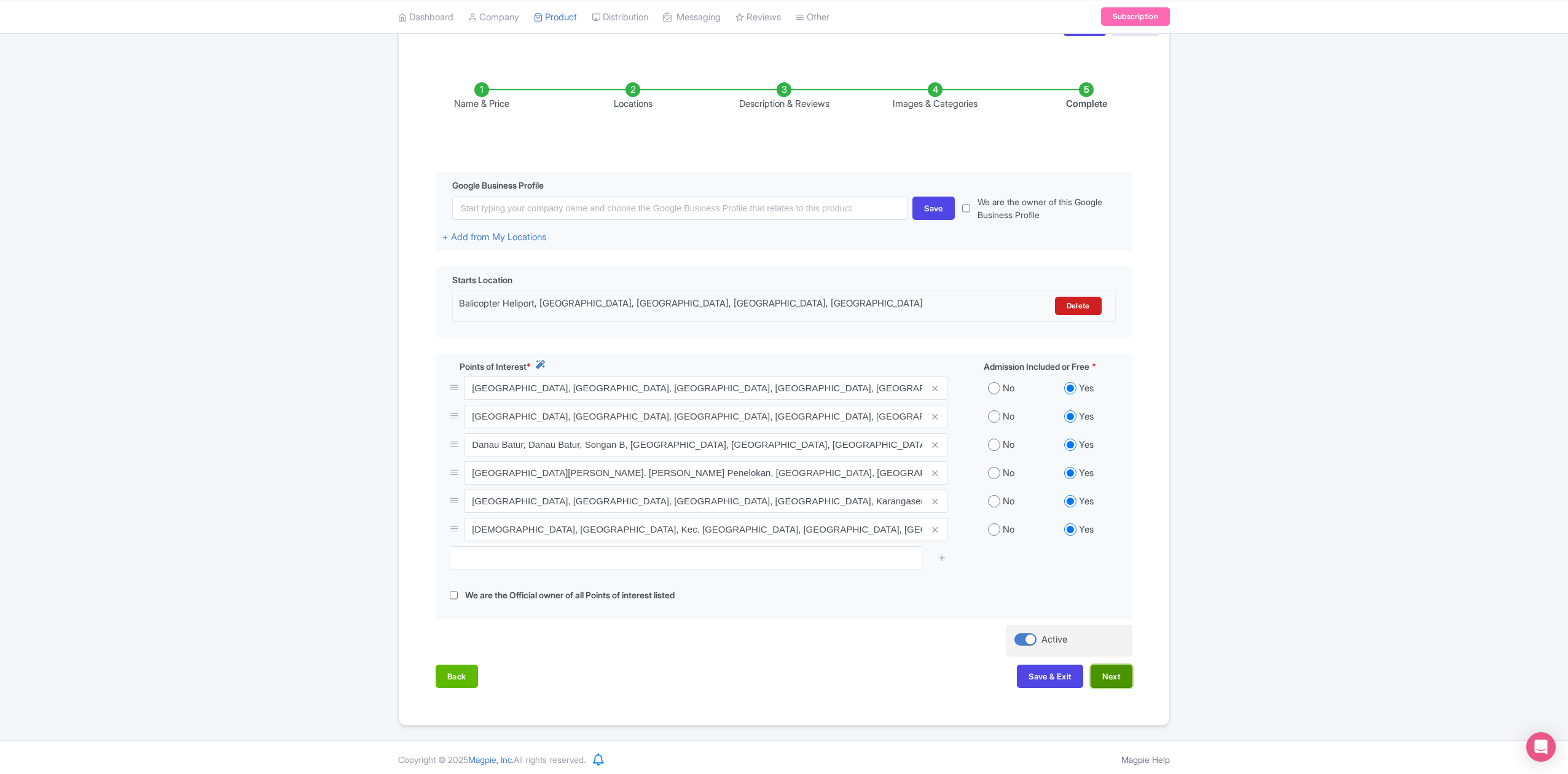
click at [1118, 684] on button "Next" at bounding box center [1112, 676] width 42 height 24
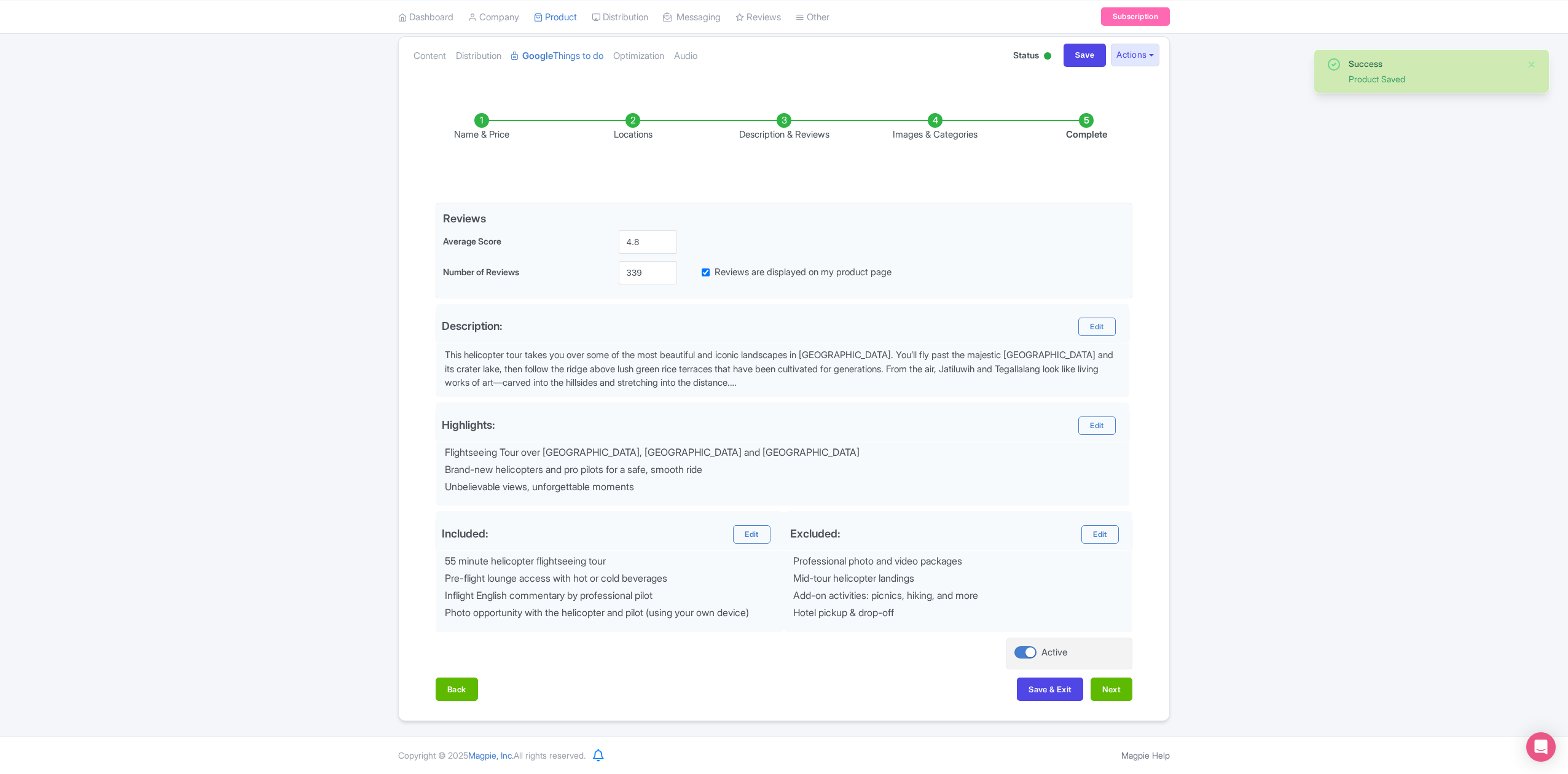
scroll to position [138, 0]
click at [1116, 681] on button "Next" at bounding box center [1112, 689] width 42 height 24
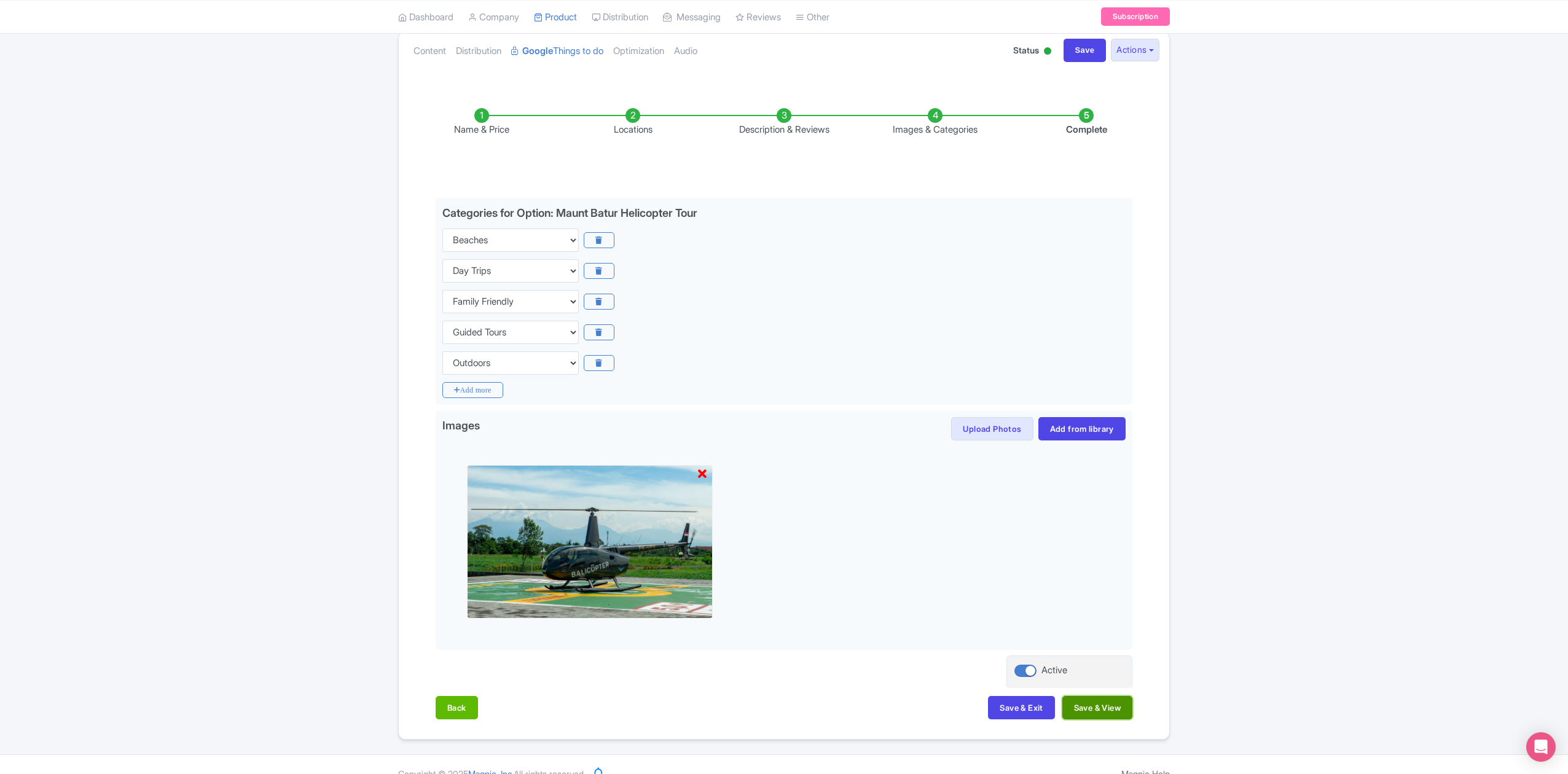
click at [1096, 714] on button "Save & View" at bounding box center [1098, 707] width 70 height 24
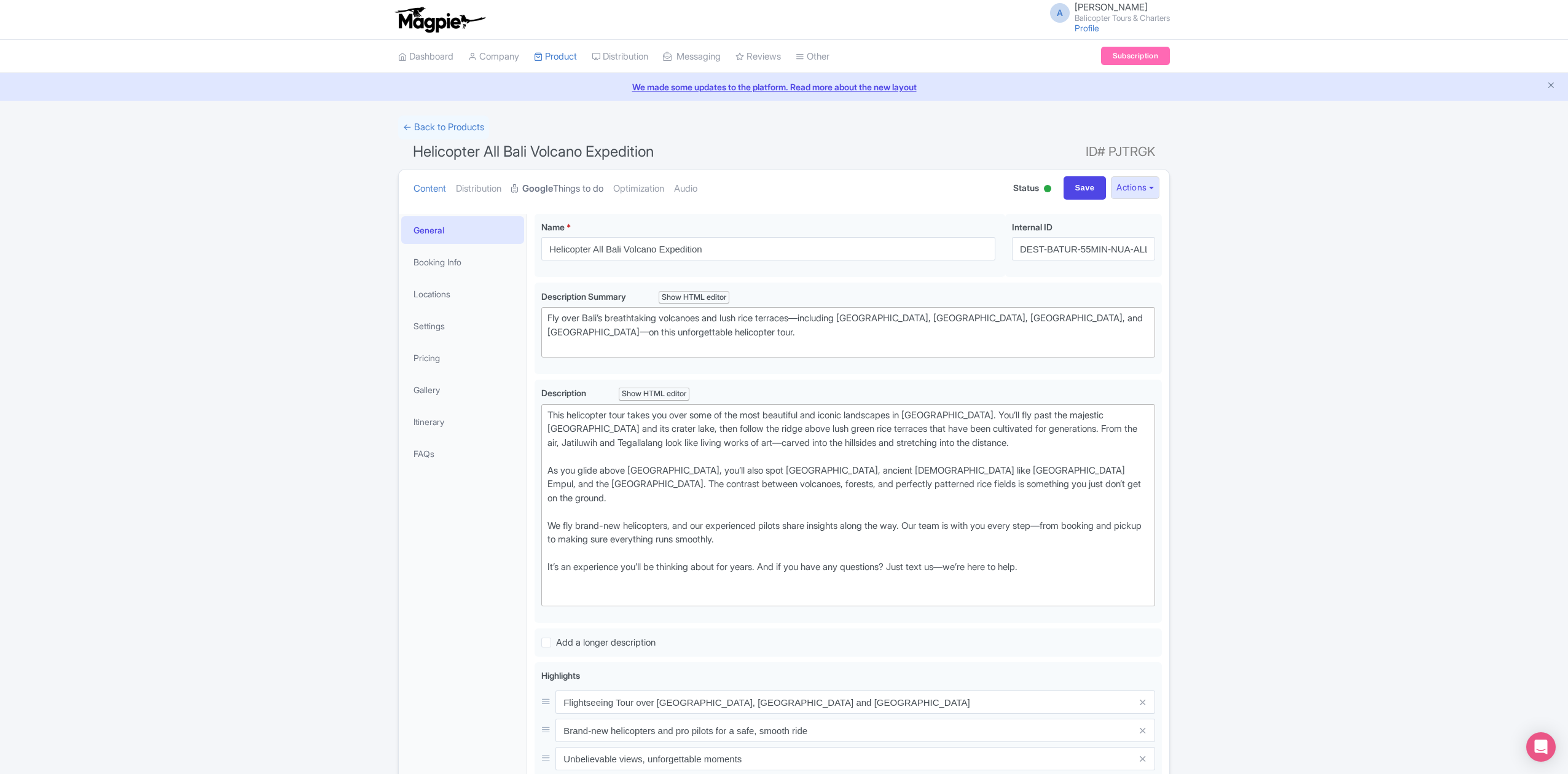
click at [576, 182] on link "Google Things to do" at bounding box center [557, 189] width 92 height 39
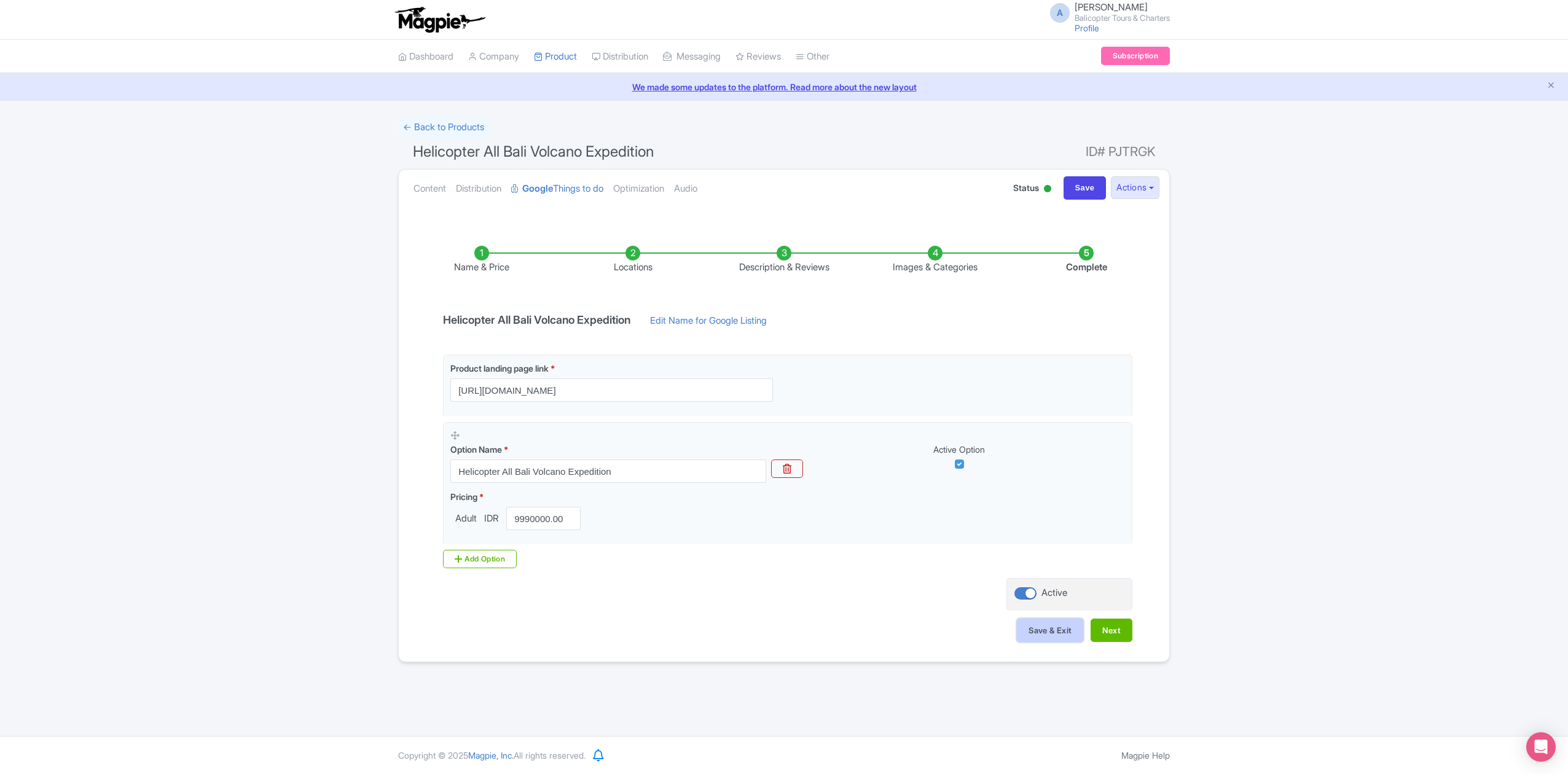
click at [1055, 634] on button "Save & Exit" at bounding box center [1051, 630] width 67 height 24
